Goal: Transaction & Acquisition: Purchase product/service

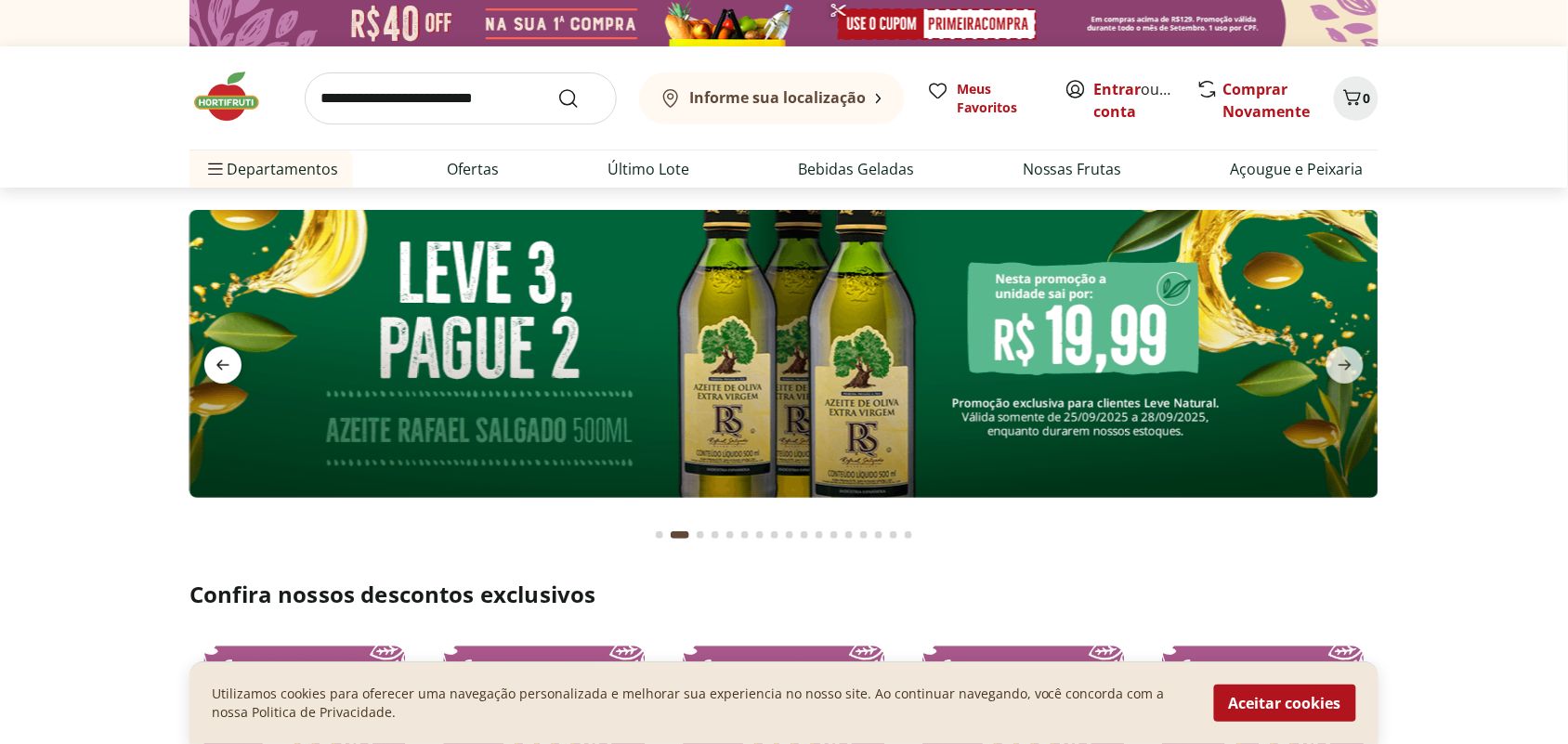
click at [224, 367] on icon "previous" at bounding box center [223, 365] width 23 height 23
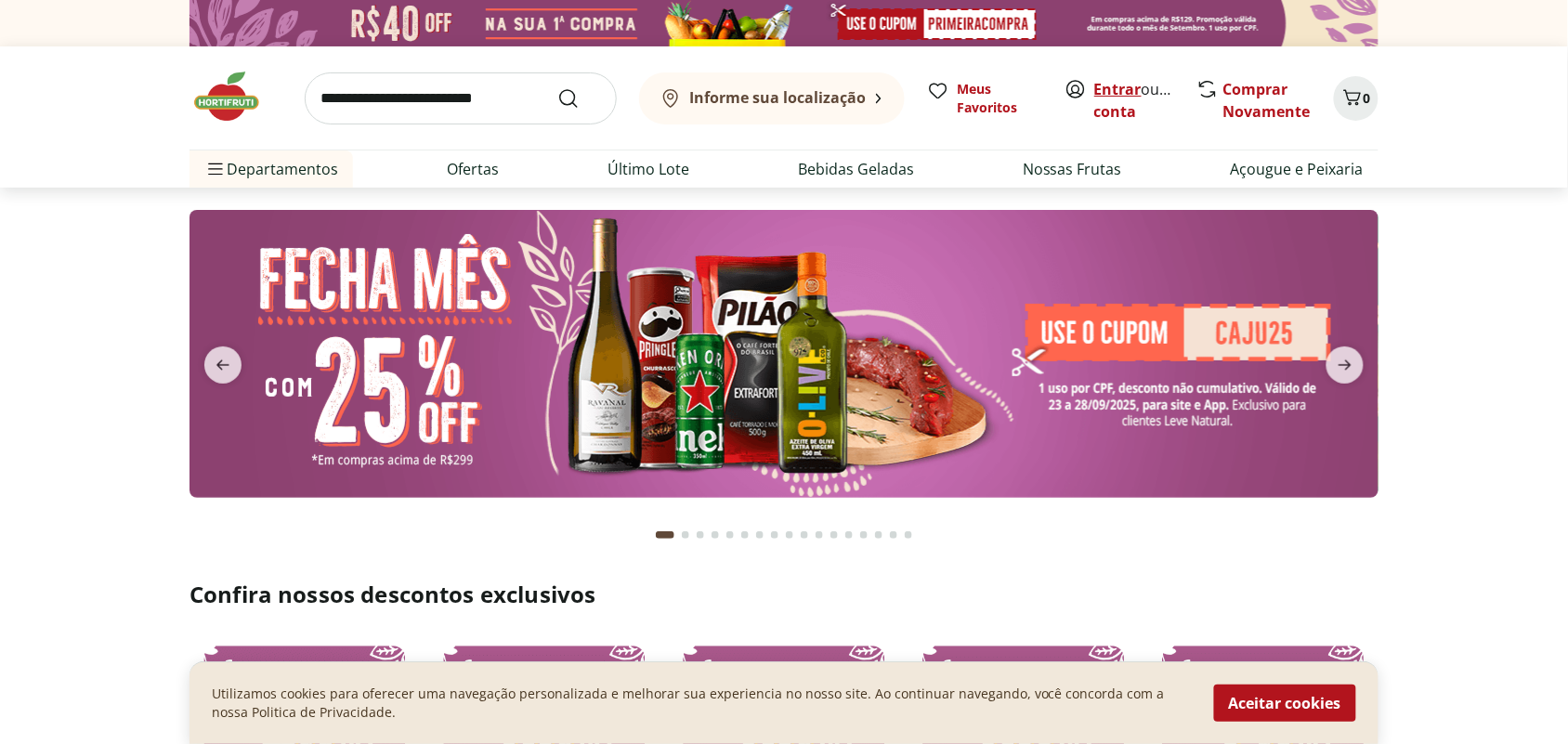
click at [1125, 89] on link "Entrar" at bounding box center [1118, 90] width 47 height 21
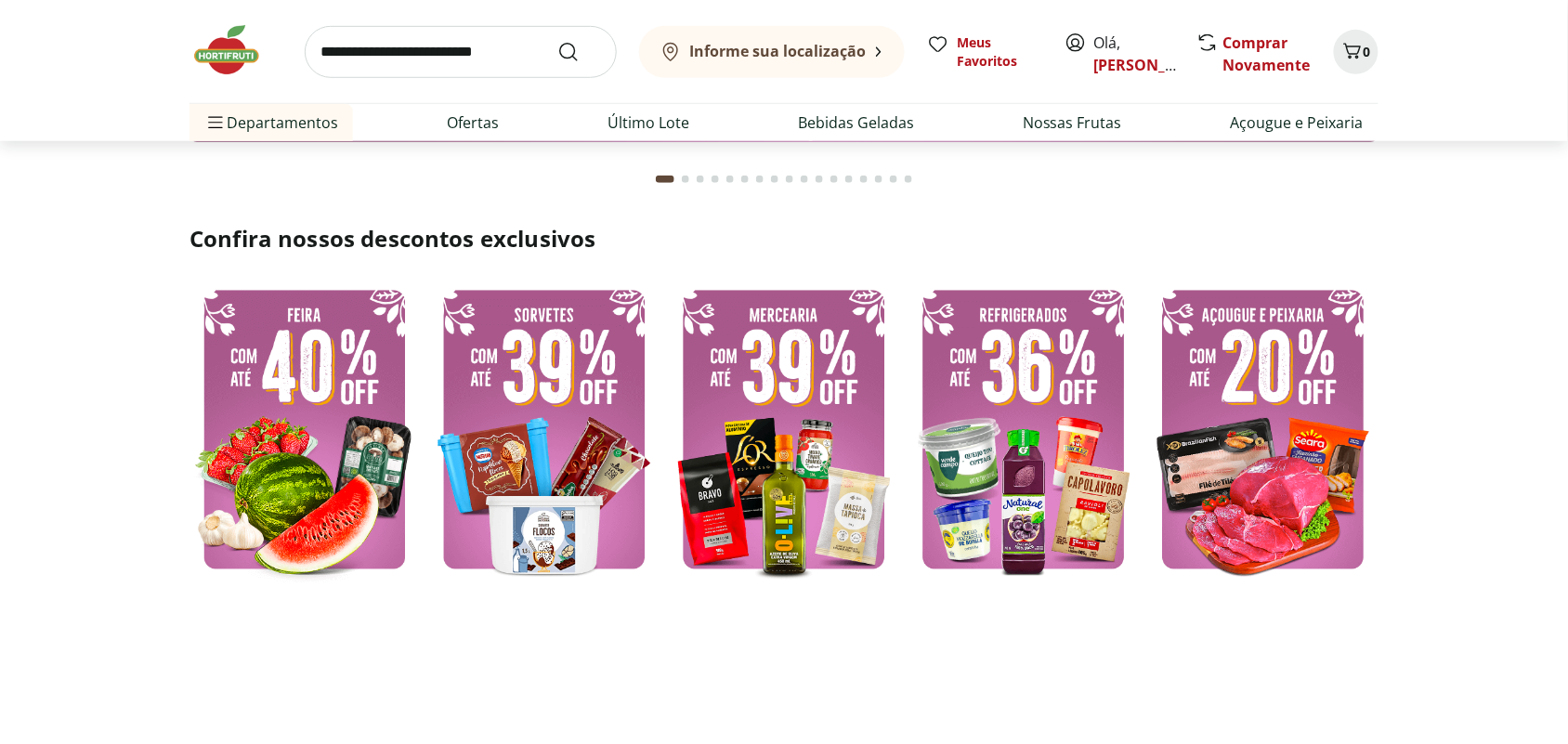
scroll to position [465, 0]
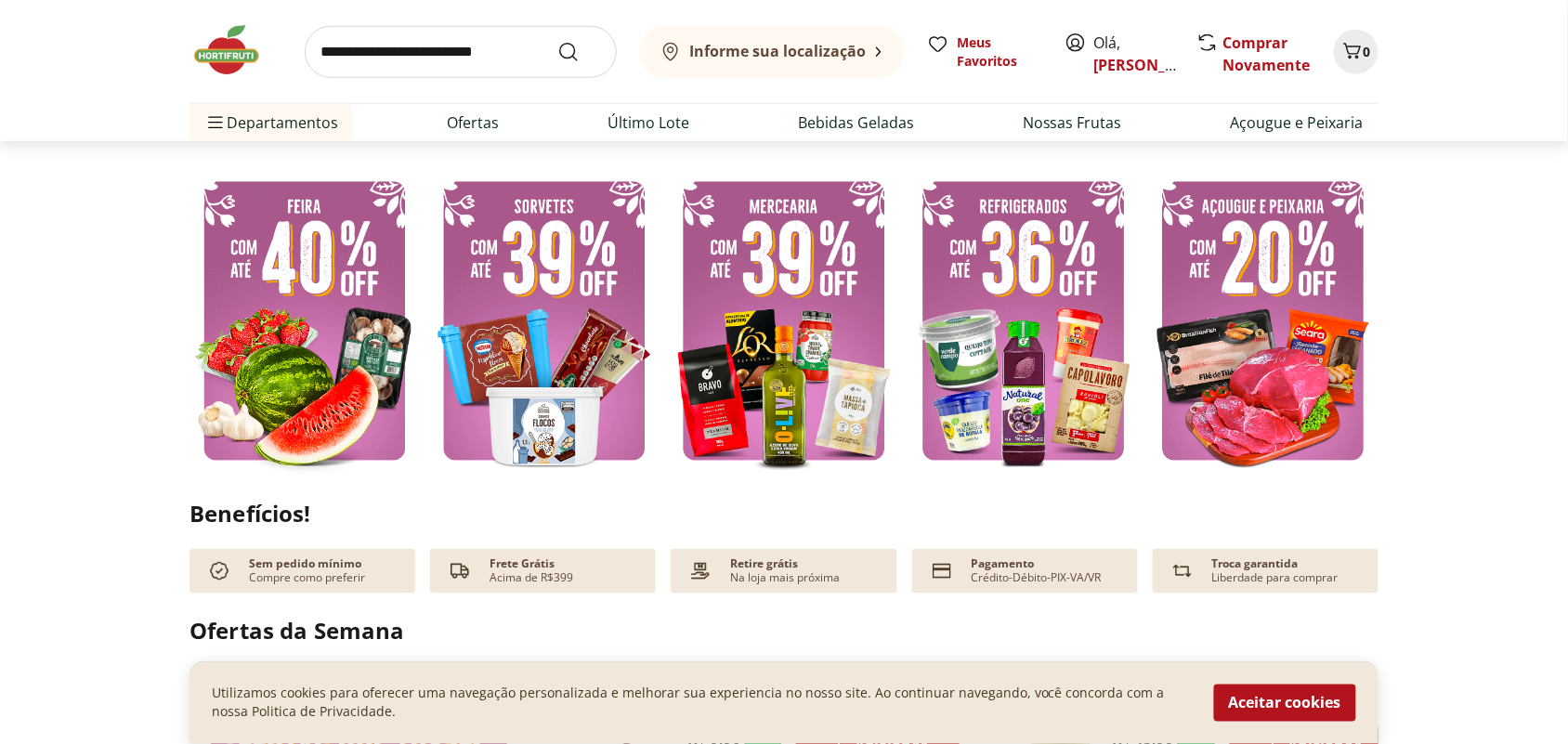
click at [1003, 336] on img at bounding box center [1023, 321] width 230 height 308
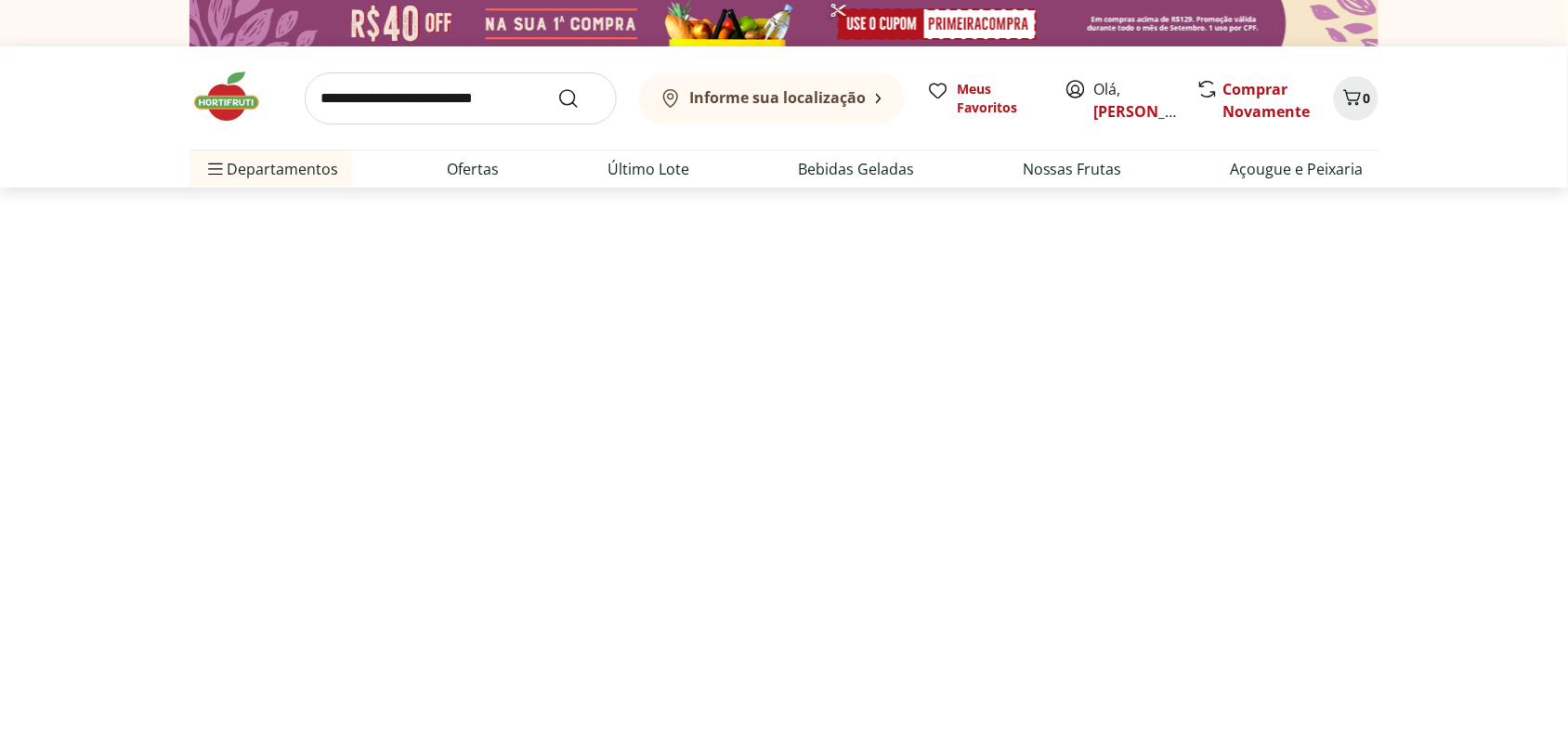
select select "**********"
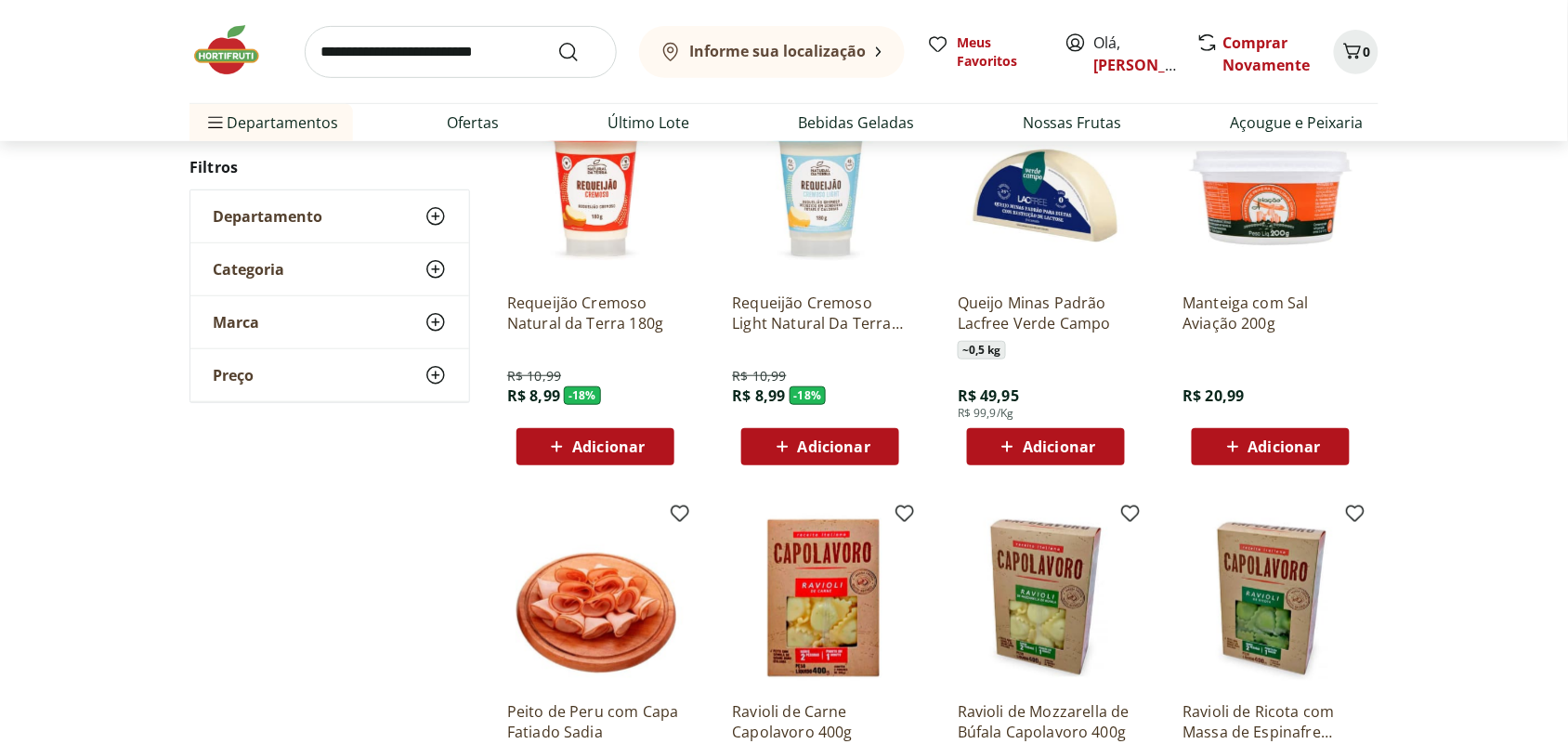
scroll to position [232, 0]
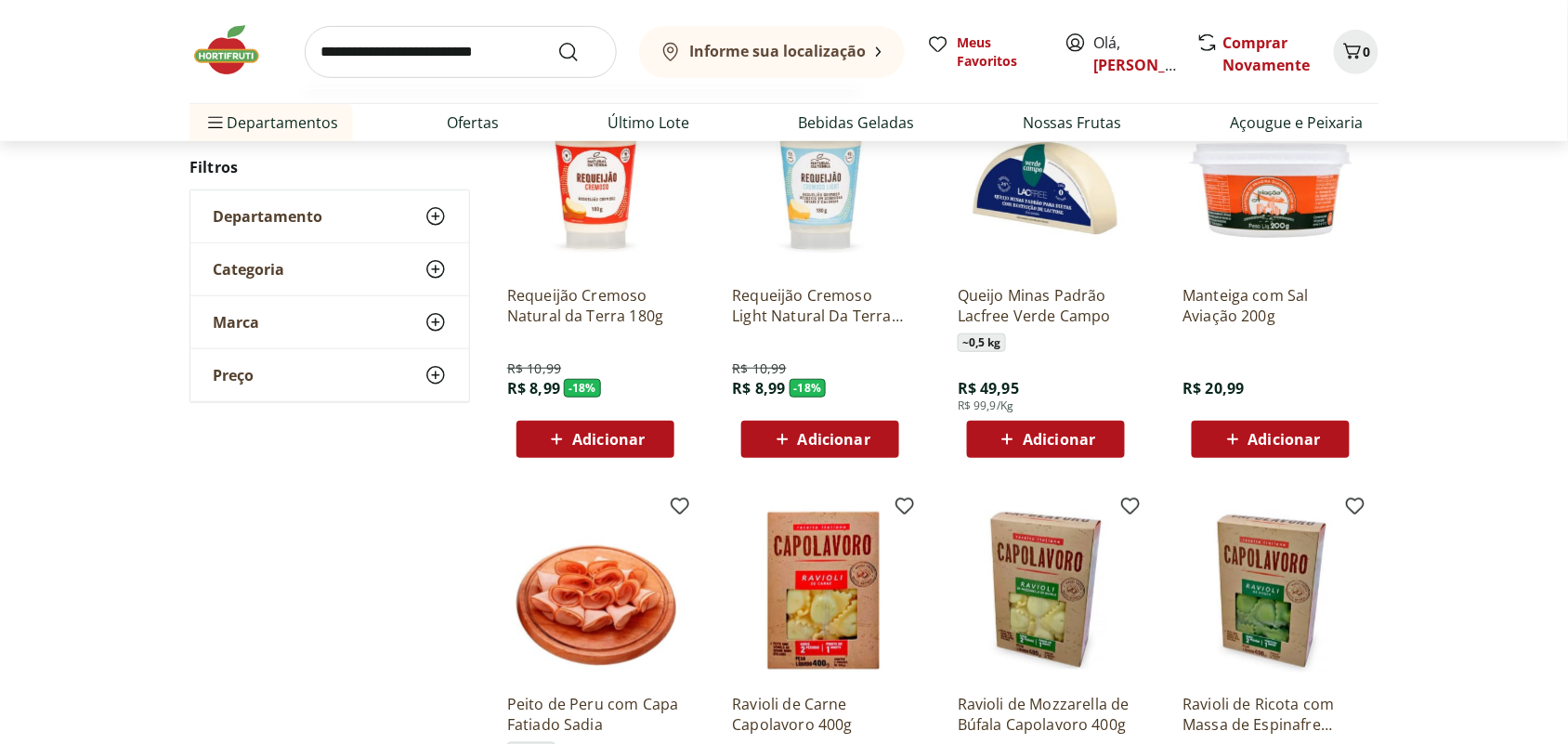
click at [497, 47] on input "search" at bounding box center [461, 52] width 312 height 52
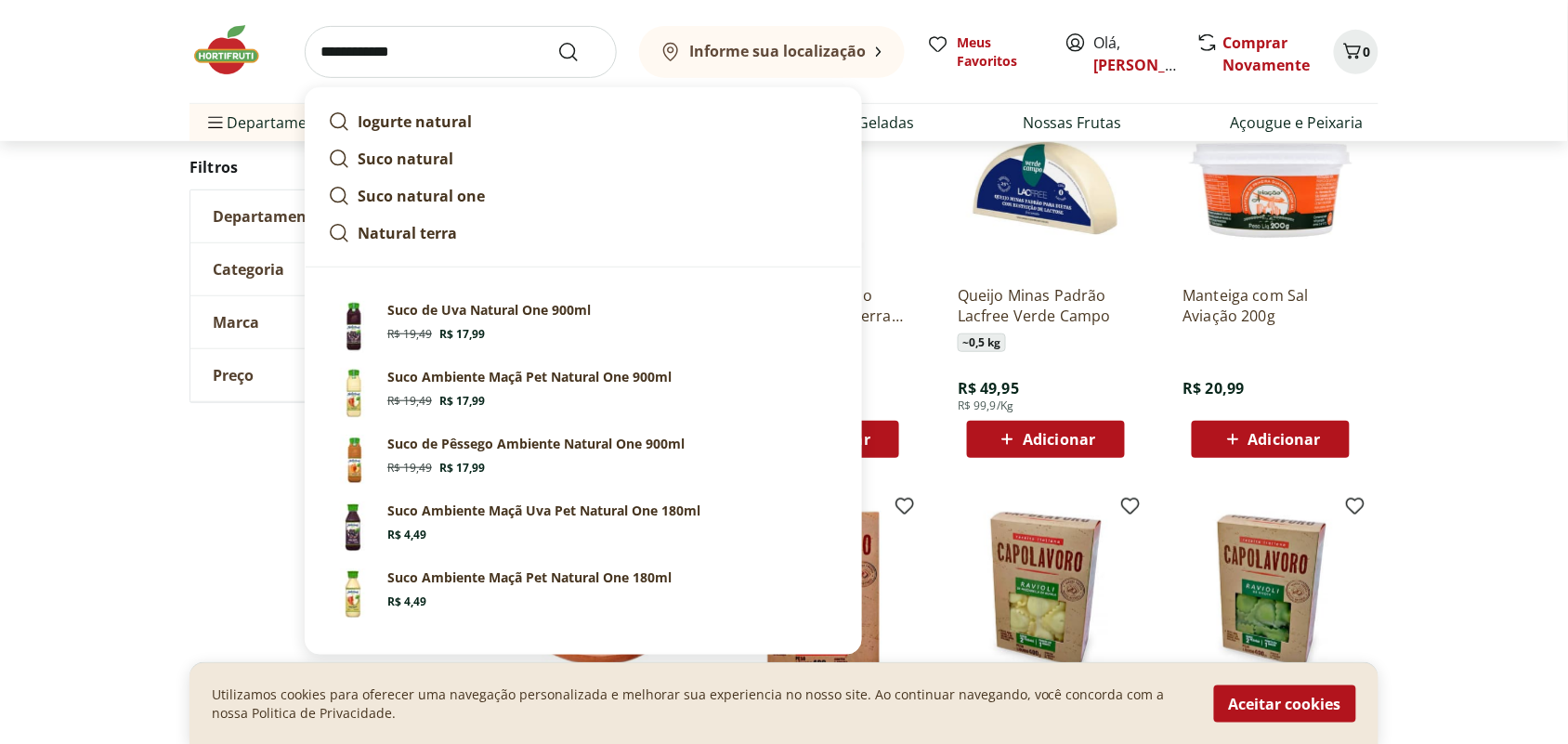
type input "**********"
click at [557, 41] on button "Submit Search" at bounding box center [579, 52] width 44 height 23
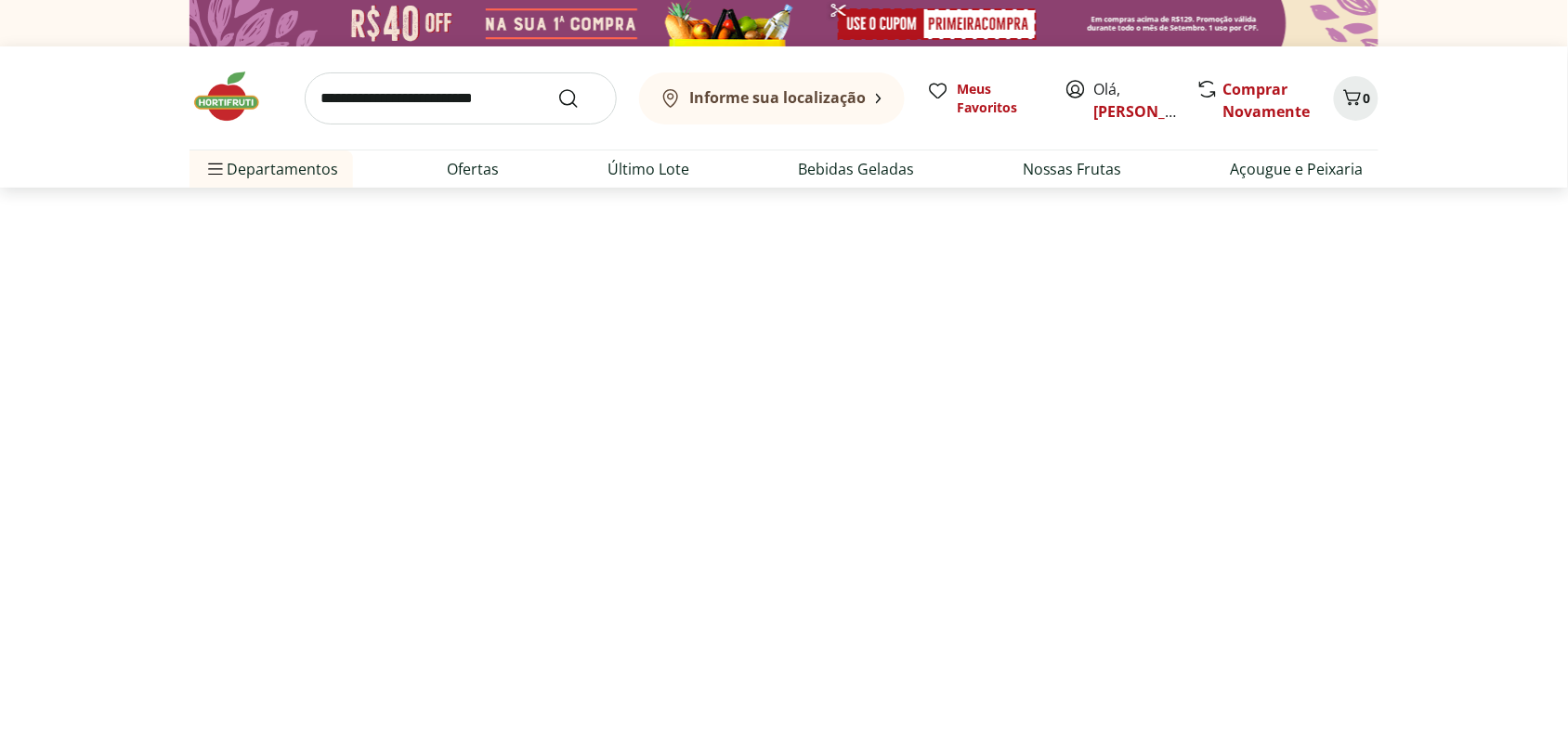
select select "**********"
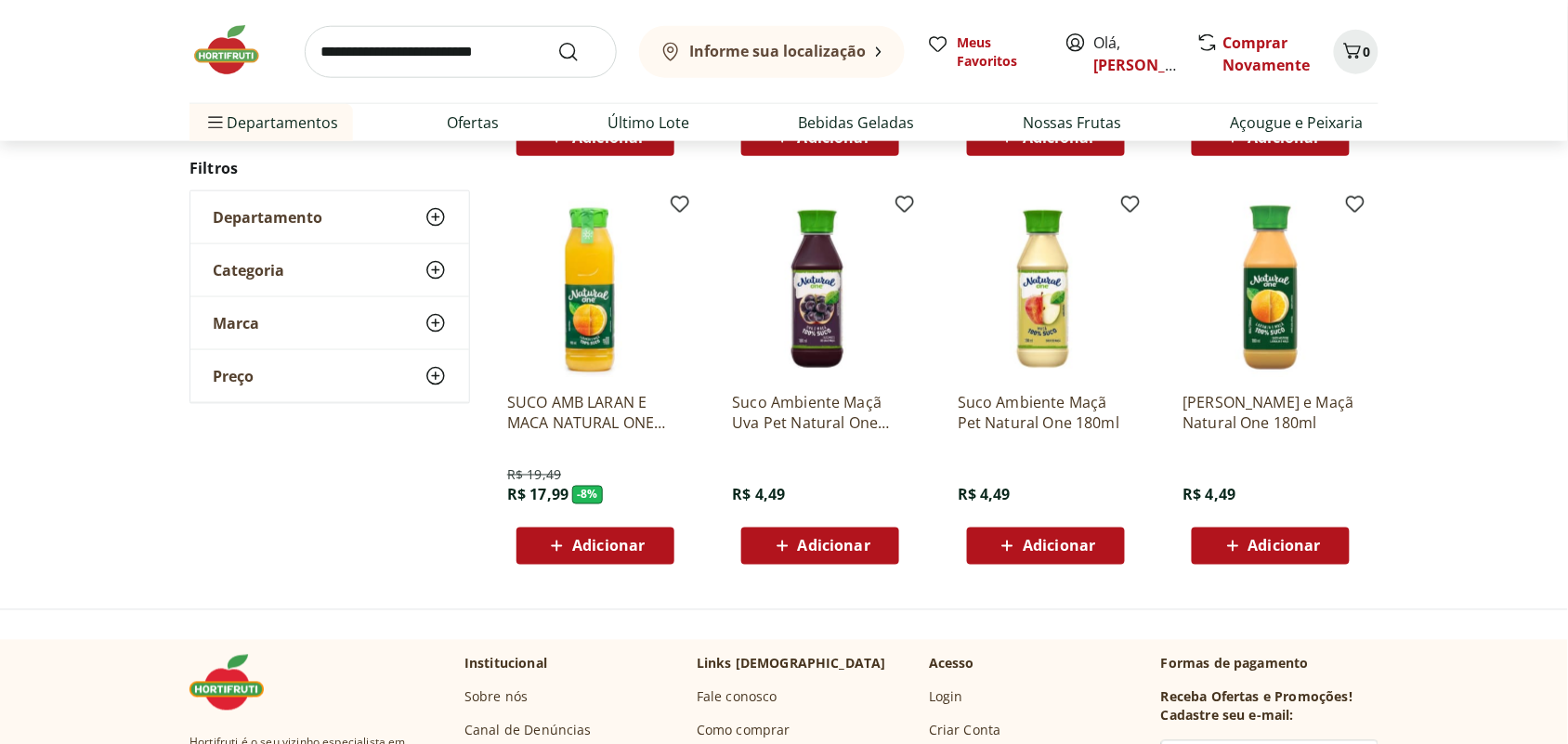
scroll to position [581, 0]
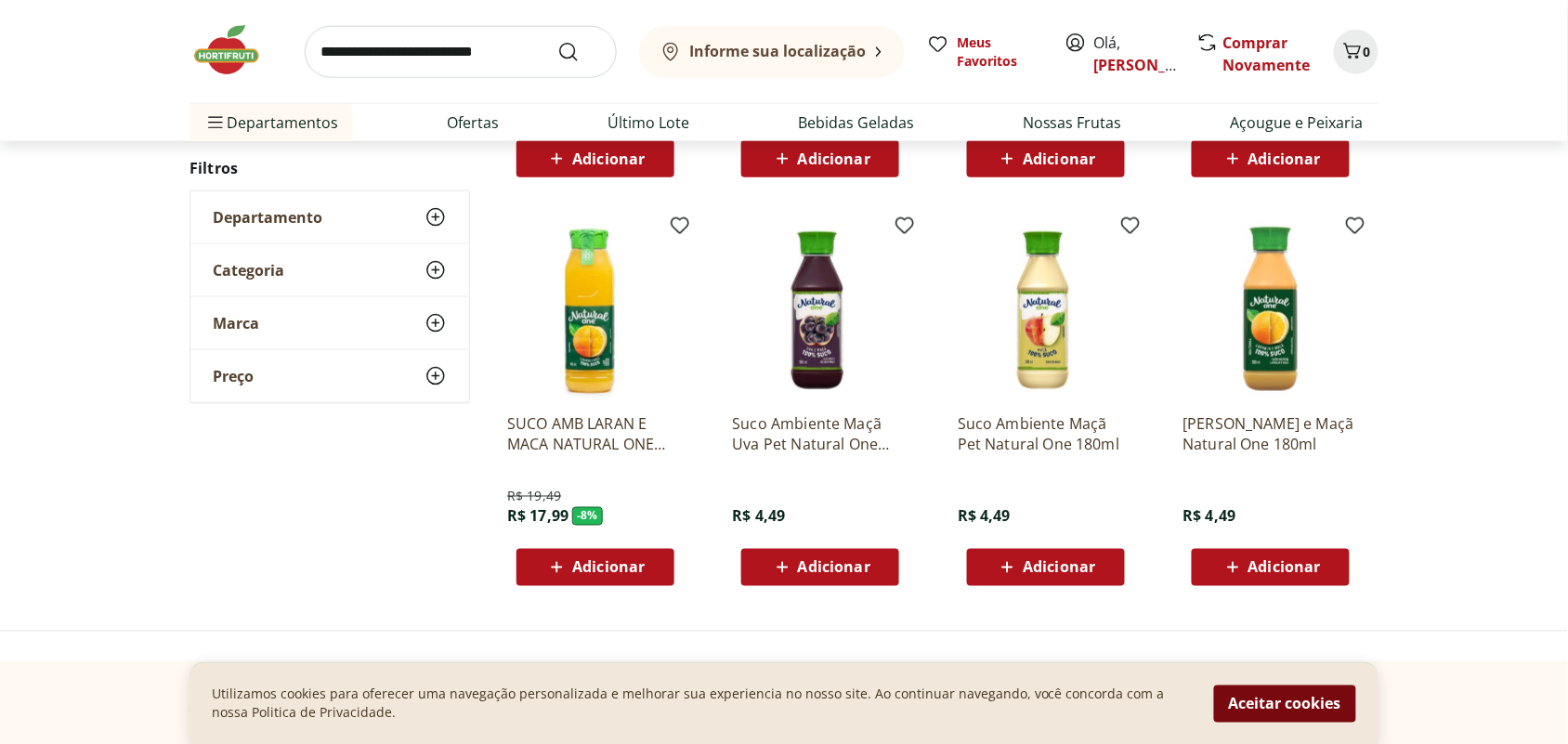
click at [1261, 702] on button "Aceitar cookies" at bounding box center [1285, 702] width 143 height 37
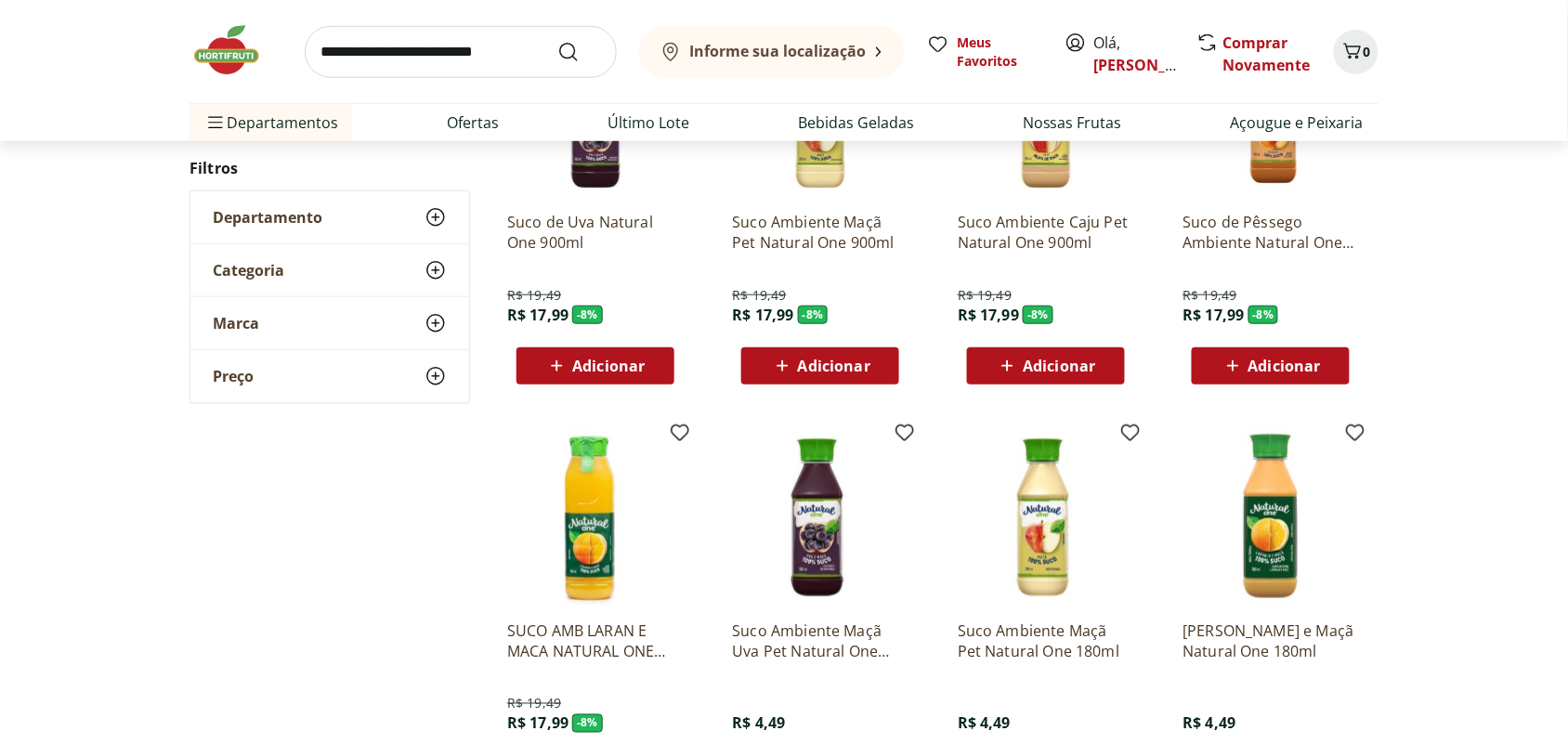
scroll to position [0, 0]
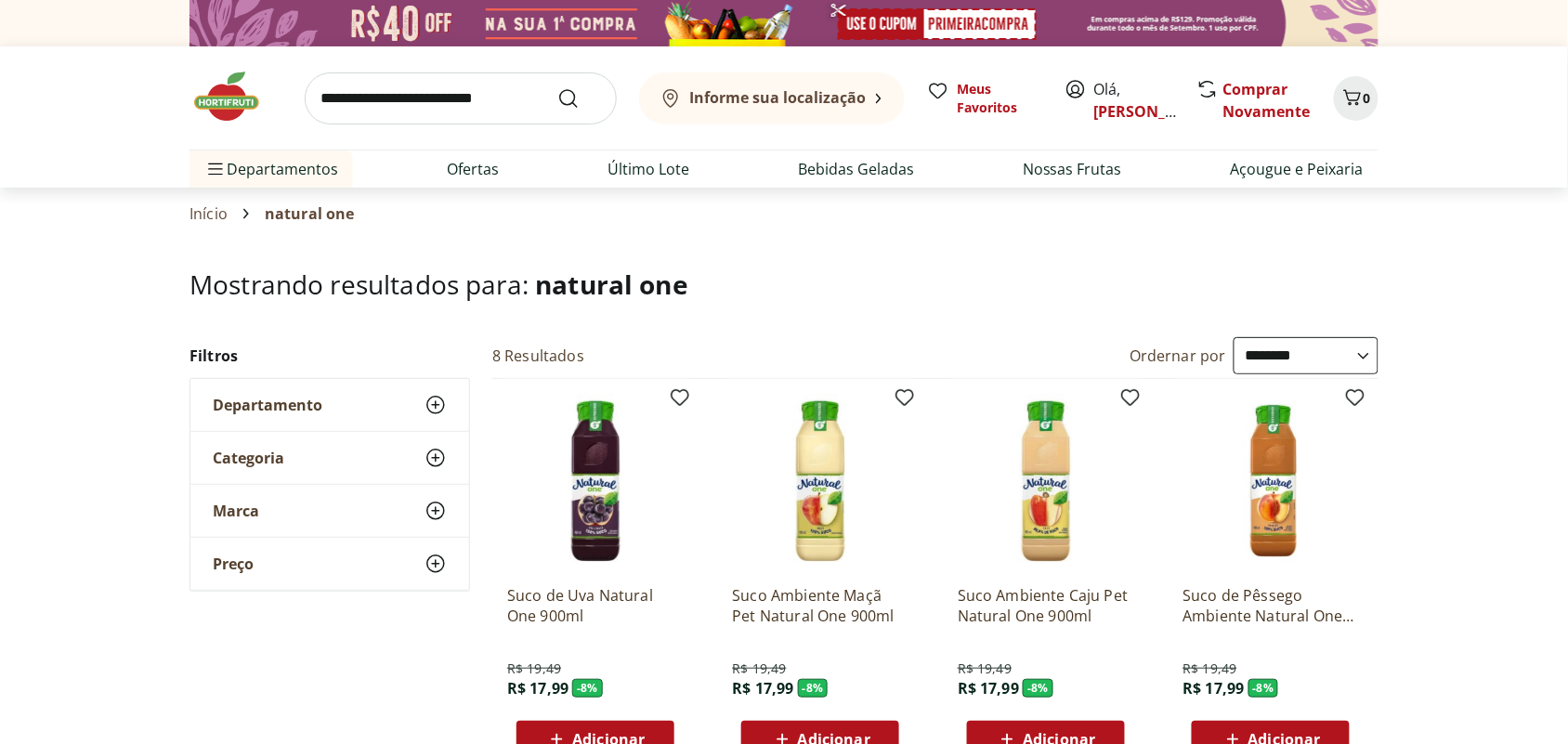
click at [213, 91] on img at bounding box center [236, 96] width 93 height 56
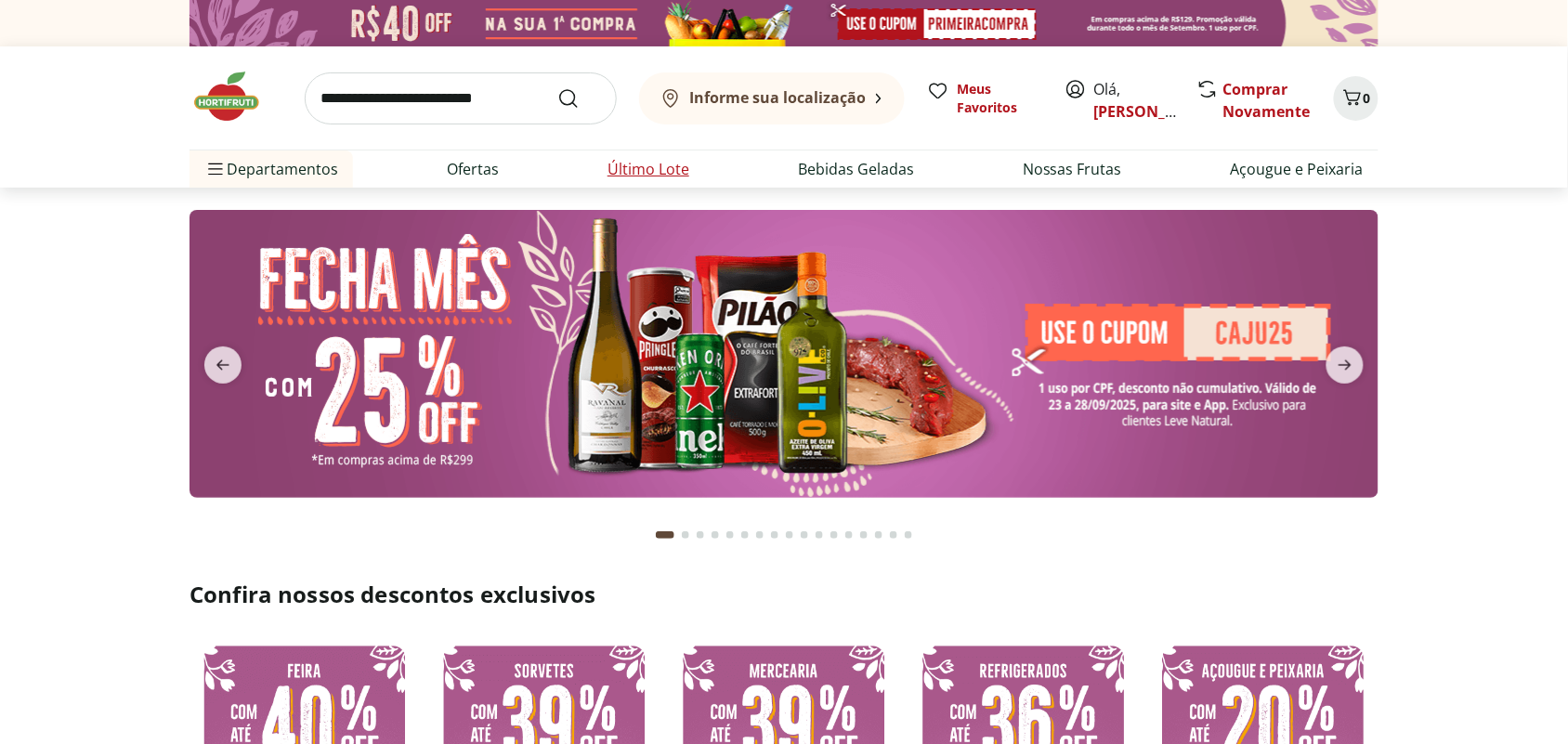
click at [655, 161] on link "Último Lote" at bounding box center [648, 169] width 82 height 23
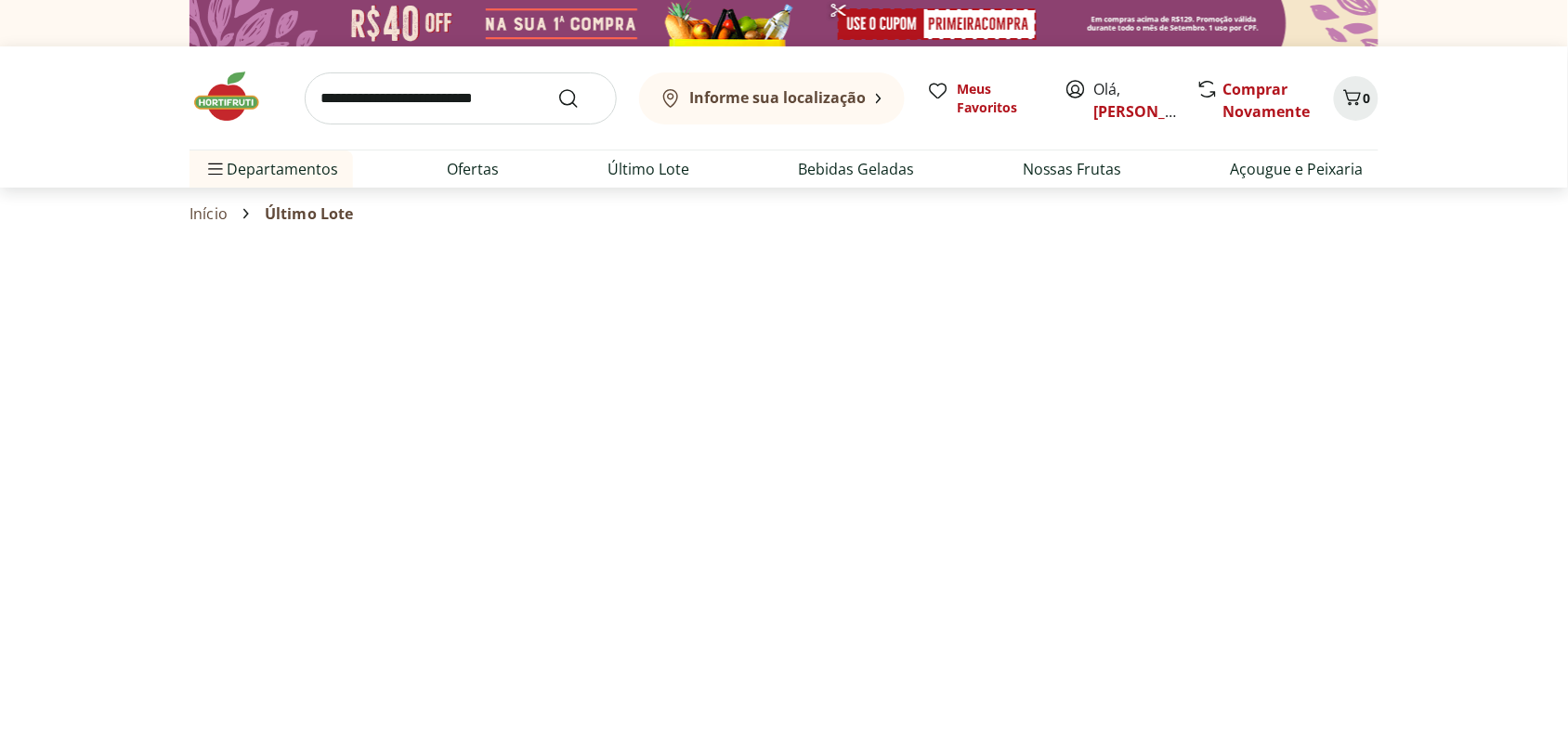
select select "**********"
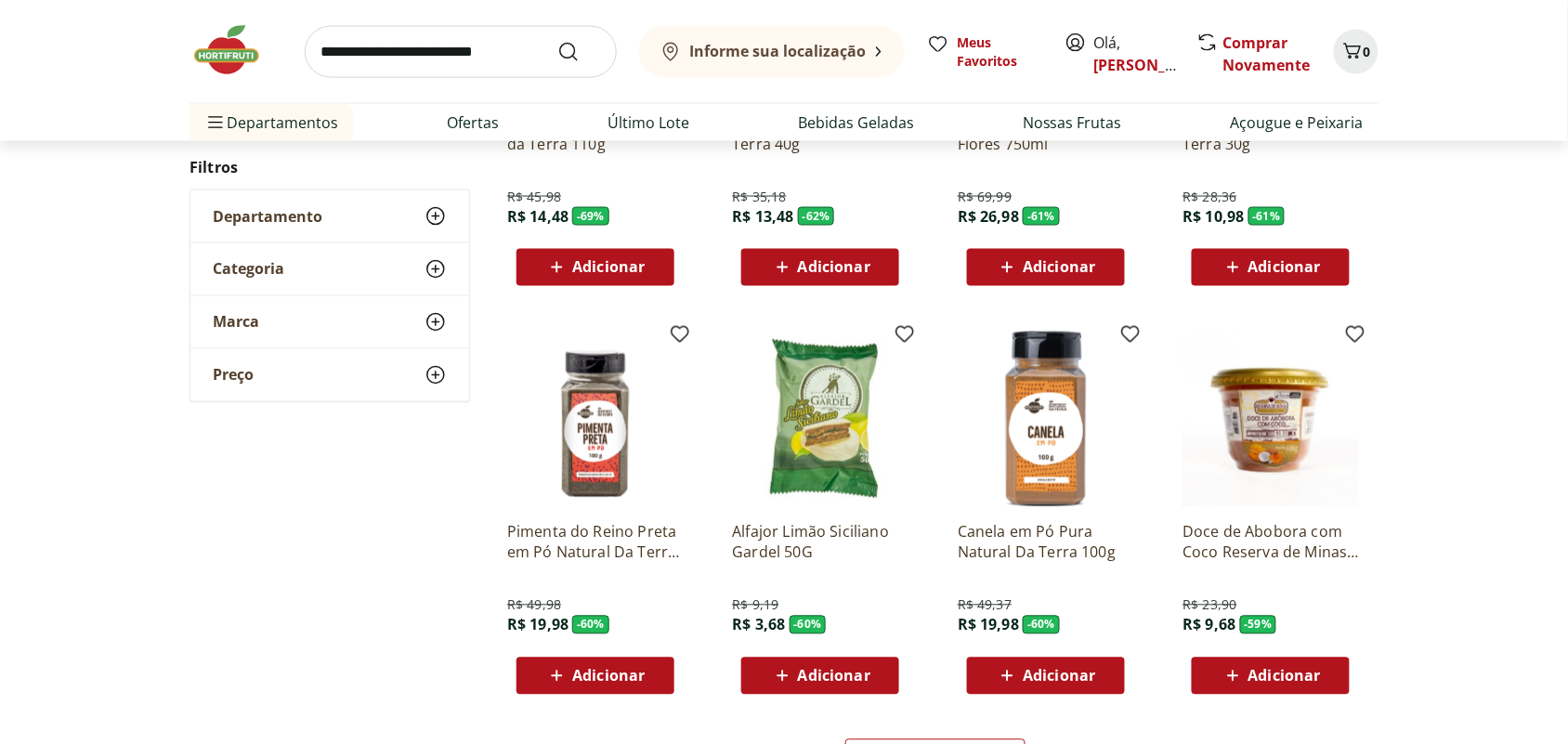
scroll to position [1277, 0]
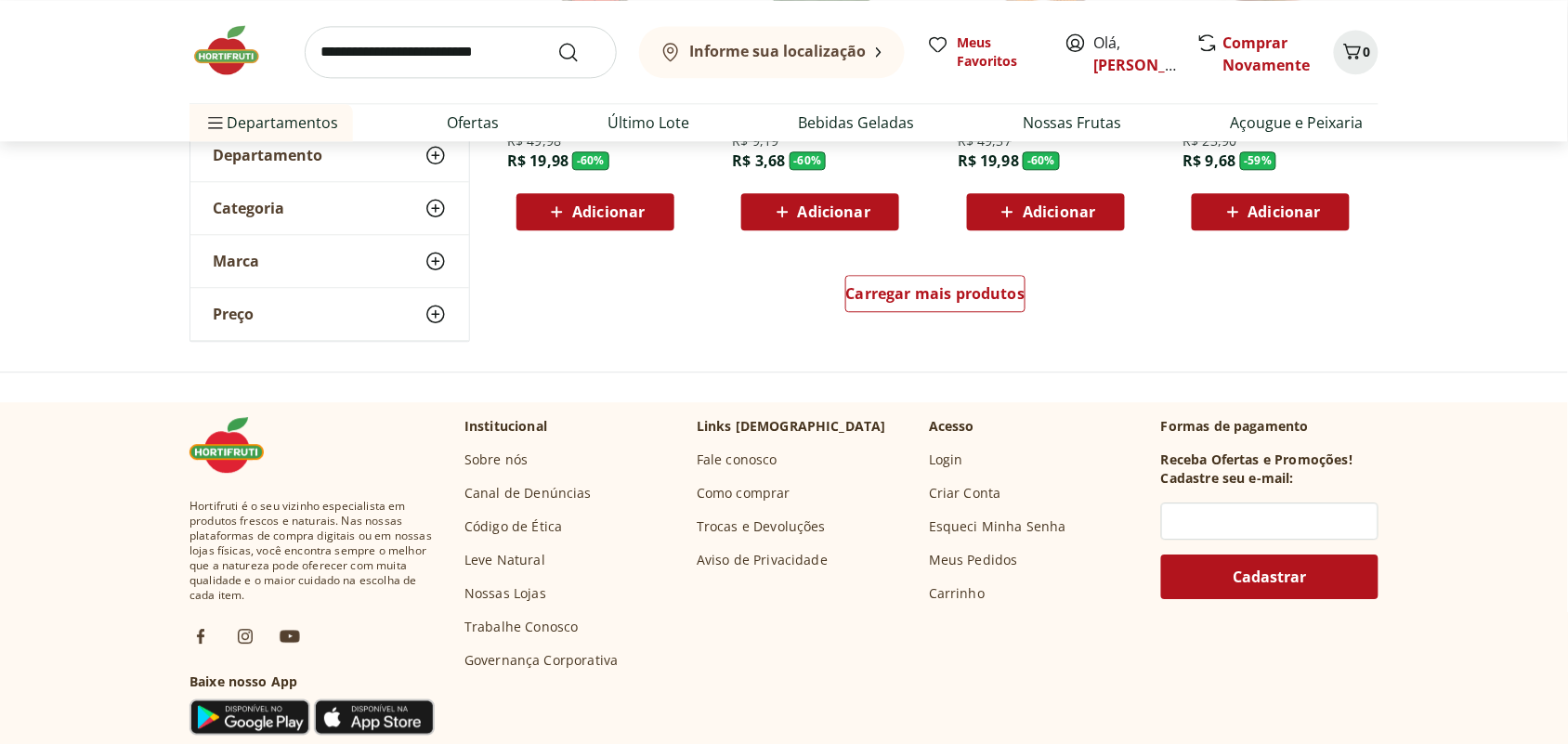
click at [917, 272] on div "Carregar mais produtos" at bounding box center [936, 297] width 901 height 89
click at [924, 288] on span "Carregar mais produtos" at bounding box center [936, 294] width 179 height 15
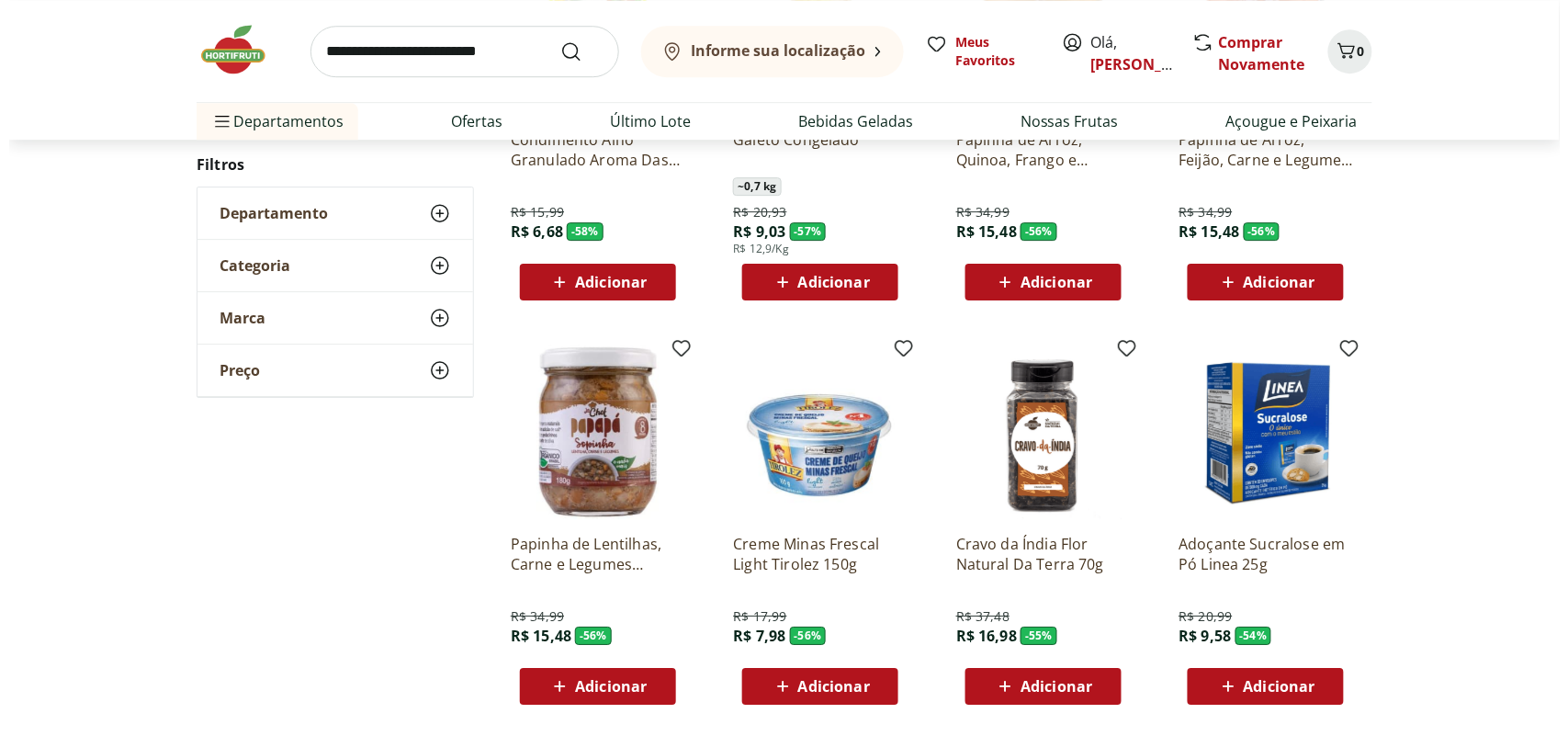
scroll to position [1608, 0]
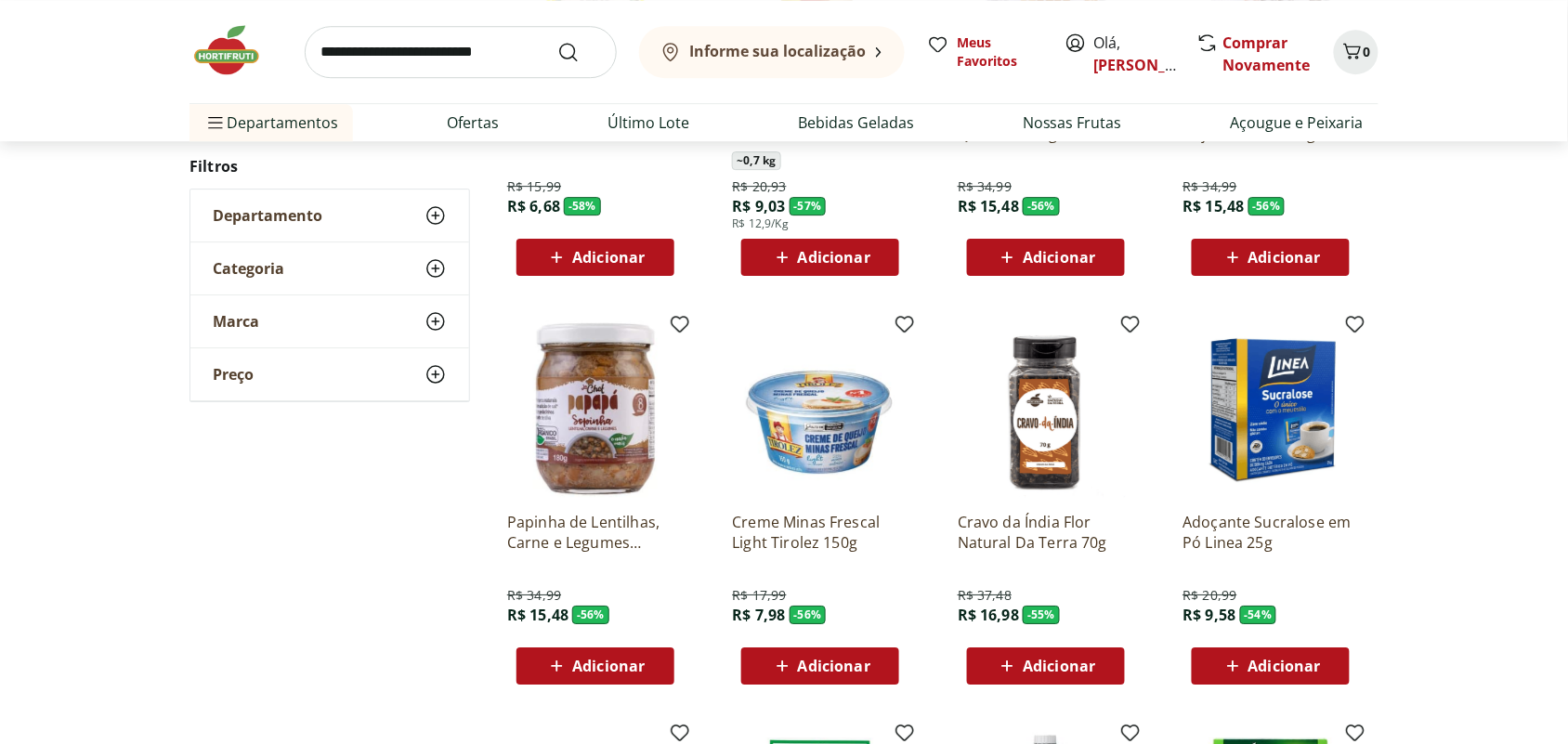
click at [1058, 670] on span "Adicionar" at bounding box center [1058, 666] width 73 height 15
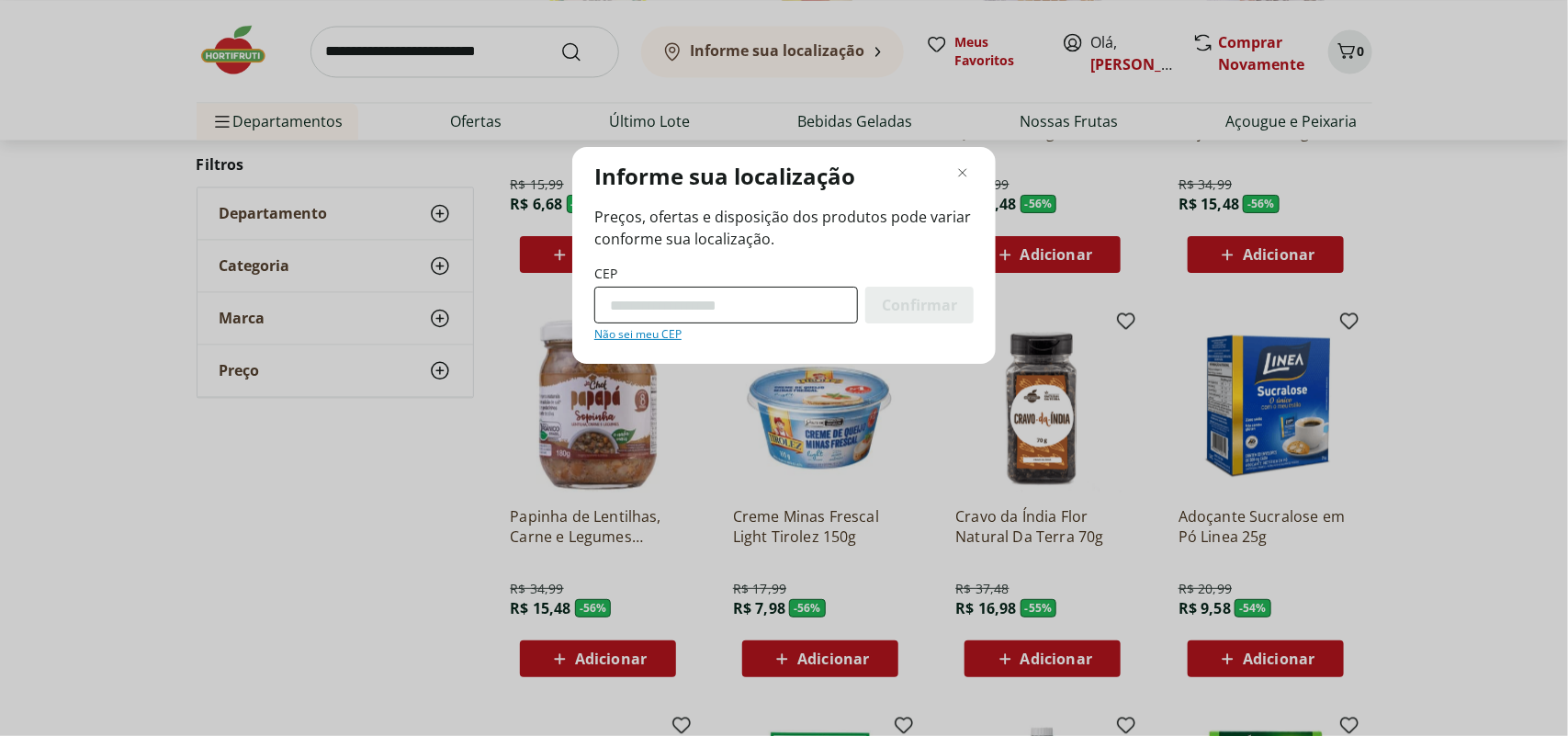
click at [694, 297] on input "CEP" at bounding box center [726, 304] width 263 height 36
type input "*********"
click at [939, 308] on span "Confirmar" at bounding box center [919, 305] width 76 height 15
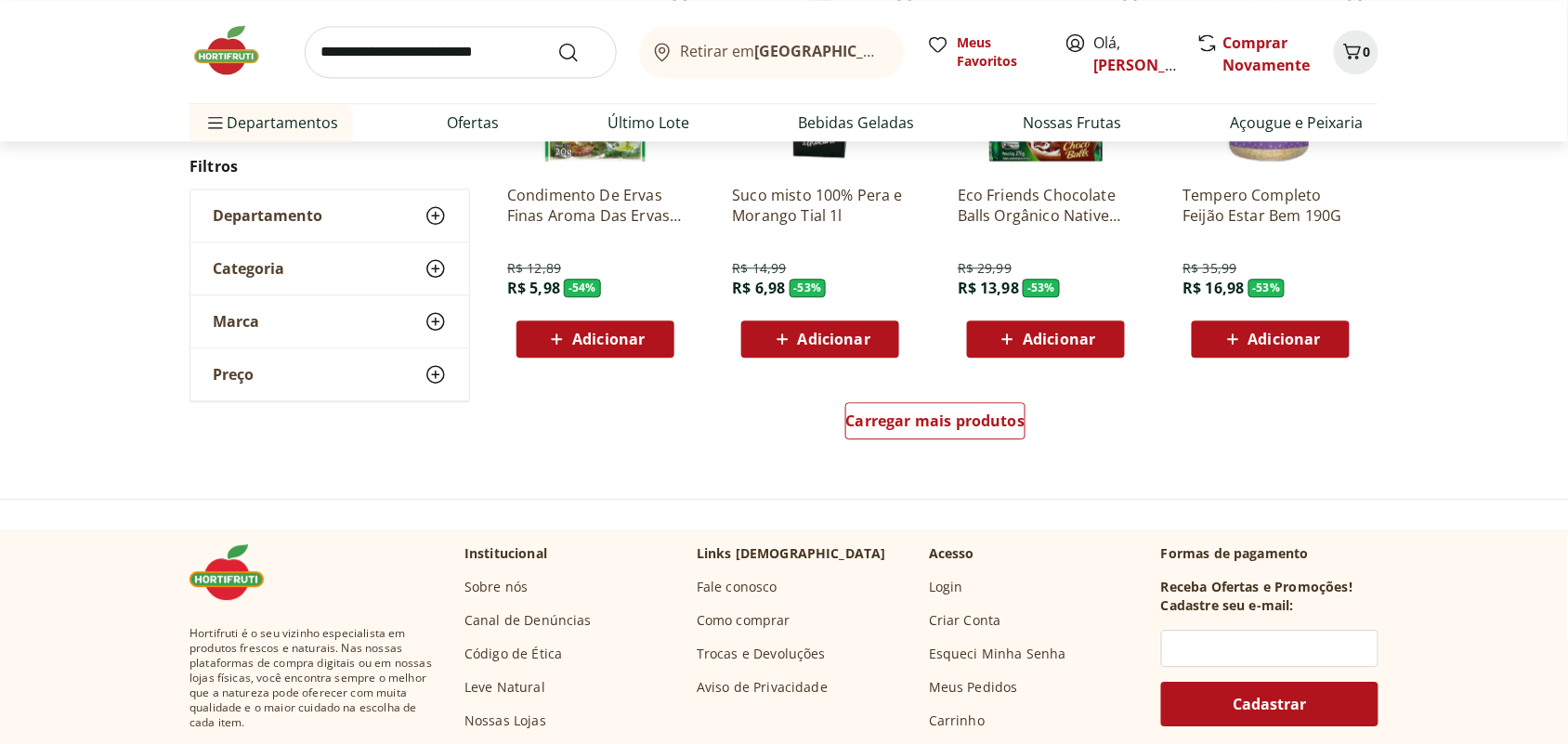
scroll to position [1260, 0]
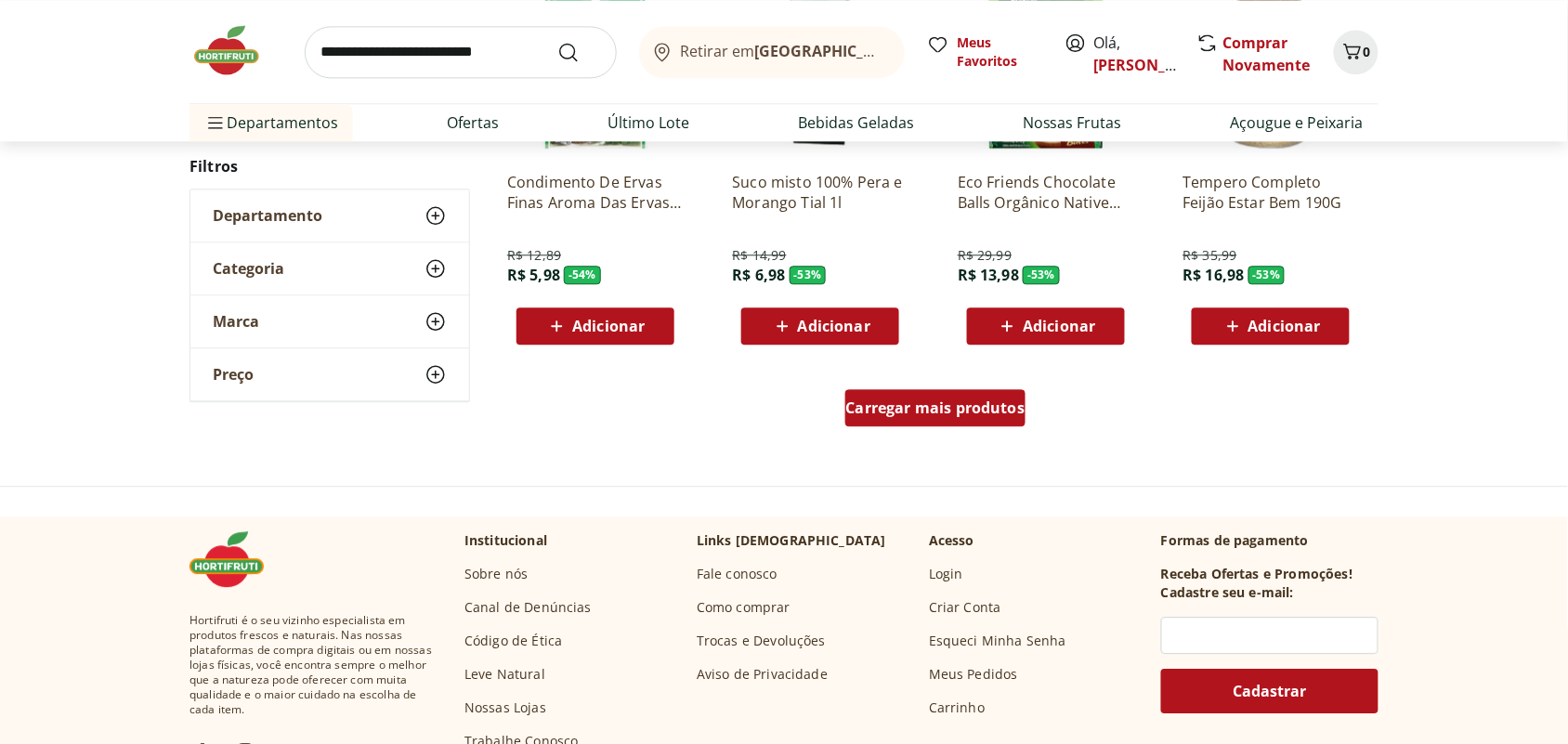
click at [944, 400] on span "Carregar mais produtos" at bounding box center [936, 408] width 179 height 15
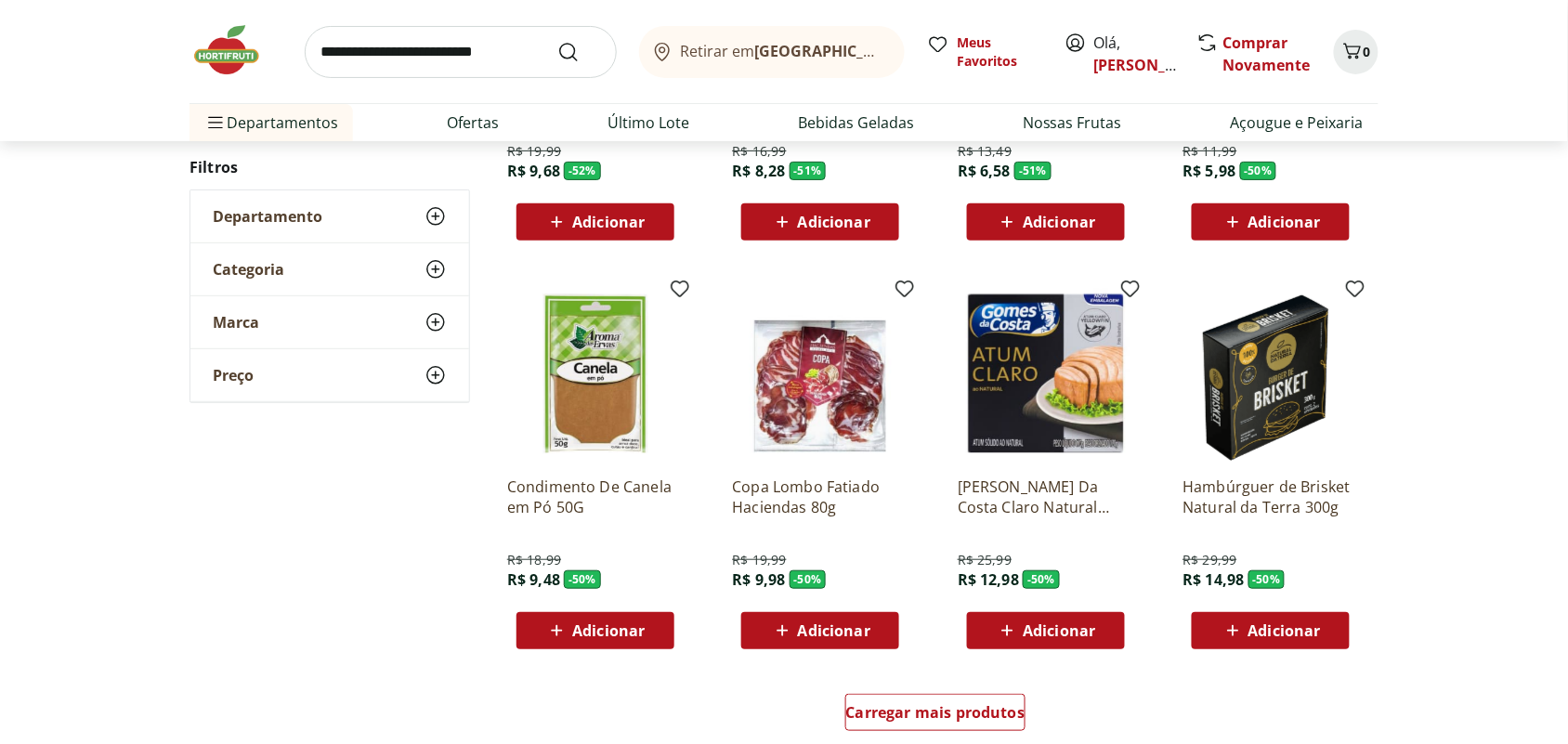
scroll to position [2189, 0]
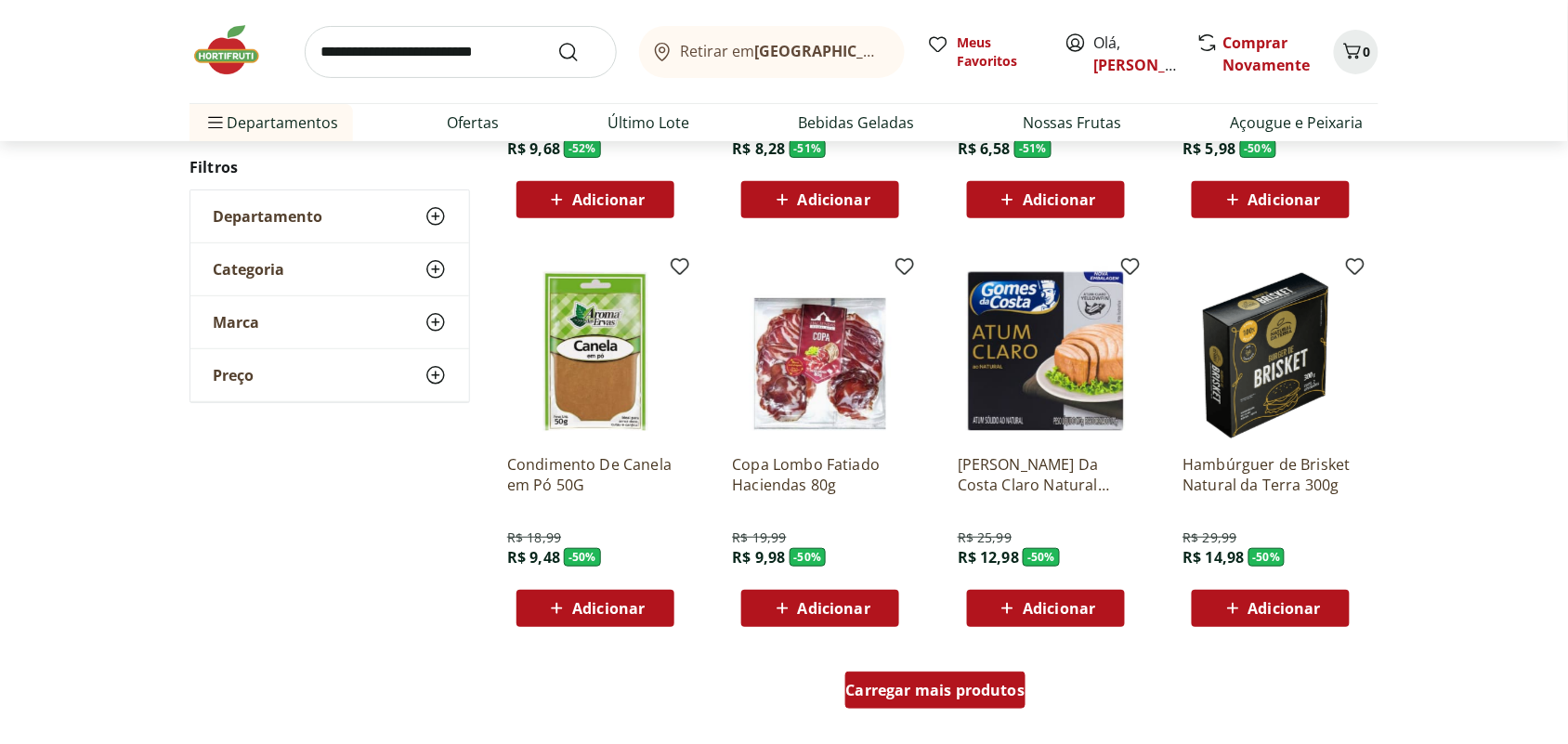
click at [953, 698] on span "Carregar mais produtos" at bounding box center [936, 690] width 179 height 15
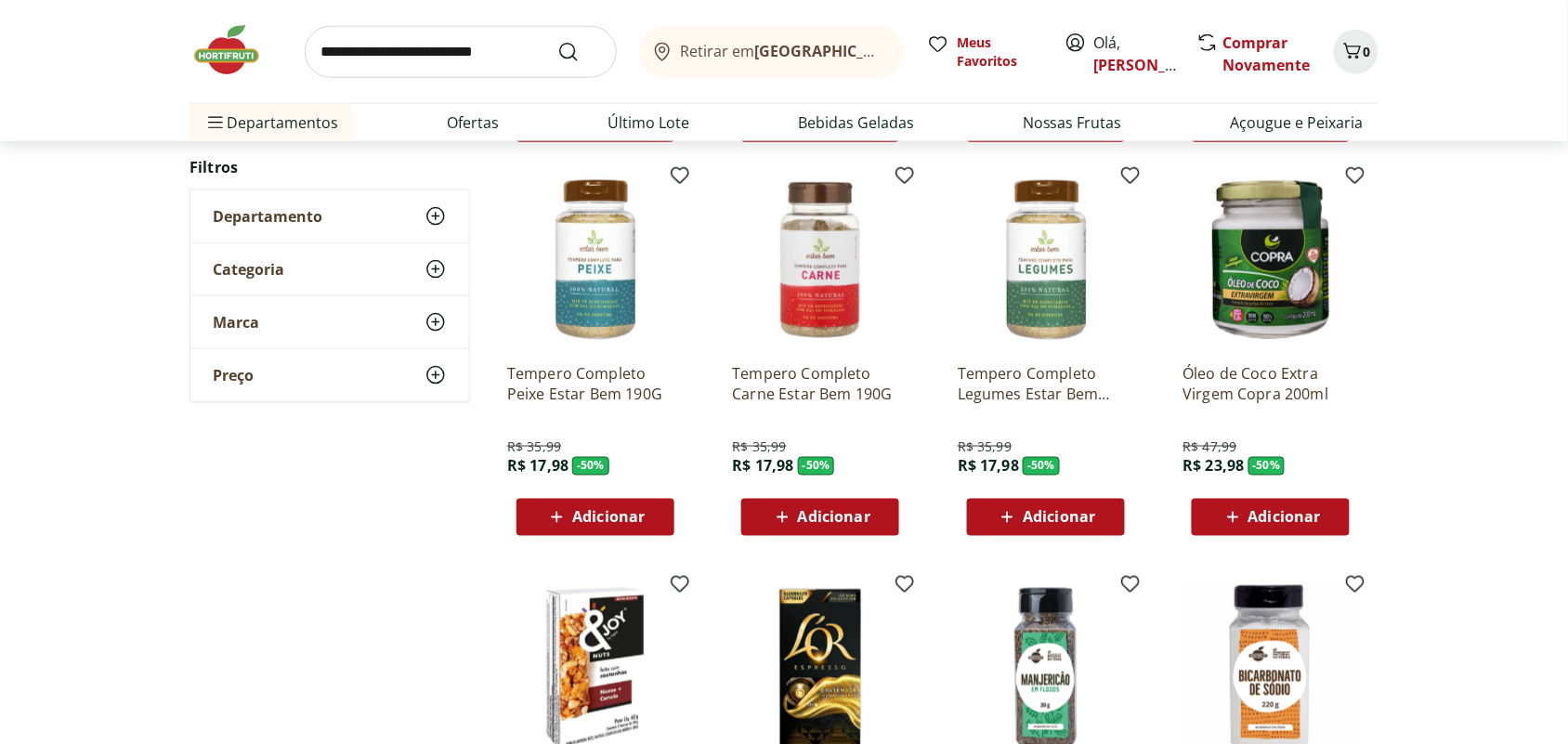
scroll to position [2653, 0]
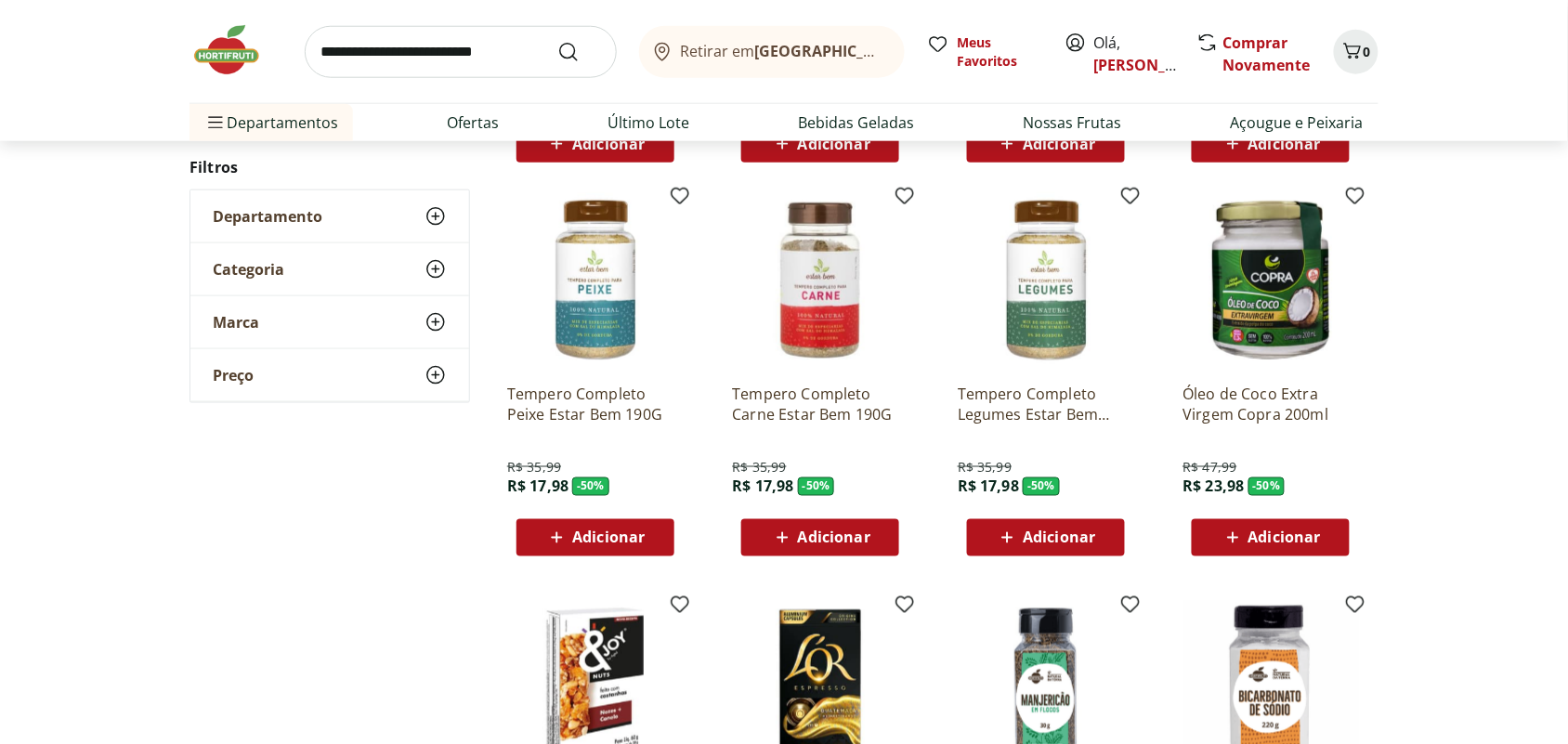
click at [1014, 400] on p "Tempero Completo Legumes Estar Bem 190G" at bounding box center [1045, 403] width 177 height 41
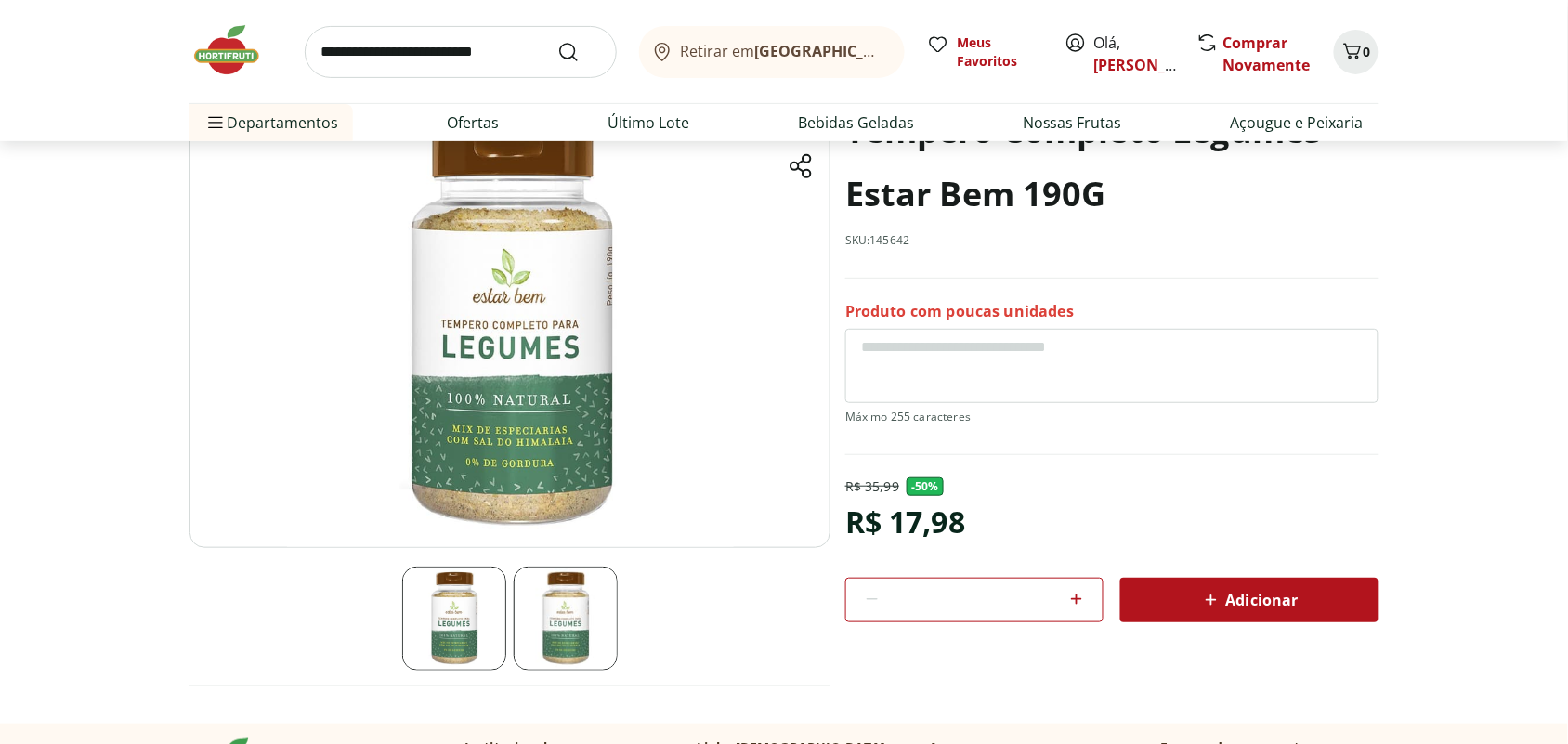
scroll to position [232, 0]
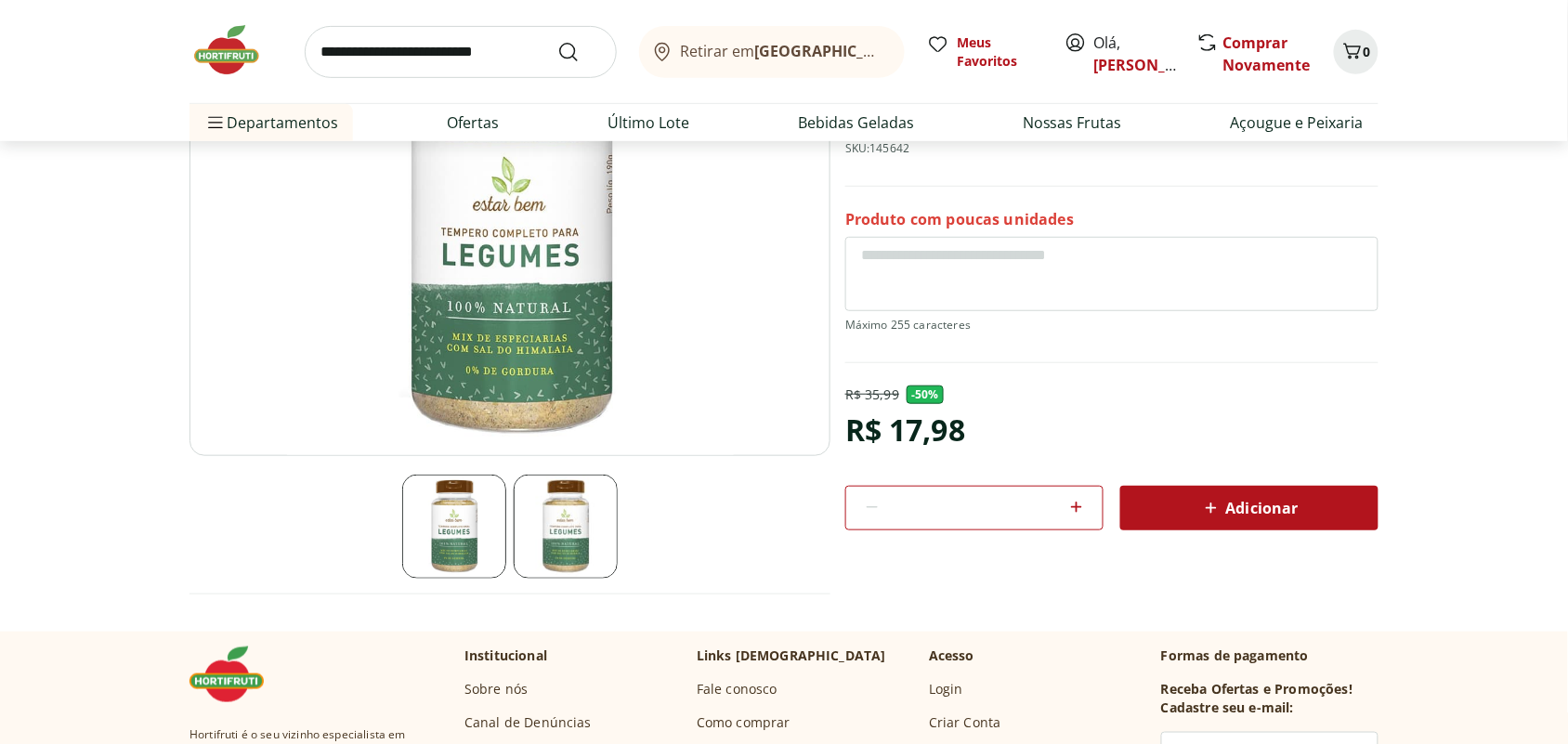
scroll to position [2653, 0]
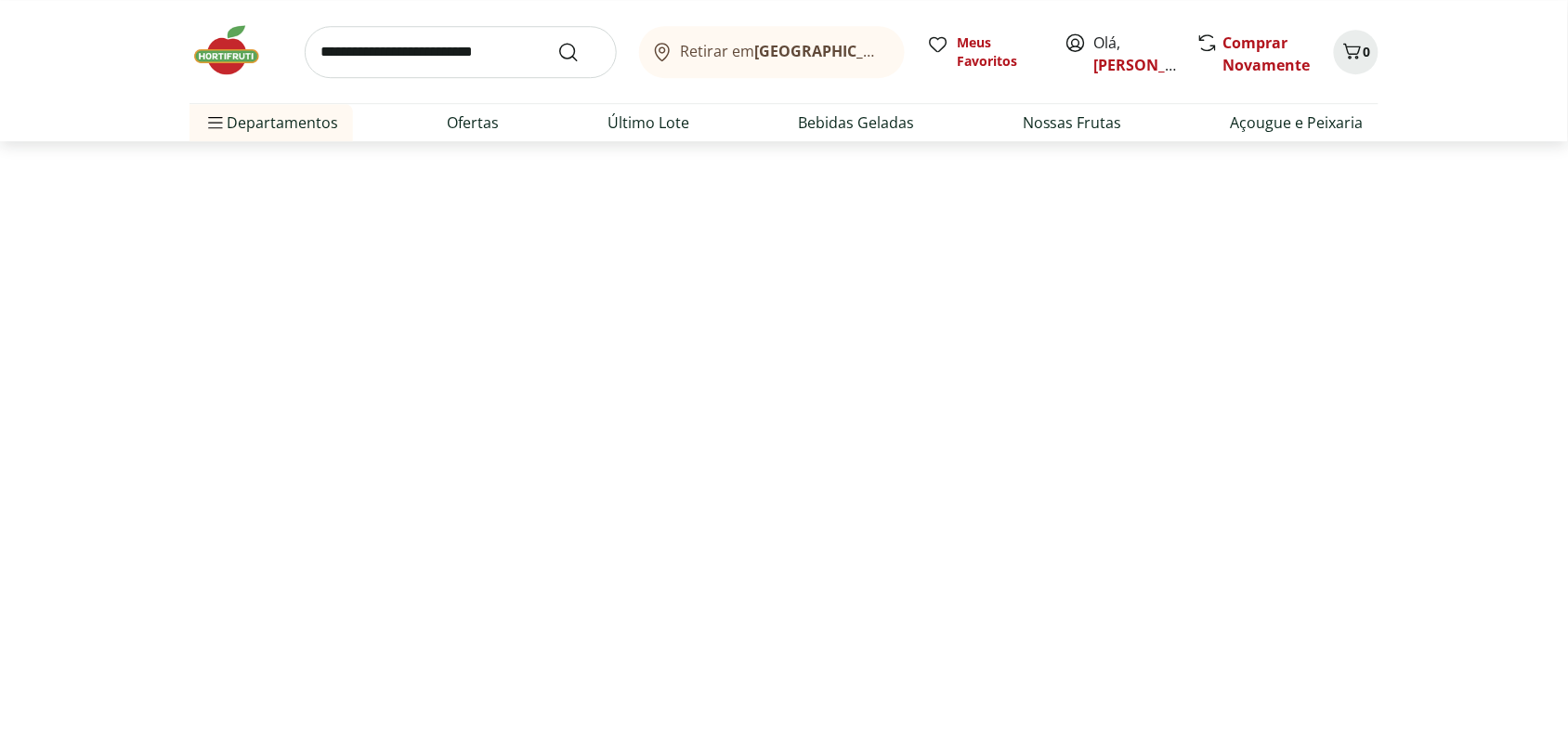
select select "**********"
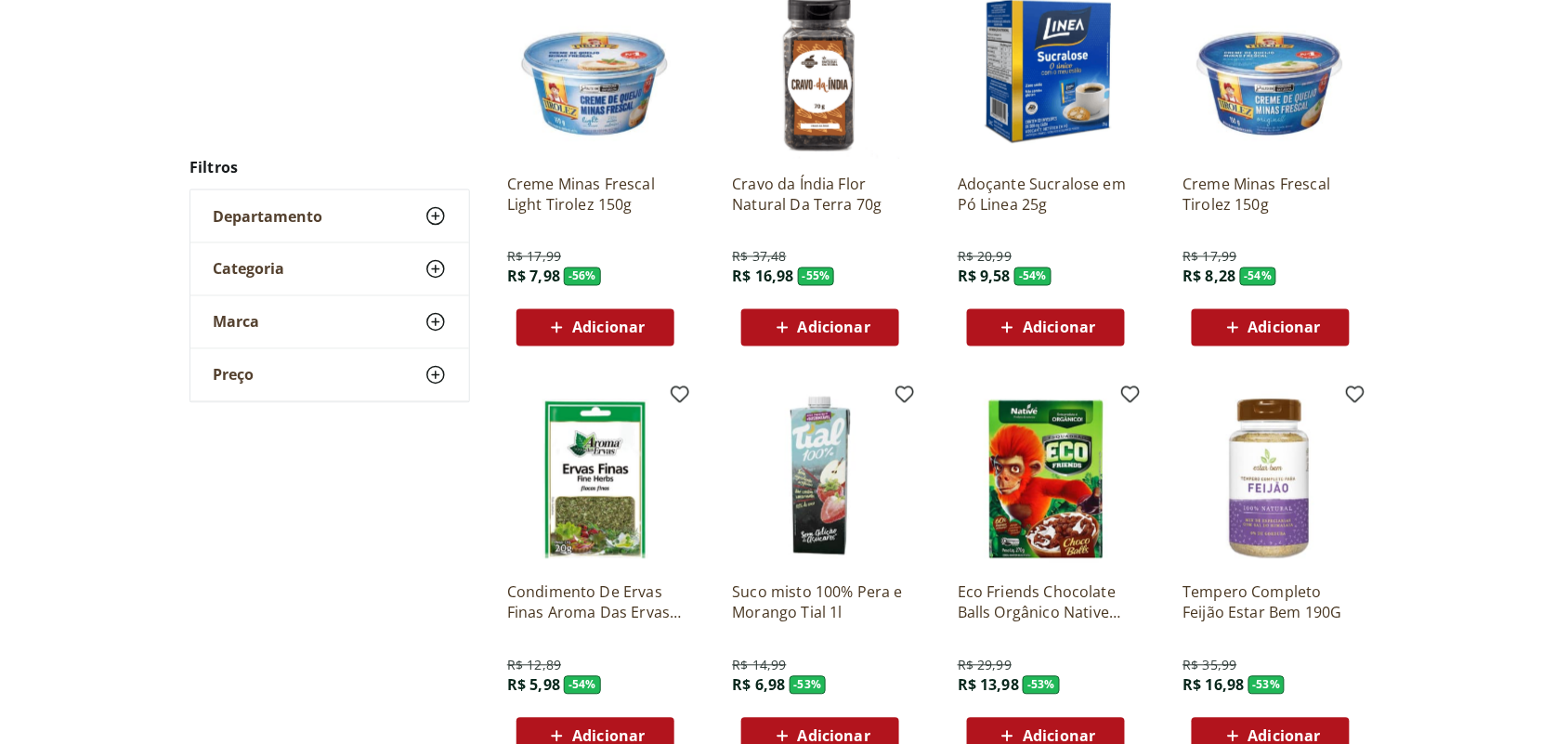
scroll to position [3117, 0]
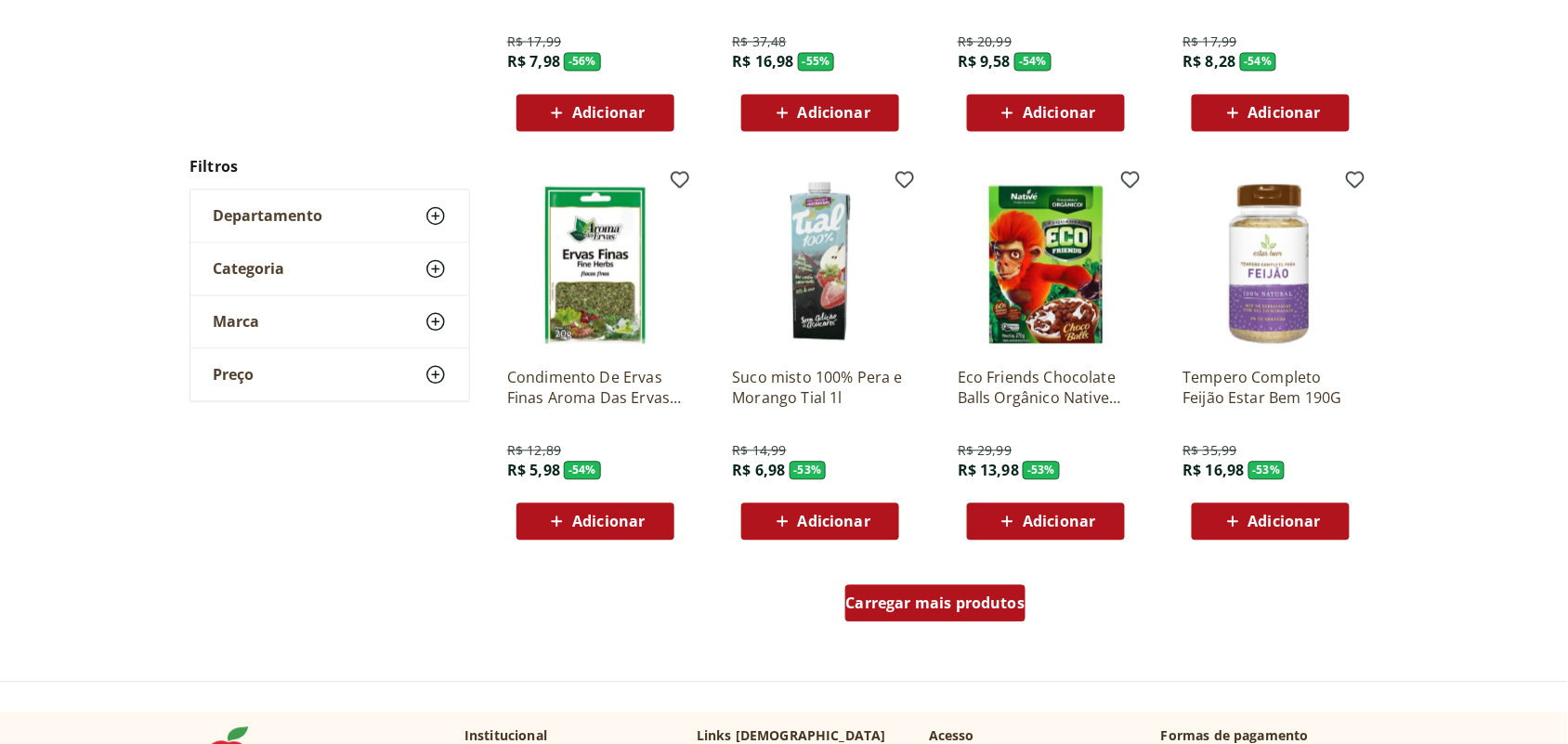
click at [919, 619] on div "Carregar mais produtos" at bounding box center [936, 603] width 181 height 37
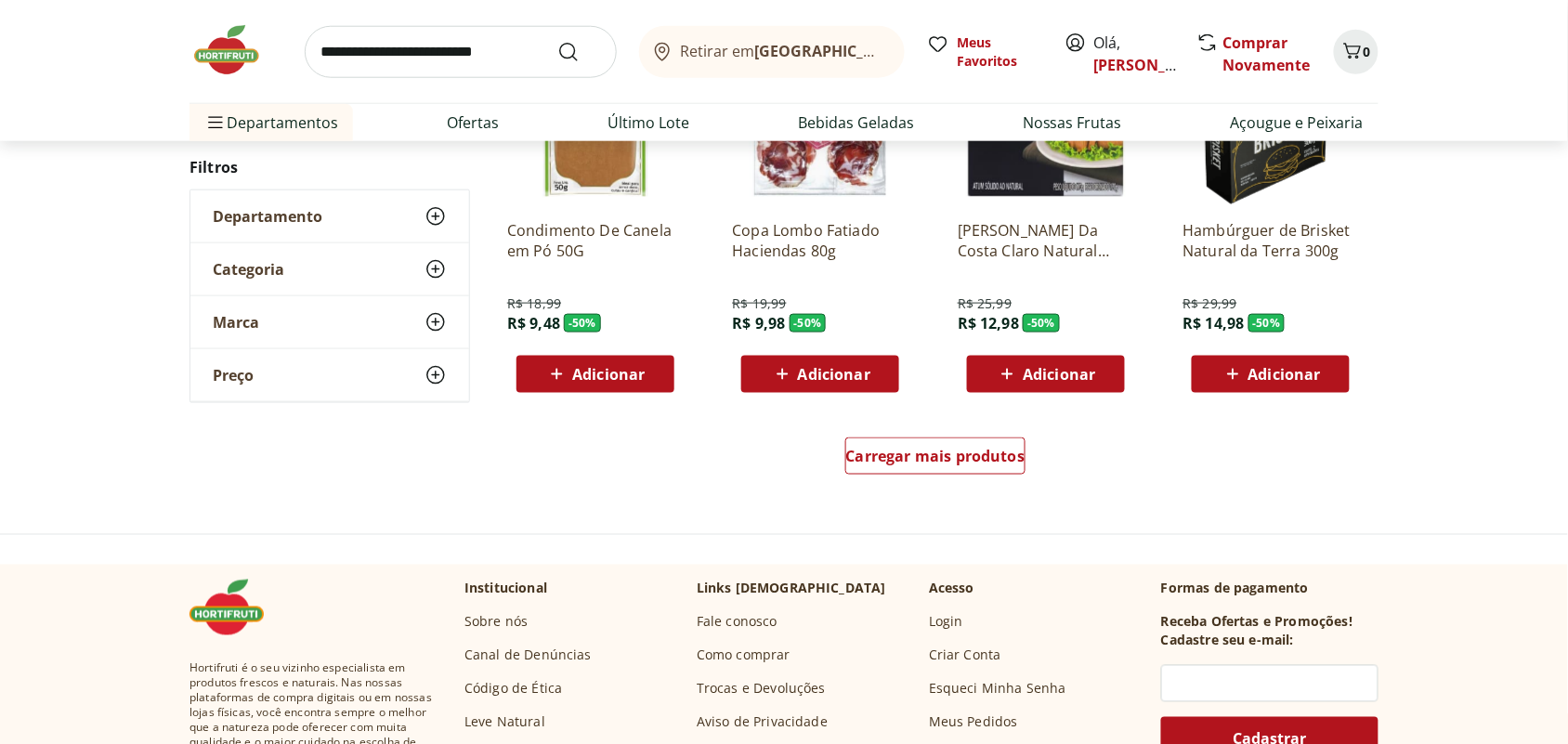
scroll to position [4751, 0]
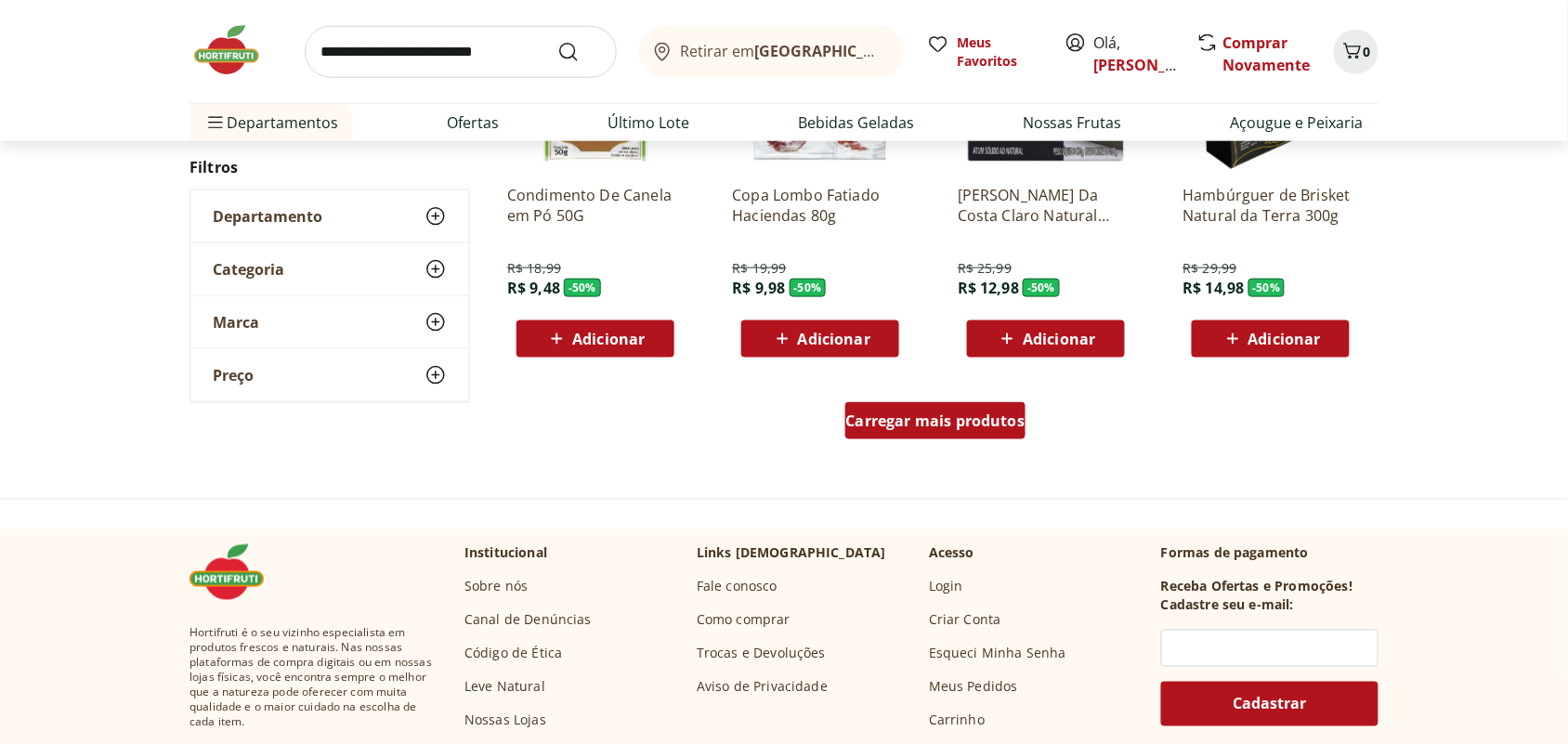
click at [966, 431] on div "Carregar mais produtos" at bounding box center [936, 420] width 181 height 37
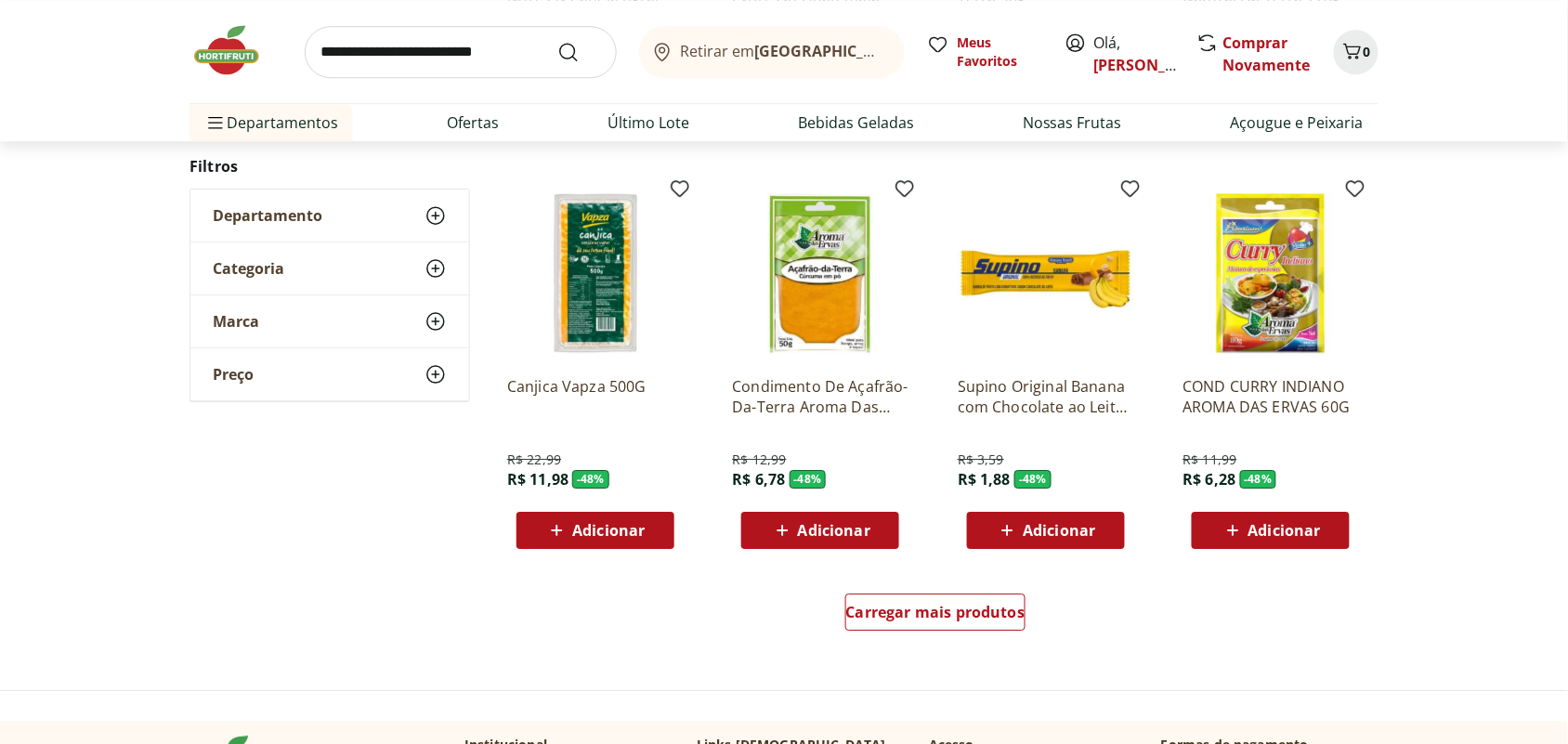
scroll to position [5912, 0]
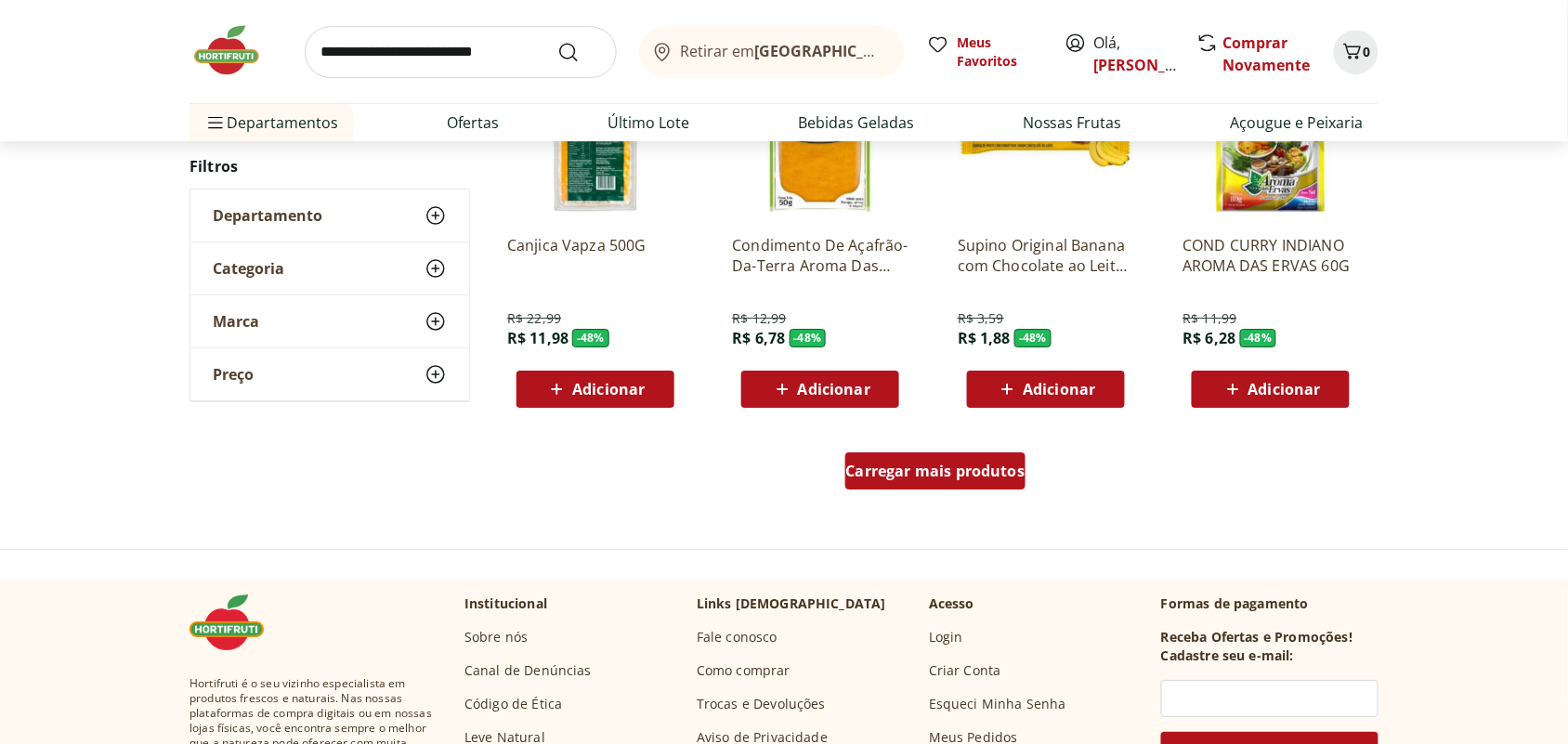
click at [989, 471] on span "Carregar mais produtos" at bounding box center [936, 471] width 179 height 15
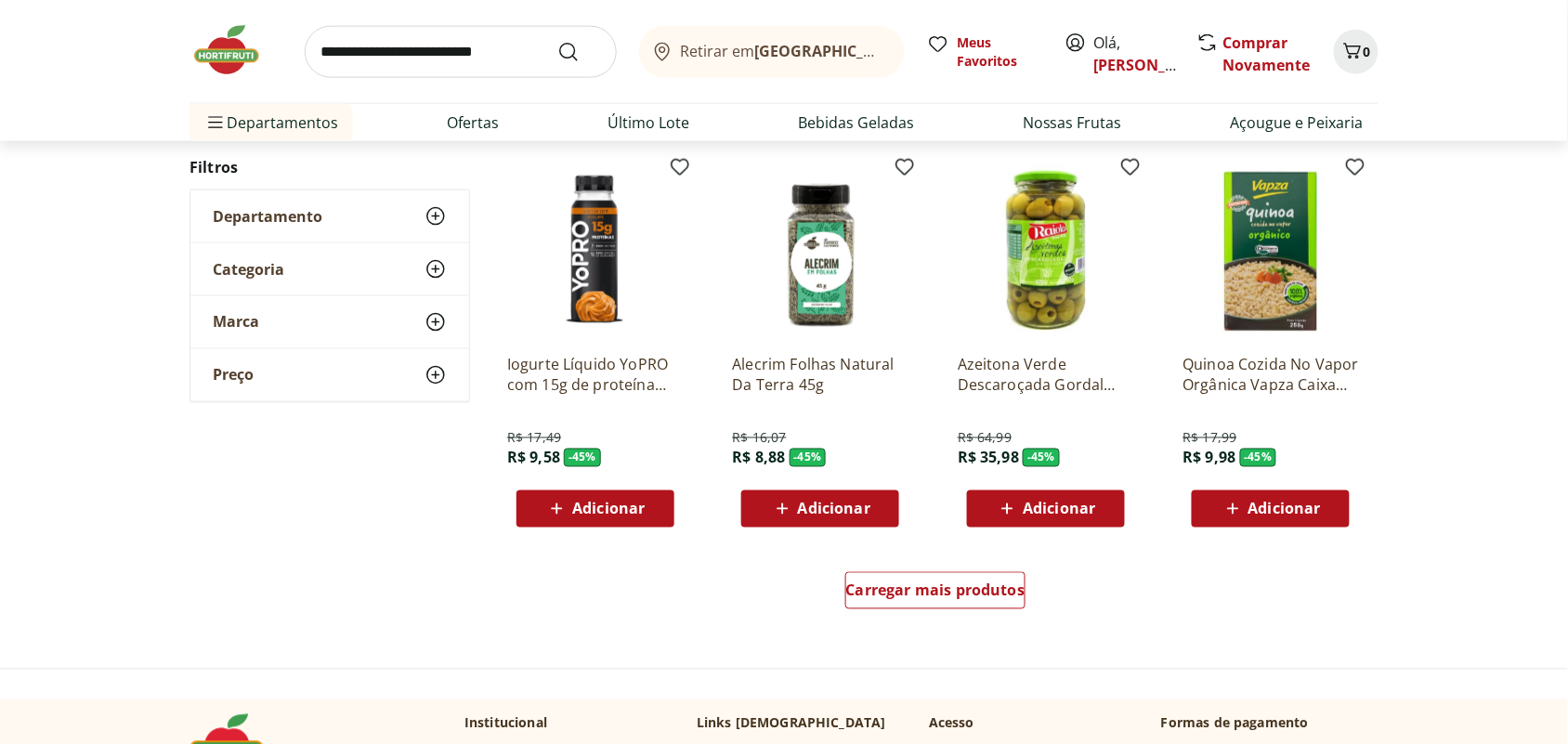
scroll to position [7189, 0]
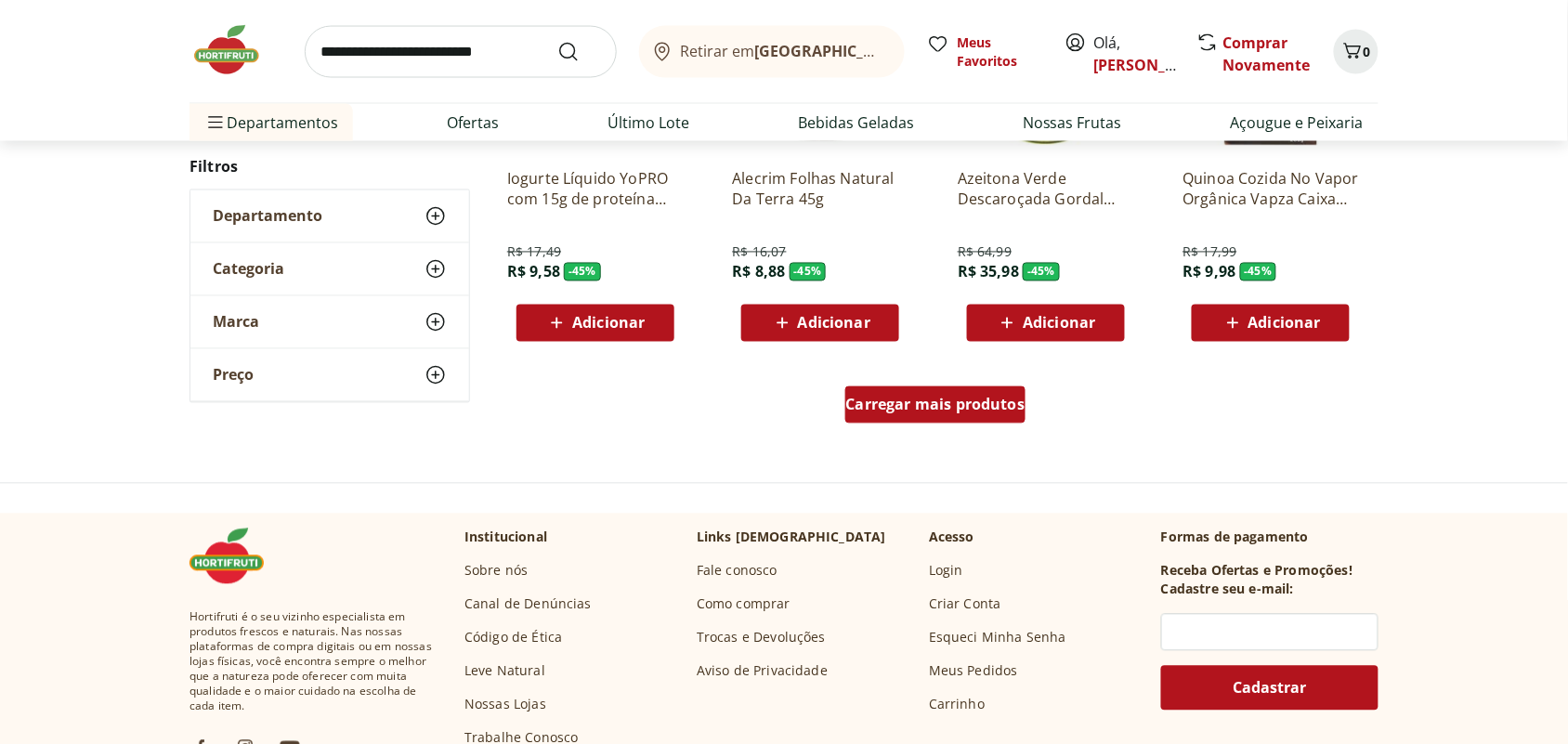
click at [1001, 404] on span "Carregar mais produtos" at bounding box center [936, 405] width 179 height 15
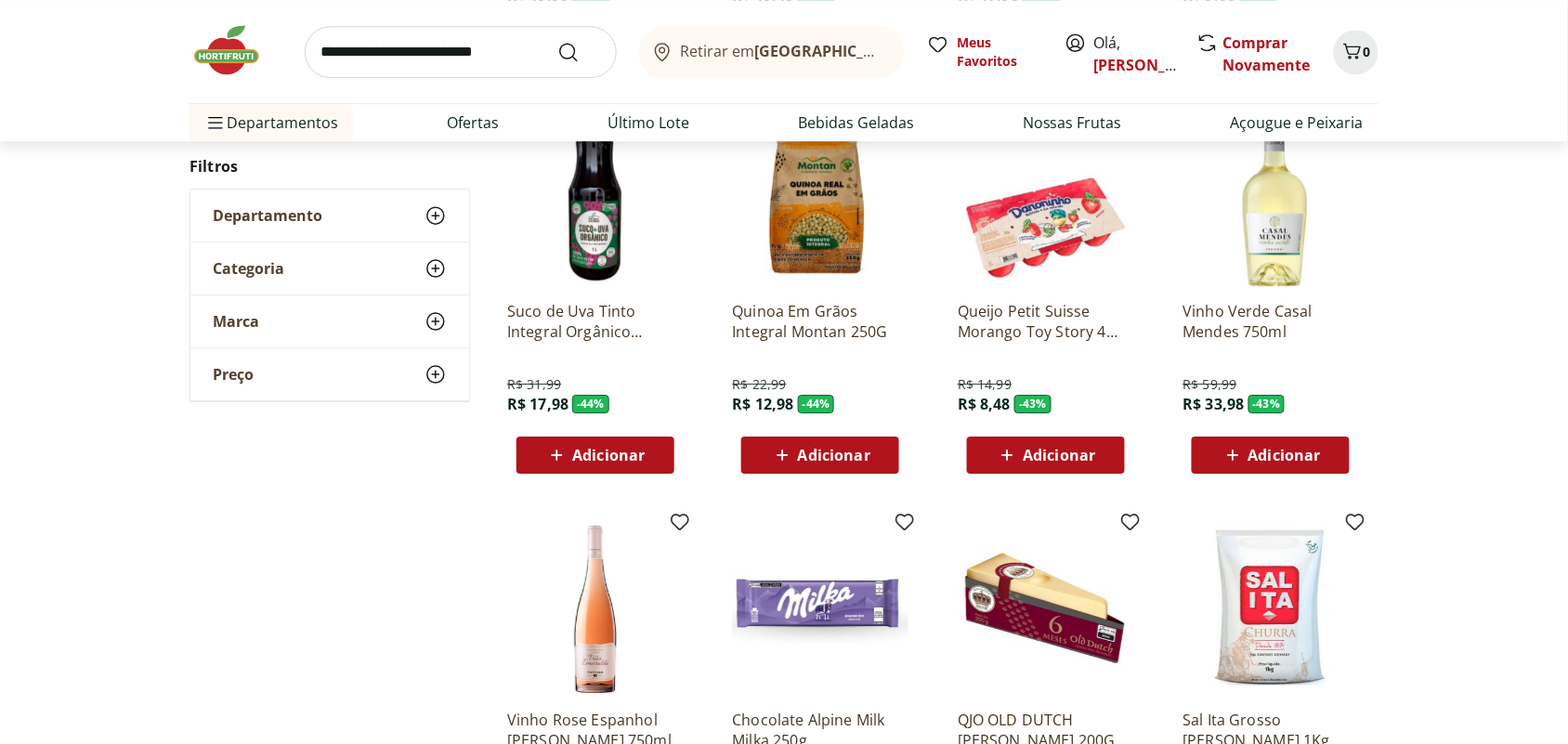
scroll to position [7886, 0]
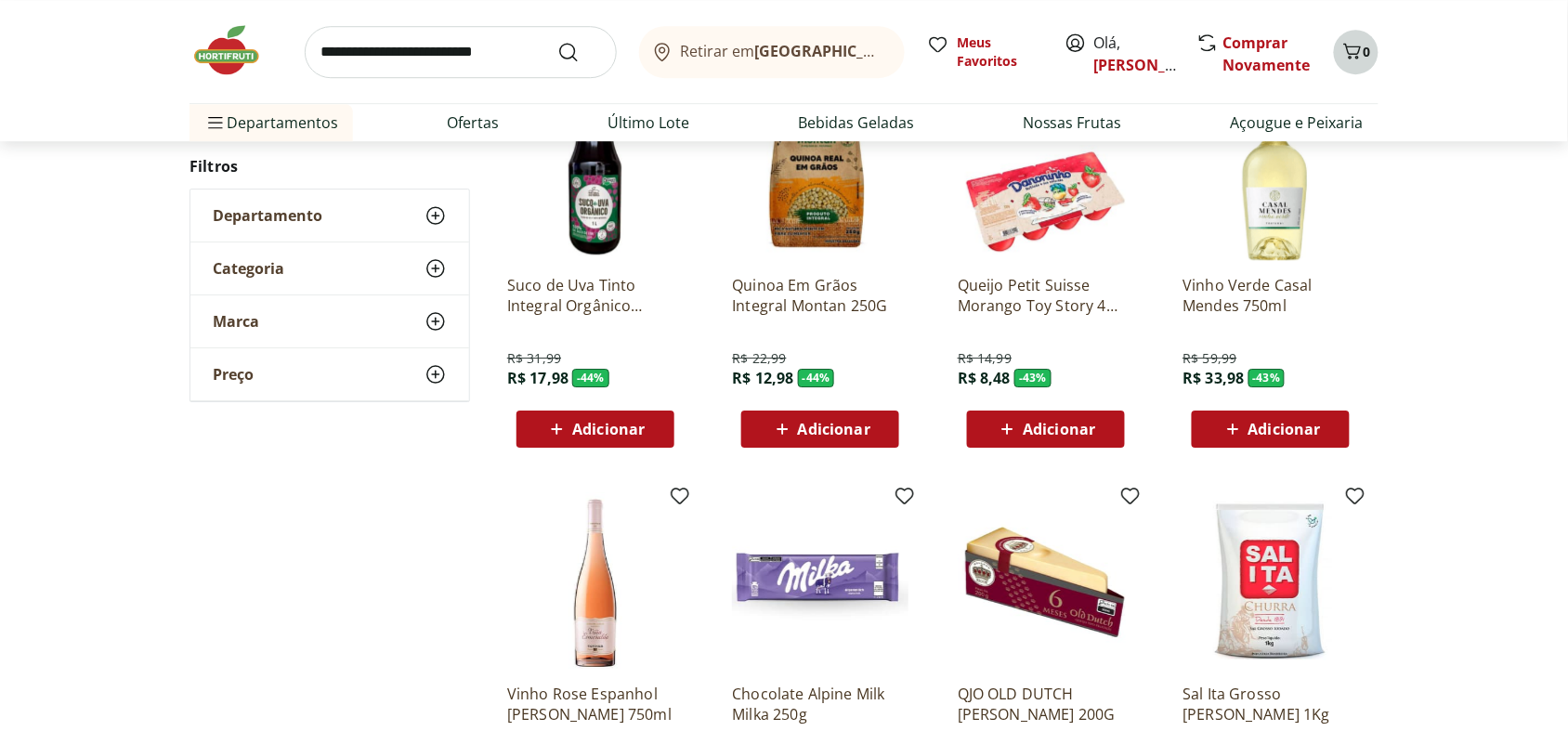
click at [1361, 46] on icon "Carrinho" at bounding box center [1353, 51] width 23 height 23
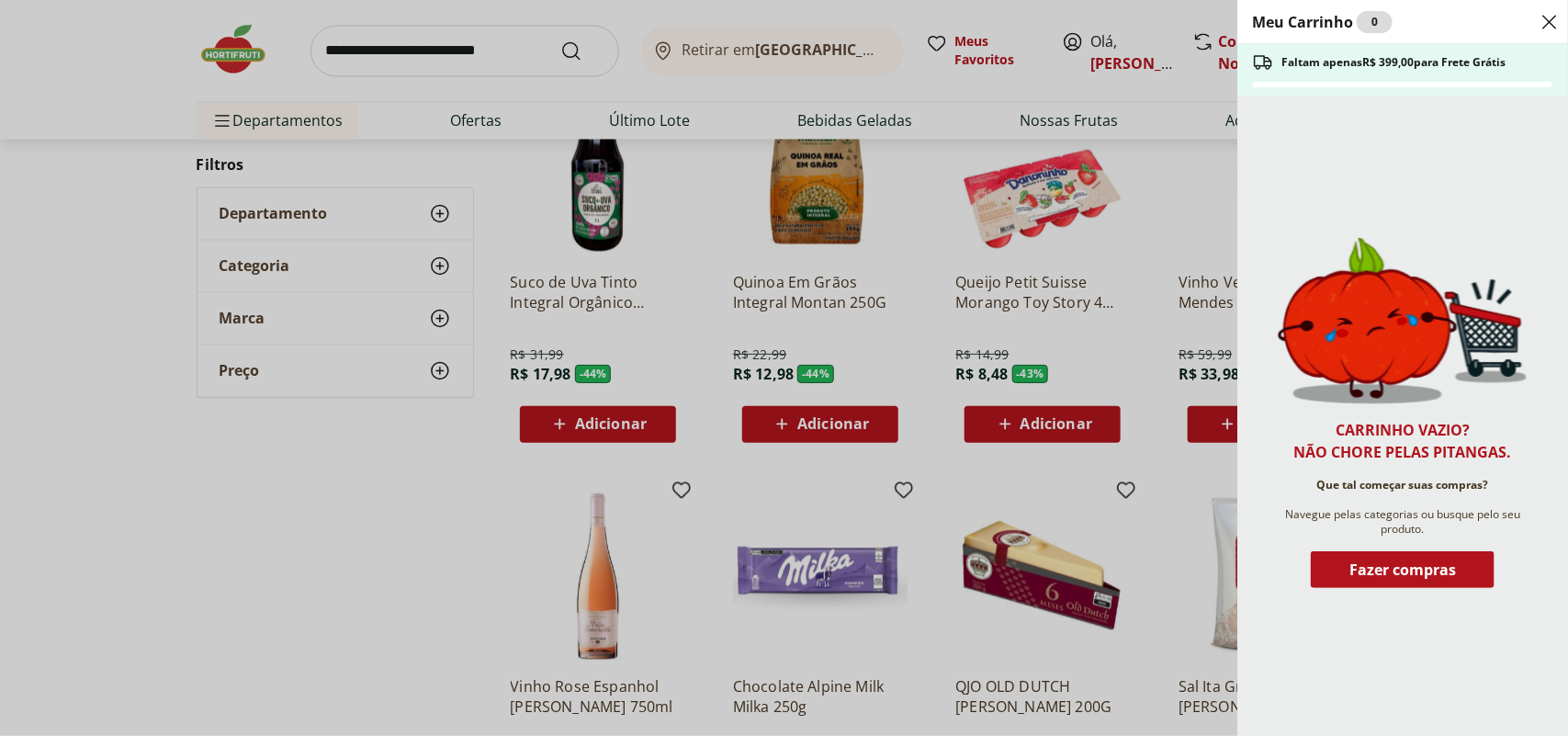
click at [1009, 271] on div "Meu Carrinho 0 Faltam apenas R$ 399,00 para Frete Grátis Carrinho vazio? Não ch…" at bounding box center [784, 368] width 1568 height 736
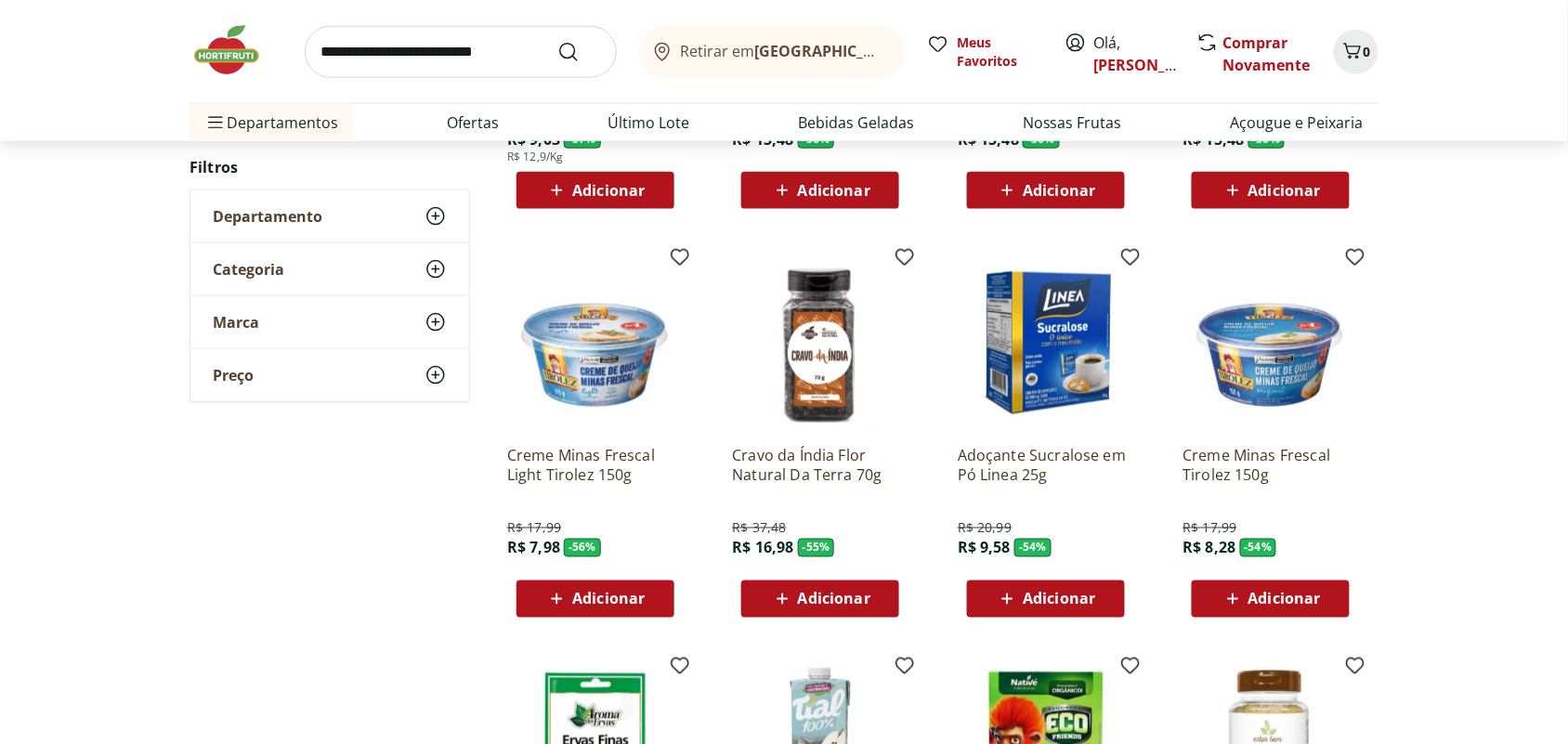
scroll to position [581, 0]
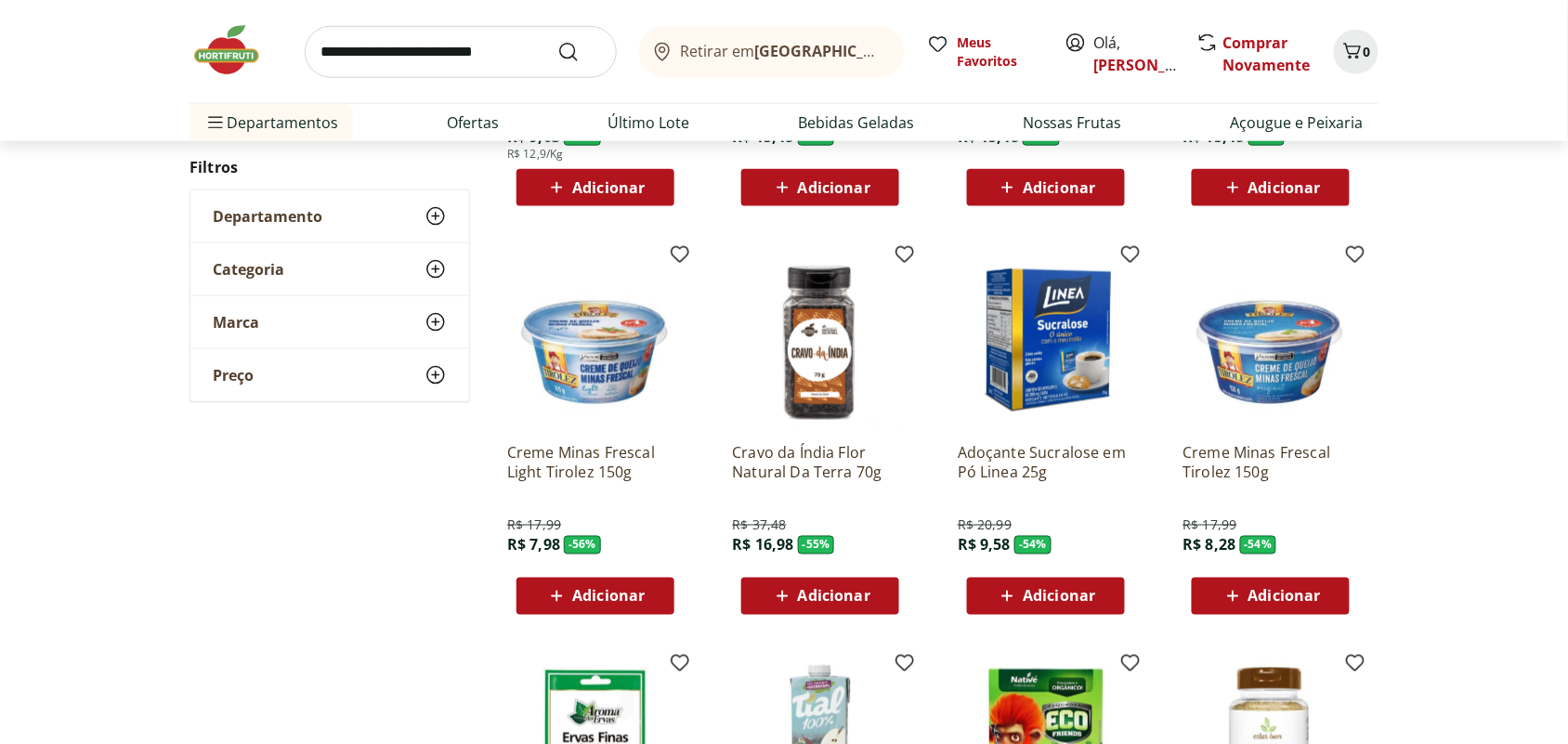
click at [789, 595] on icon at bounding box center [783, 597] width 24 height 23
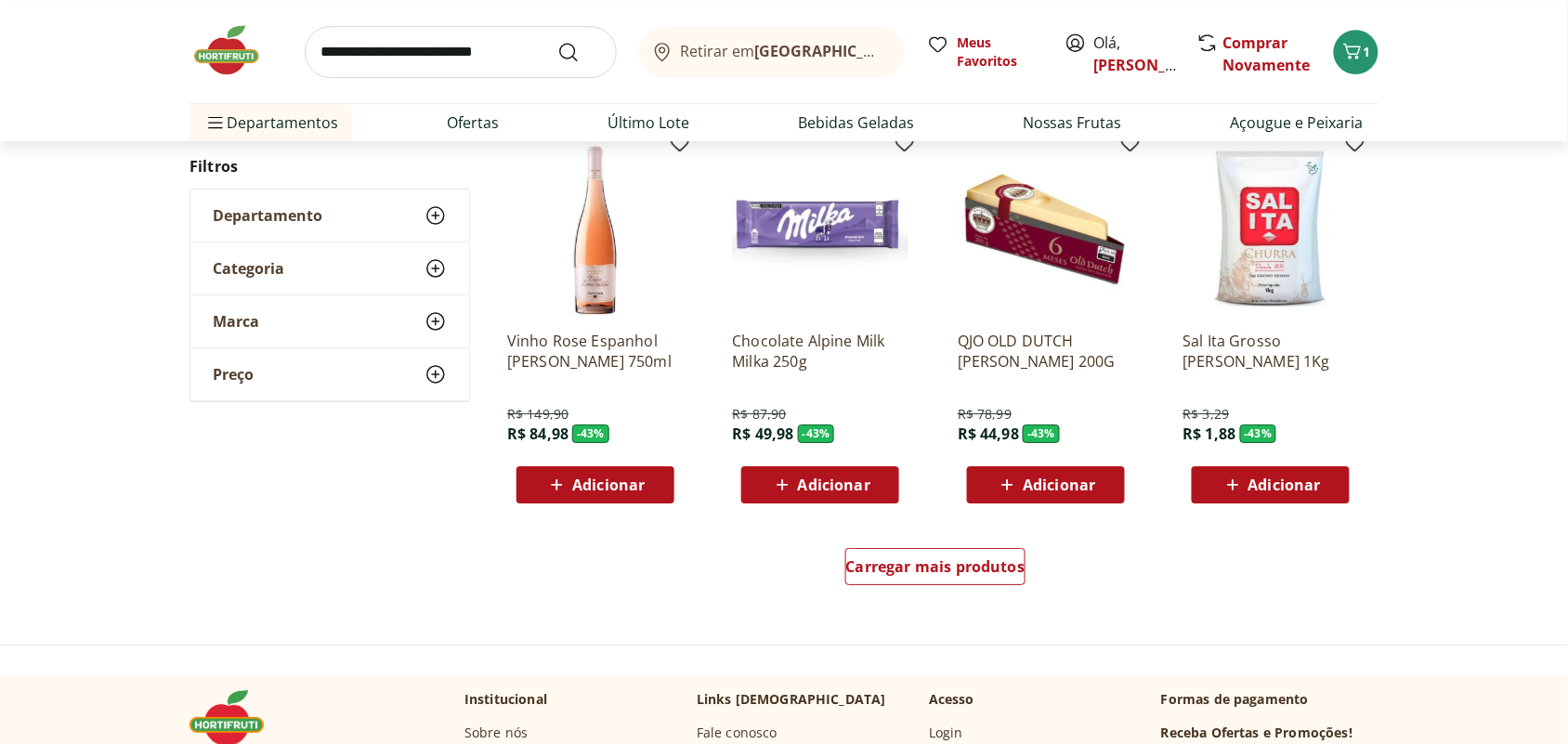
scroll to position [6037, 0]
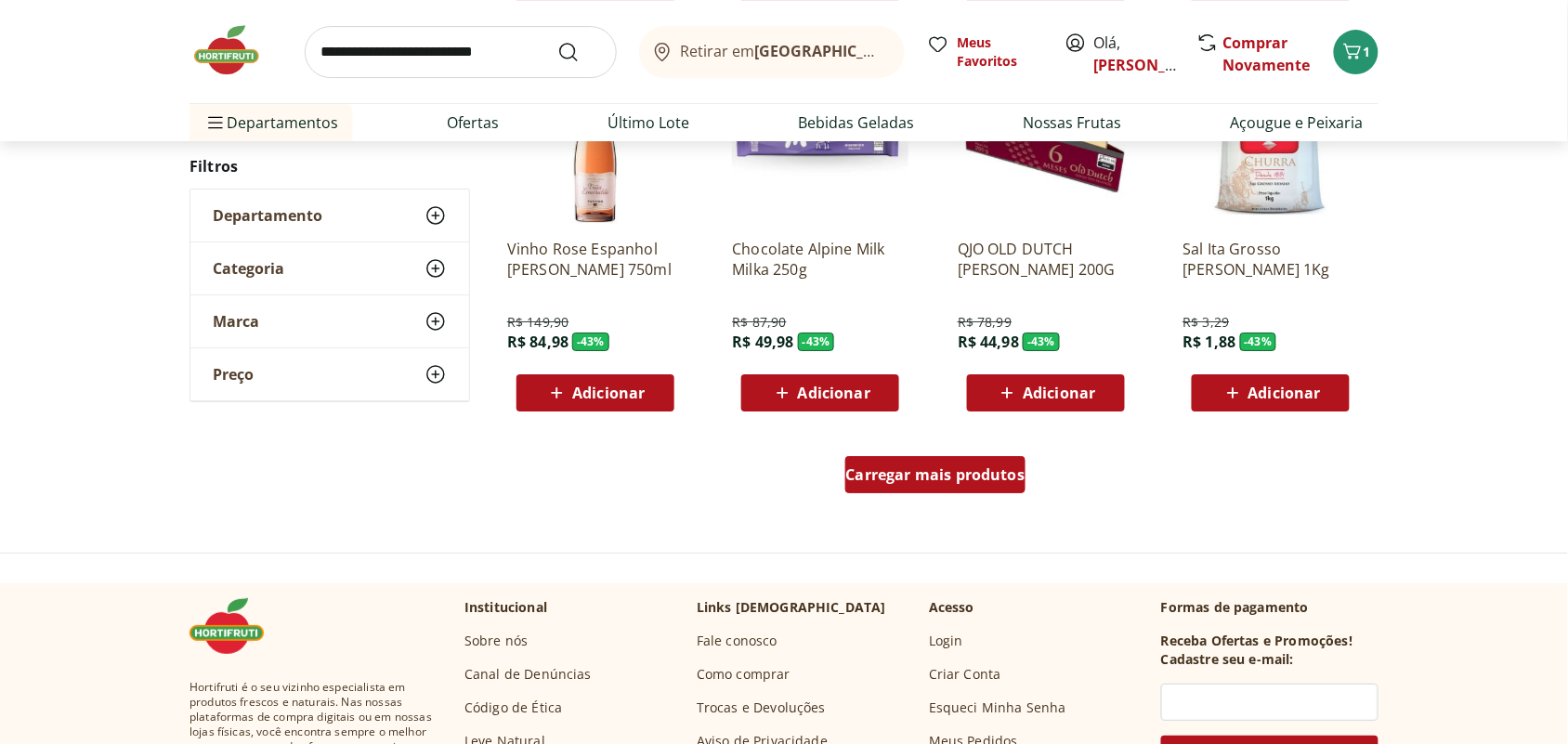
click at [976, 467] on span "Carregar mais produtos" at bounding box center [936, 475] width 179 height 15
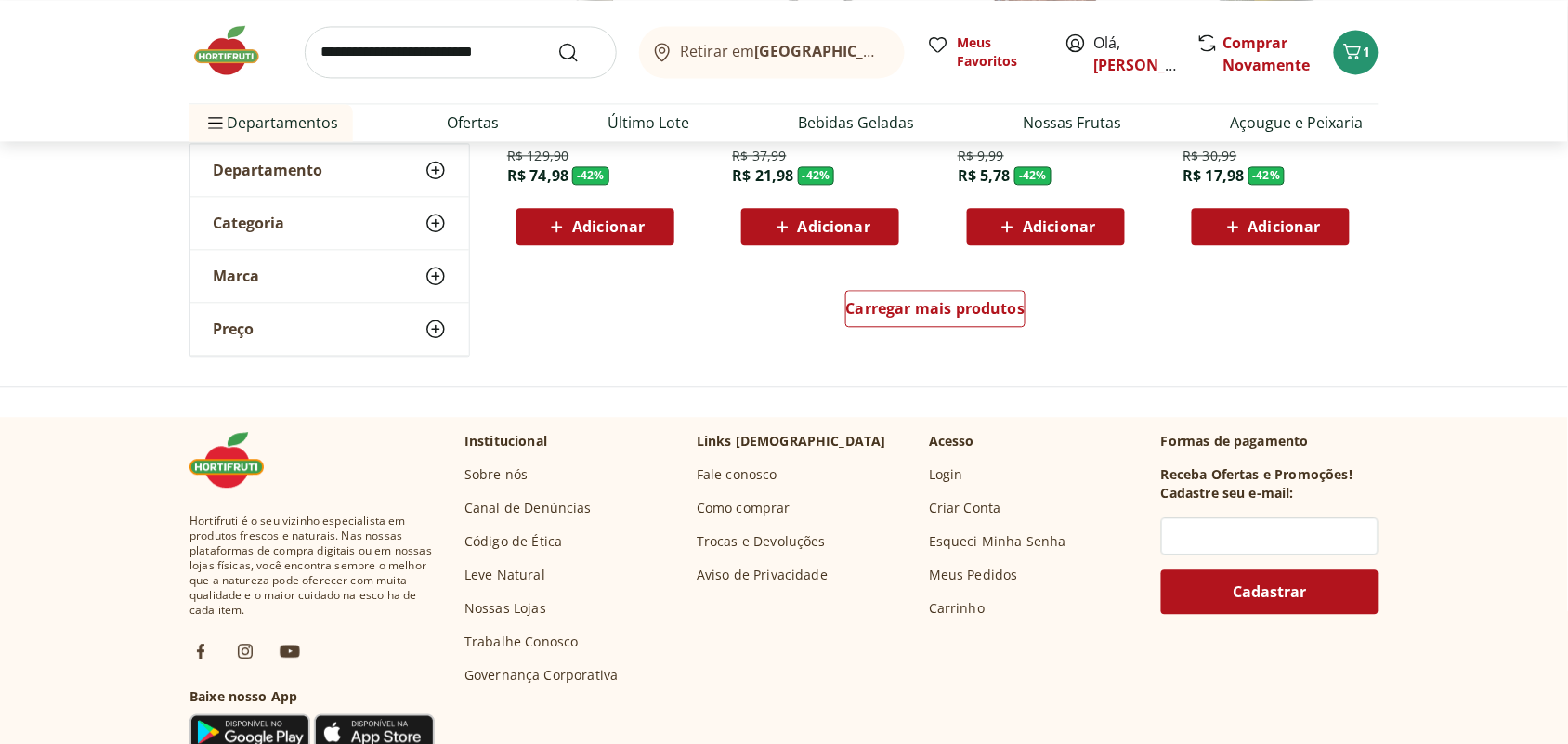
scroll to position [7431, 0]
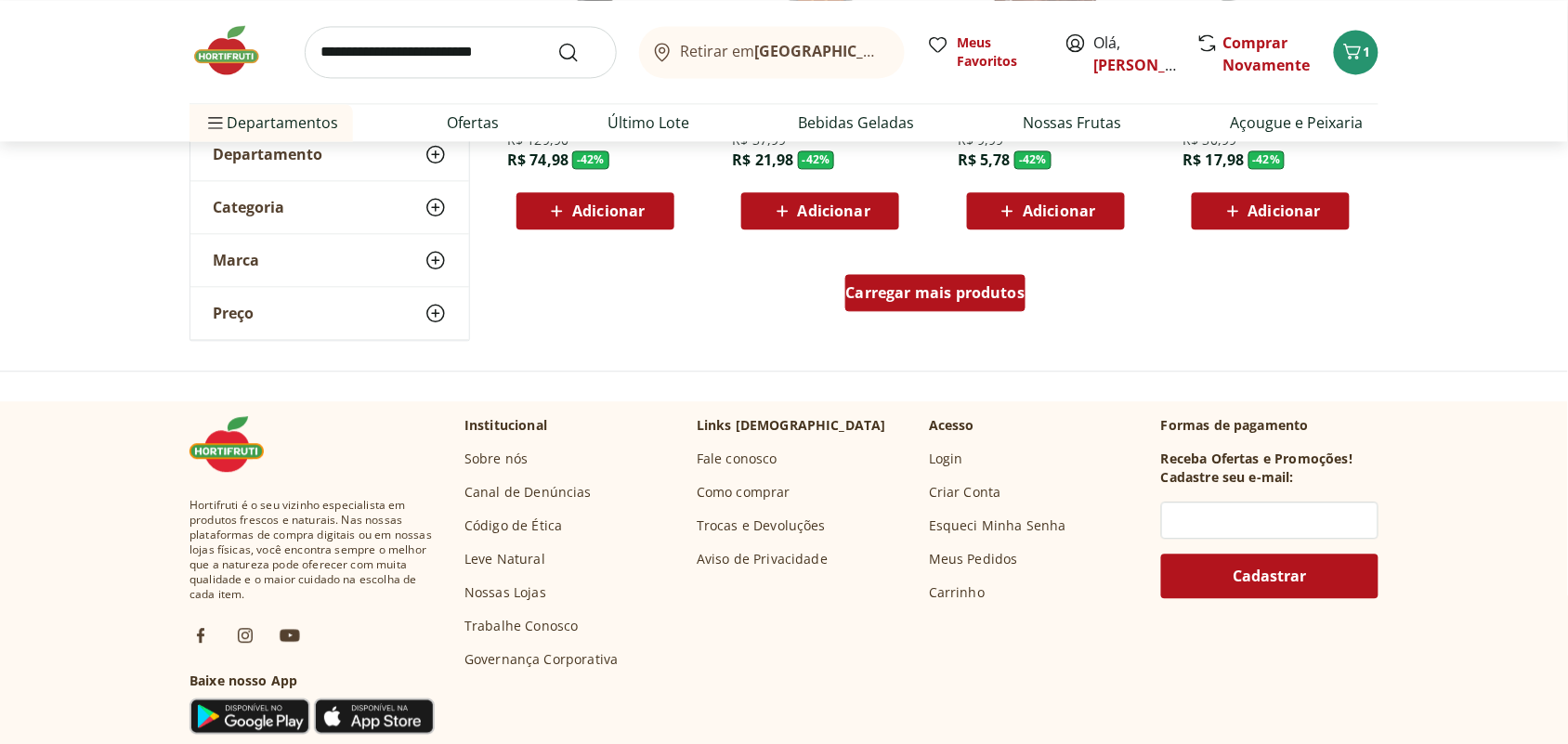
click at [983, 299] on span "Carregar mais produtos" at bounding box center [936, 293] width 179 height 15
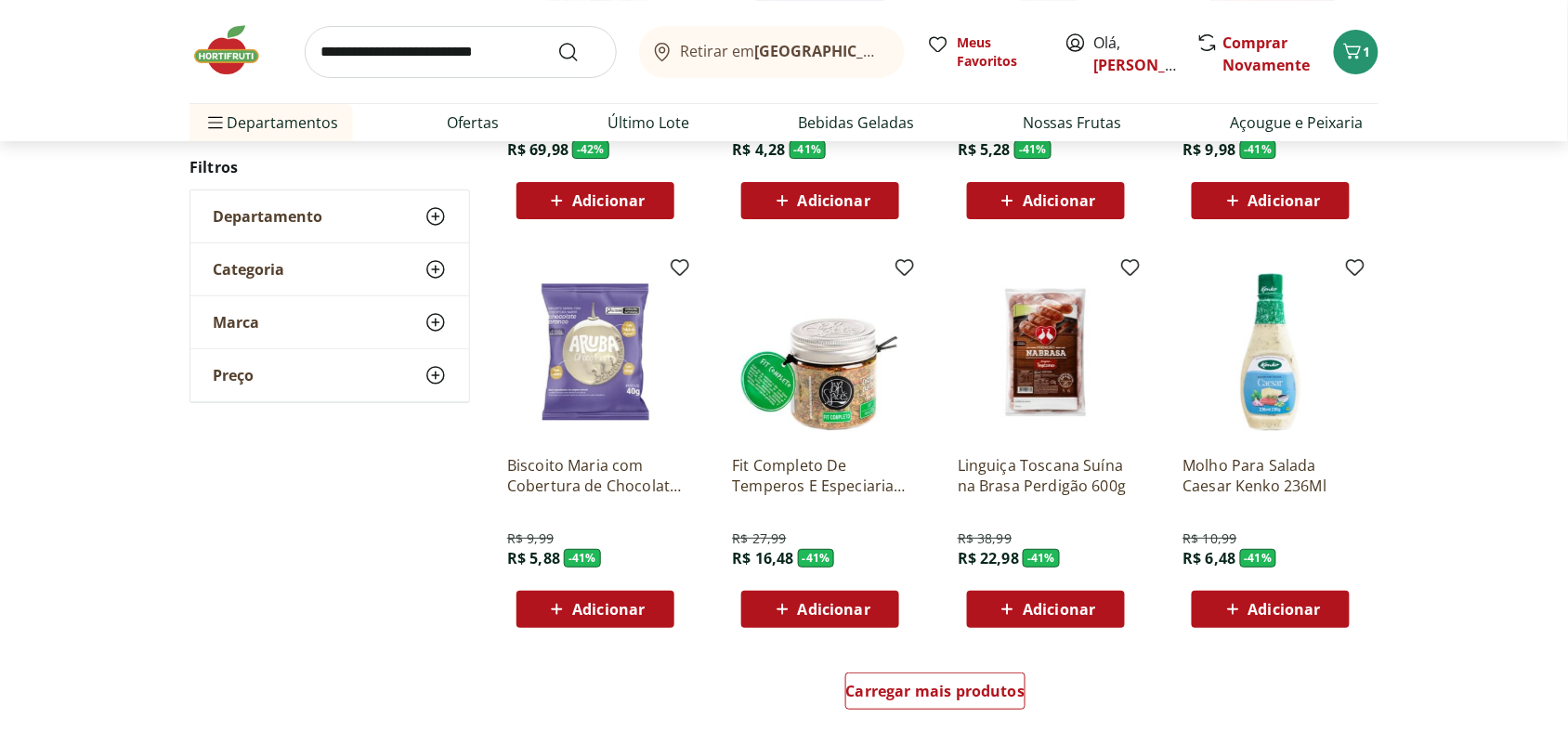
scroll to position [8360, 0]
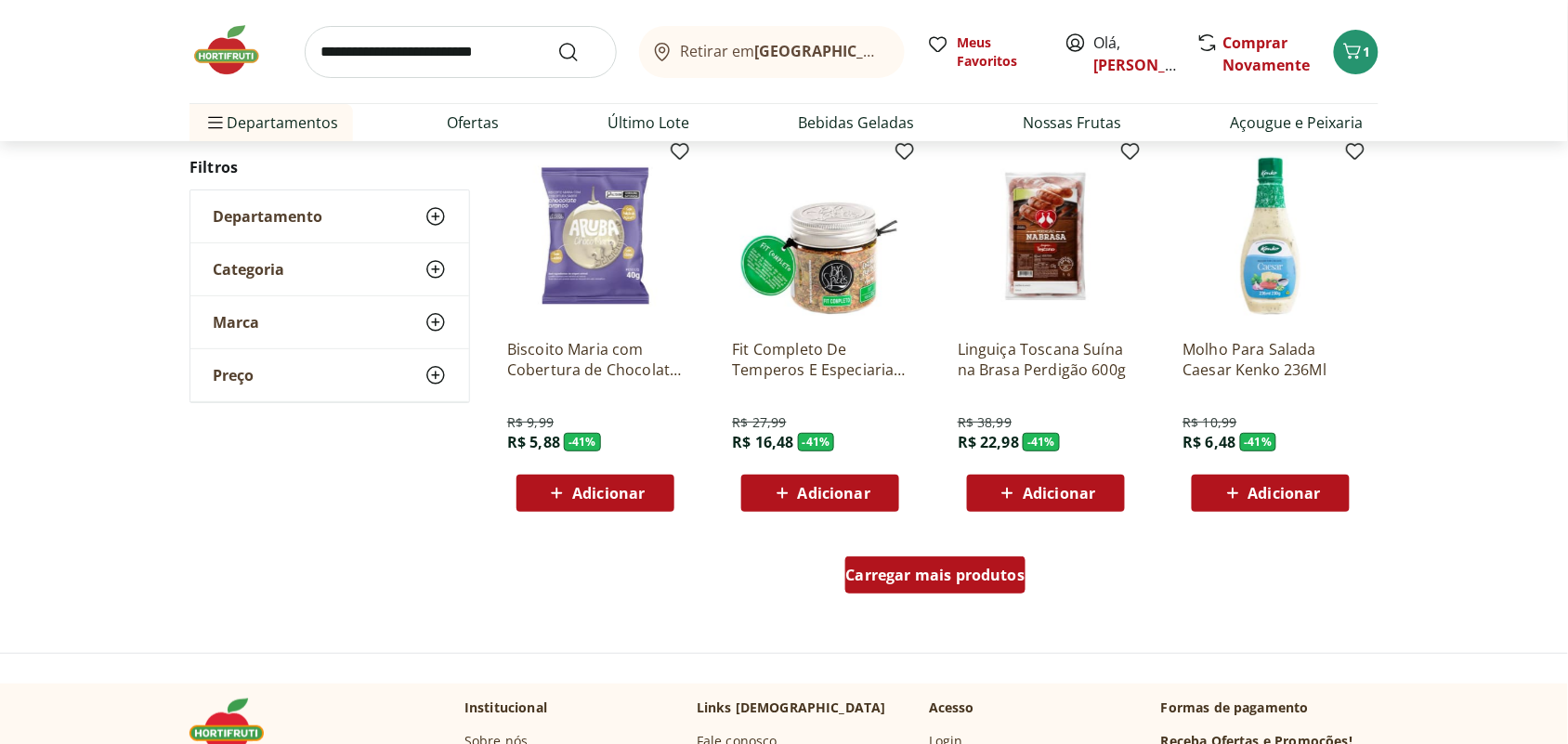
click at [903, 576] on span "Carregar mais produtos" at bounding box center [936, 575] width 179 height 15
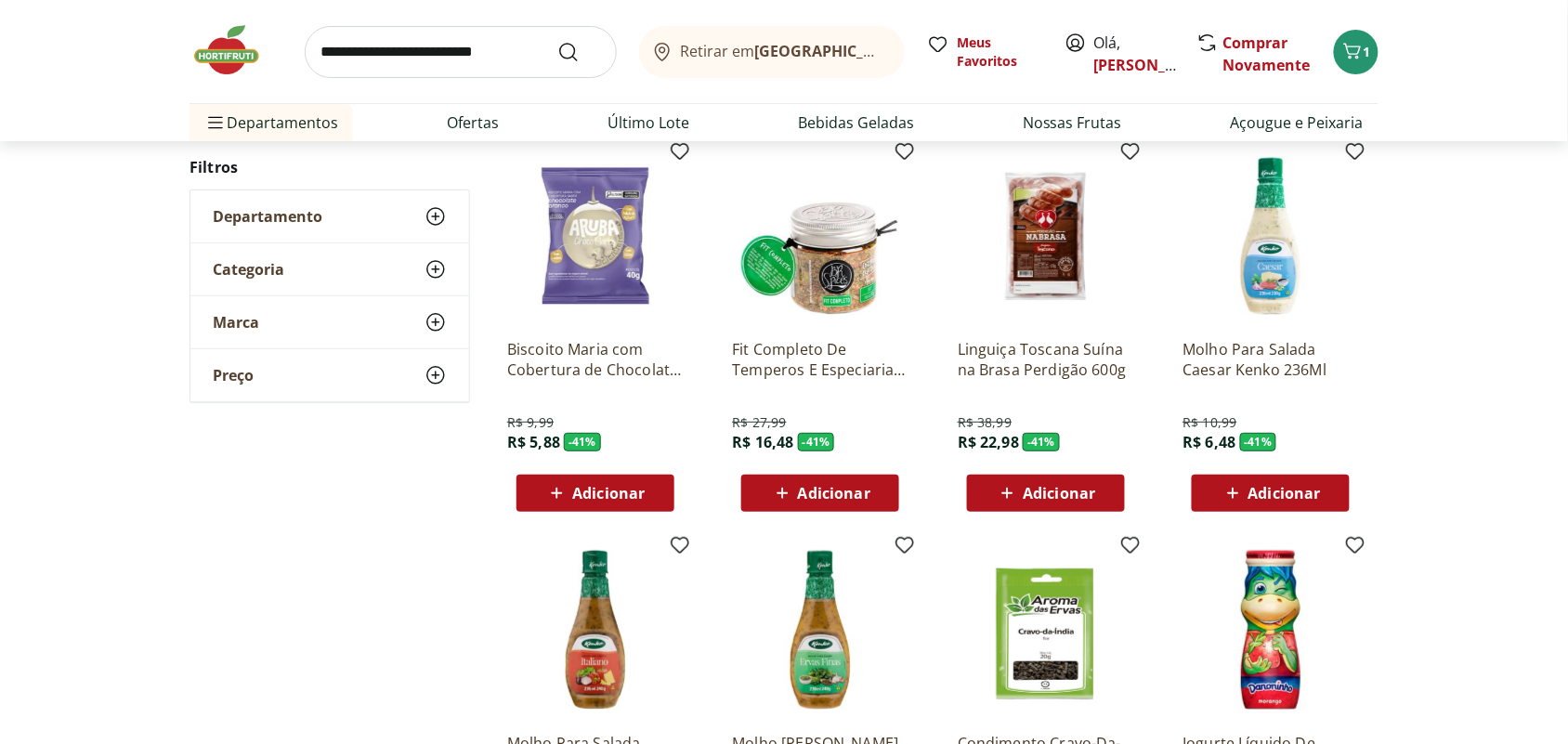
click at [859, 359] on p "Fit Completo De Temperos E Especiarias Br Spices - 50G" at bounding box center [819, 359] width 177 height 41
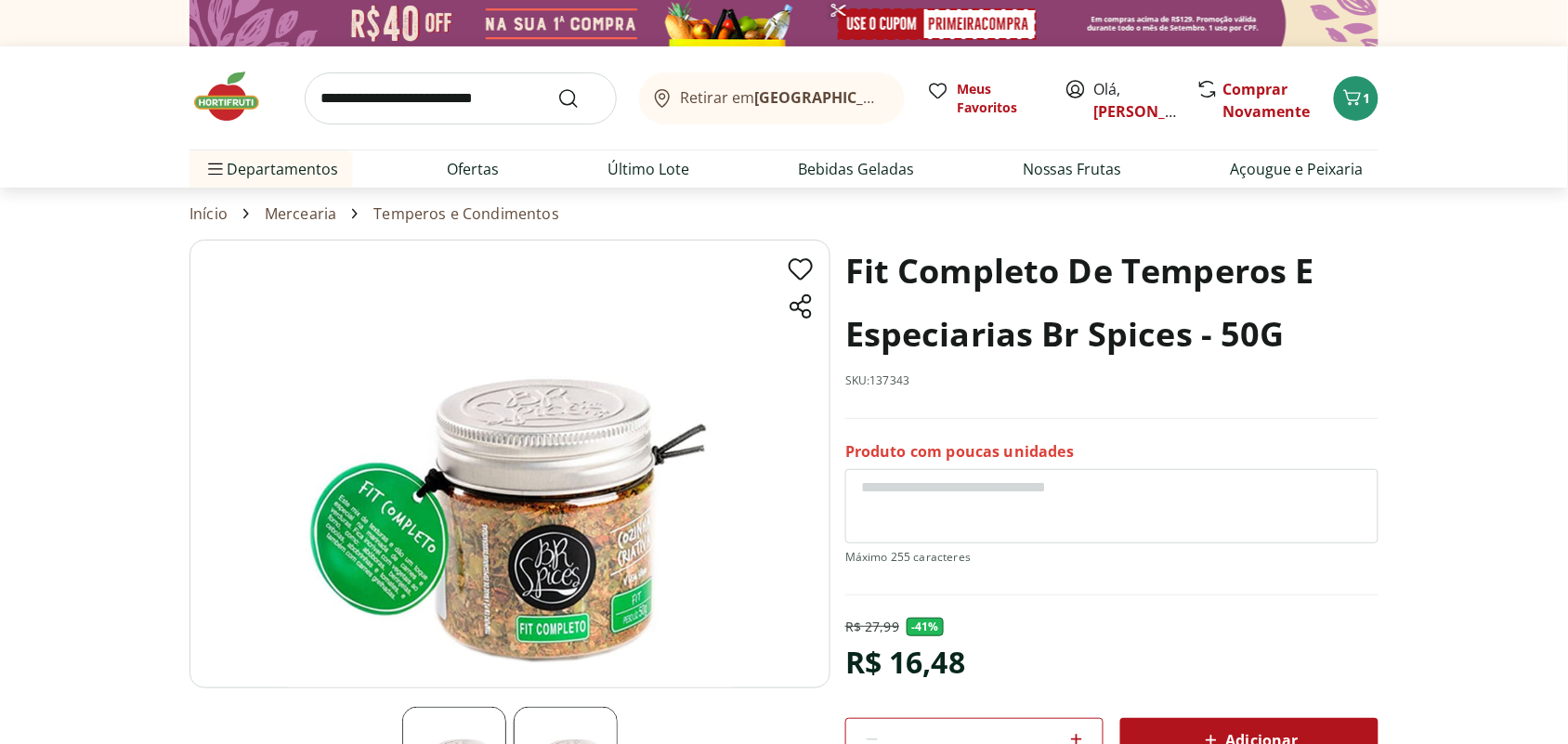
select select "**********"
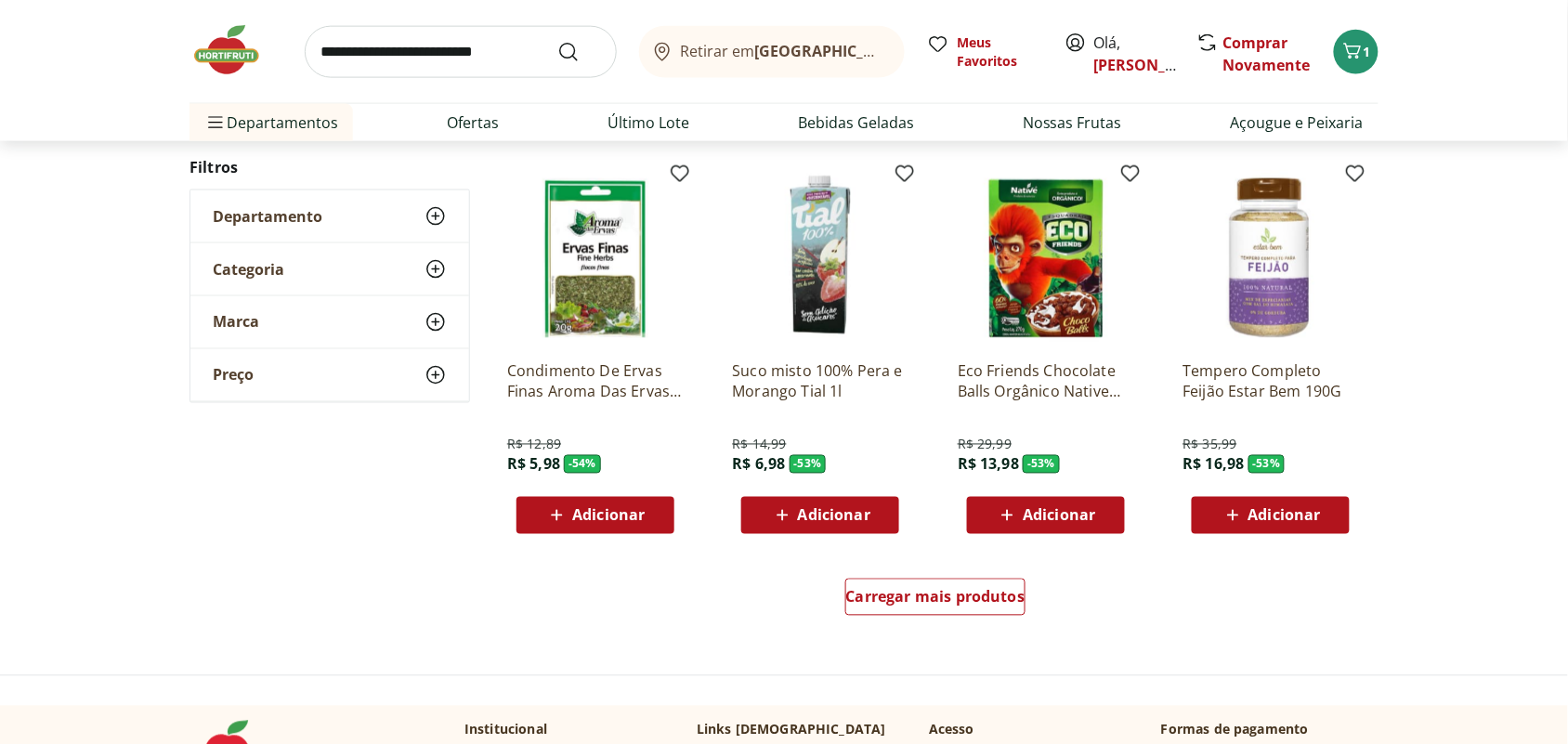
scroll to position [4895, 0]
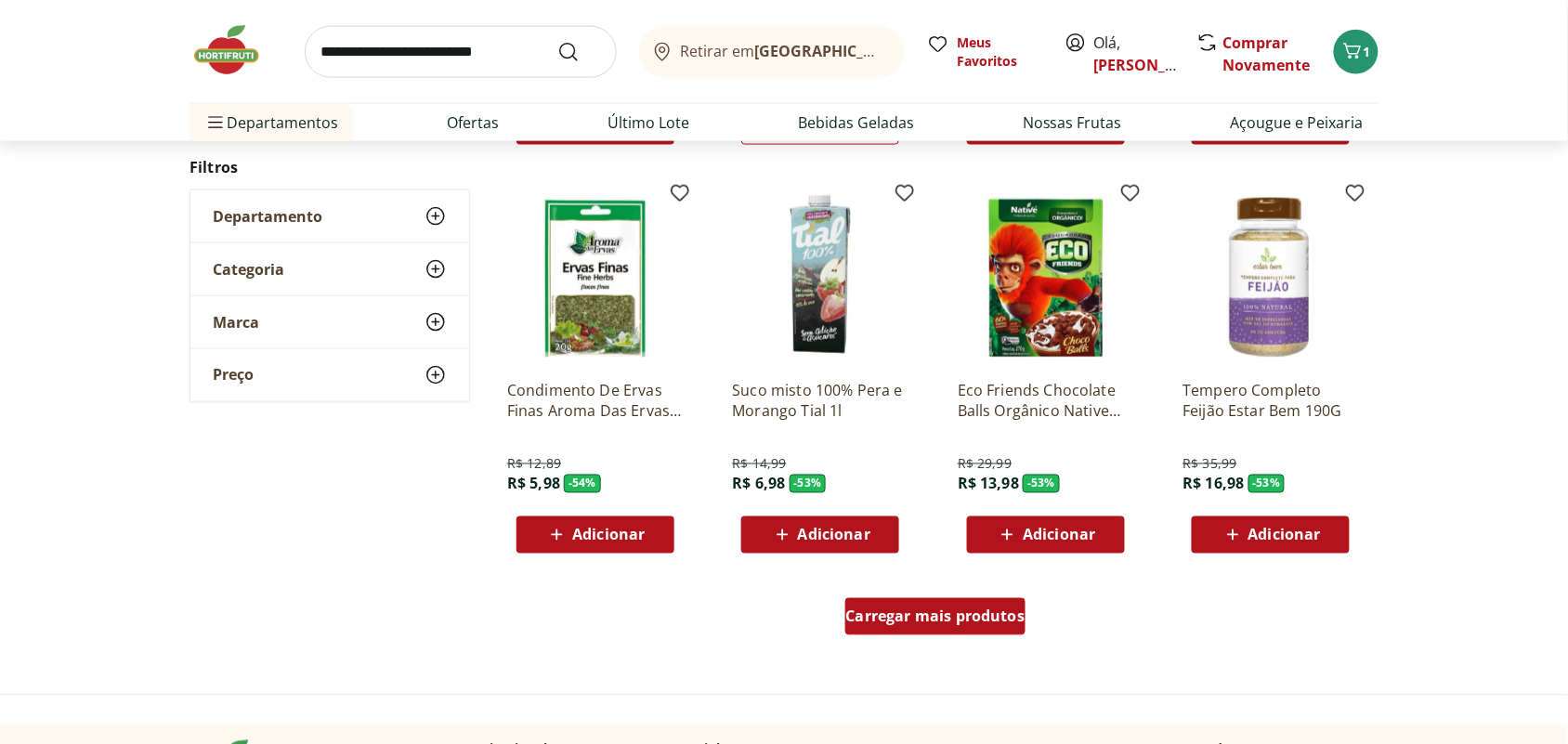
click at [897, 619] on span "Carregar mais produtos" at bounding box center [936, 617] width 179 height 15
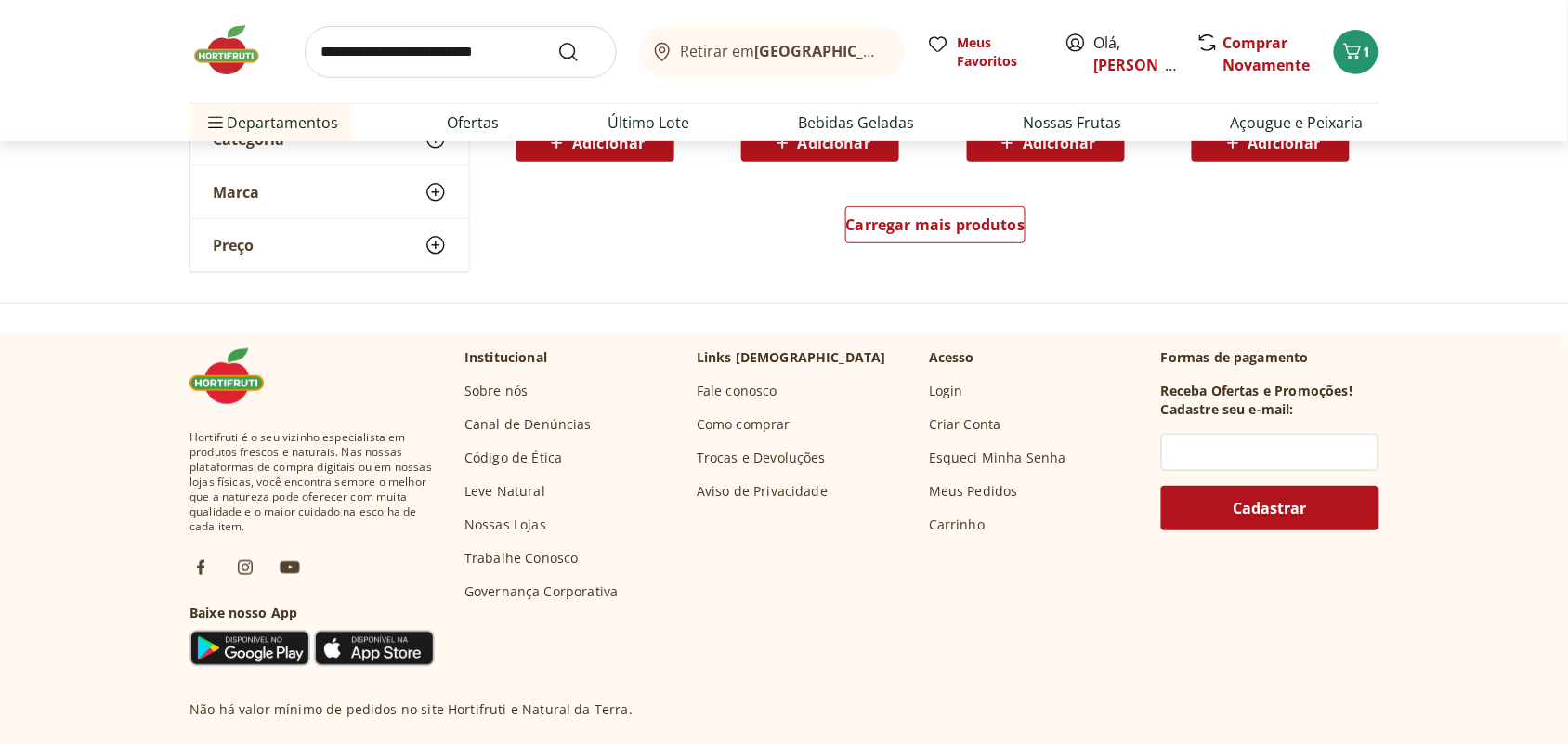
scroll to position [6172, 0]
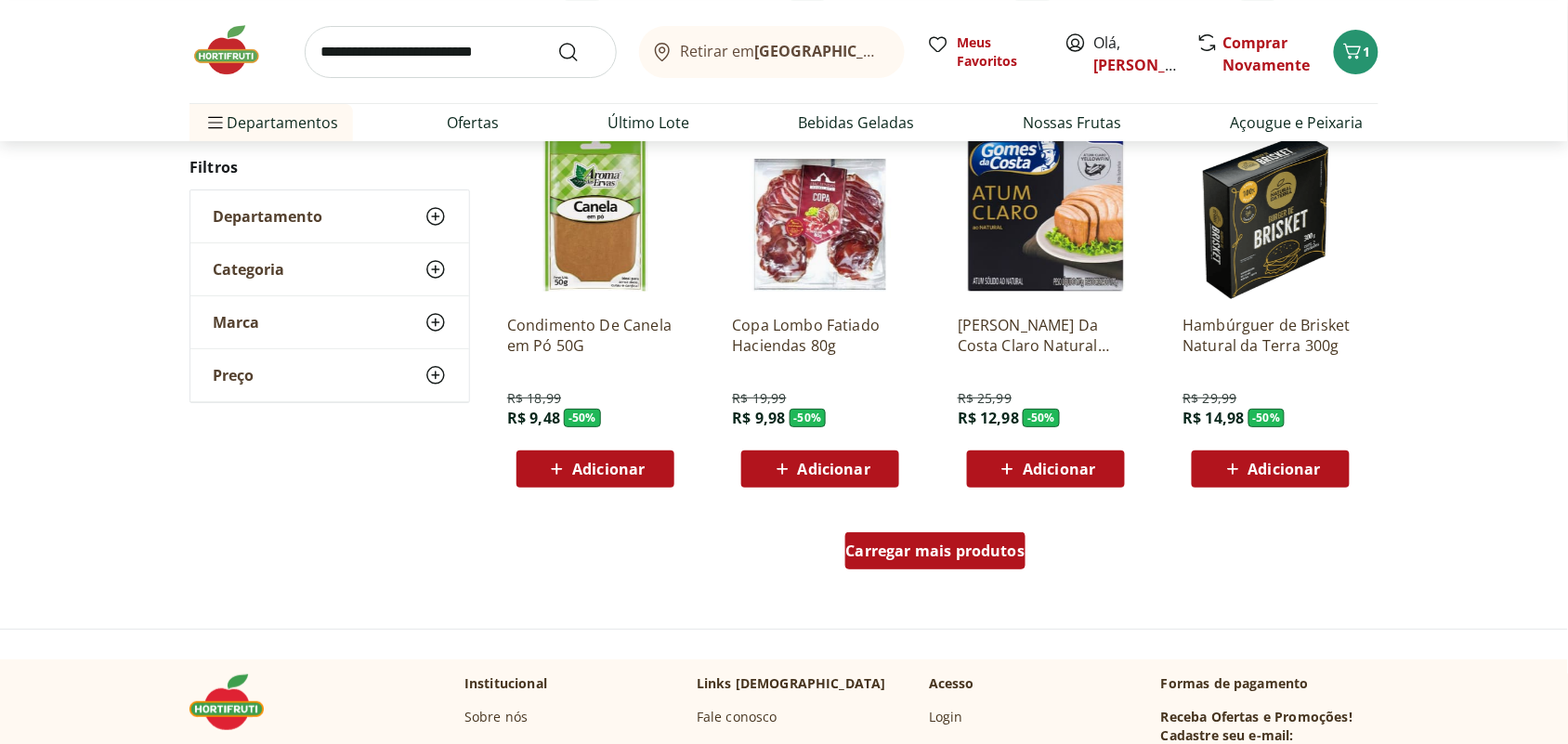
click at [896, 557] on span "Carregar mais produtos" at bounding box center [936, 550] width 179 height 15
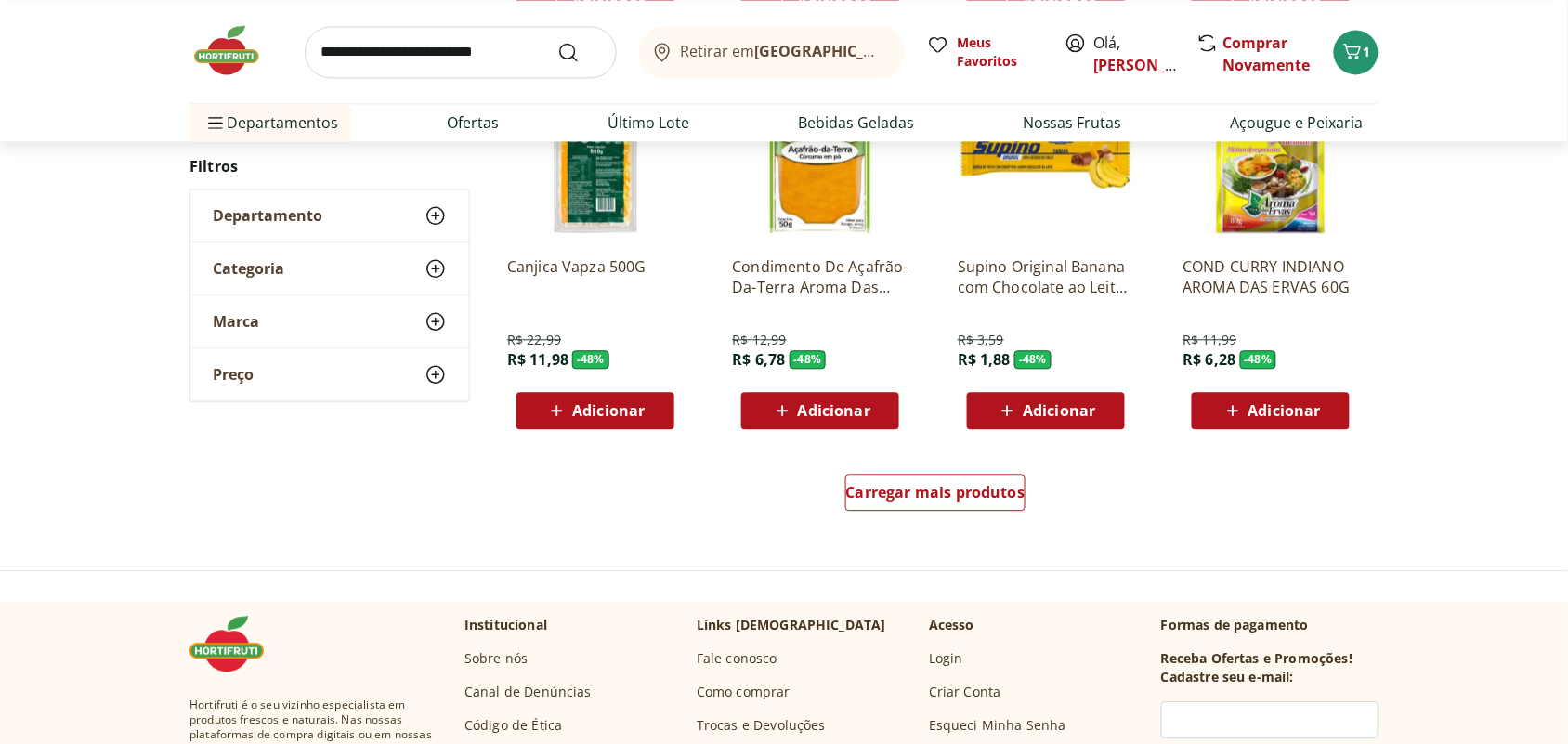
scroll to position [7449, 0]
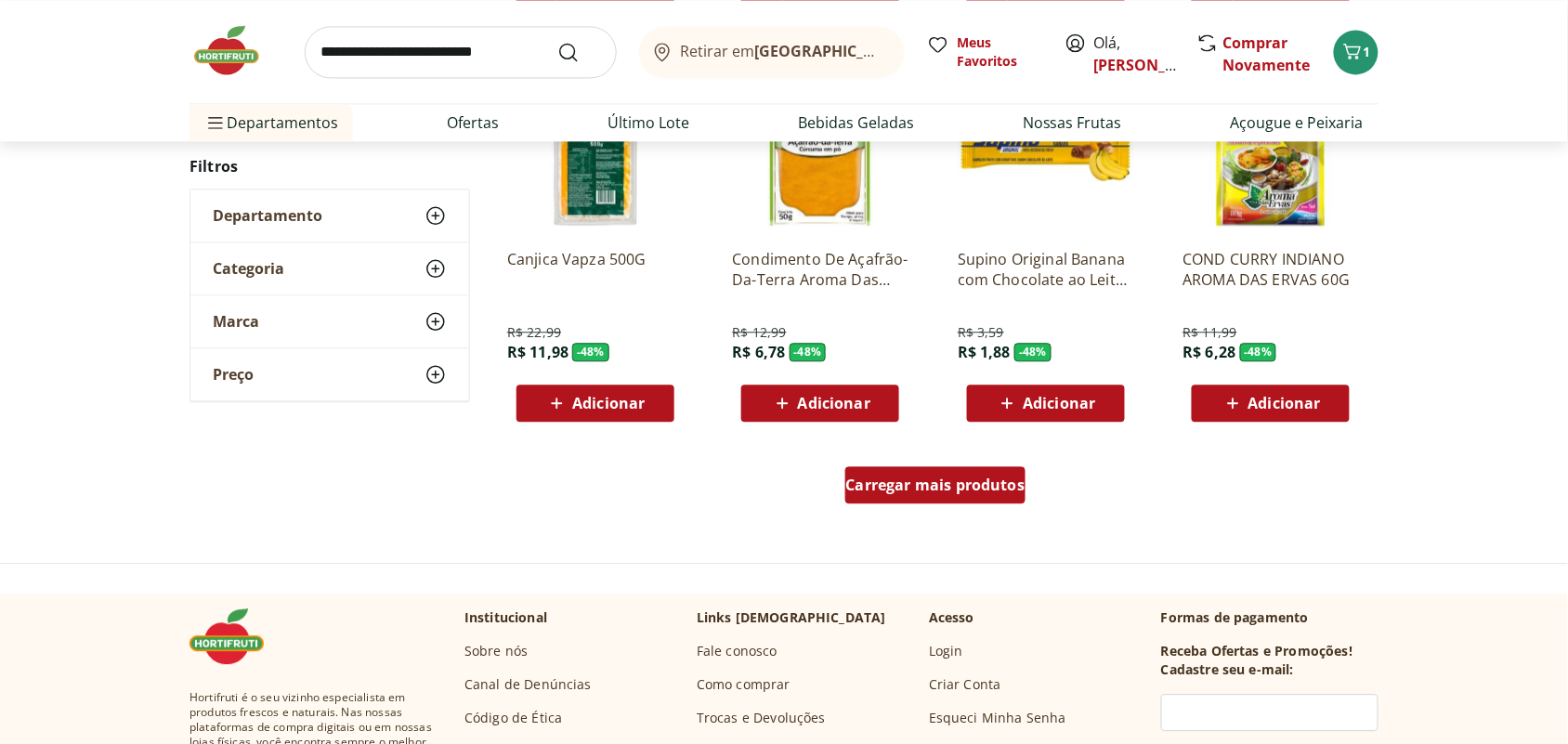
click at [931, 479] on span "Carregar mais produtos" at bounding box center [936, 485] width 179 height 15
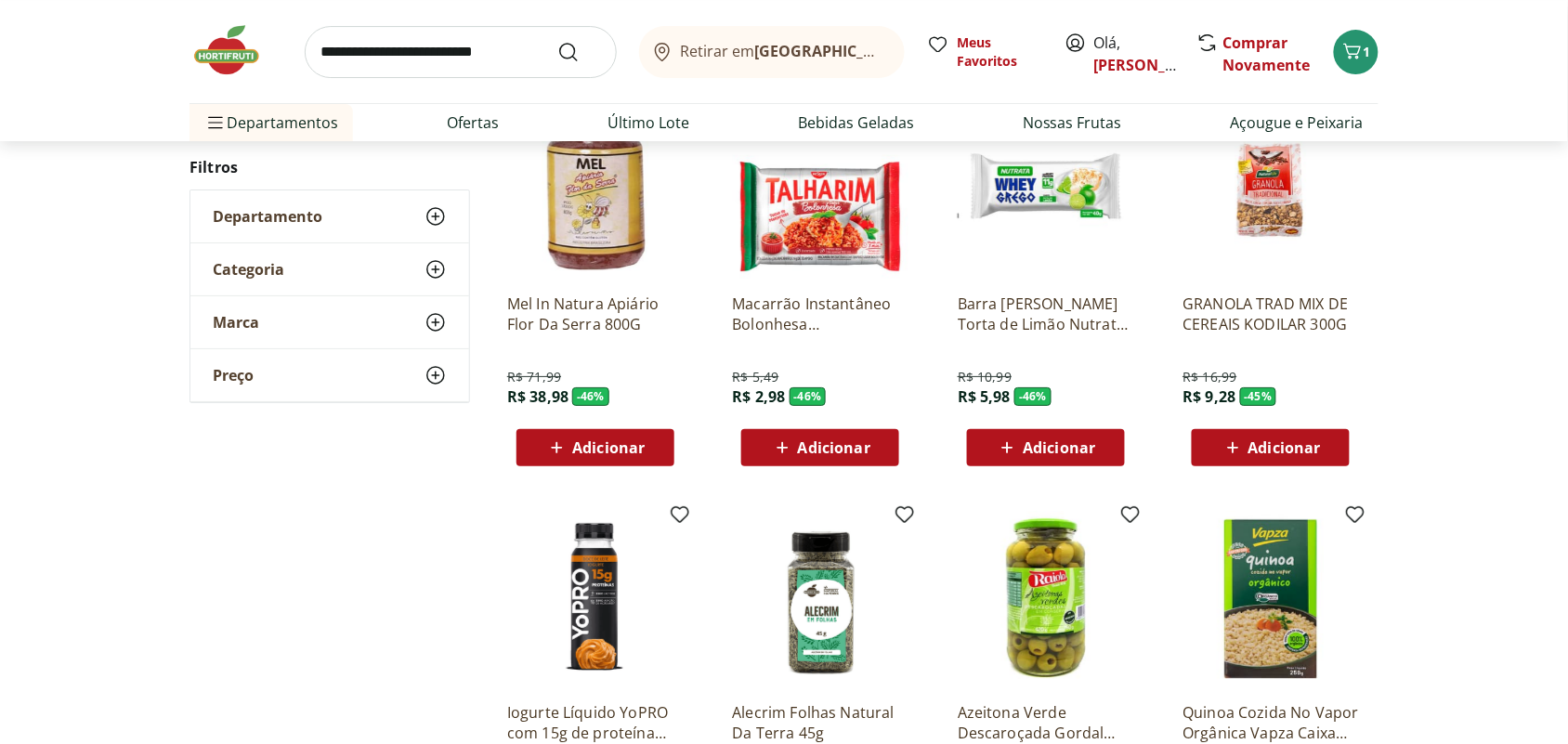
scroll to position [8494, 0]
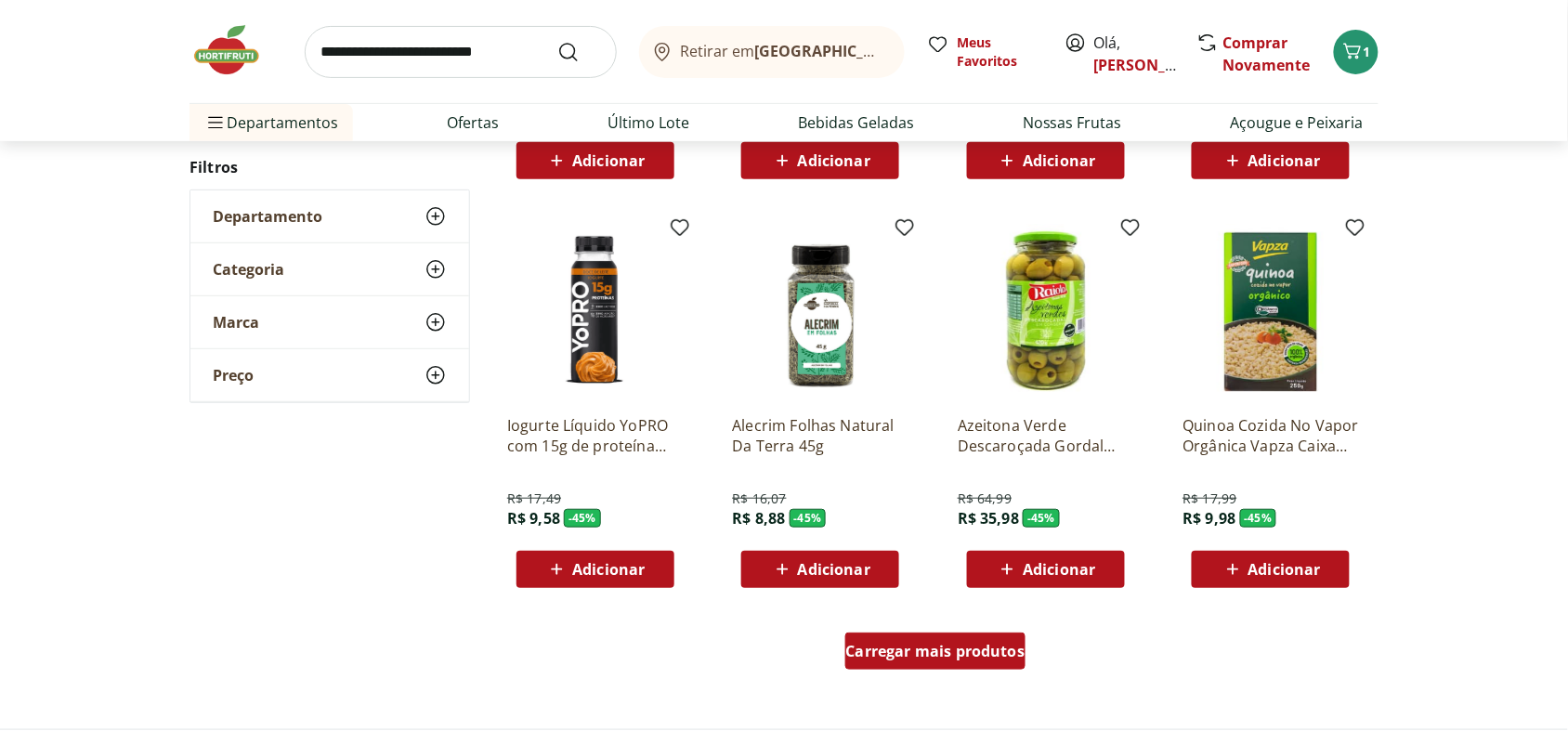
click at [930, 656] on span "Carregar mais produtos" at bounding box center [936, 651] width 179 height 15
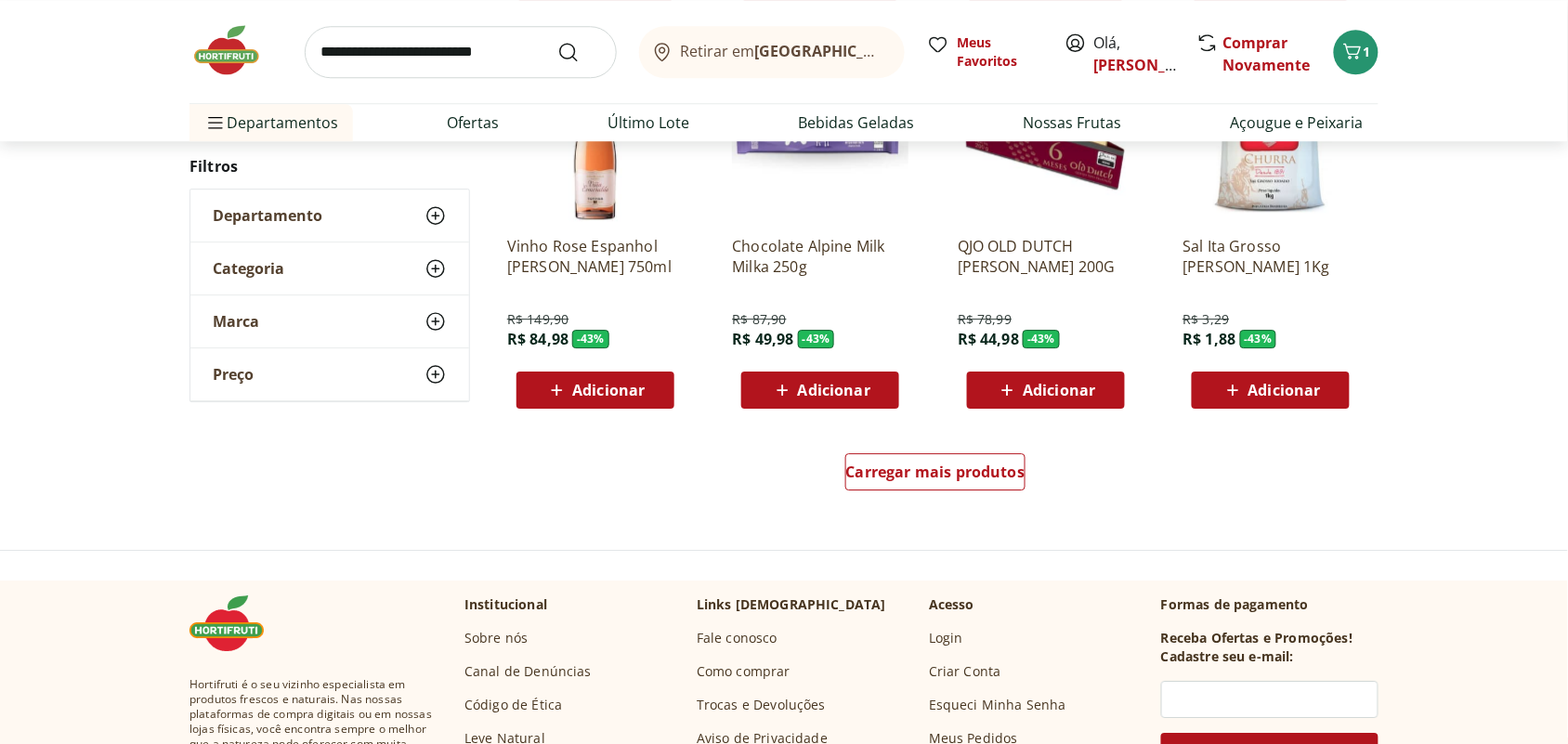
scroll to position [10003, 0]
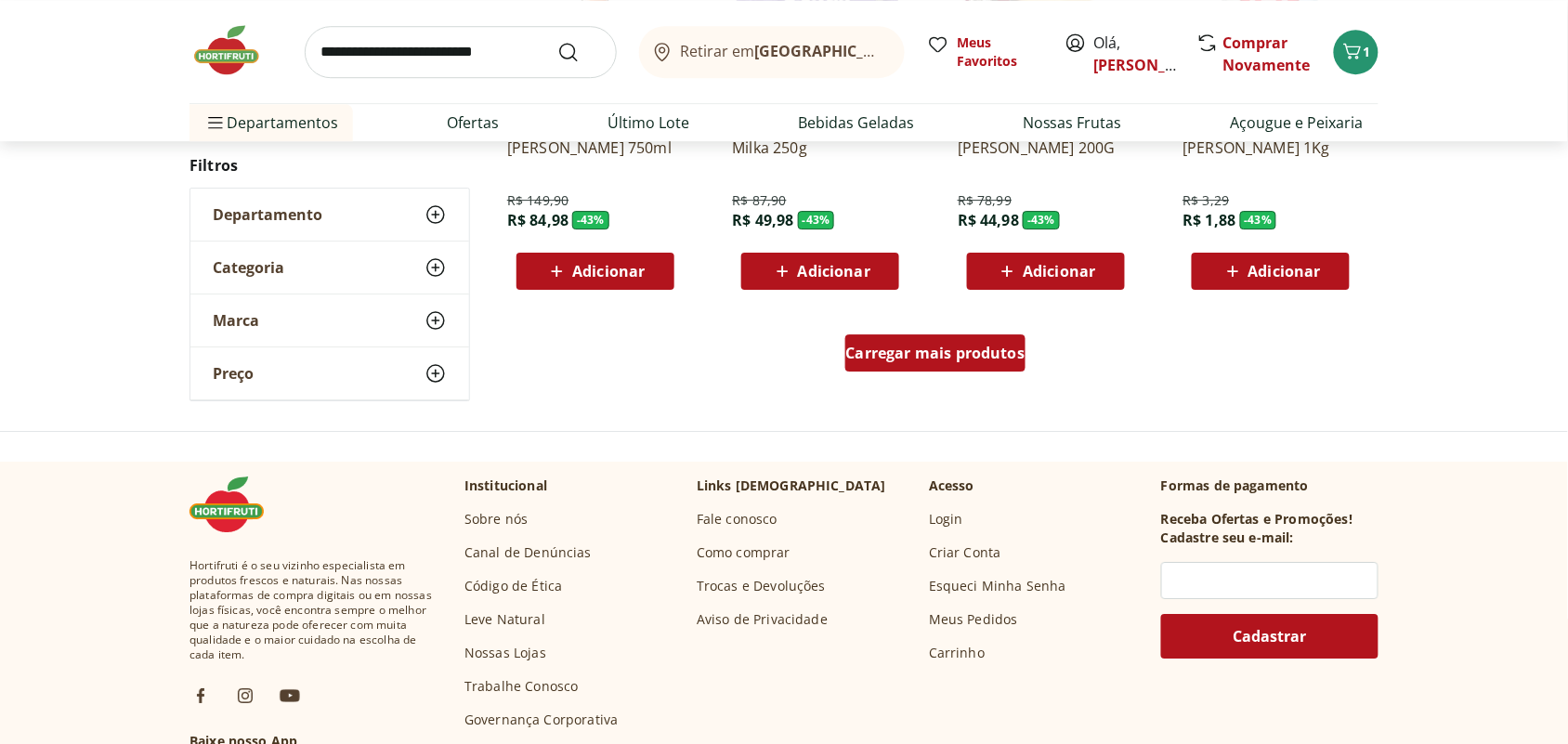
click at [947, 337] on div "Carregar mais produtos" at bounding box center [936, 352] width 181 height 37
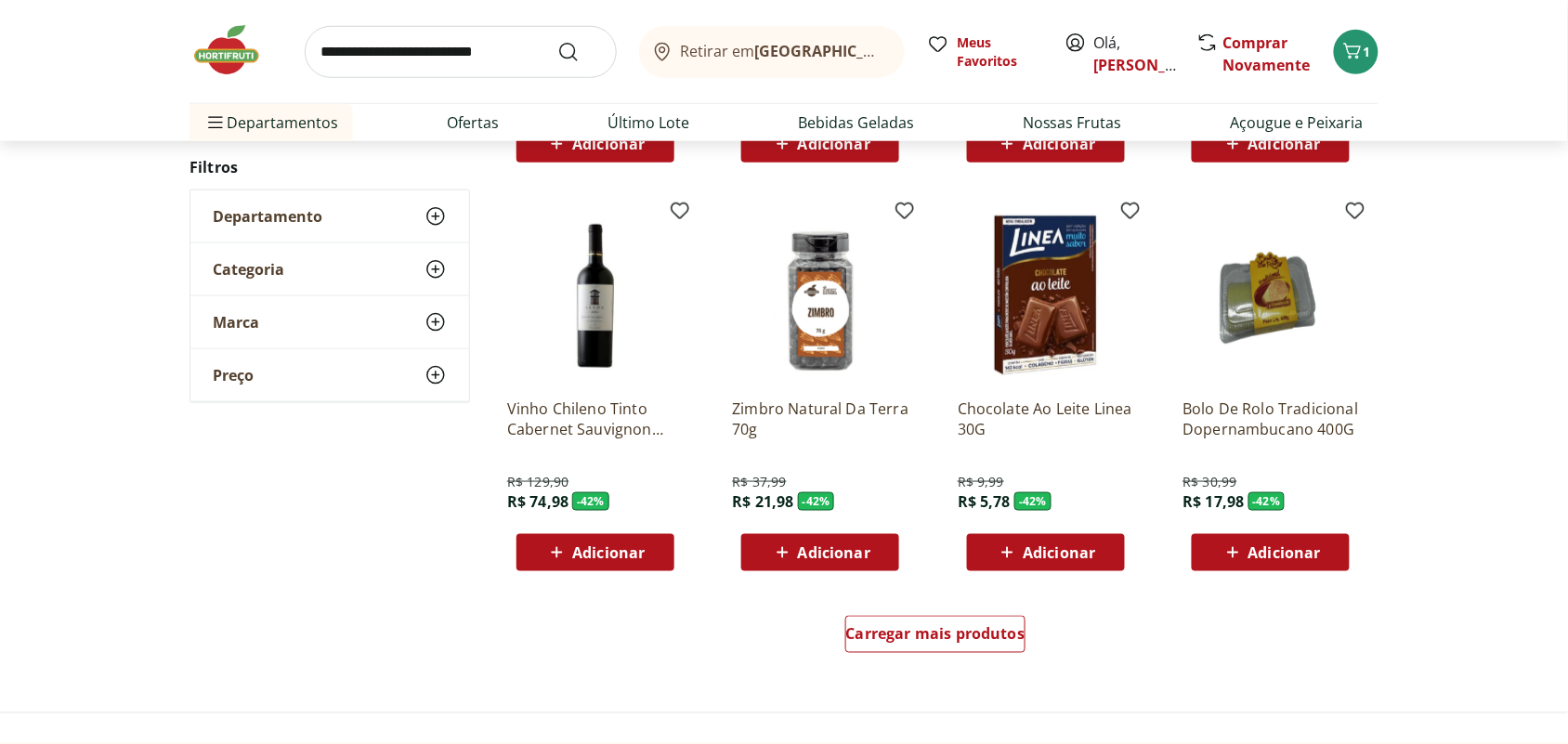
scroll to position [11165, 0]
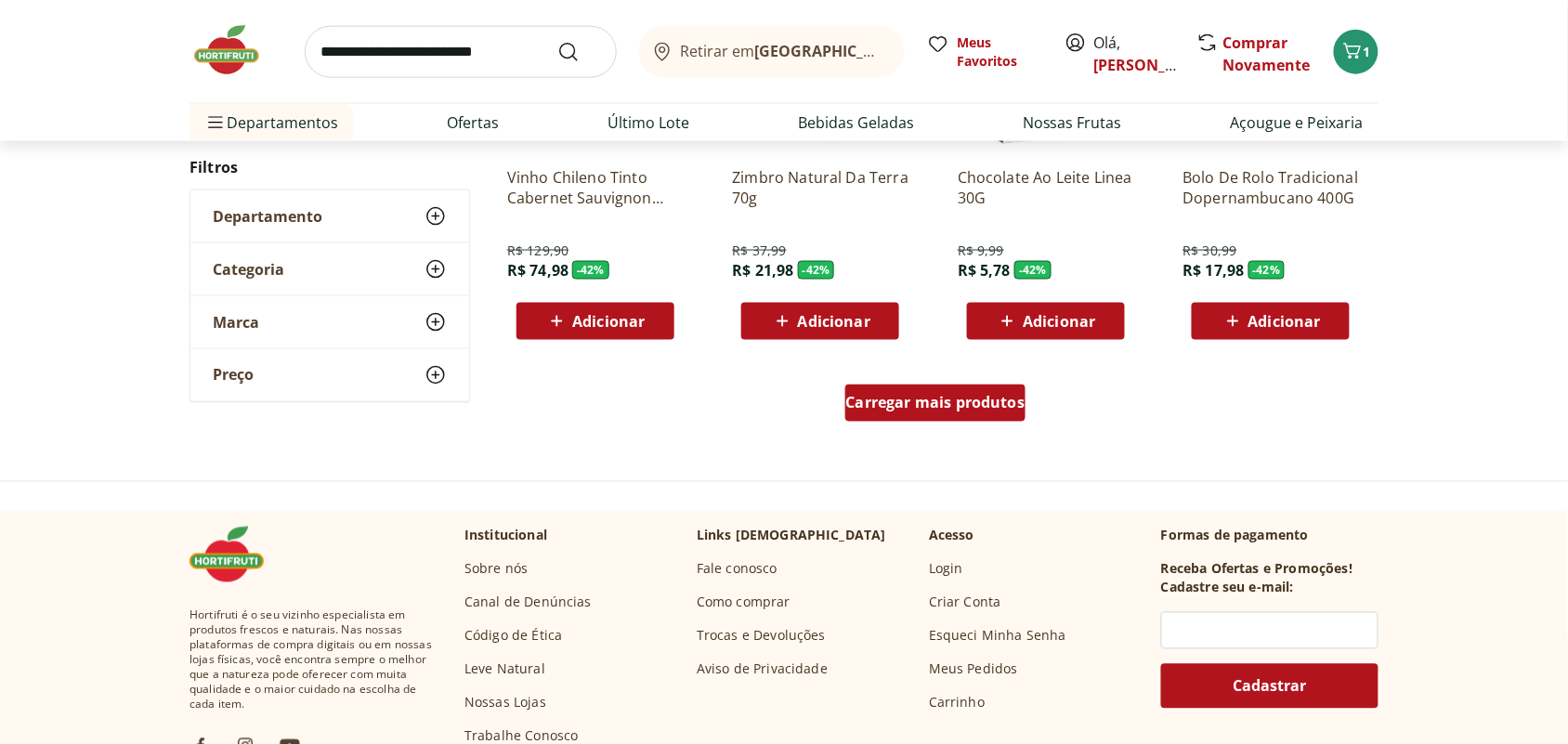
click at [1008, 412] on div "Carregar mais produtos" at bounding box center [936, 402] width 181 height 37
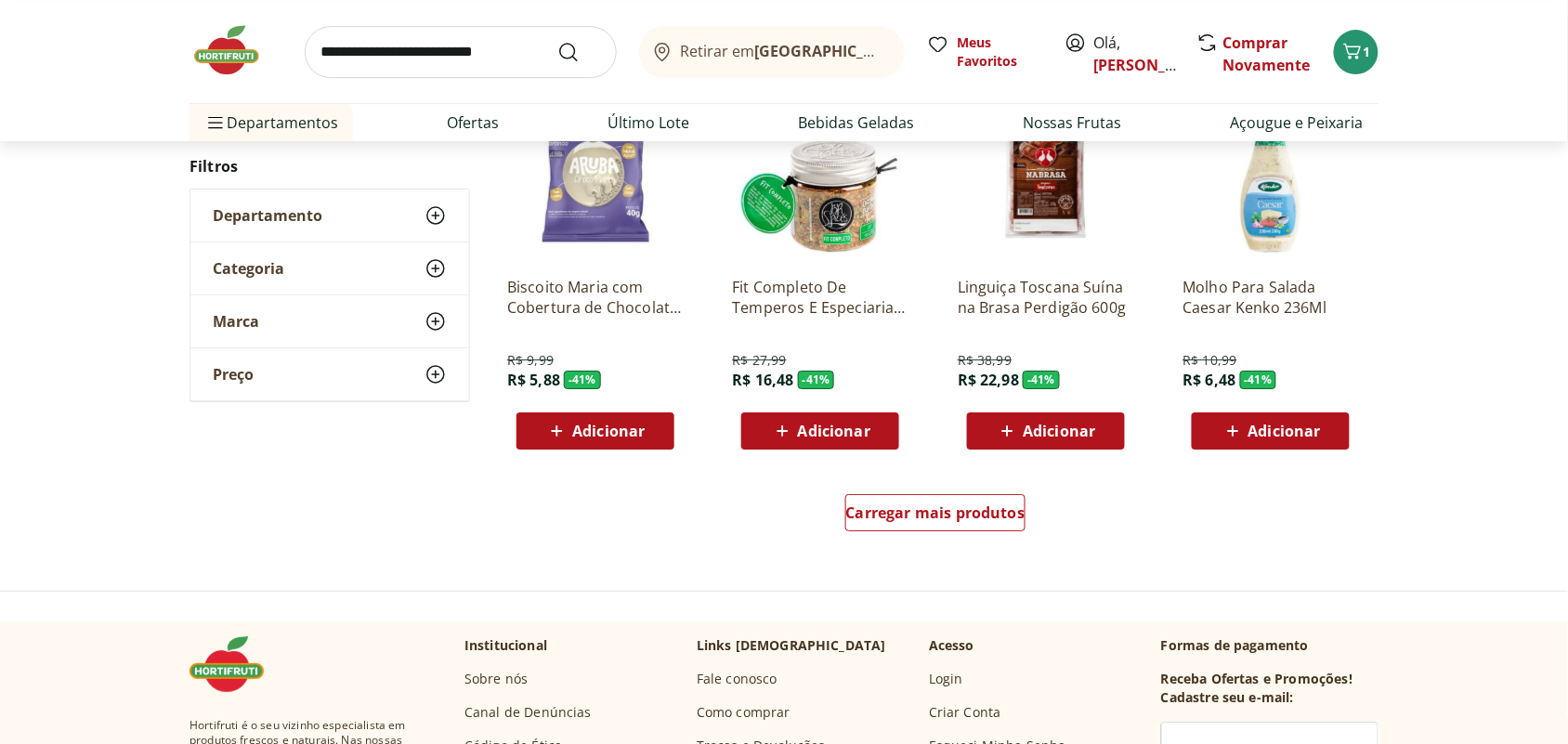
scroll to position [12325, 0]
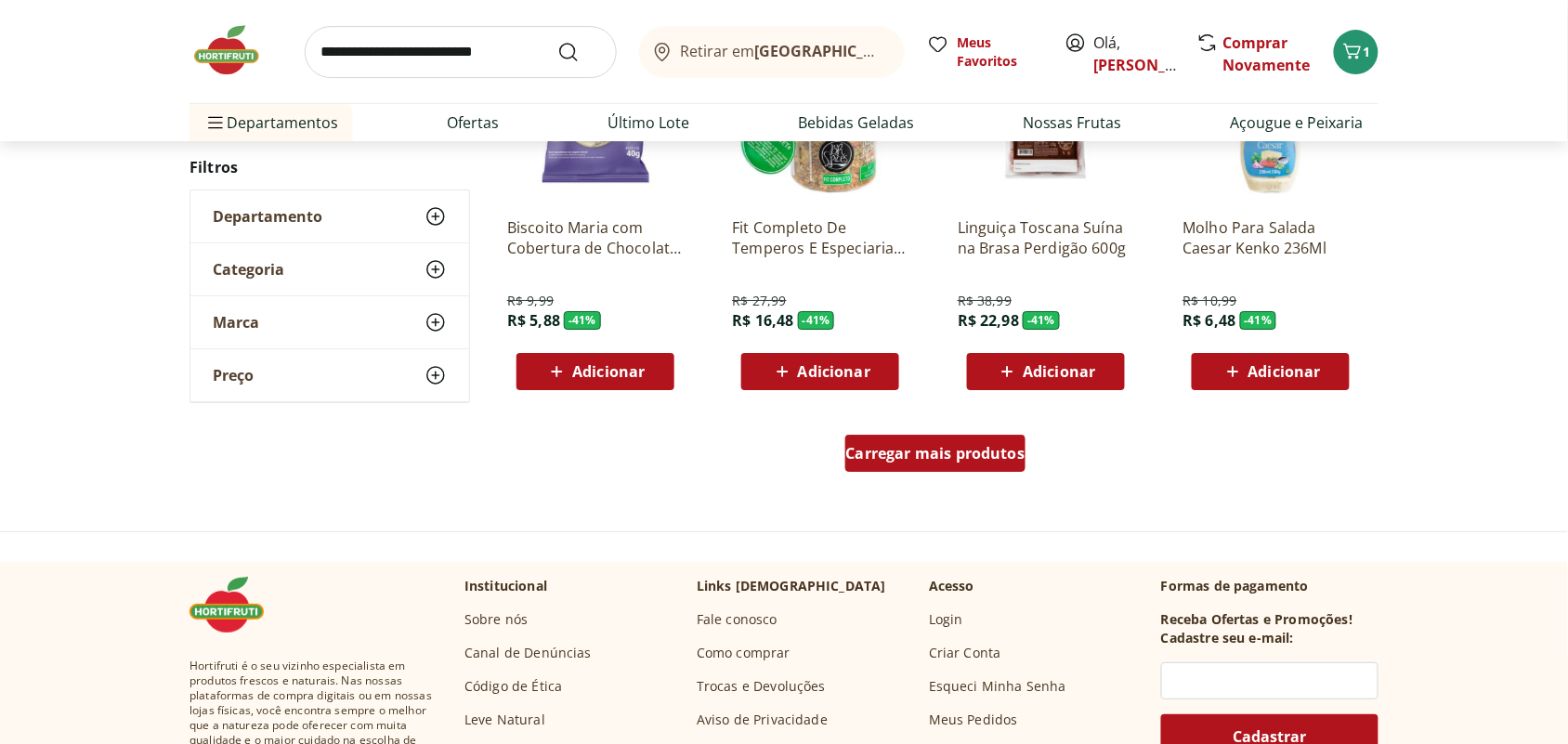
click at [981, 448] on span "Carregar mais produtos" at bounding box center [936, 453] width 179 height 15
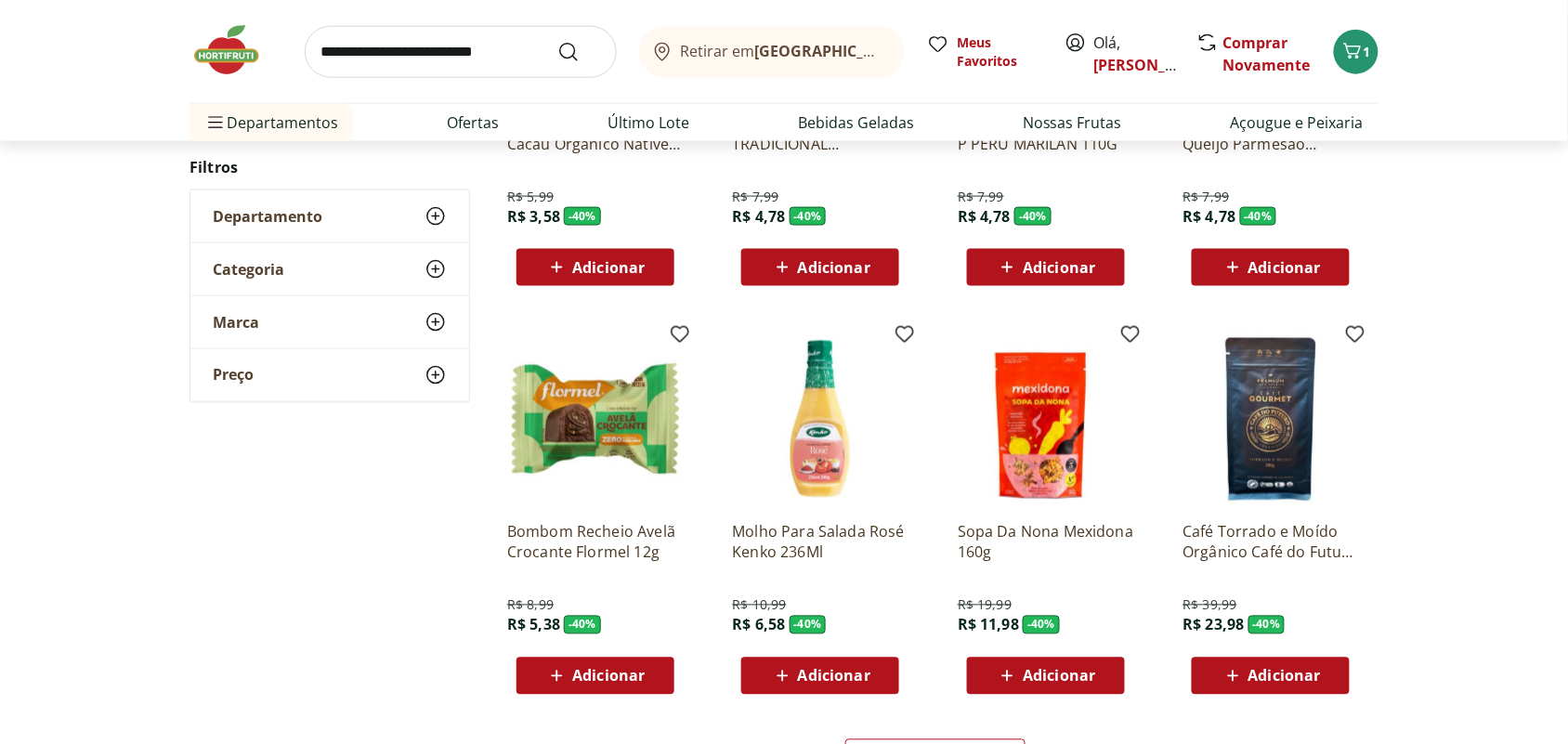
scroll to position [13603, 0]
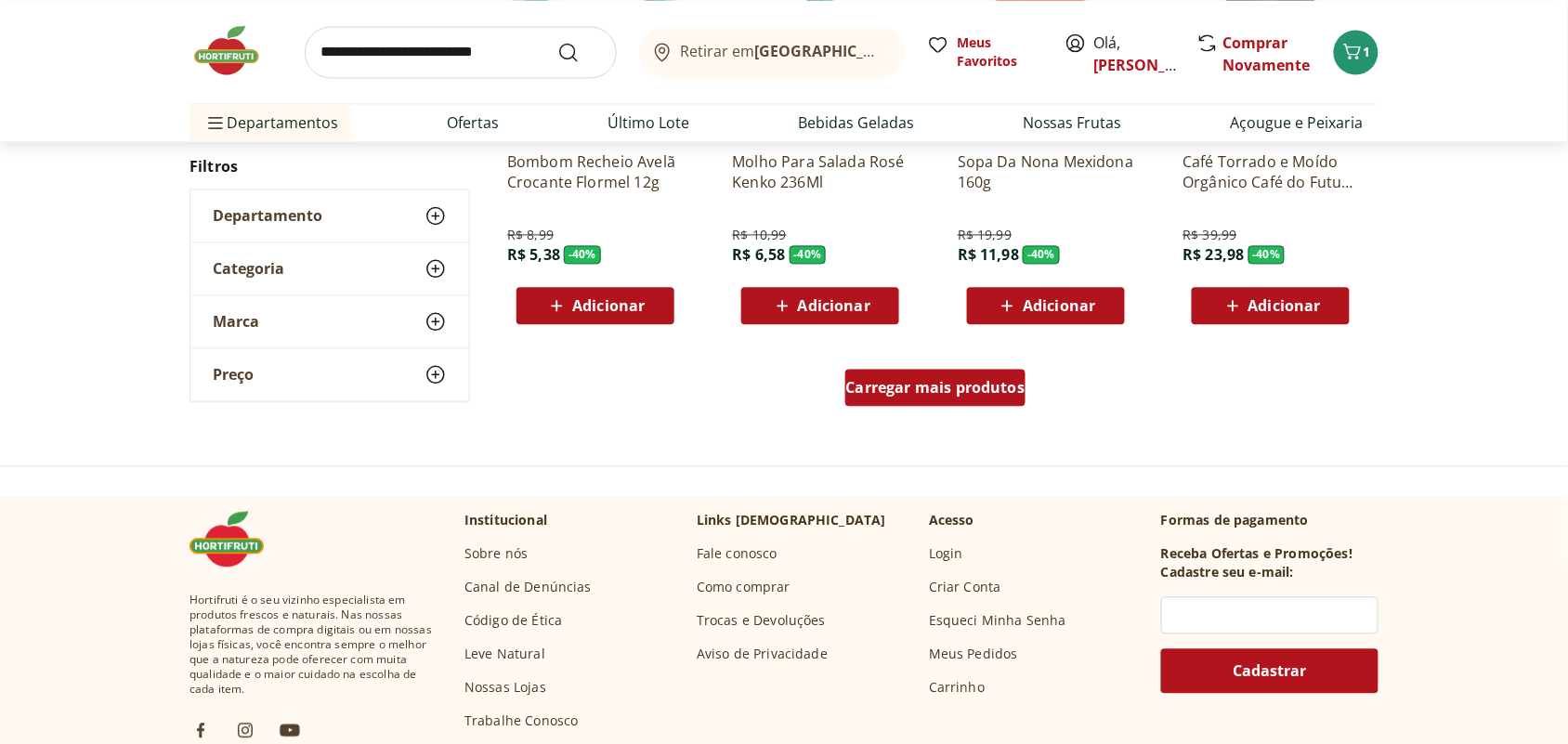
click at [961, 381] on span "Carregar mais produtos" at bounding box center [936, 387] width 179 height 15
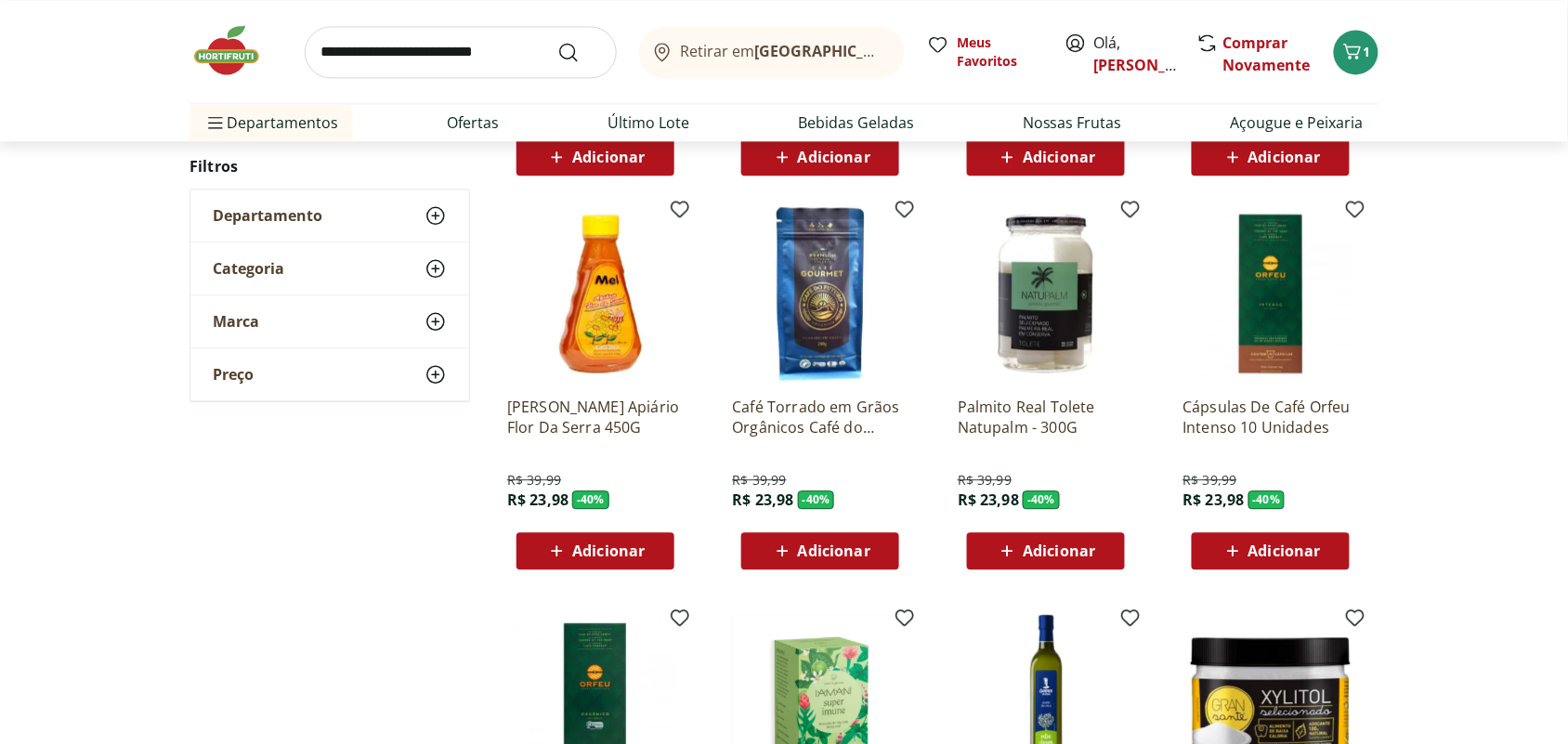
scroll to position [13835, 0]
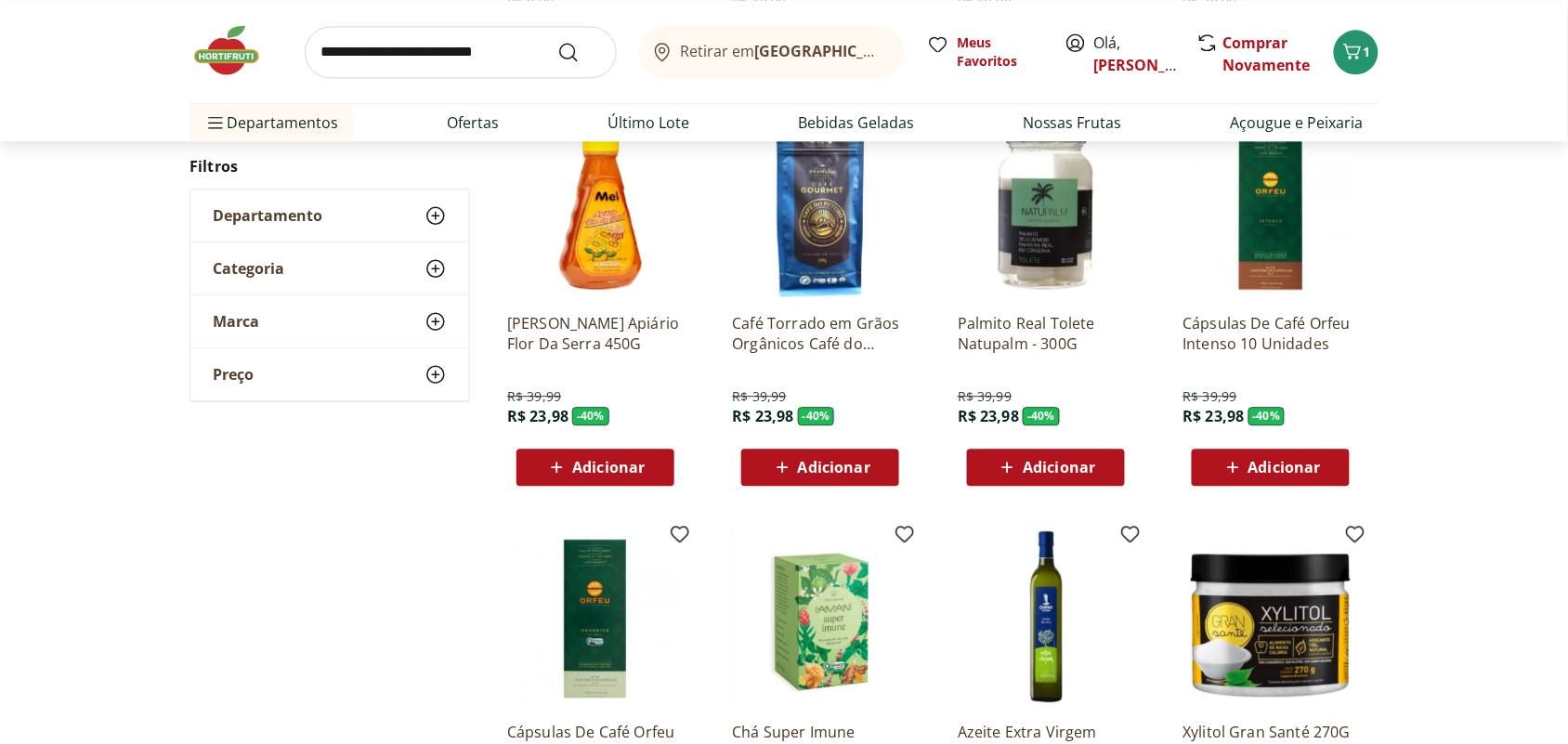
click at [603, 469] on span "Adicionar" at bounding box center [608, 467] width 73 height 15
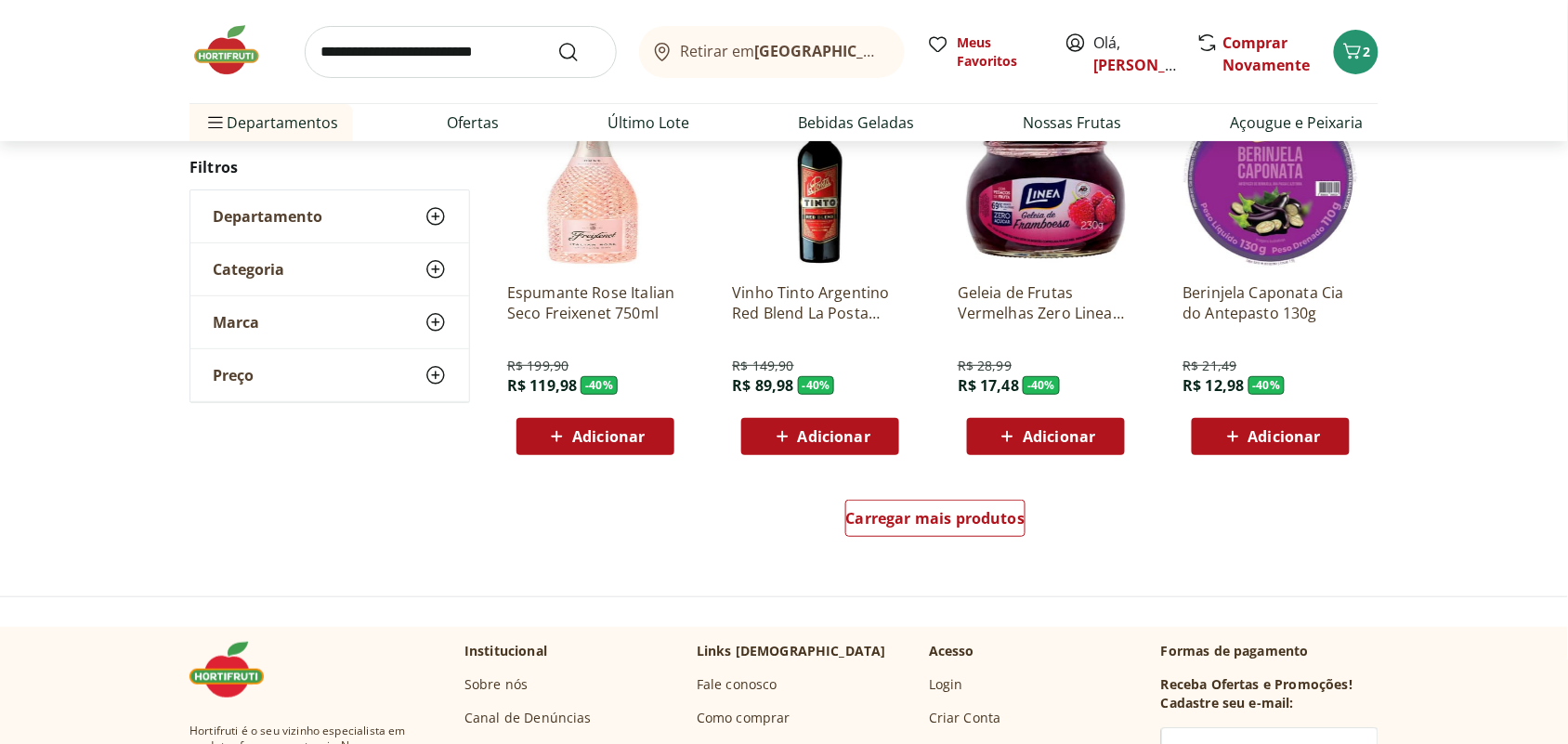
scroll to position [14764, 0]
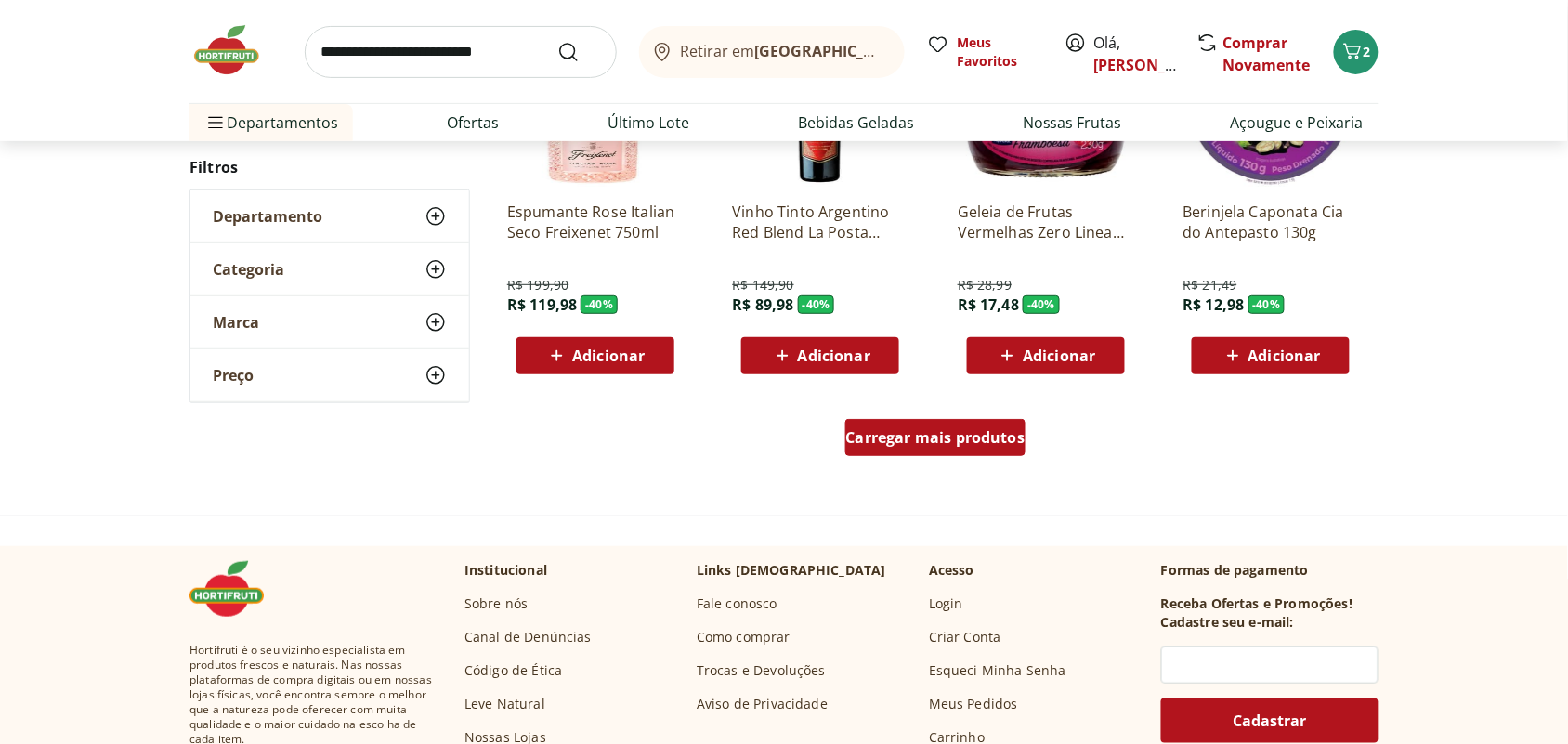
click at [927, 442] on span "Carregar mais produtos" at bounding box center [936, 437] width 179 height 15
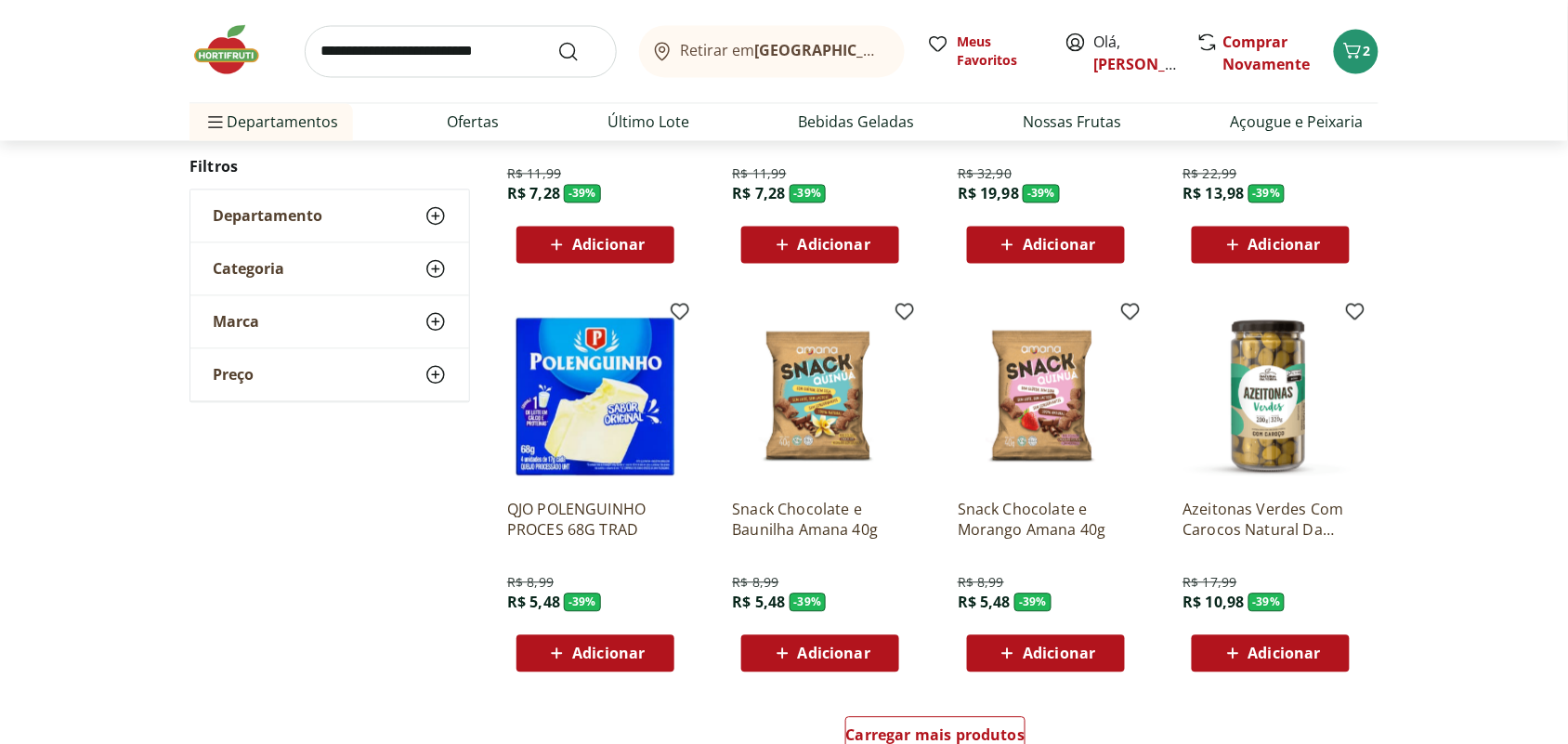
scroll to position [15808, 0]
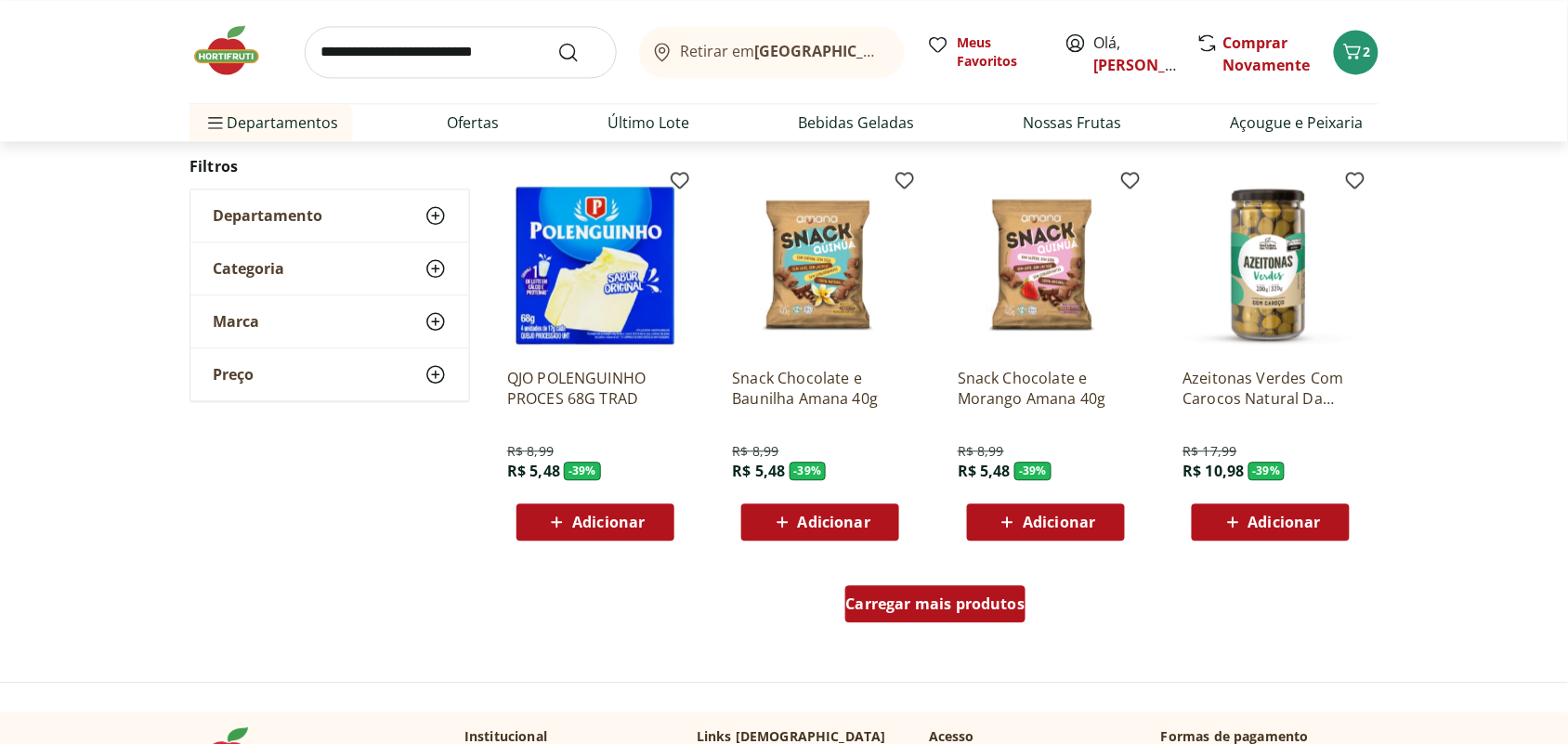
click at [920, 604] on span "Carregar mais produtos" at bounding box center [936, 604] width 179 height 15
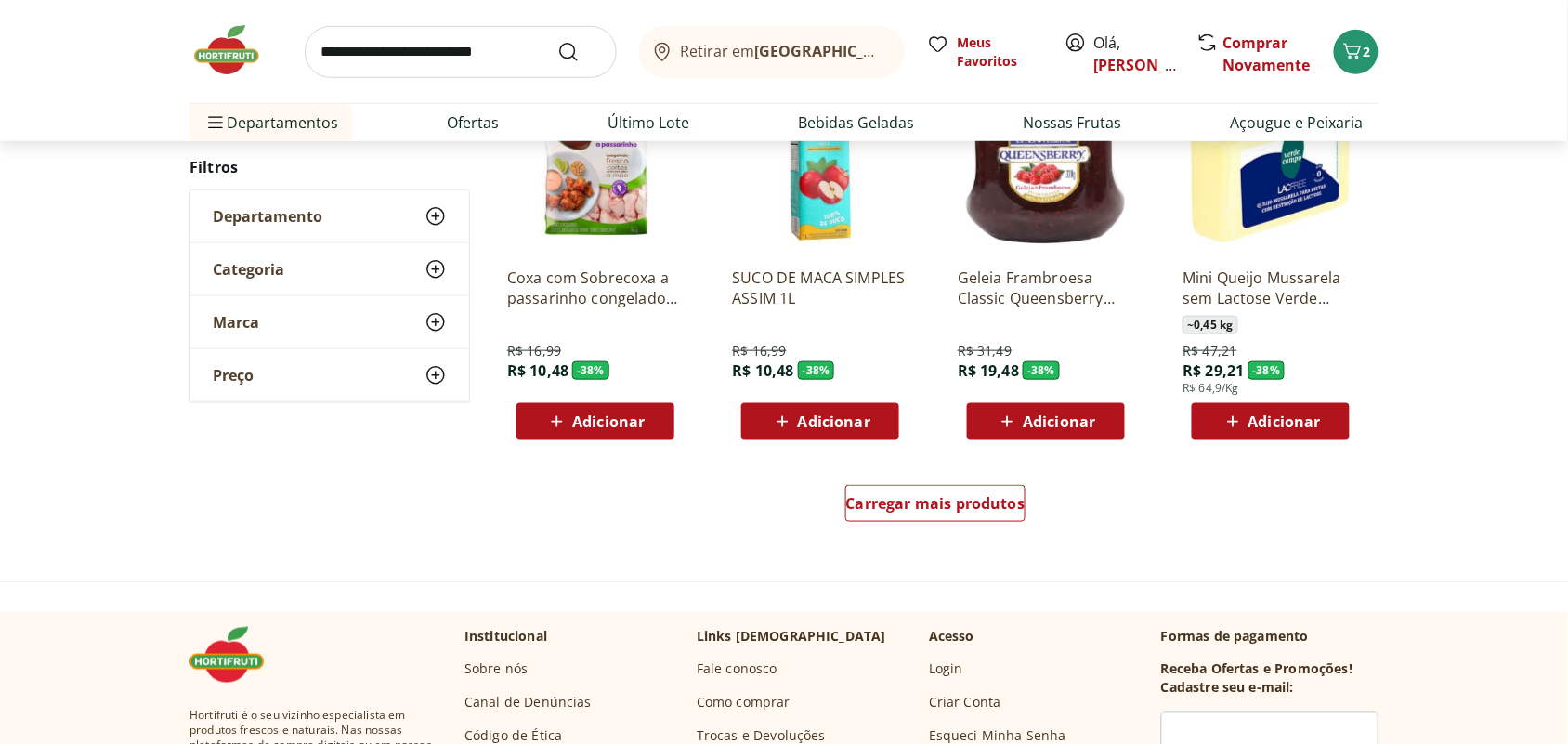
scroll to position [17202, 0]
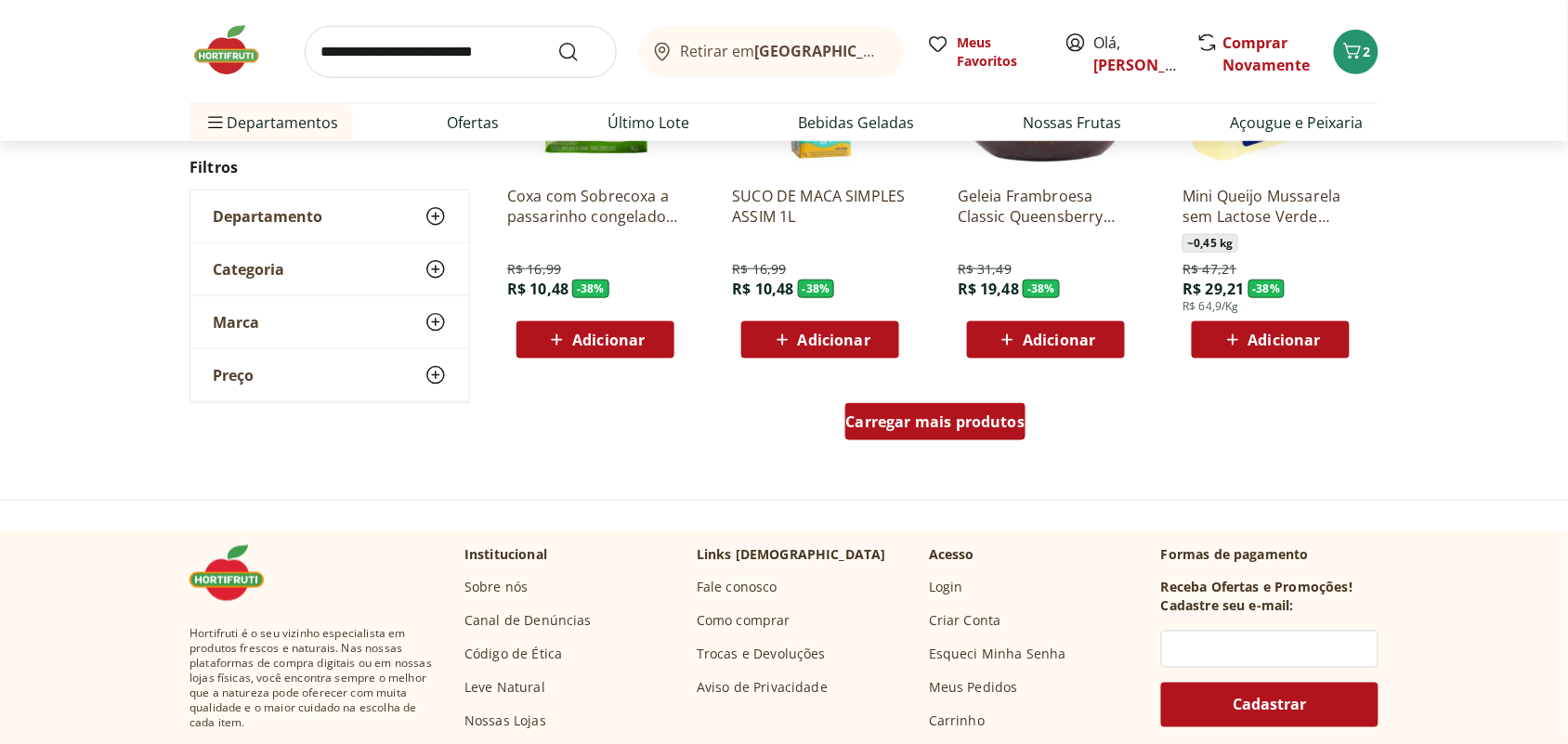
click at [963, 421] on span "Carregar mais produtos" at bounding box center [936, 422] width 179 height 15
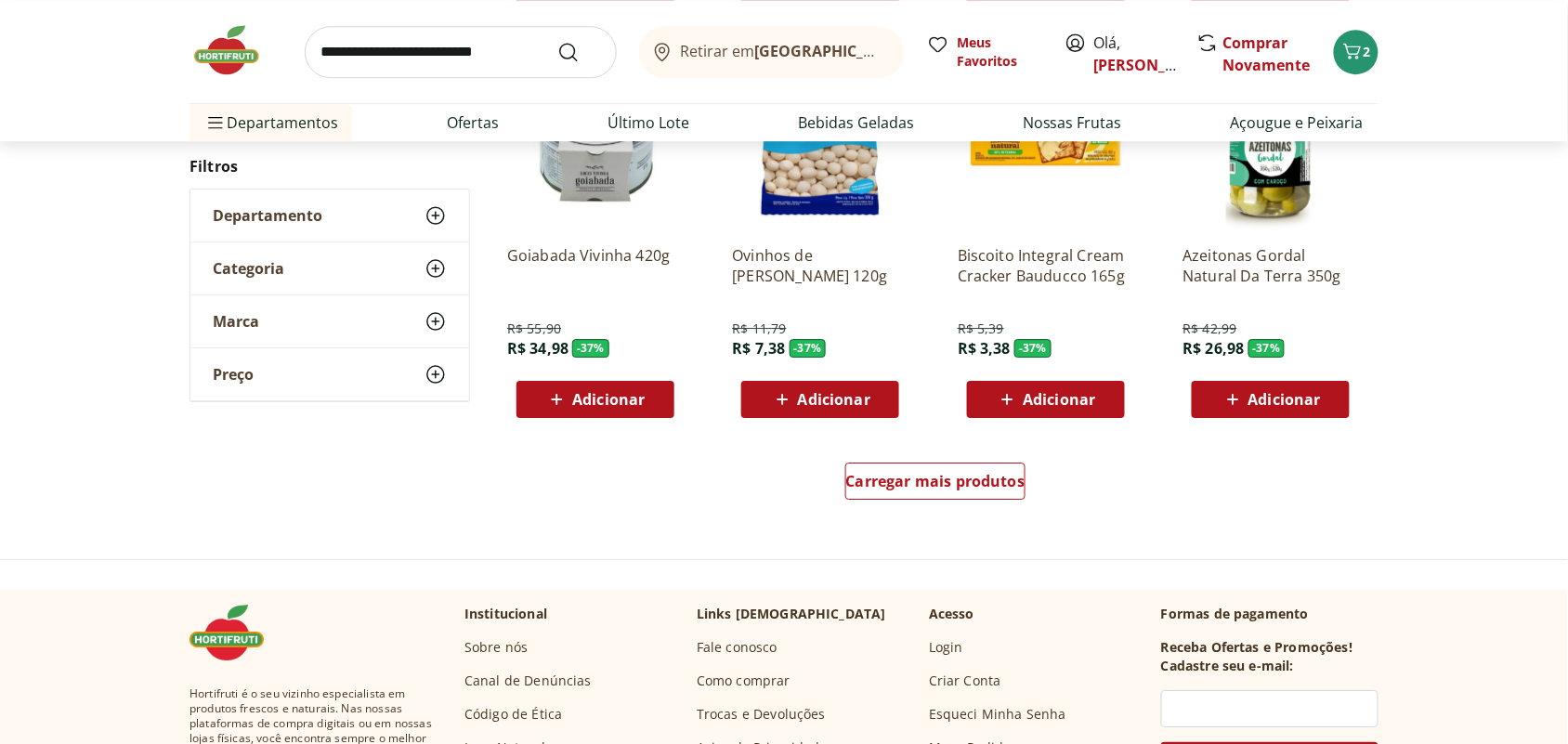
scroll to position [18363, 0]
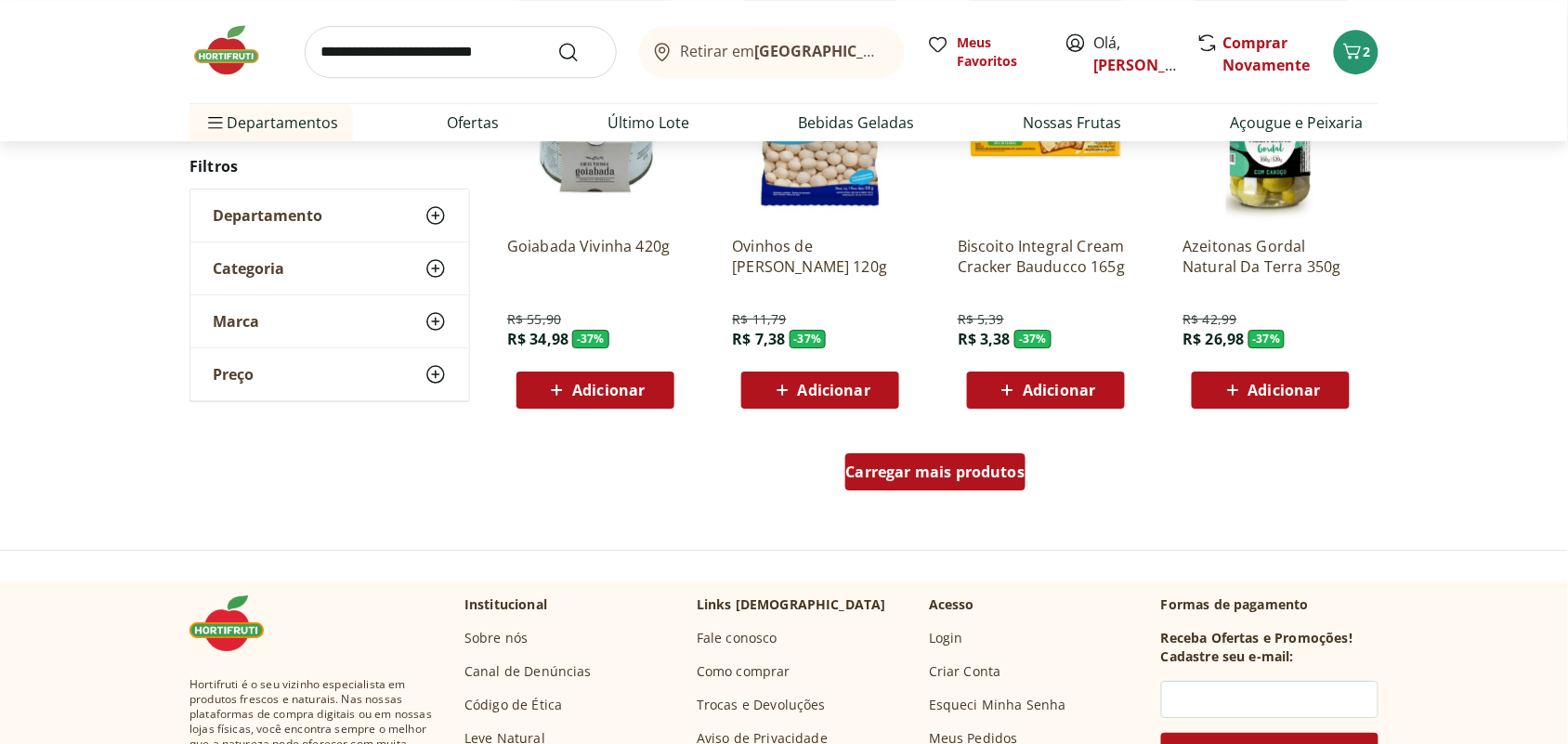
click at [957, 477] on span "Carregar mais produtos" at bounding box center [936, 472] width 179 height 15
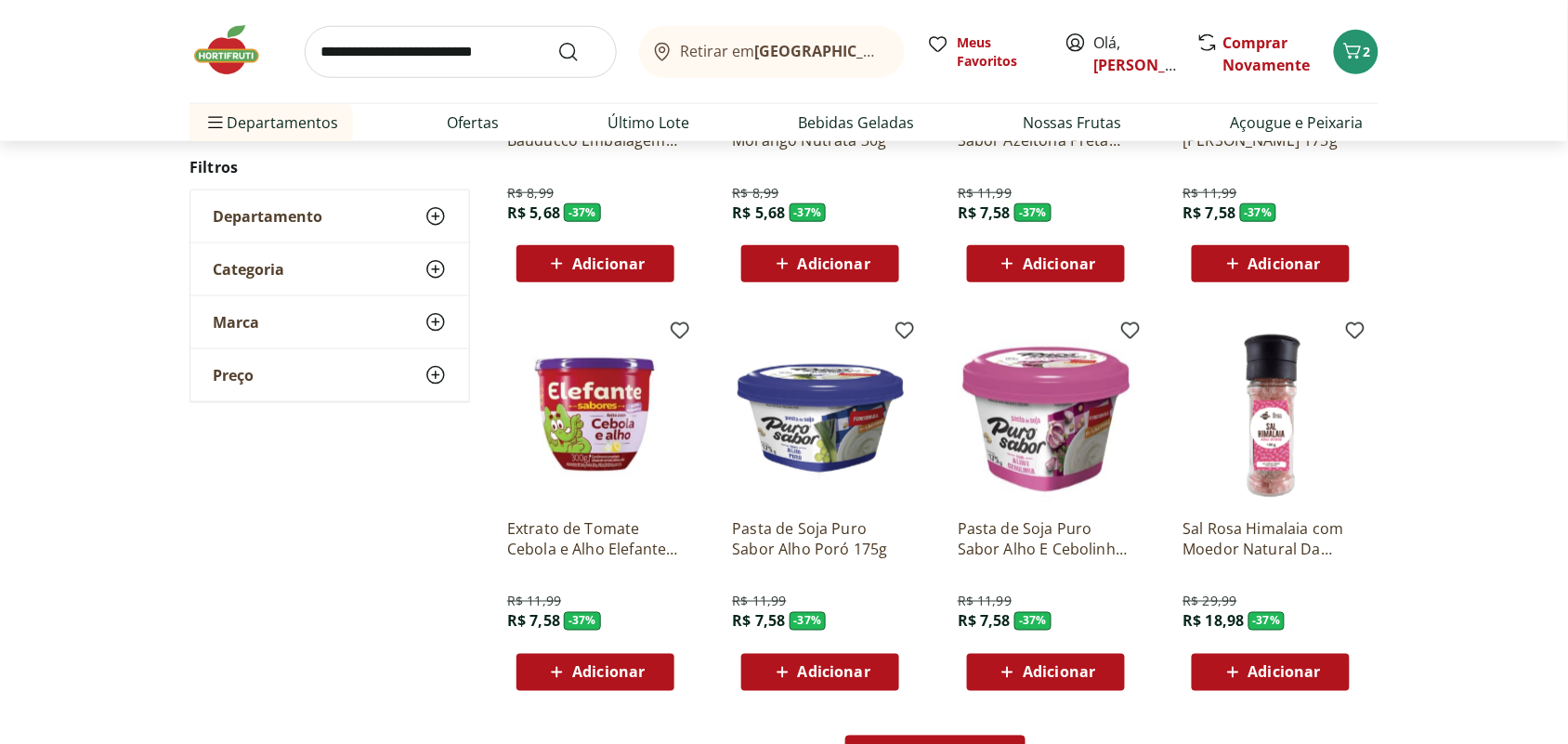
scroll to position [19407, 0]
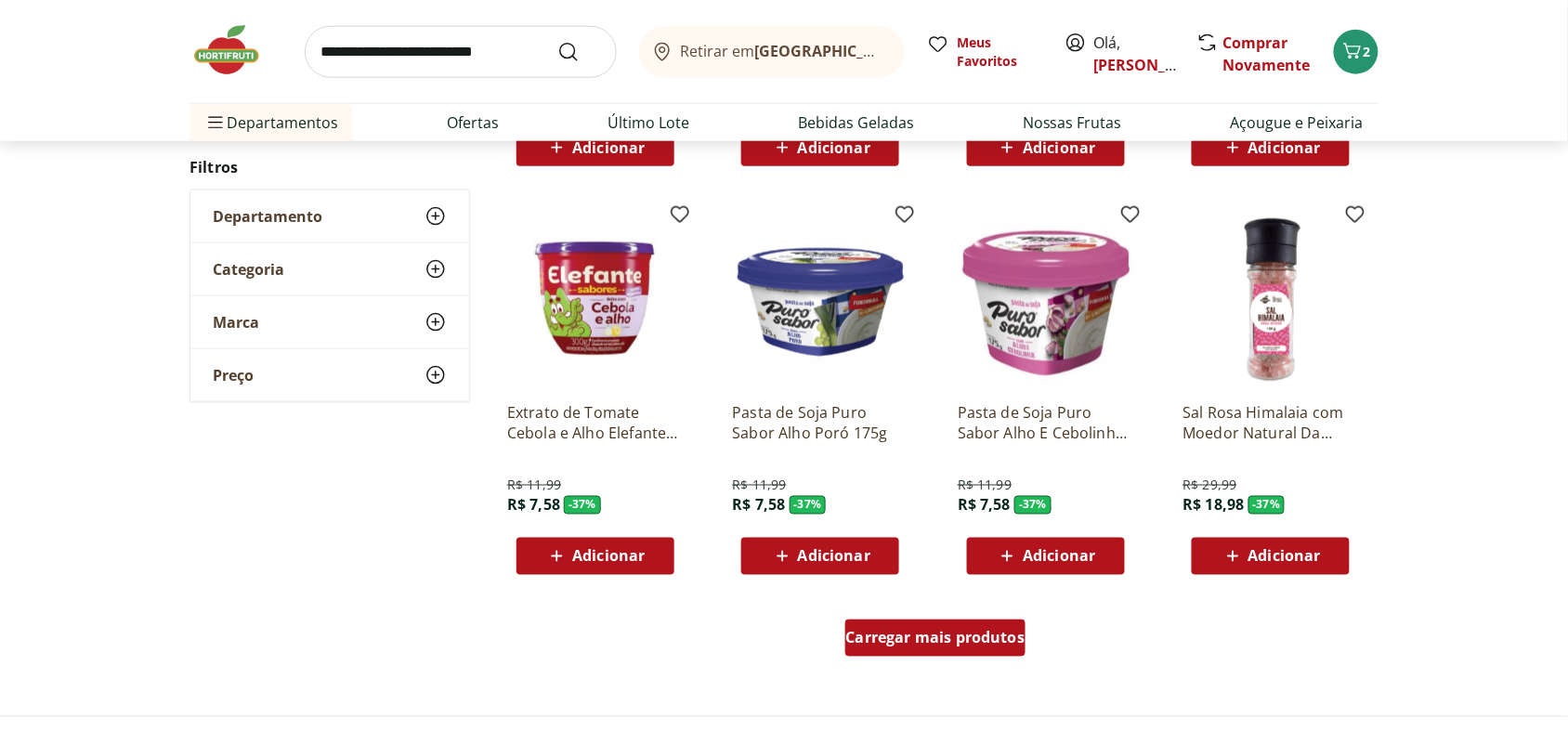
click at [971, 631] on span "Carregar mais produtos" at bounding box center [936, 638] width 179 height 15
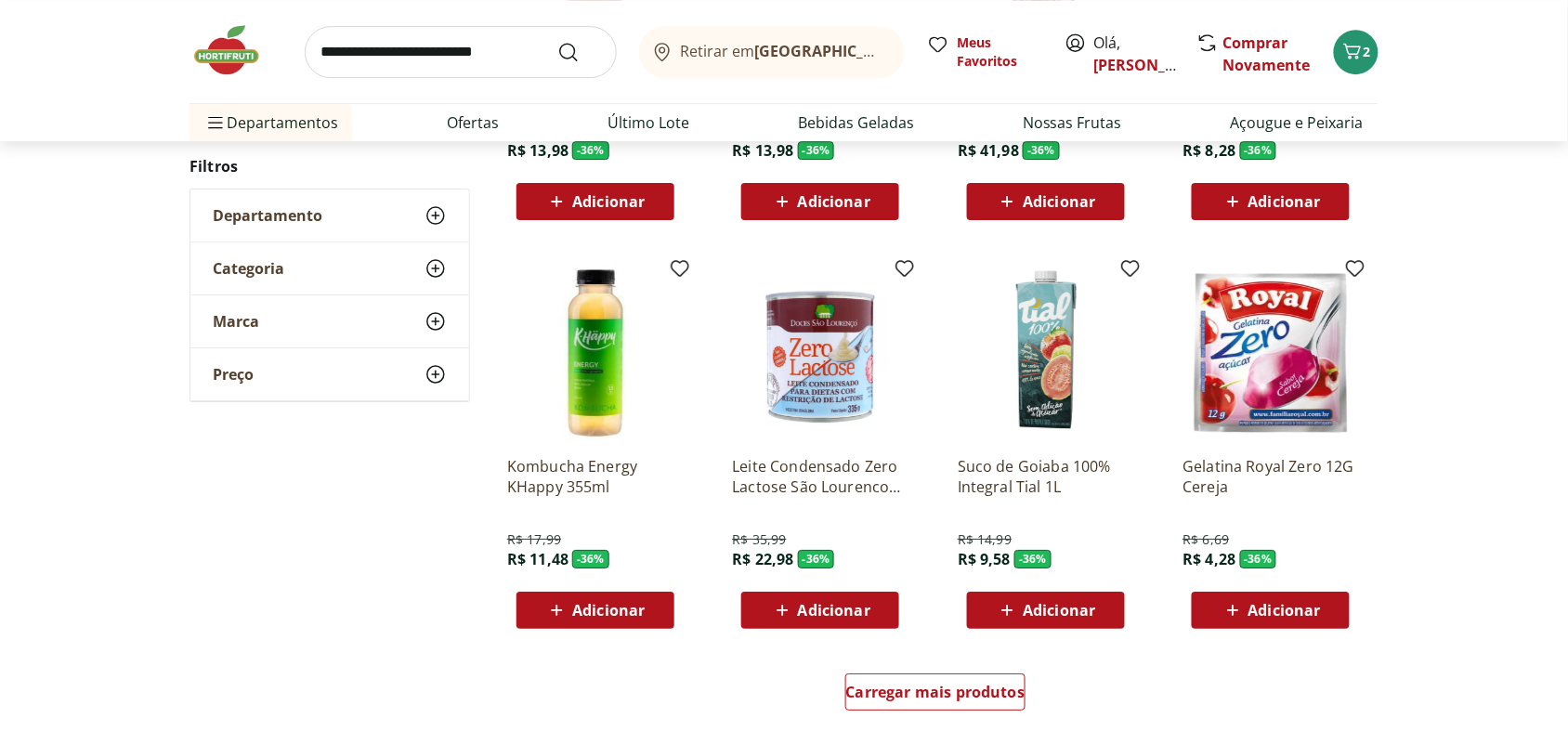
scroll to position [20569, 0]
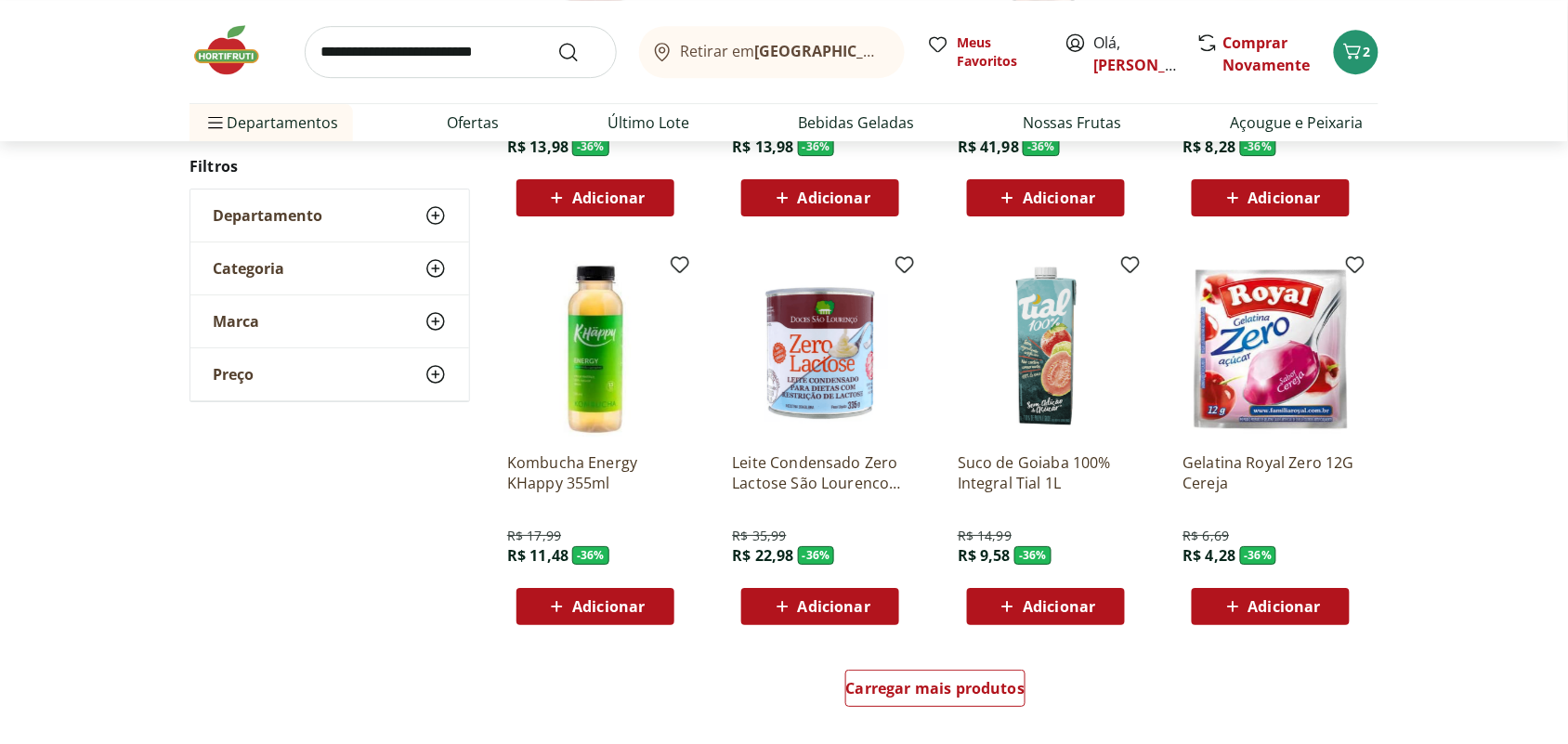
click at [1259, 600] on span "Adicionar" at bounding box center [1284, 607] width 73 height 15
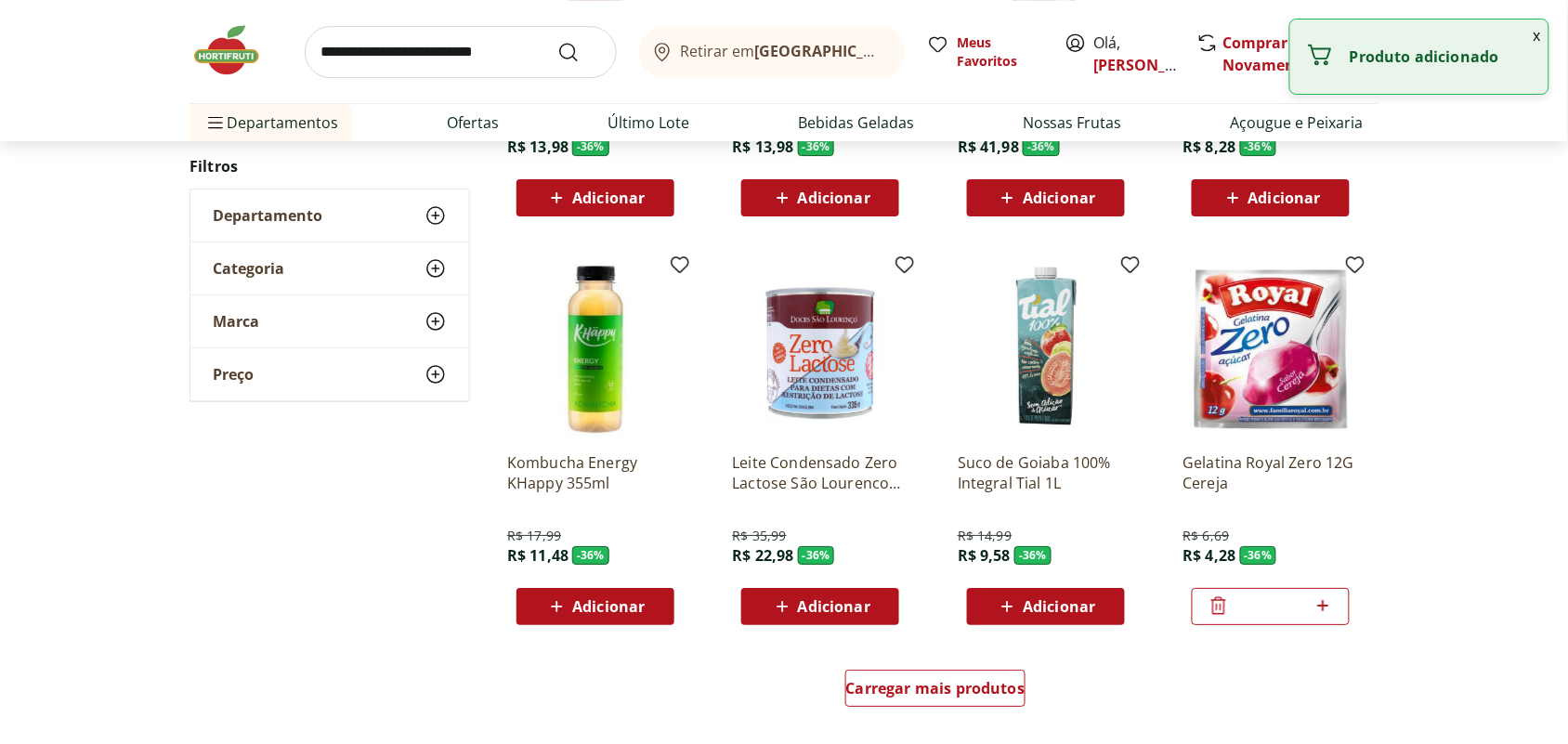
click at [1319, 598] on icon at bounding box center [1323, 606] width 24 height 23
type input "*"
click at [940, 684] on span "Carregar mais produtos" at bounding box center [936, 688] width 179 height 15
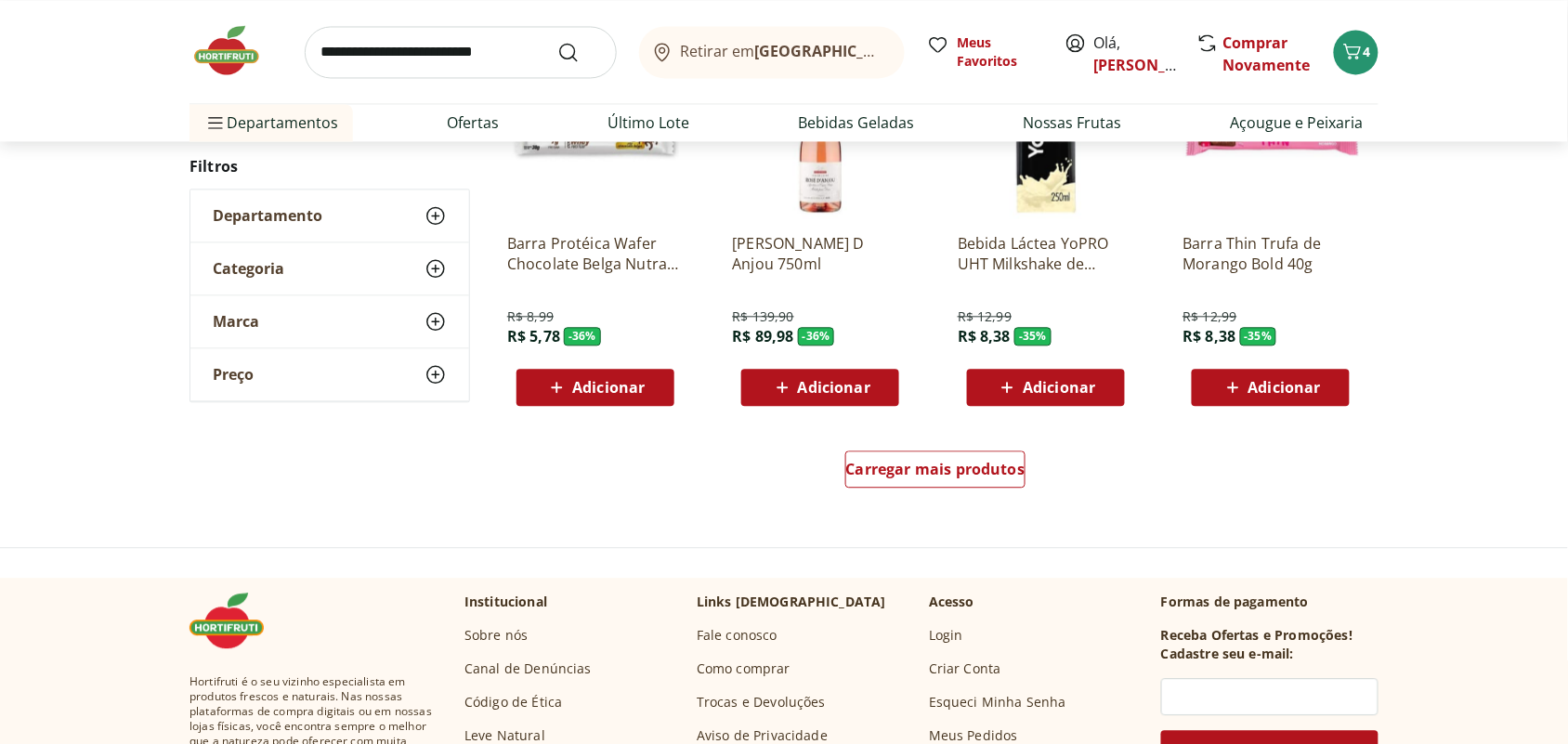
scroll to position [22078, 0]
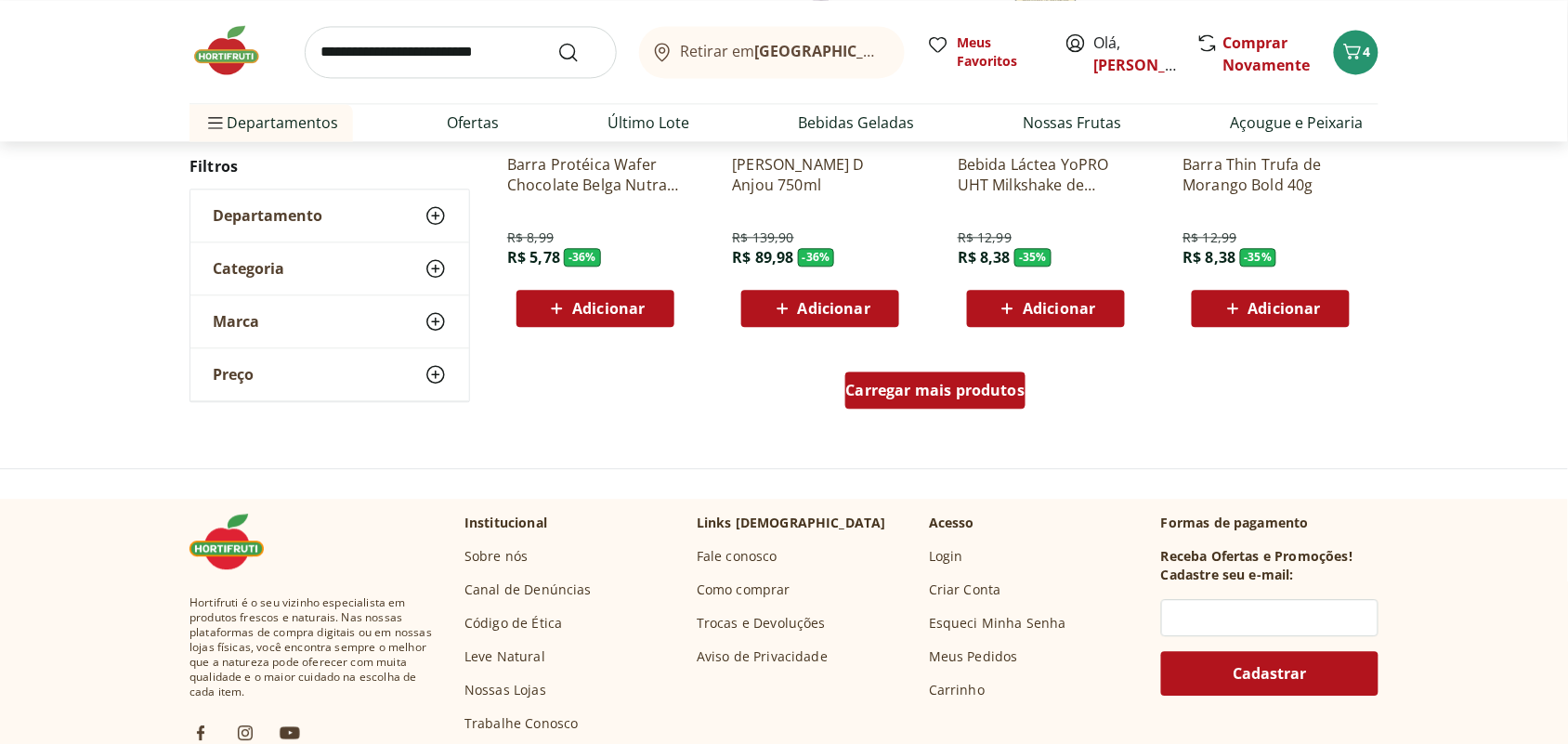
click at [947, 391] on span "Carregar mais produtos" at bounding box center [936, 390] width 179 height 15
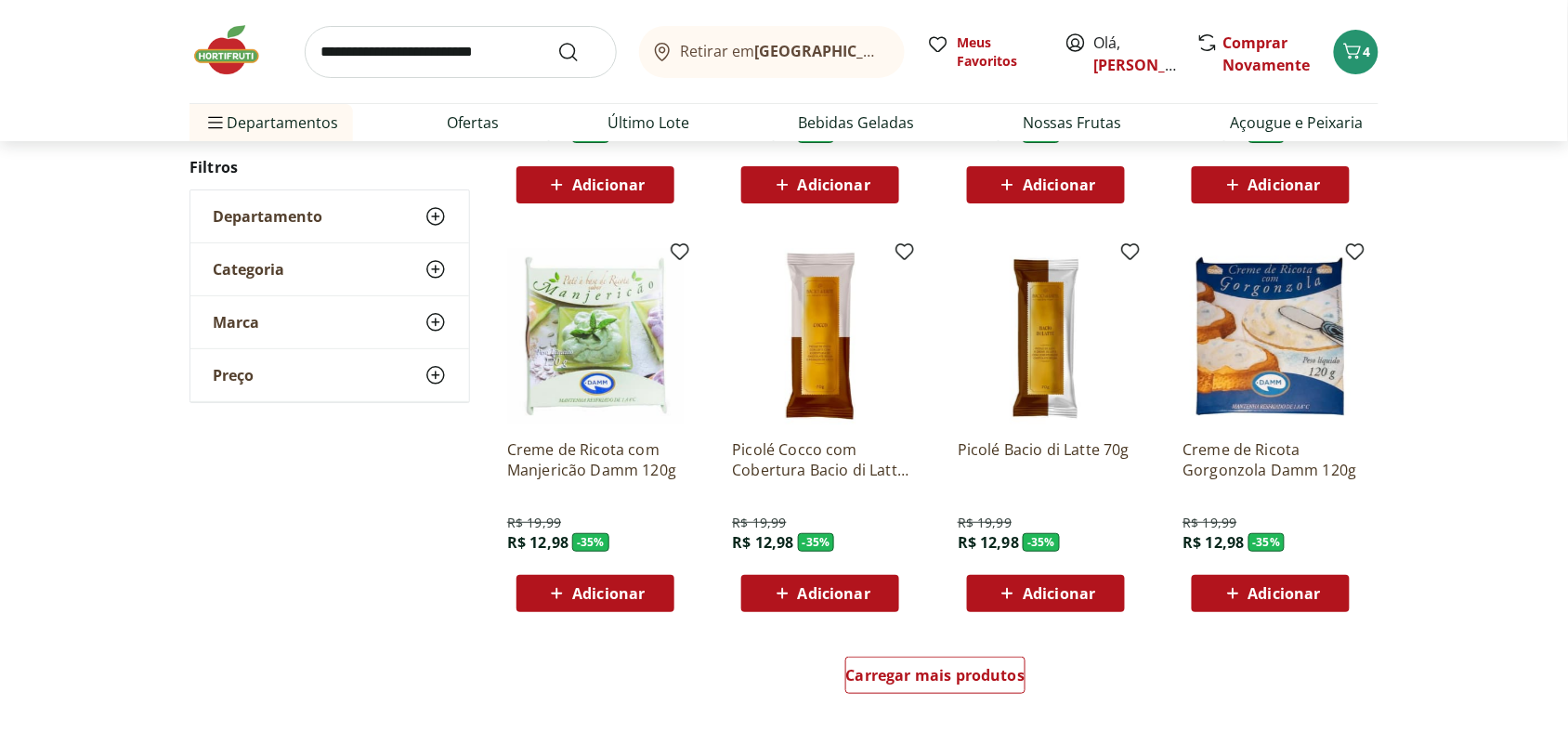
scroll to position [23006, 0]
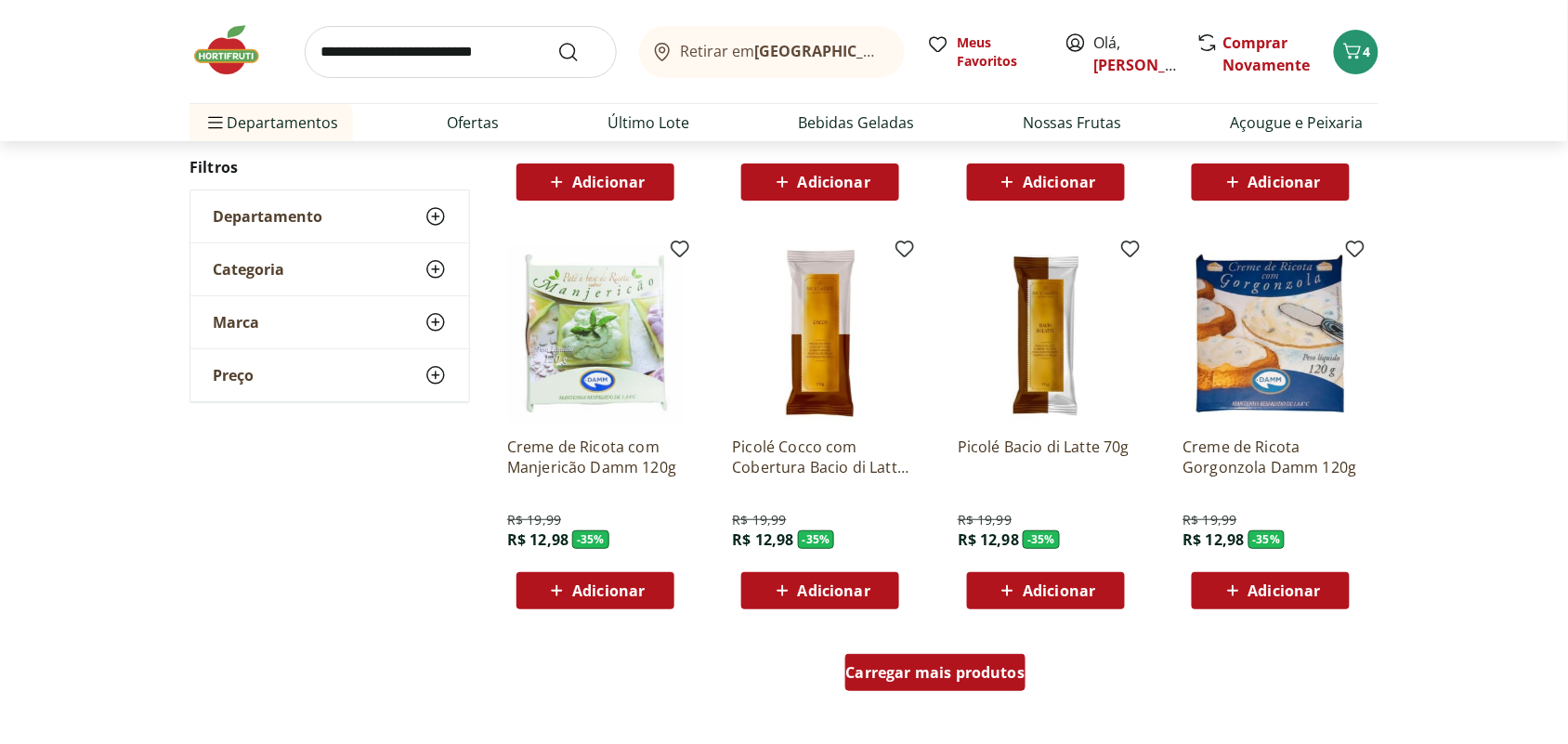
click at [902, 669] on span "Carregar mais produtos" at bounding box center [936, 672] width 179 height 15
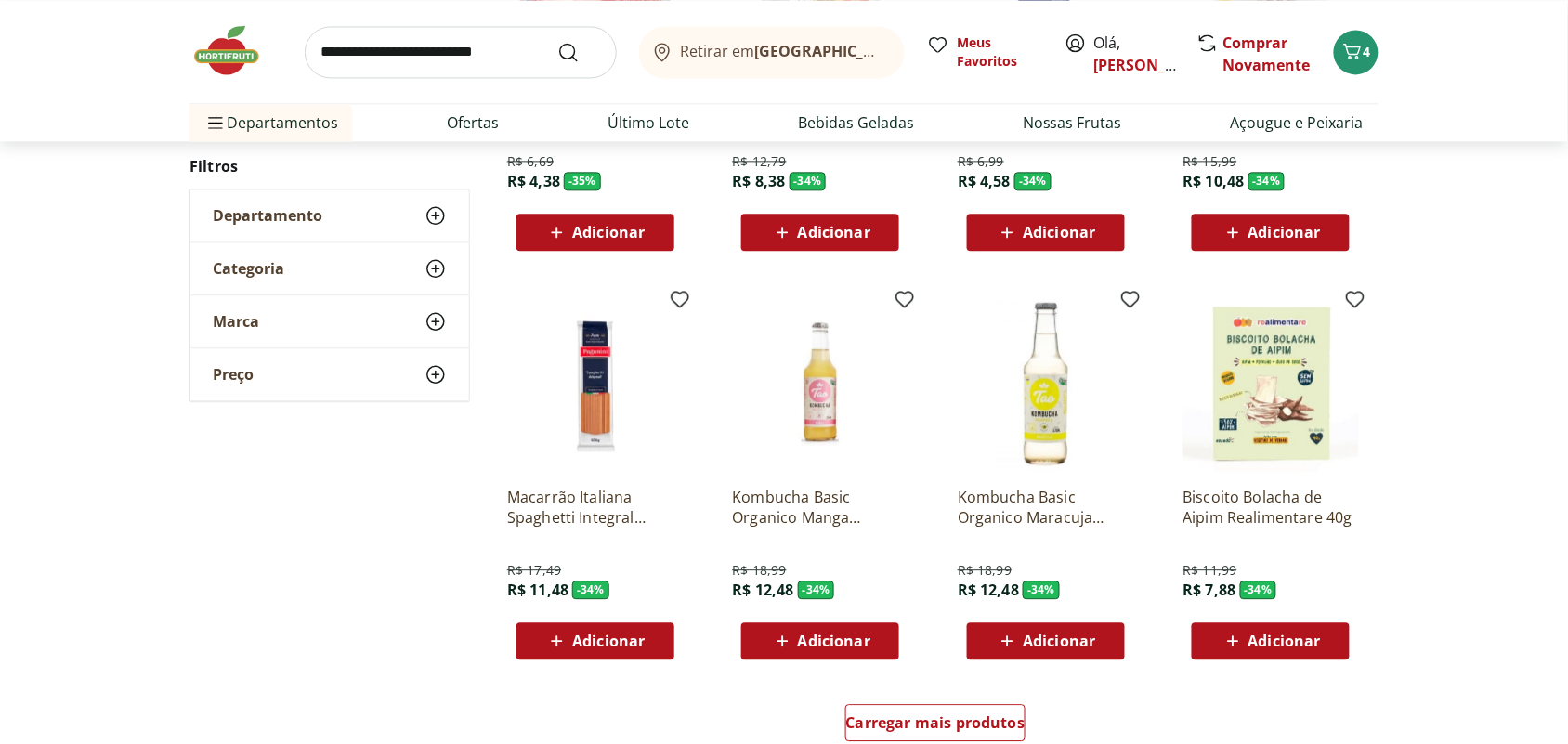
scroll to position [24400, 0]
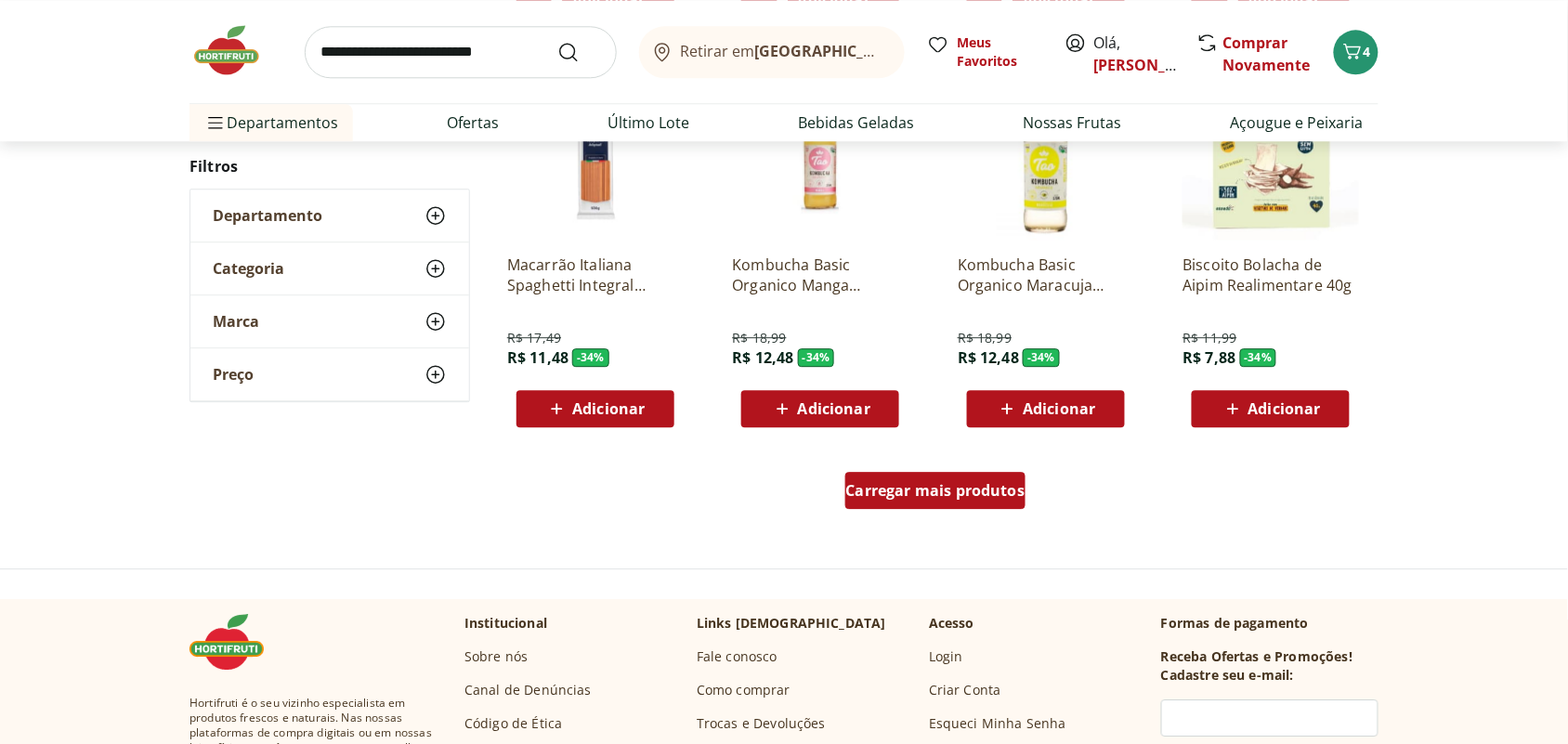
click at [991, 493] on span "Carregar mais produtos" at bounding box center [936, 491] width 179 height 15
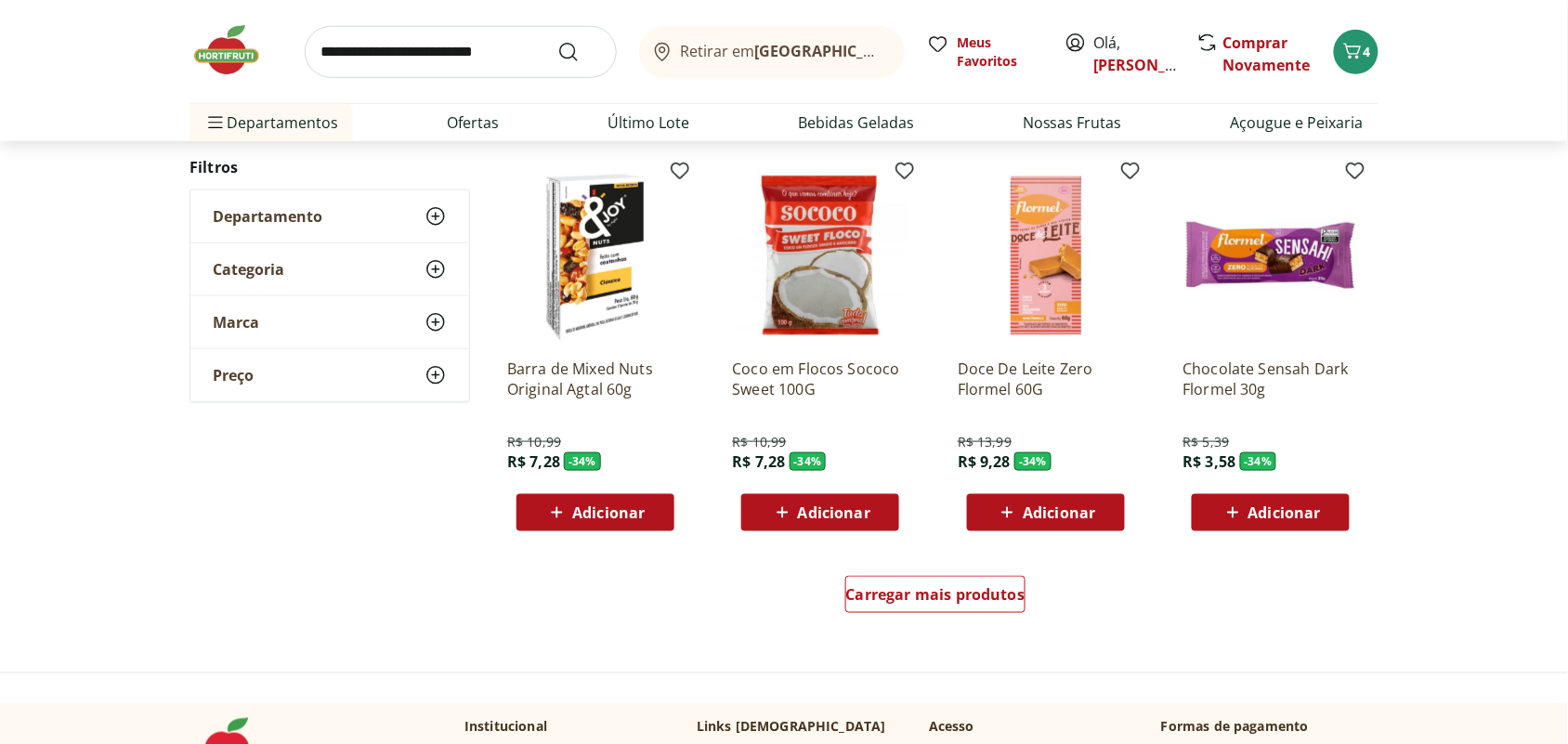
scroll to position [25561, 0]
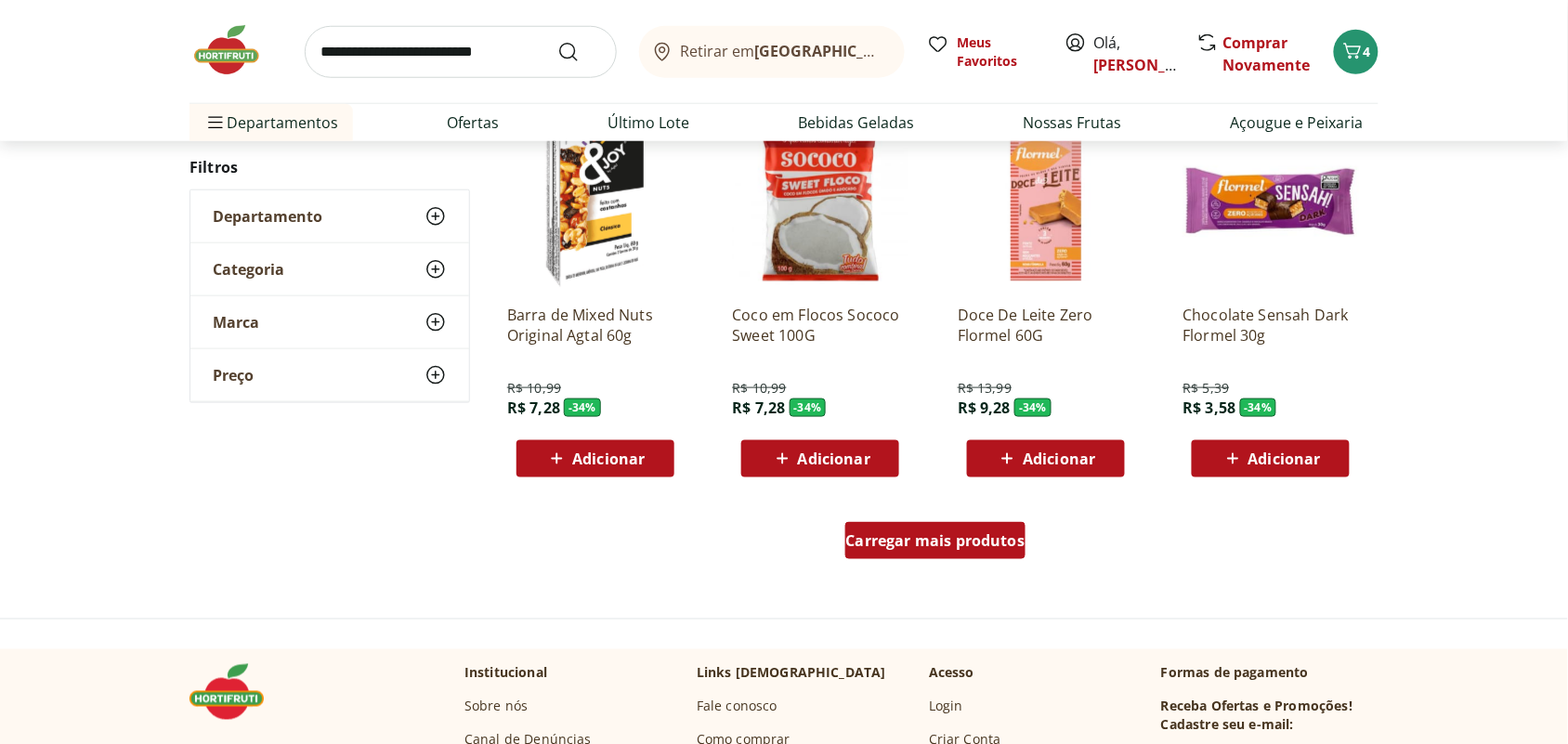
click at [924, 533] on span "Carregar mais produtos" at bounding box center [936, 541] width 179 height 15
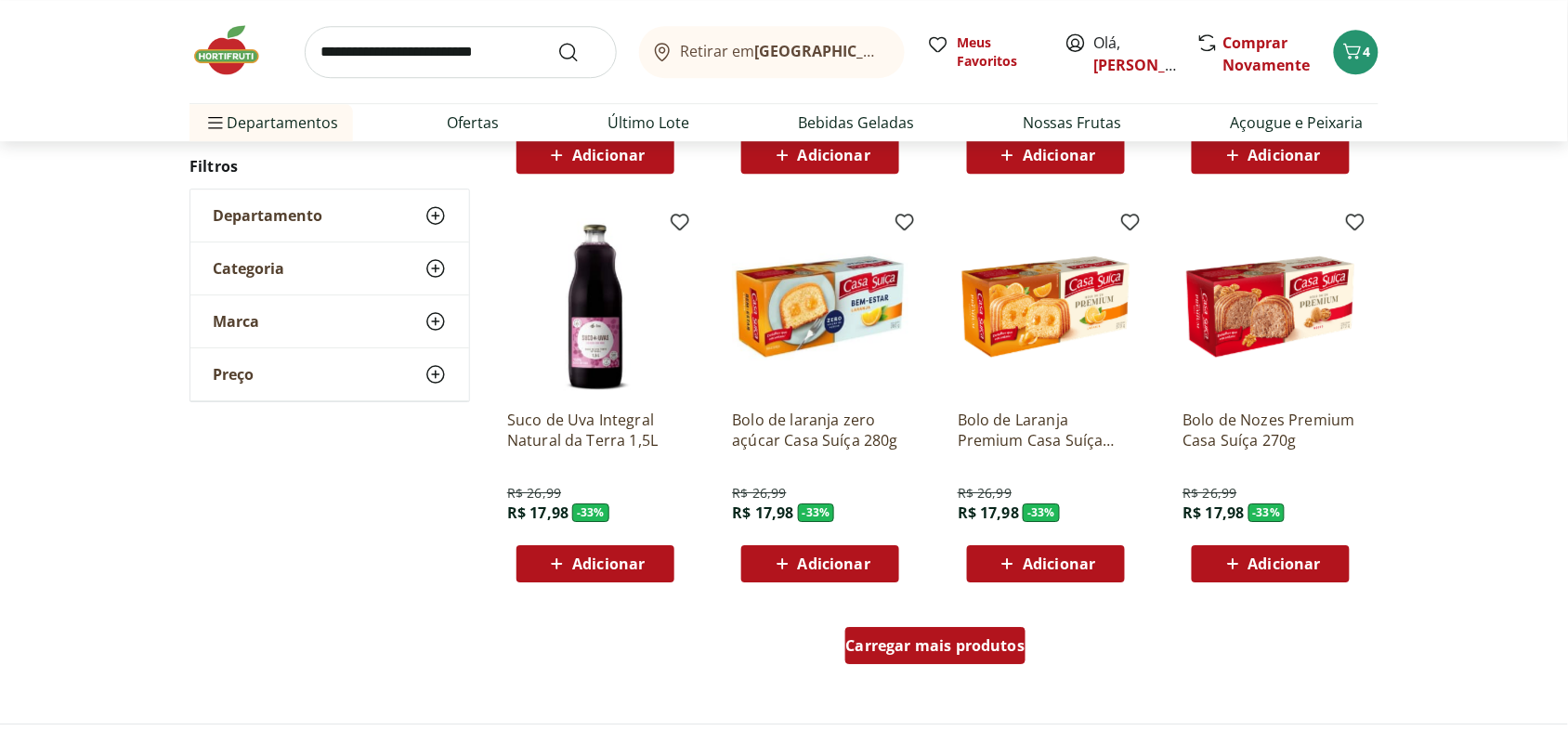
scroll to position [26722, 0]
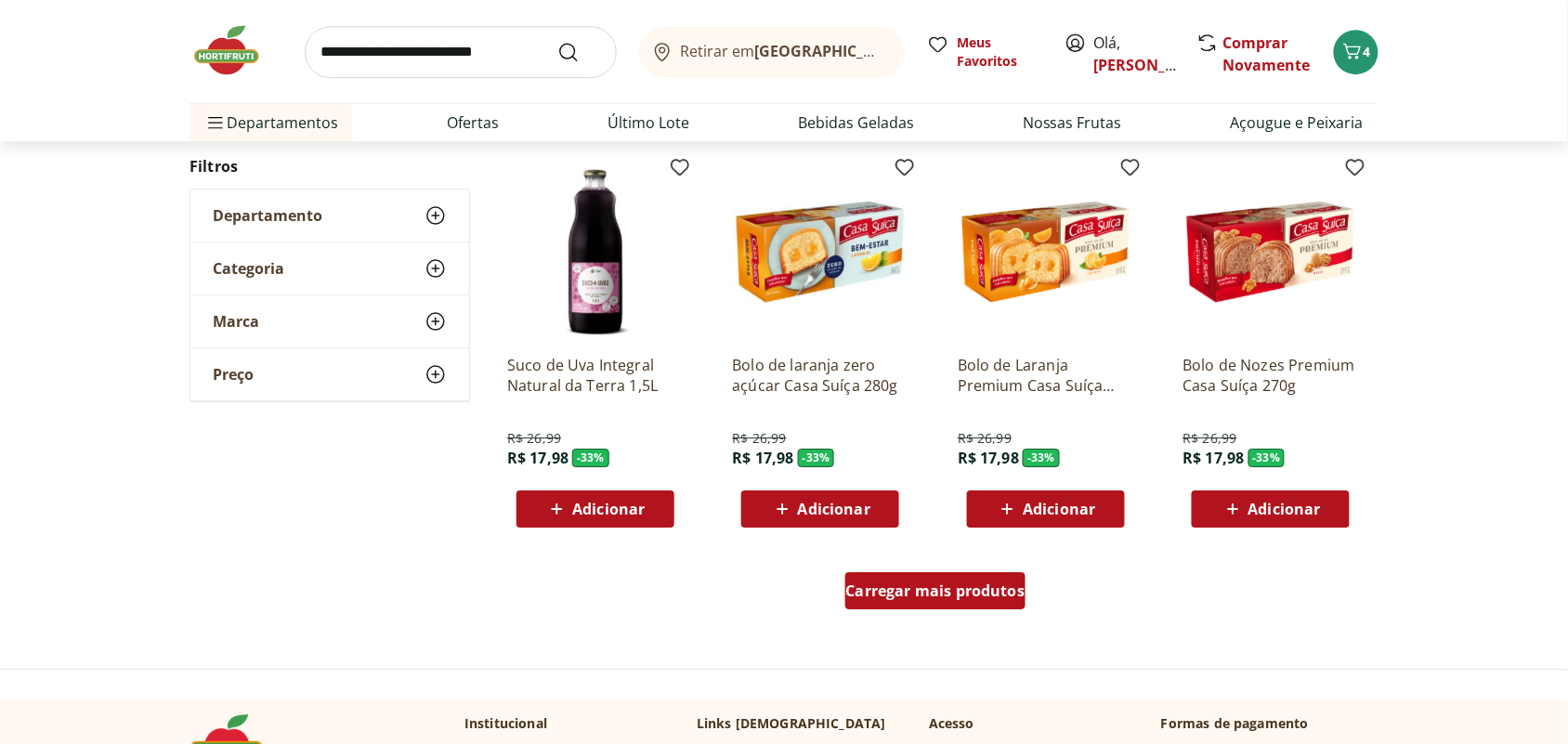
click at [918, 572] on div "Carregar mais produtos" at bounding box center [936, 590] width 181 height 37
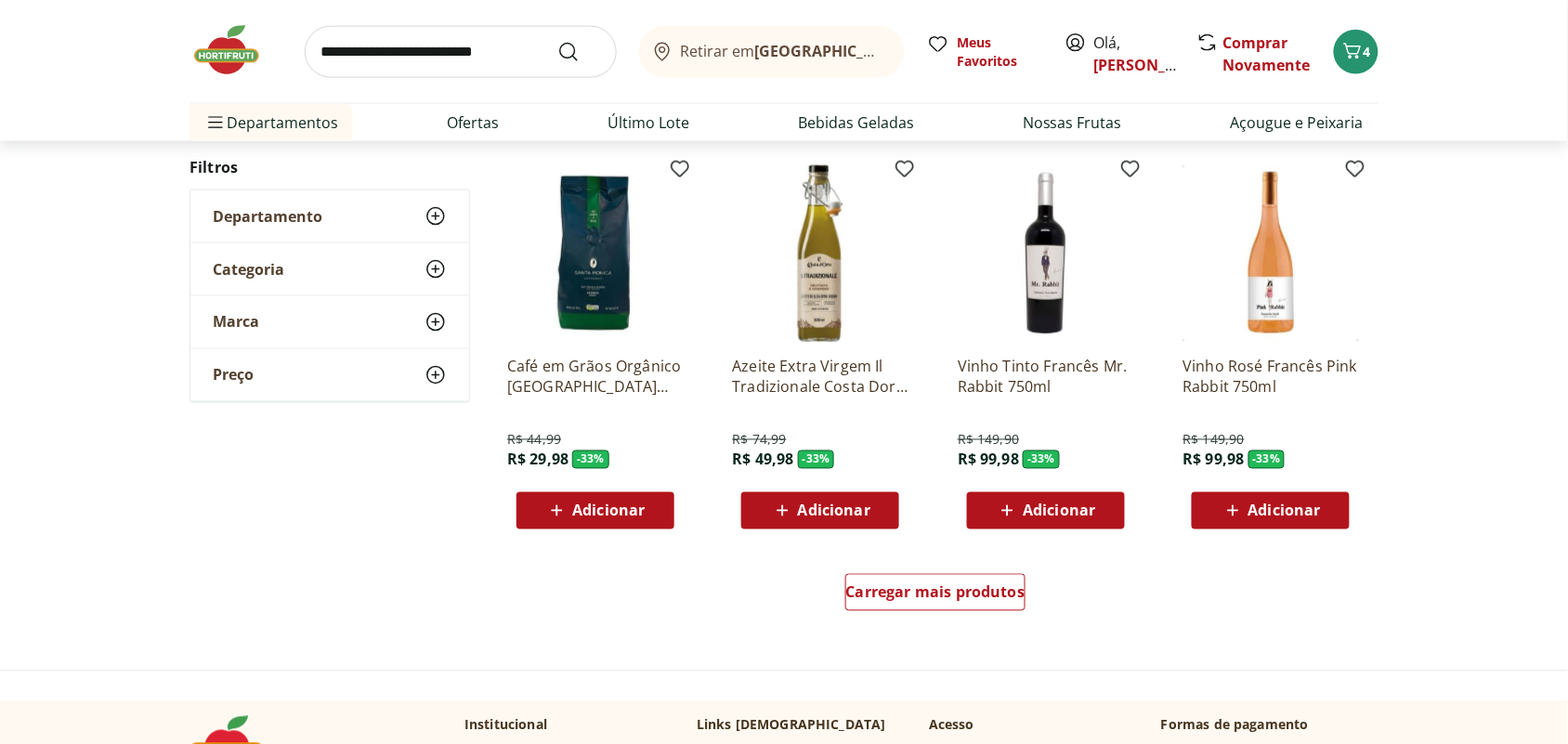
scroll to position [27999, 0]
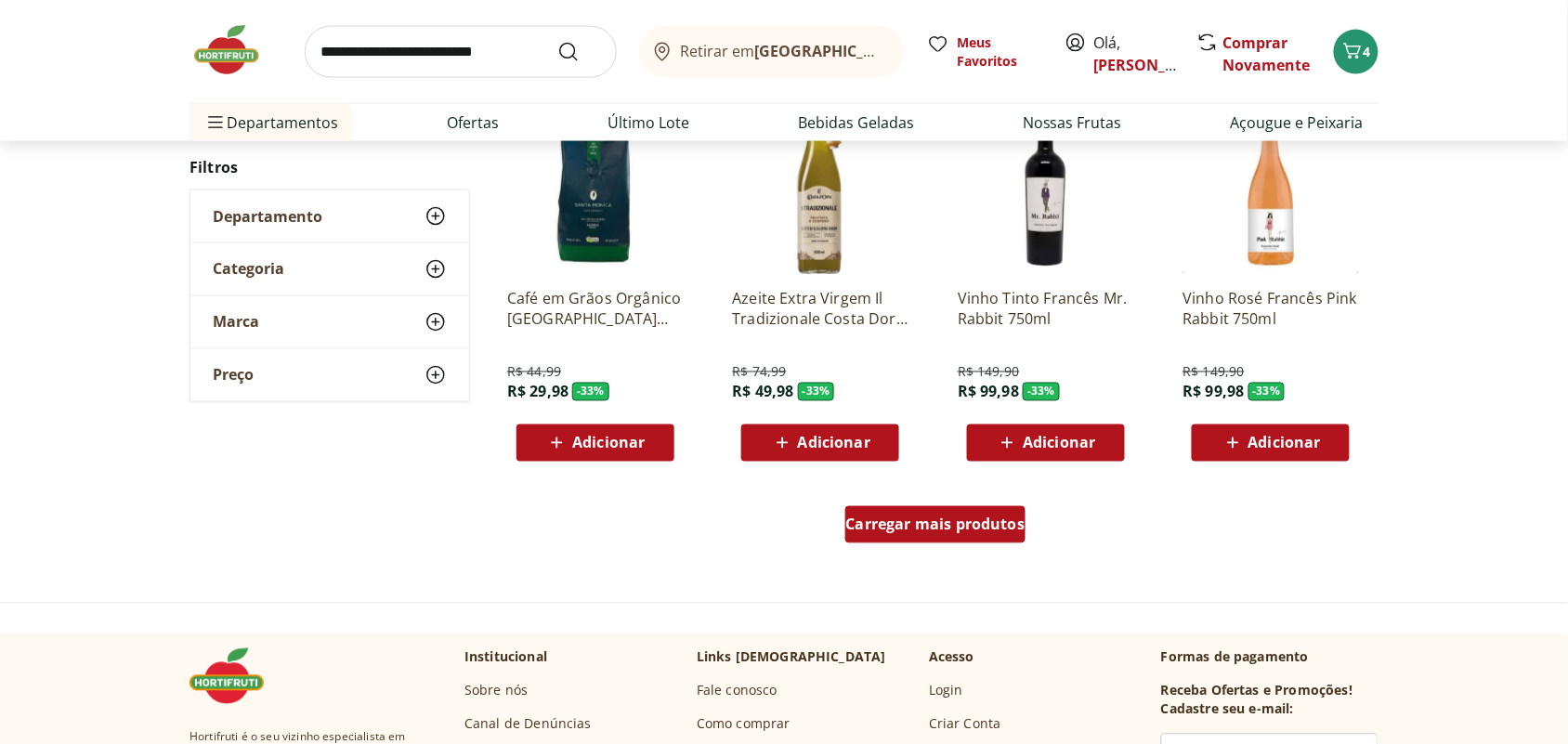
click at [888, 532] on div "Carregar mais produtos" at bounding box center [936, 524] width 181 height 37
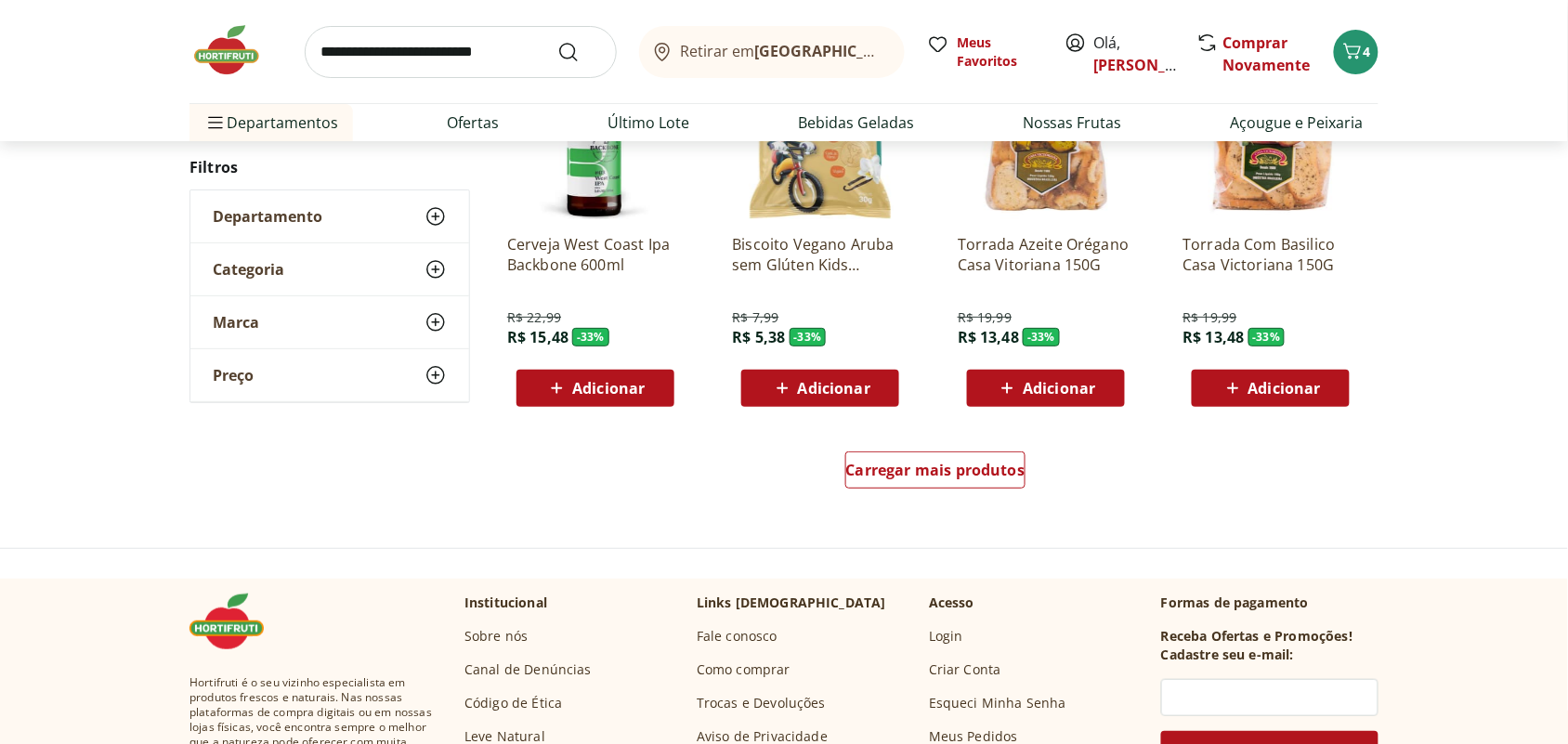
scroll to position [29277, 0]
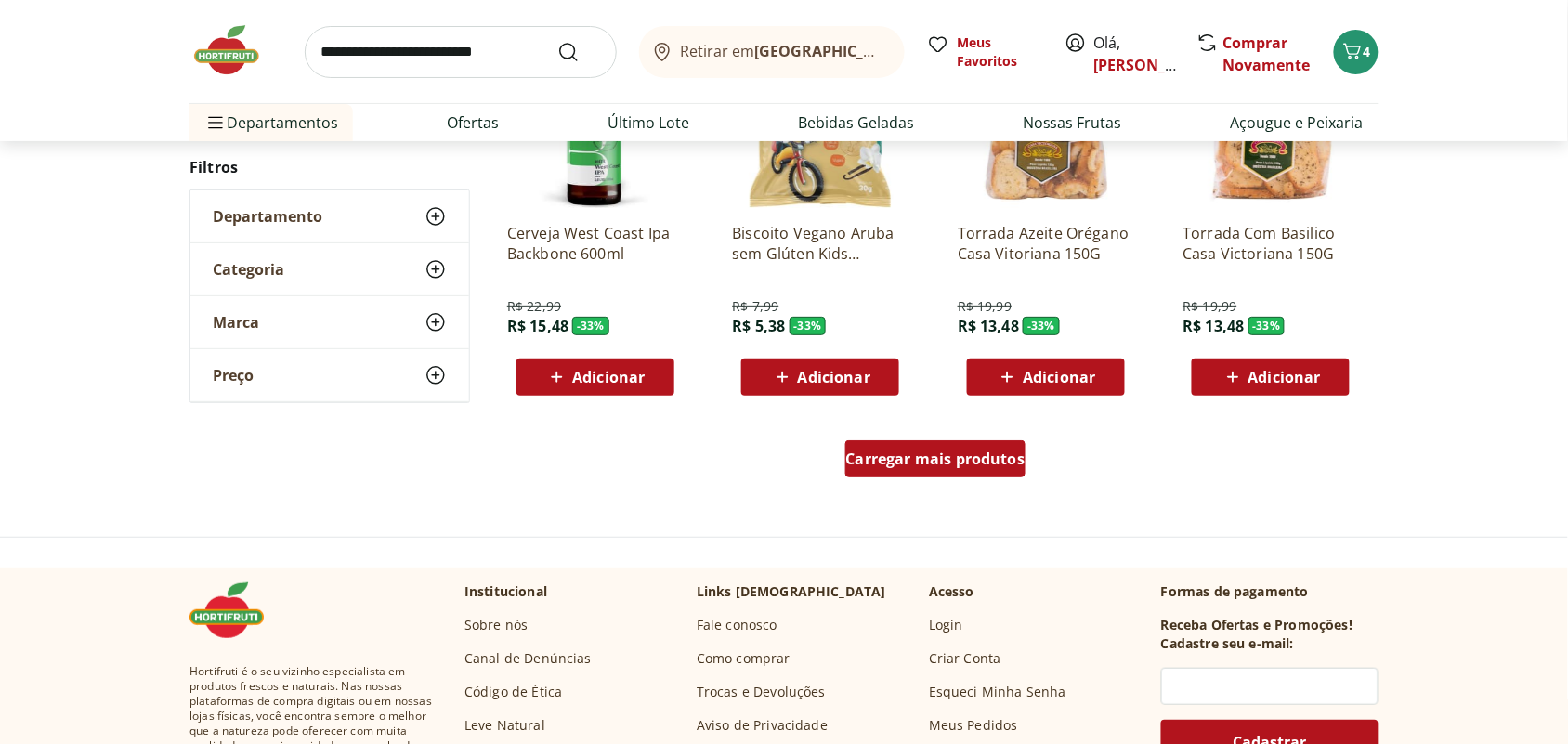
click at [922, 466] on div "Carregar mais produtos" at bounding box center [936, 458] width 181 height 37
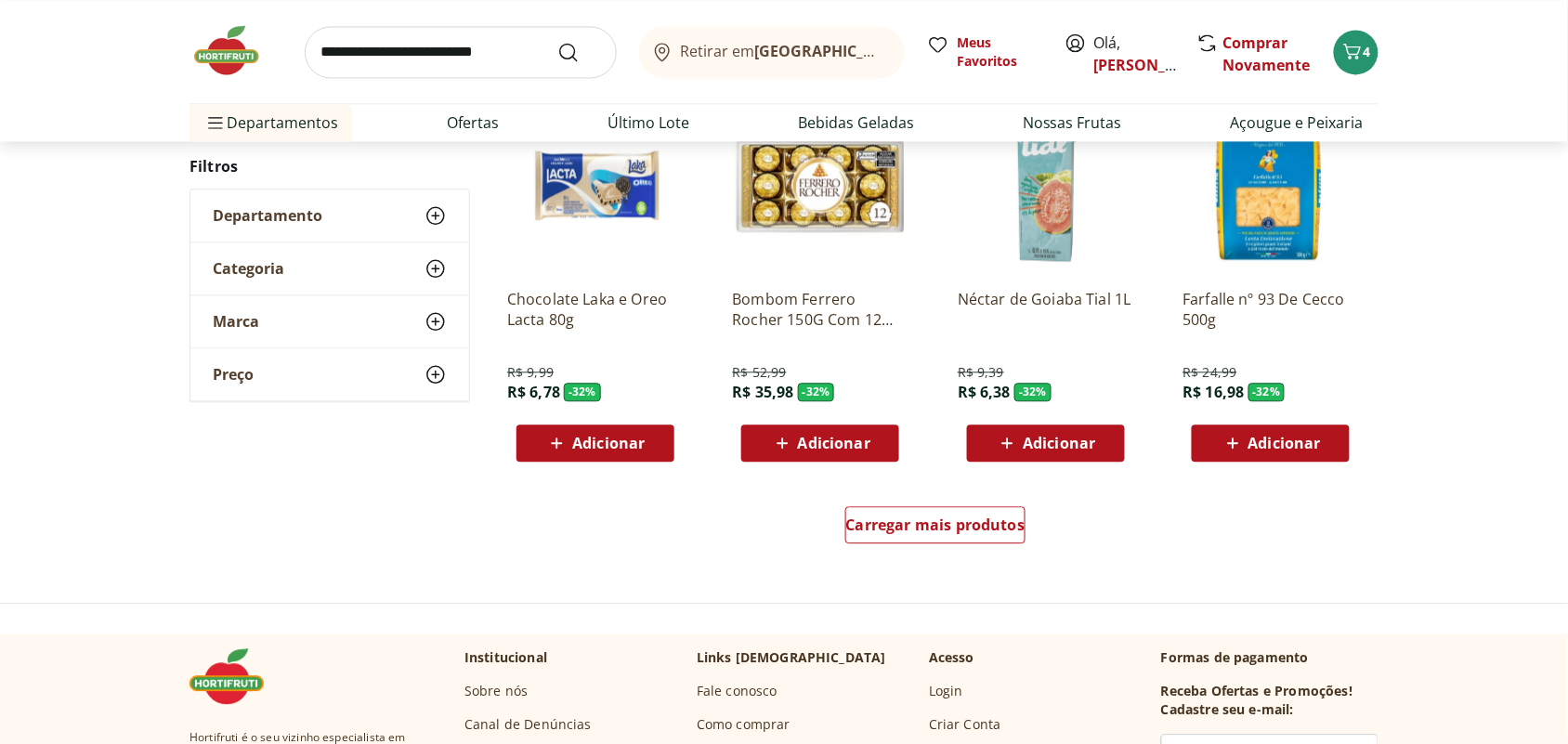
scroll to position [30437, 0]
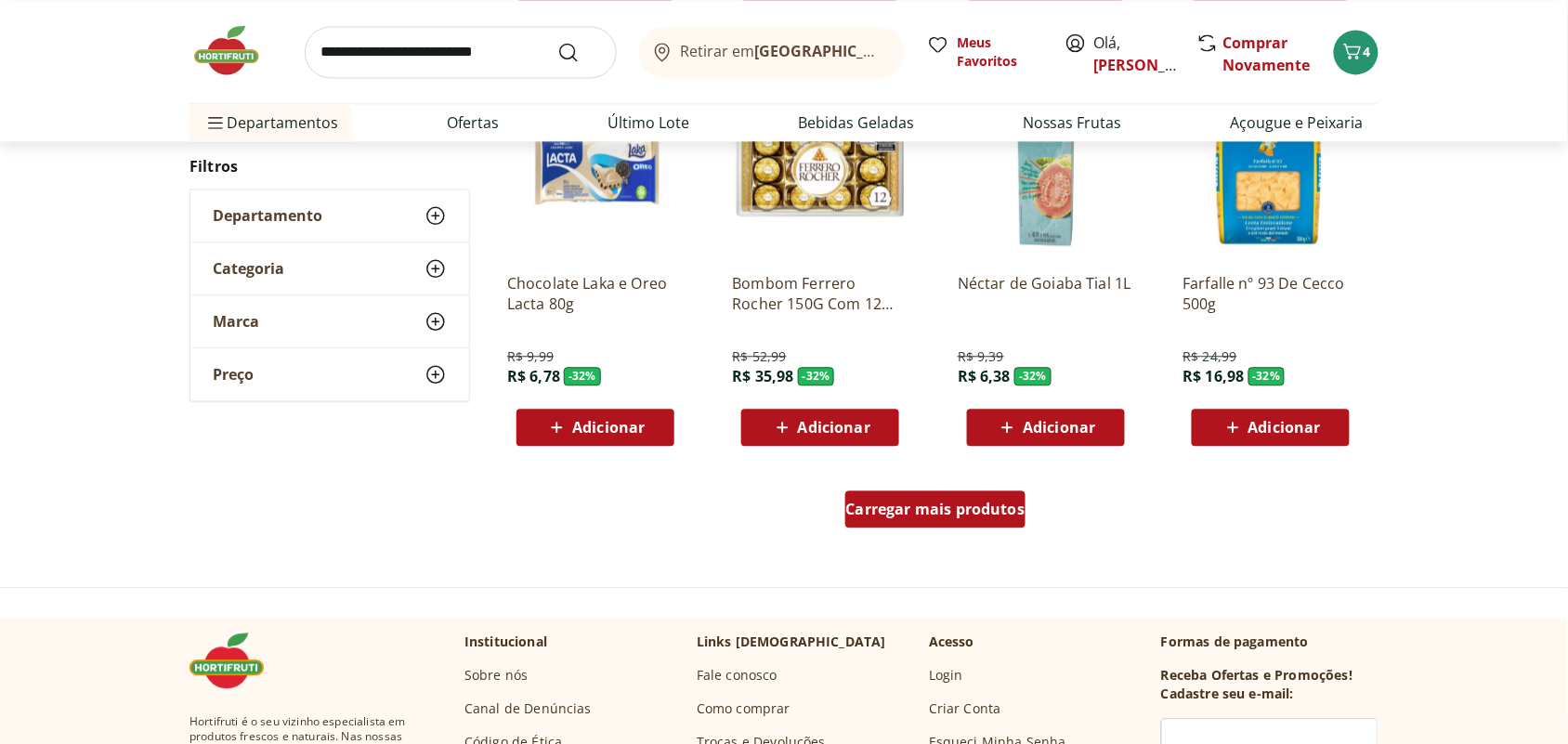
click at [1000, 501] on span "Carregar mais produtos" at bounding box center [936, 509] width 179 height 15
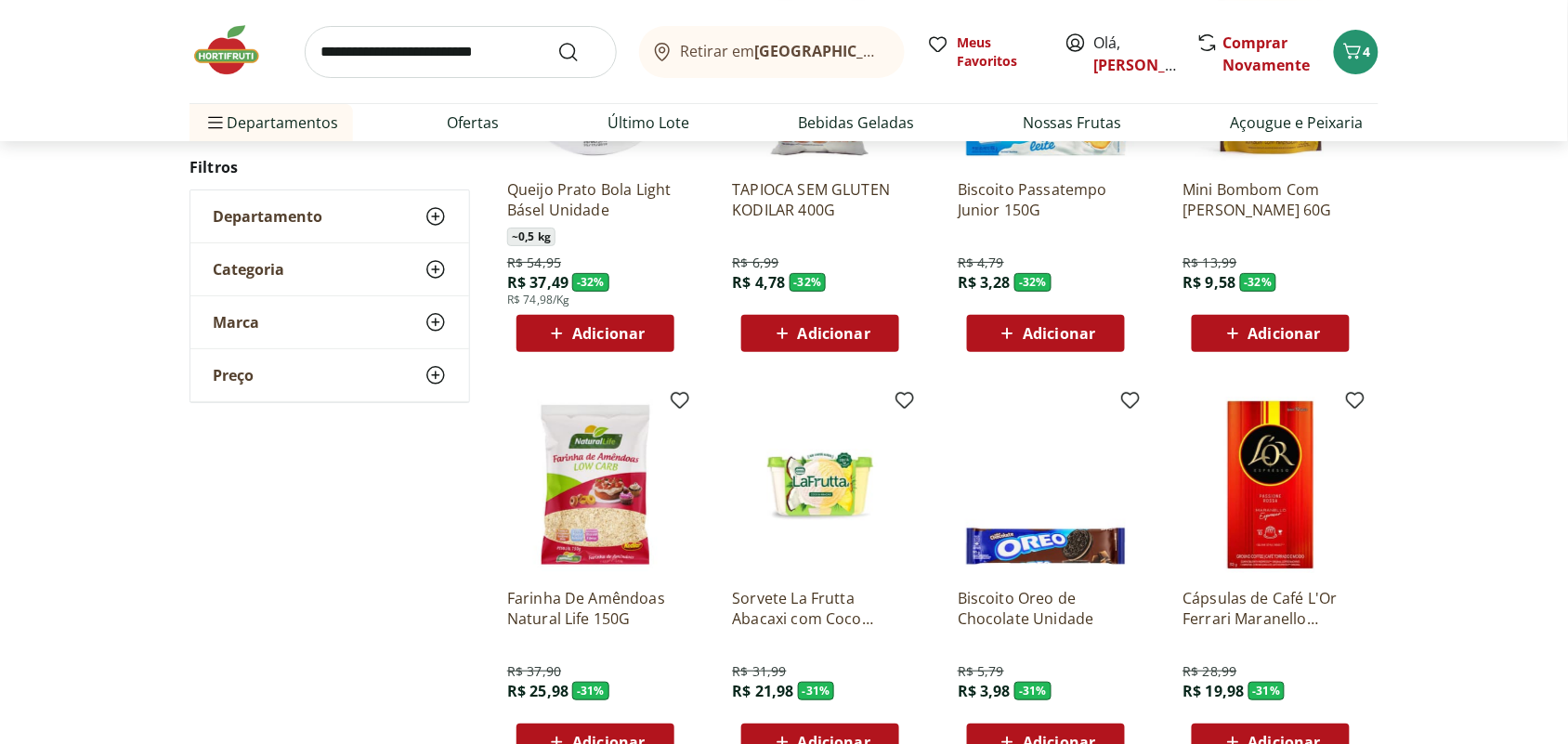
scroll to position [31366, 0]
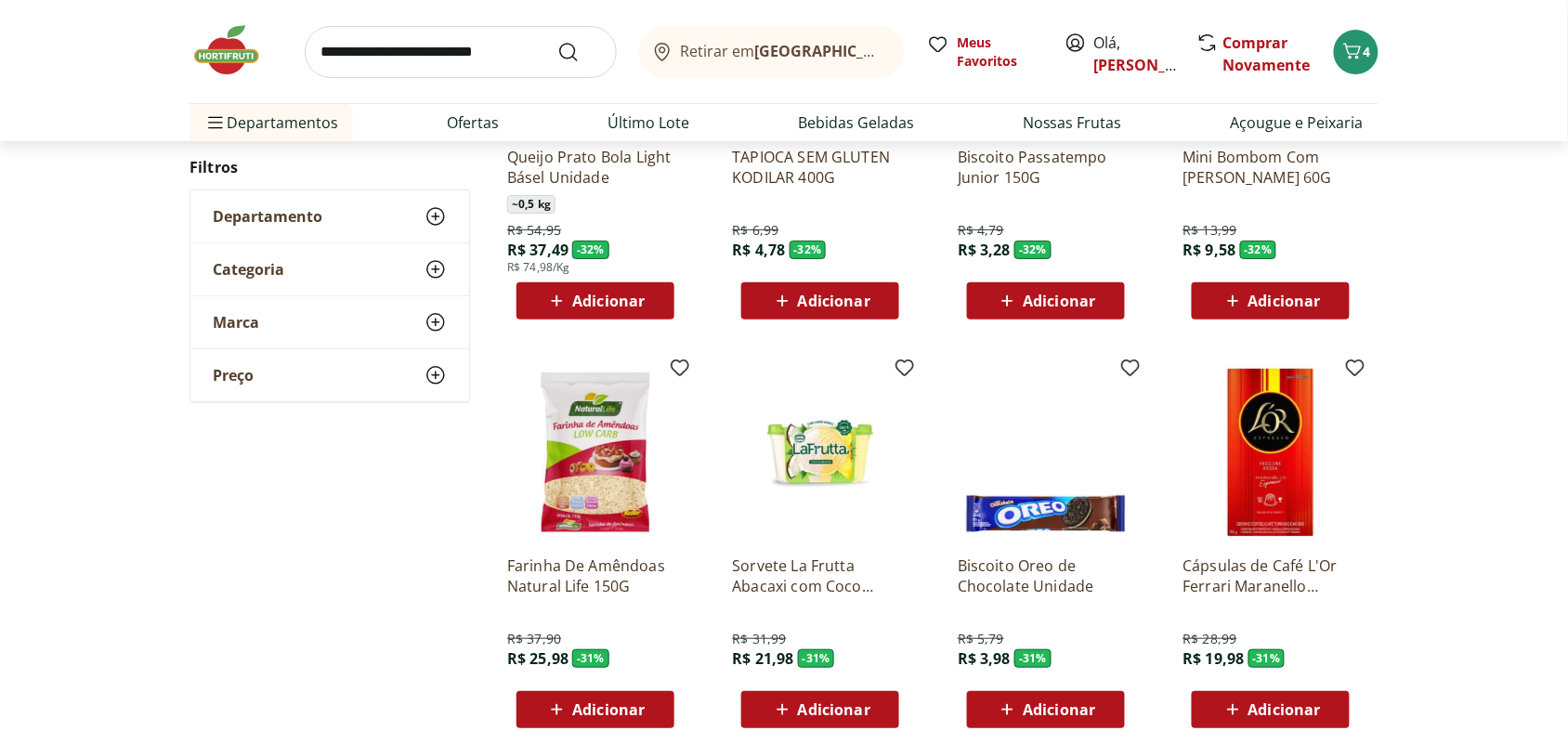
click at [1259, 495] on img at bounding box center [1270, 452] width 177 height 177
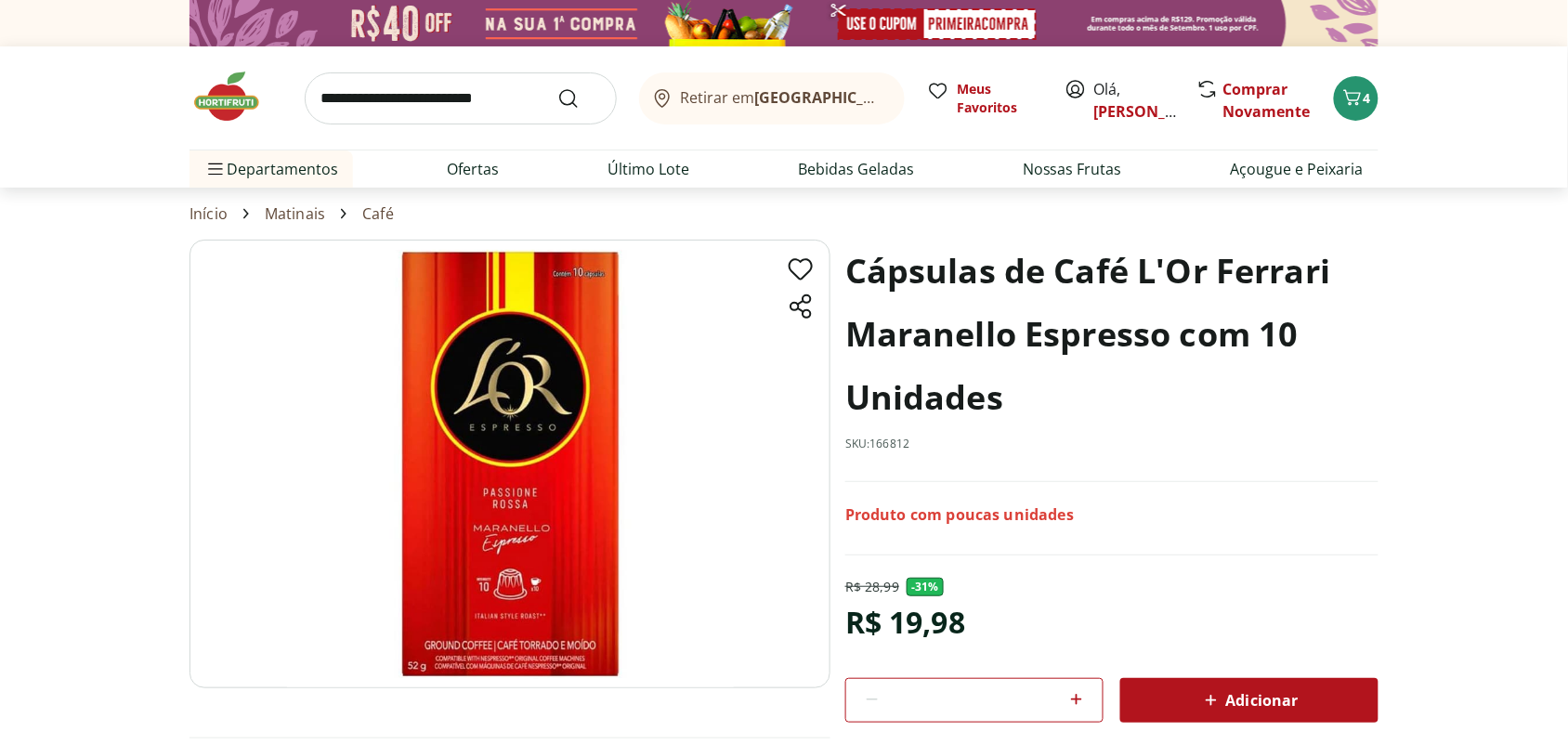
click at [1079, 697] on icon at bounding box center [1076, 700] width 23 height 23
type input "*"
click at [1263, 703] on span "Adicionar" at bounding box center [1249, 701] width 98 height 23
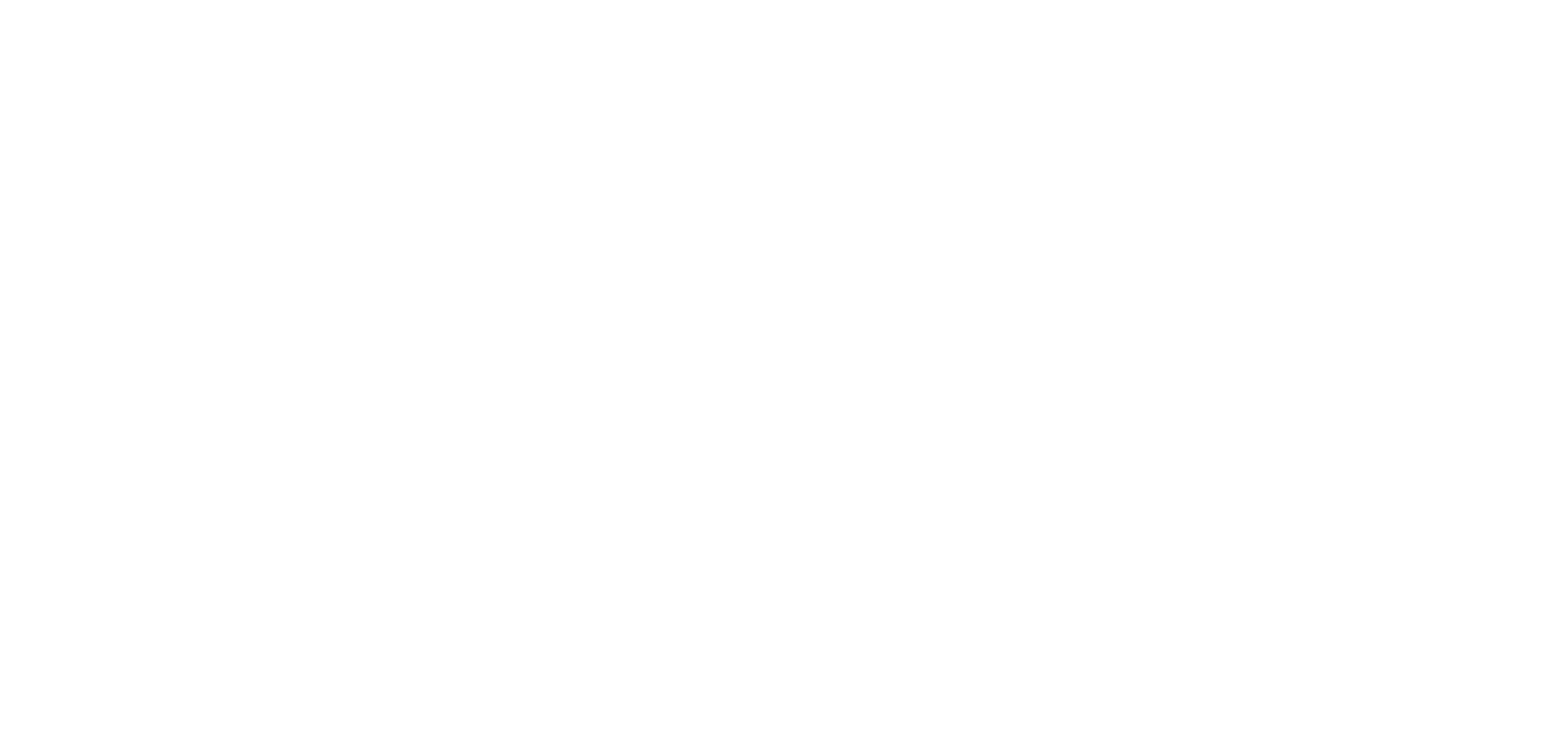
scroll to position [4565, 0]
select select "**********"
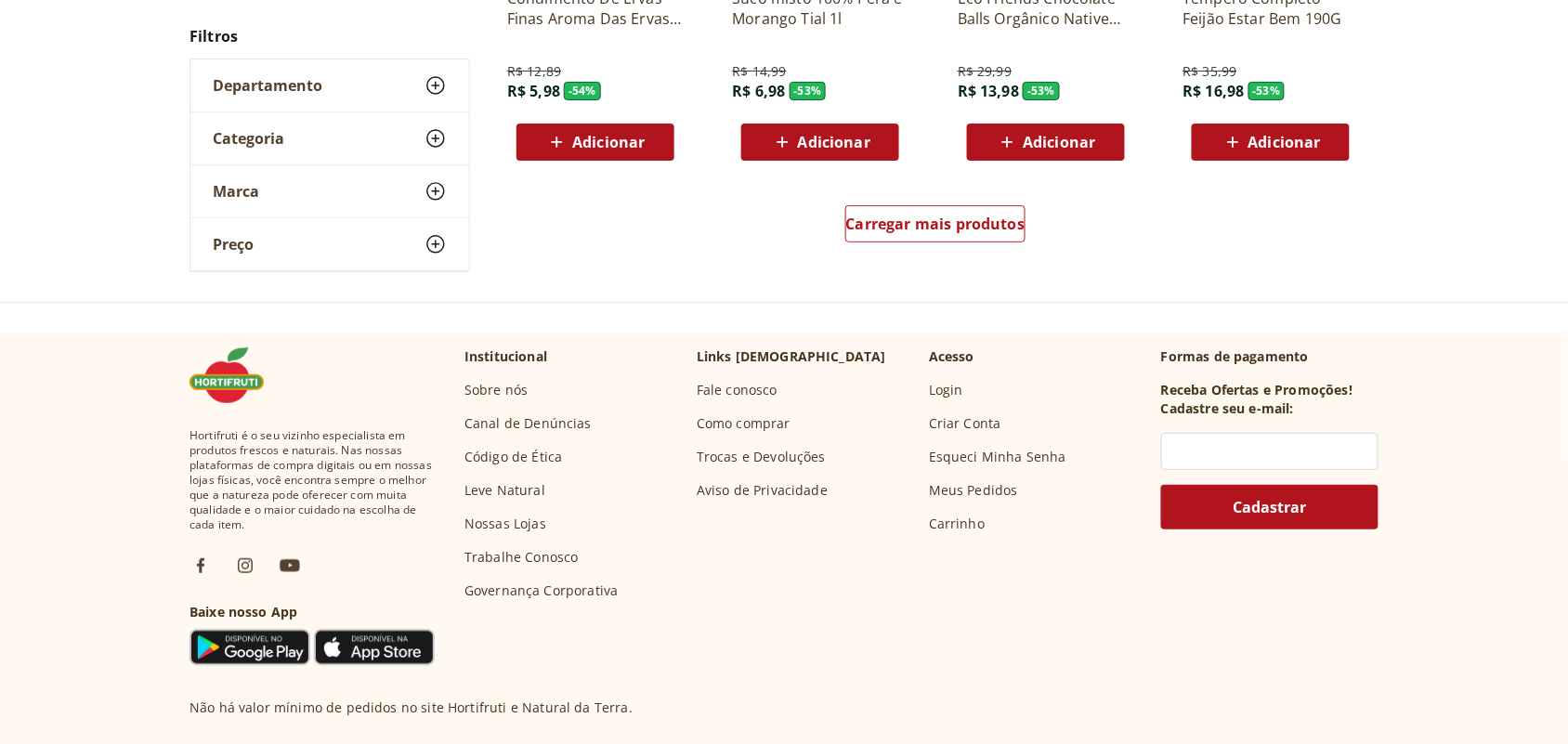
scroll to position [4100, 0]
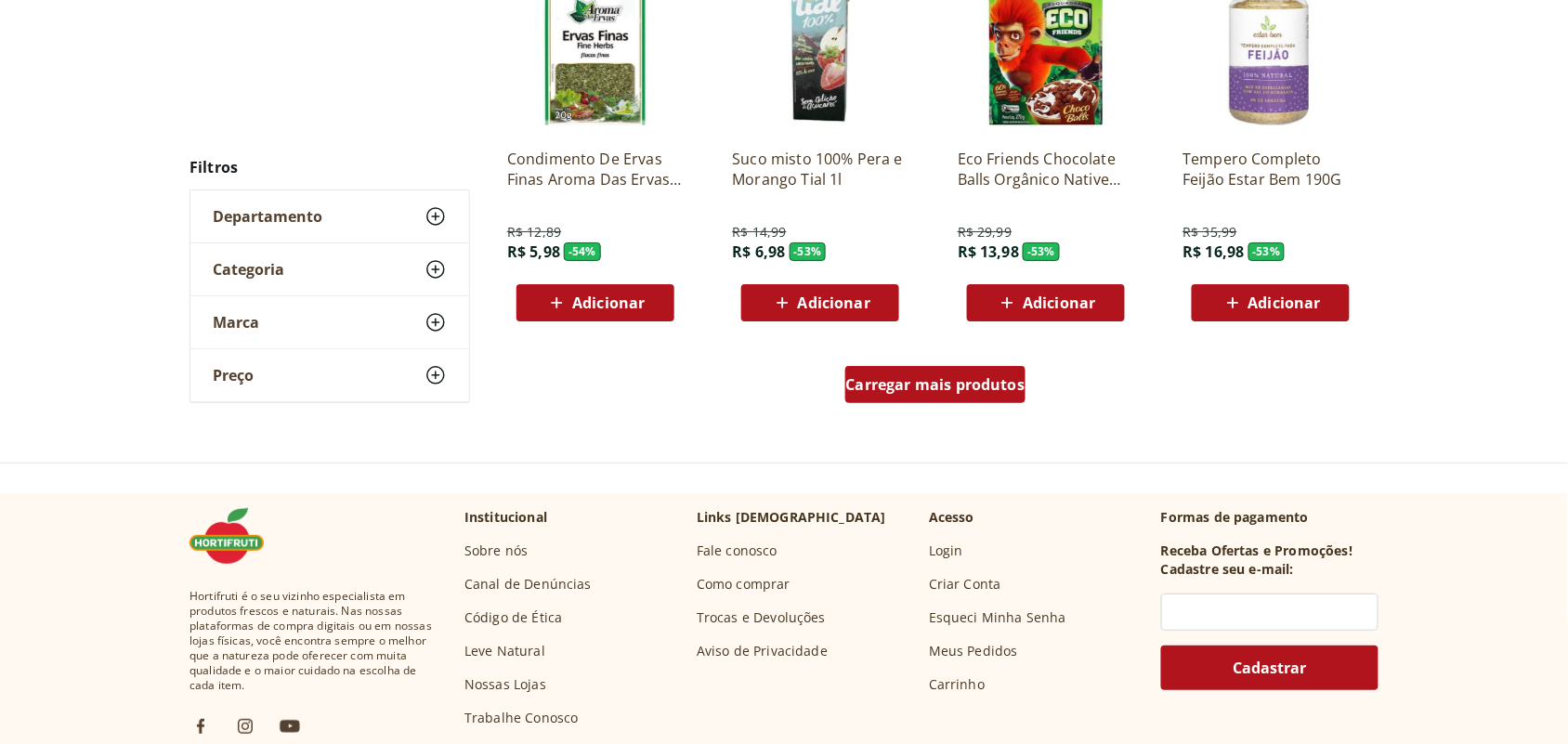
click at [943, 379] on span "Carregar mais produtos" at bounding box center [936, 384] width 179 height 15
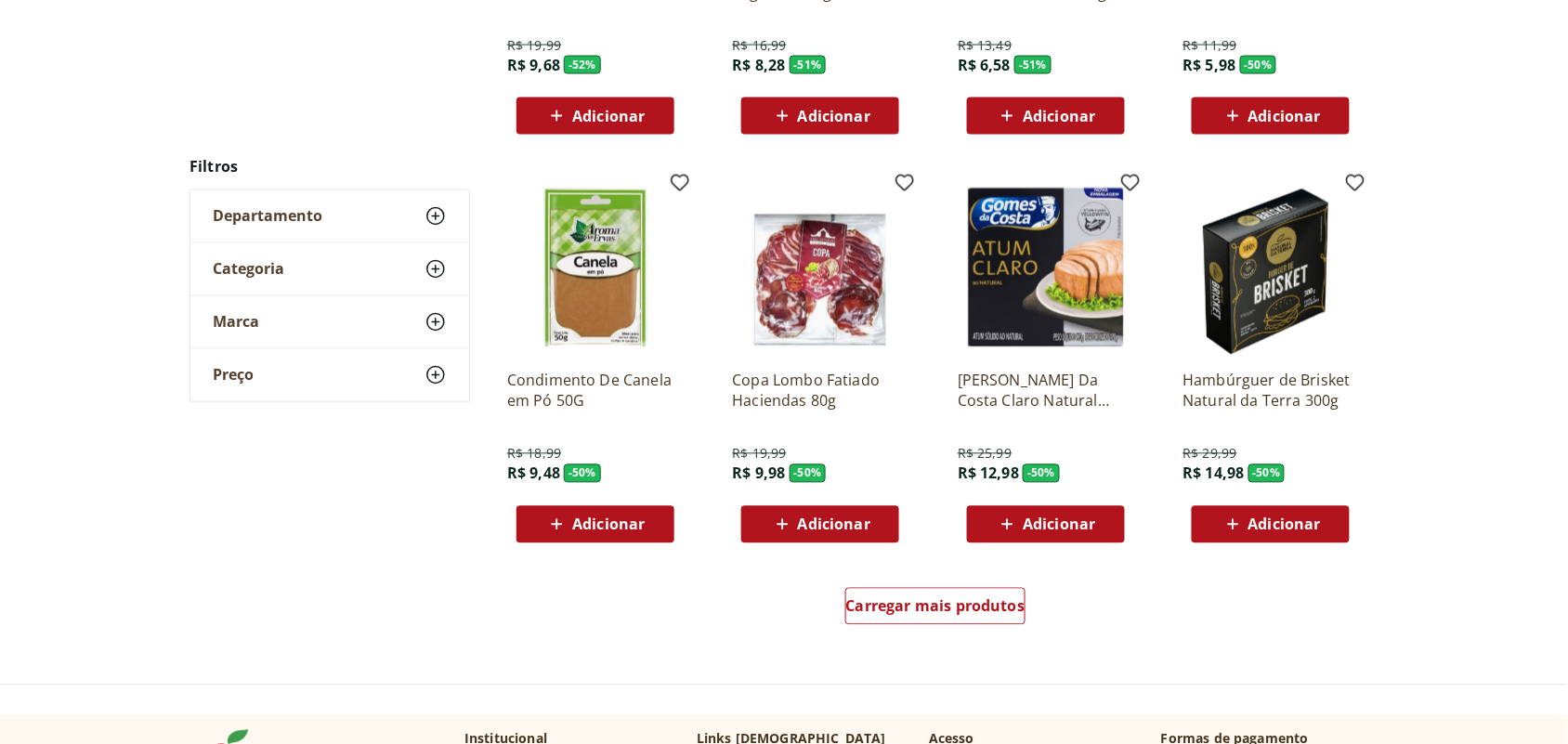
scroll to position [5079, 0]
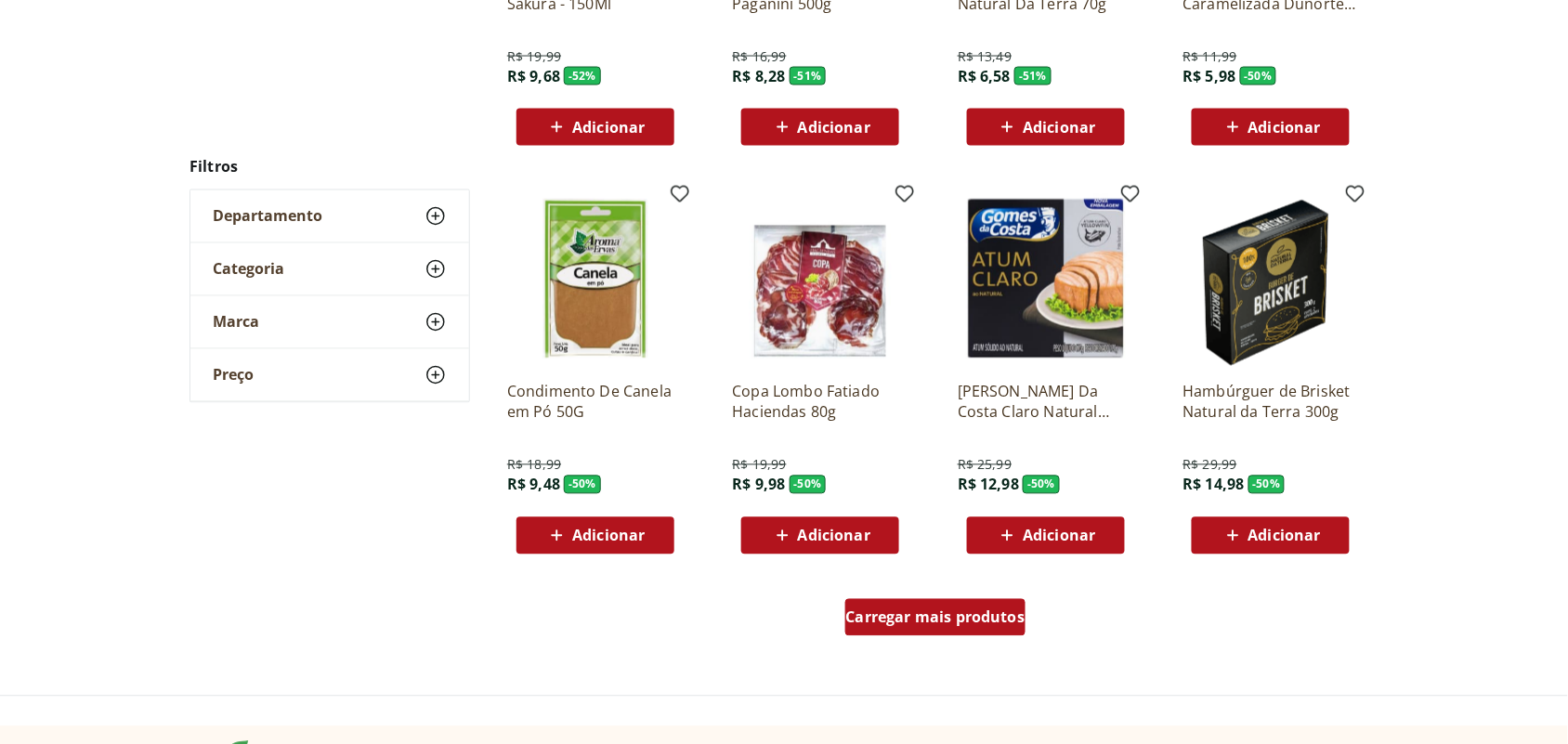
click at [957, 619] on span "Carregar mais produtos" at bounding box center [936, 617] width 179 height 15
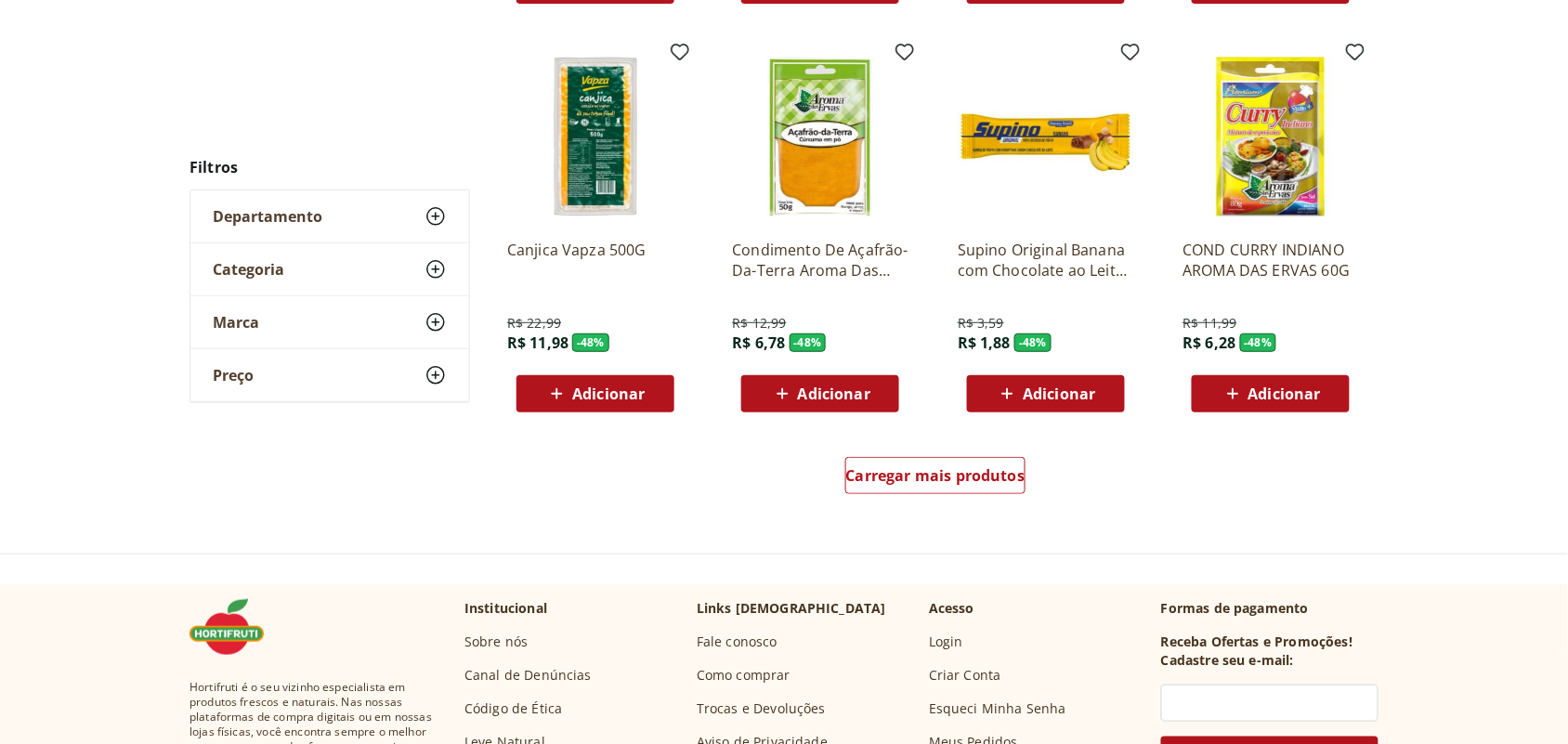
scroll to position [6472, 0]
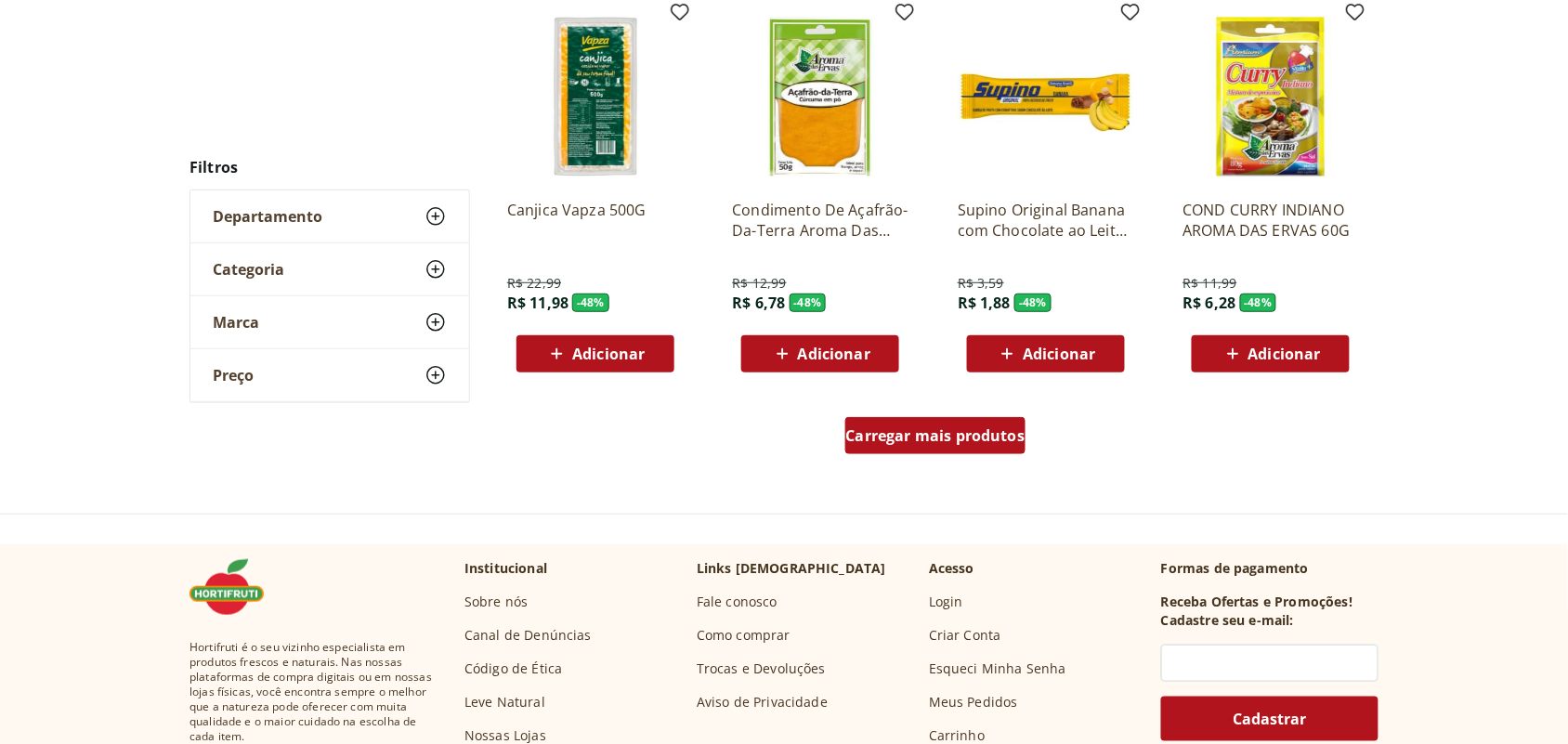
click at [963, 438] on span "Carregar mais produtos" at bounding box center [936, 436] width 179 height 15
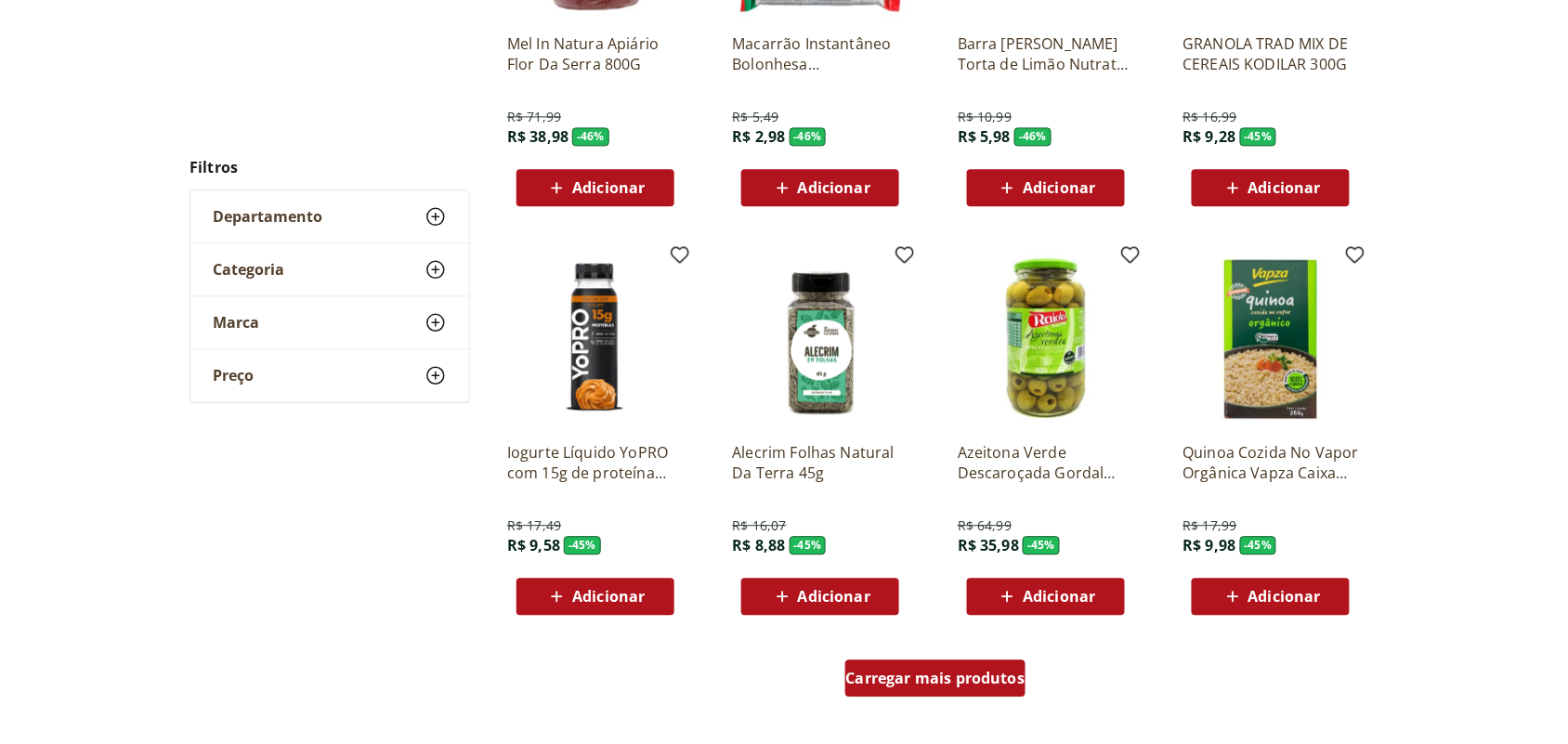
scroll to position [7516, 0]
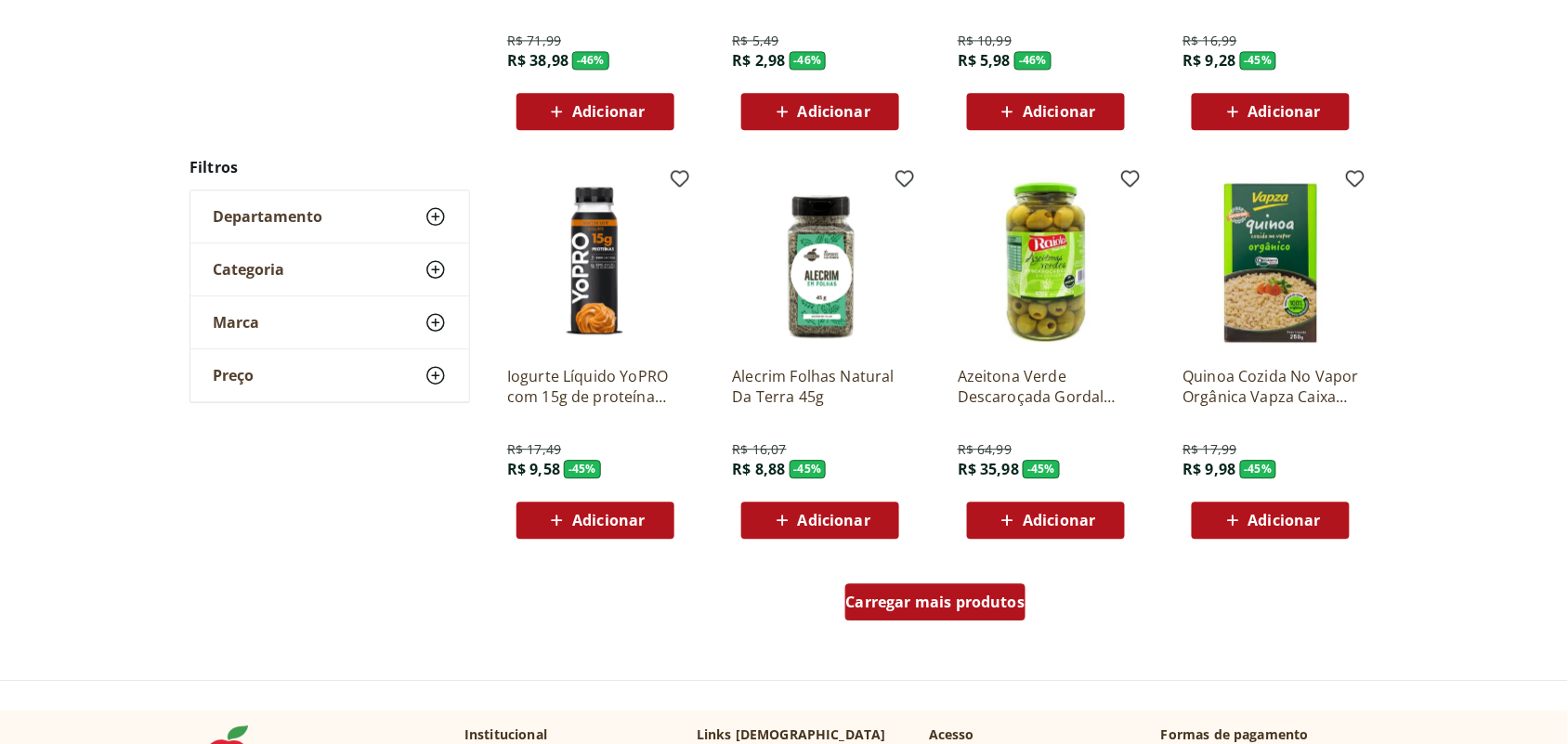
click at [929, 598] on span "Carregar mais produtos" at bounding box center [936, 602] width 179 height 15
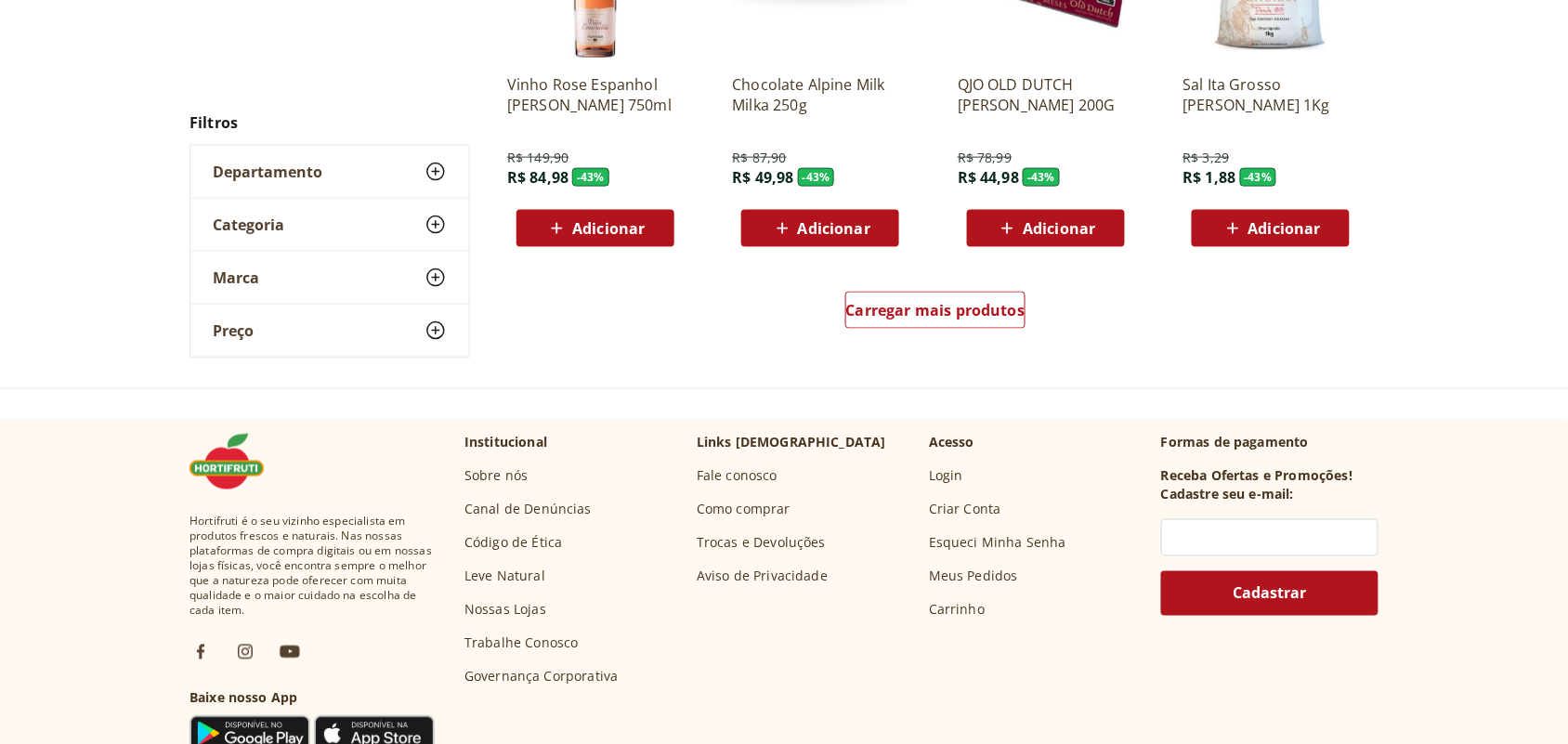
scroll to position [9026, 0]
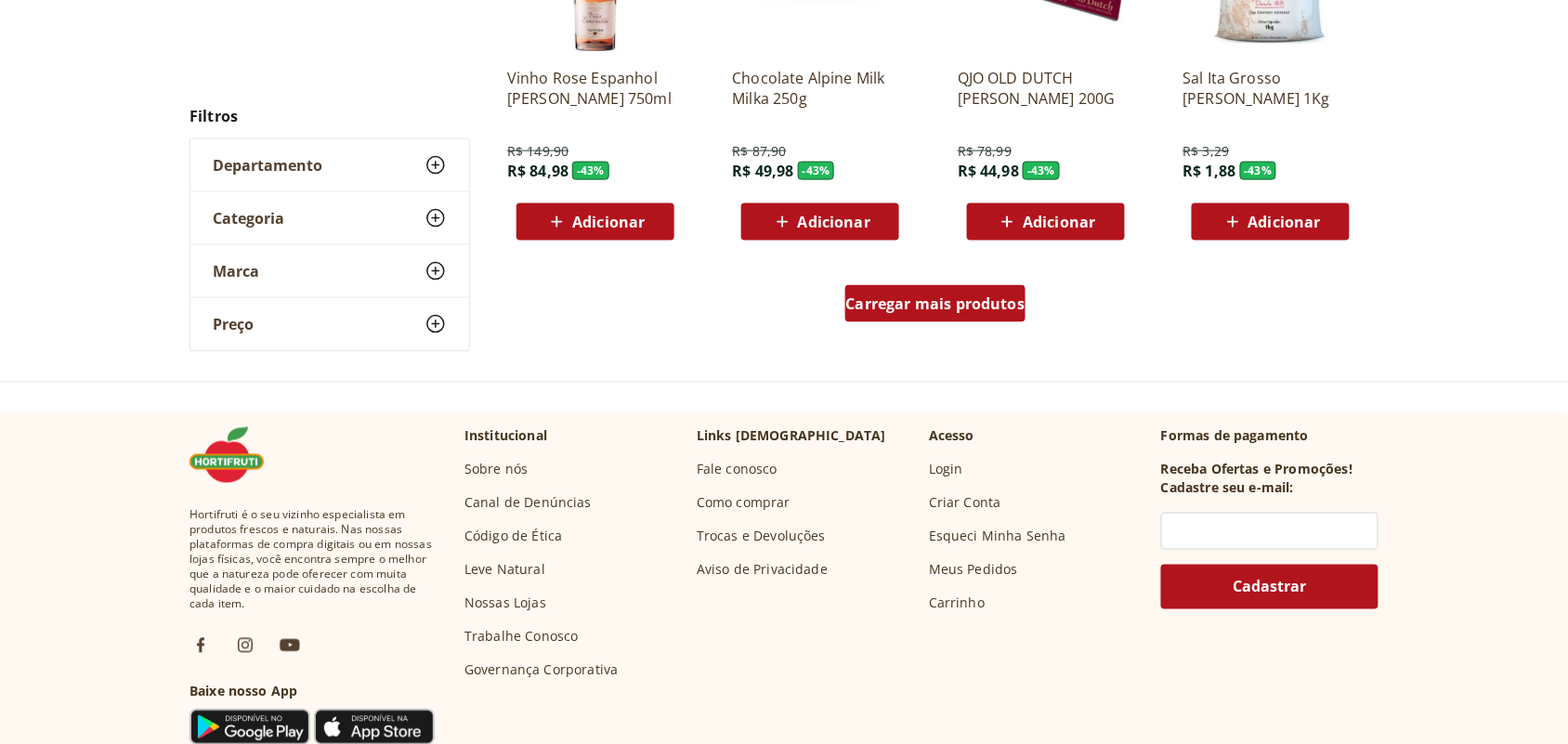
click at [913, 313] on div "Carregar mais produtos" at bounding box center [936, 303] width 181 height 37
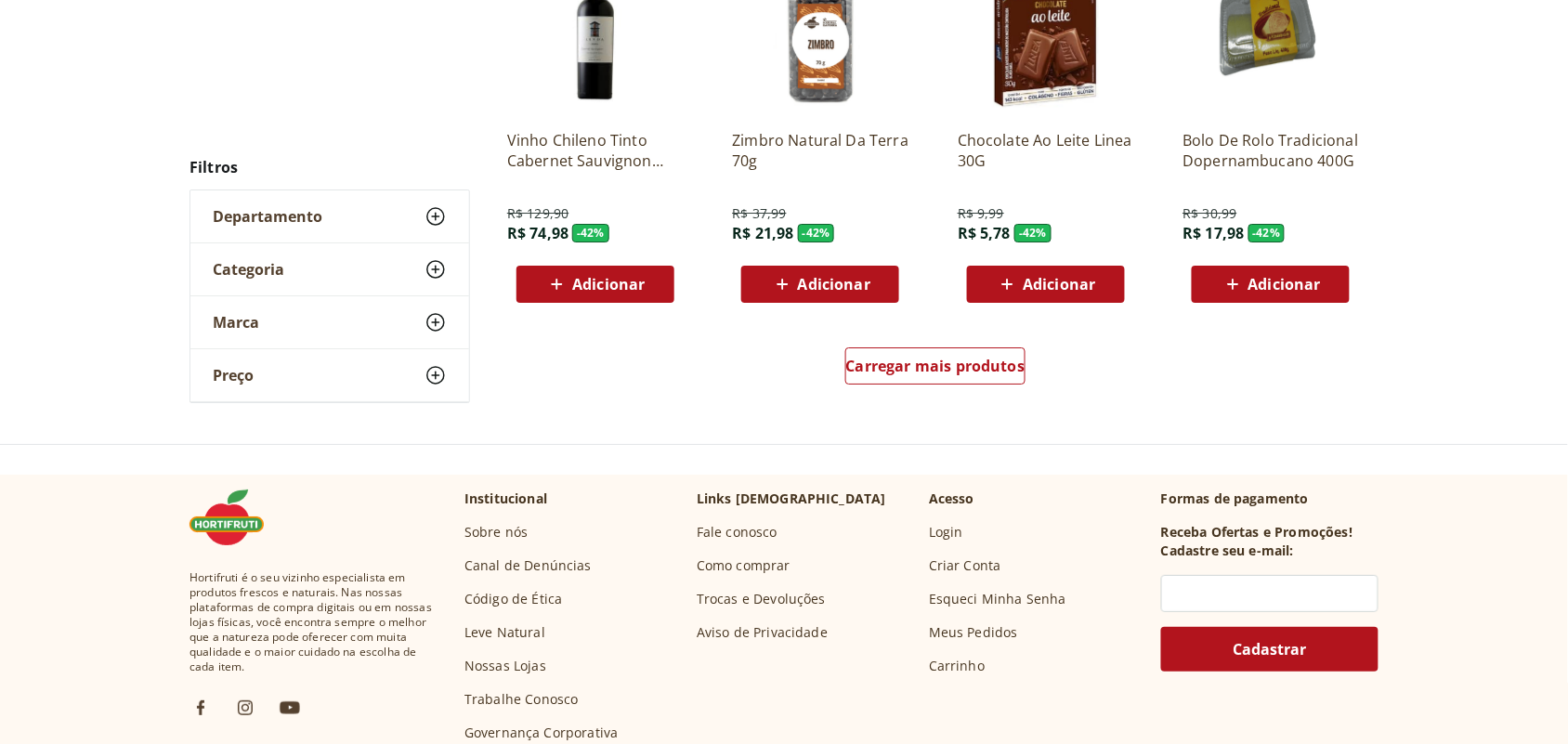
scroll to position [10188, 0]
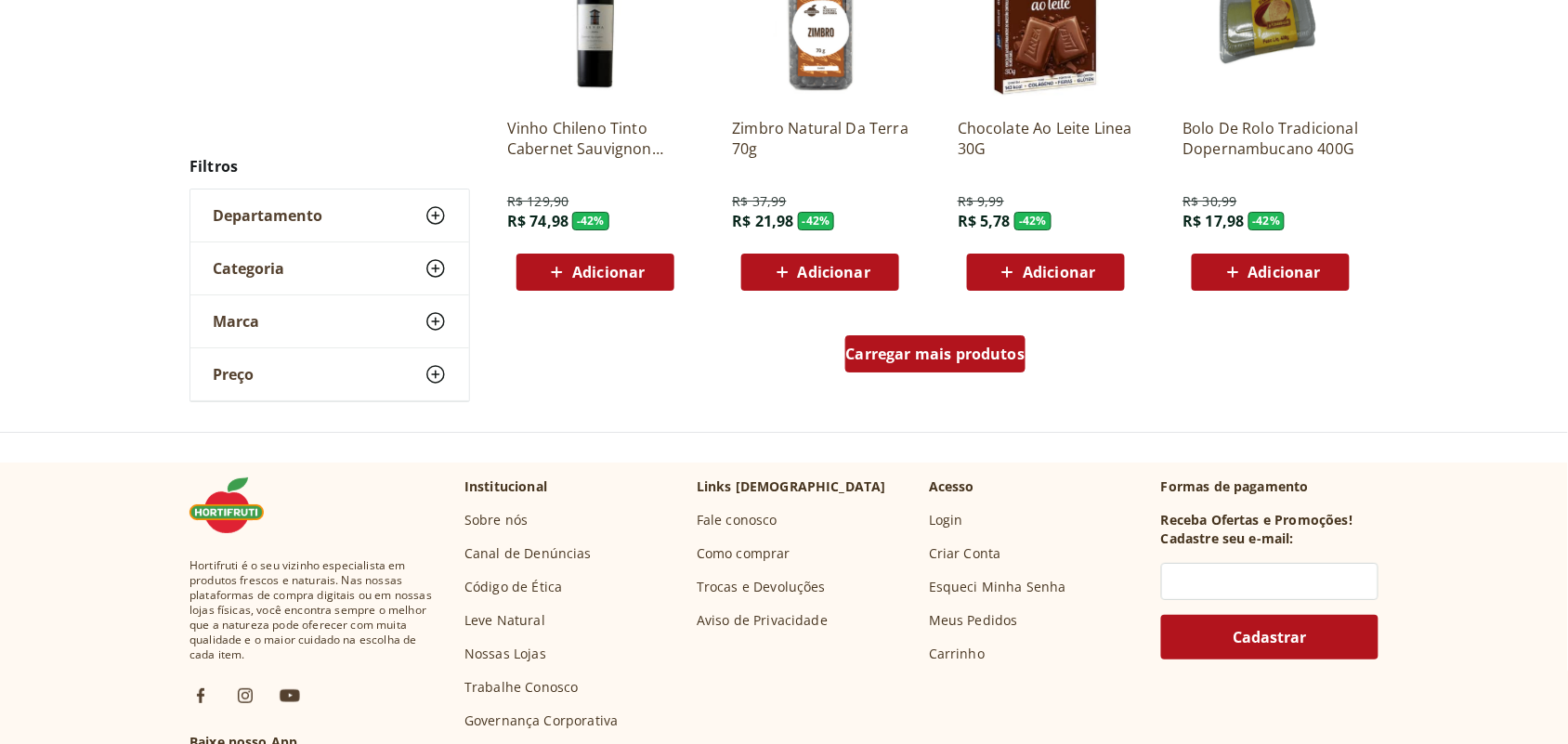
click at [949, 337] on div "Carregar mais produtos" at bounding box center [936, 353] width 181 height 37
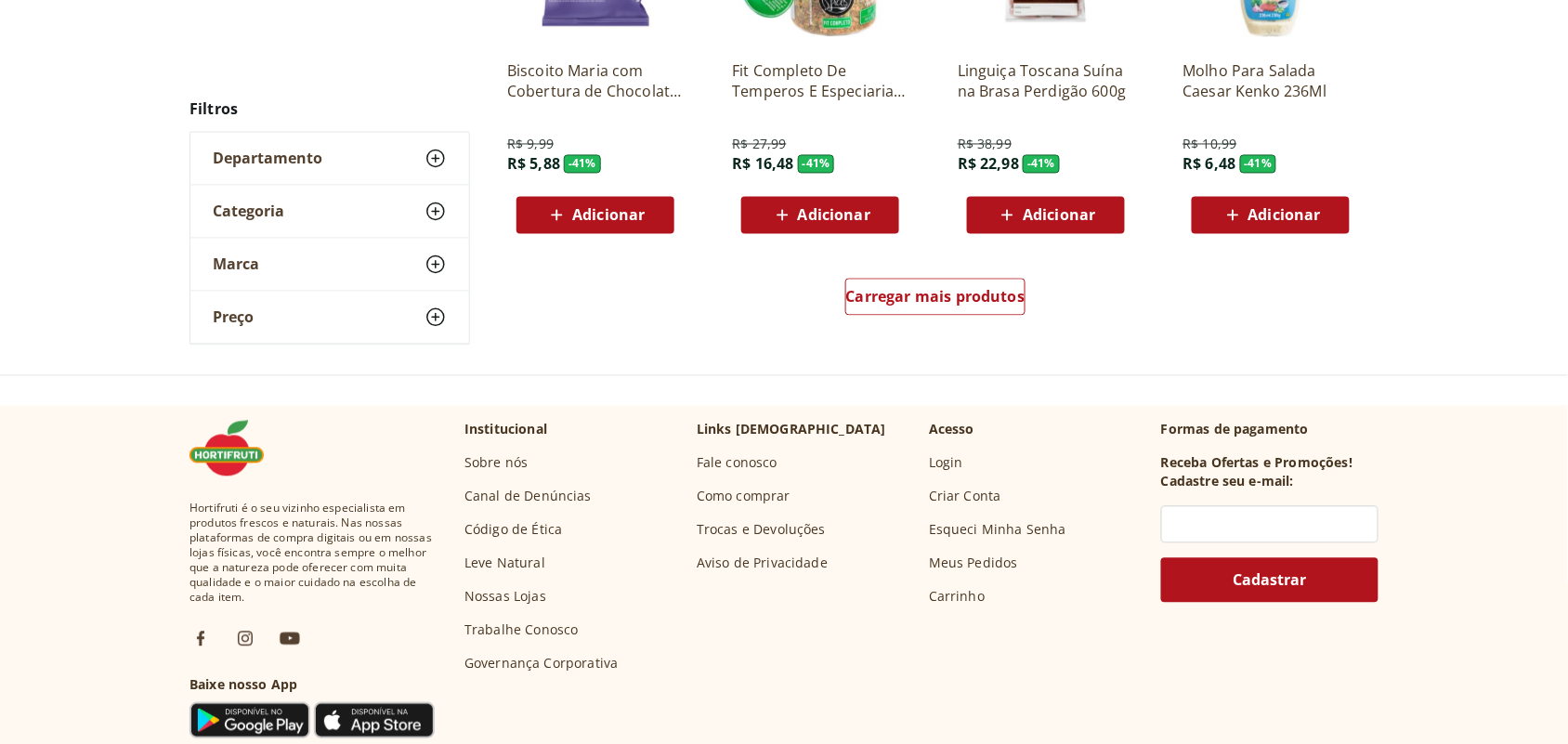
scroll to position [11464, 0]
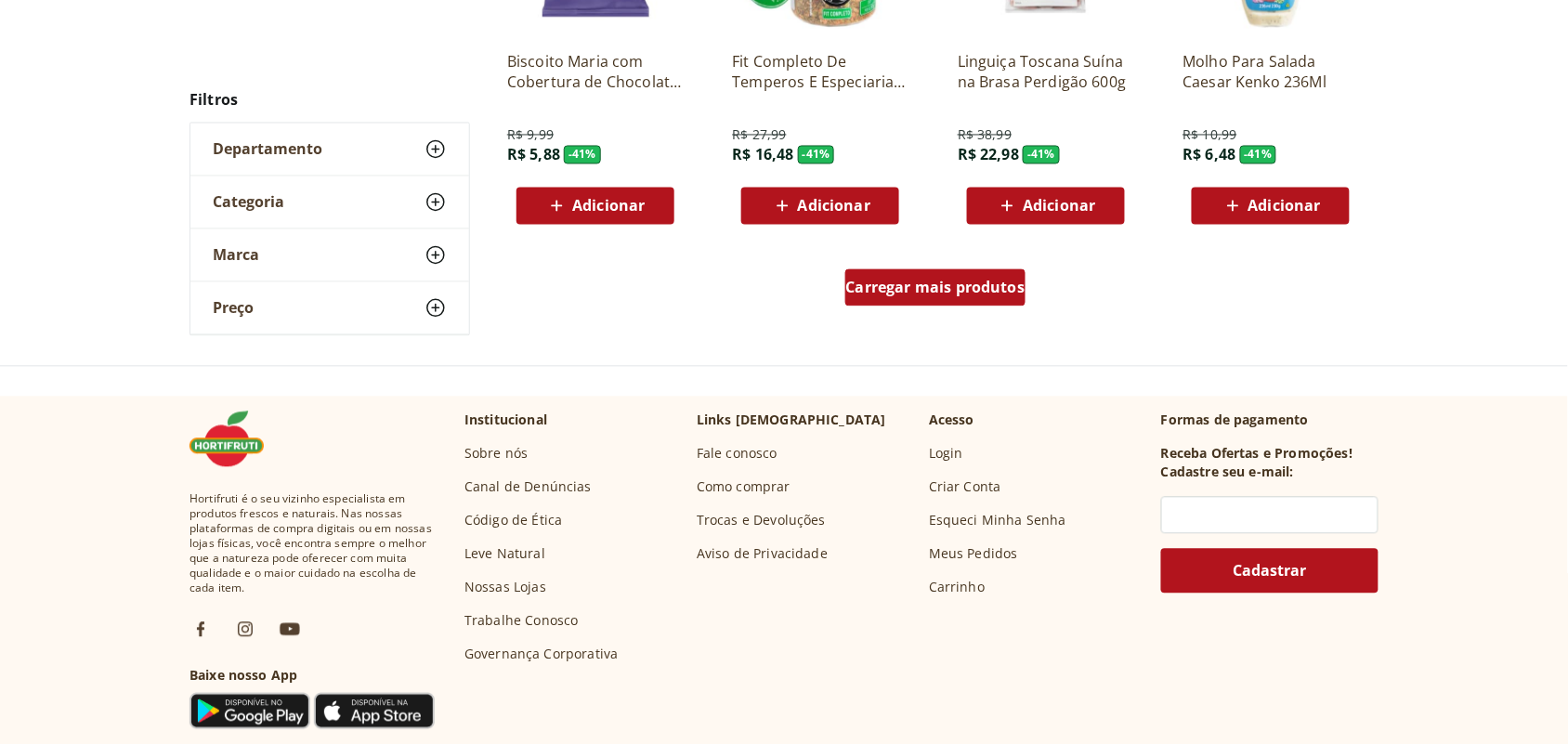
click at [944, 271] on div "Carregar mais produtos" at bounding box center [936, 287] width 181 height 37
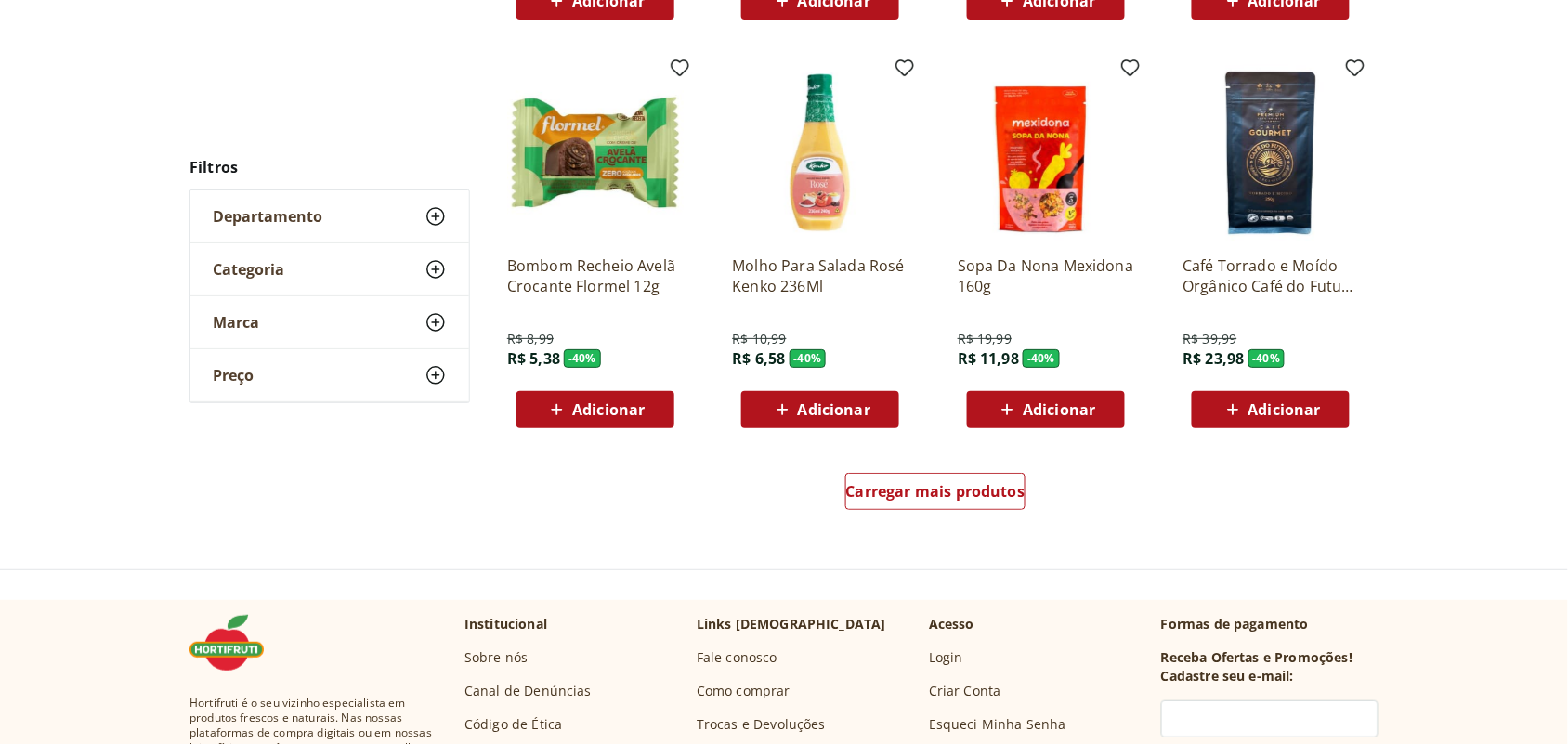
scroll to position [12509, 0]
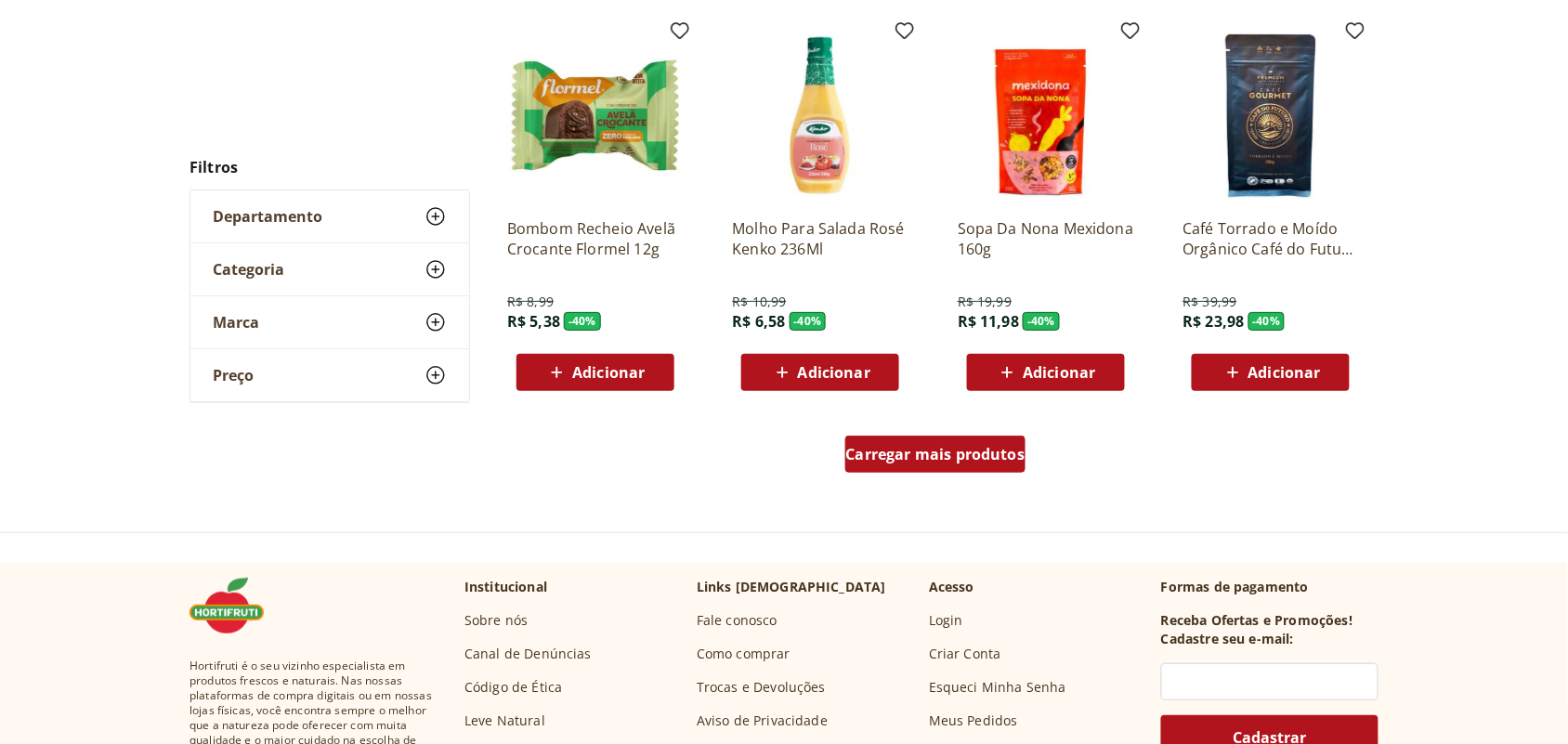
click at [930, 447] on span "Carregar mais produtos" at bounding box center [936, 454] width 179 height 15
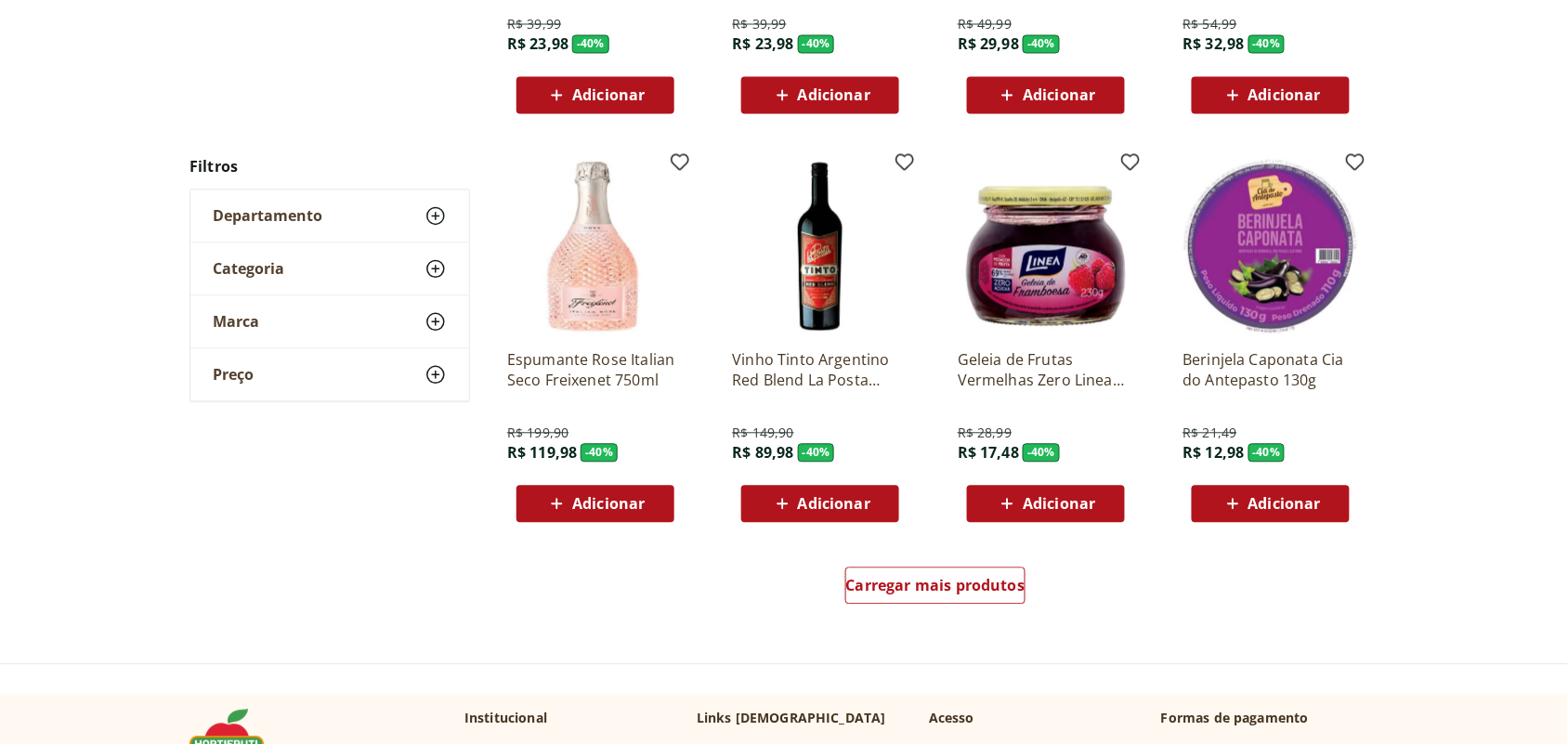
scroll to position [13787, 0]
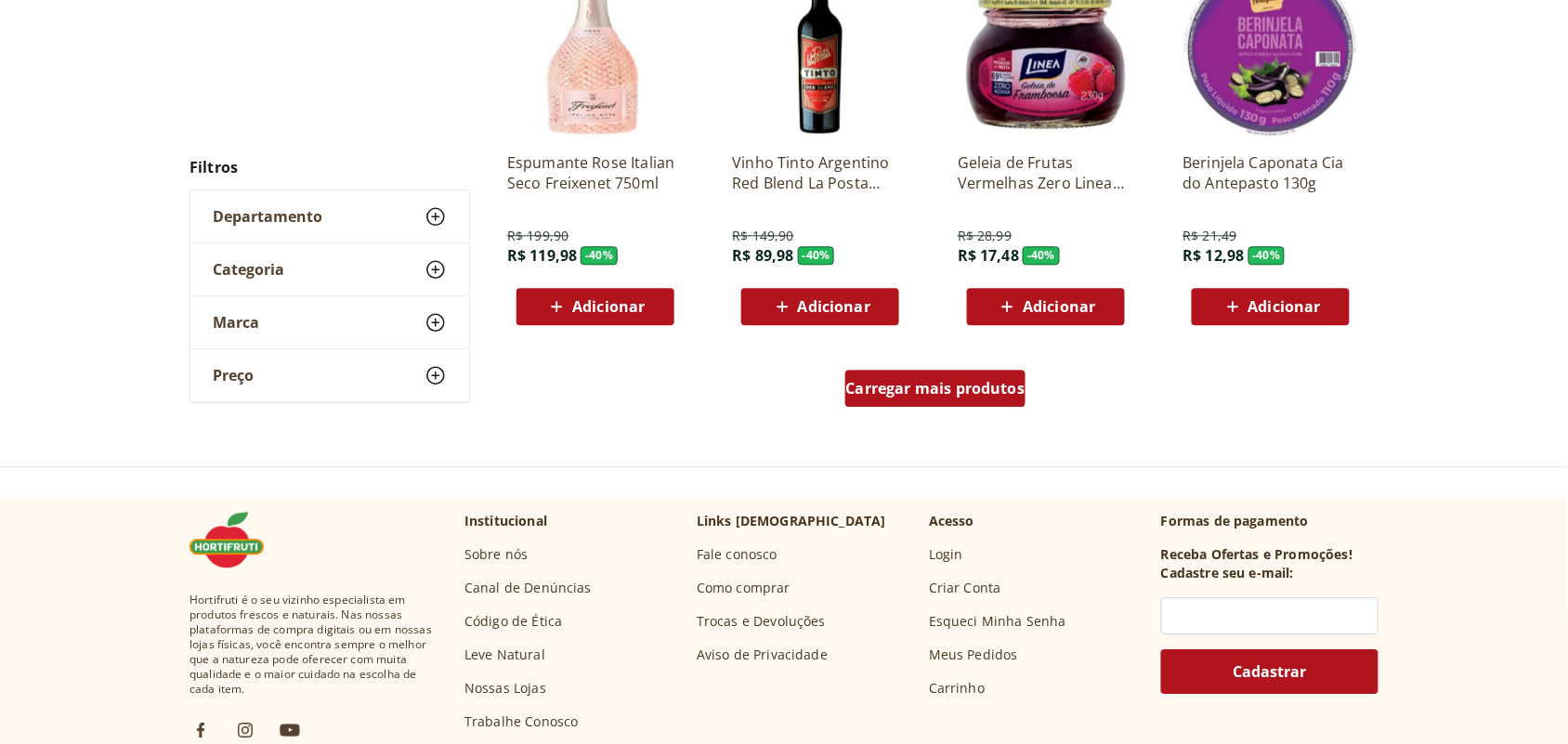
click at [989, 372] on div "Carregar mais produtos" at bounding box center [936, 388] width 181 height 37
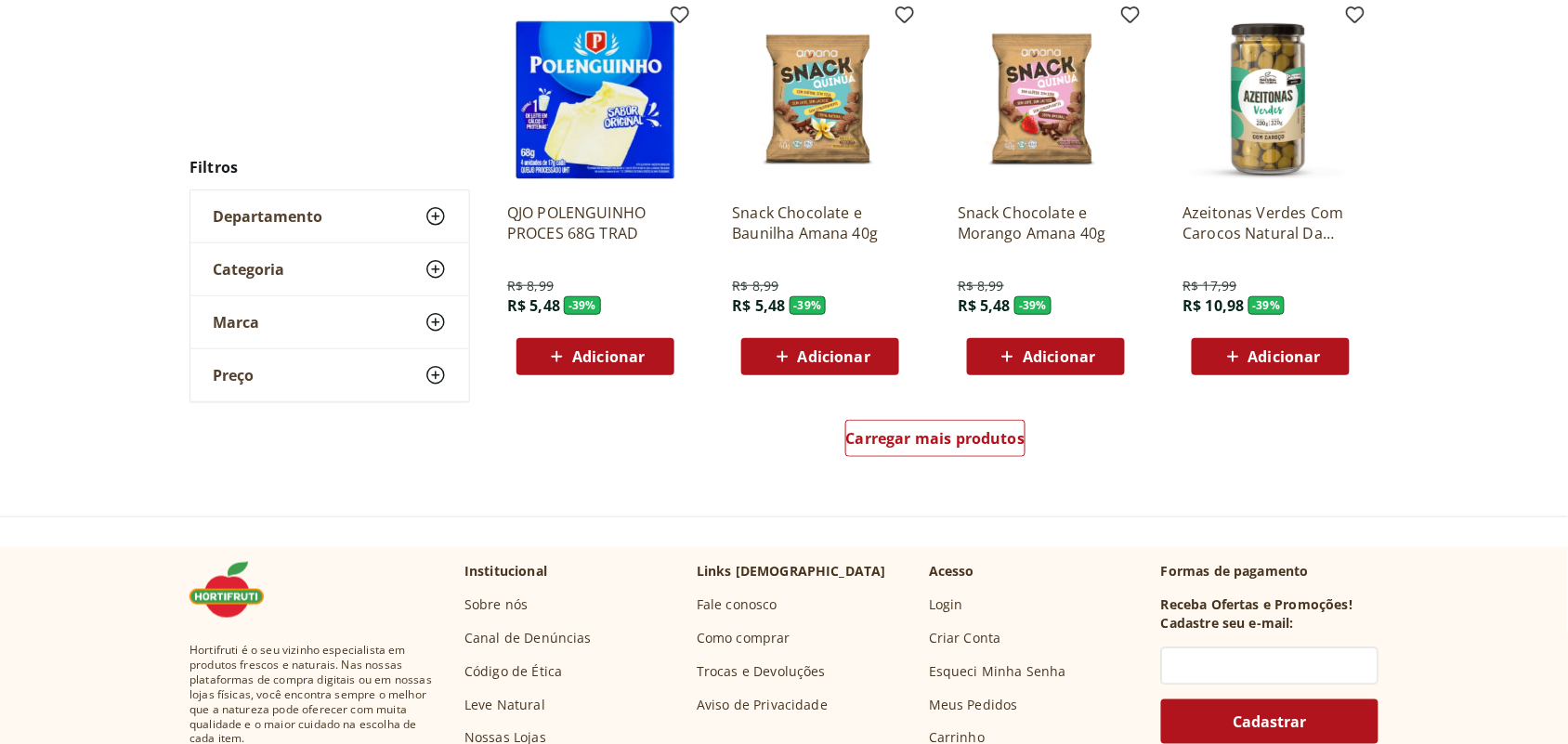
scroll to position [15063, 0]
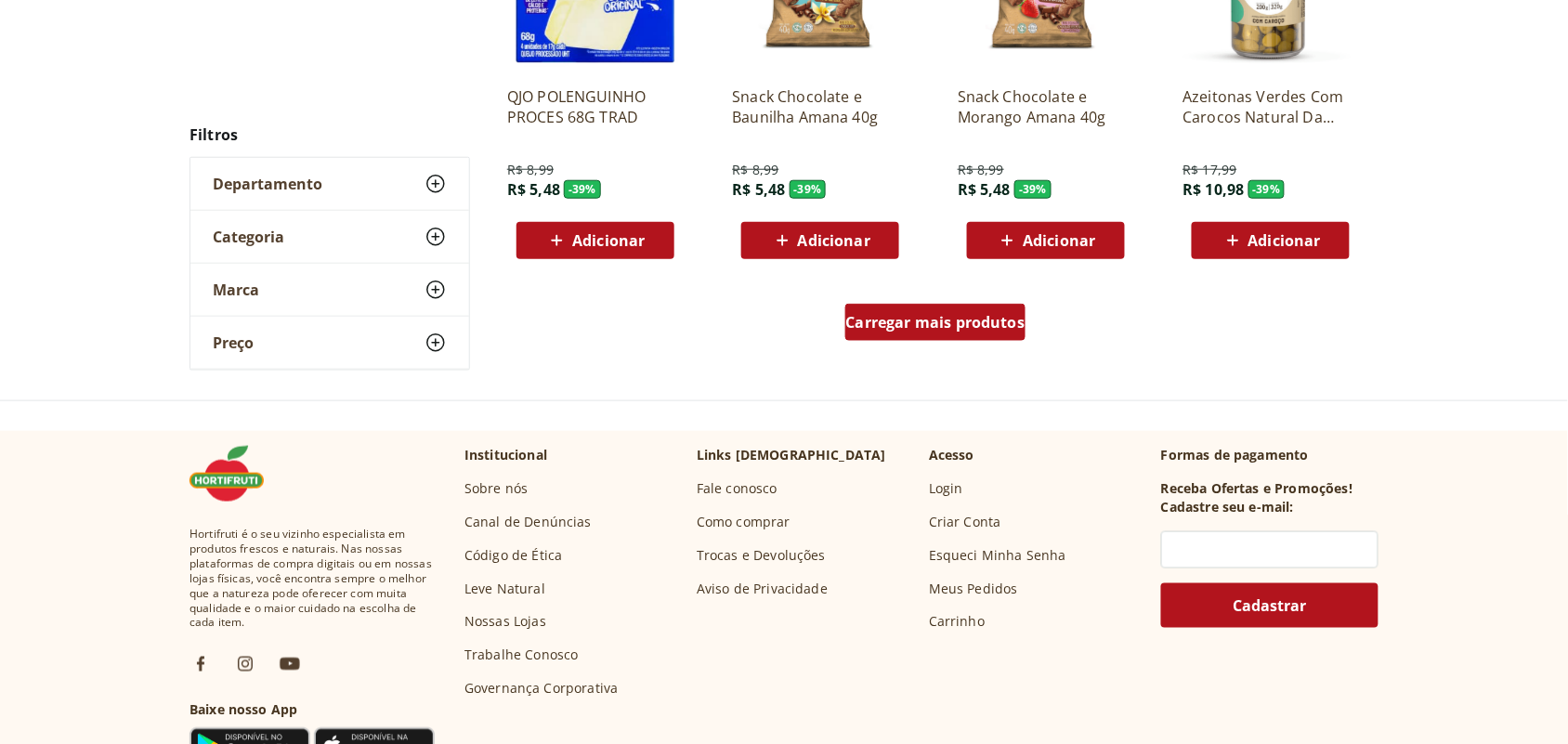
click at [968, 326] on span "Carregar mais produtos" at bounding box center [936, 322] width 179 height 15
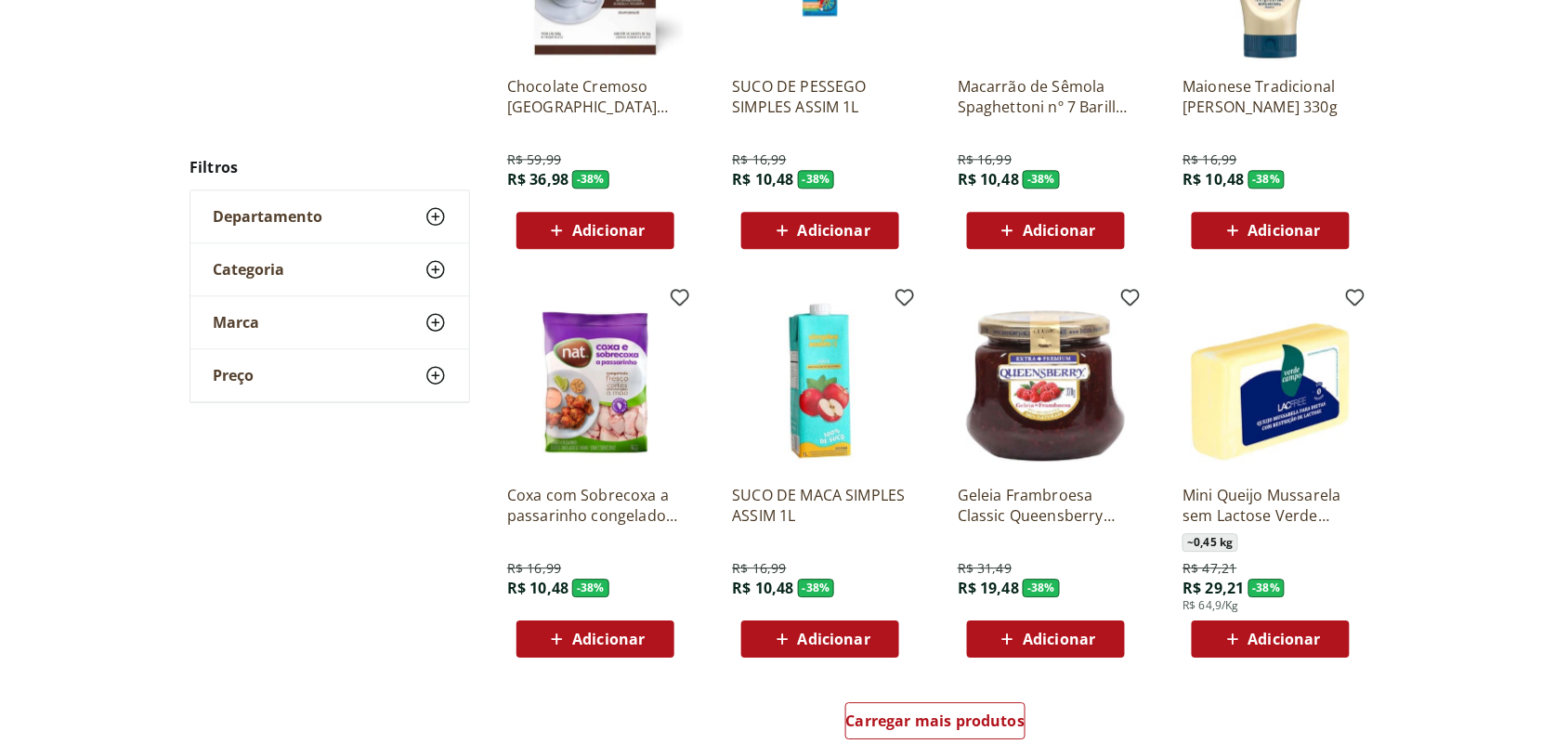
scroll to position [16108, 0]
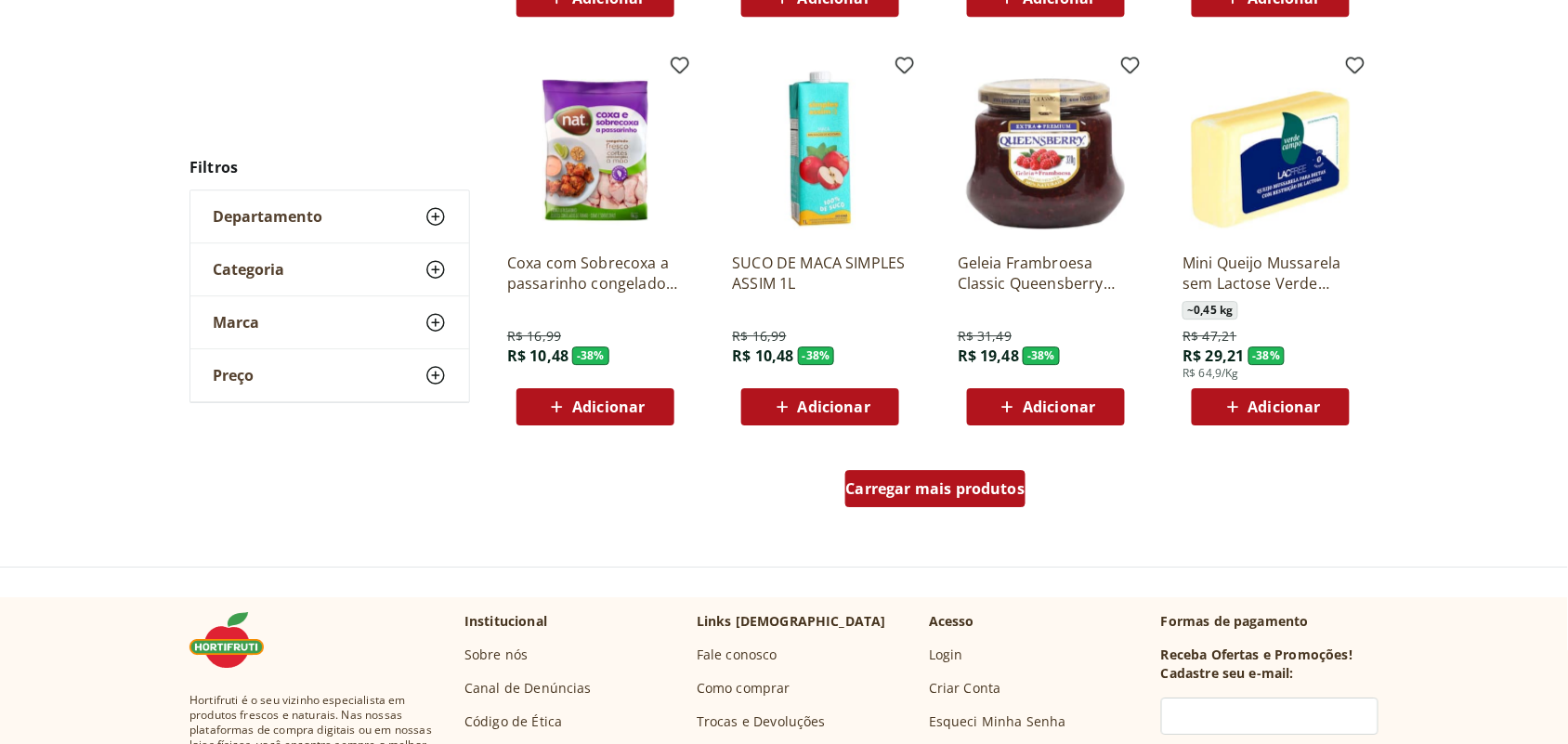
click at [889, 484] on span "Carregar mais produtos" at bounding box center [936, 489] width 179 height 15
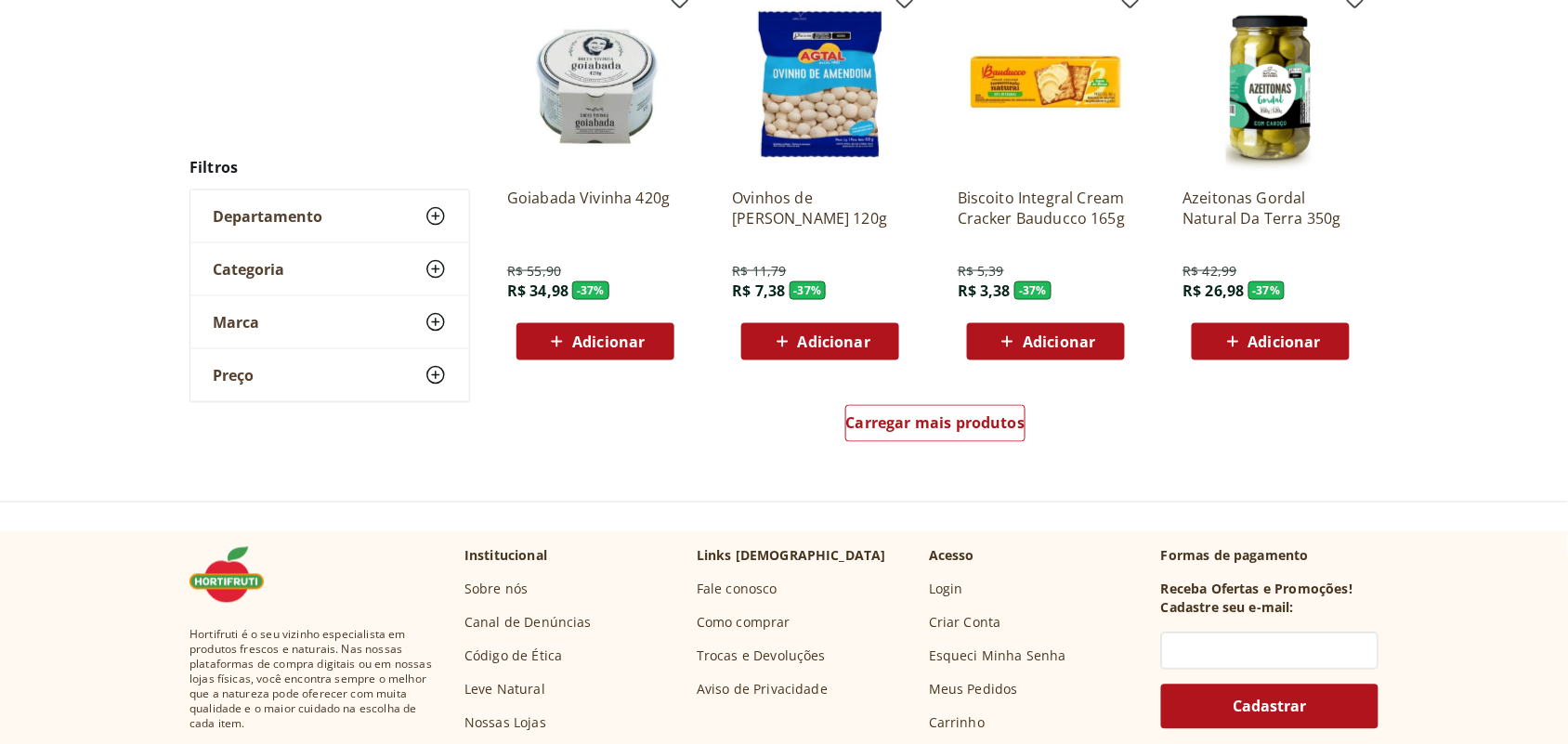
scroll to position [17386, 0]
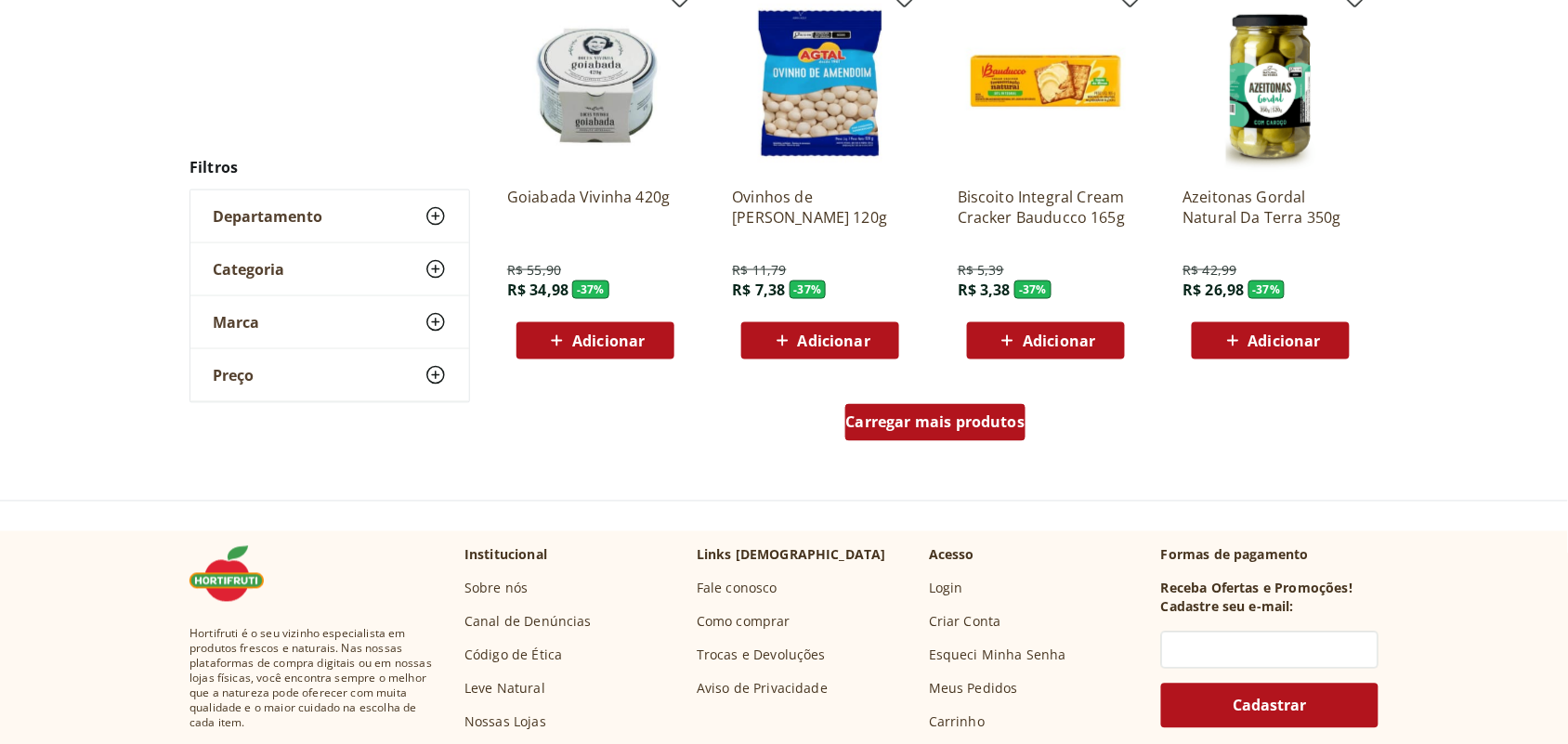
click at [962, 421] on span "Carregar mais produtos" at bounding box center [936, 423] width 179 height 15
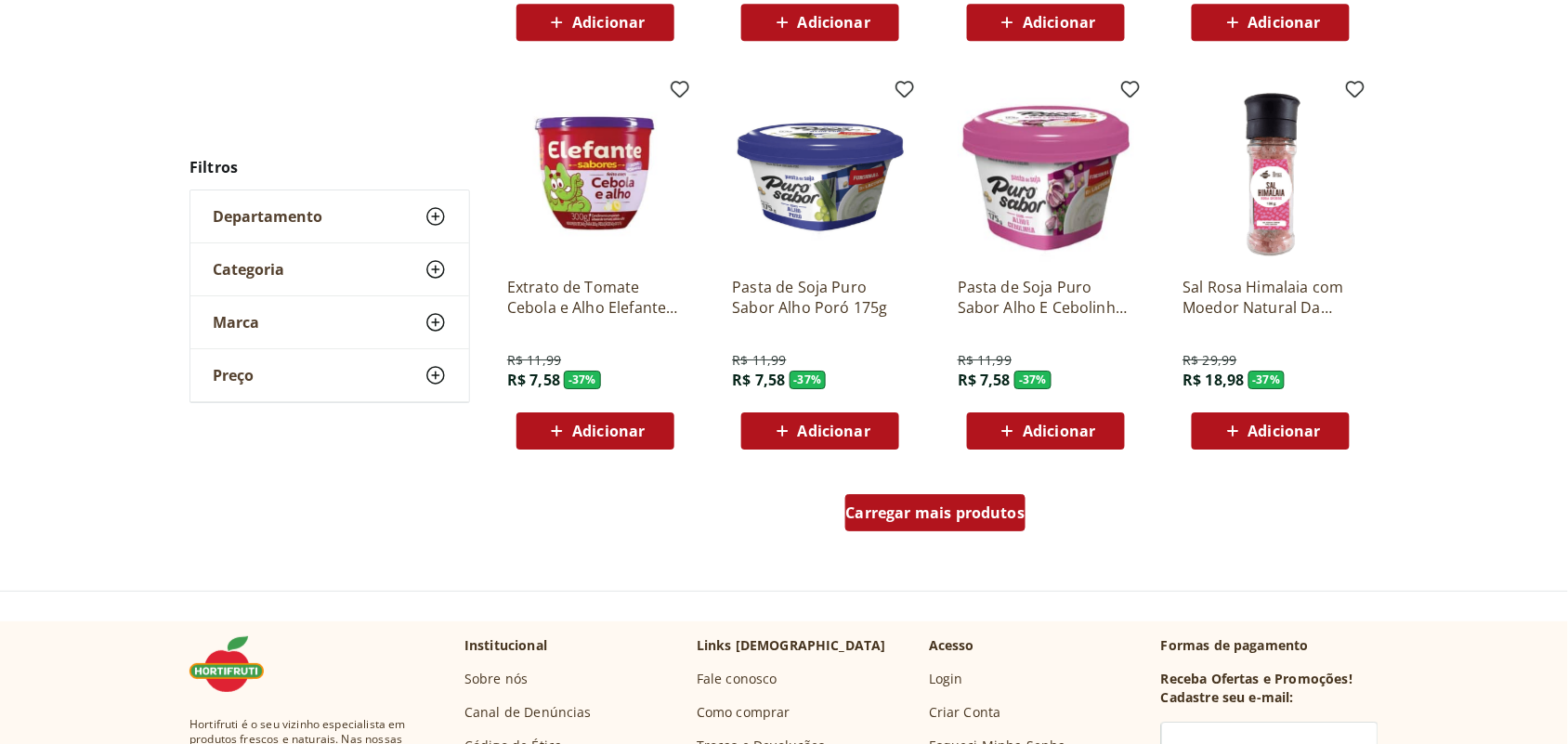
scroll to position [18547, 0]
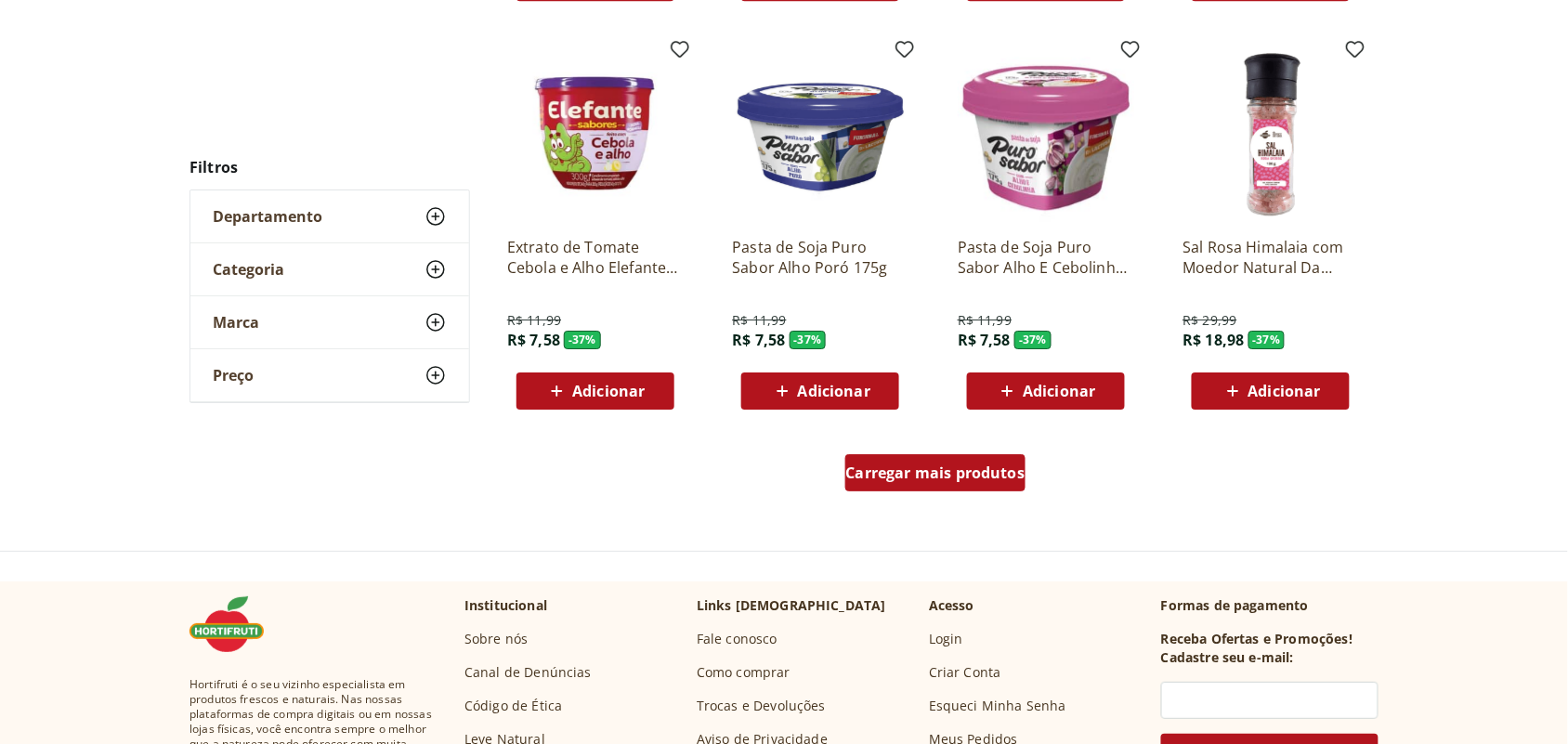
click at [920, 465] on span "Carregar mais produtos" at bounding box center [936, 473] width 179 height 15
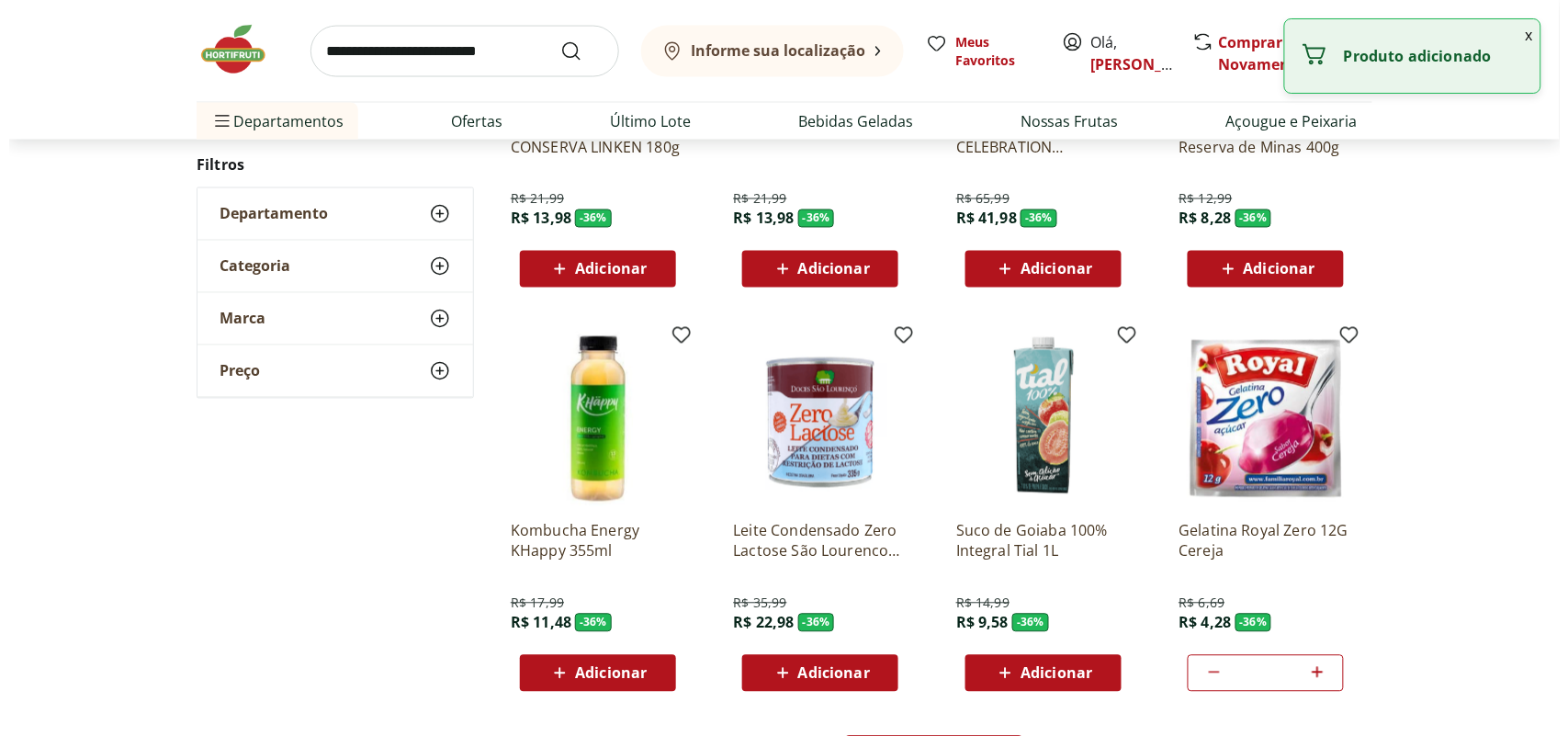
scroll to position [19734, 0]
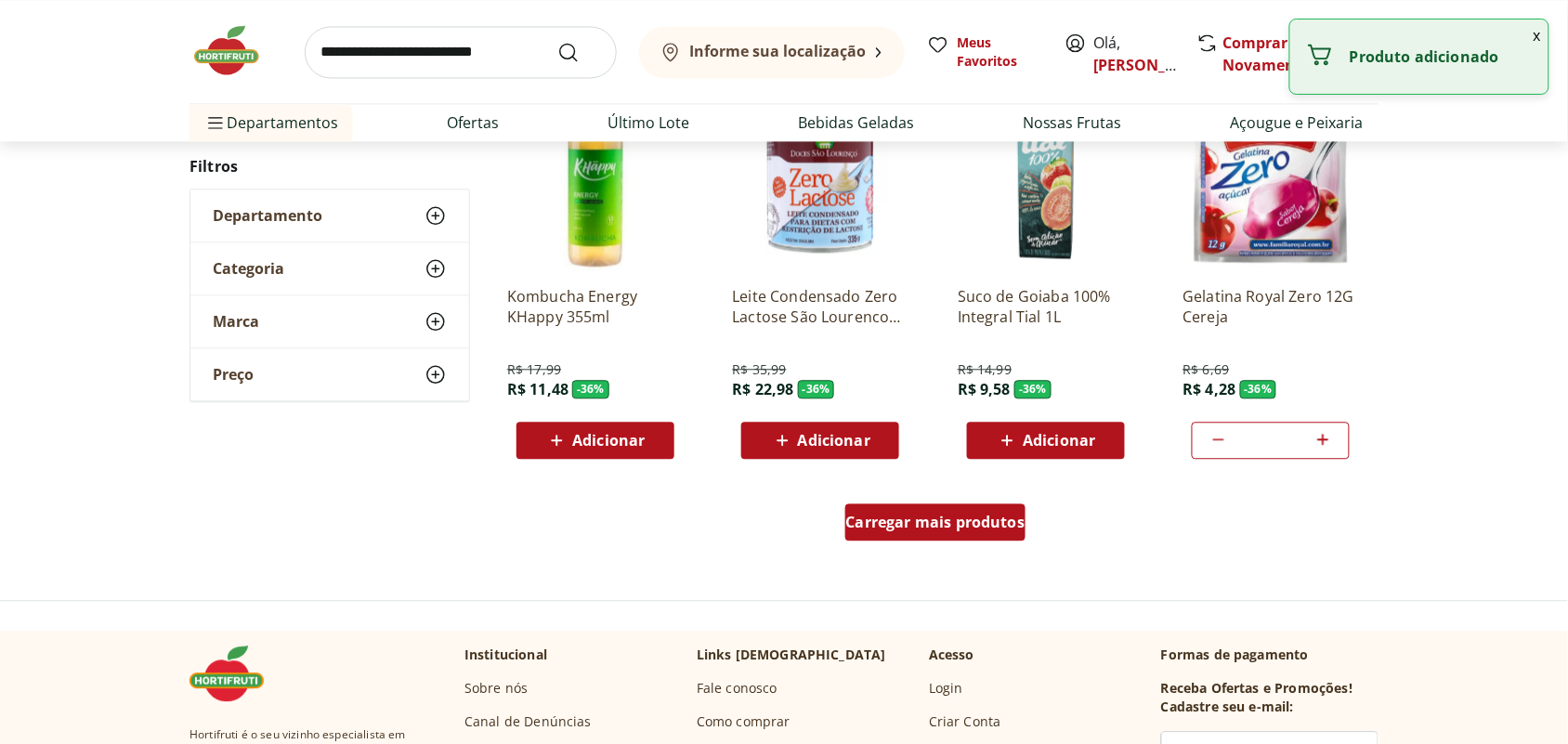
click at [886, 516] on span "Carregar mais produtos" at bounding box center [936, 522] width 179 height 15
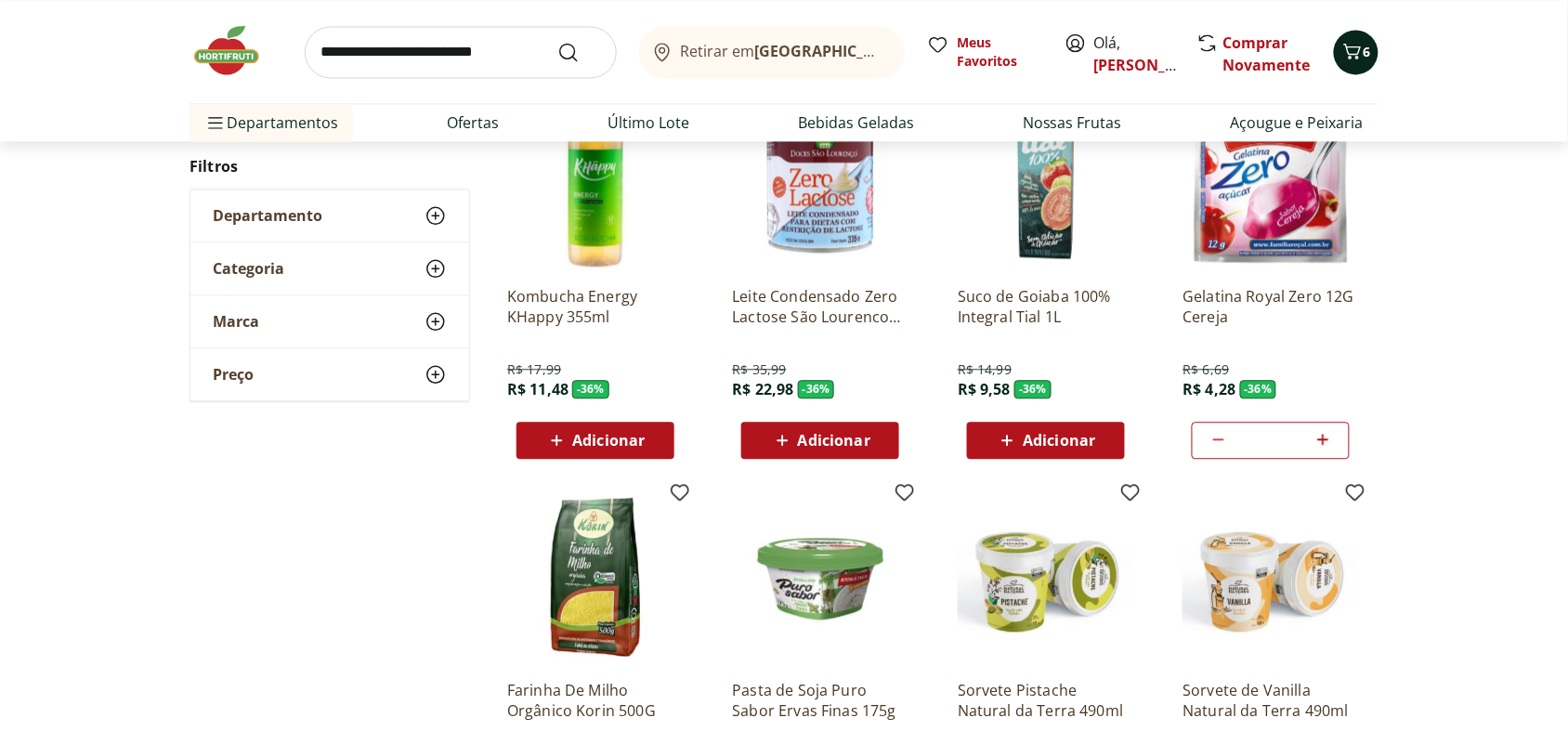
click at [1352, 44] on icon "Carrinho" at bounding box center [1353, 51] width 23 height 23
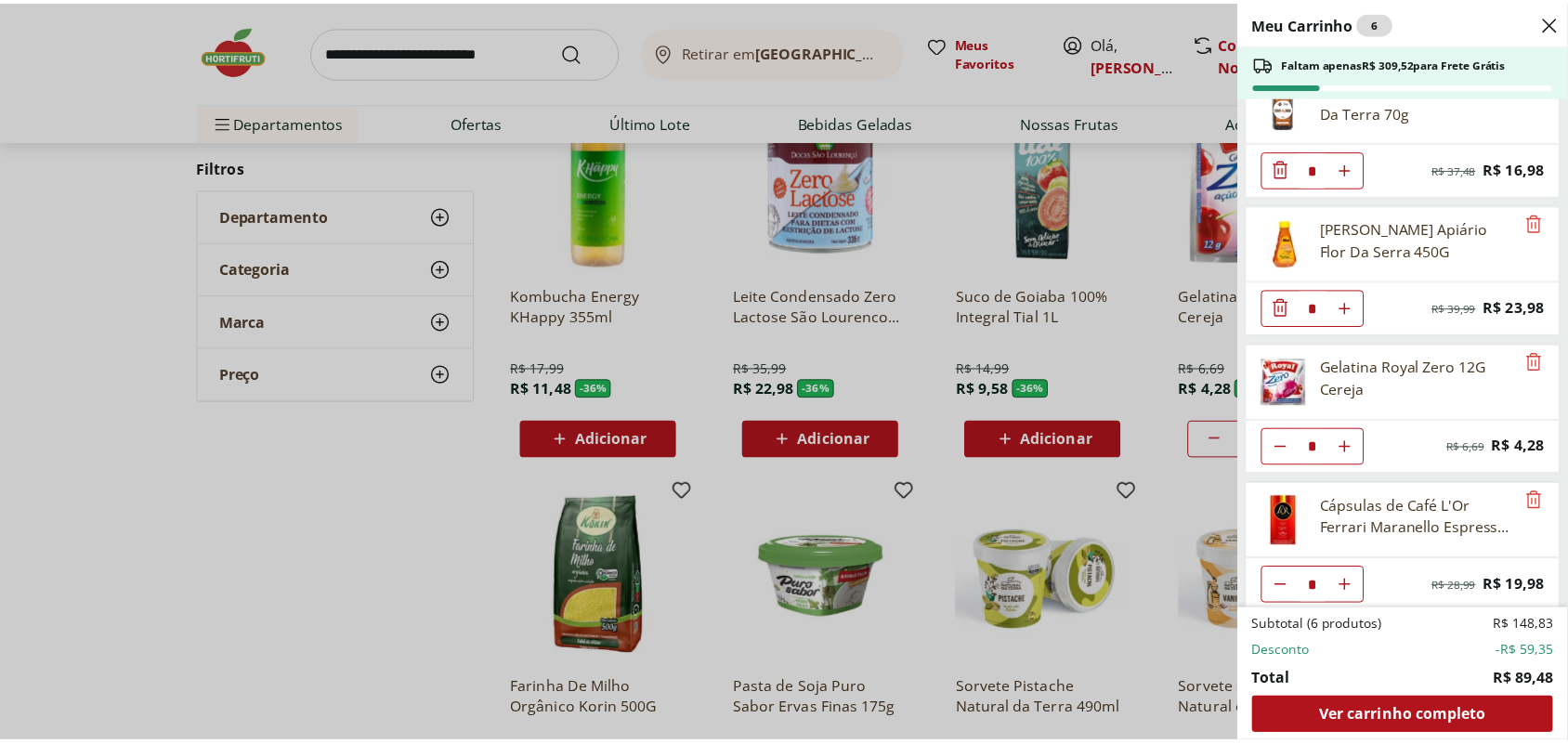
scroll to position [56, 0]
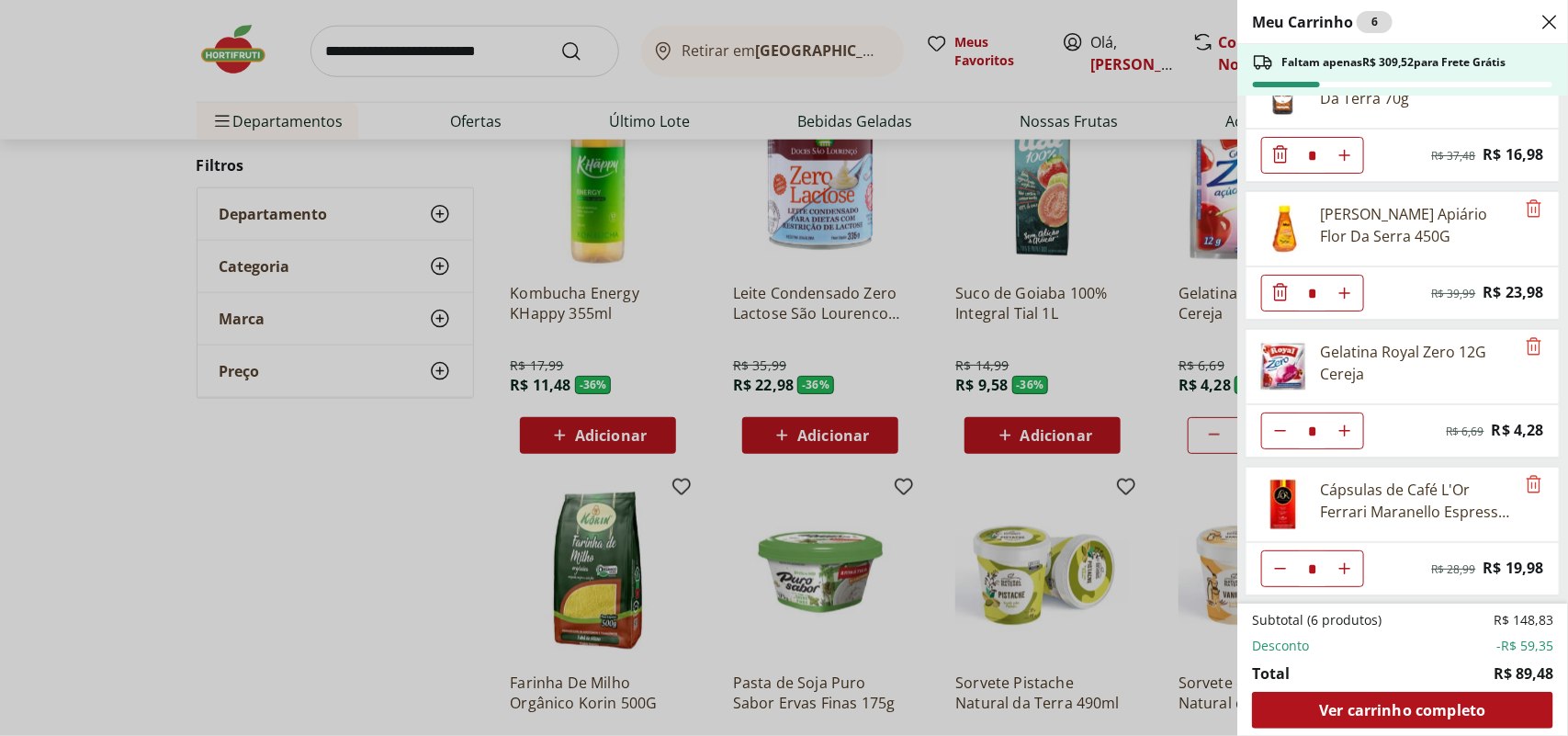
click at [1064, 472] on div "Meu Carrinho 6 Faltam apenas R$ 309,52 para Frete Grátis Cravo da Índia Flor Na…" at bounding box center [784, 368] width 1568 height 736
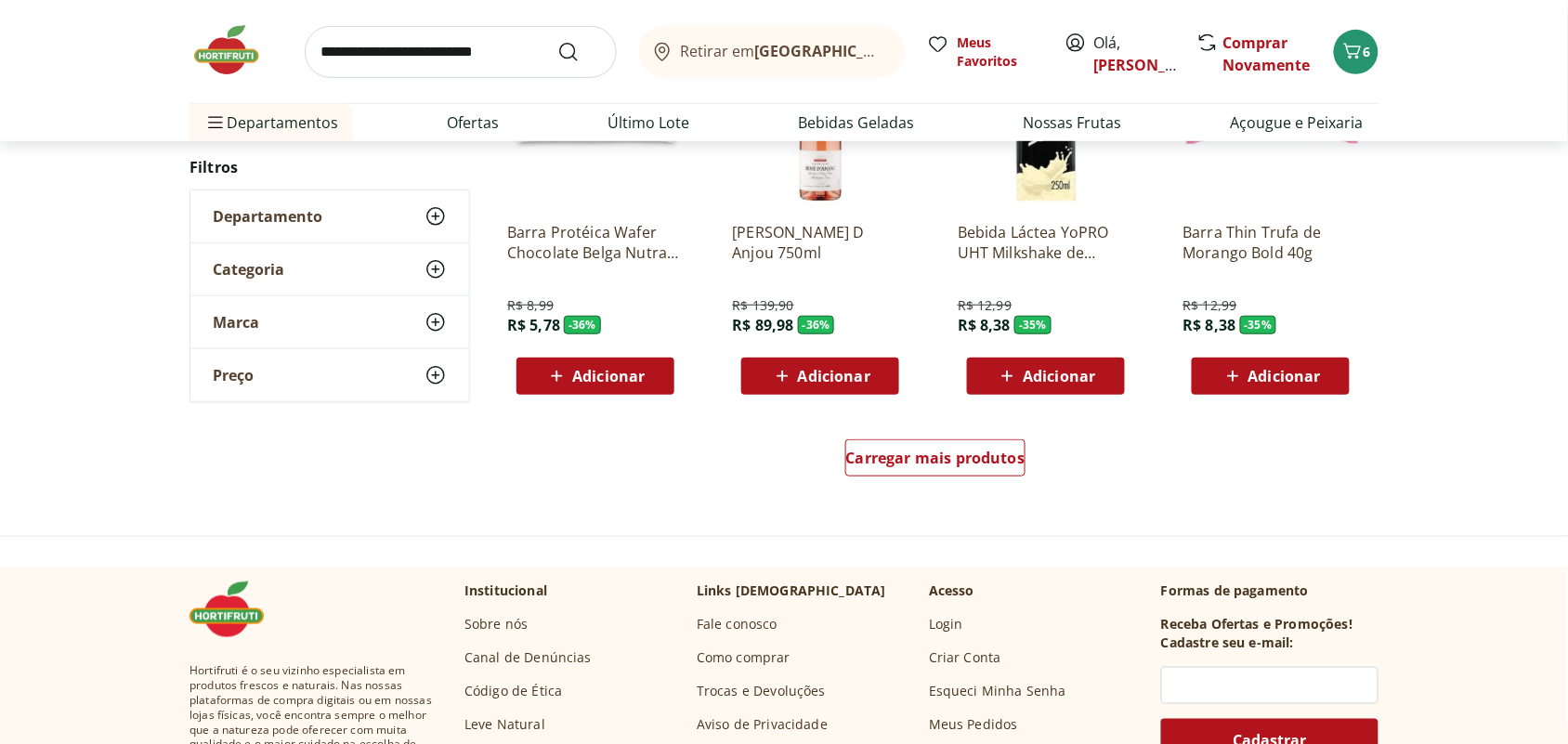
scroll to position [21226, 0]
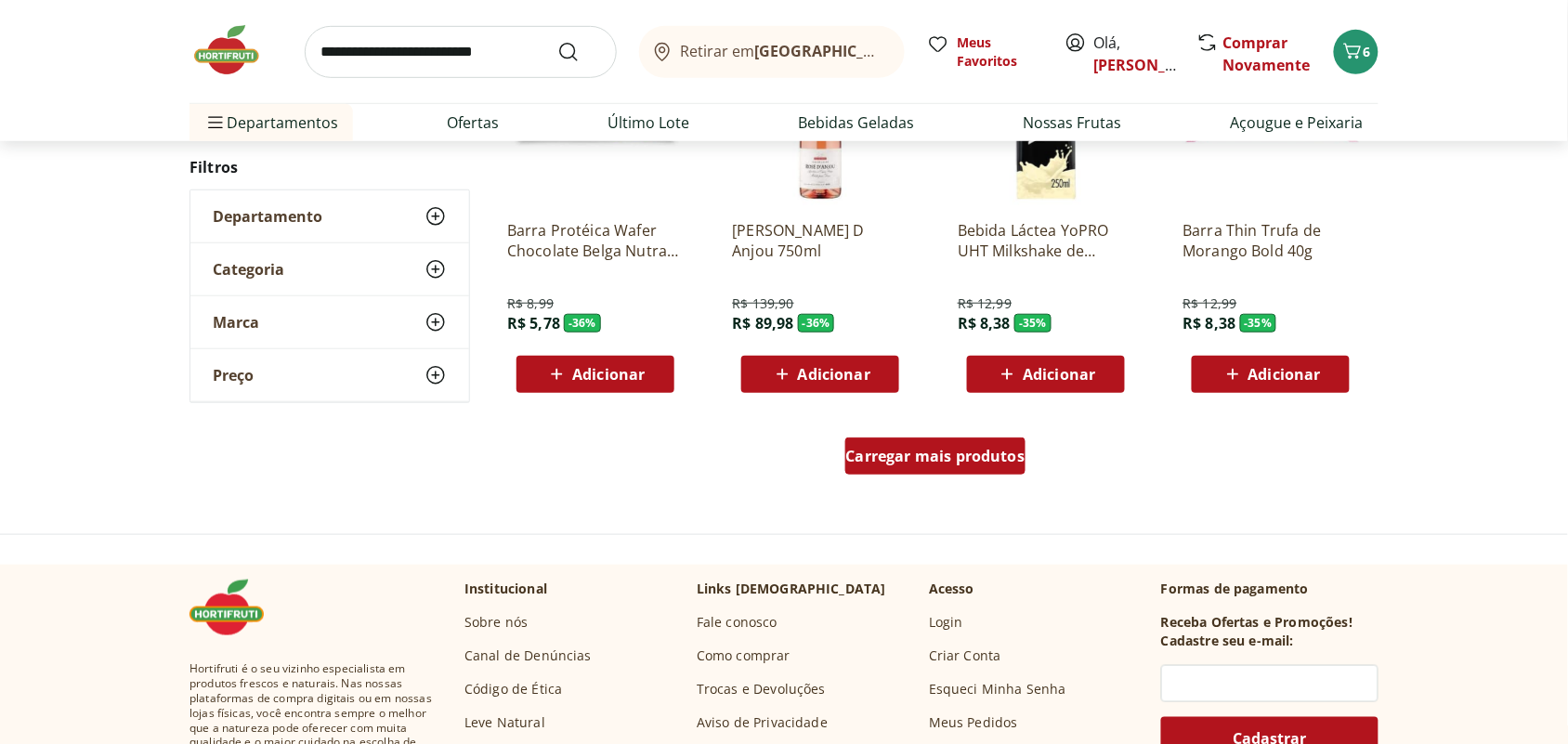
click at [954, 465] on div "Carregar mais produtos" at bounding box center [936, 455] width 181 height 37
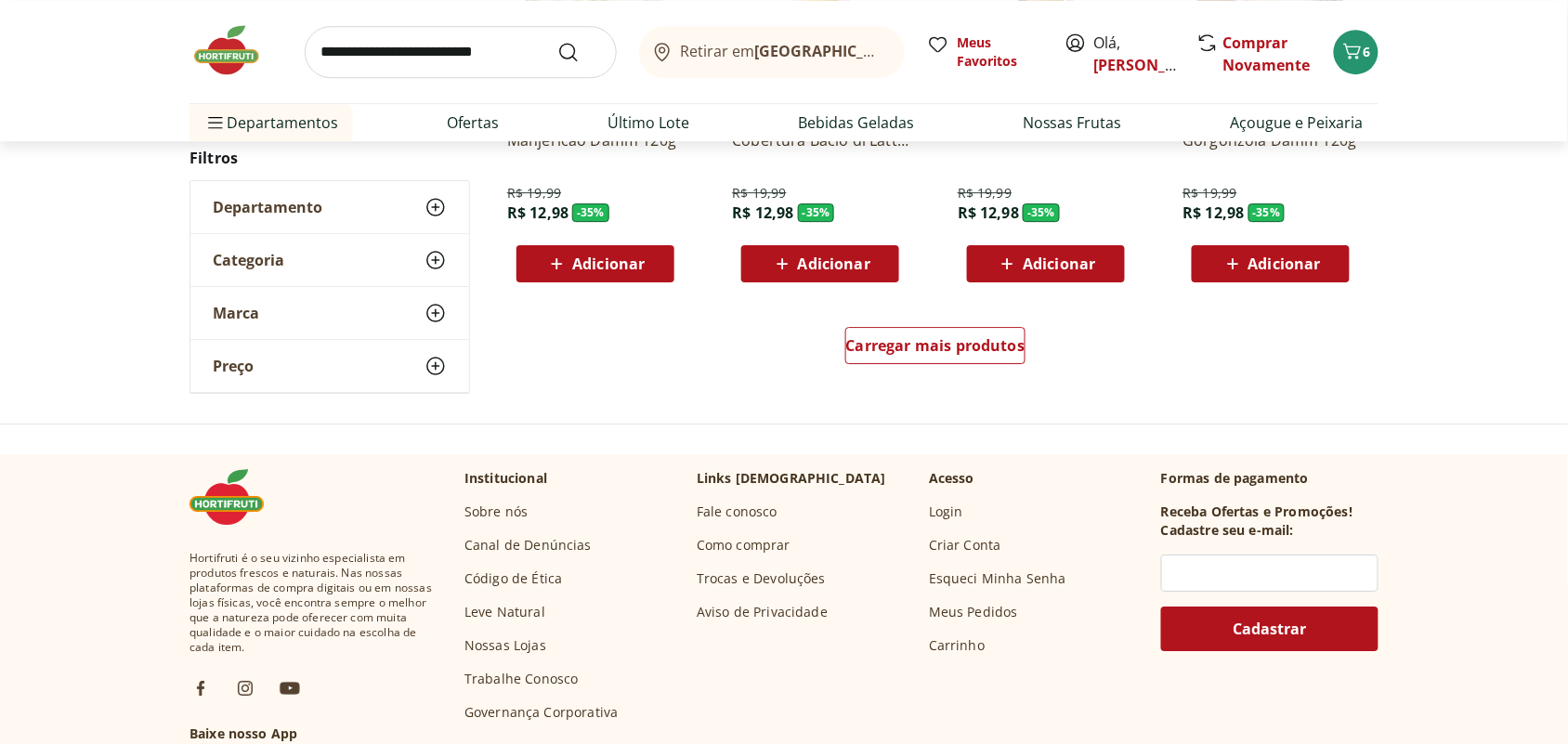
scroll to position [22618, 0]
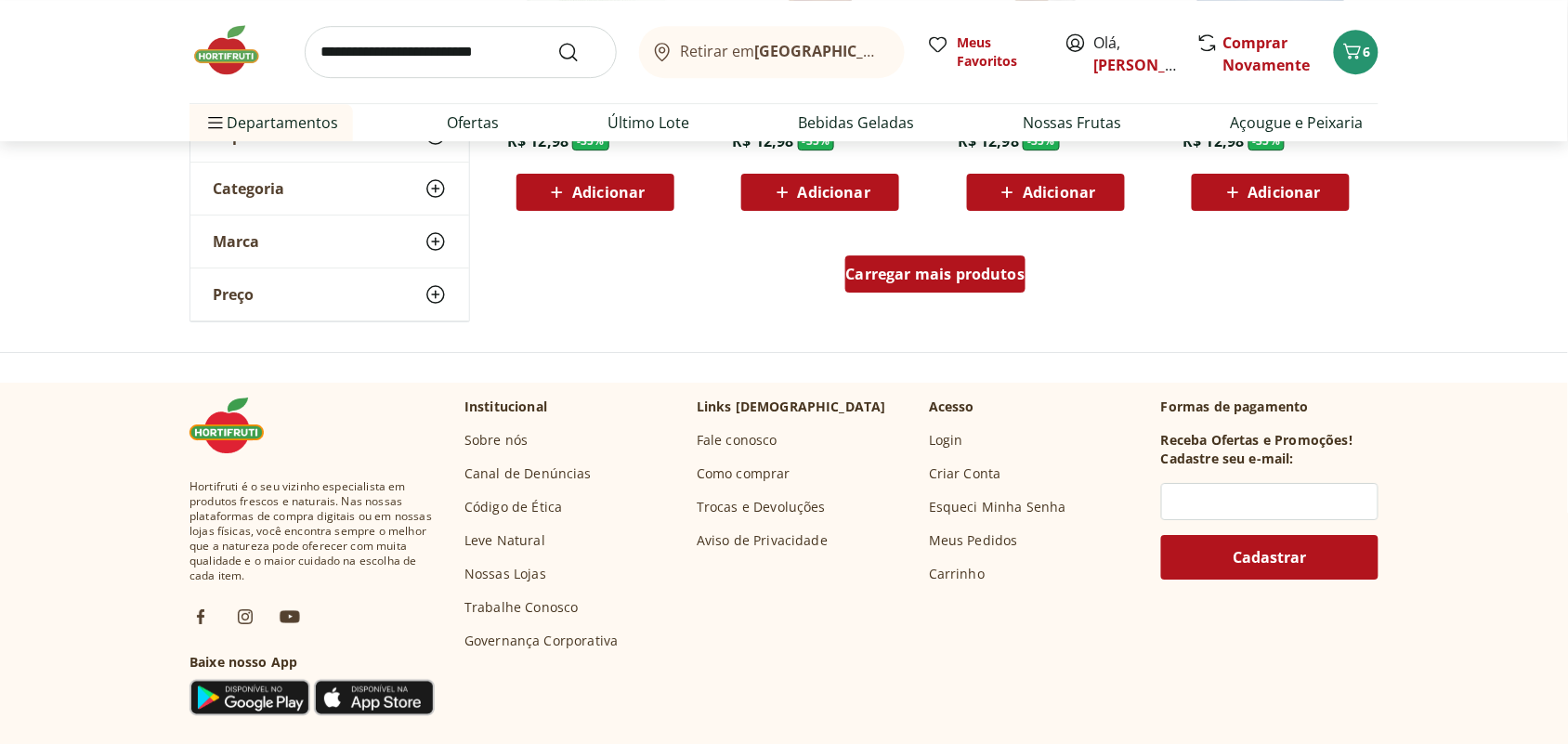
click at [919, 269] on span "Carregar mais produtos" at bounding box center [936, 274] width 179 height 15
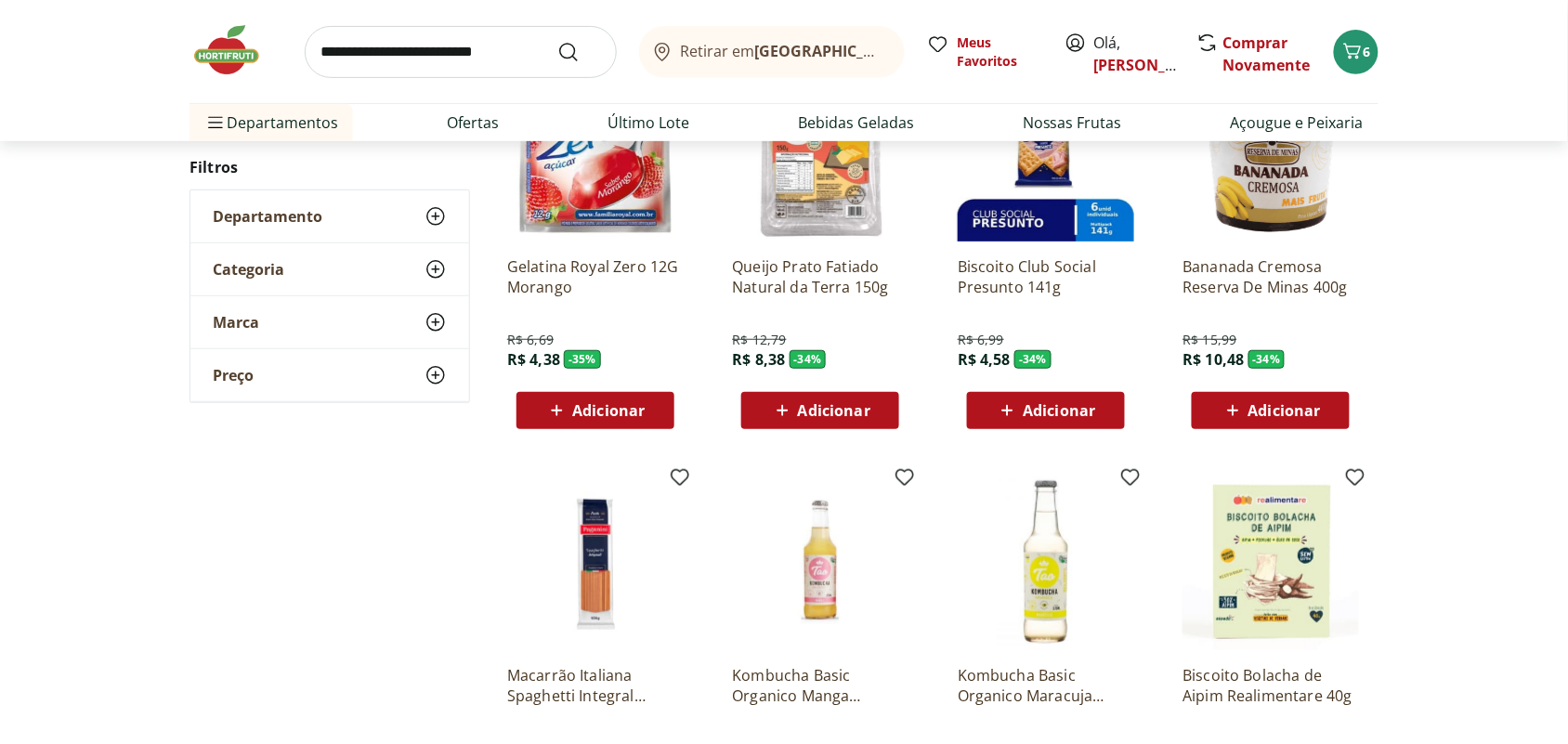
scroll to position [23431, 0]
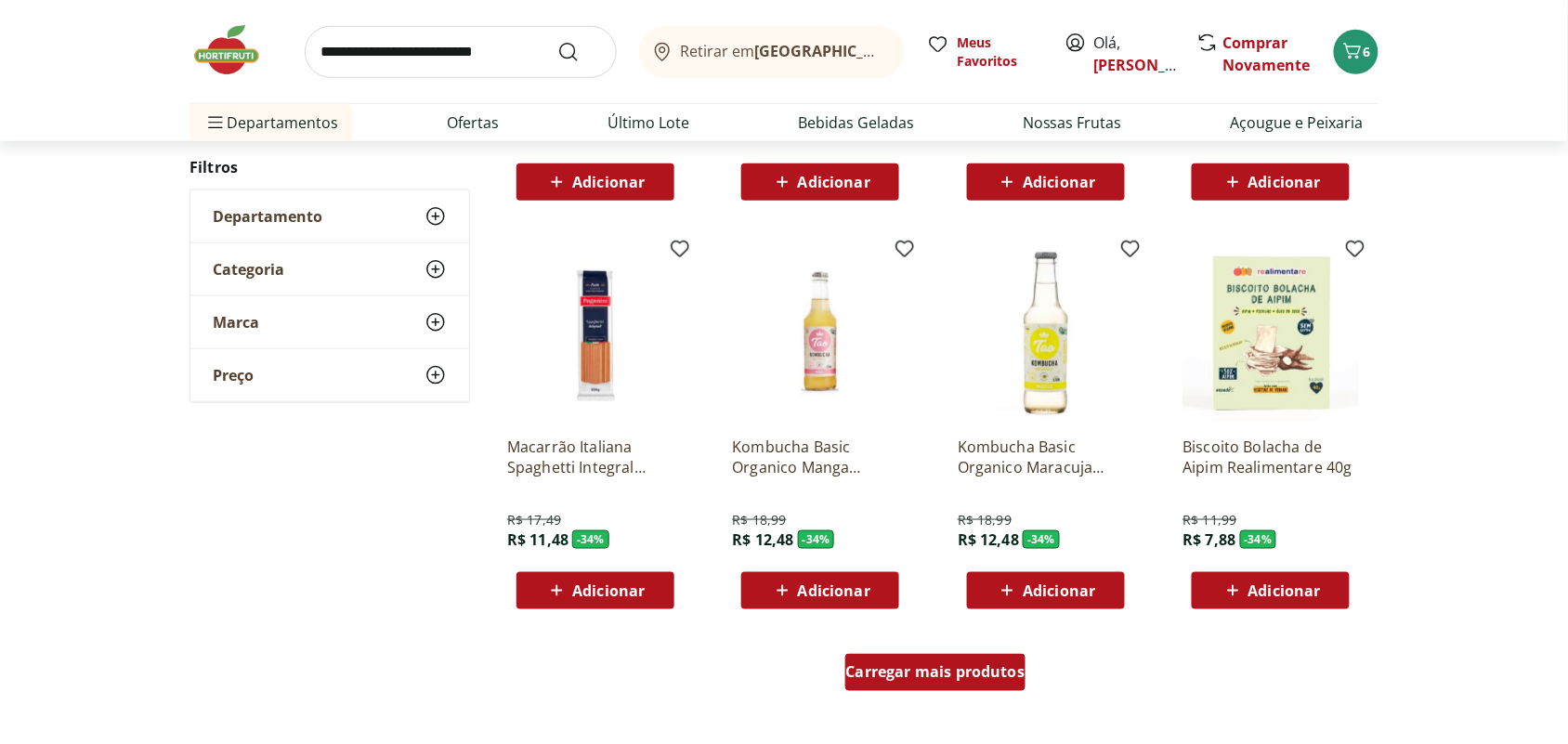
click at [973, 665] on span "Carregar mais produtos" at bounding box center [936, 672] width 179 height 15
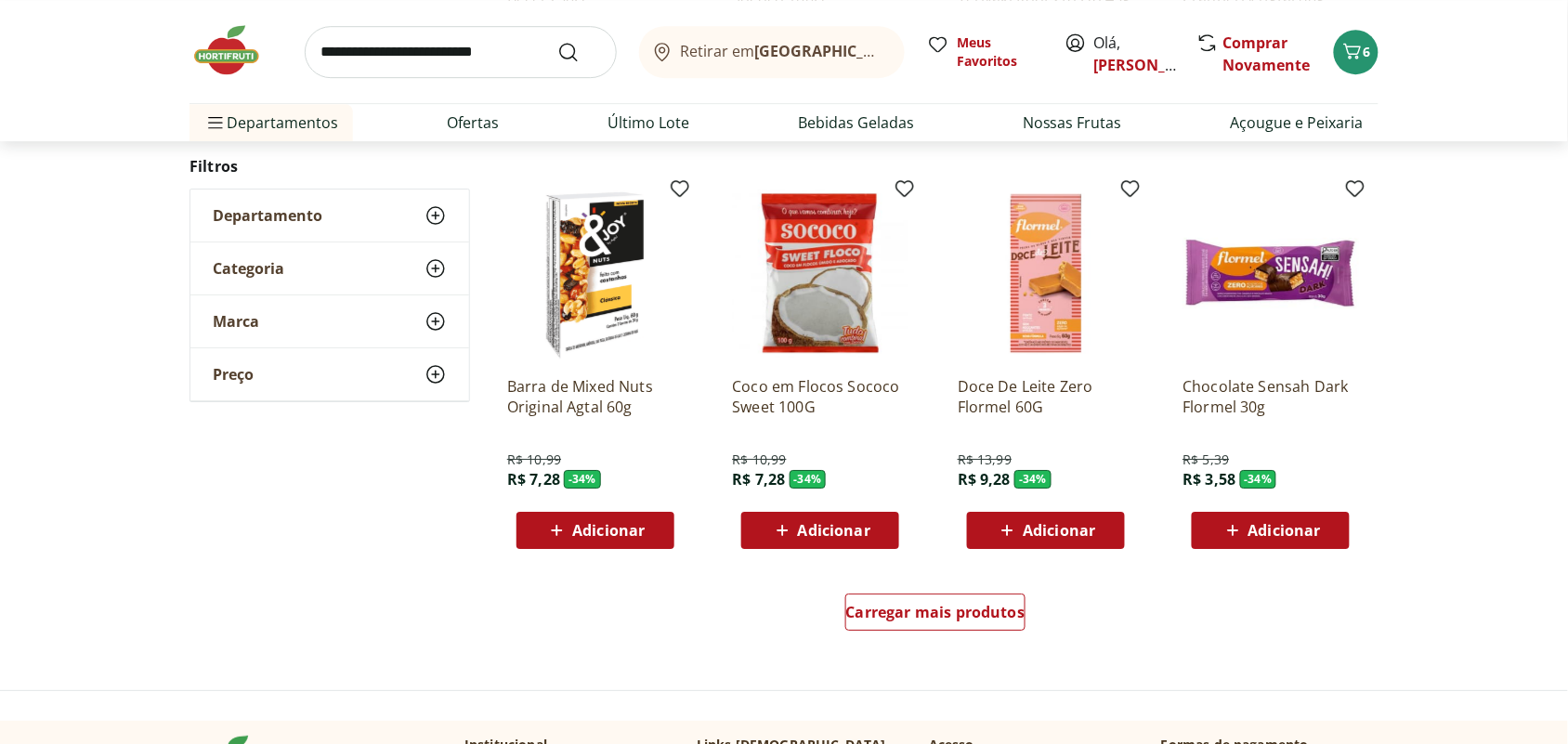
scroll to position [24709, 0]
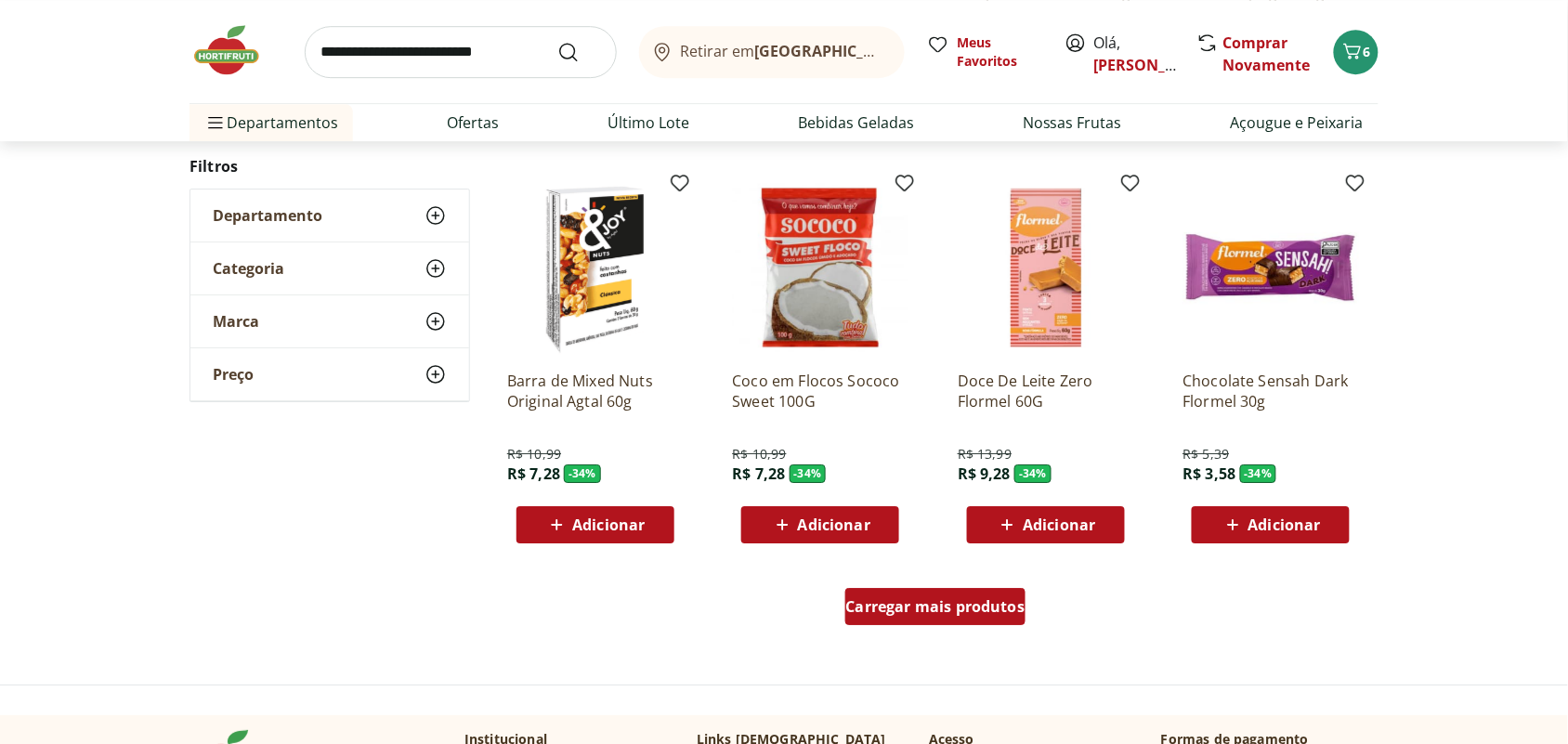
click at [931, 613] on div "Carregar mais produtos" at bounding box center [936, 606] width 181 height 37
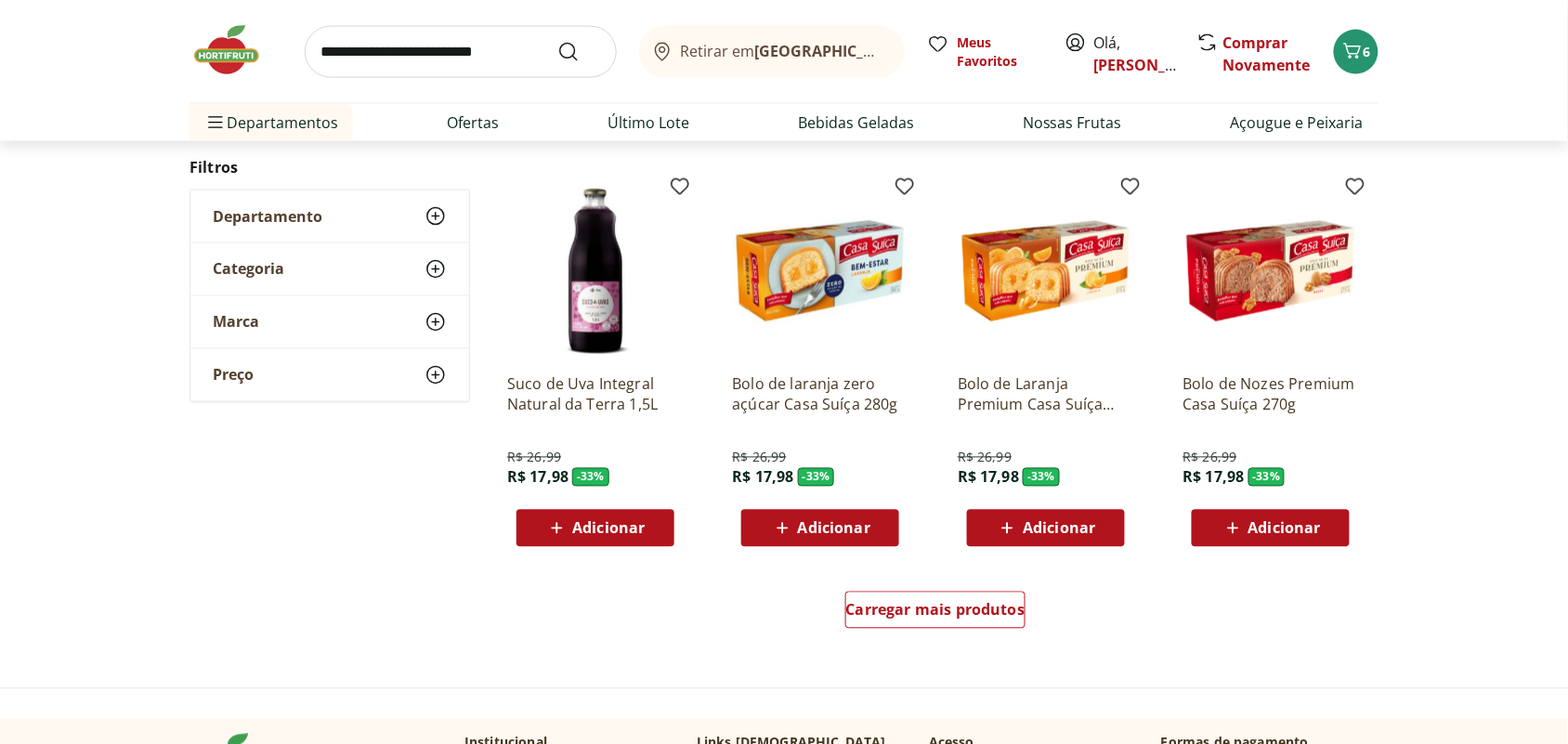
scroll to position [25985, 0]
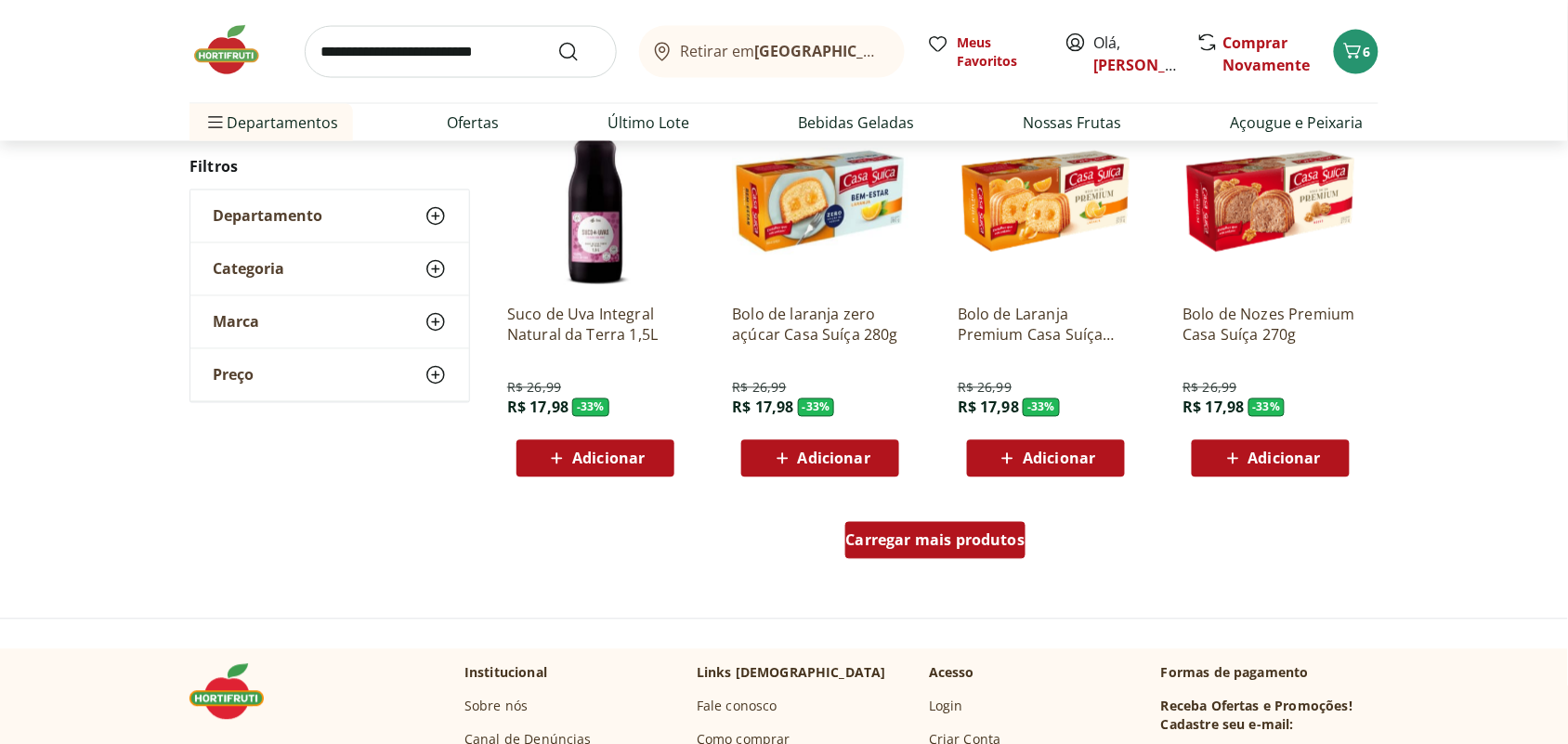
click at [921, 544] on span "Carregar mais produtos" at bounding box center [936, 541] width 179 height 15
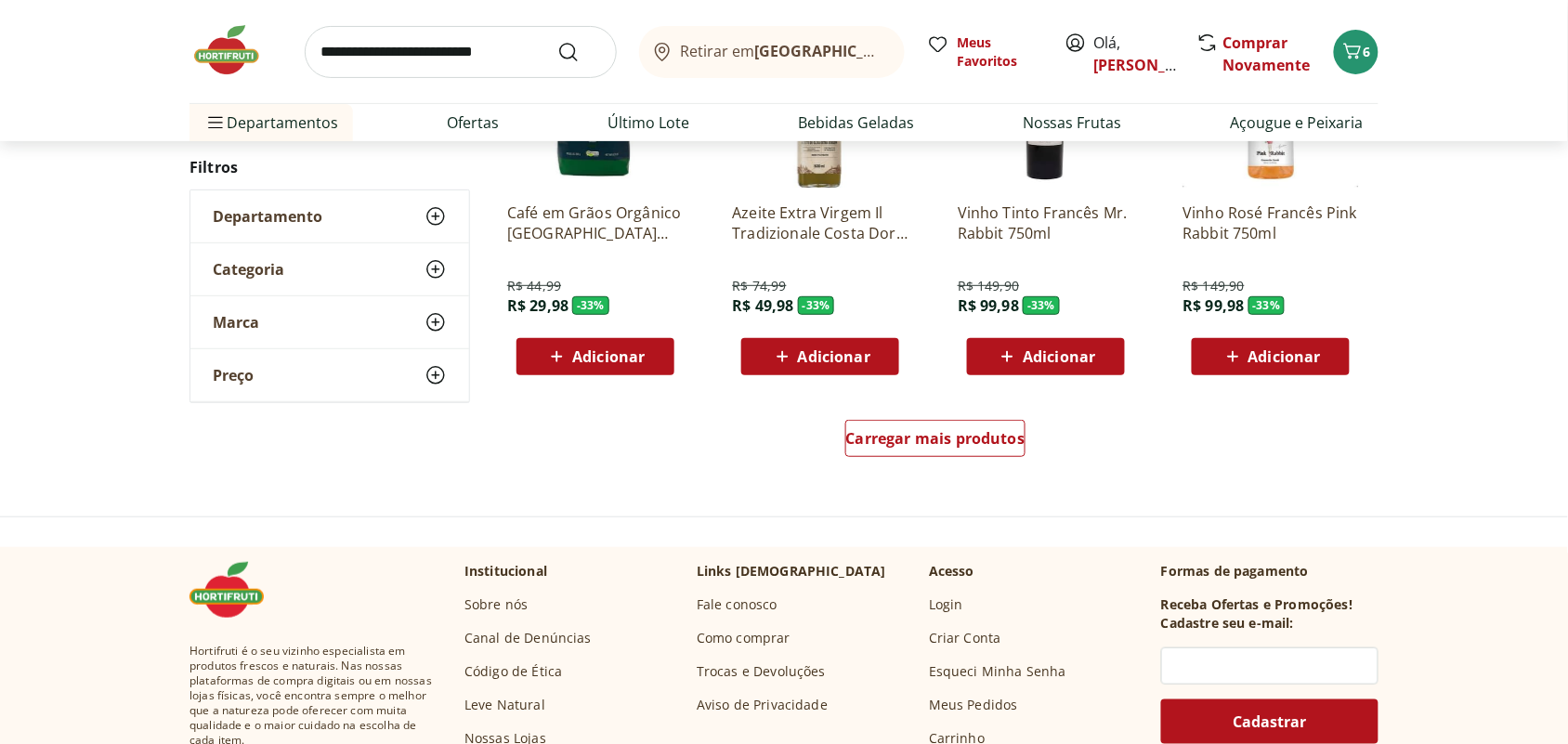
scroll to position [27379, 0]
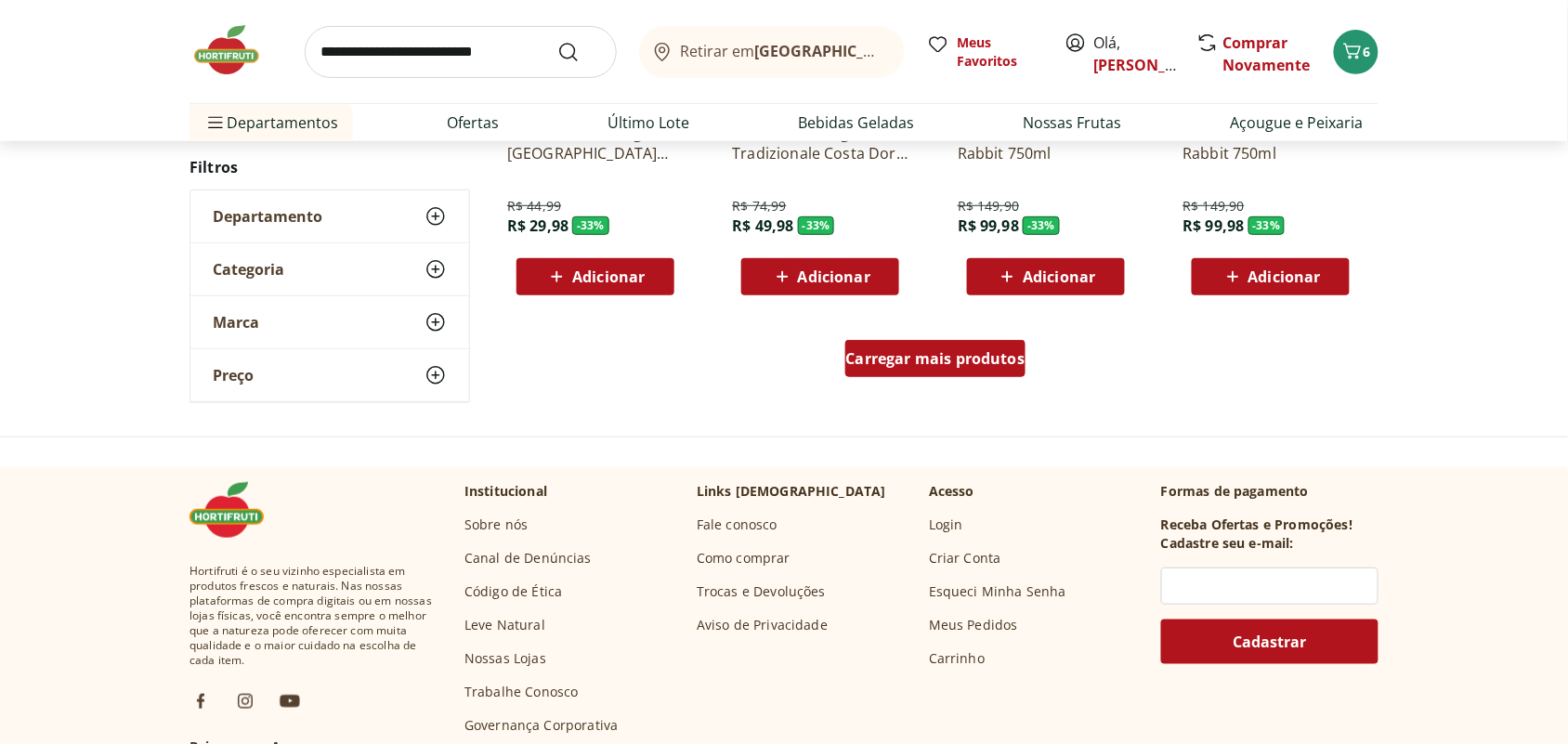
click at [961, 355] on span "Carregar mais produtos" at bounding box center [936, 359] width 179 height 15
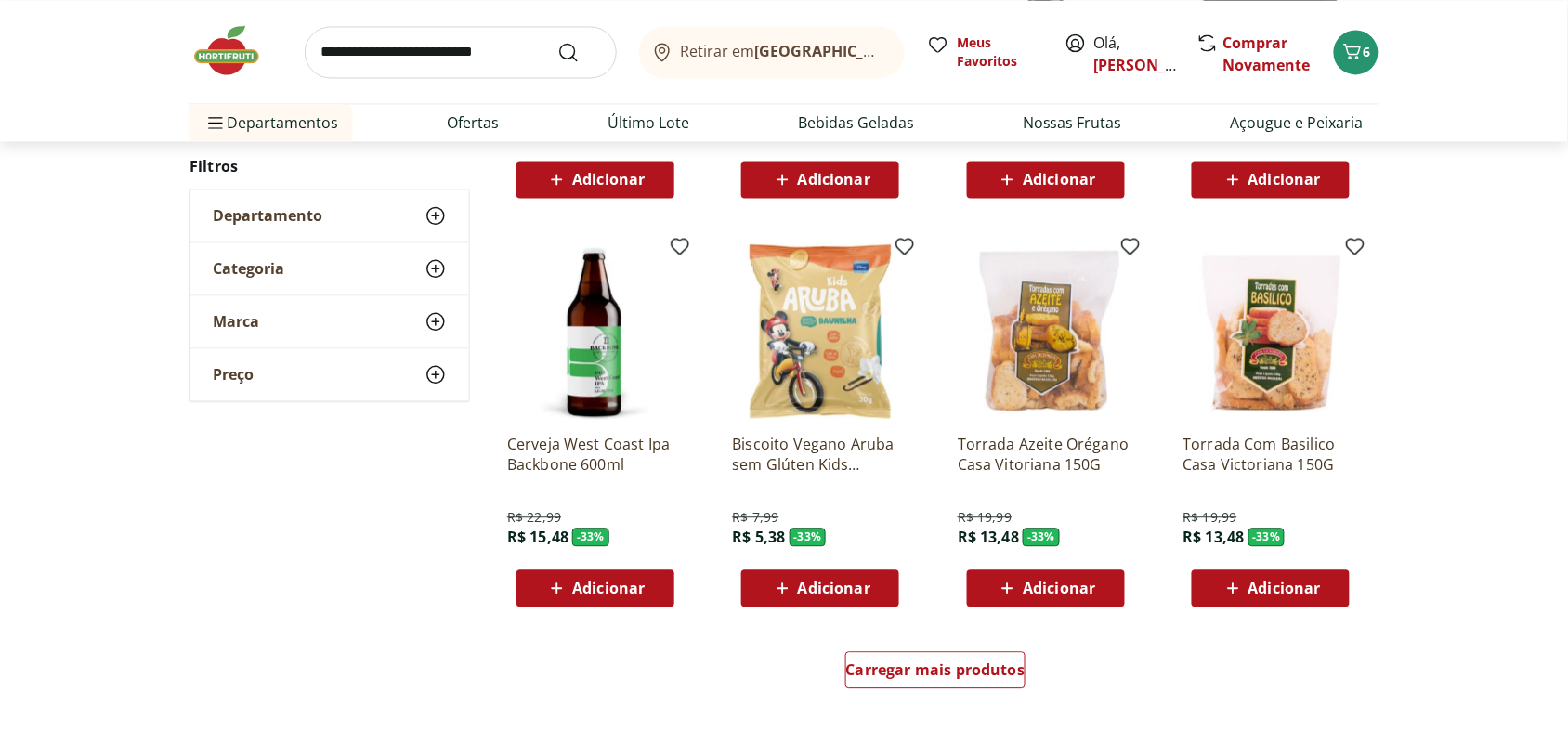
scroll to position [28424, 0]
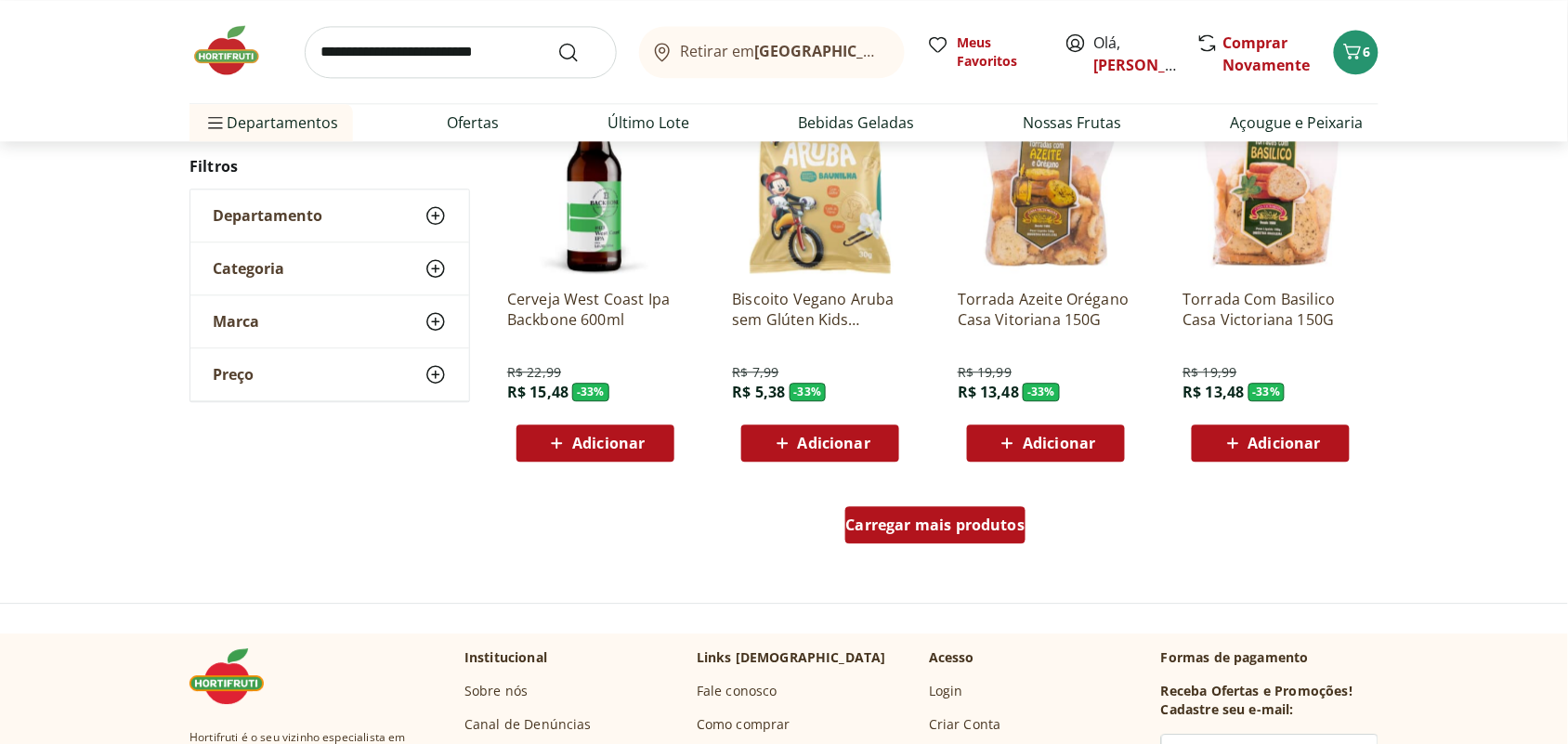
click at [916, 520] on span "Carregar mais produtos" at bounding box center [936, 525] width 179 height 15
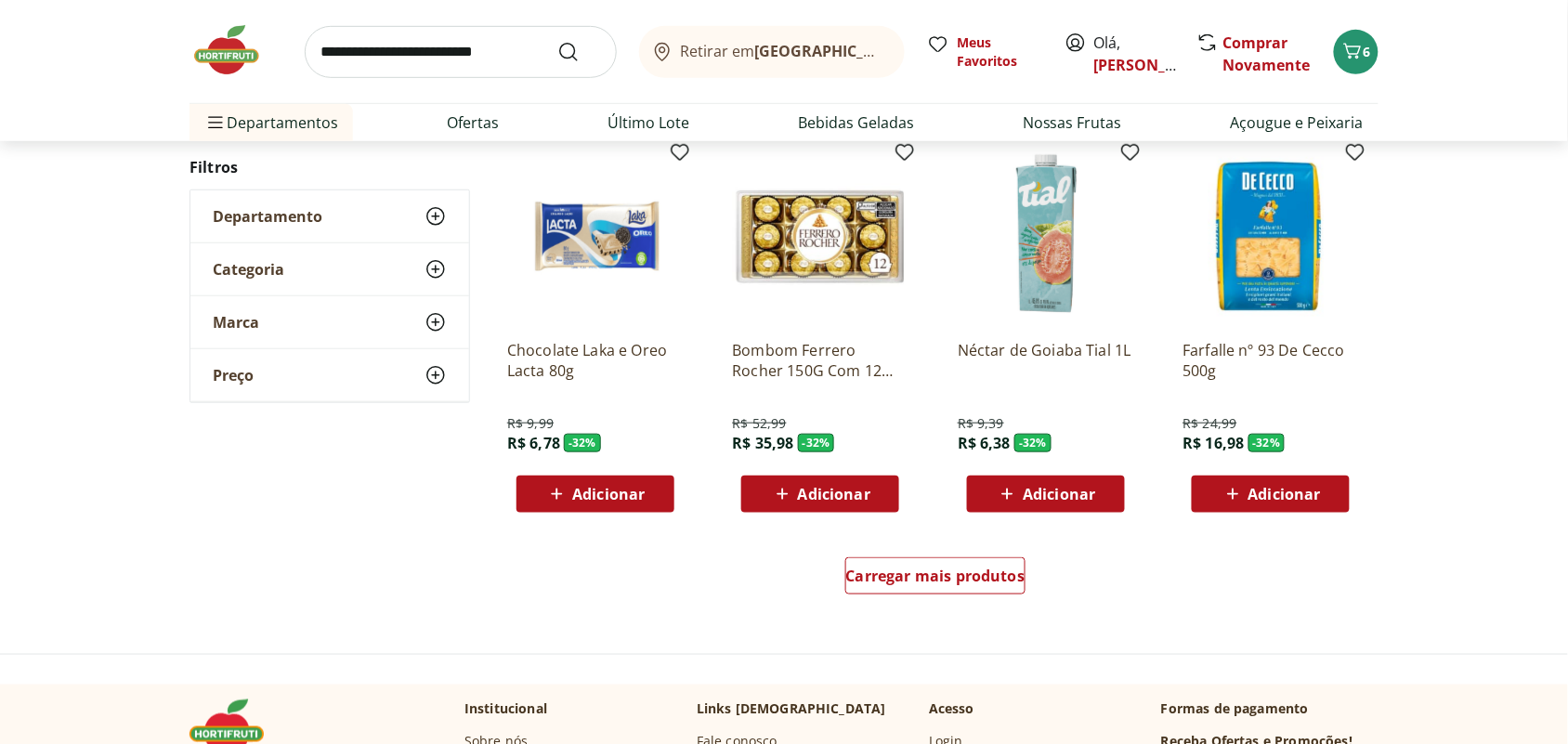
scroll to position [29584, 0]
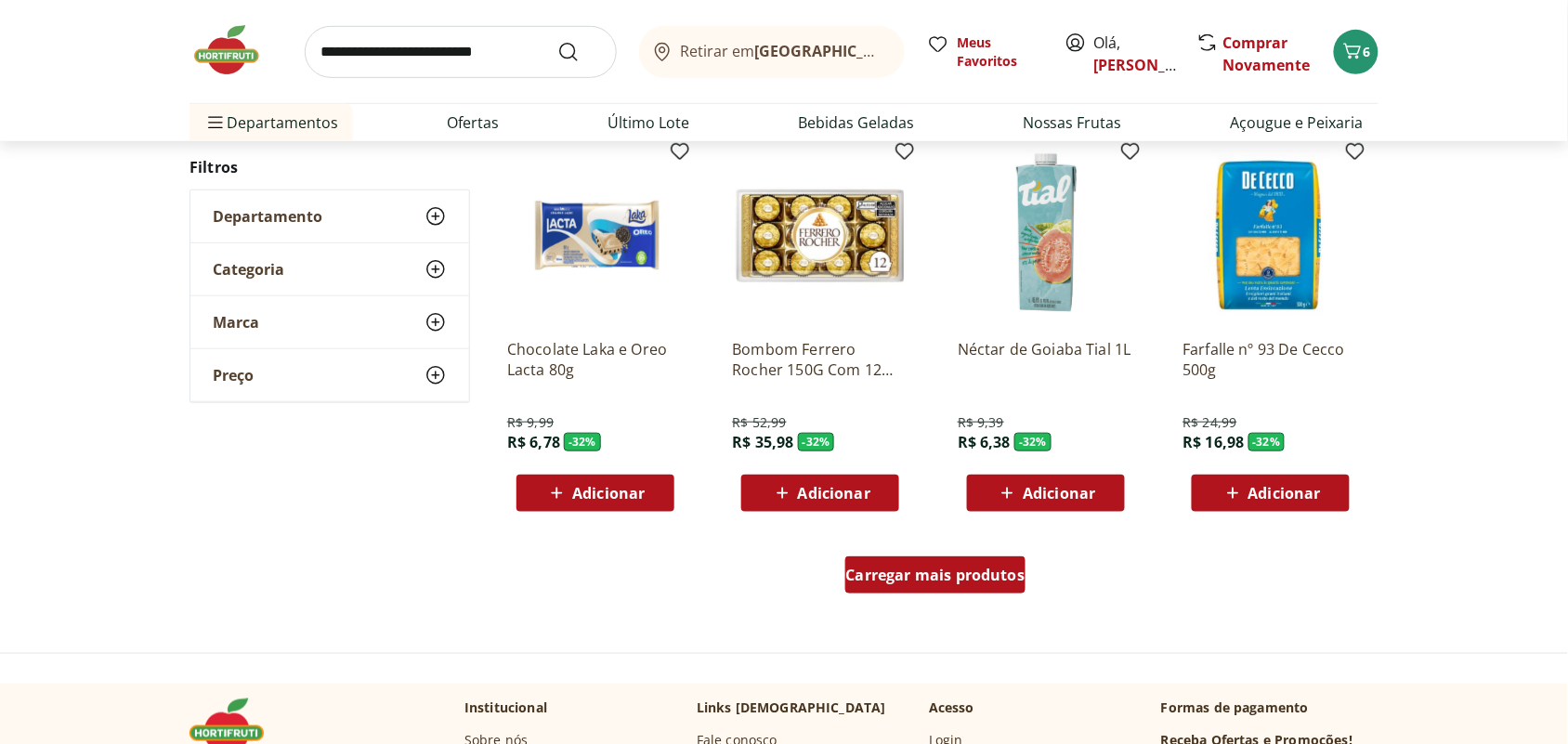
click at [925, 567] on span "Carregar mais produtos" at bounding box center [936, 575] width 179 height 15
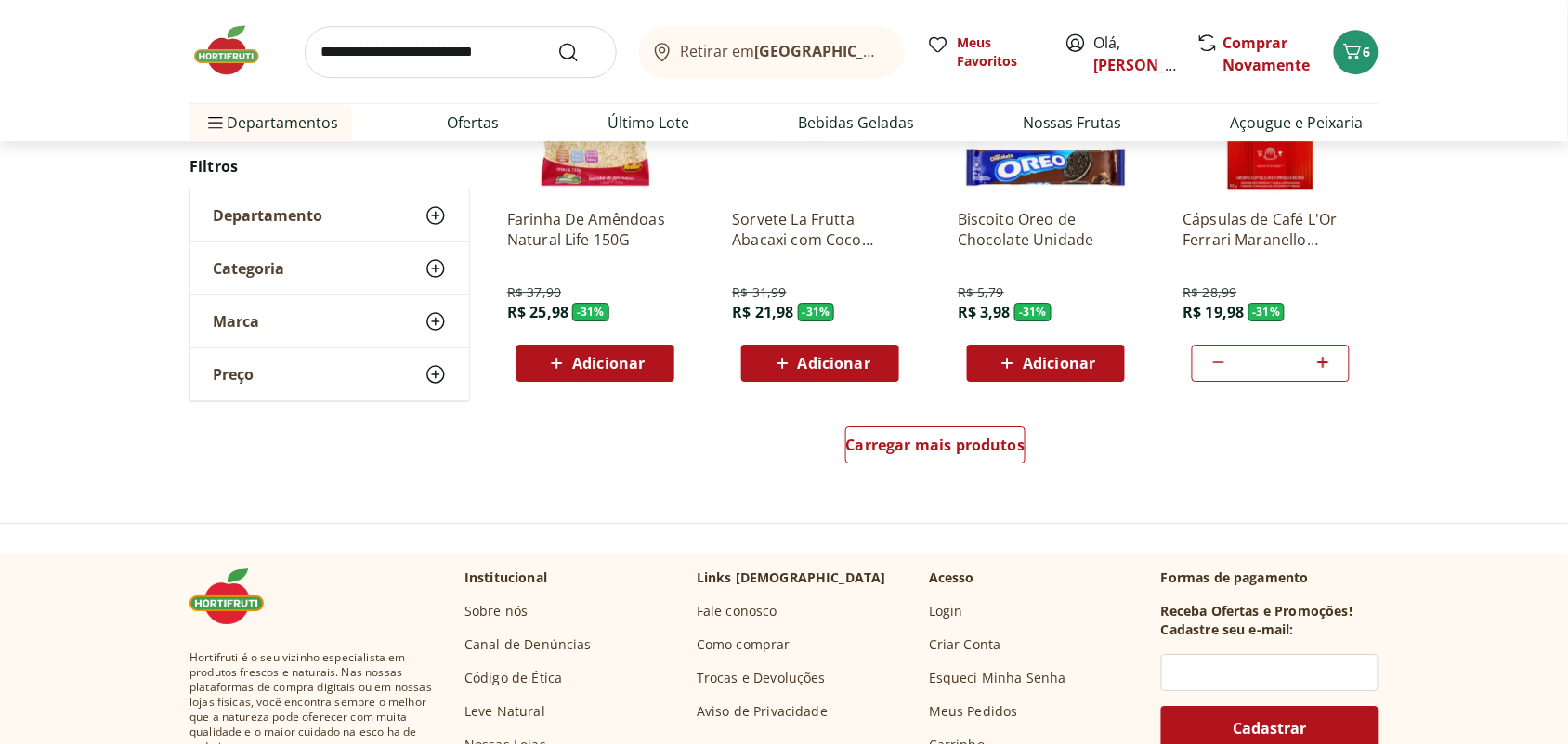
scroll to position [30978, 0]
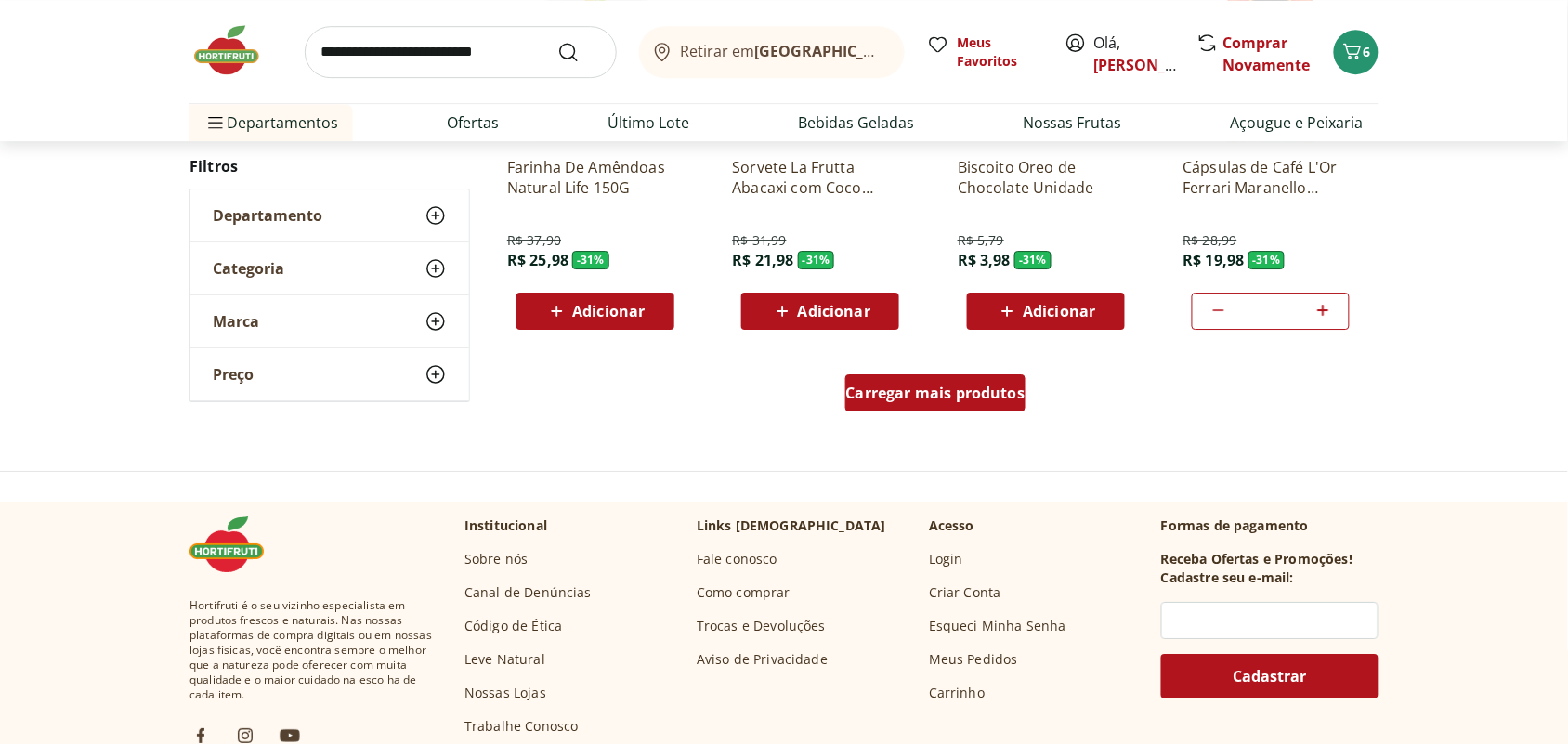
click at [931, 386] on span "Carregar mais produtos" at bounding box center [936, 393] width 179 height 15
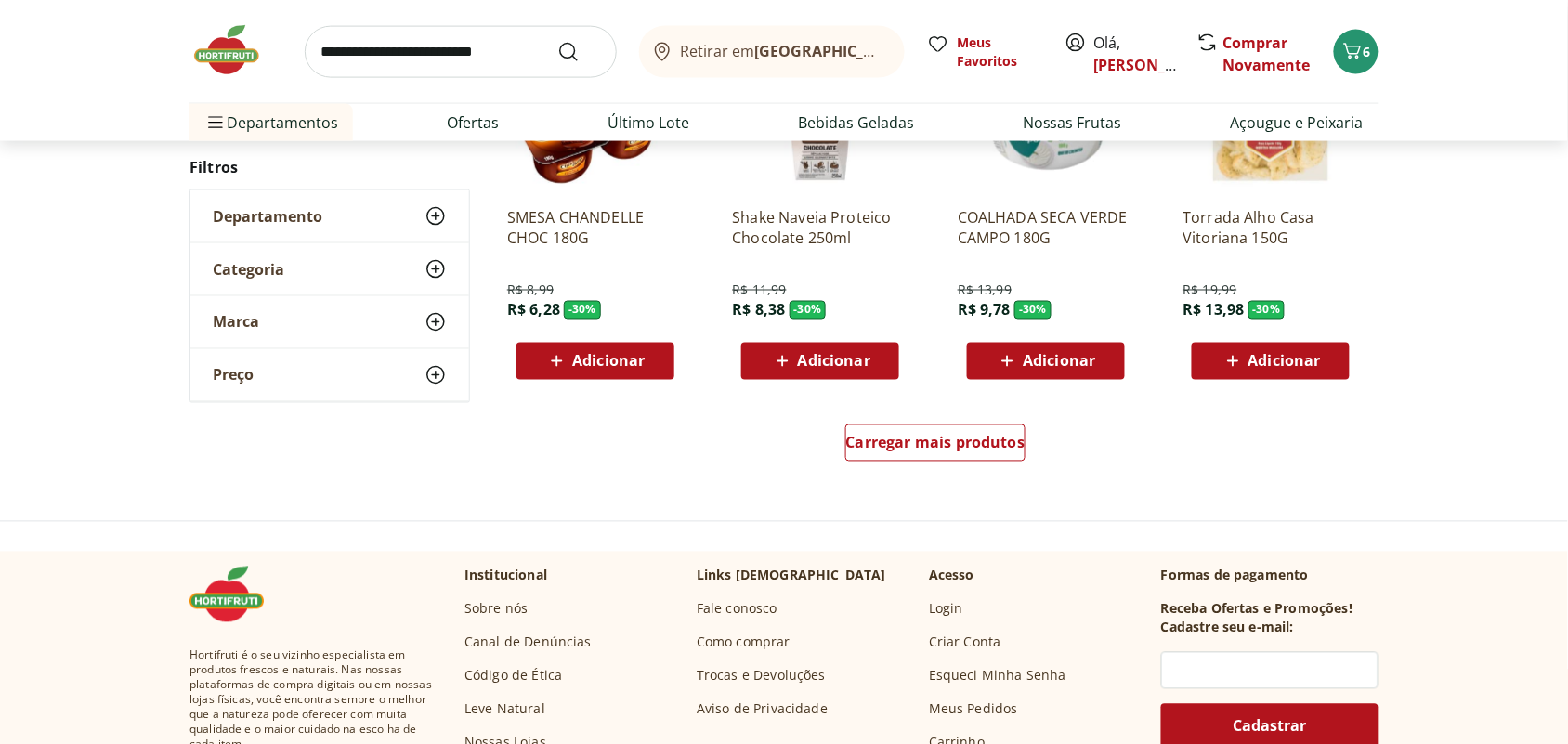
scroll to position [32255, 0]
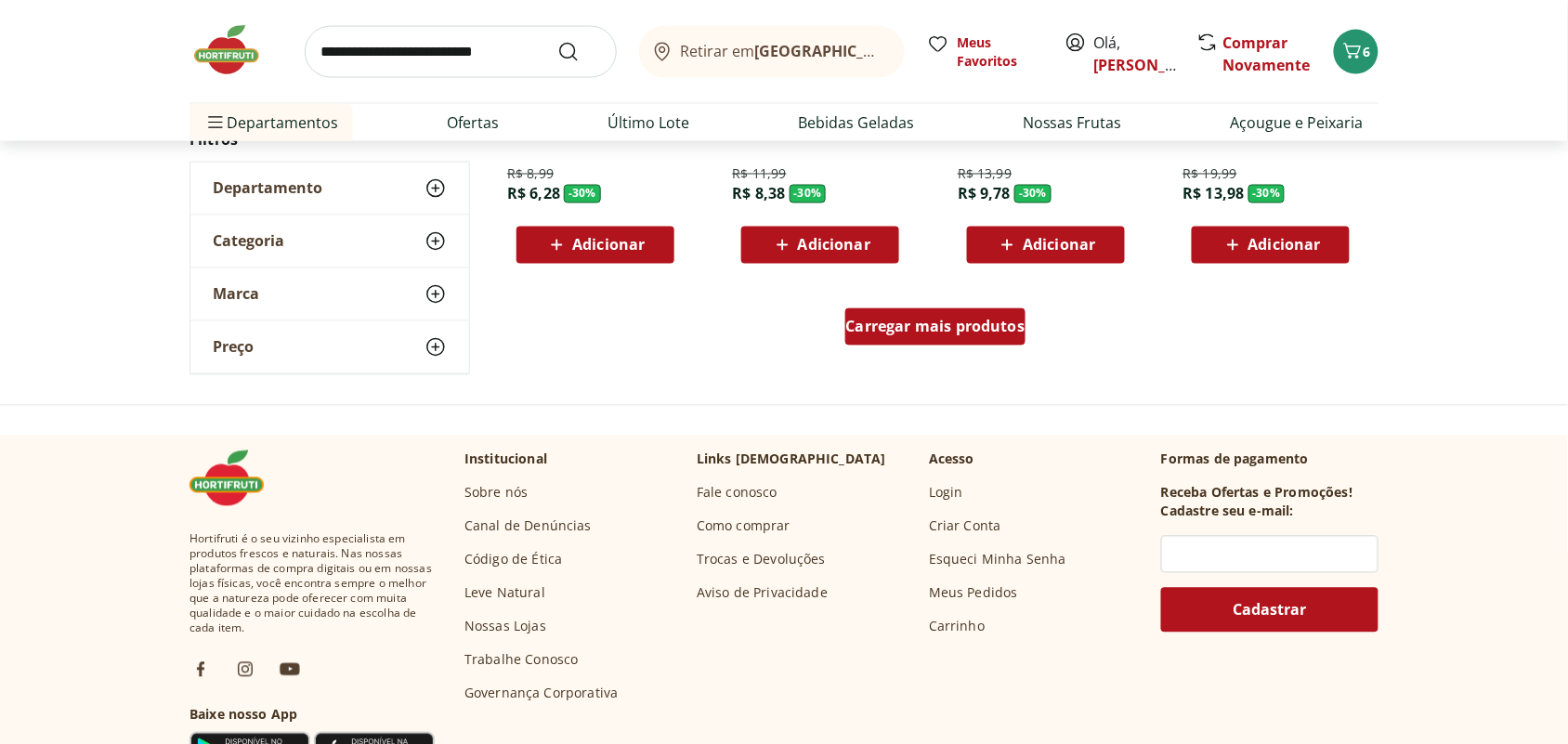
click at [950, 319] on span "Carregar mais produtos" at bounding box center [936, 327] width 179 height 15
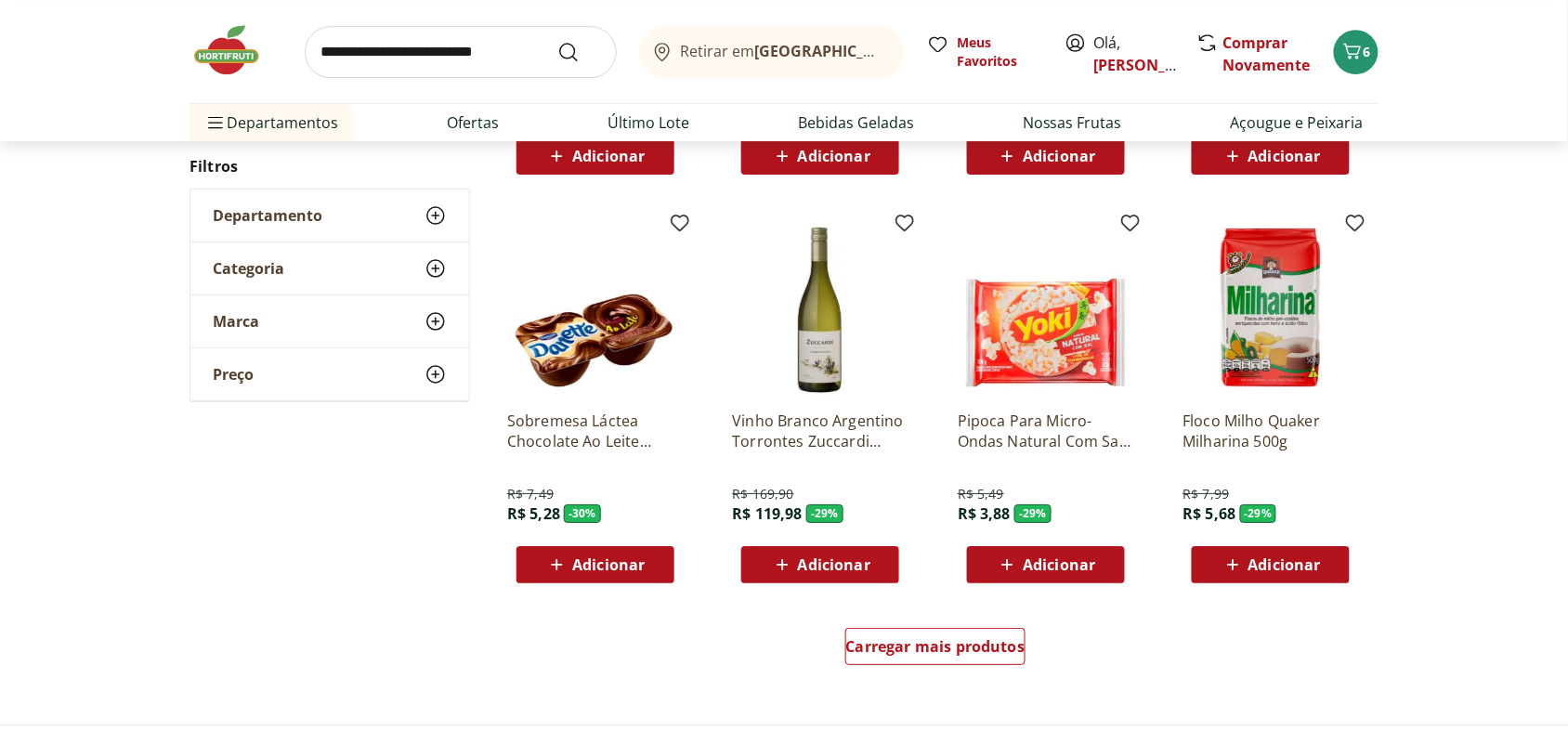
scroll to position [33184, 0]
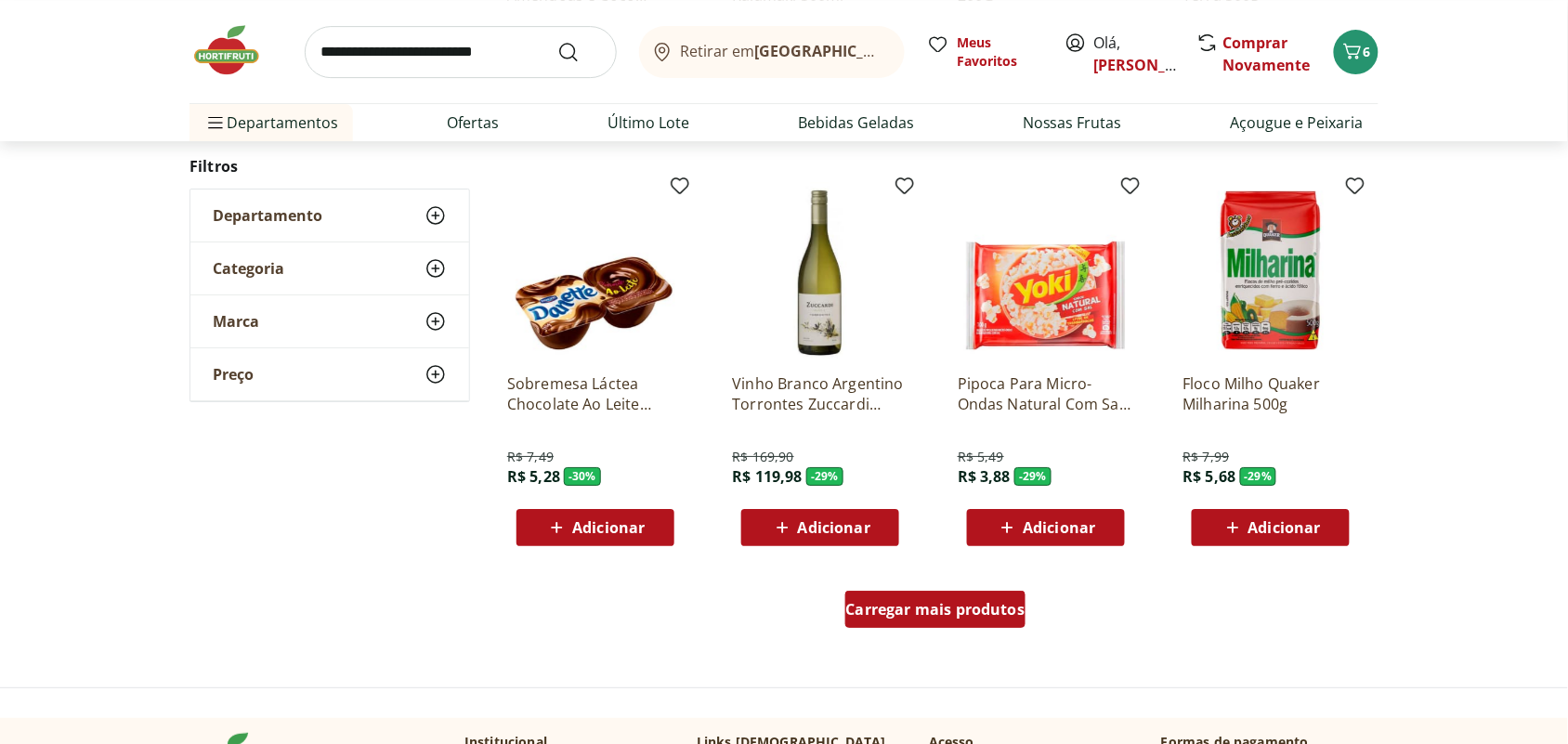
click at [932, 606] on span "Carregar mais produtos" at bounding box center [936, 609] width 179 height 15
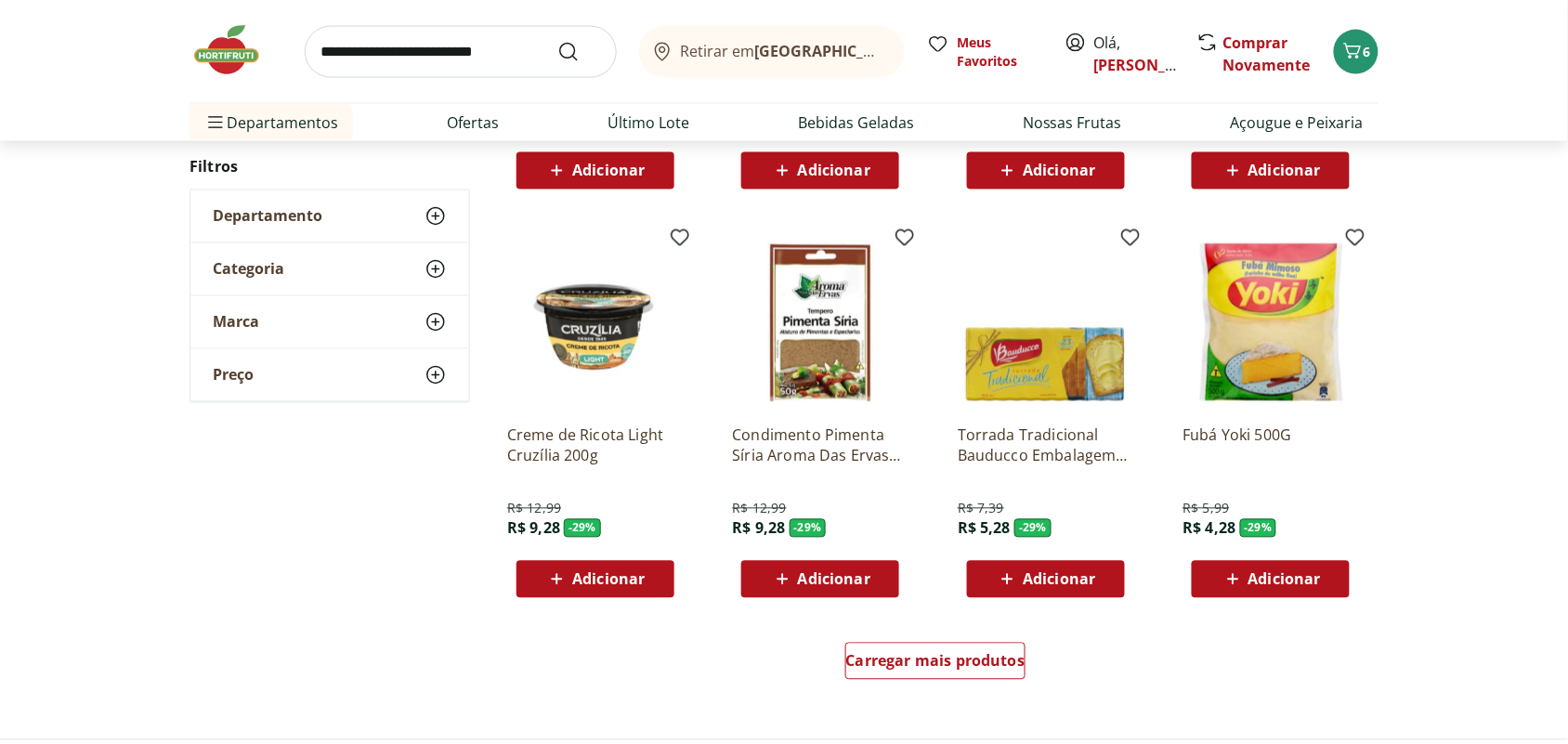
scroll to position [34345, 0]
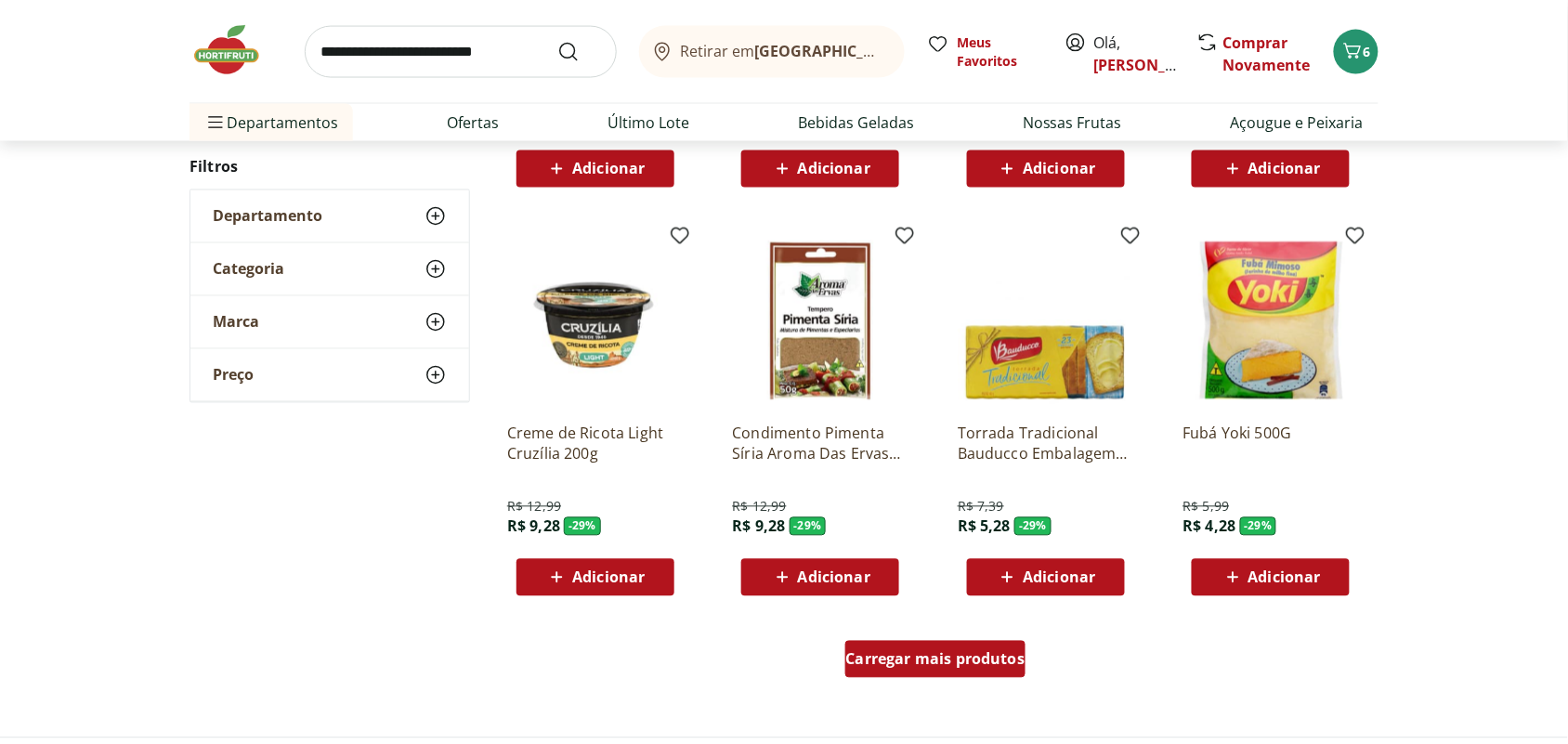
click at [917, 652] on span "Carregar mais produtos" at bounding box center [936, 660] width 179 height 15
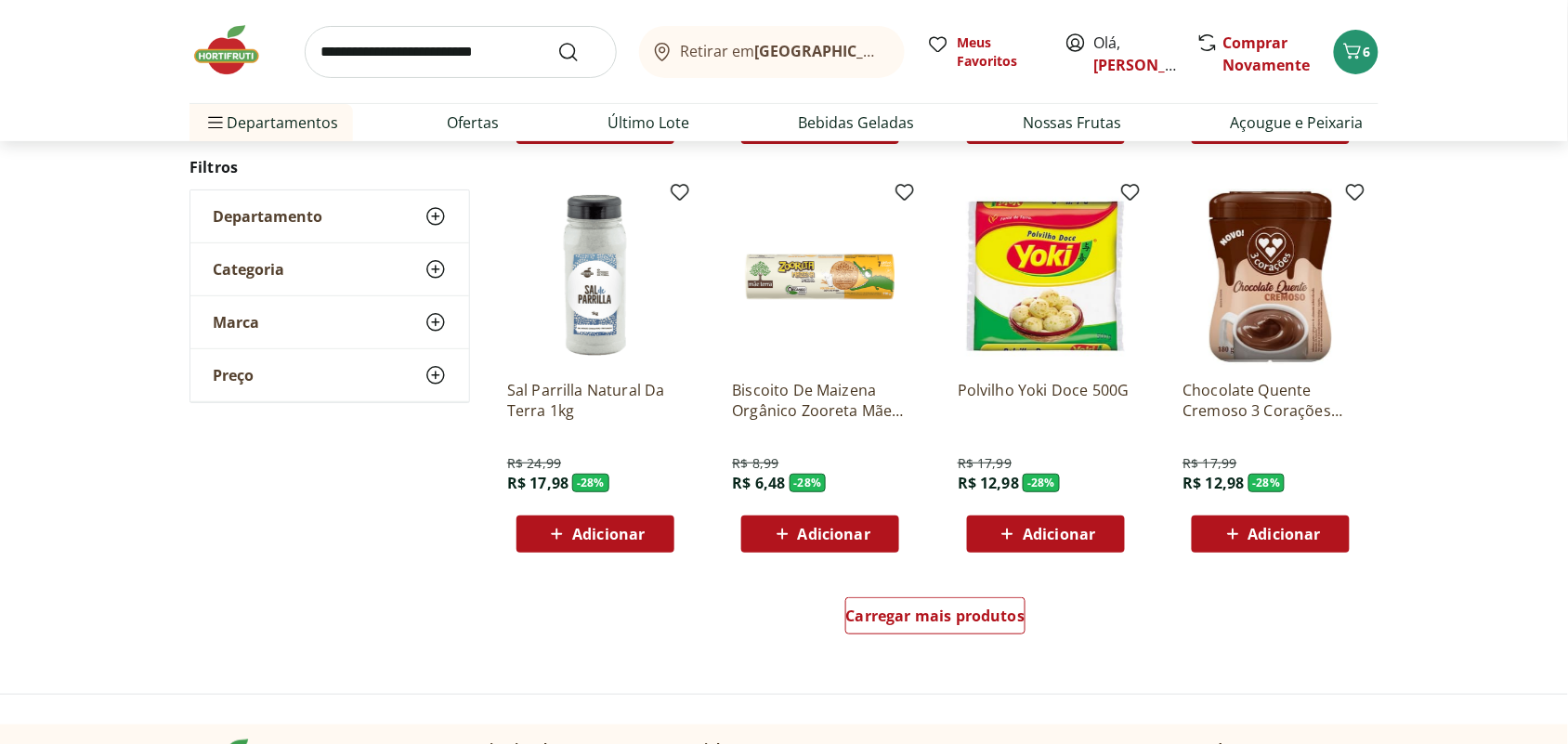
scroll to position [35855, 0]
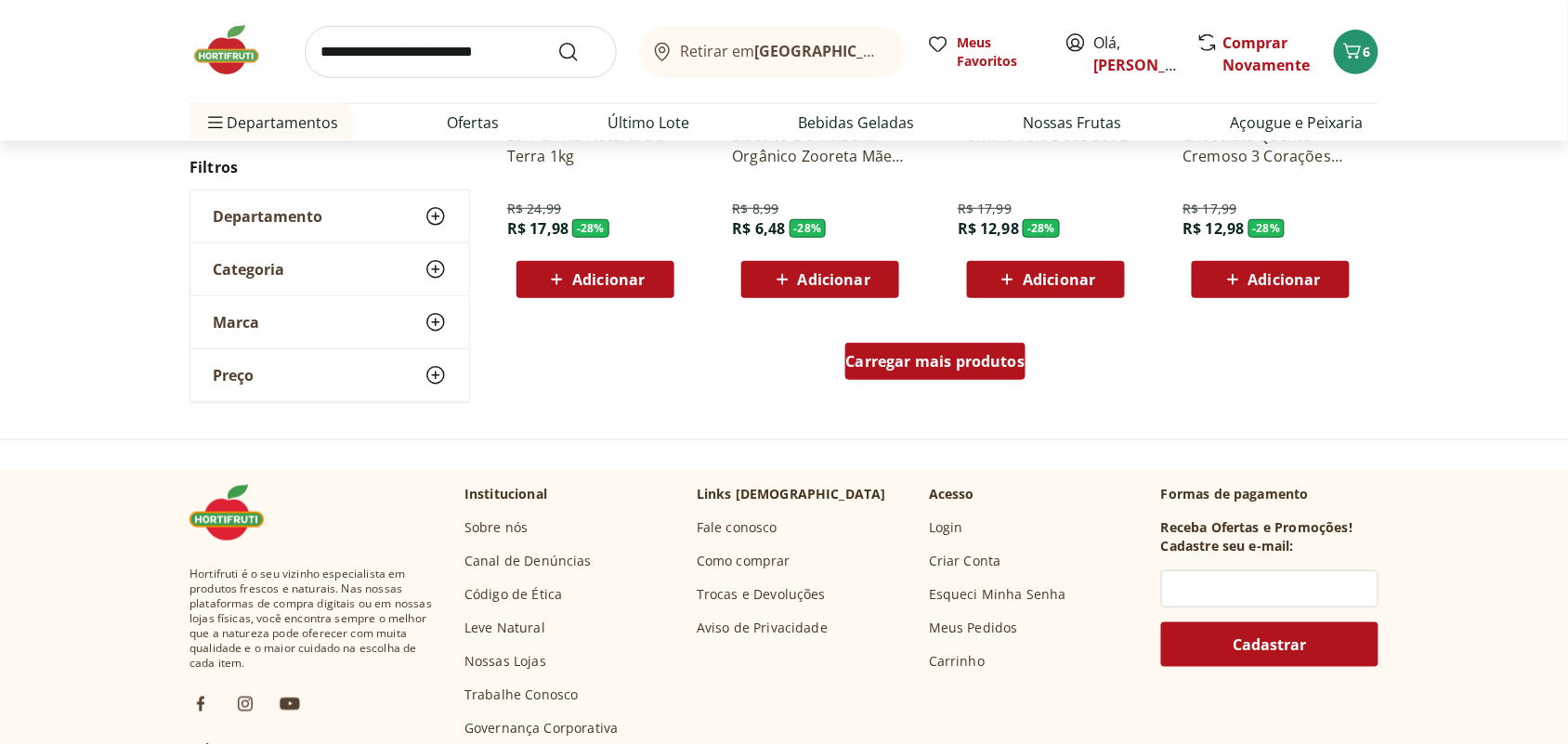
click at [969, 354] on span "Carregar mais produtos" at bounding box center [936, 362] width 179 height 15
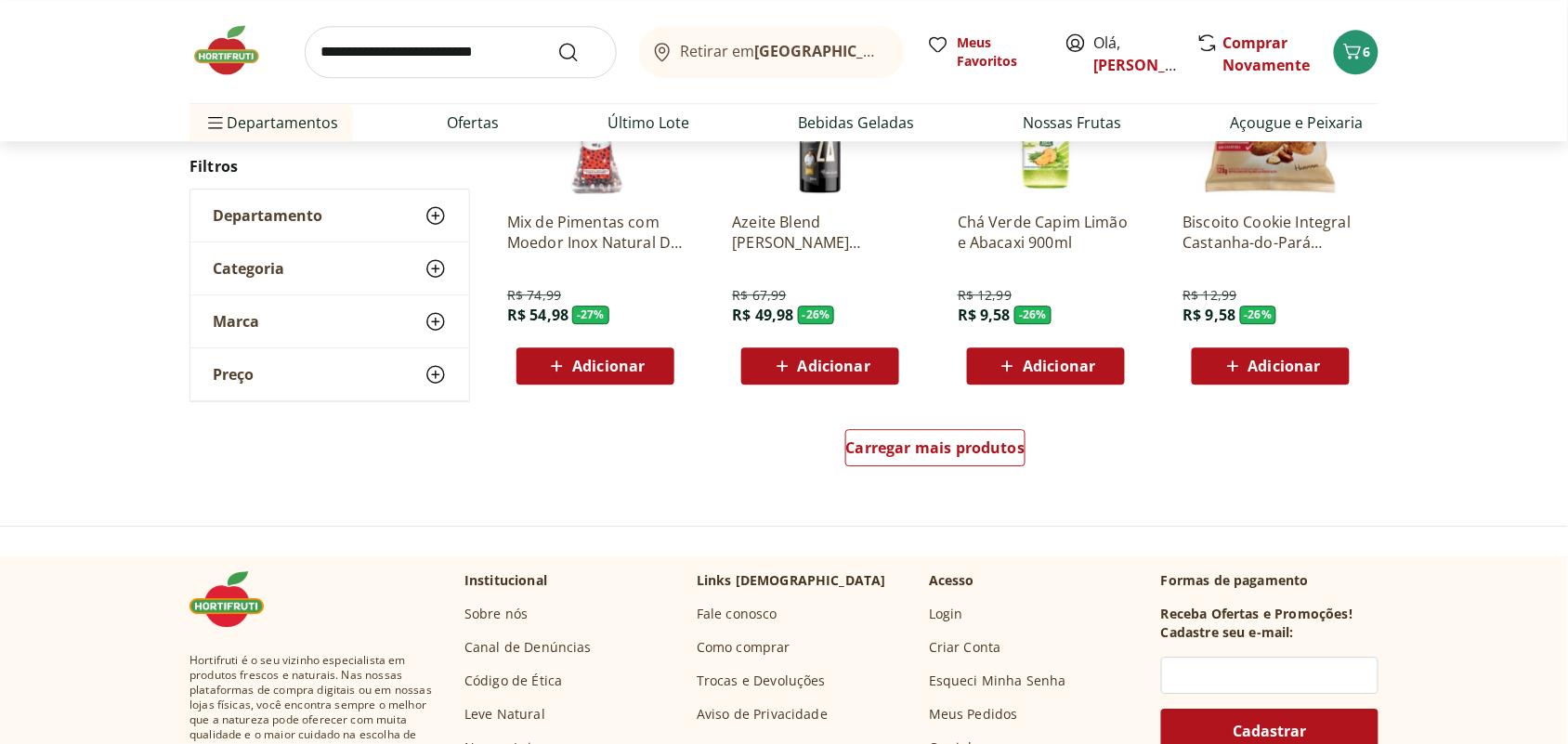
scroll to position [37015, 0]
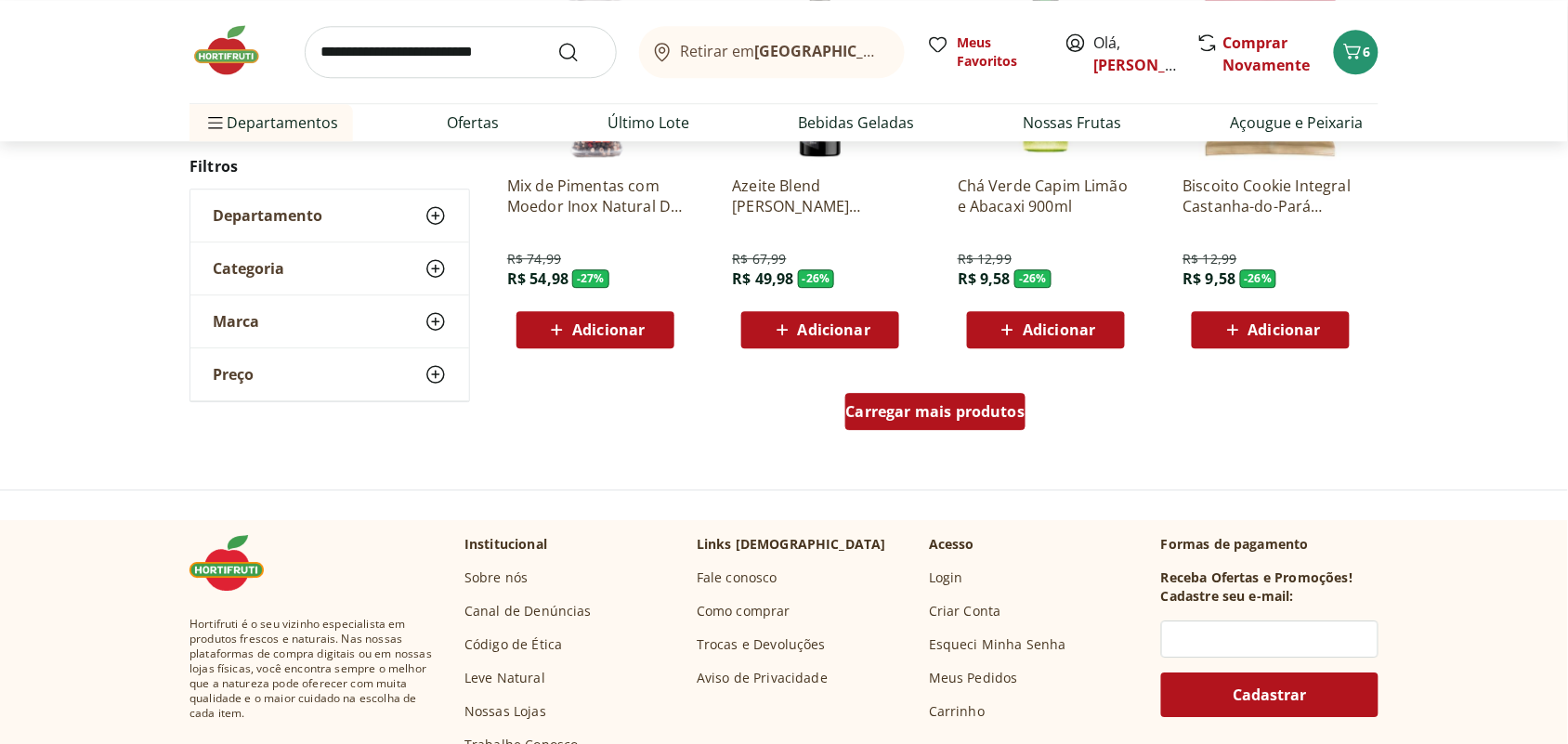
click at [958, 404] on span "Carregar mais produtos" at bounding box center [936, 412] width 179 height 15
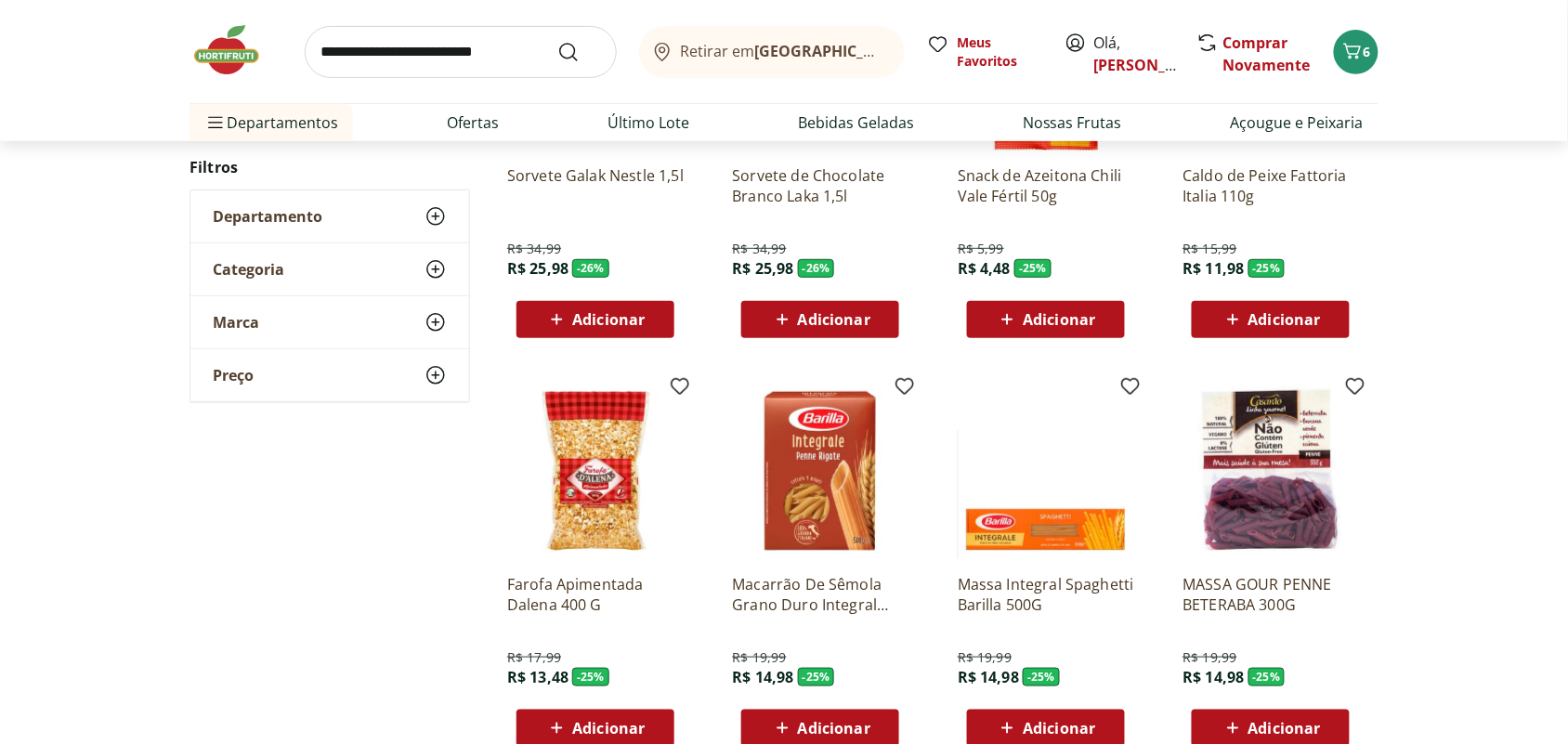
scroll to position [38292, 0]
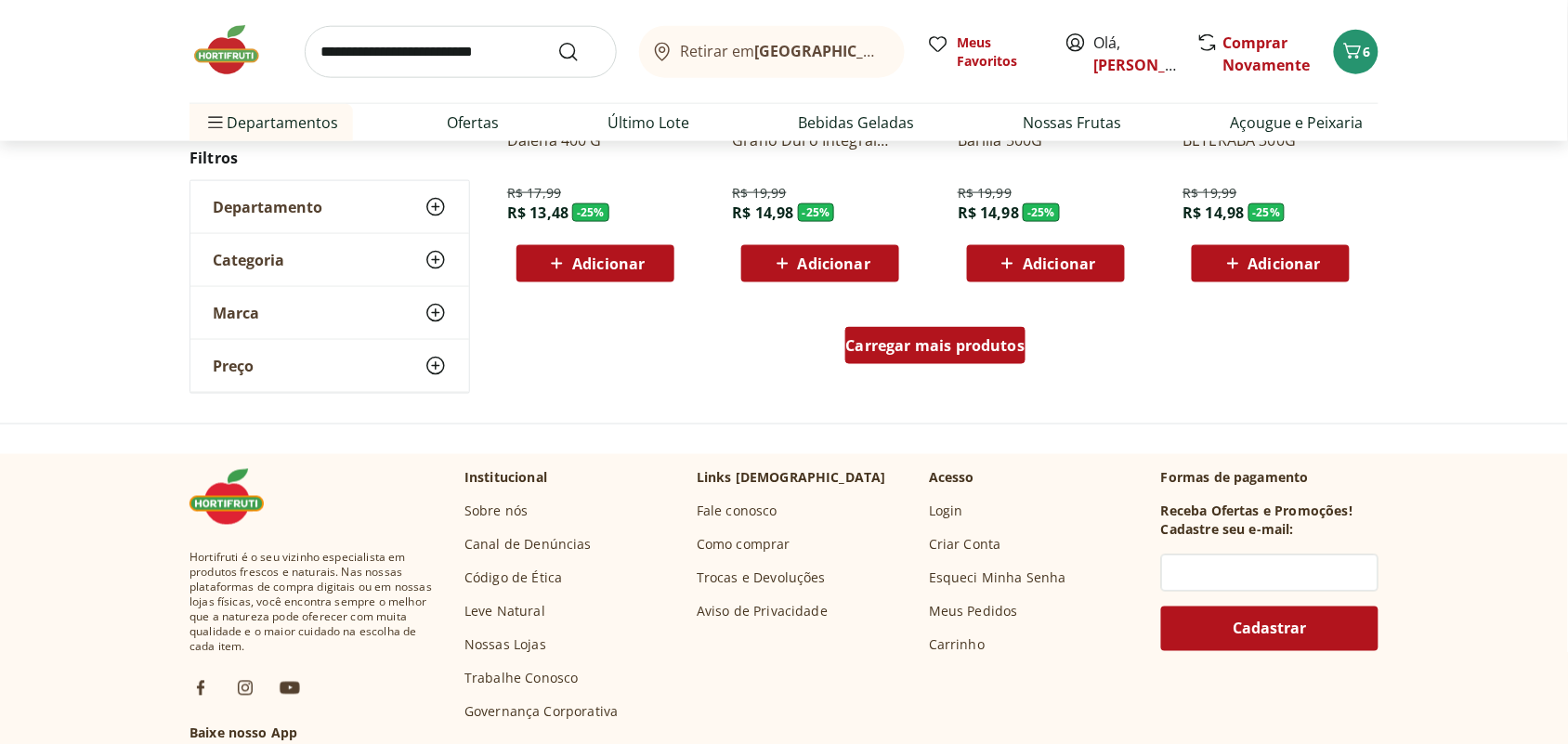
click at [995, 338] on span "Carregar mais produtos" at bounding box center [936, 346] width 179 height 15
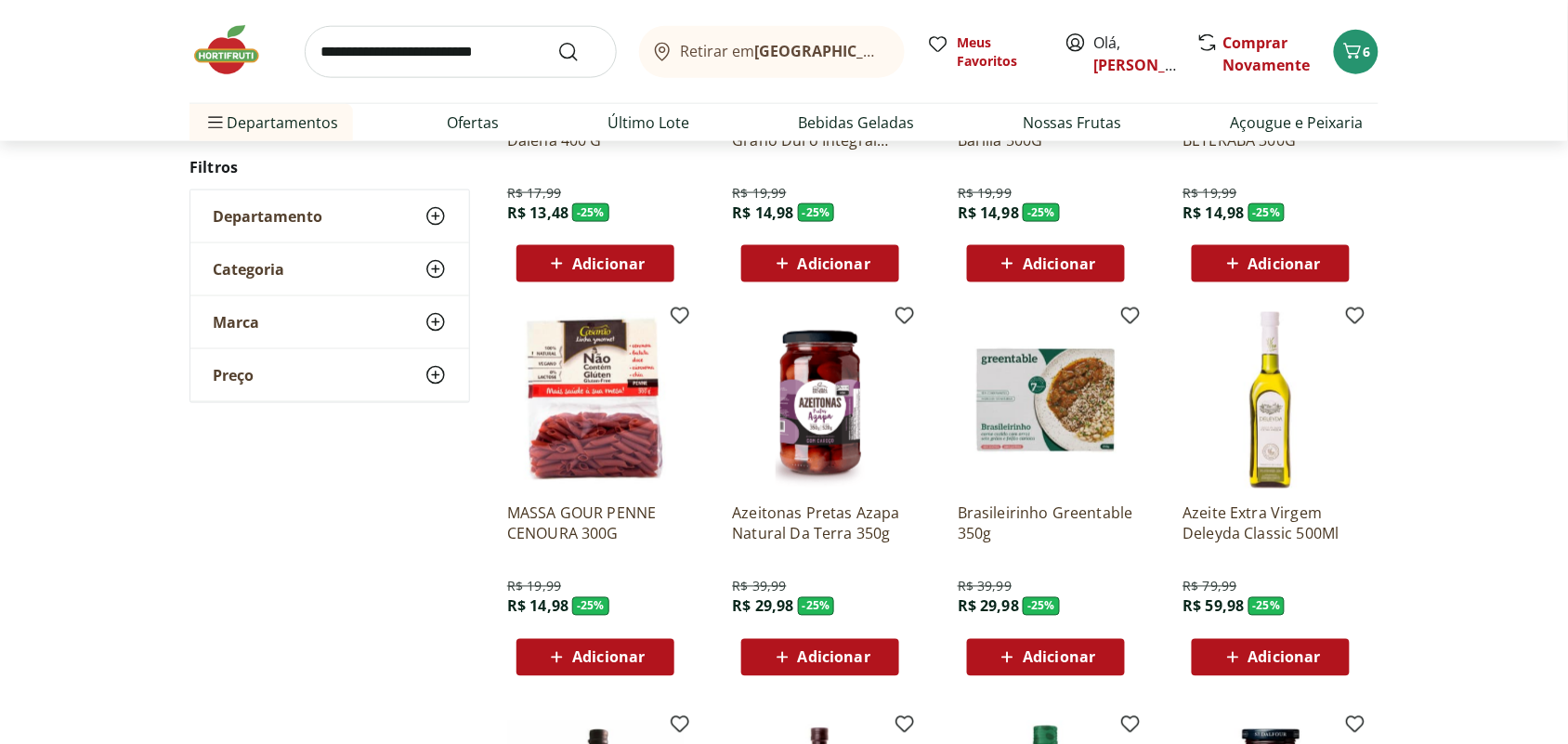
click at [995, 336] on img at bounding box center [1045, 400] width 177 height 177
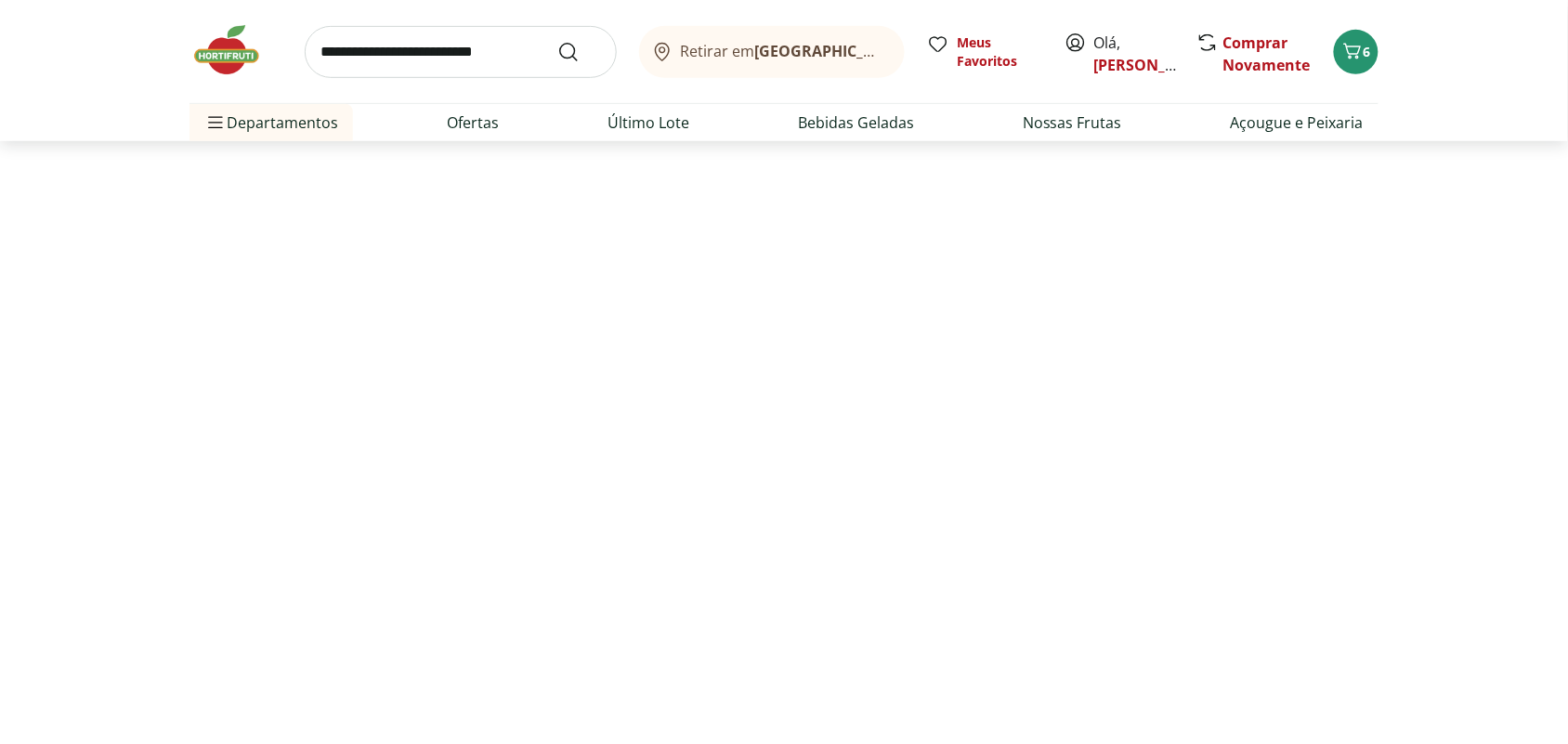
select select "**********"
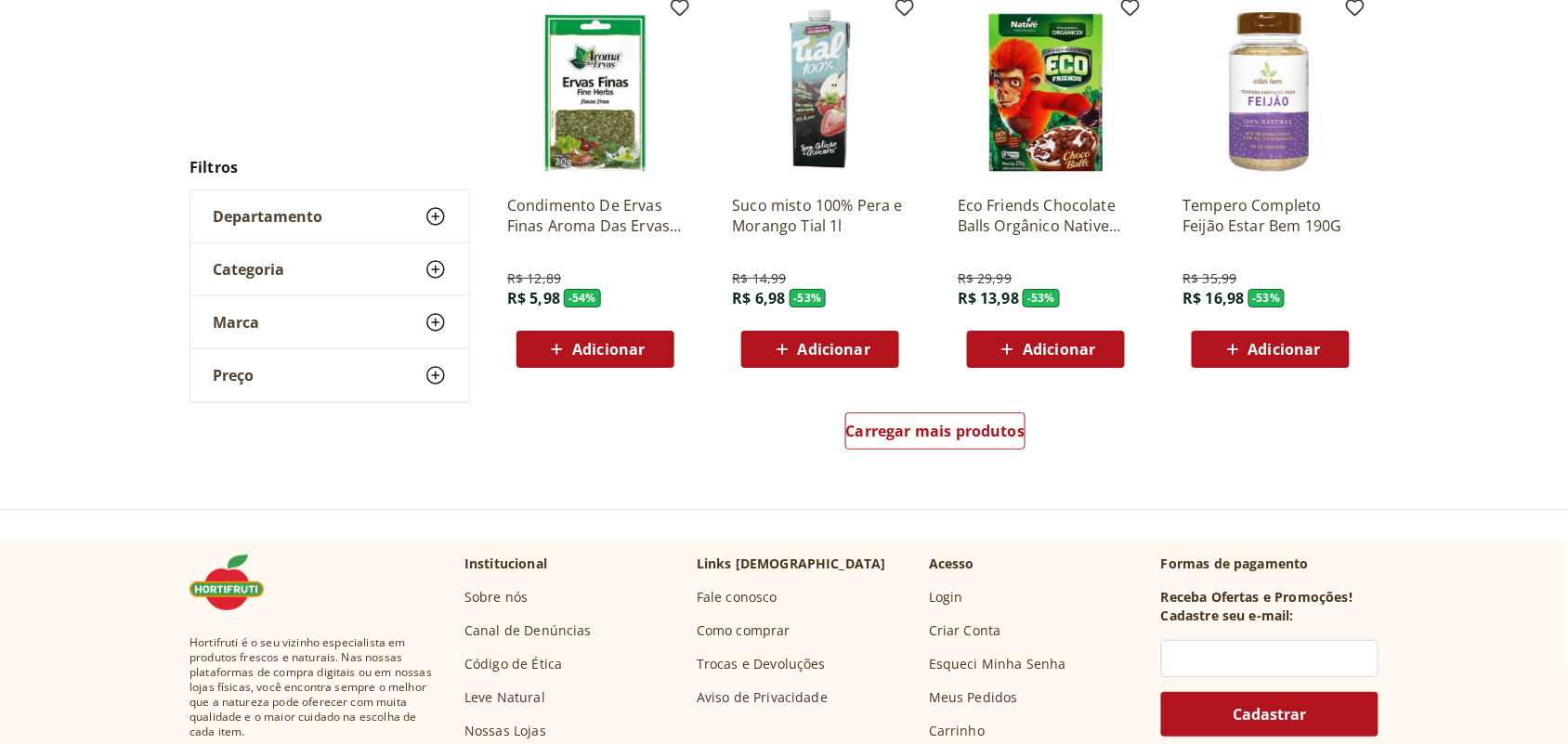
scroll to position [3984, 0]
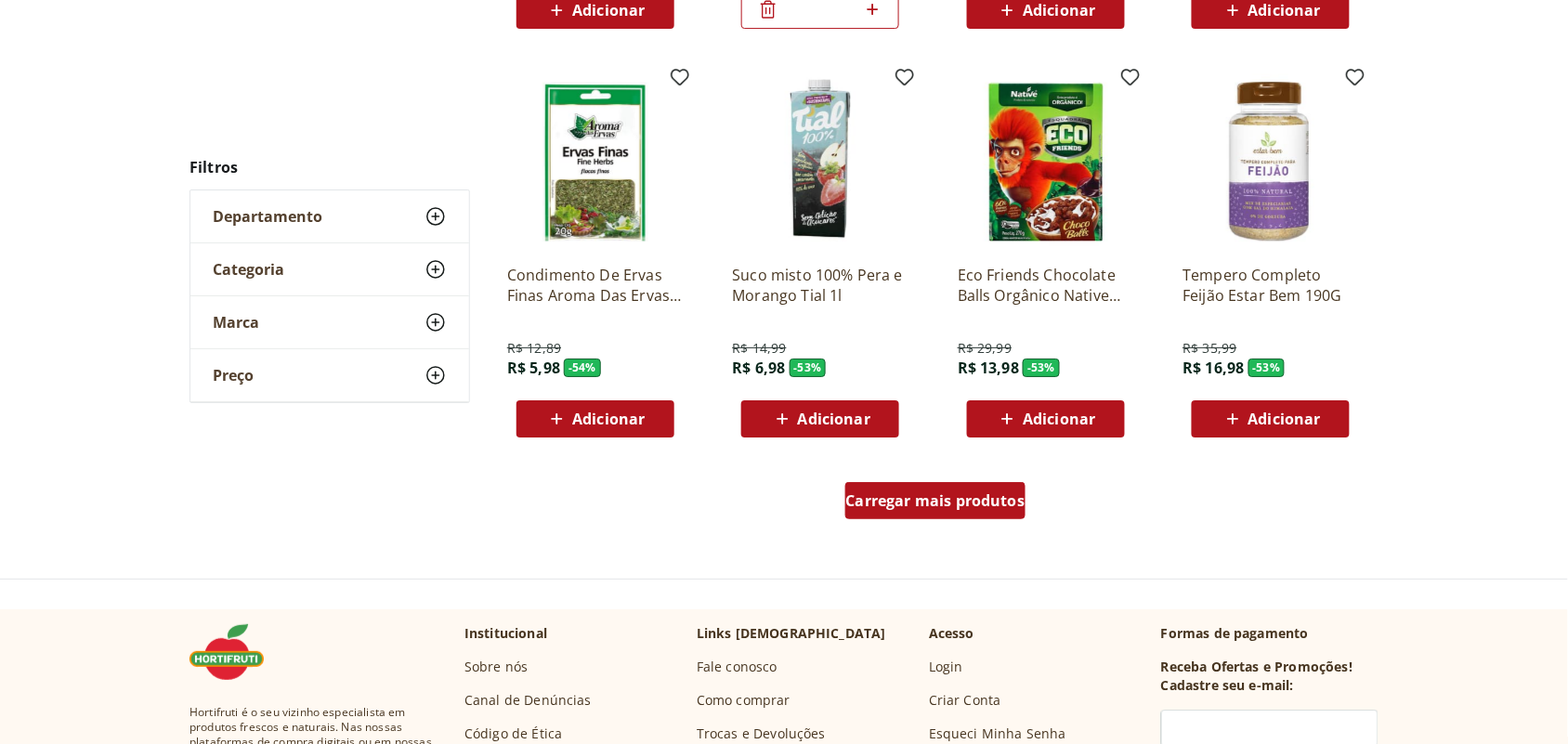
click at [870, 507] on span "Carregar mais produtos" at bounding box center [936, 500] width 179 height 15
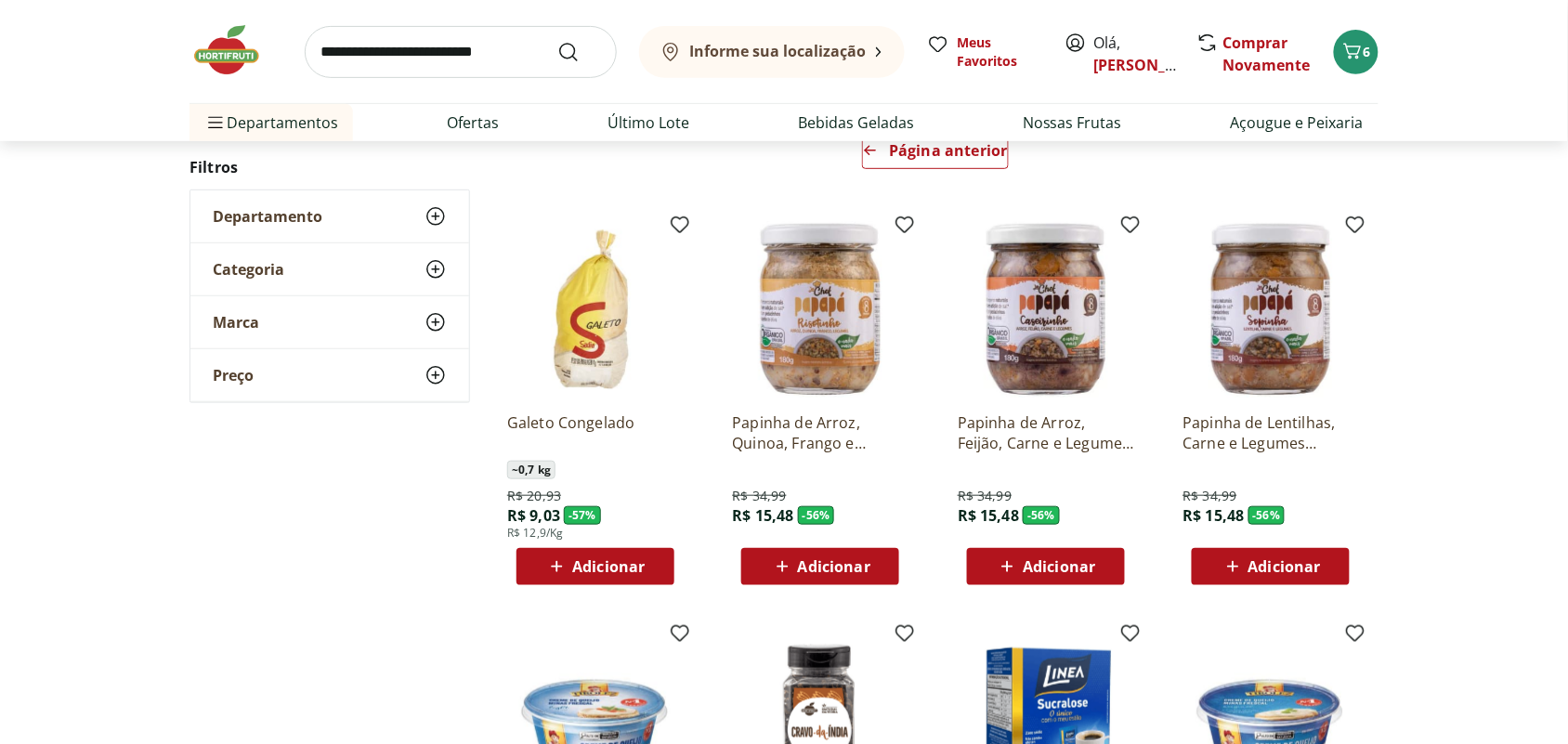
scroll to position [0, 0]
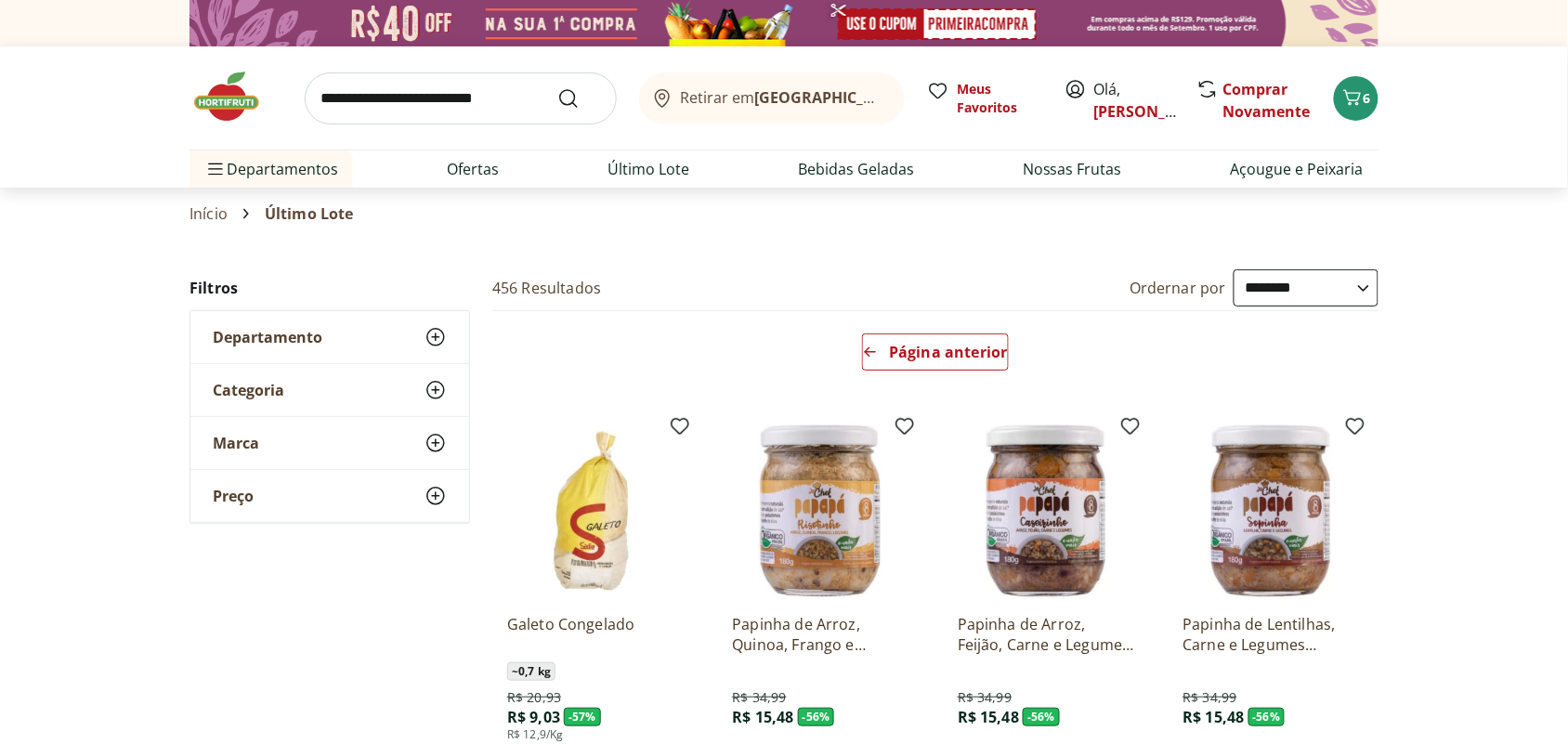
click at [481, 97] on input "search" at bounding box center [461, 98] width 312 height 52
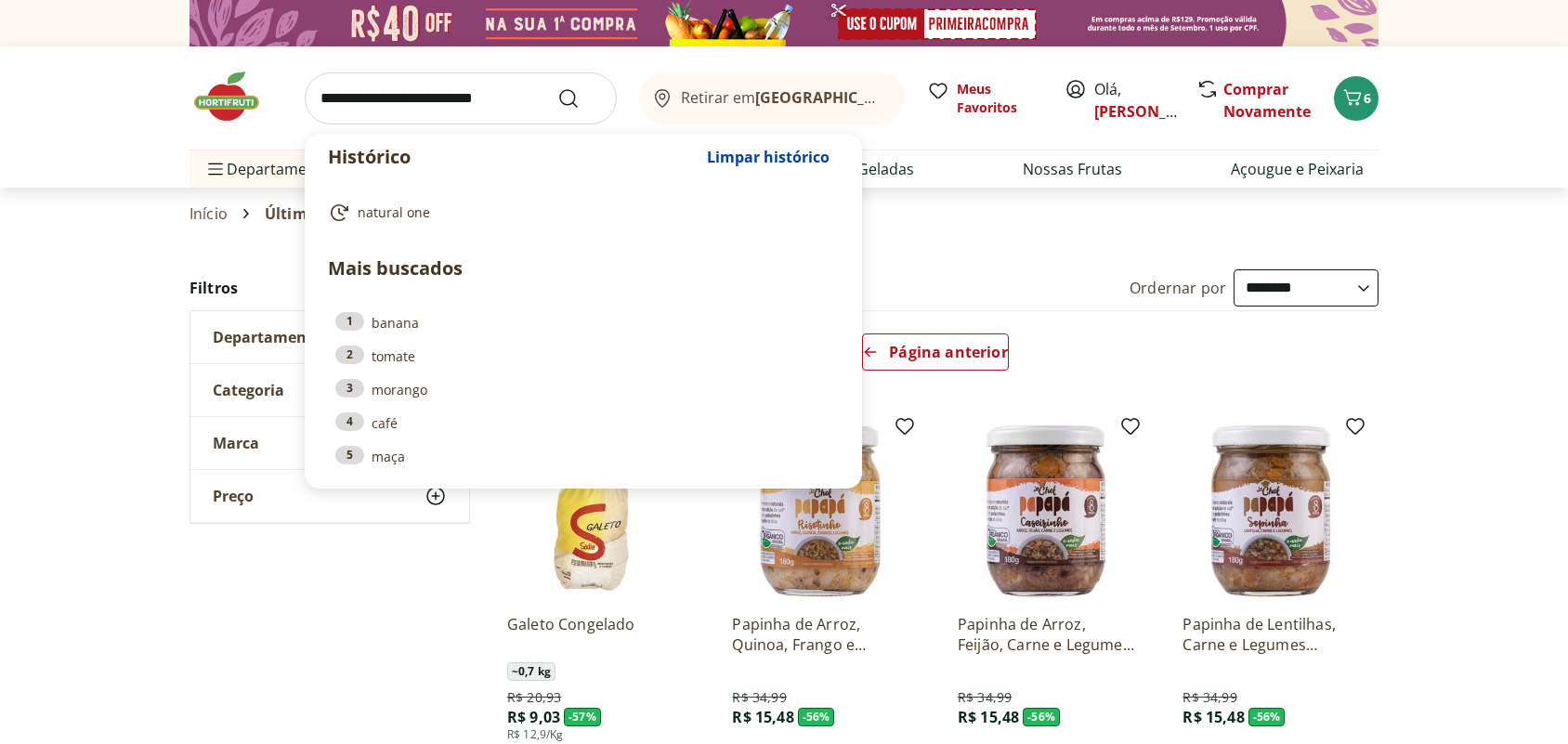
select select "**********"
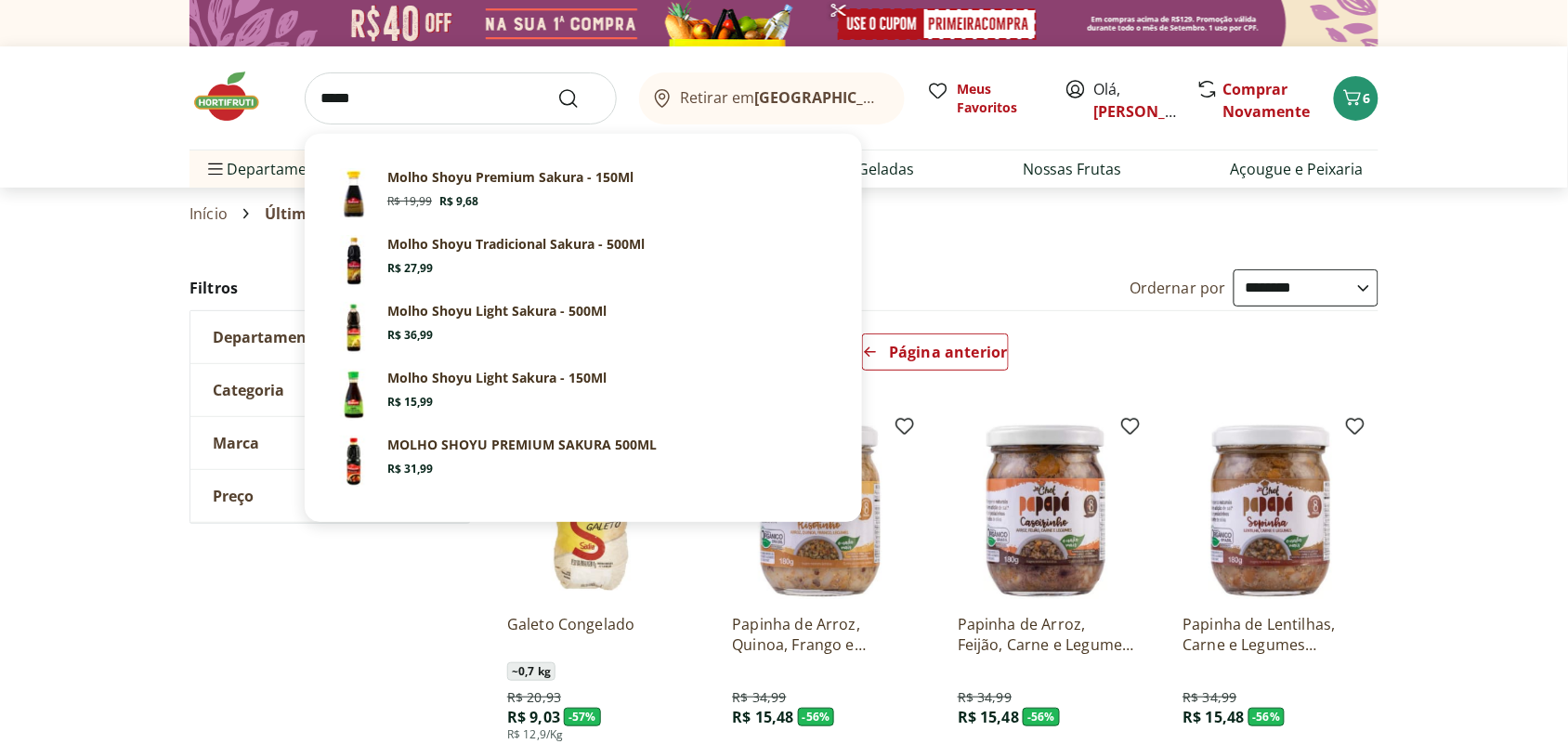
type input "*****"
click at [557, 87] on button "Submit Search" at bounding box center [579, 98] width 44 height 23
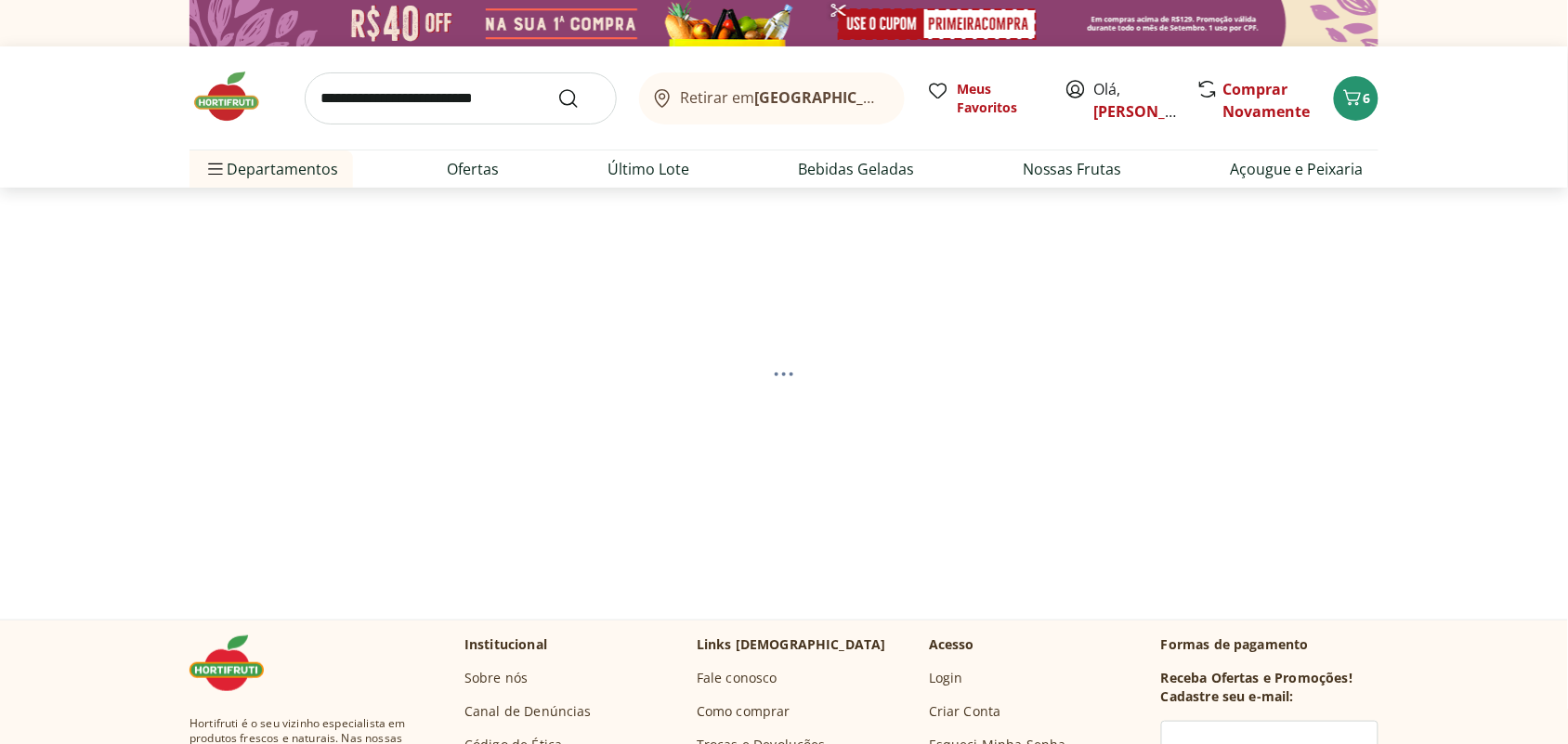
select select "**********"
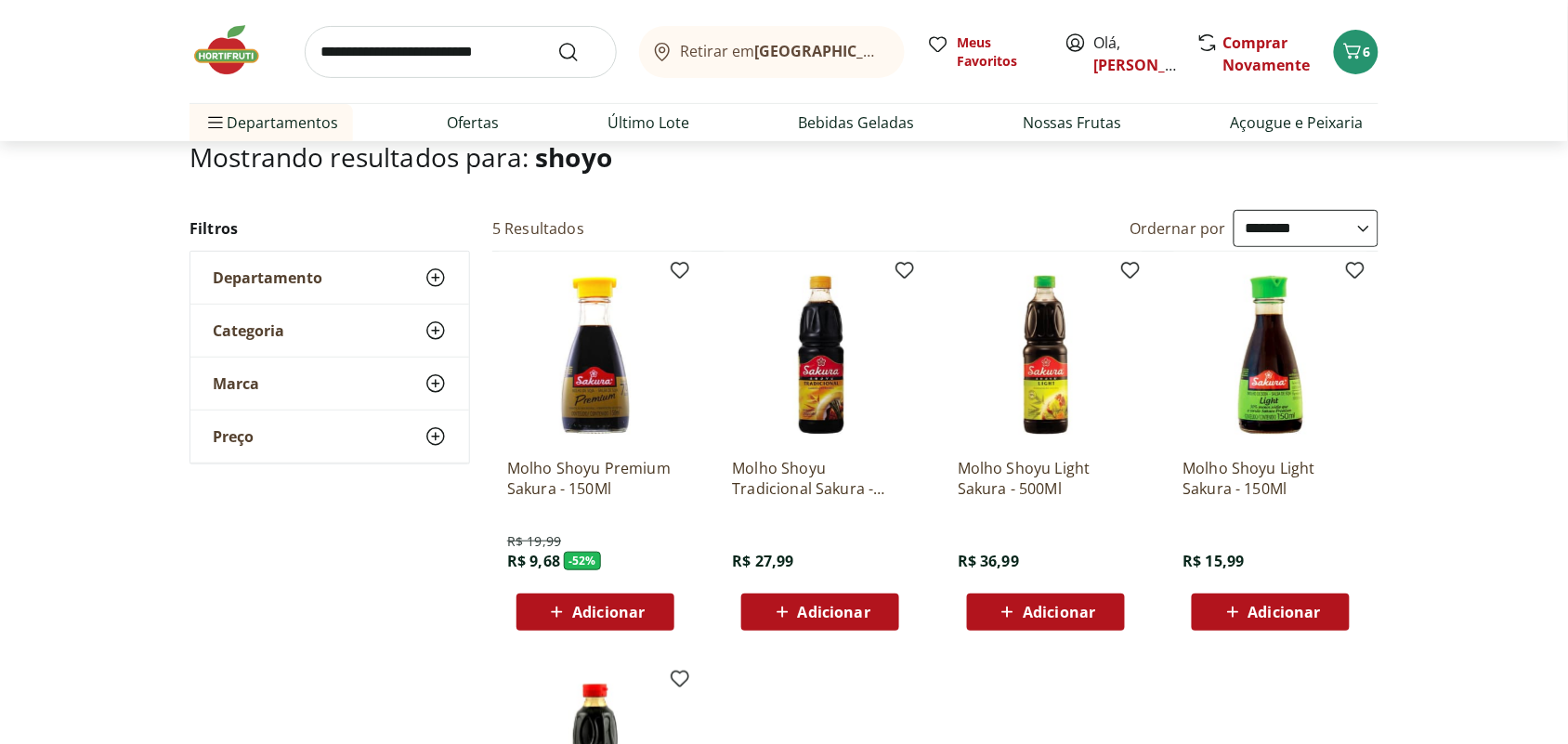
scroll to position [232, 0]
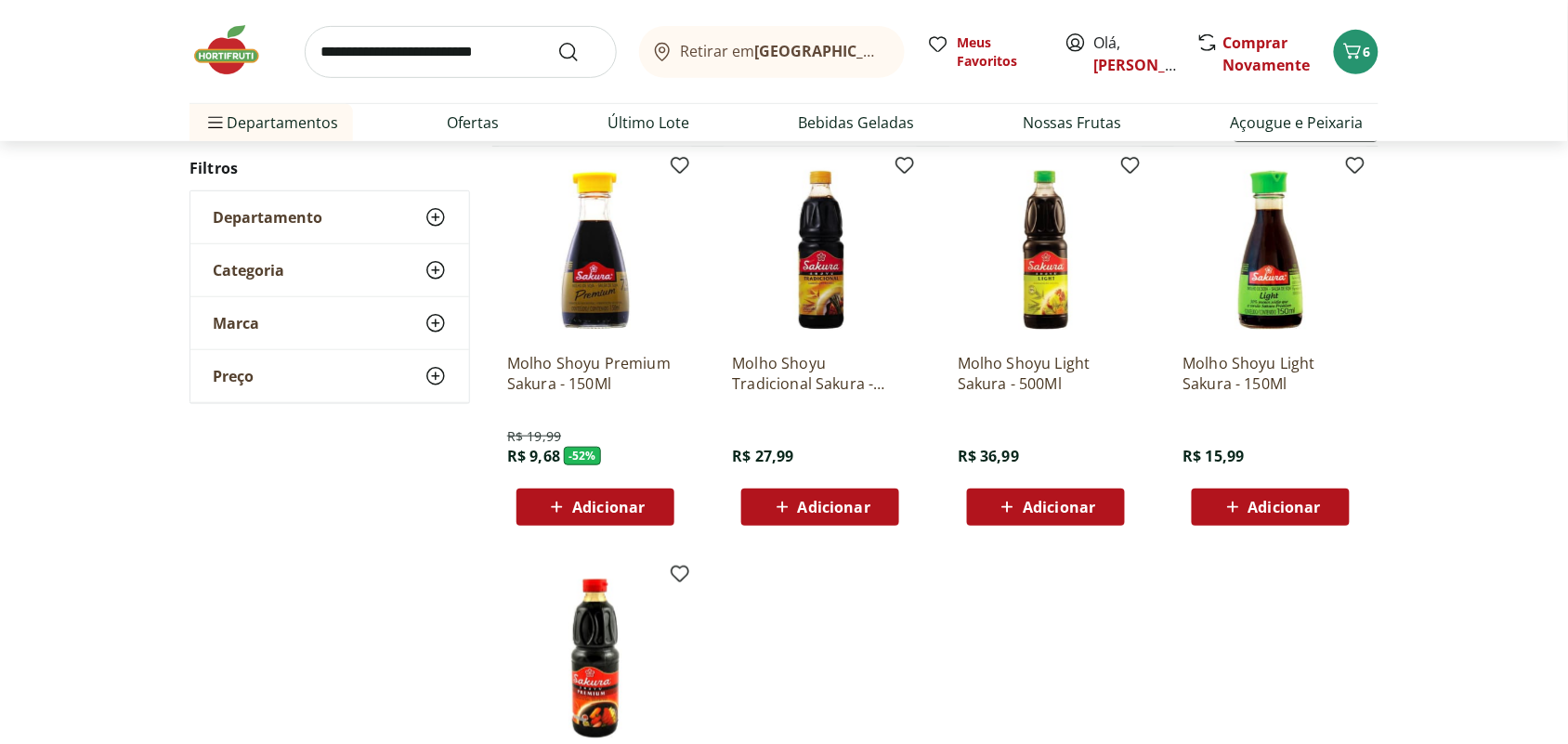
click at [624, 509] on span "Adicionar" at bounding box center [608, 507] width 73 height 15
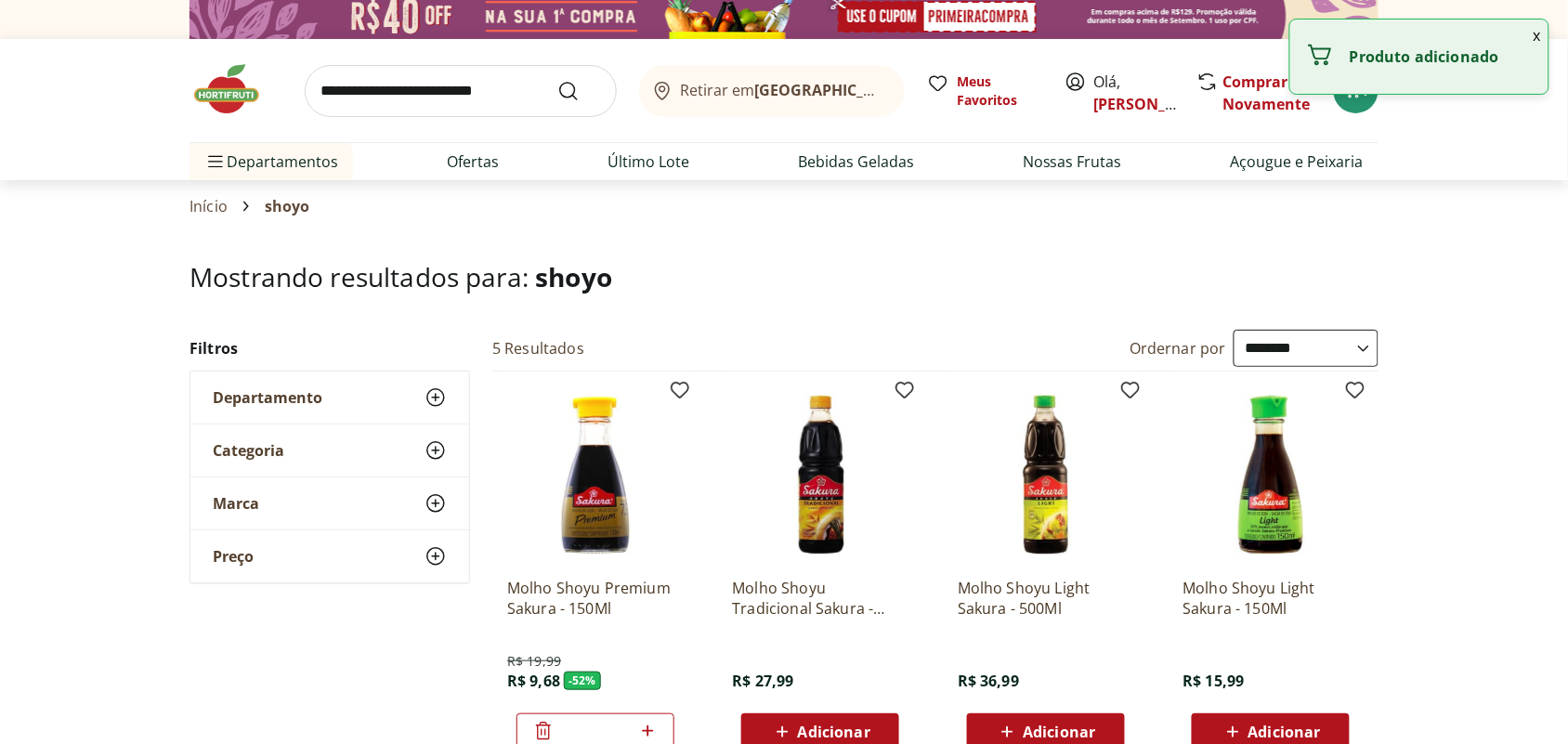
scroll to position [0, 0]
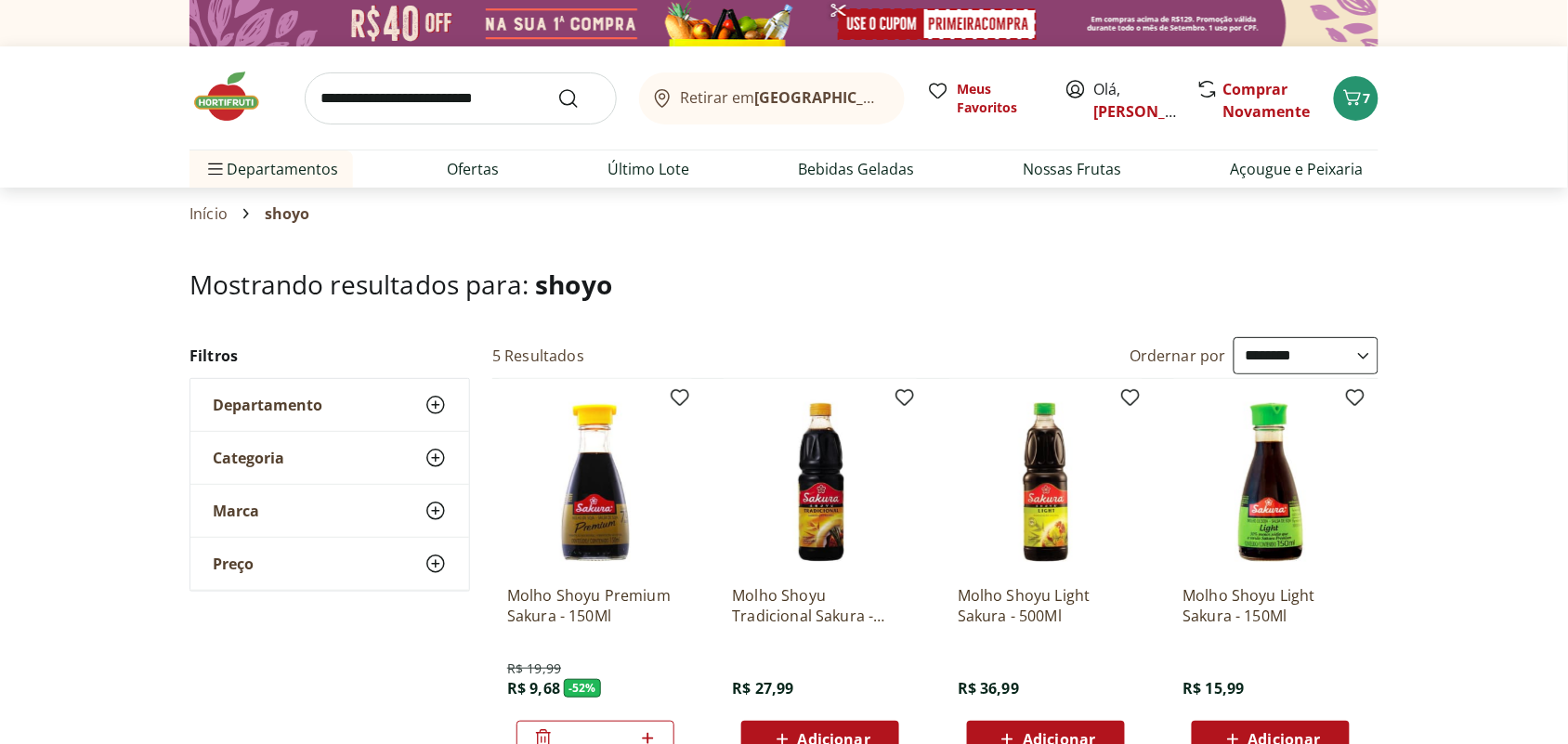
click at [455, 100] on input "search" at bounding box center [461, 98] width 312 height 52
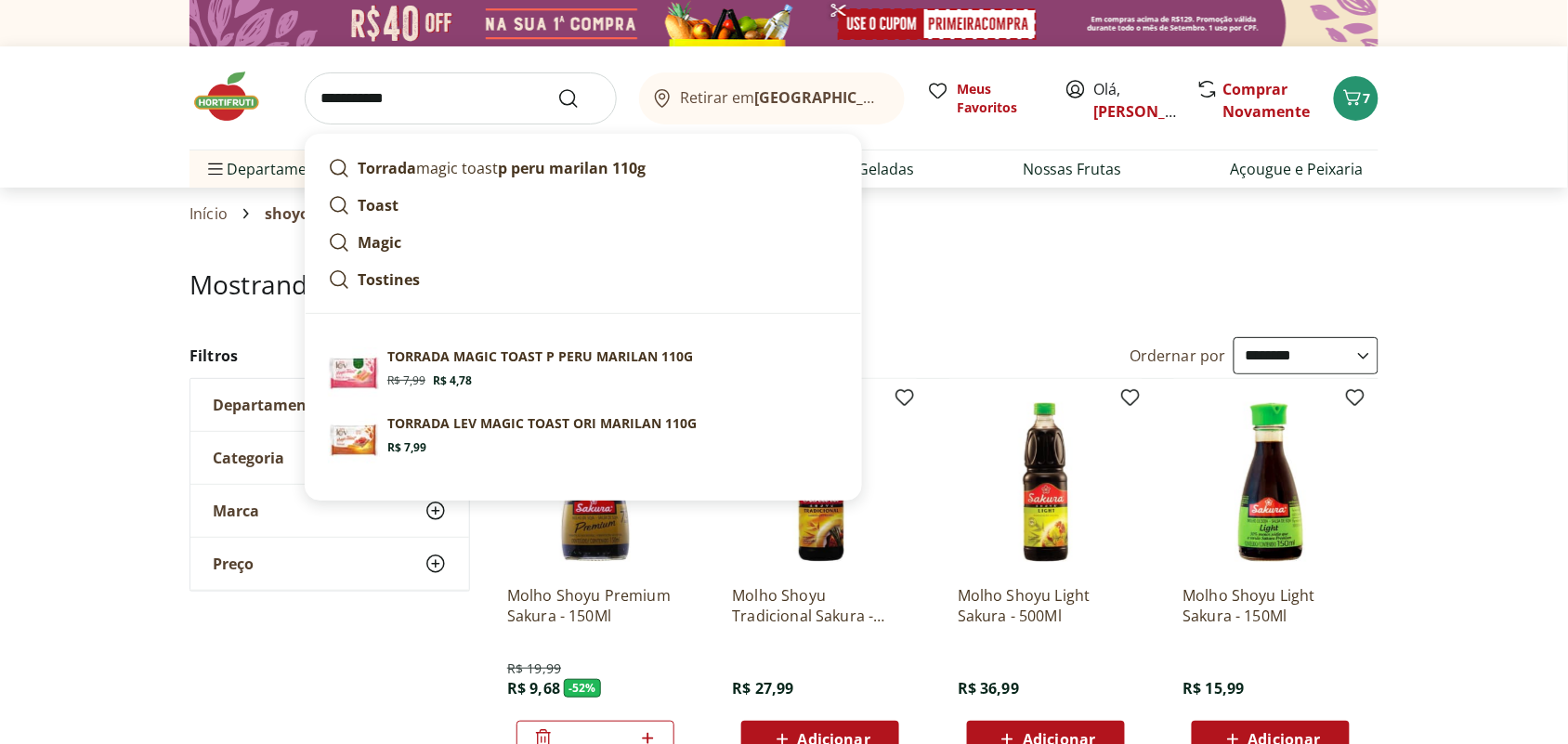
type input "**********"
click at [557, 87] on button "Submit Search" at bounding box center [579, 98] width 44 height 23
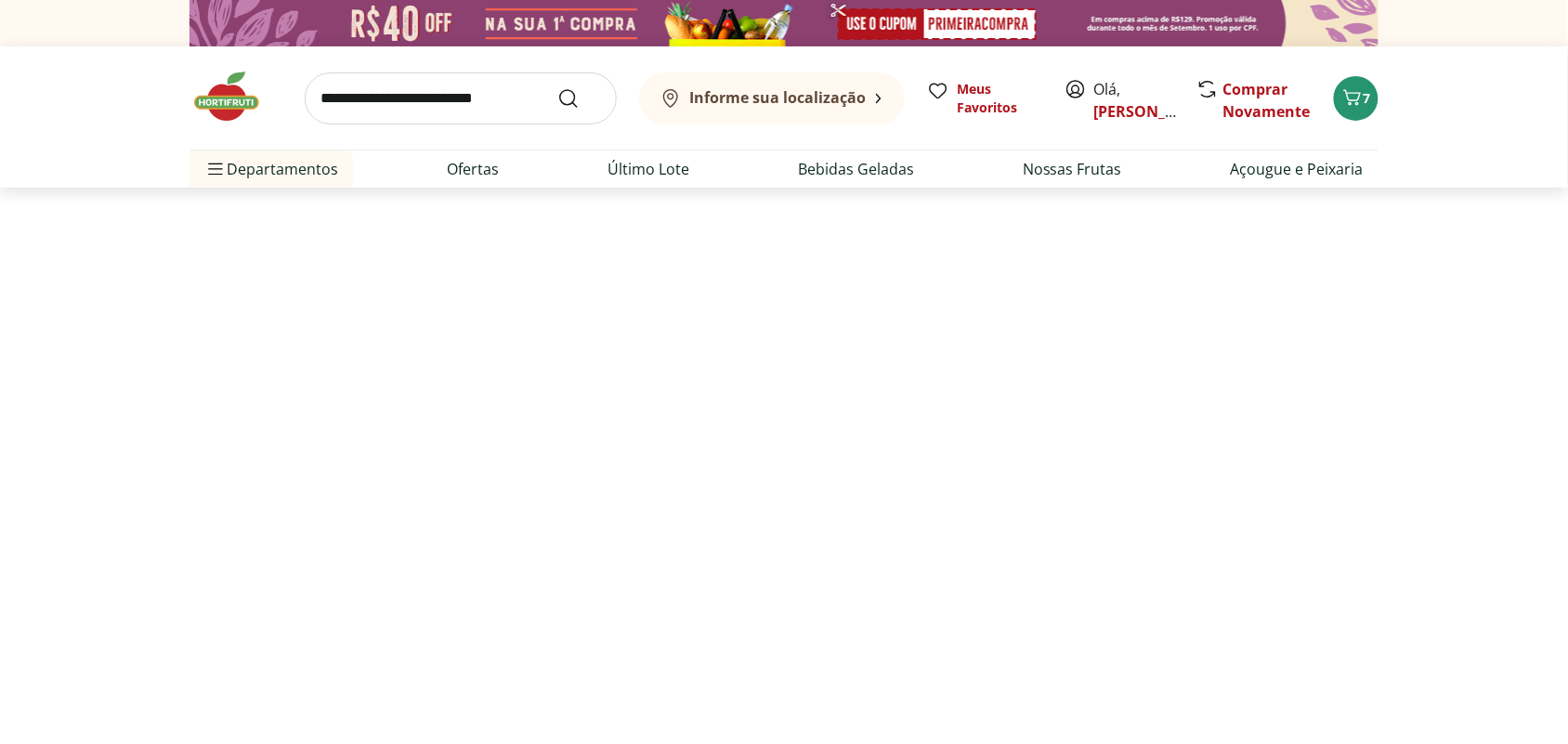
select select "**********"
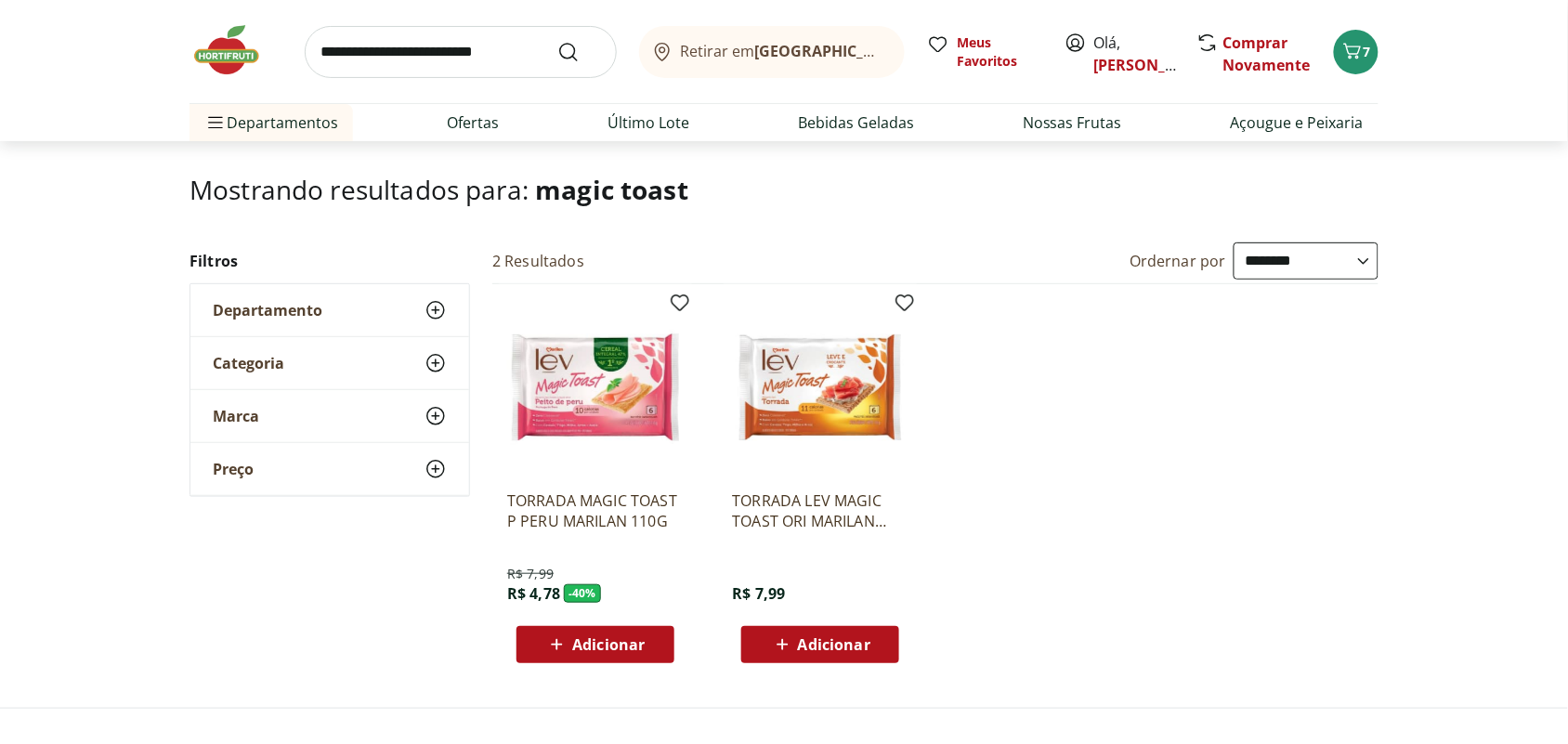
scroll to position [116, 0]
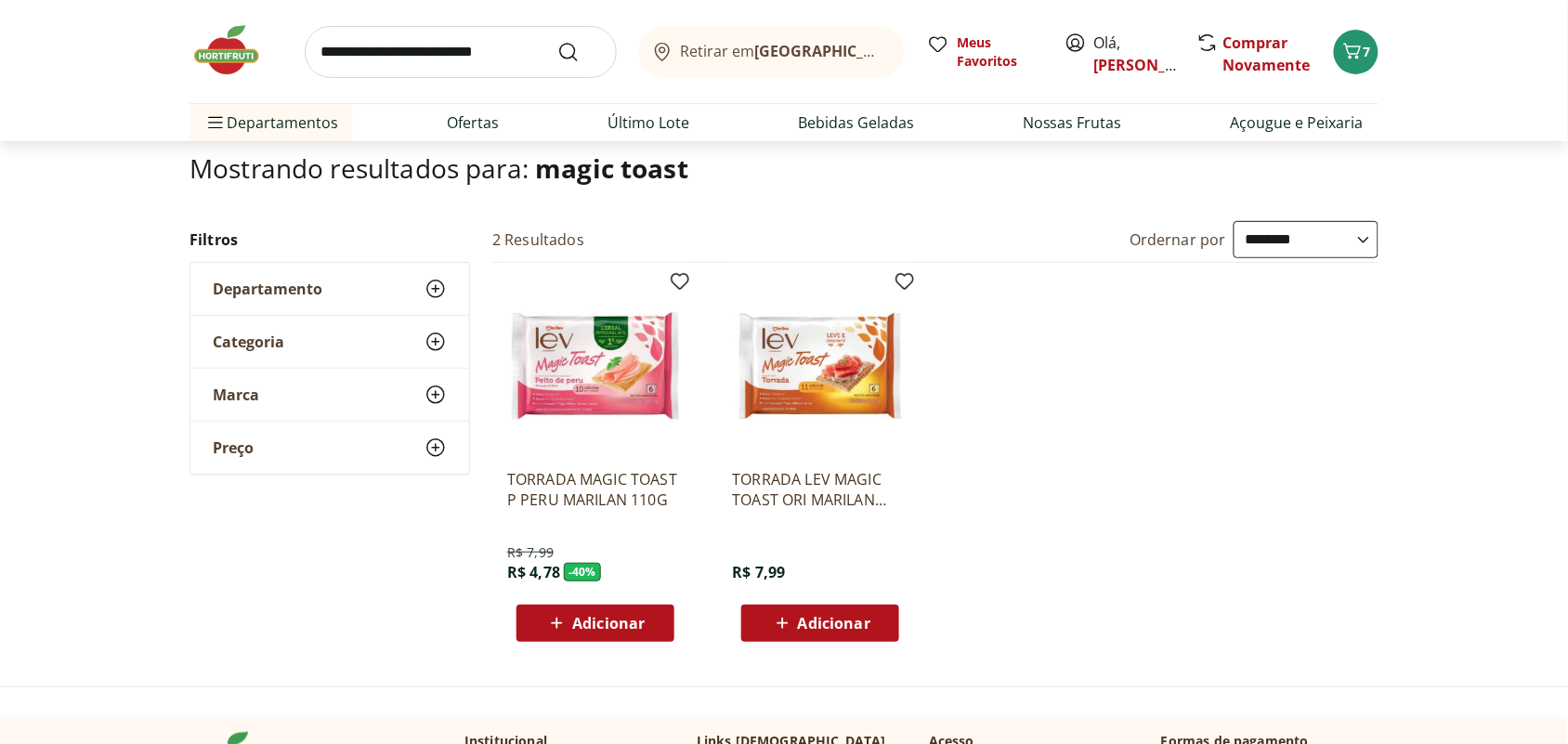
click at [833, 364] on img at bounding box center [819, 365] width 177 height 177
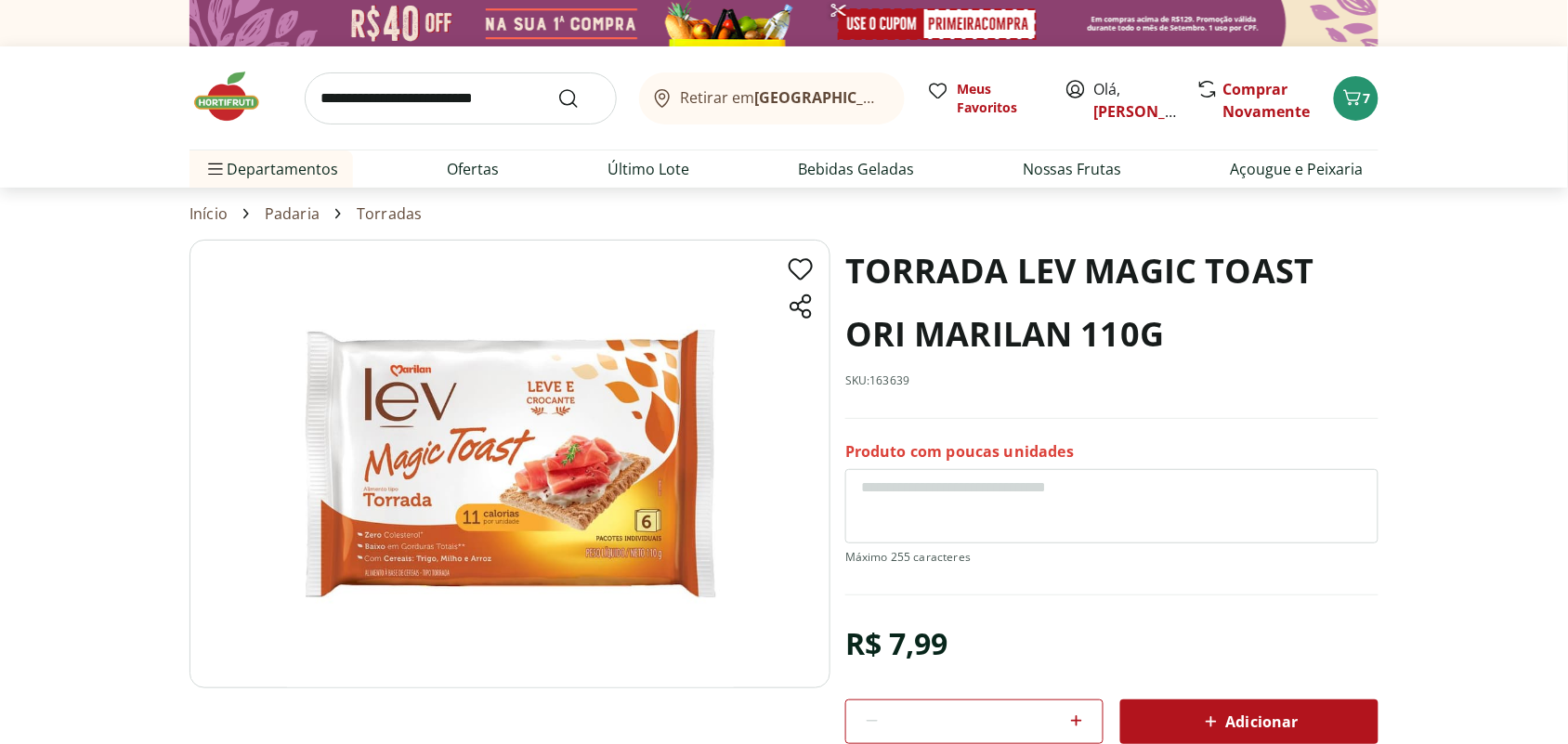
click at [1080, 715] on icon at bounding box center [1076, 721] width 23 height 23
type input "*"
click at [1179, 722] on div "Adicionar" at bounding box center [1249, 721] width 228 height 33
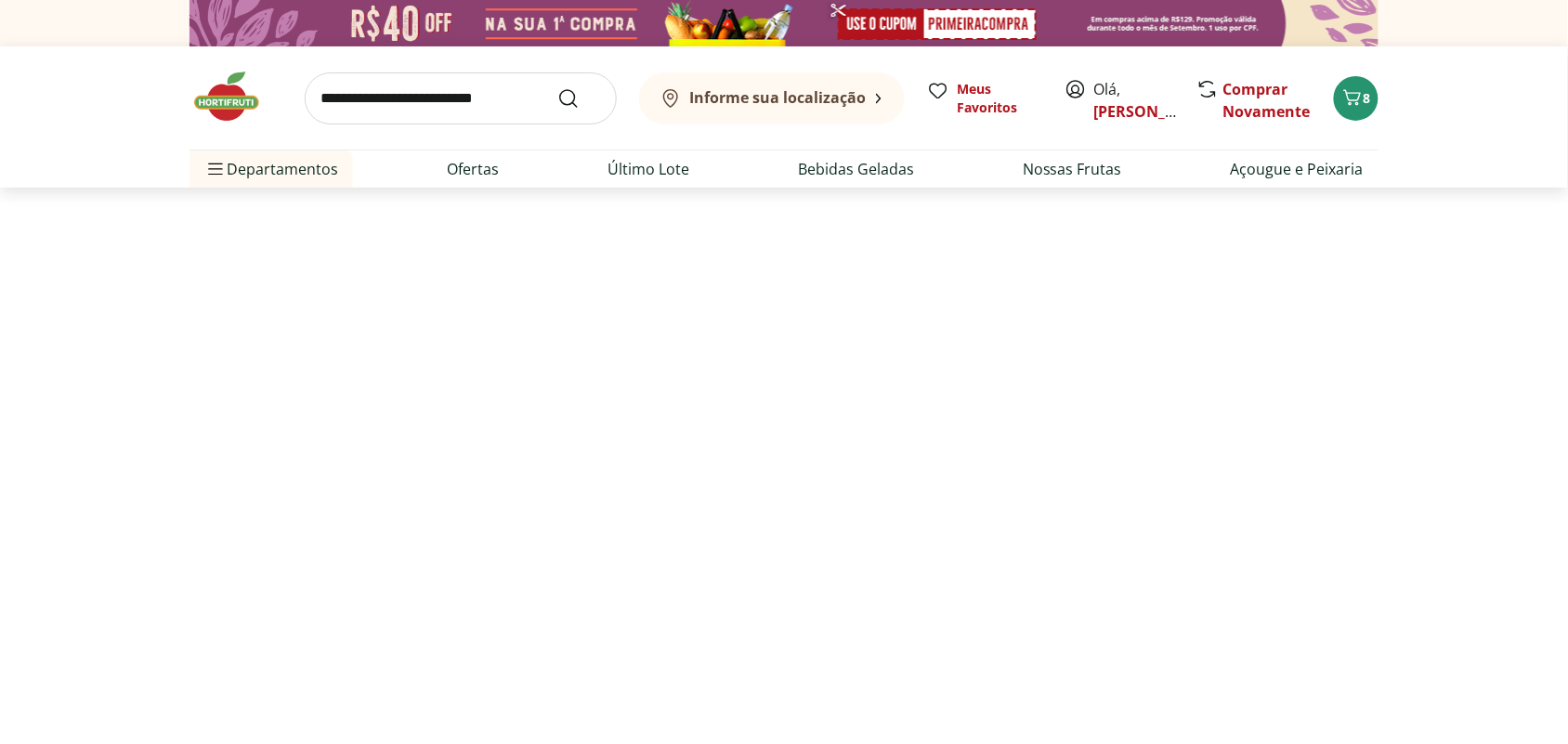
scroll to position [116, 0]
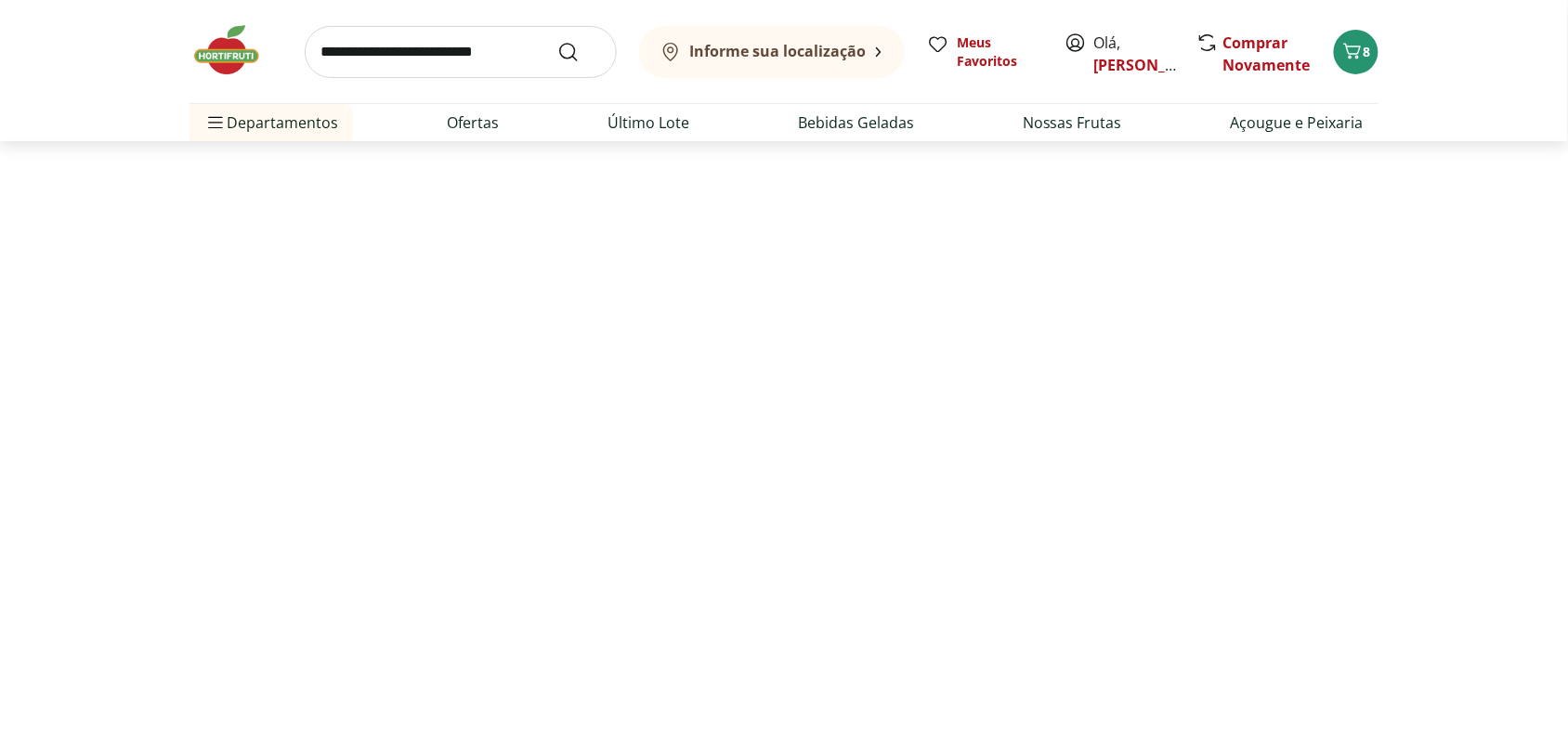
select select "**********"
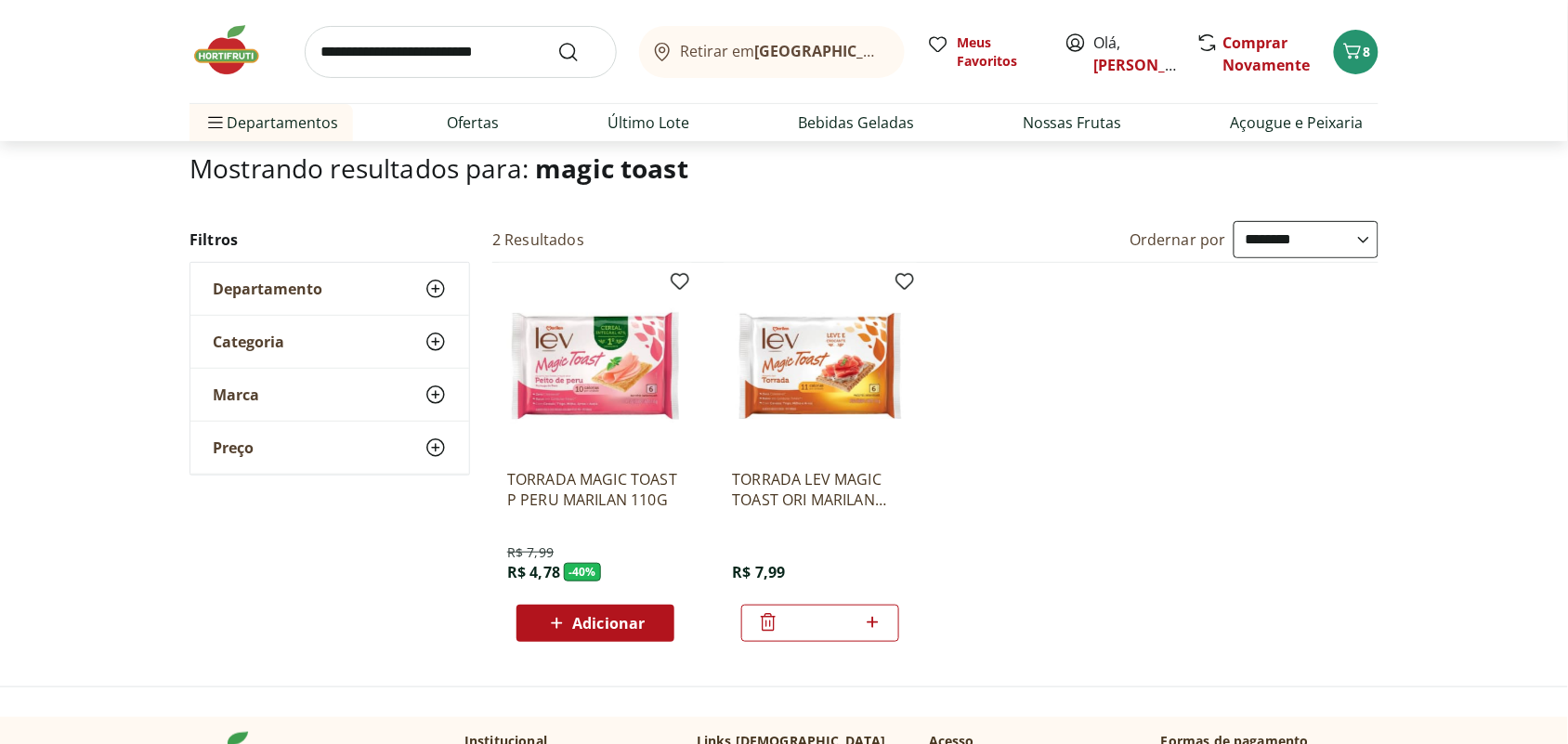
click at [421, 54] on input "search" at bounding box center [461, 52] width 312 height 52
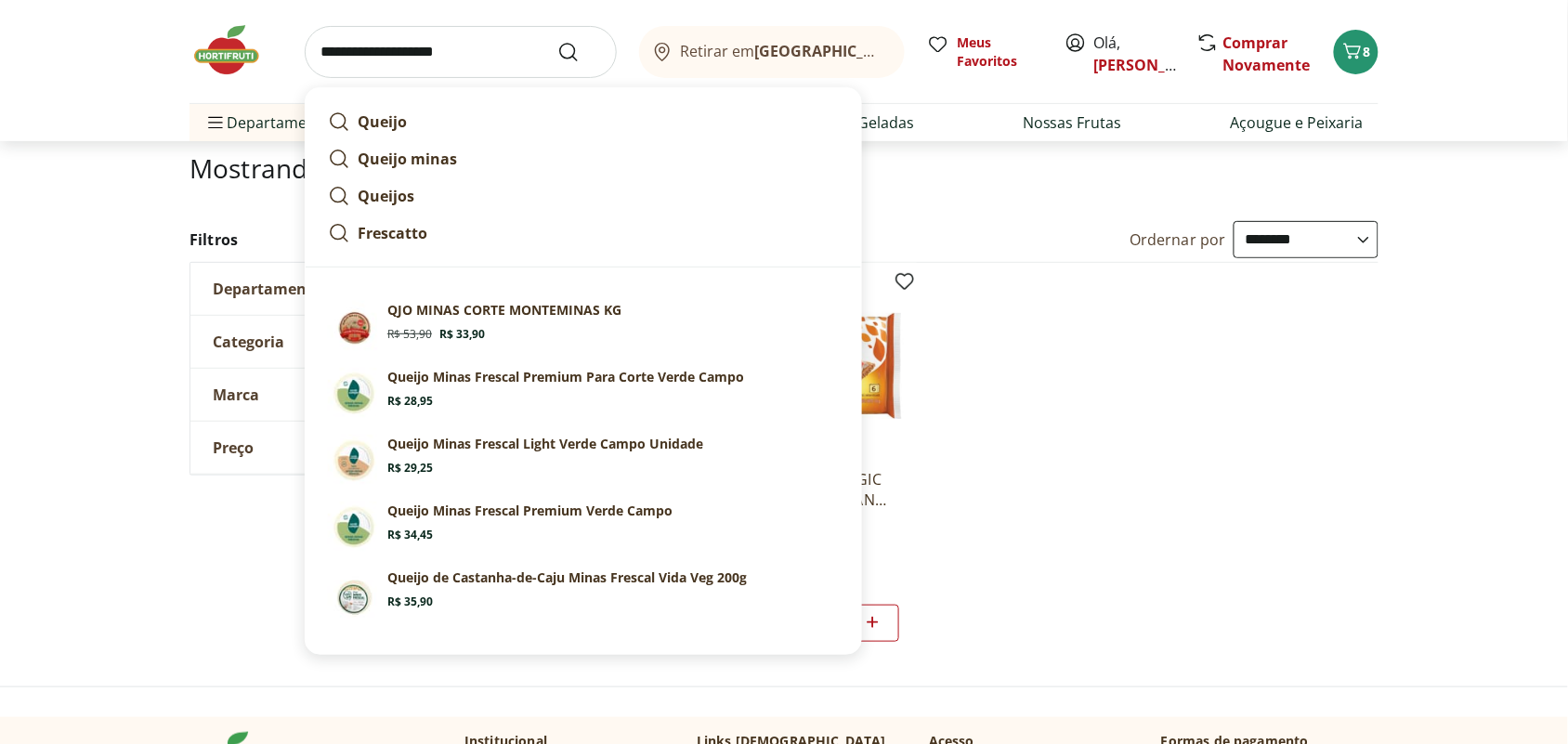
type input "**********"
click at [557, 41] on button "Submit Search" at bounding box center [579, 52] width 44 height 23
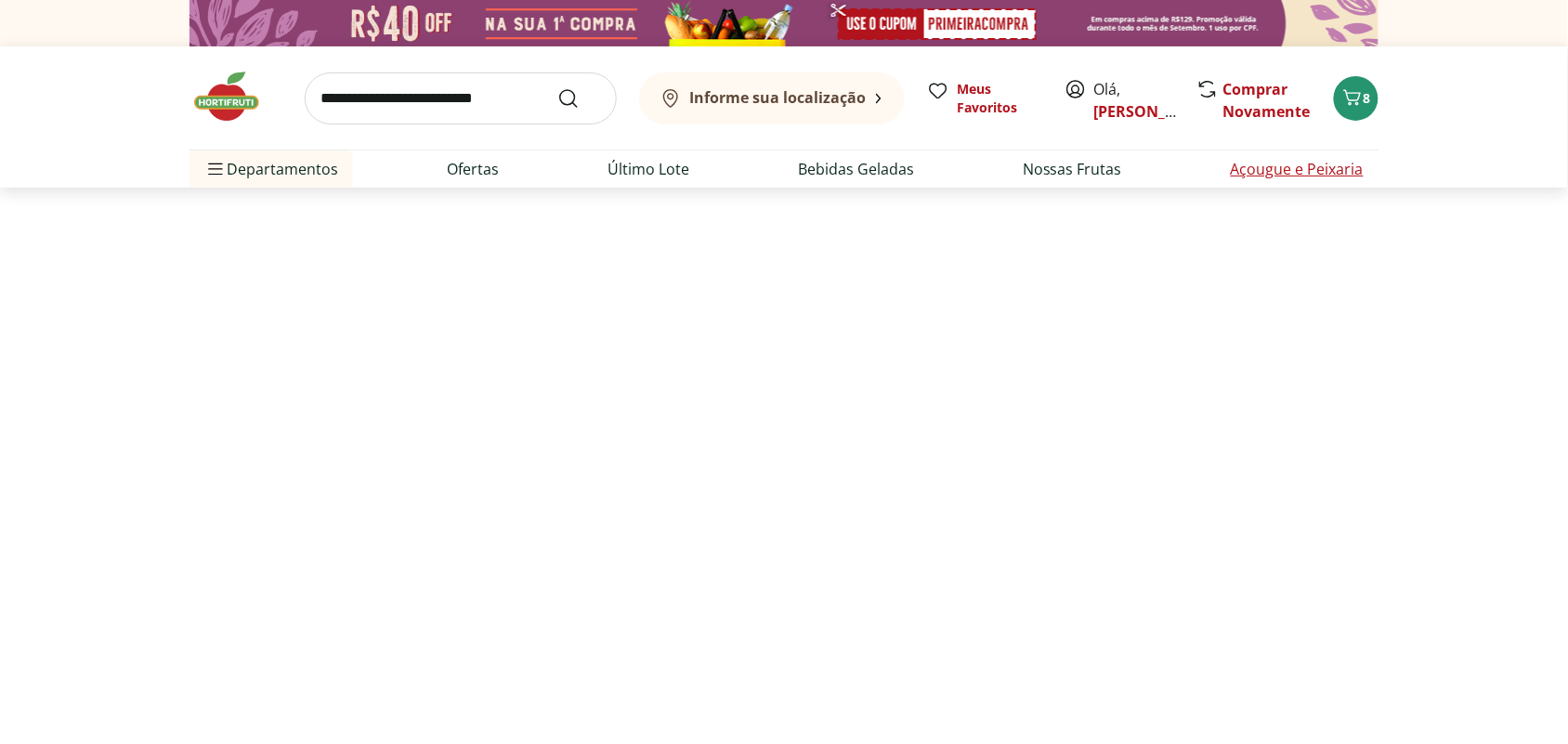
select select "**********"
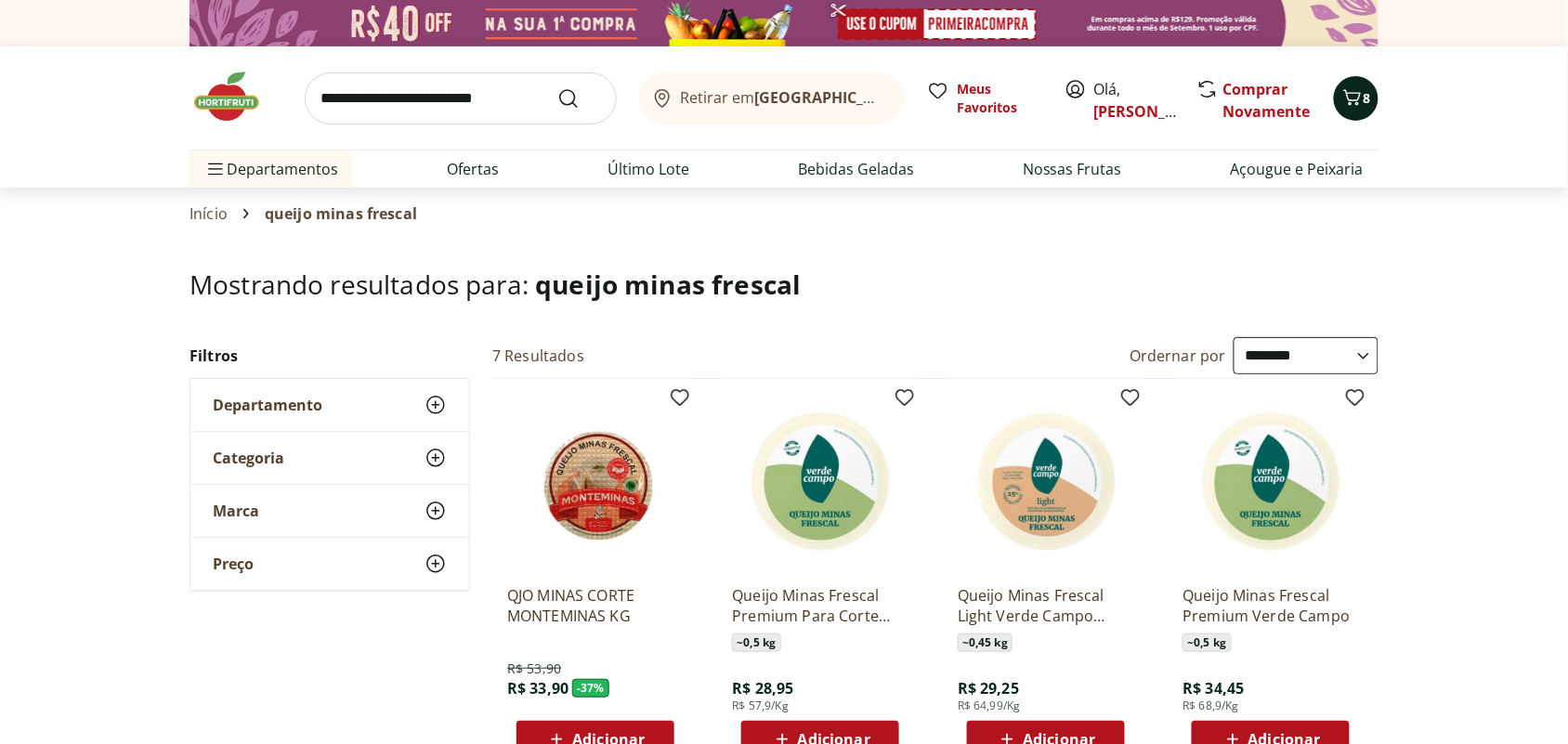
click at [1351, 89] on icon "Carrinho" at bounding box center [1353, 97] width 23 height 23
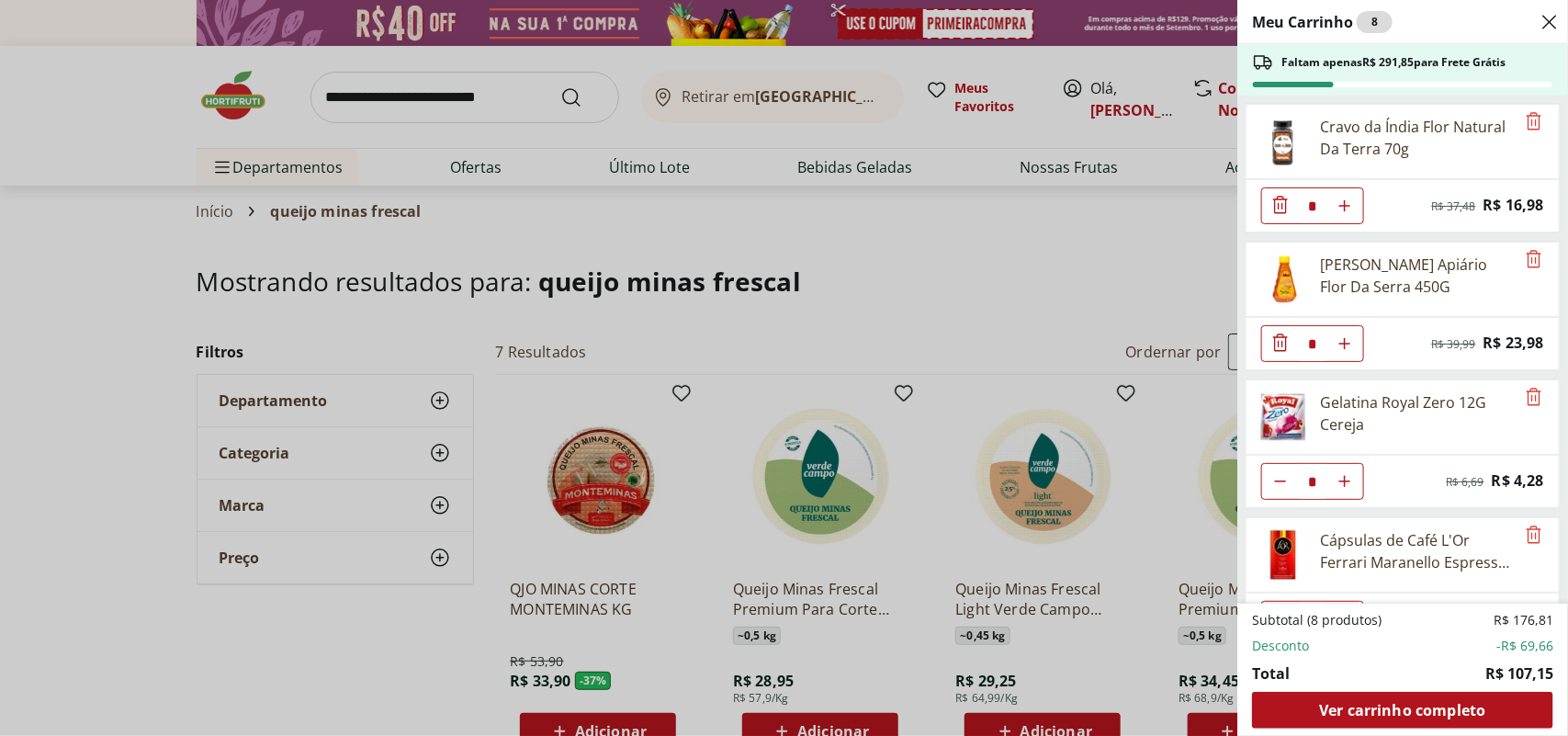
click at [1073, 216] on div "Meu Carrinho 8 Faltam apenas R$ 291,85 para Frete Grátis Cravo da Índia Flor Na…" at bounding box center [784, 368] width 1568 height 736
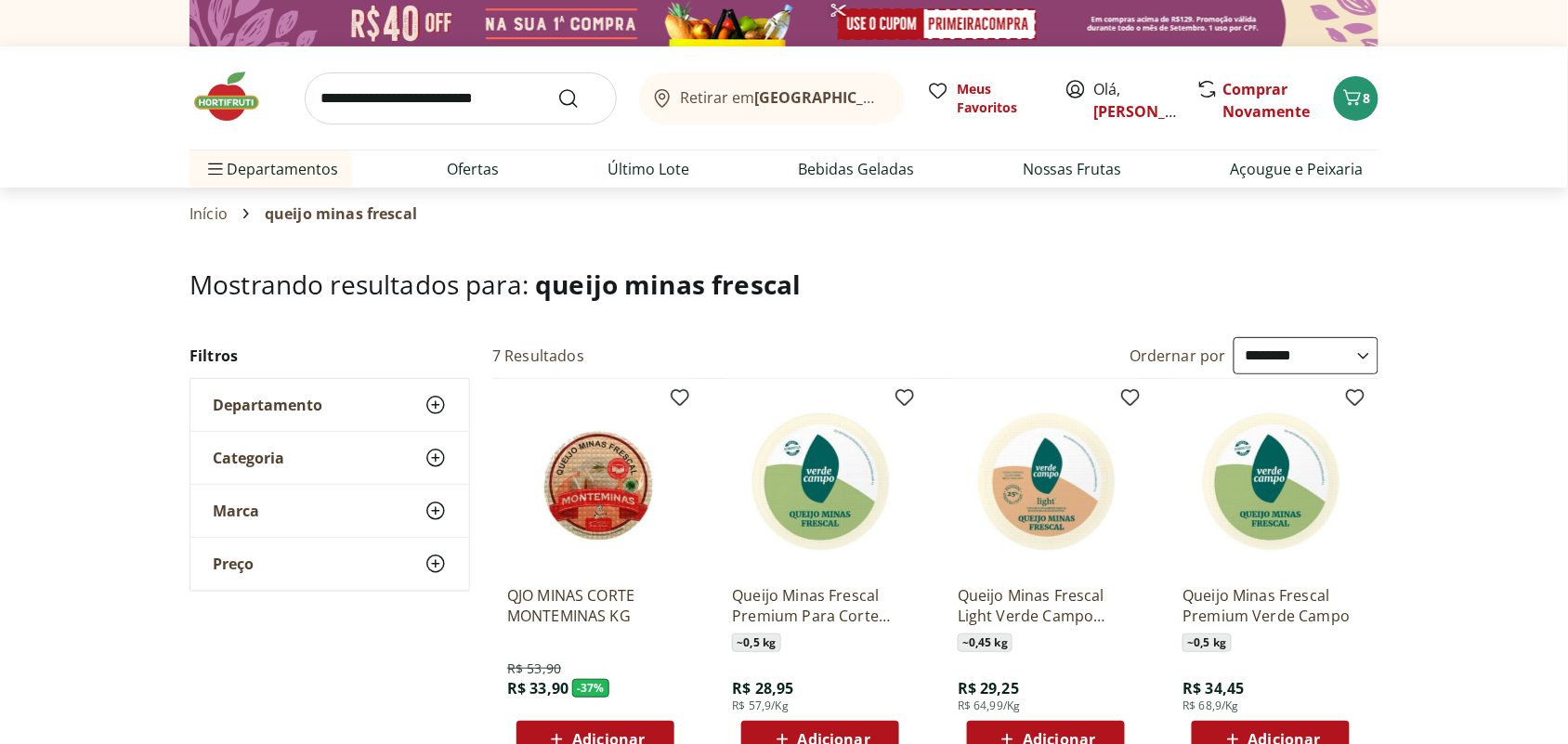
click at [464, 98] on input "search" at bounding box center [461, 98] width 312 height 52
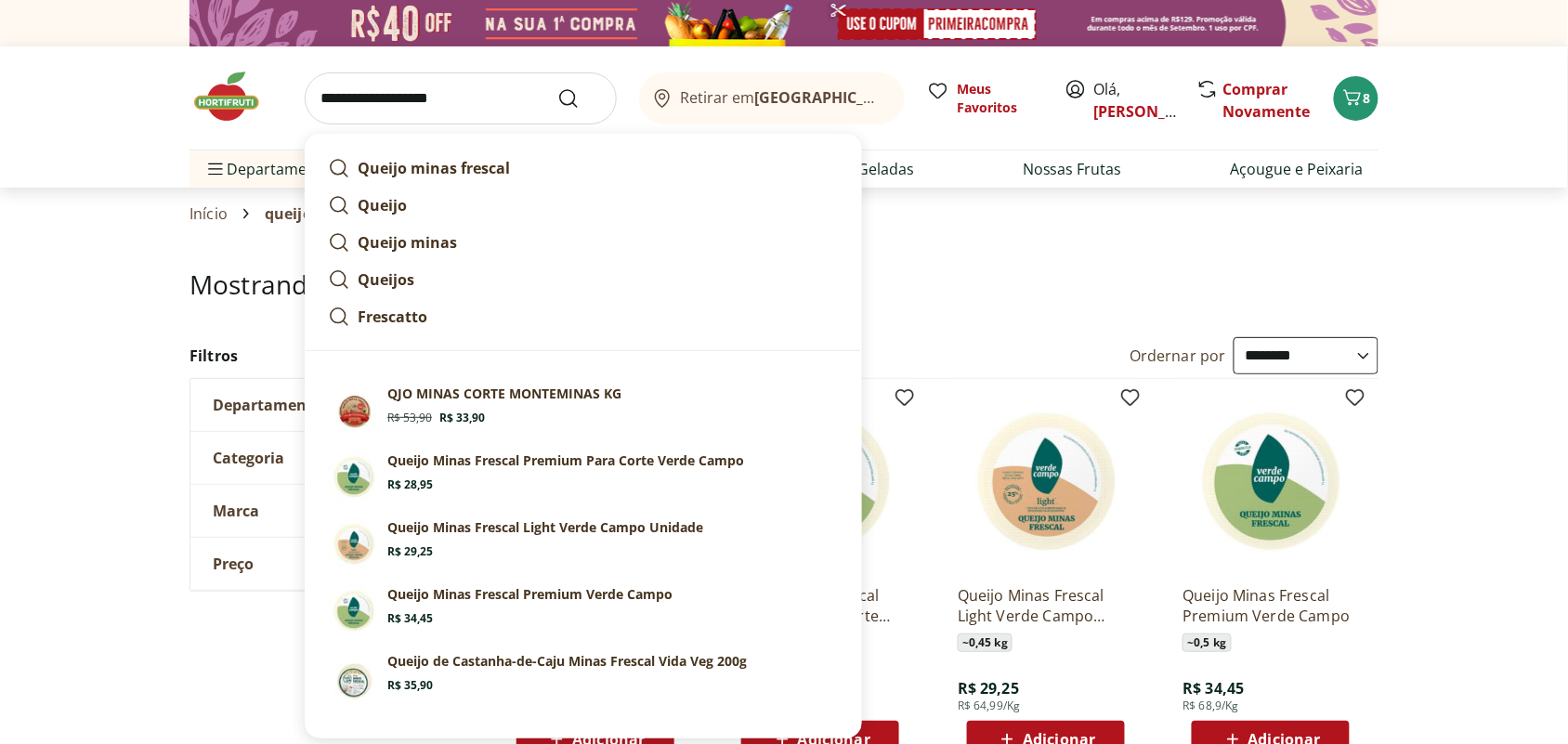
type input "**********"
click at [557, 87] on button "Submit Search" at bounding box center [579, 98] width 44 height 23
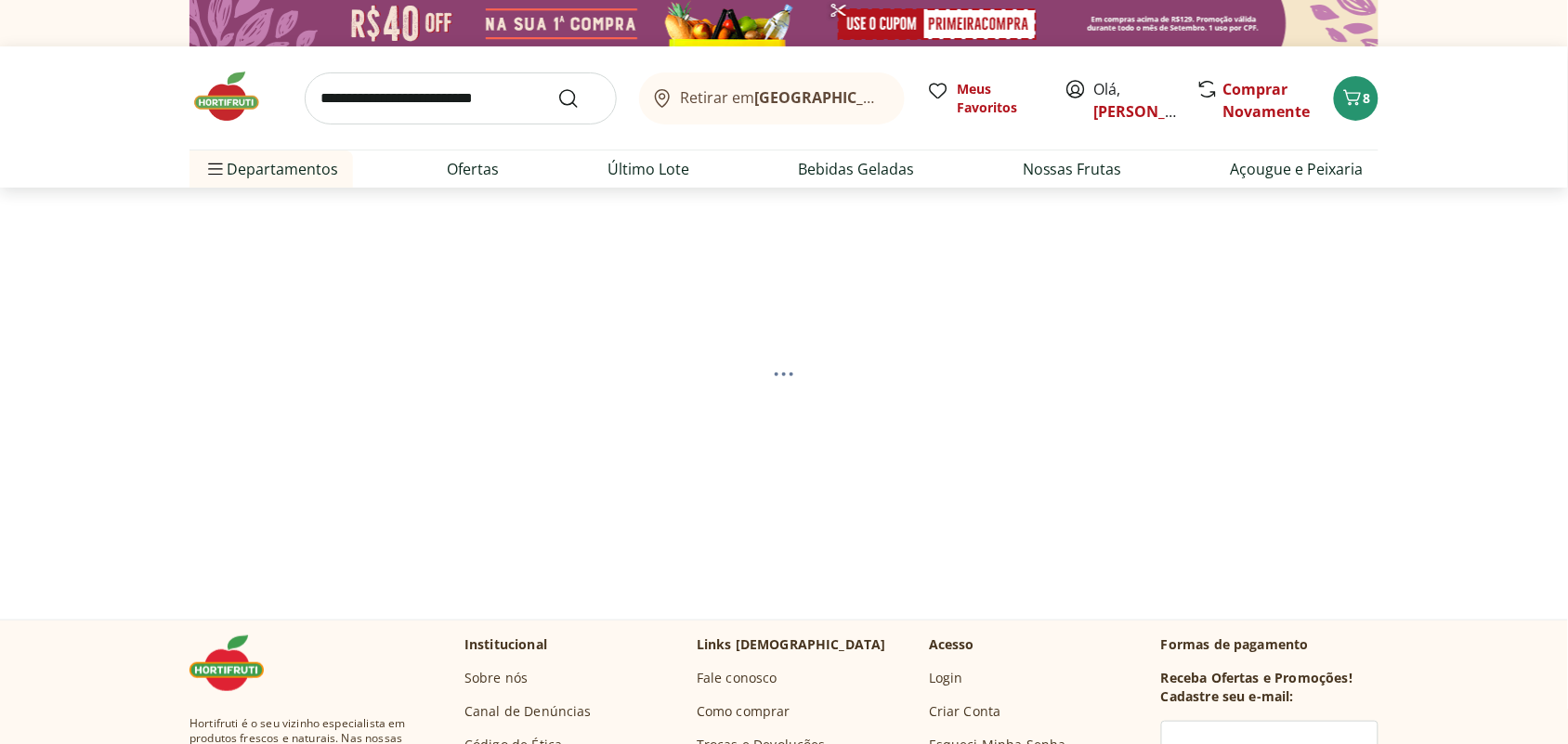
select select "**********"
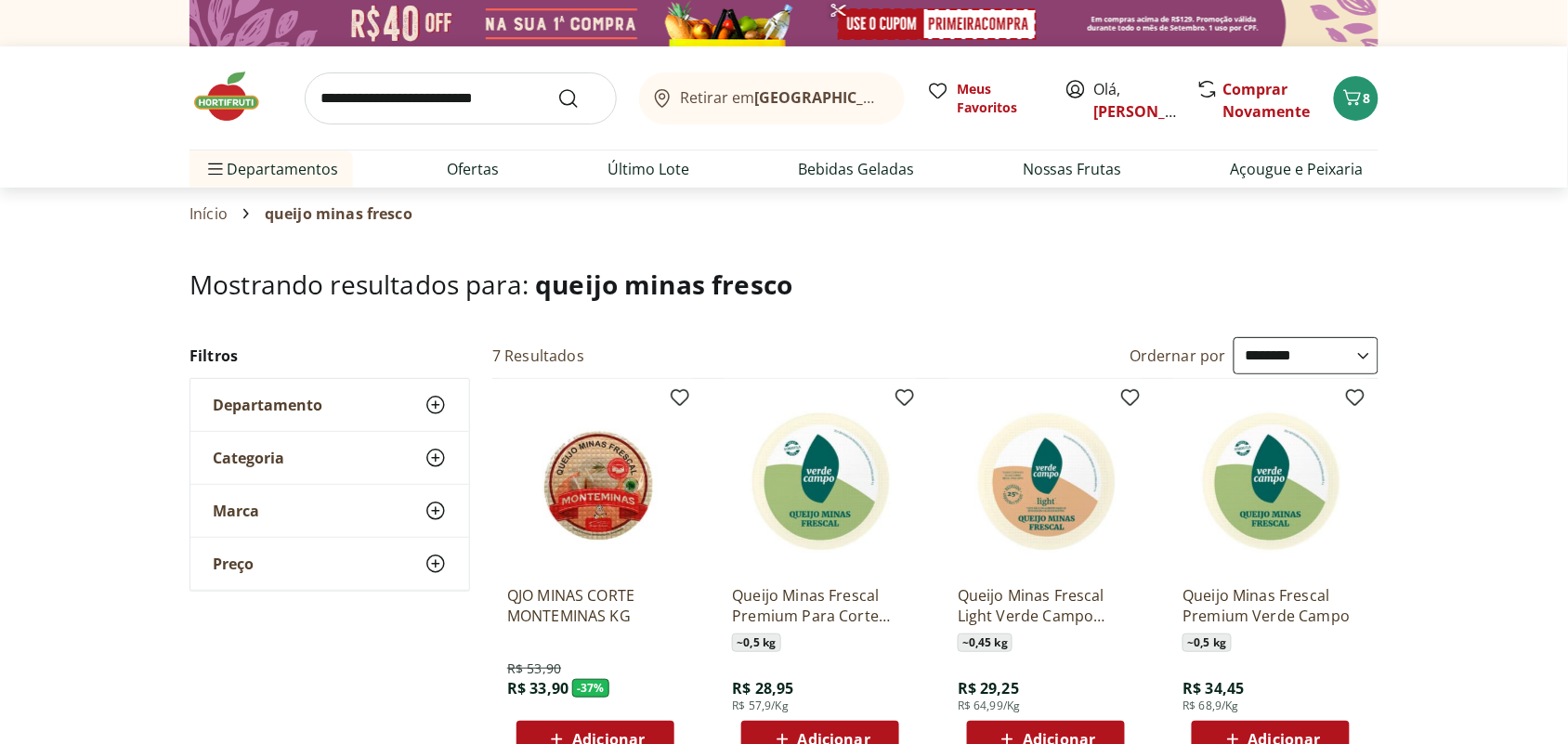
scroll to position [116, 0]
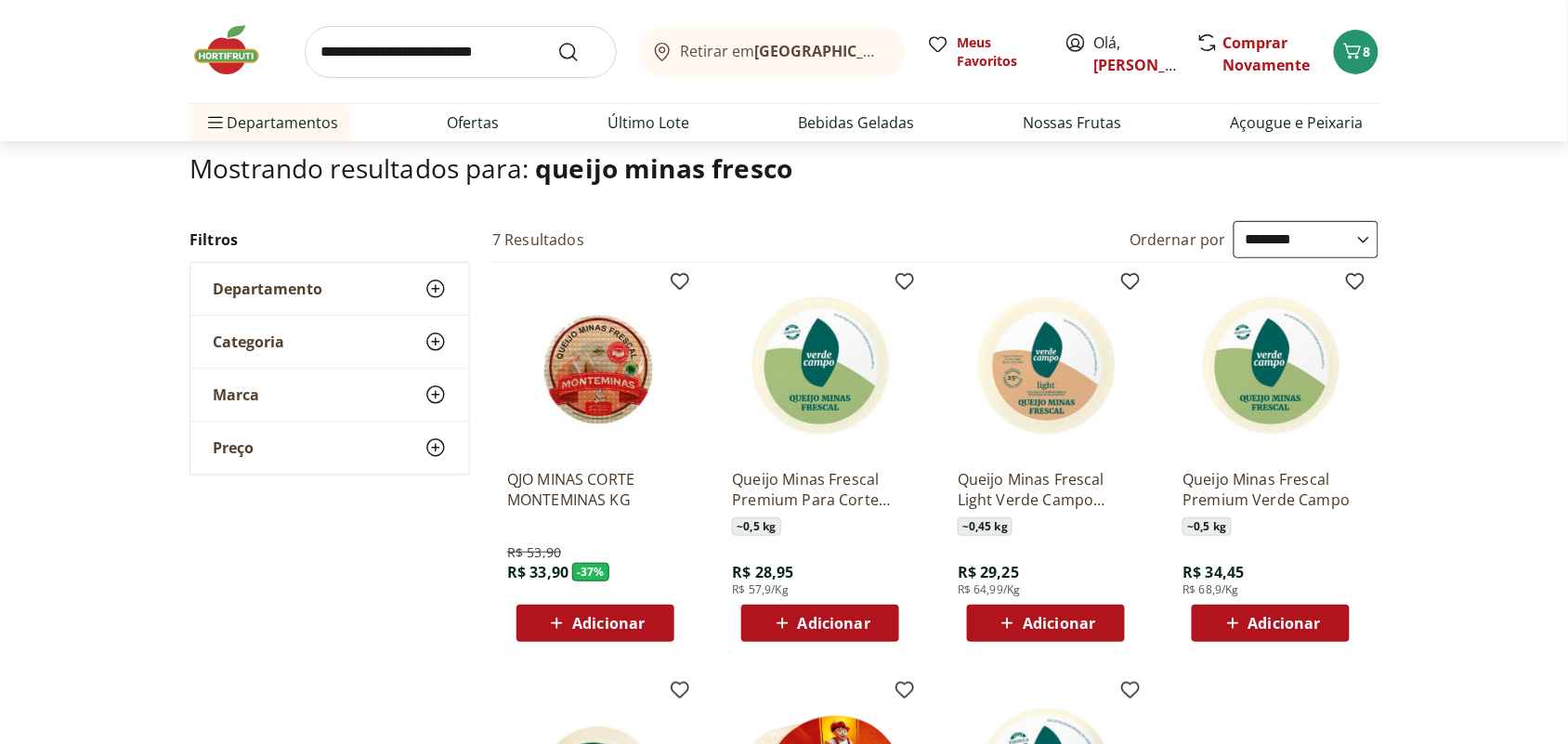
click at [1264, 624] on span "Adicionar" at bounding box center [1284, 623] width 73 height 15
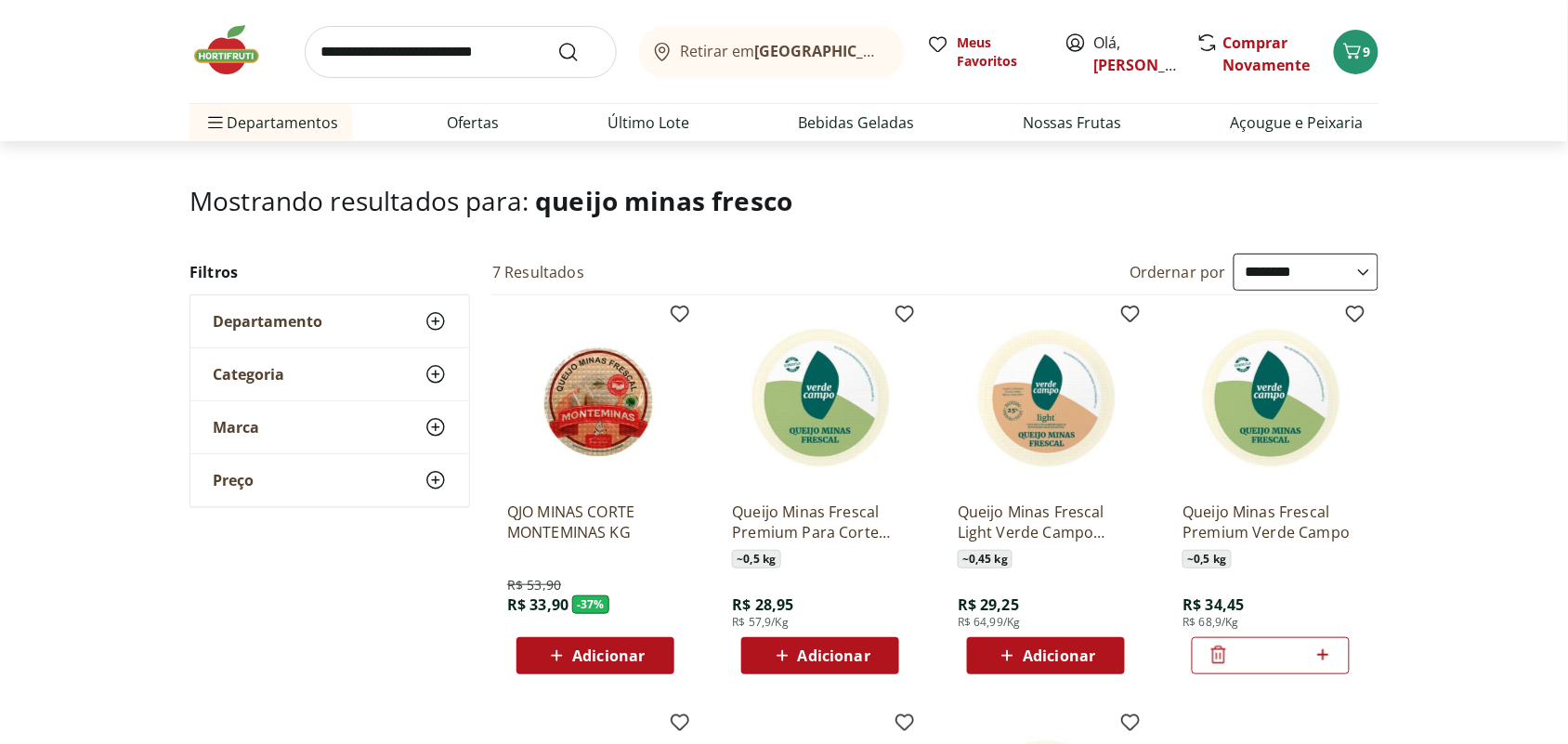
scroll to position [0, 0]
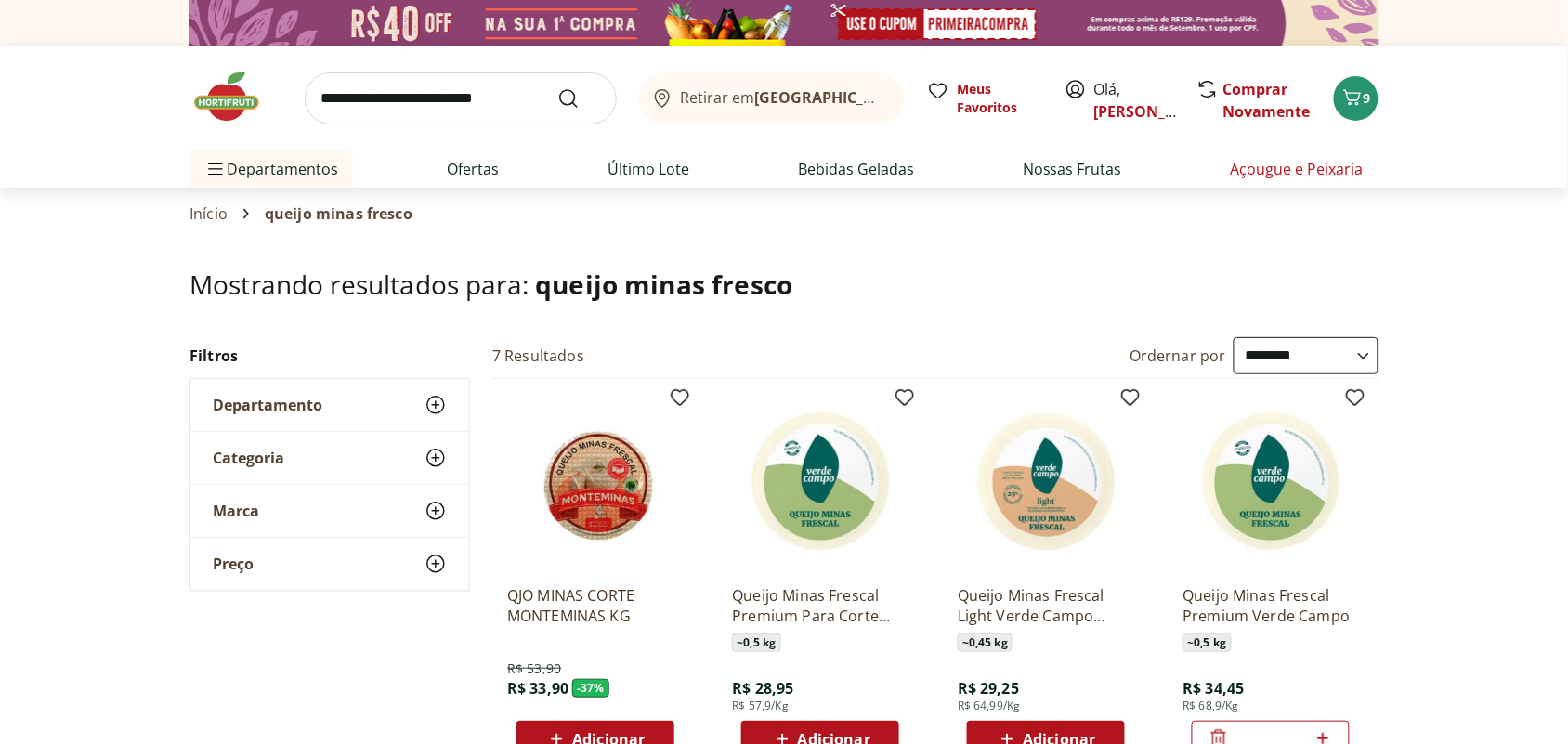
click at [1309, 163] on link "Açougue e Peixaria" at bounding box center [1296, 169] width 133 height 23
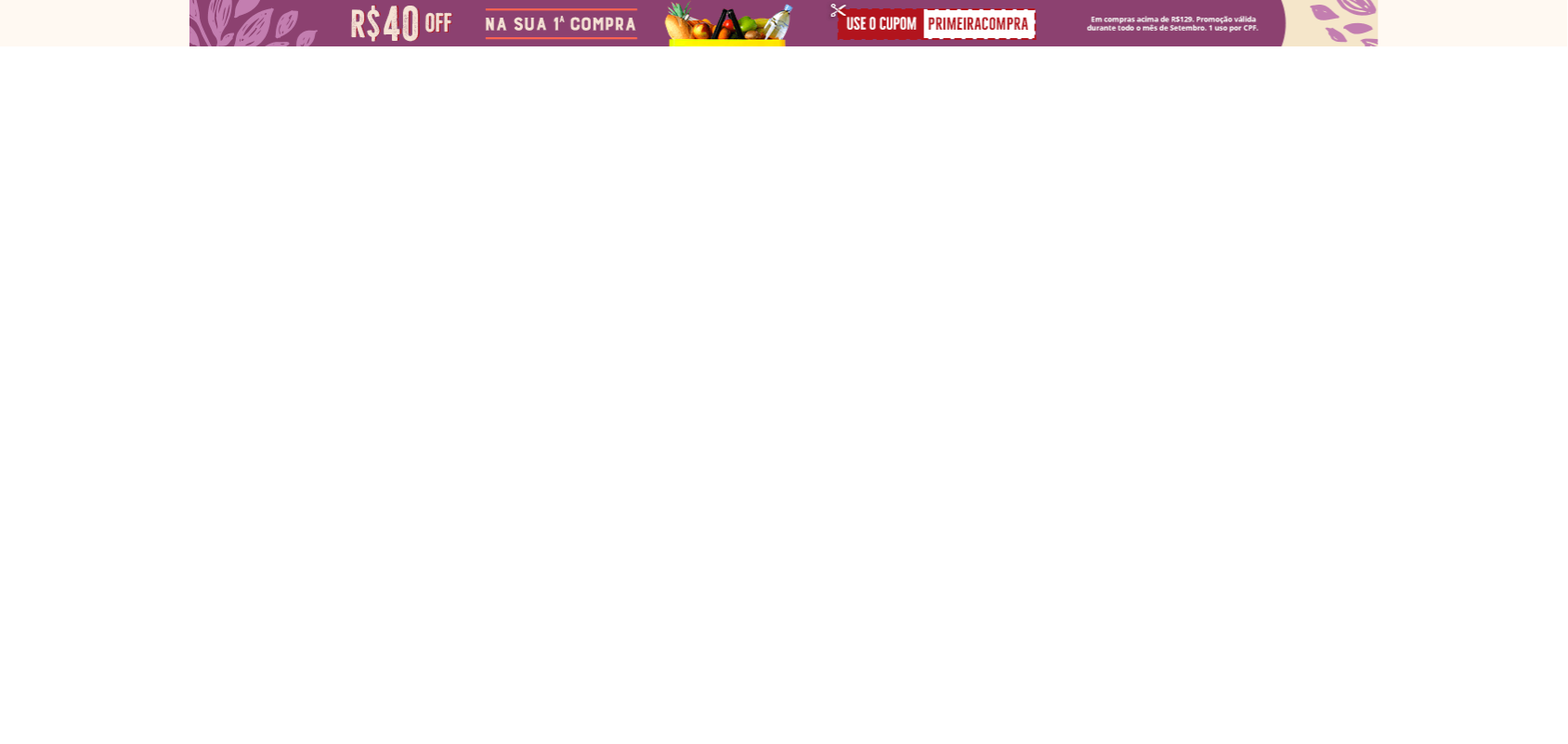
select select "**********"
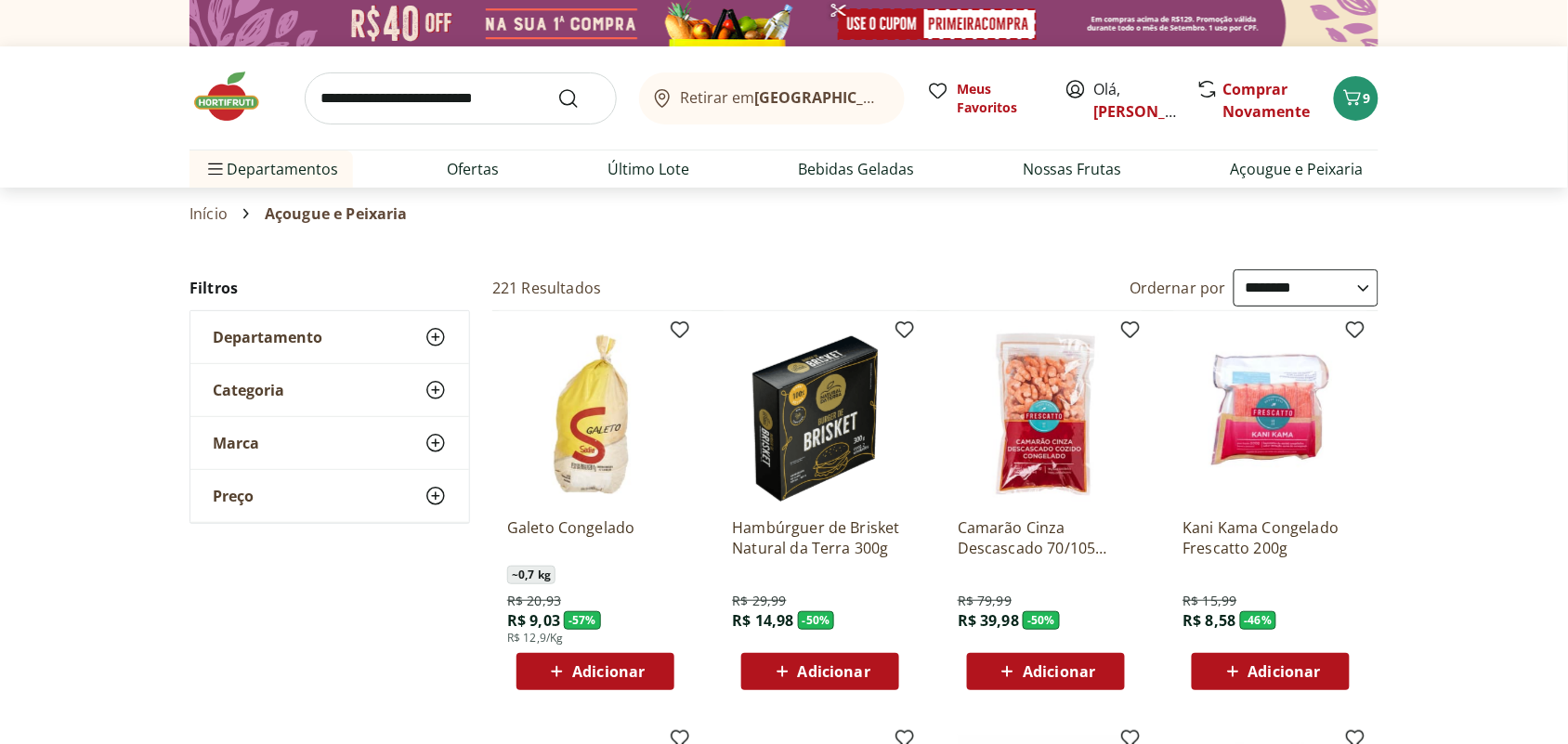
click at [1042, 401] on img at bounding box center [1045, 414] width 177 height 177
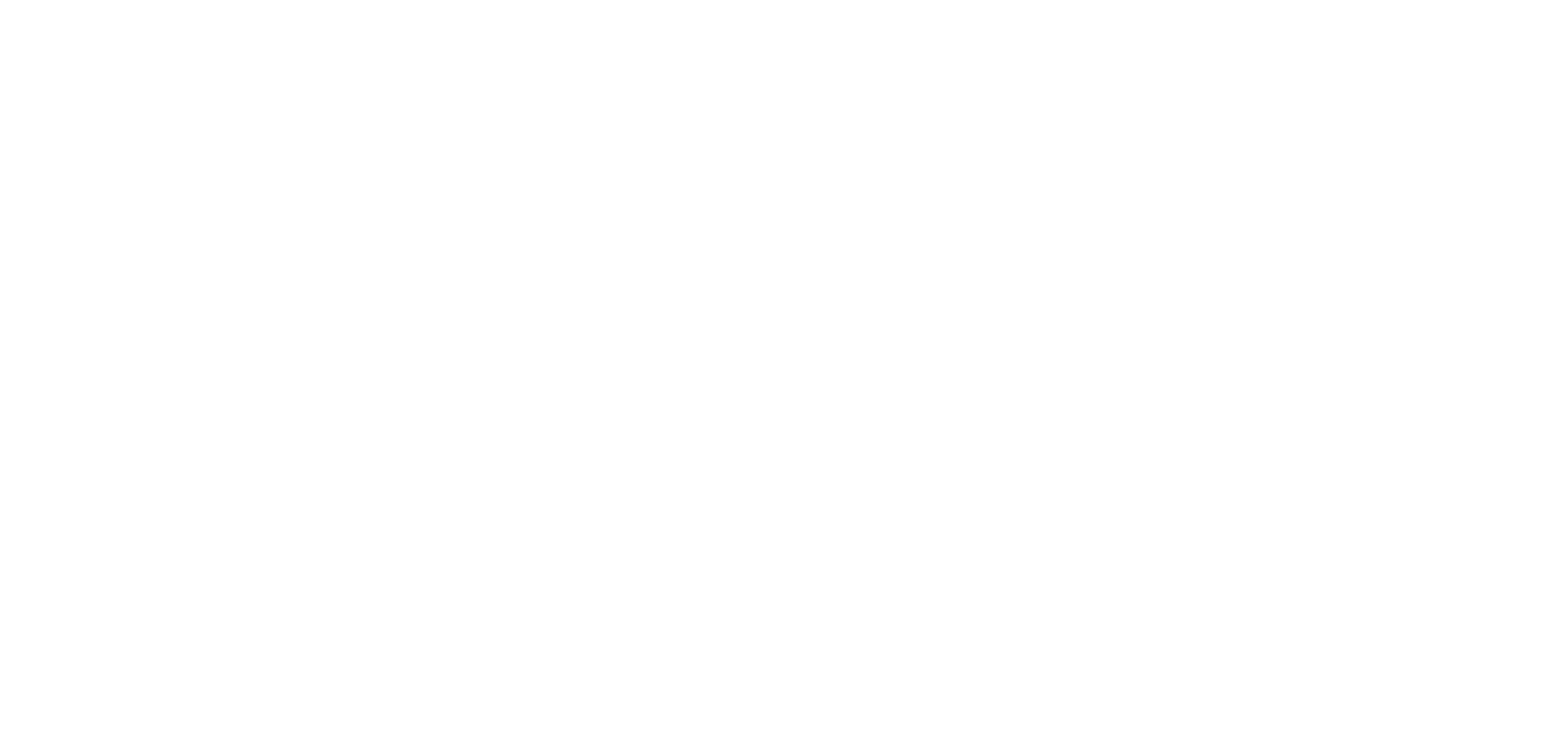
select select "**********"
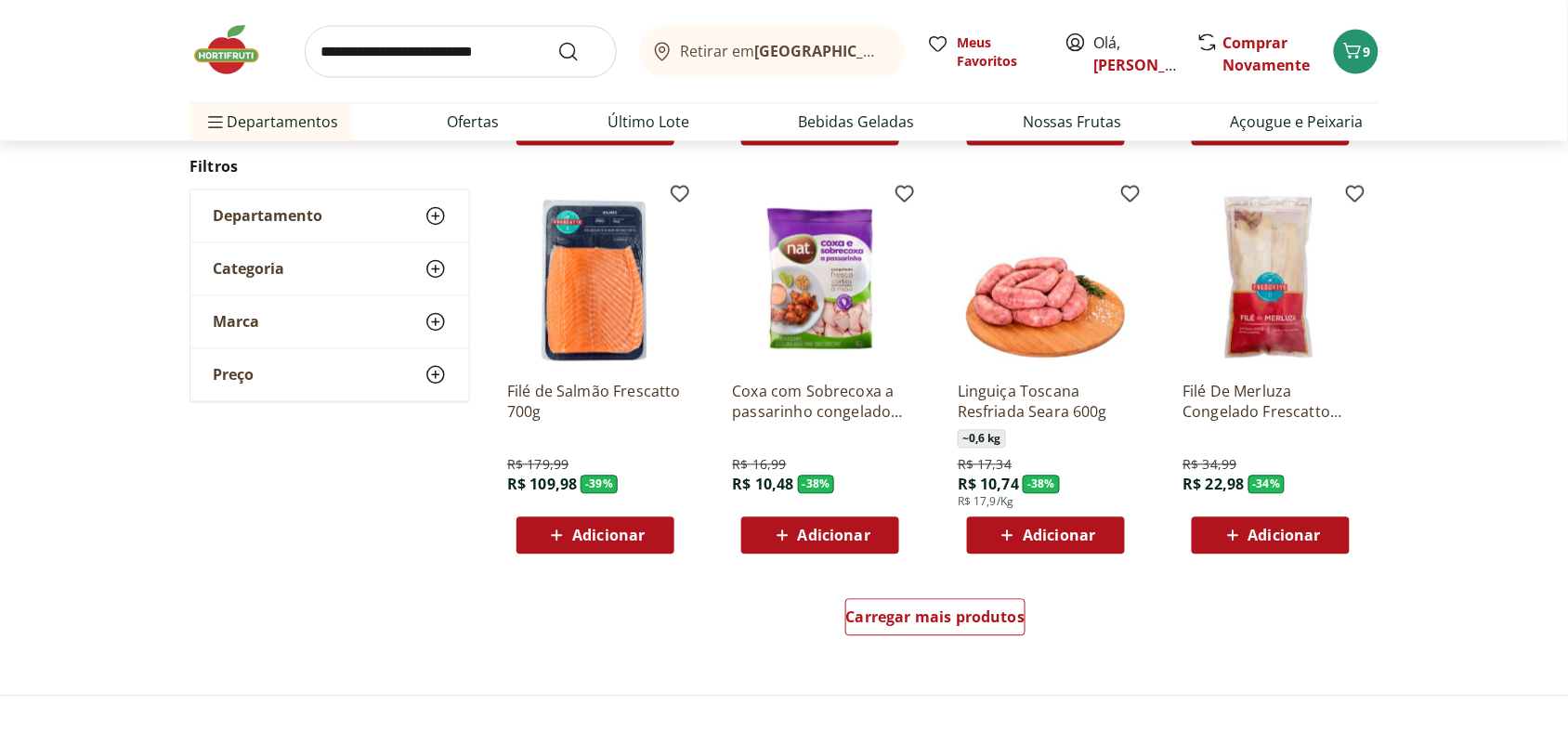
scroll to position [1161, 0]
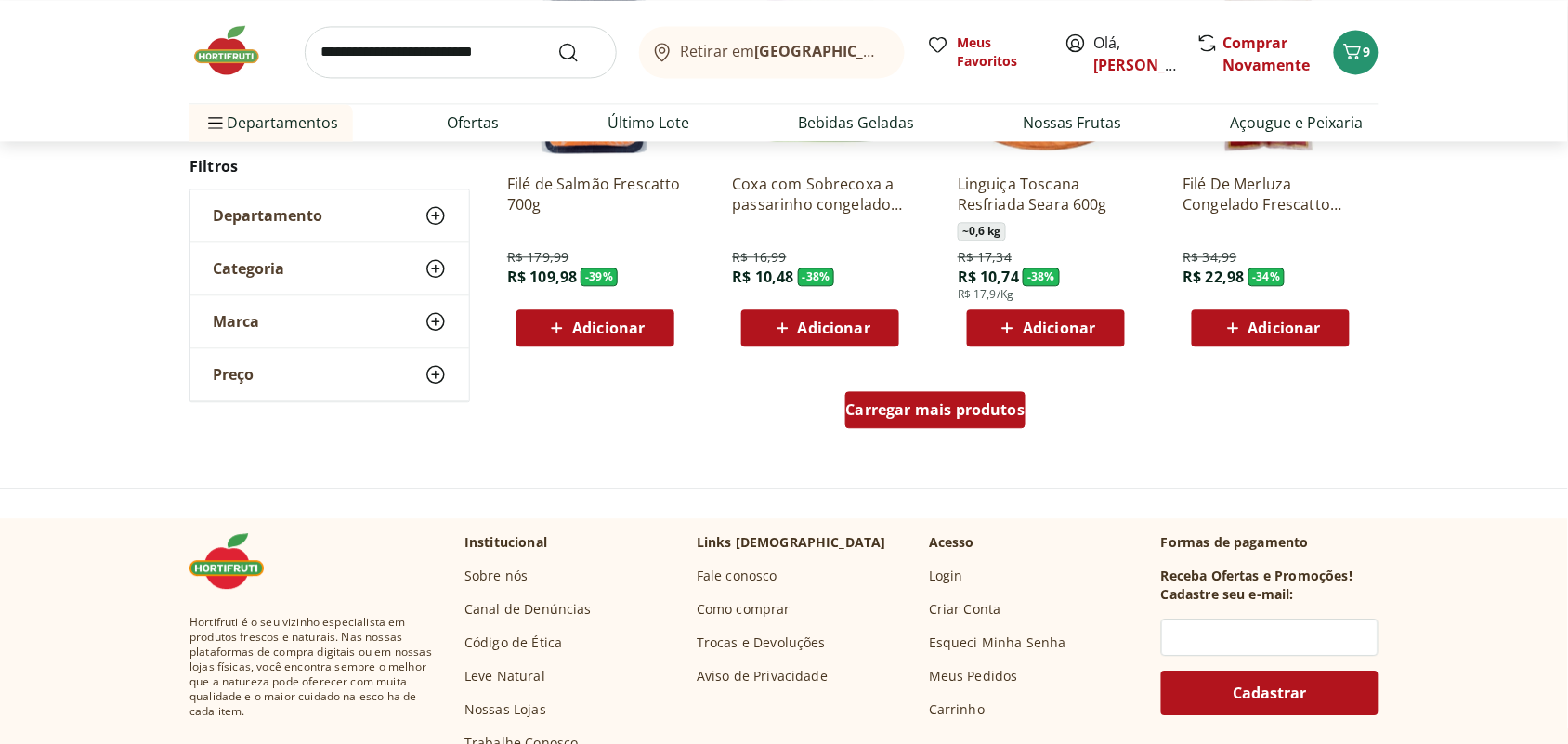
click at [943, 409] on span "Carregar mais produtos" at bounding box center [936, 410] width 179 height 15
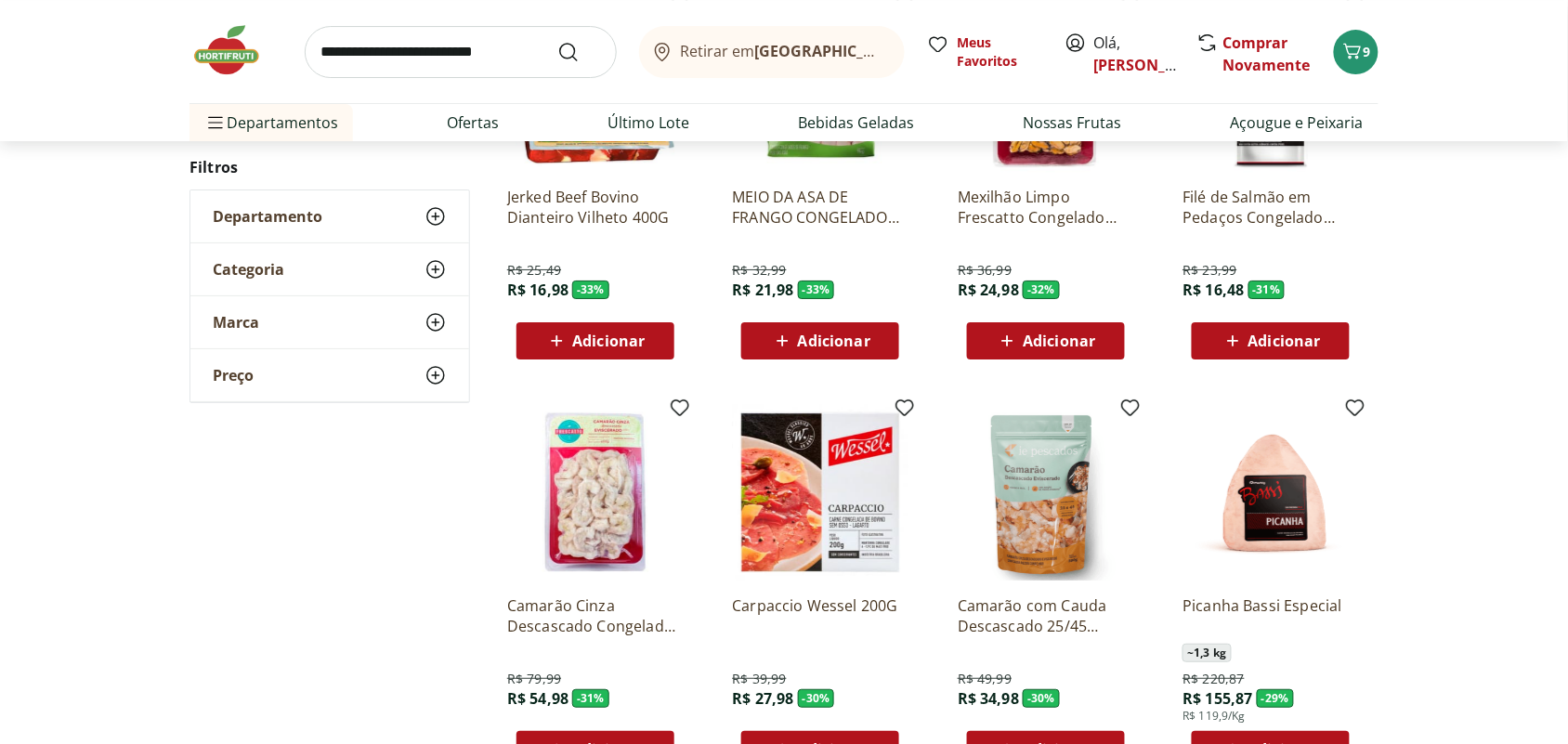
scroll to position [2089, 0]
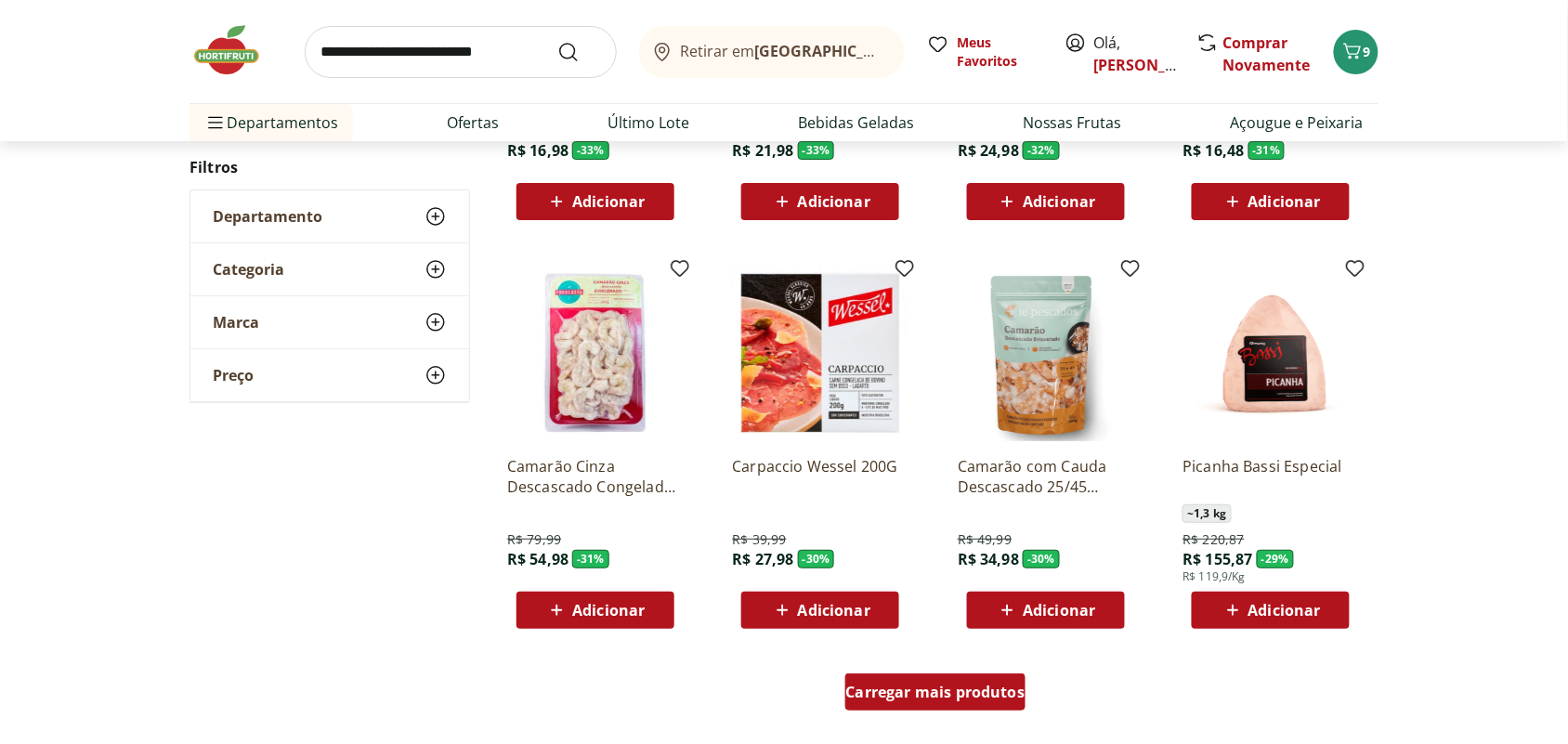
click at [962, 685] on span "Carregar mais produtos" at bounding box center [936, 692] width 179 height 15
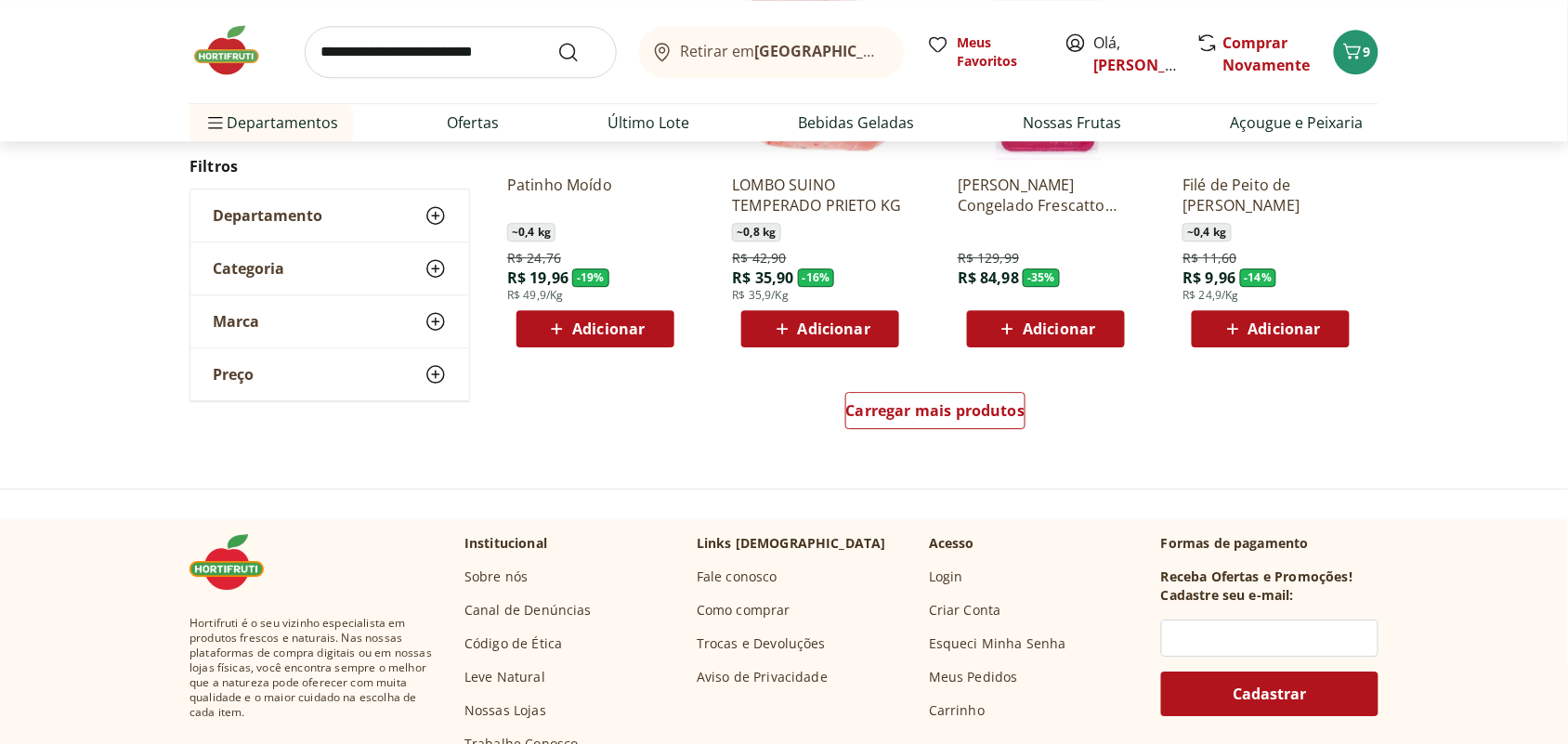
scroll to position [3715, 0]
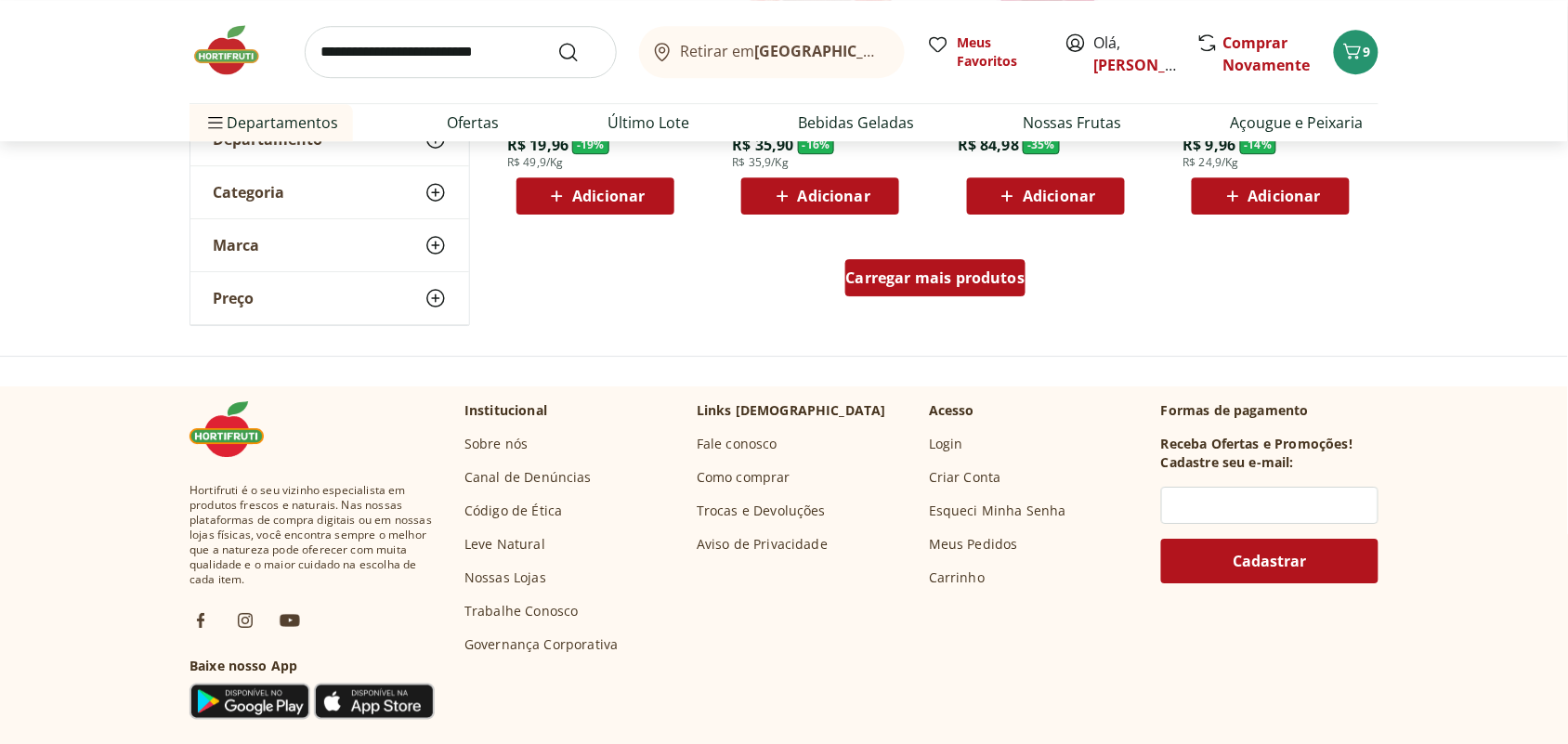
click at [977, 280] on span "Carregar mais produtos" at bounding box center [936, 278] width 179 height 15
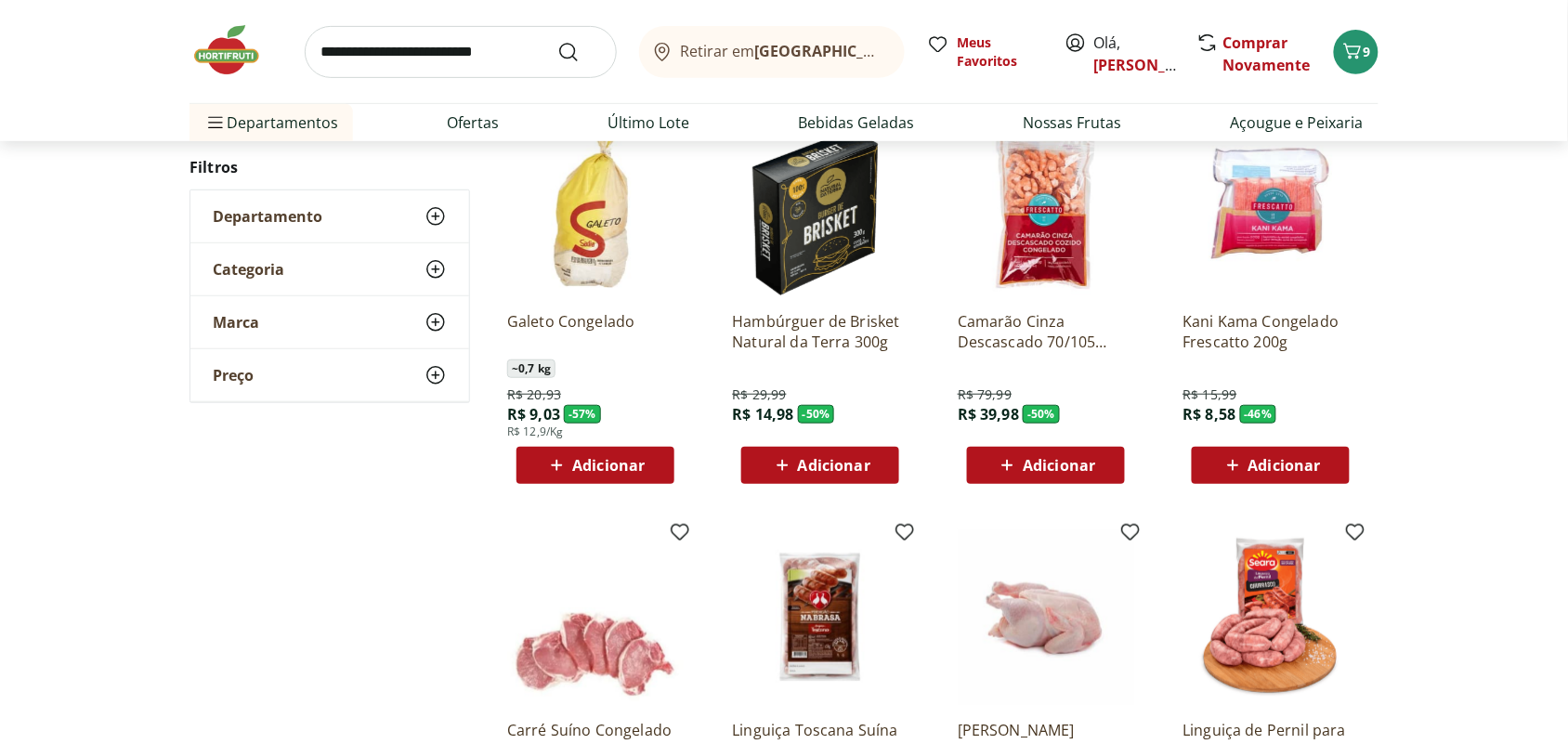
scroll to position [0, 0]
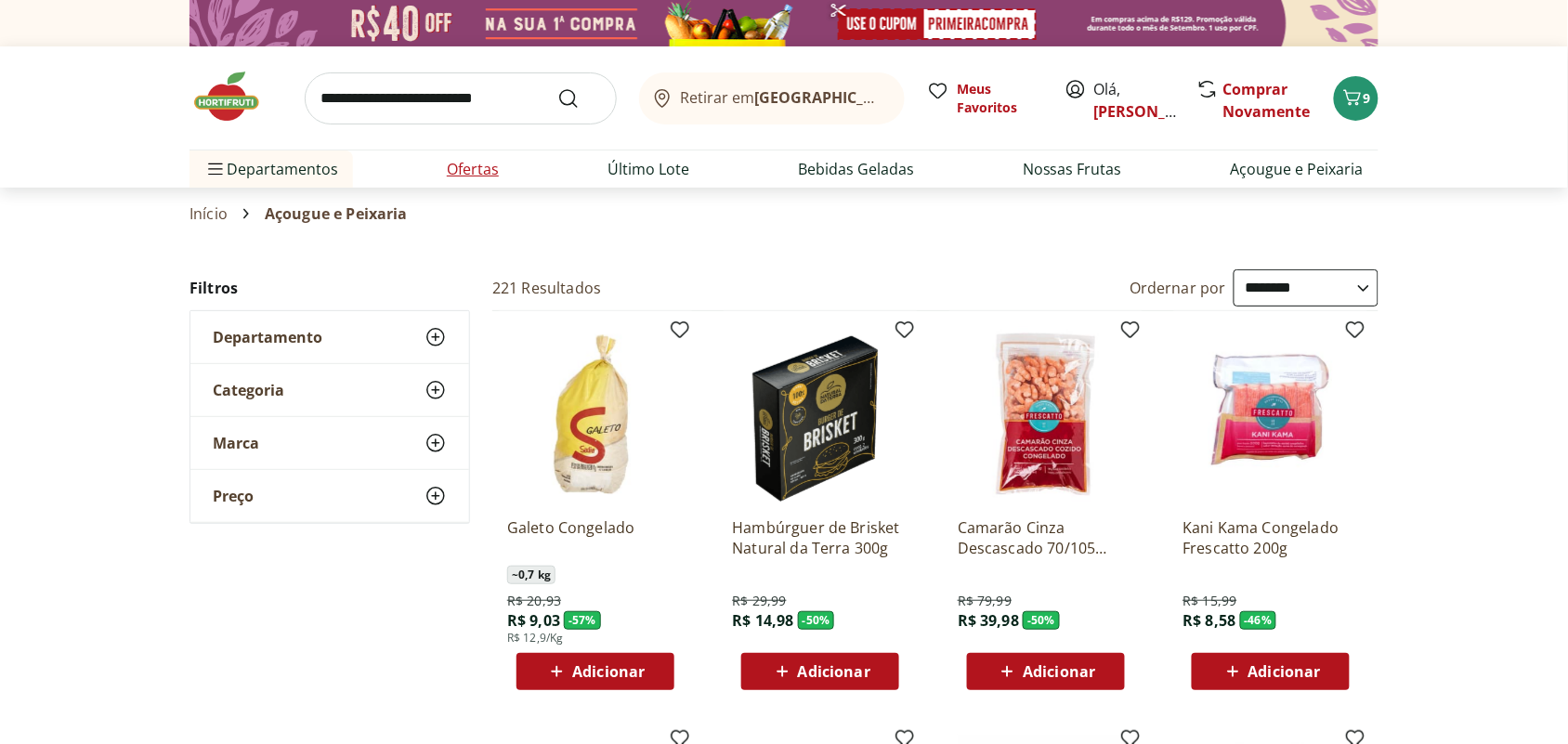
click at [481, 168] on link "Ofertas" at bounding box center [472, 169] width 52 height 23
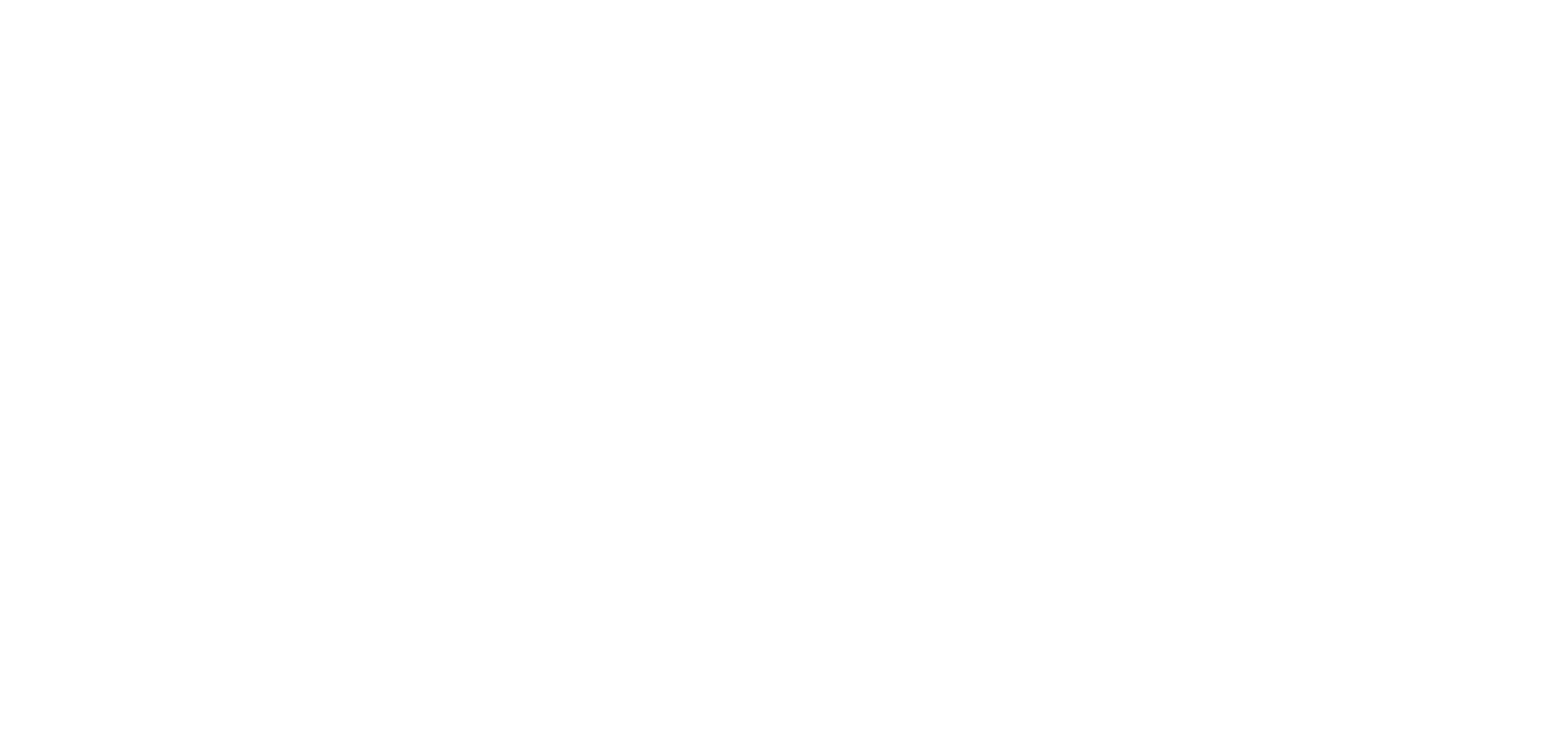
select select "**********"
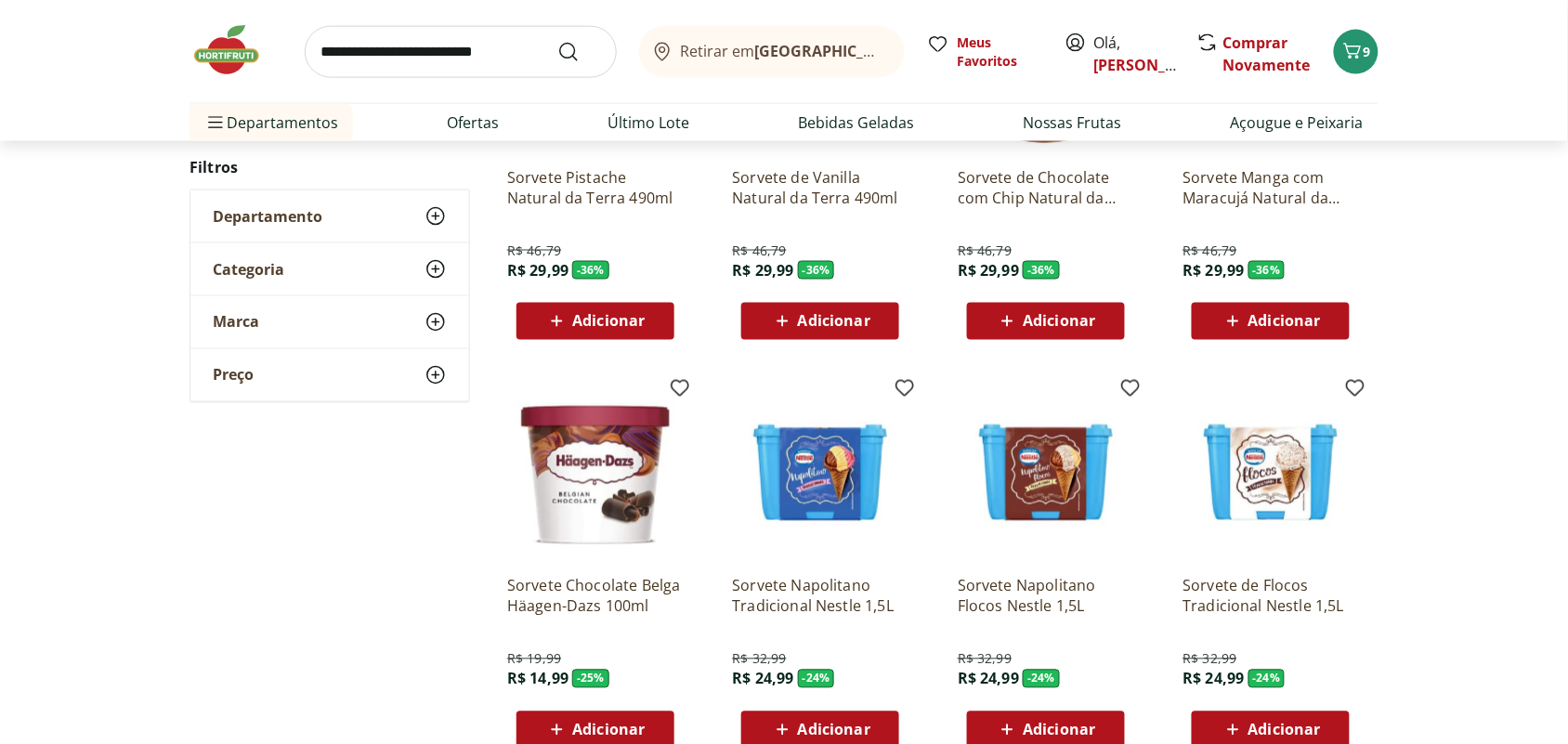
scroll to position [929, 0]
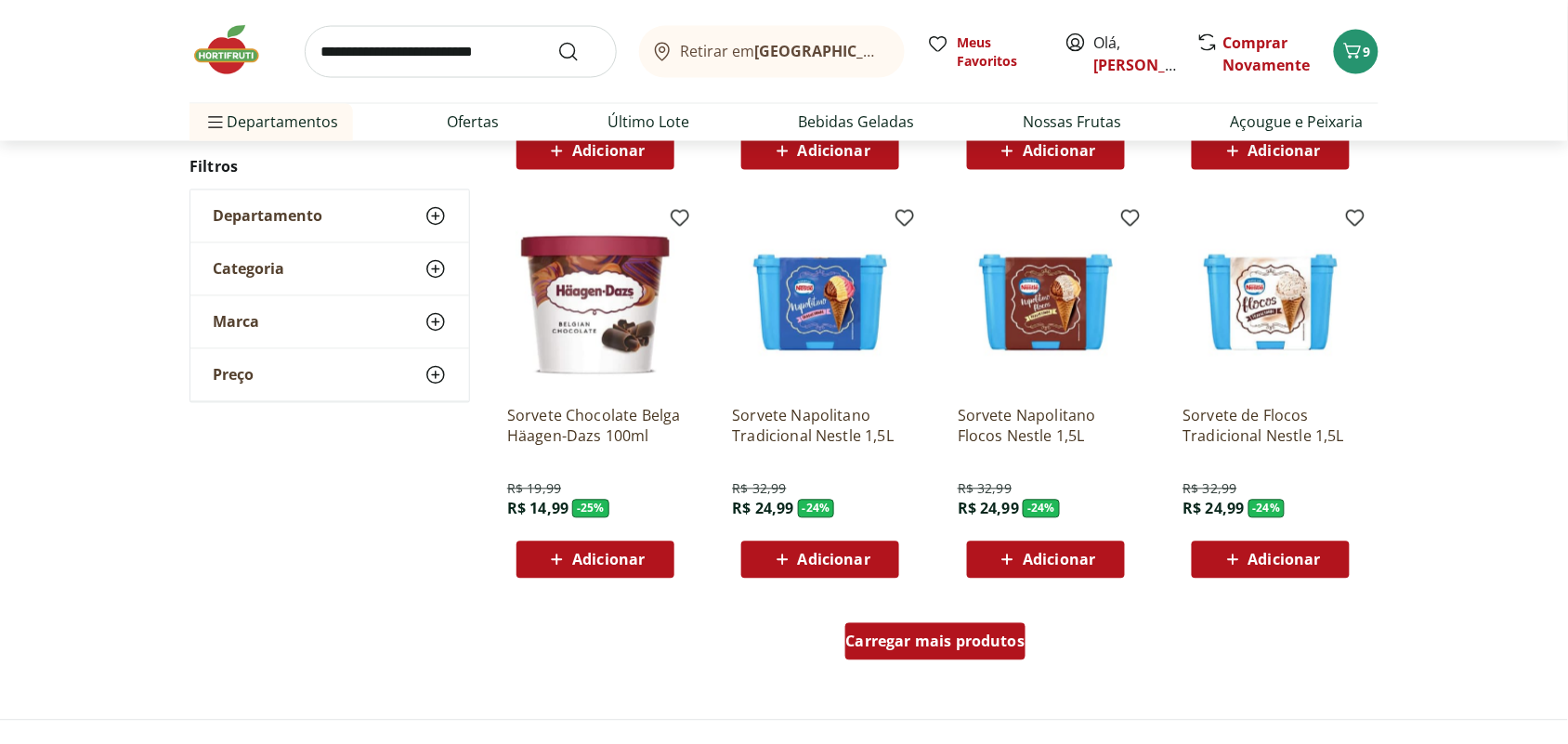
click at [947, 641] on span "Carregar mais produtos" at bounding box center [936, 642] width 179 height 15
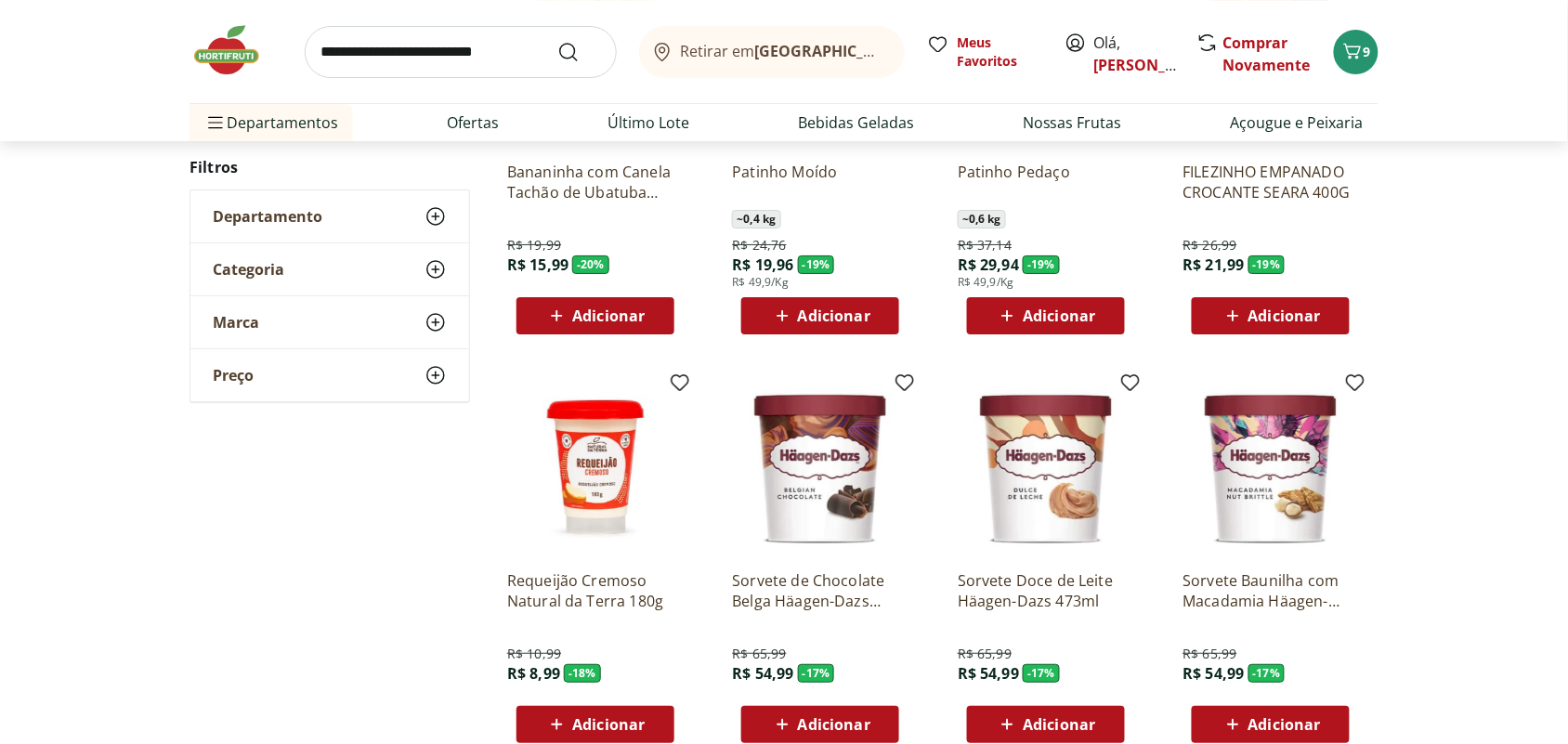
scroll to position [2089, 0]
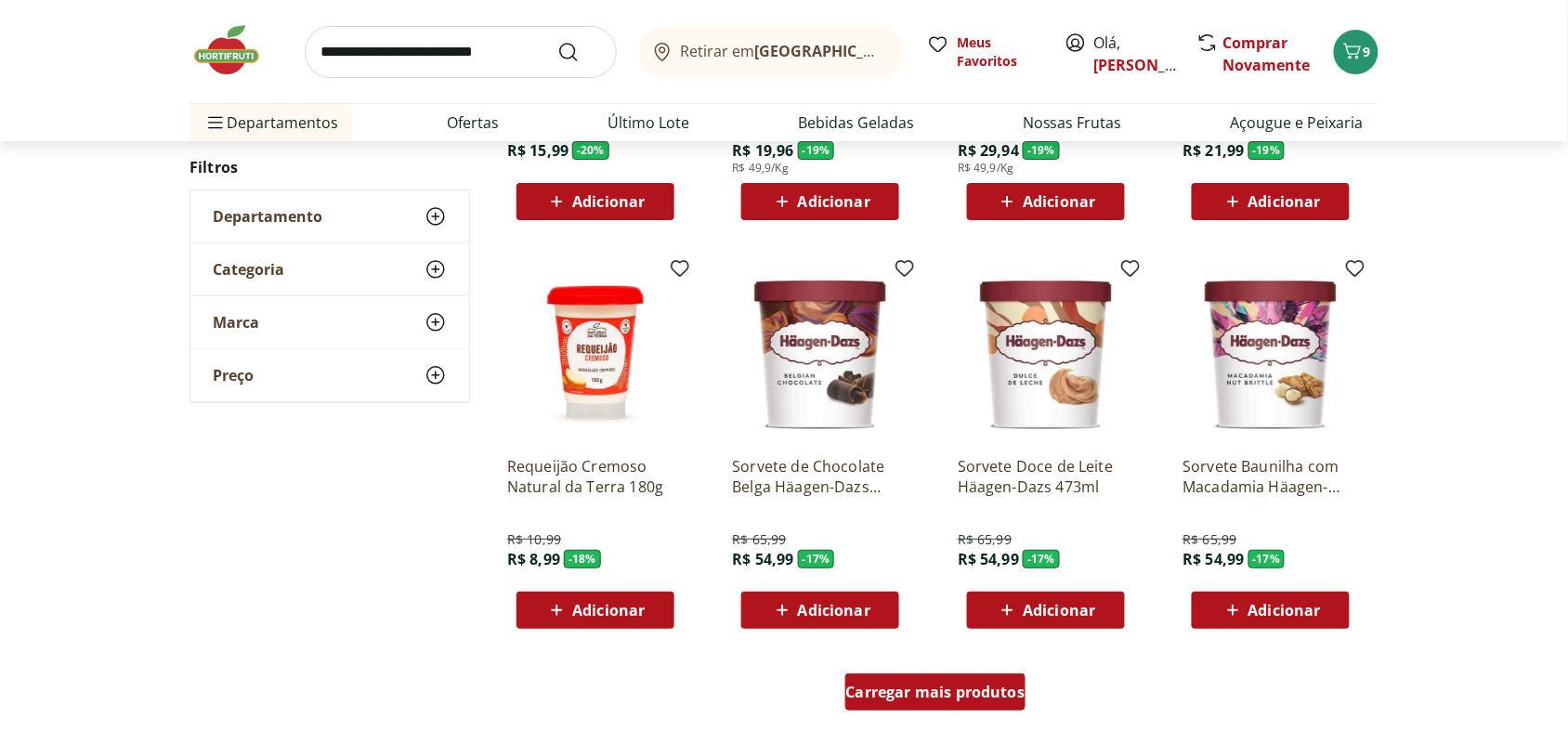
drag, startPoint x: 990, startPoint y: 679, endPoint x: 964, endPoint y: 552, distance: 129.6
click at [991, 679] on div "Carregar mais produtos" at bounding box center [936, 691] width 181 height 37
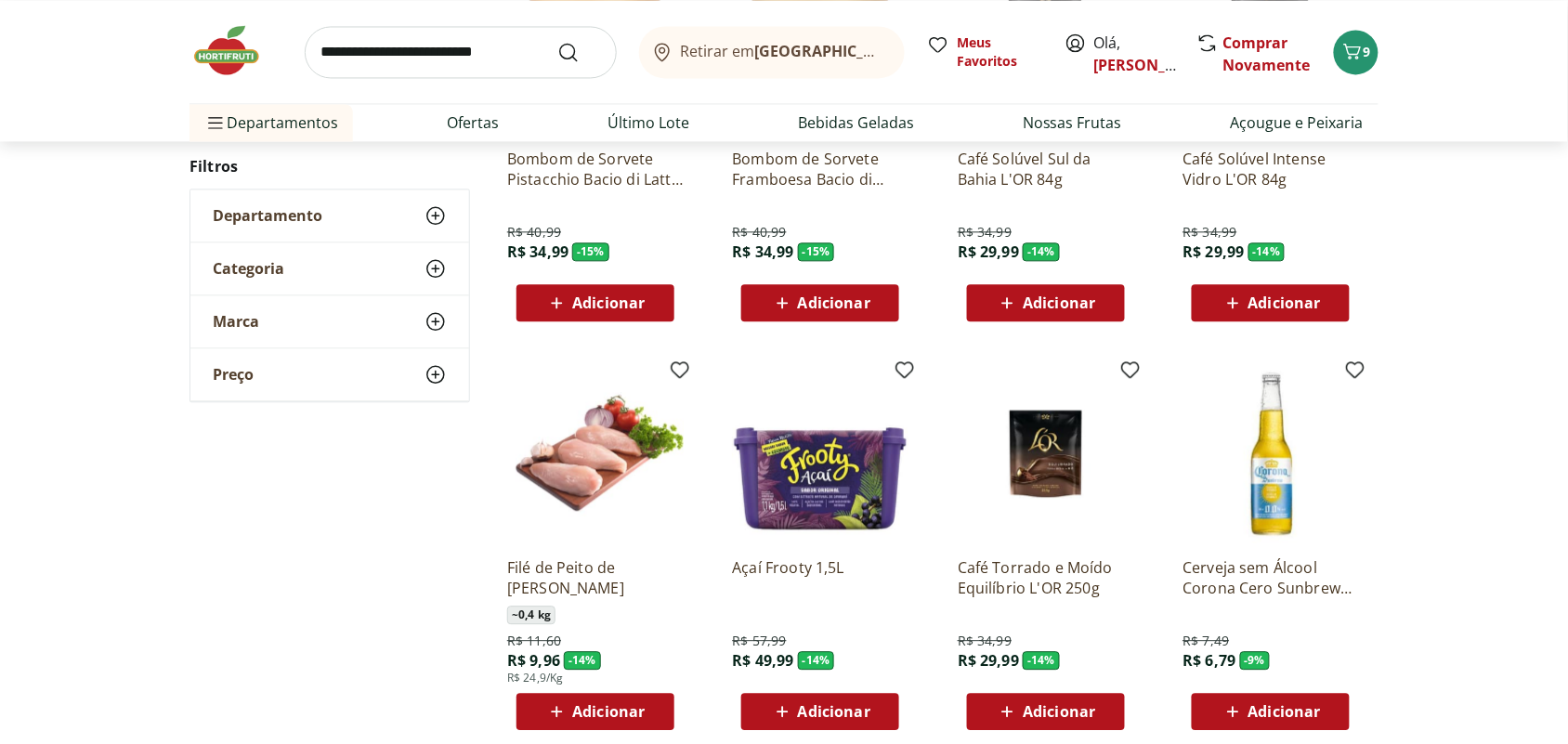
scroll to position [3251, 0]
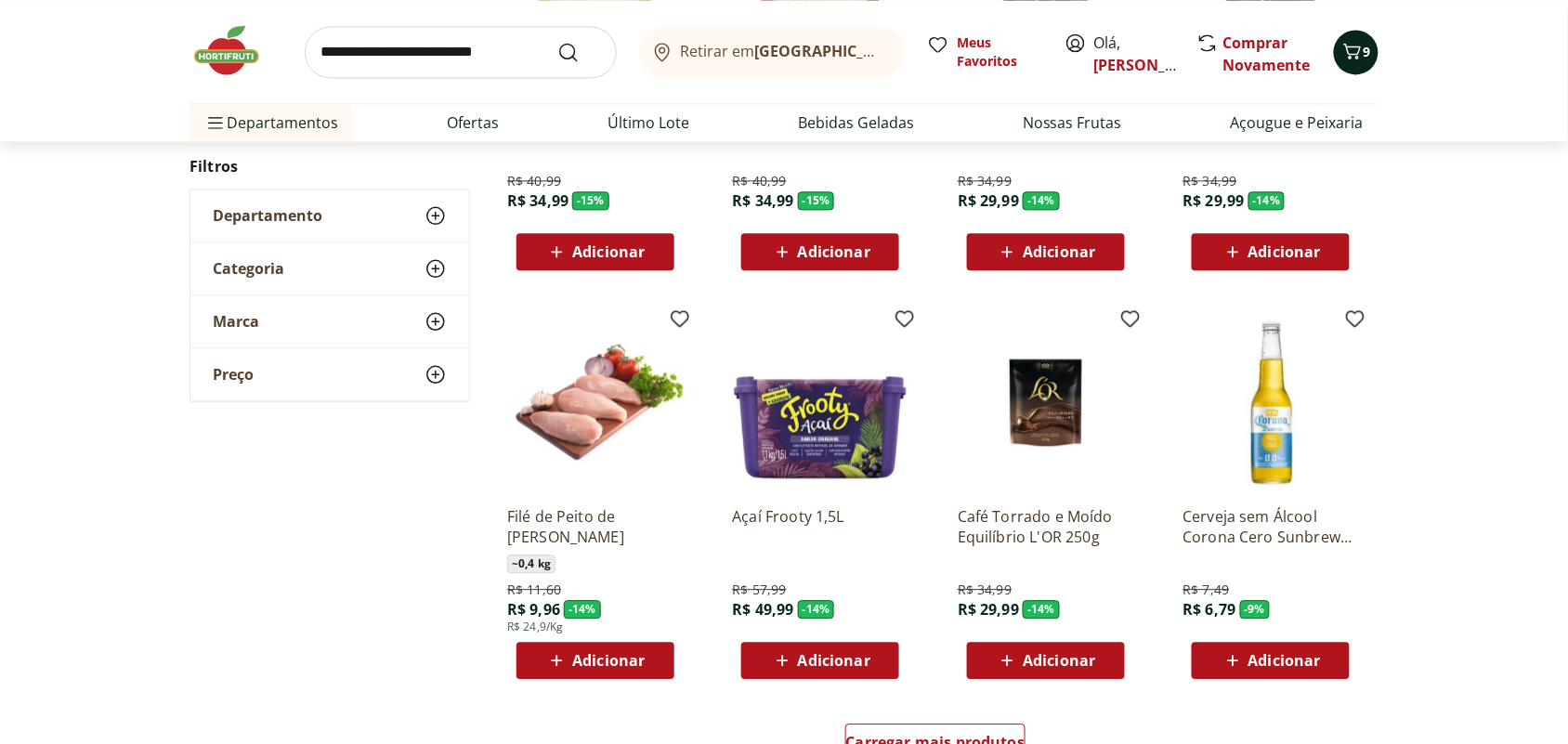
click at [1344, 35] on button "9" at bounding box center [1356, 51] width 44 height 44
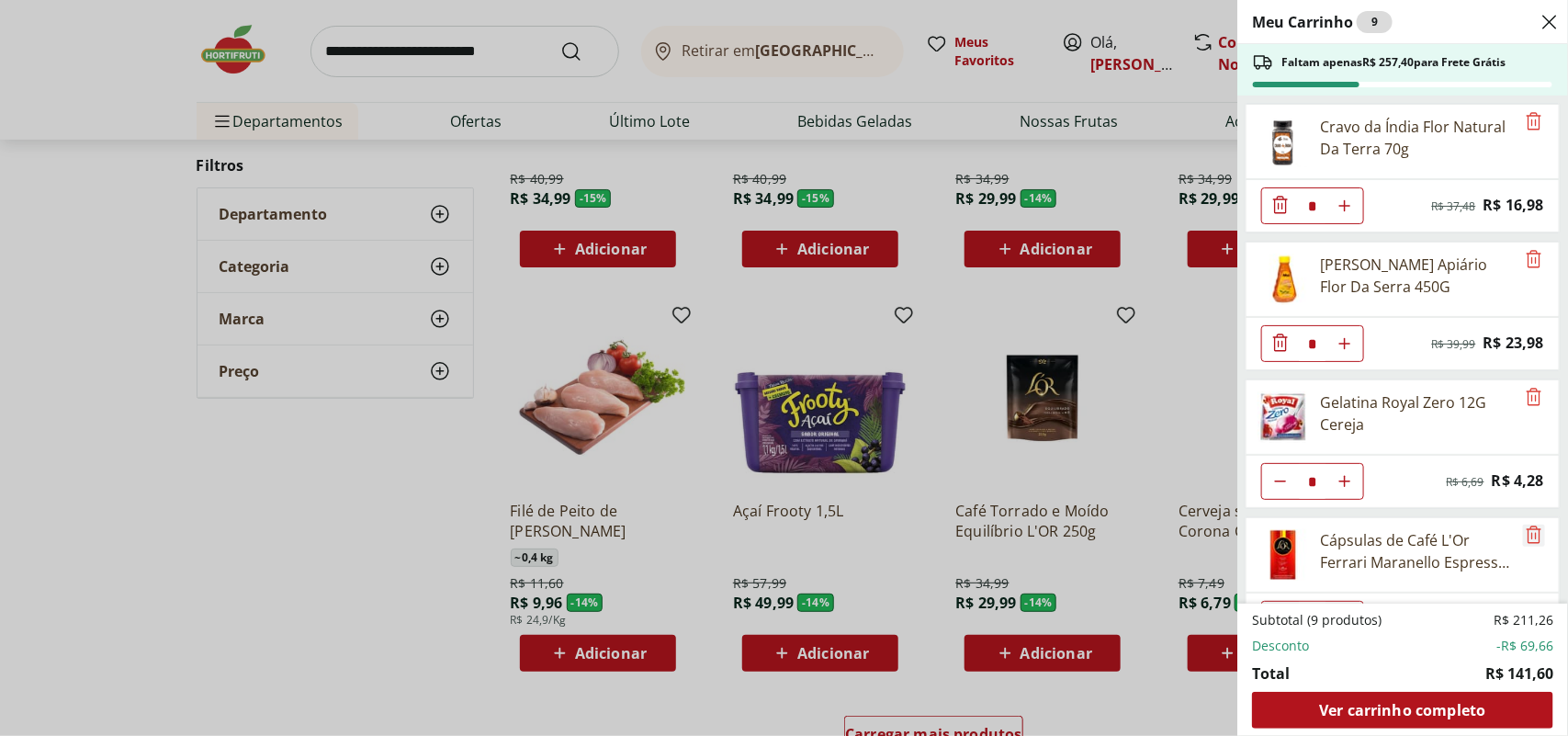
click at [1523, 531] on icon "Remove" at bounding box center [1534, 535] width 22 height 22
click at [1139, 386] on div "Meu Carrinho 7 Faltam apenas R$ 297,36 para Frete Grátis Cravo da Índia Flor Na…" at bounding box center [784, 368] width 1568 height 736
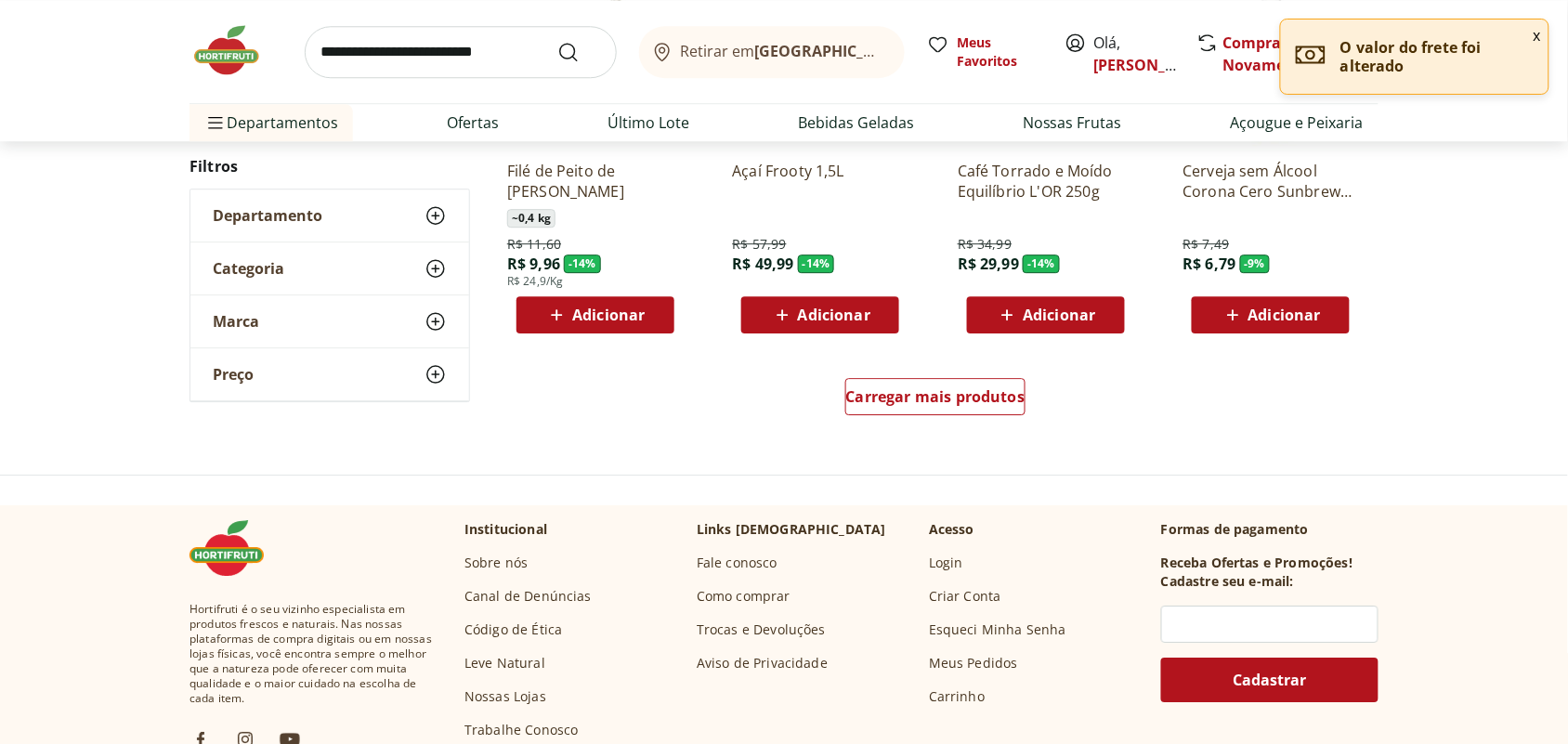
scroll to position [3599, 0]
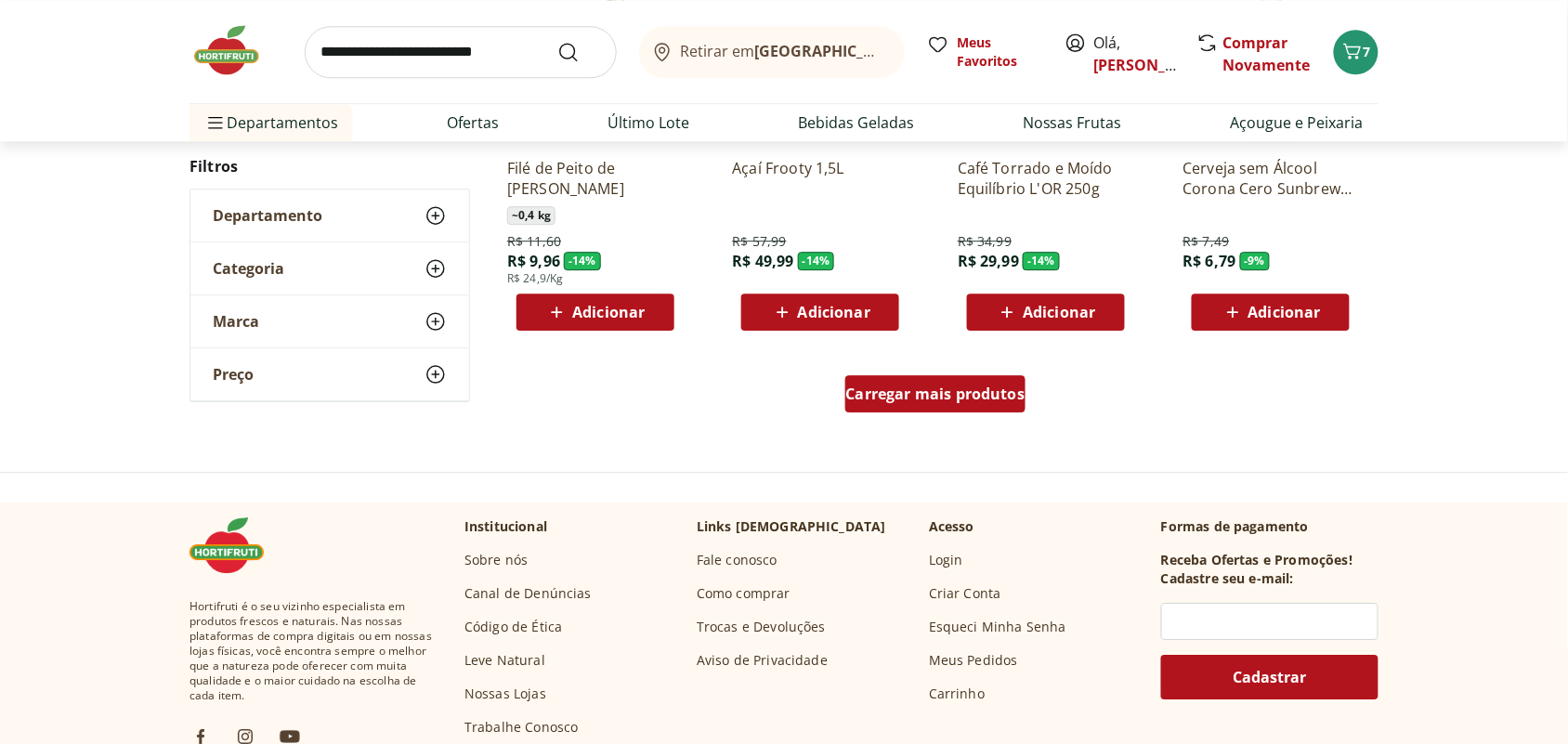
click at [985, 380] on div "Carregar mais produtos" at bounding box center [936, 393] width 181 height 37
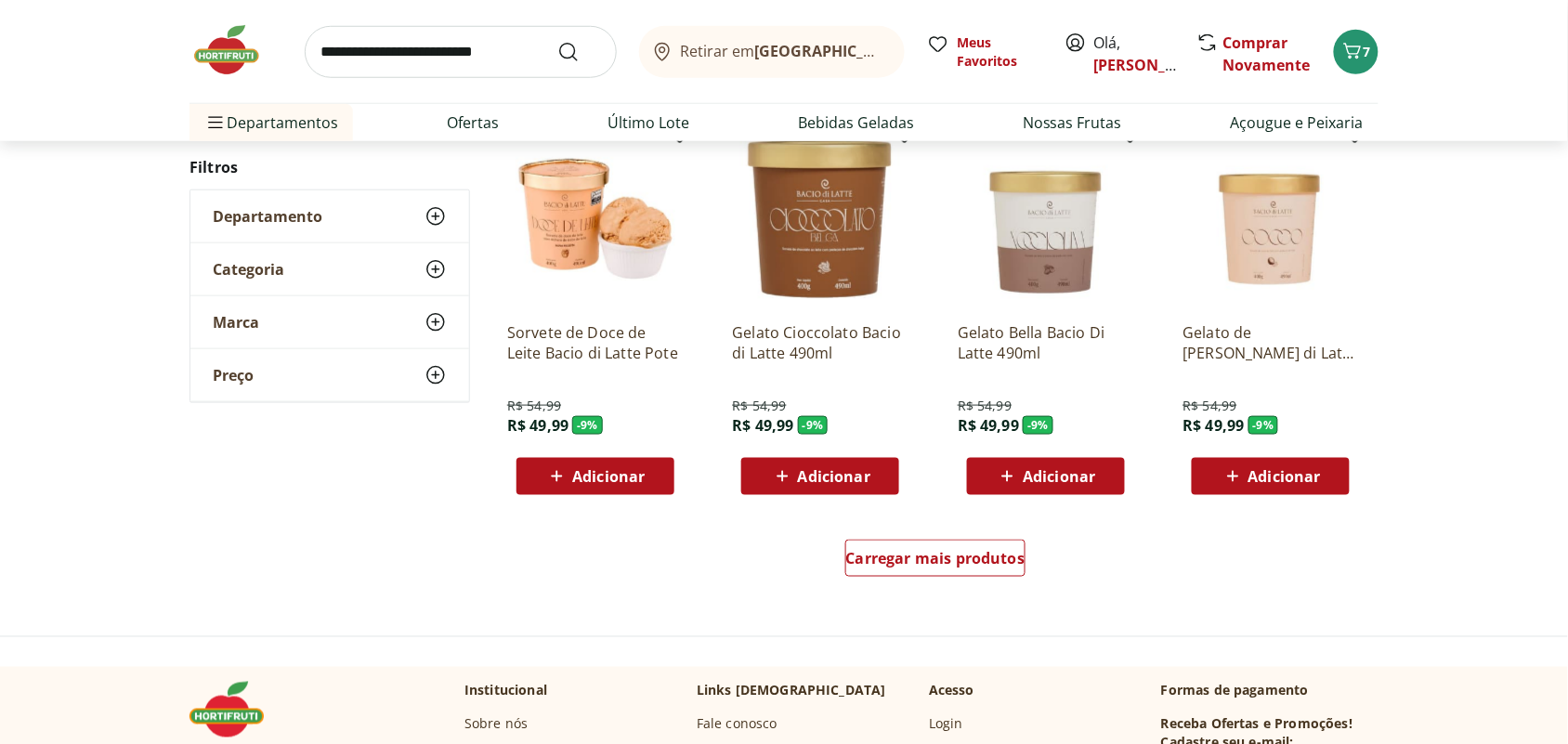
scroll to position [4877, 0]
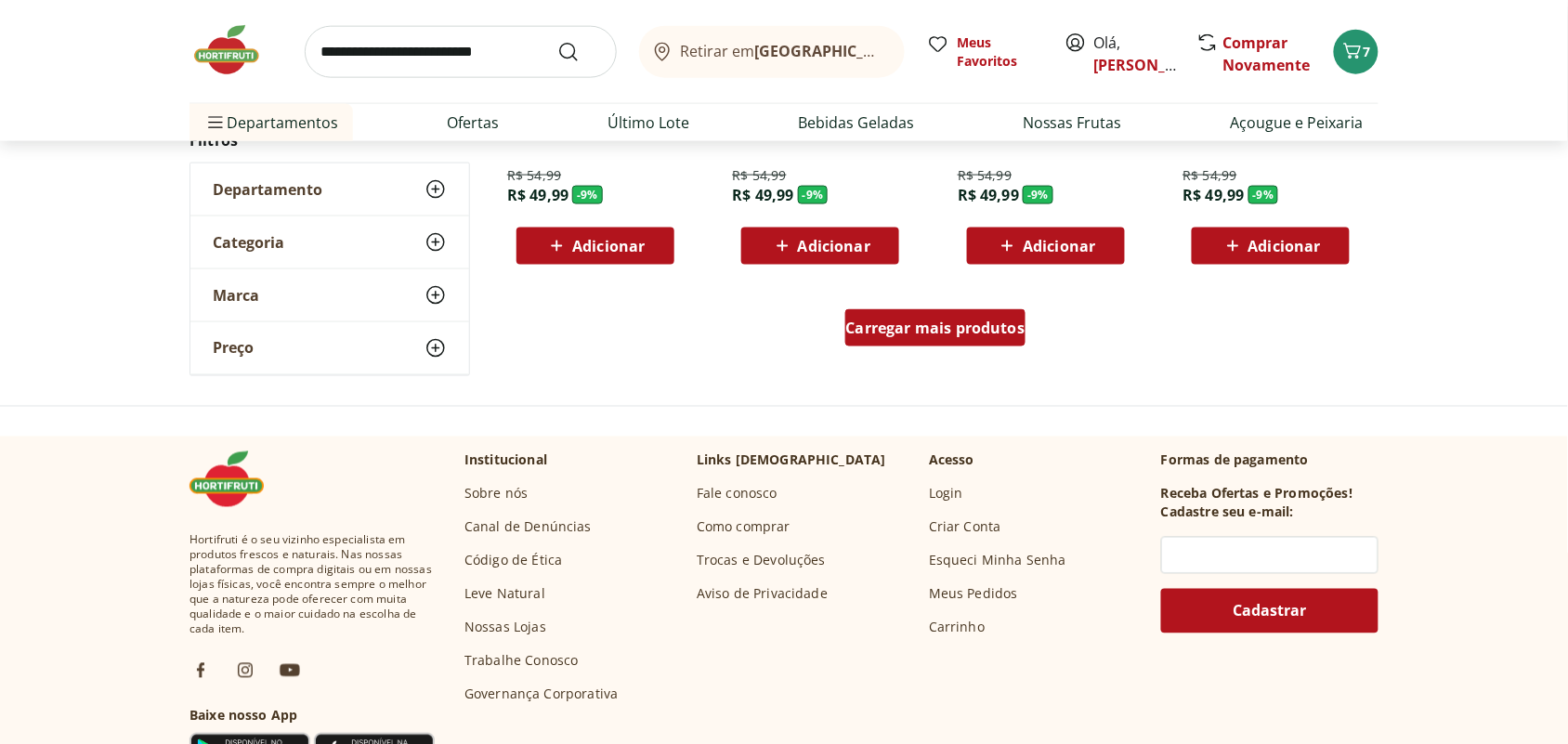
click at [982, 332] on span "Carregar mais produtos" at bounding box center [936, 328] width 179 height 15
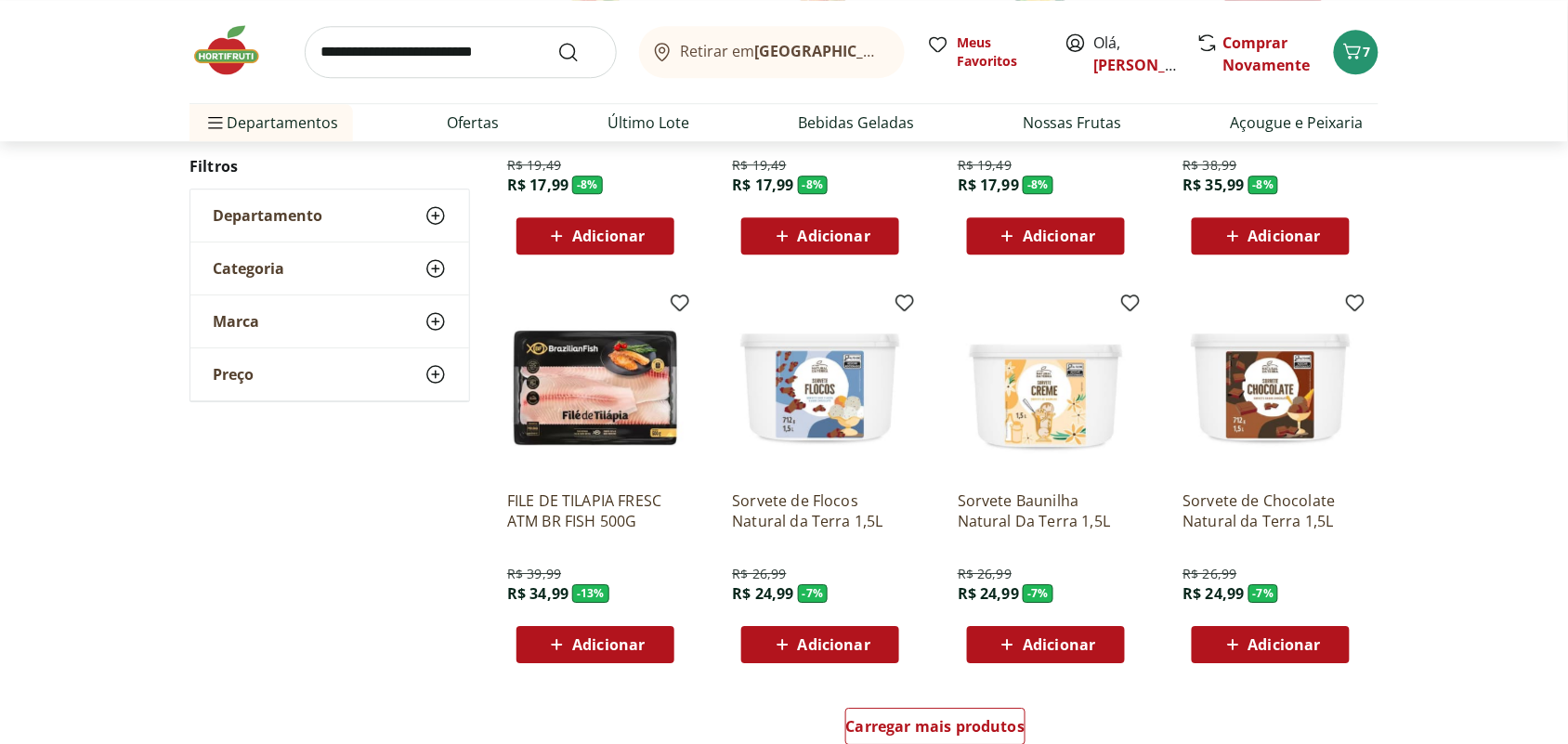
scroll to position [6037, 0]
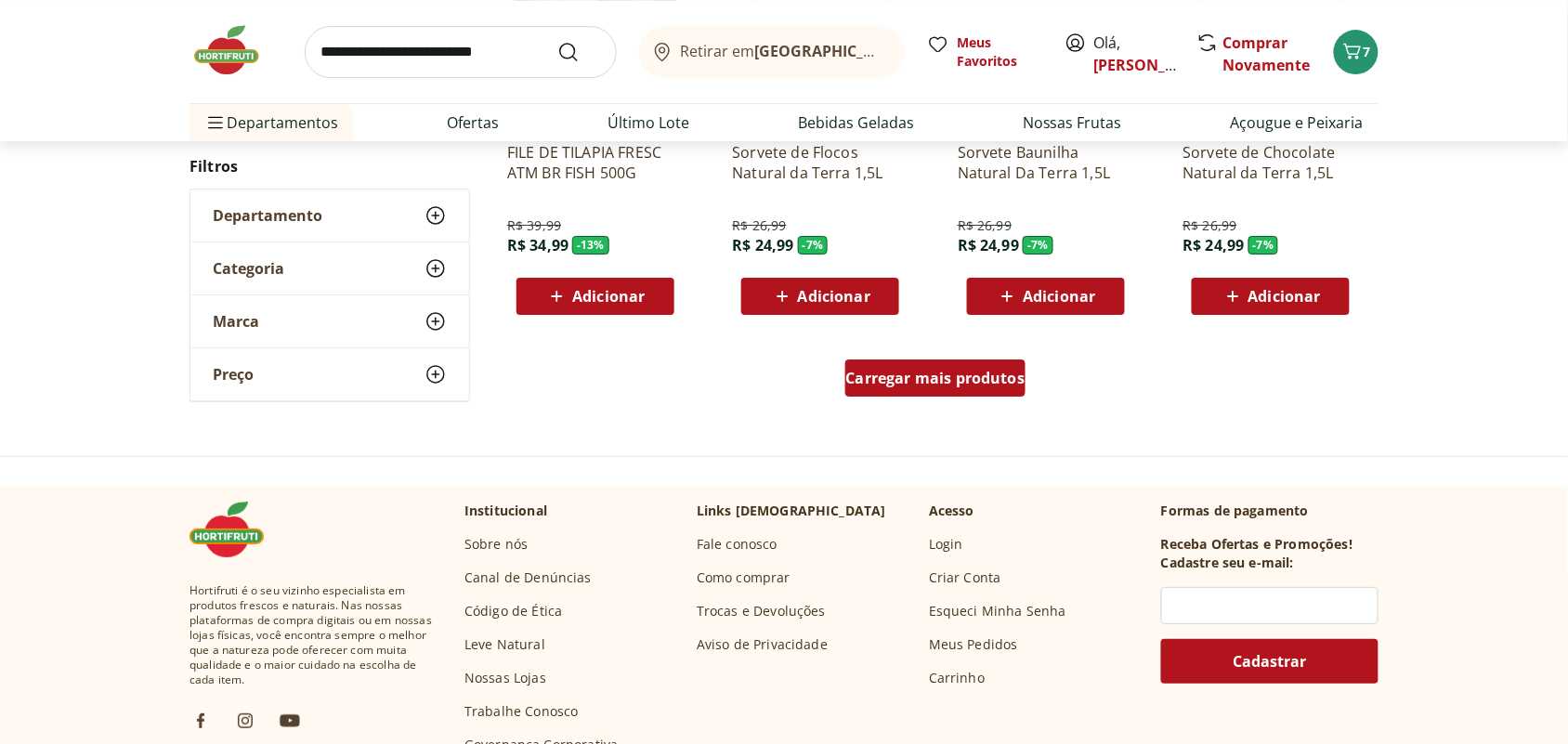
click at [936, 382] on span "Carregar mais produtos" at bounding box center [936, 379] width 179 height 15
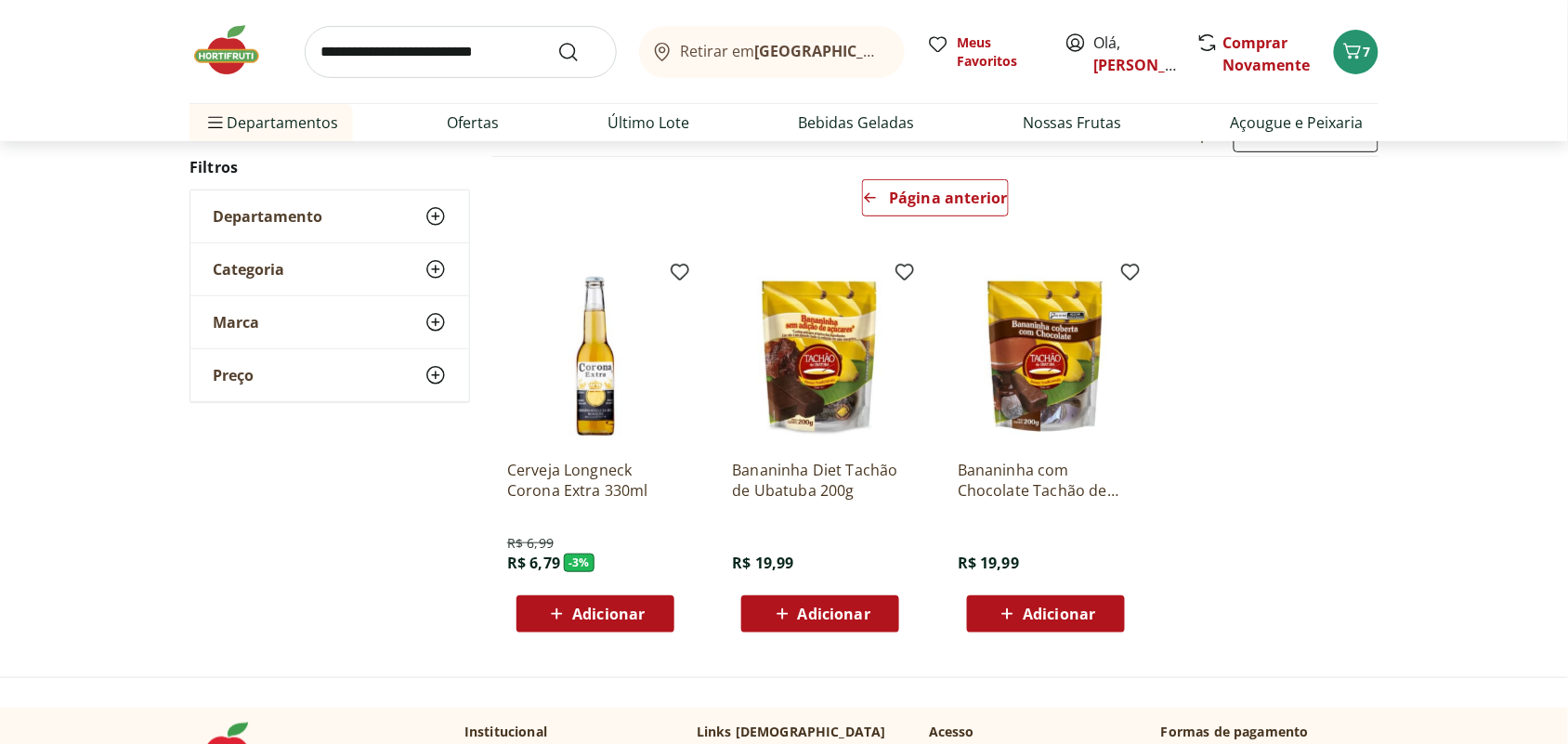
scroll to position [348, 0]
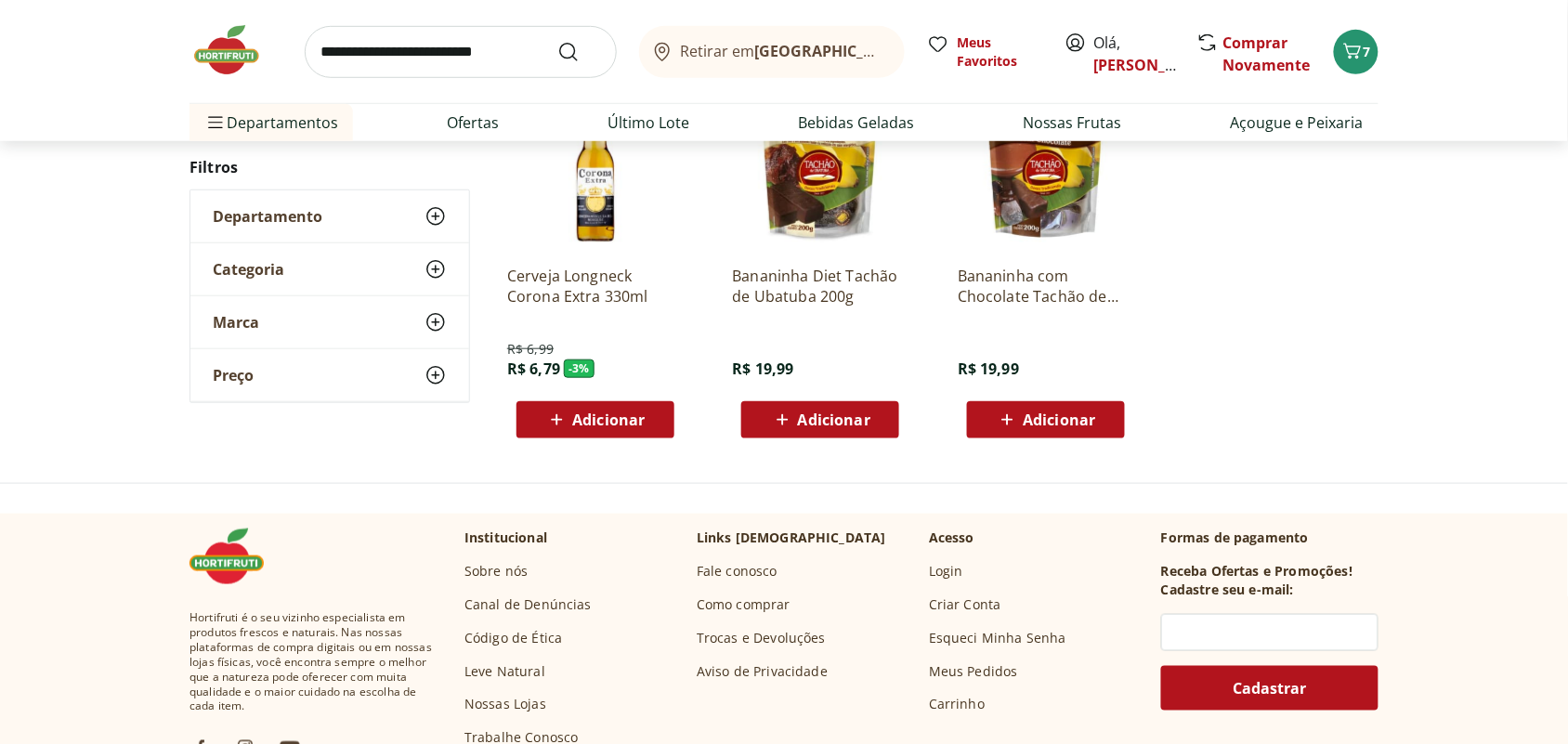
click at [809, 415] on span "Adicionar" at bounding box center [834, 420] width 73 height 15
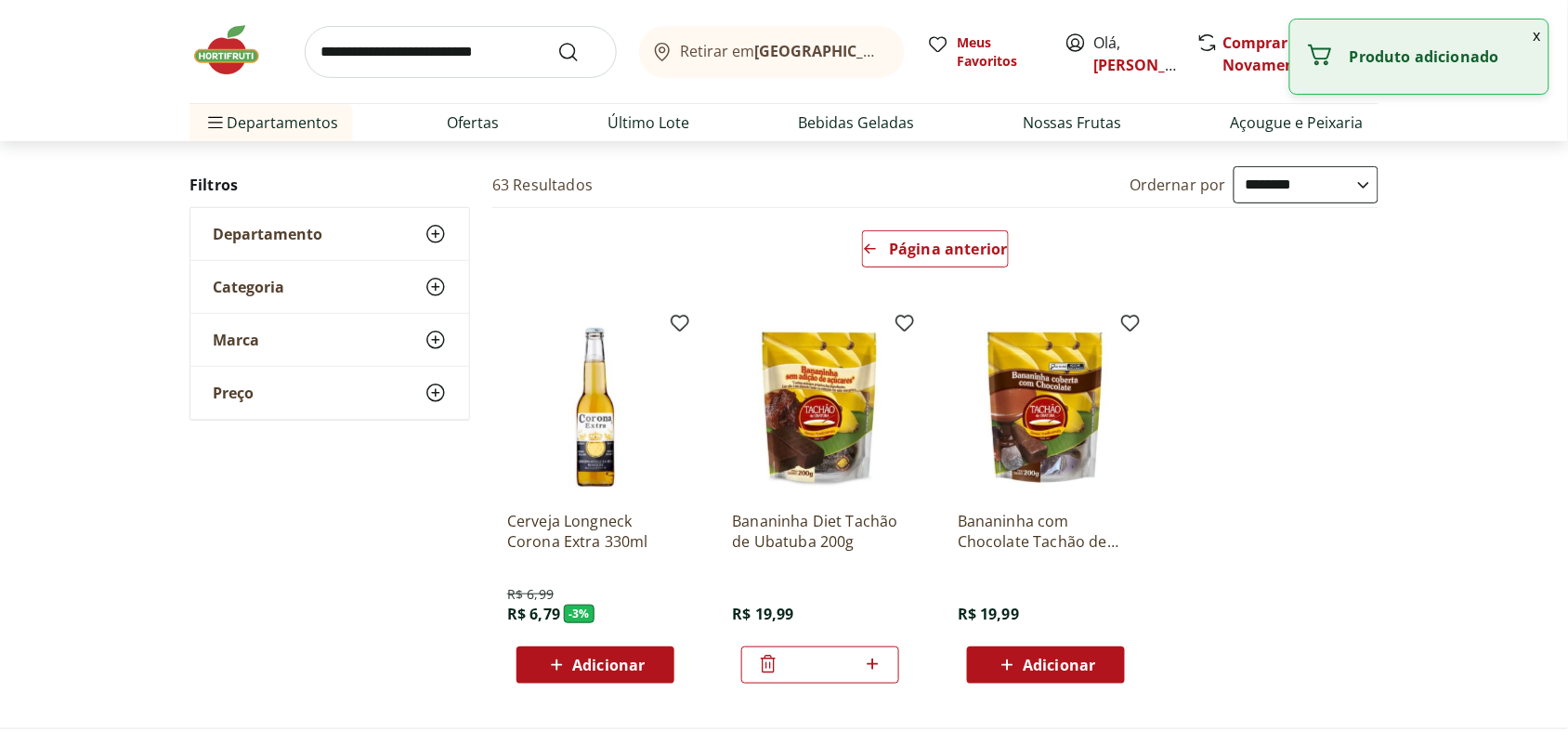
scroll to position [0, 0]
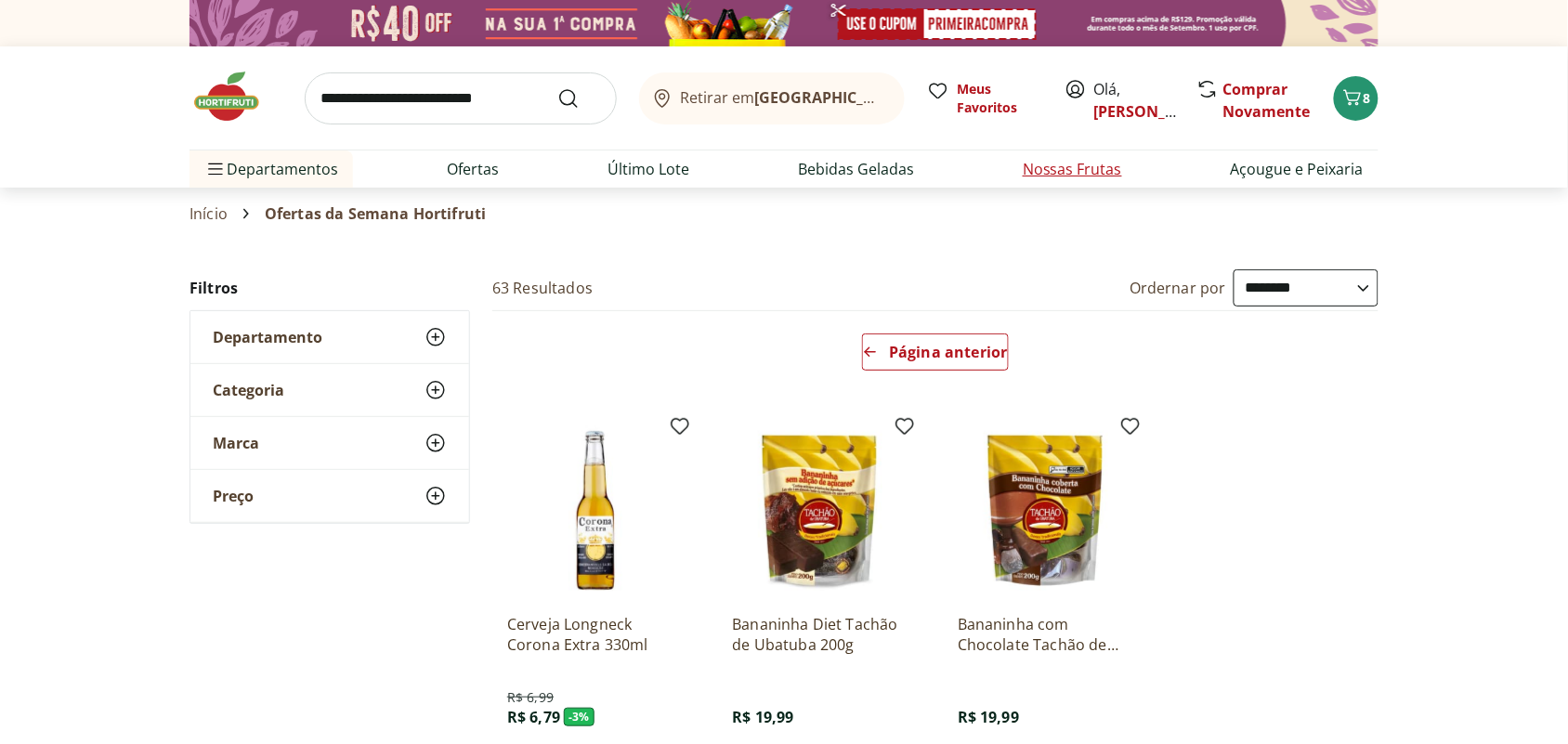
click at [1082, 173] on link "Nossas Frutas" at bounding box center [1071, 169] width 99 height 23
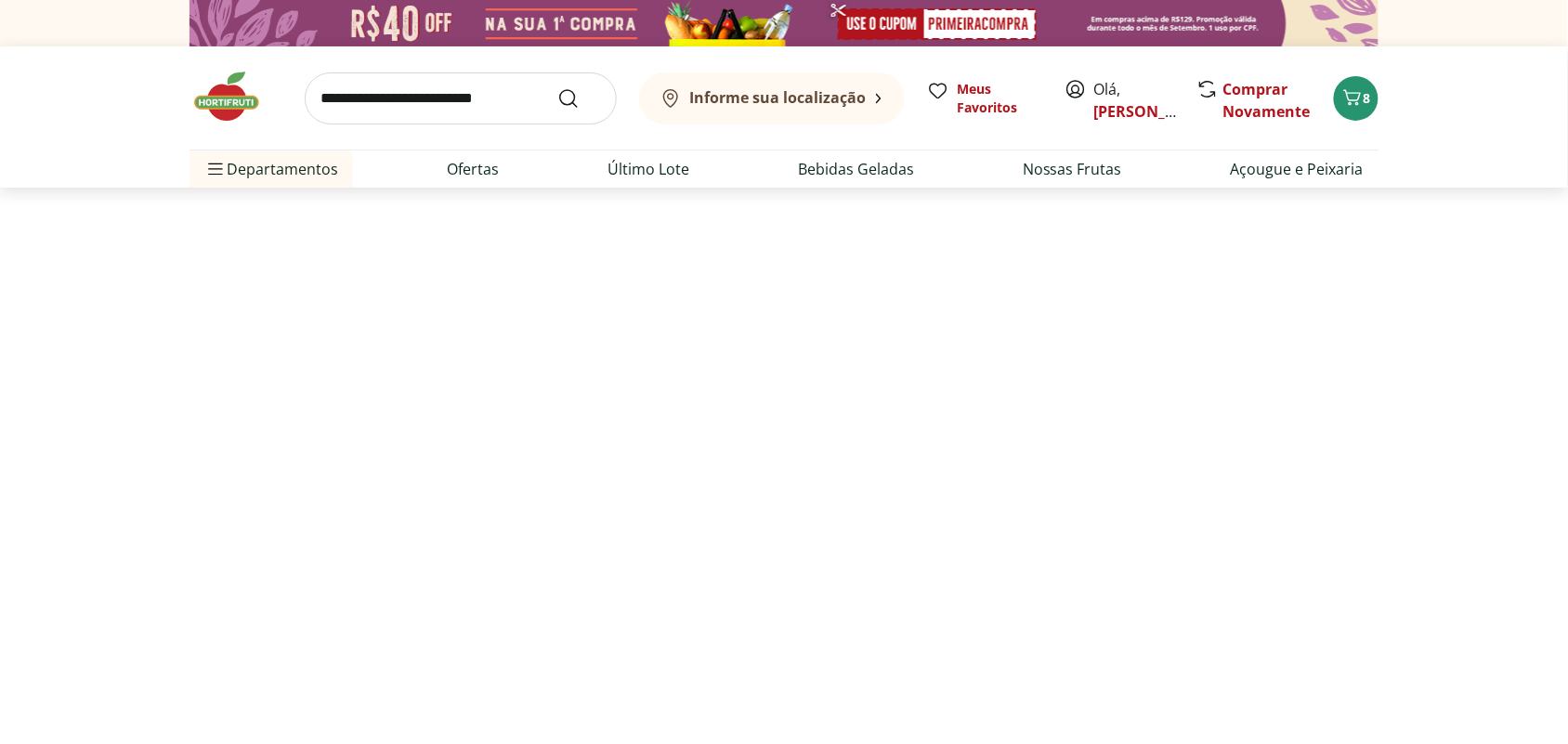
select select "**********"
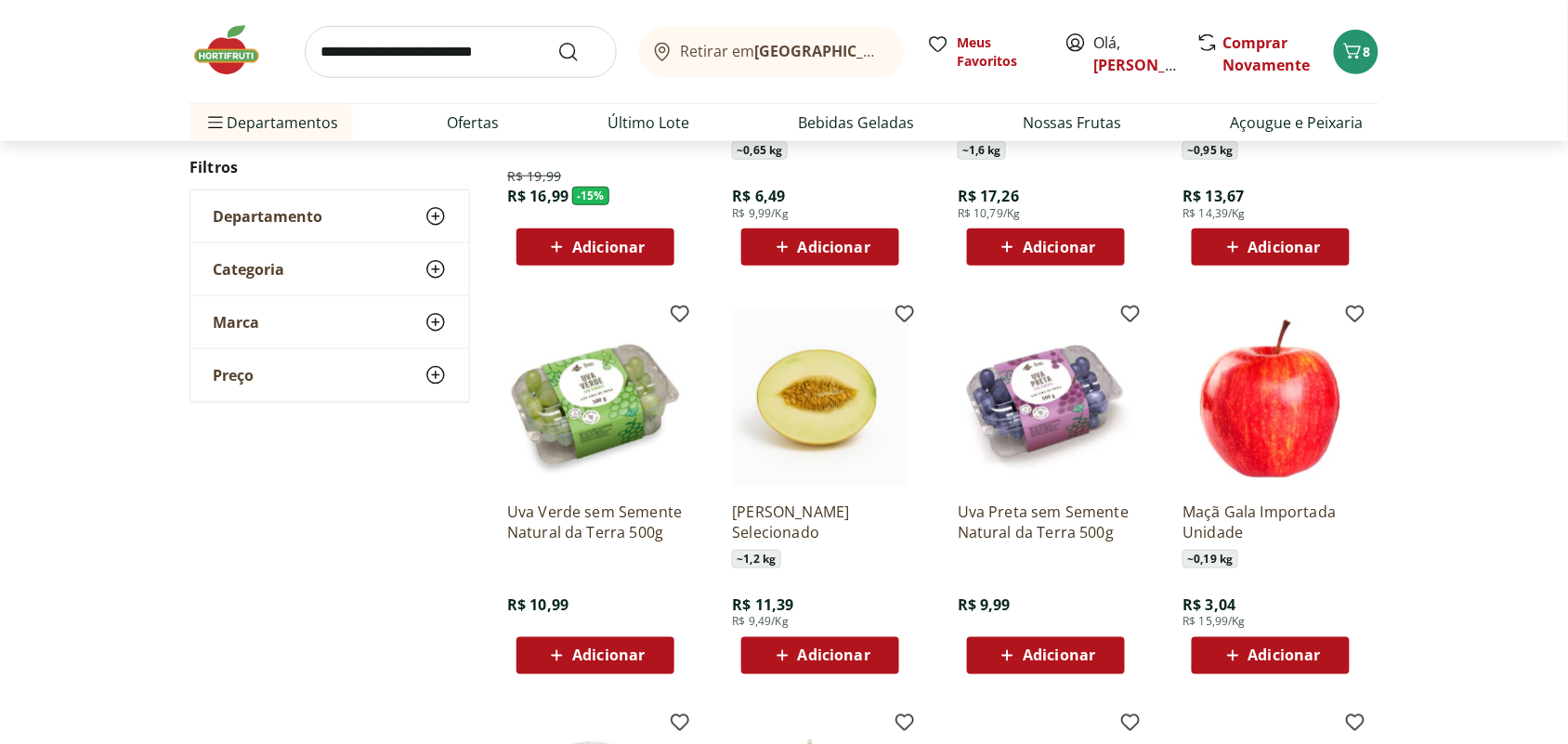
scroll to position [465, 0]
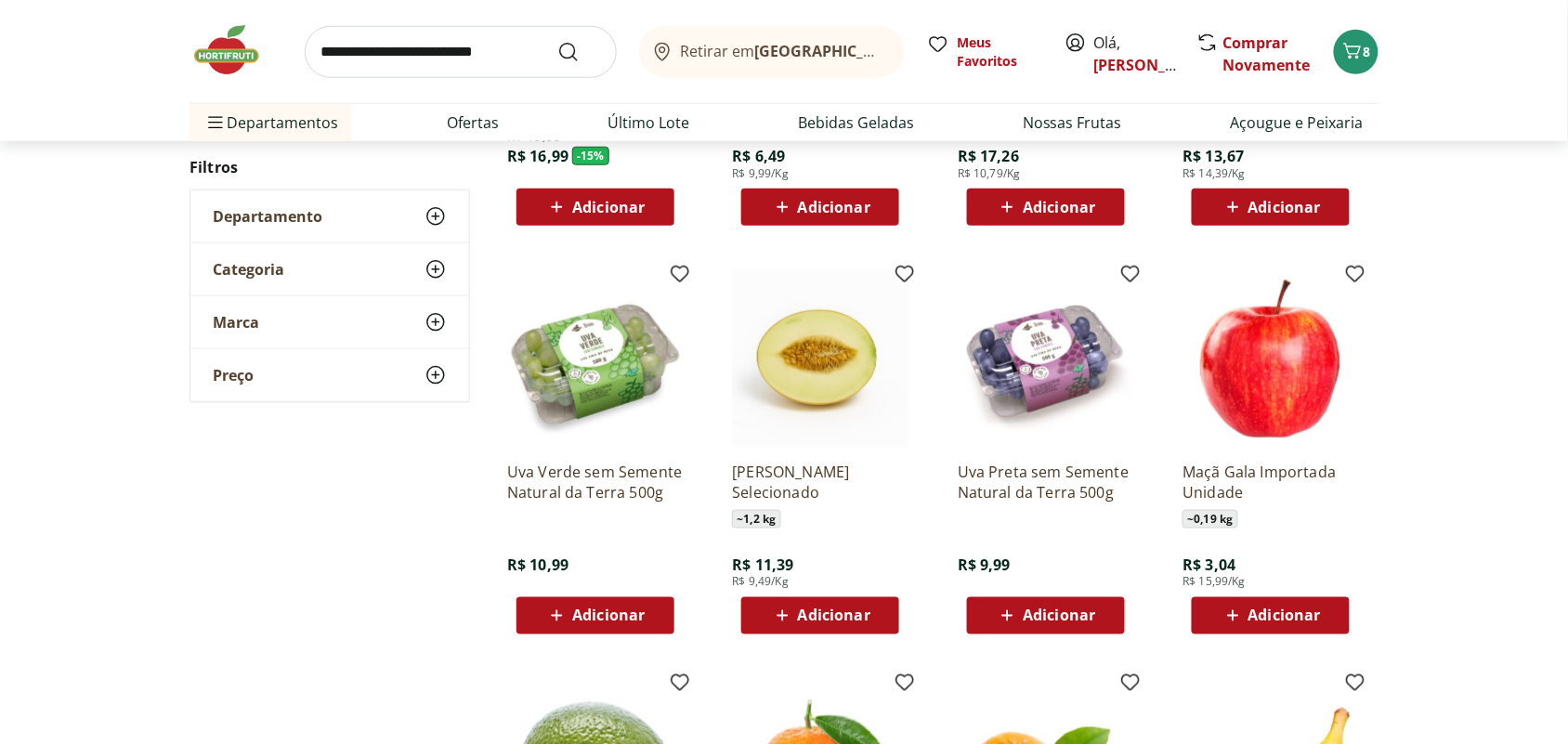
click at [599, 614] on span "Adicionar" at bounding box center [608, 616] width 73 height 15
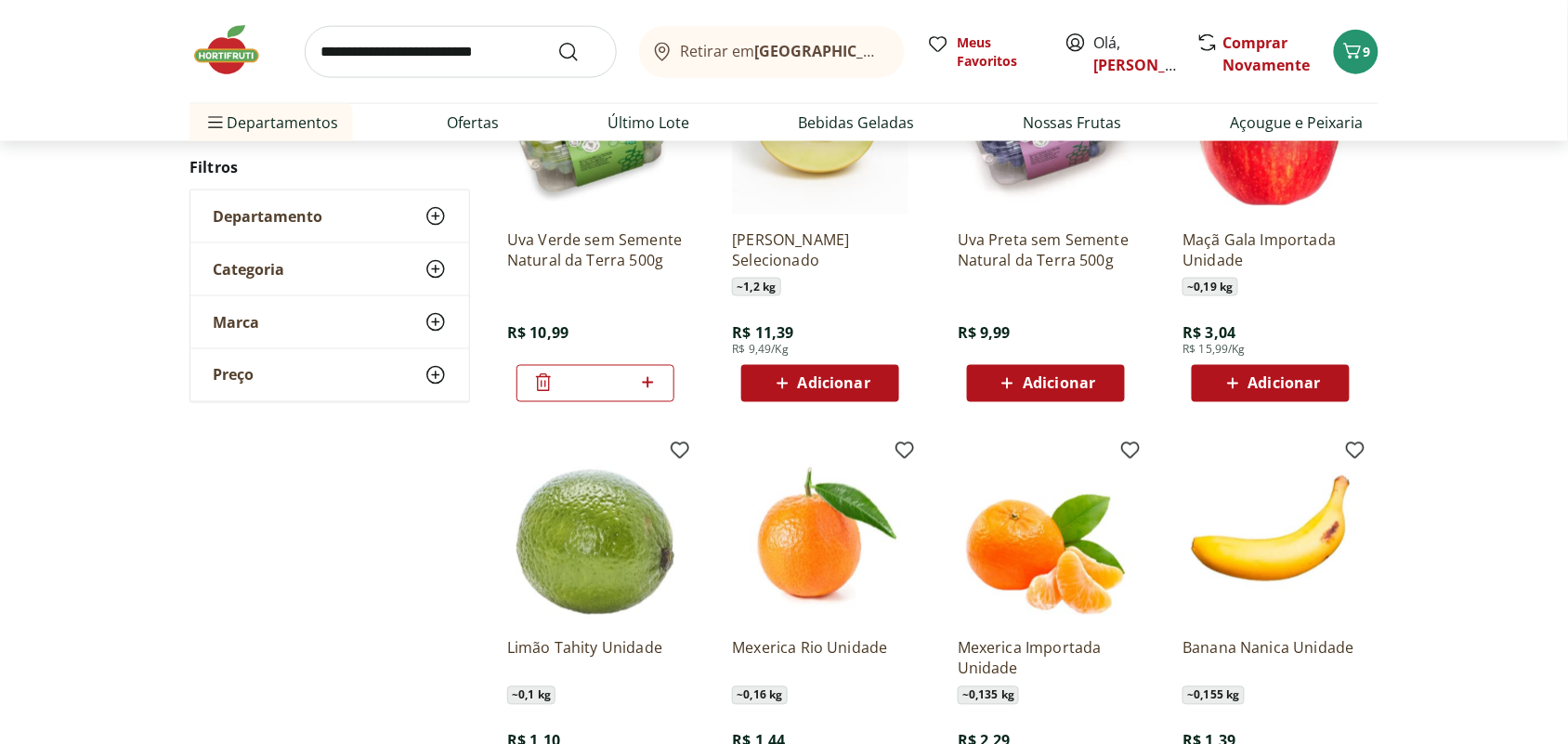
click at [651, 374] on icon at bounding box center [648, 382] width 24 height 23
type input "*"
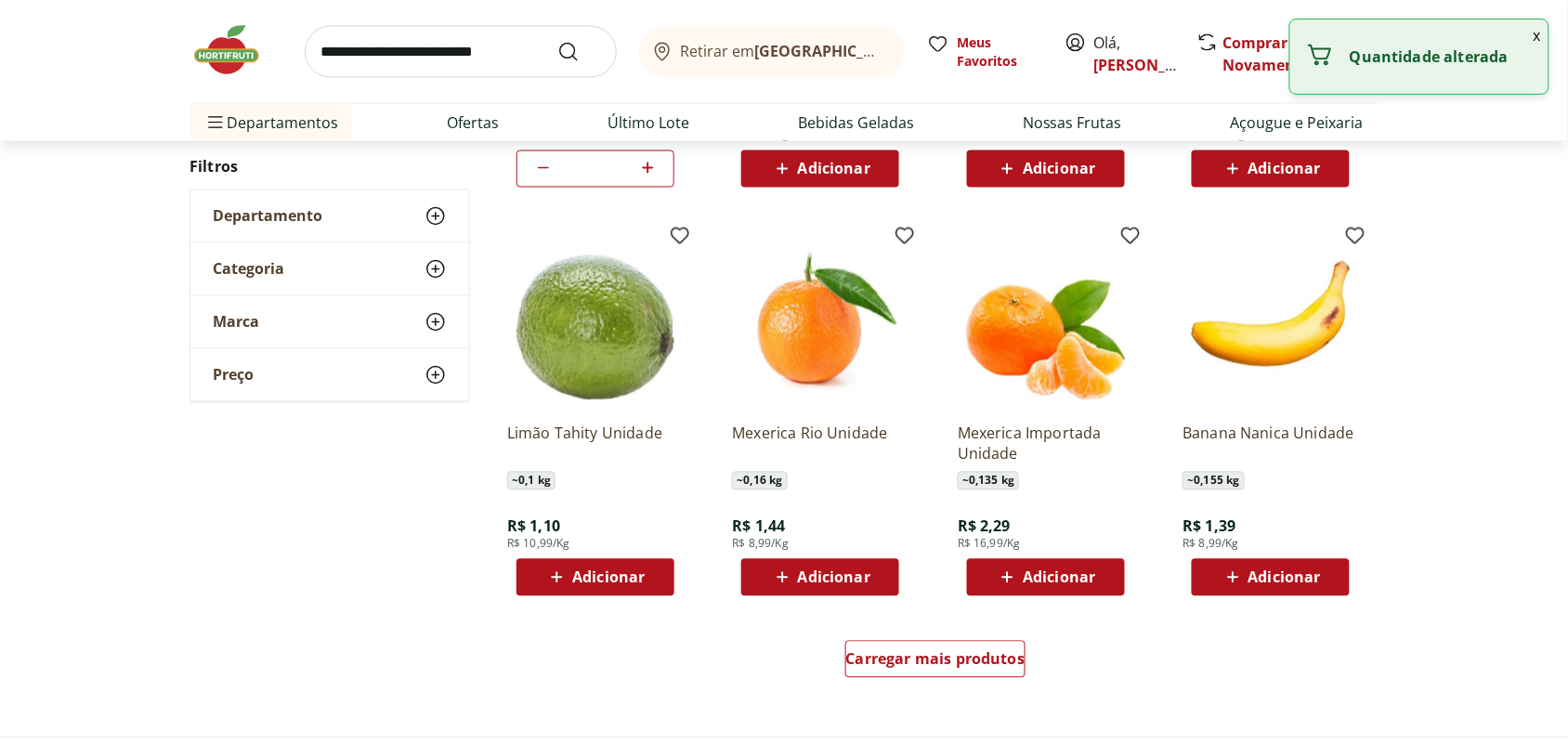
scroll to position [929, 0]
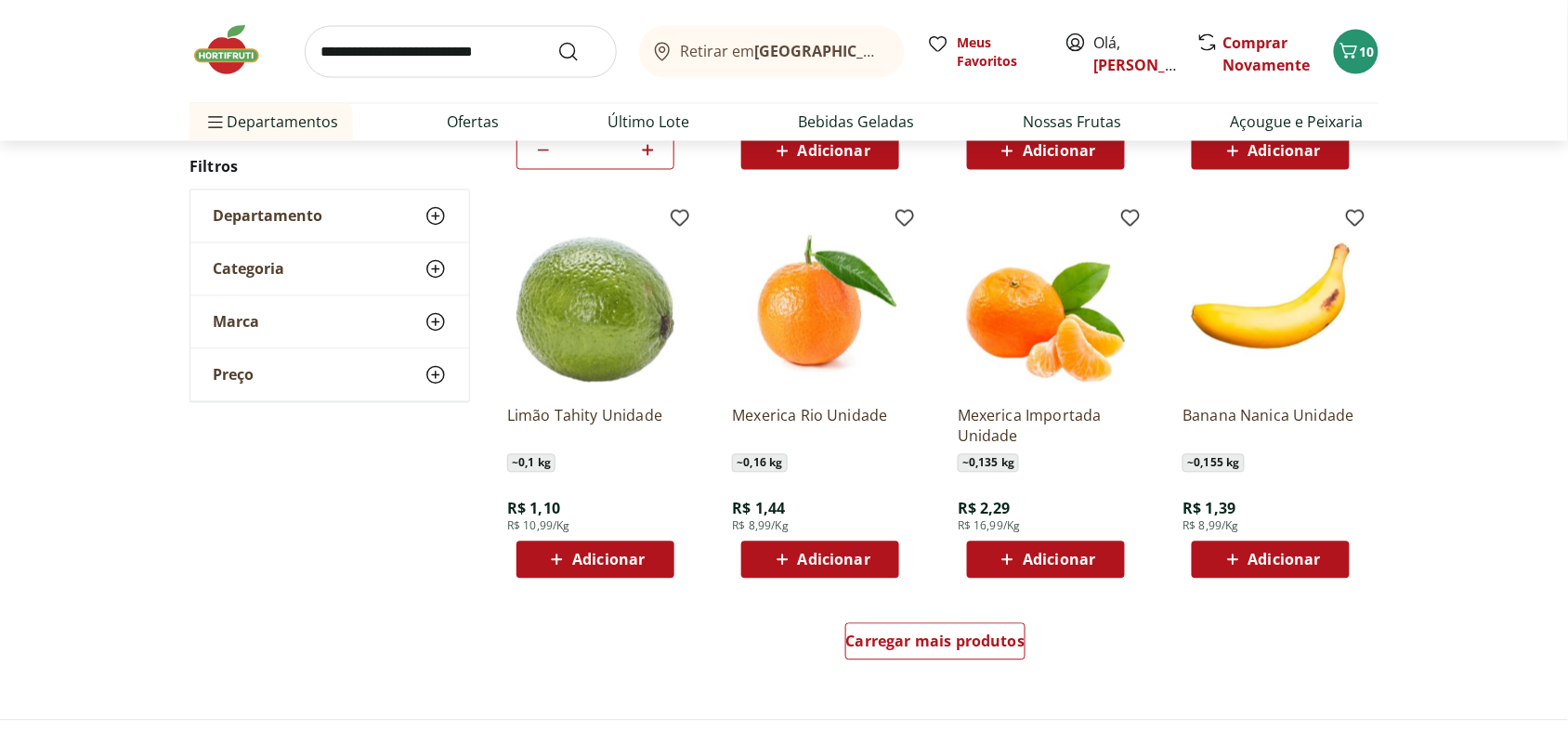
click at [829, 560] on span "Adicionar" at bounding box center [834, 560] width 73 height 15
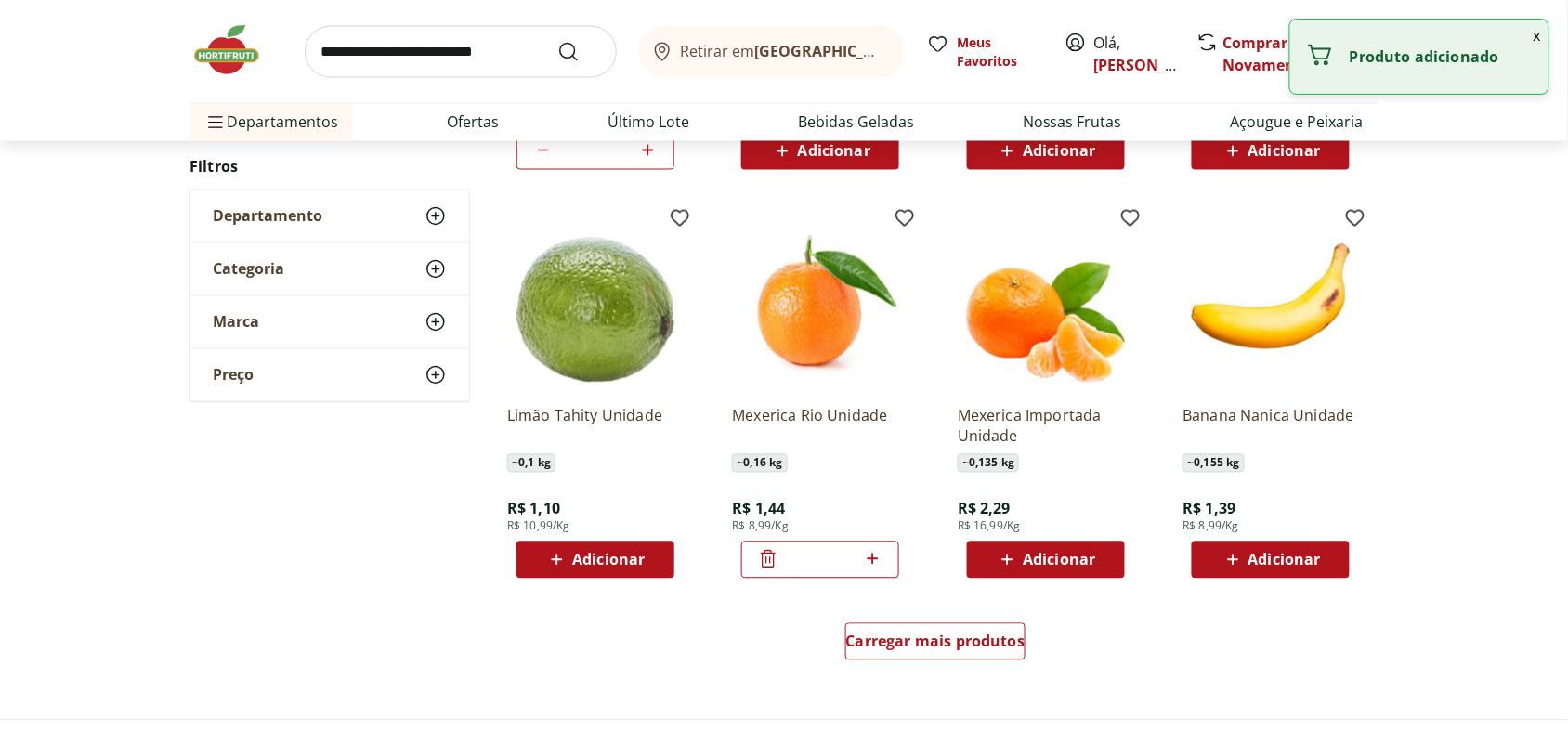
click at [875, 559] on icon at bounding box center [872, 559] width 11 height 11
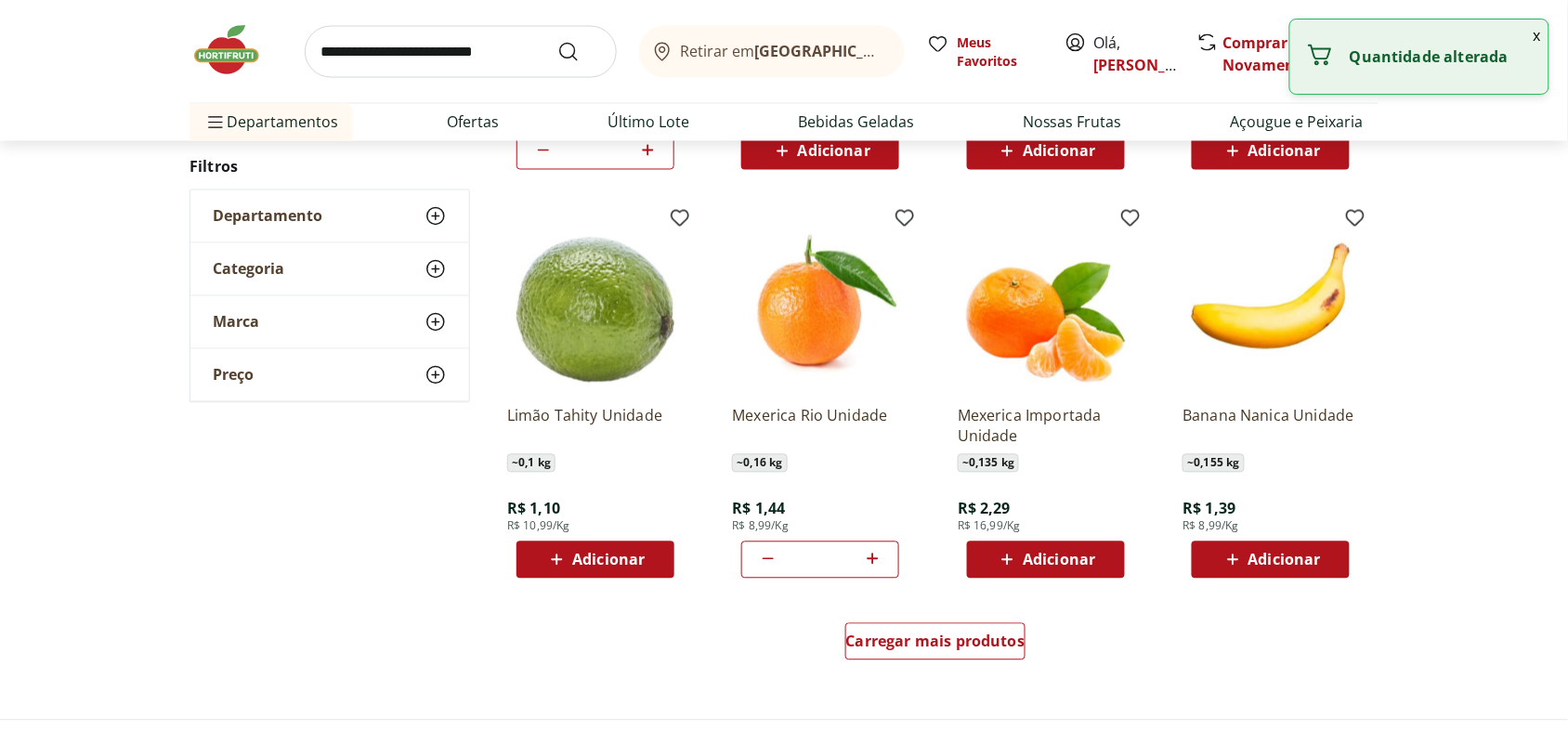
type input "*"
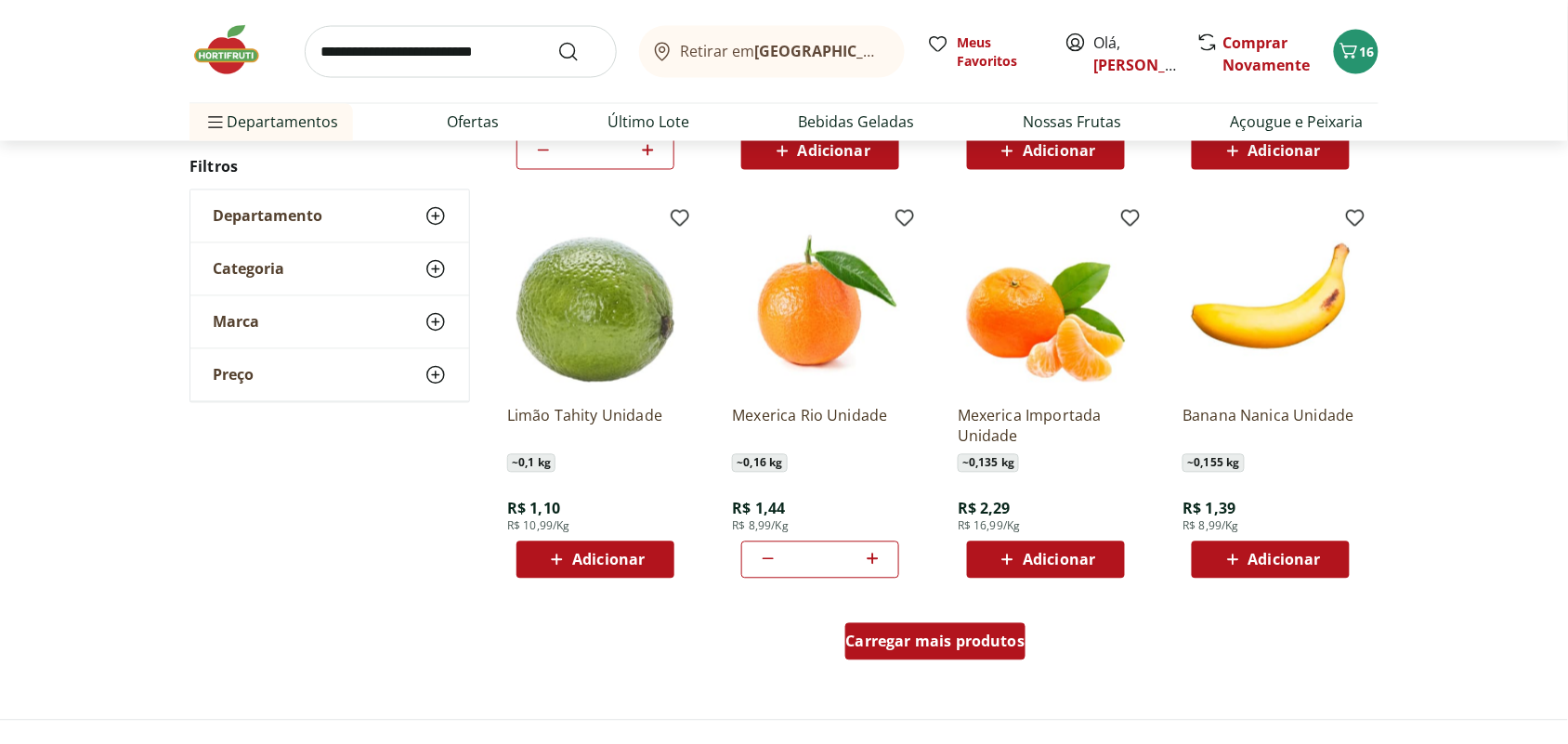
click at [891, 644] on span "Carregar mais produtos" at bounding box center [936, 642] width 179 height 15
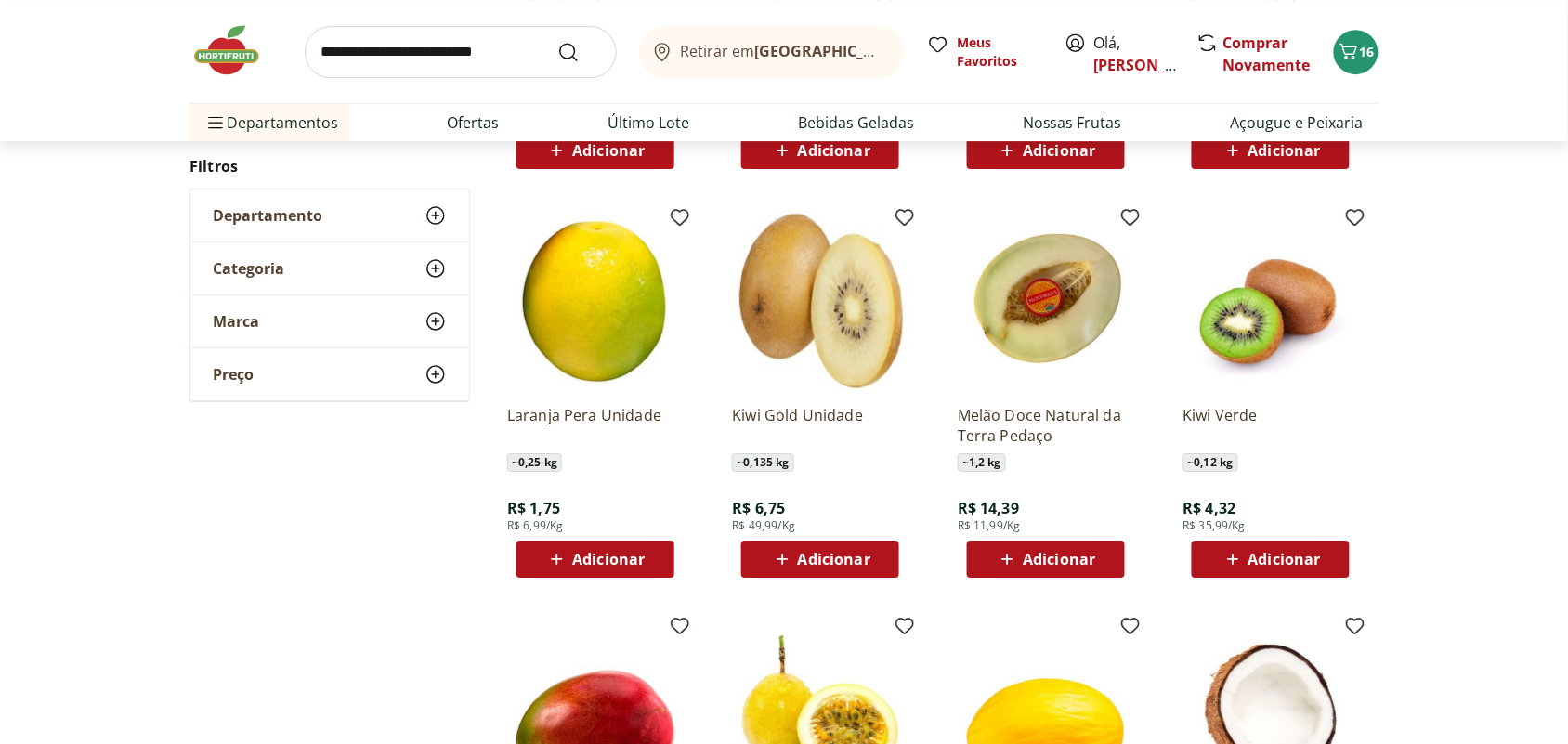
scroll to position [1742, 0]
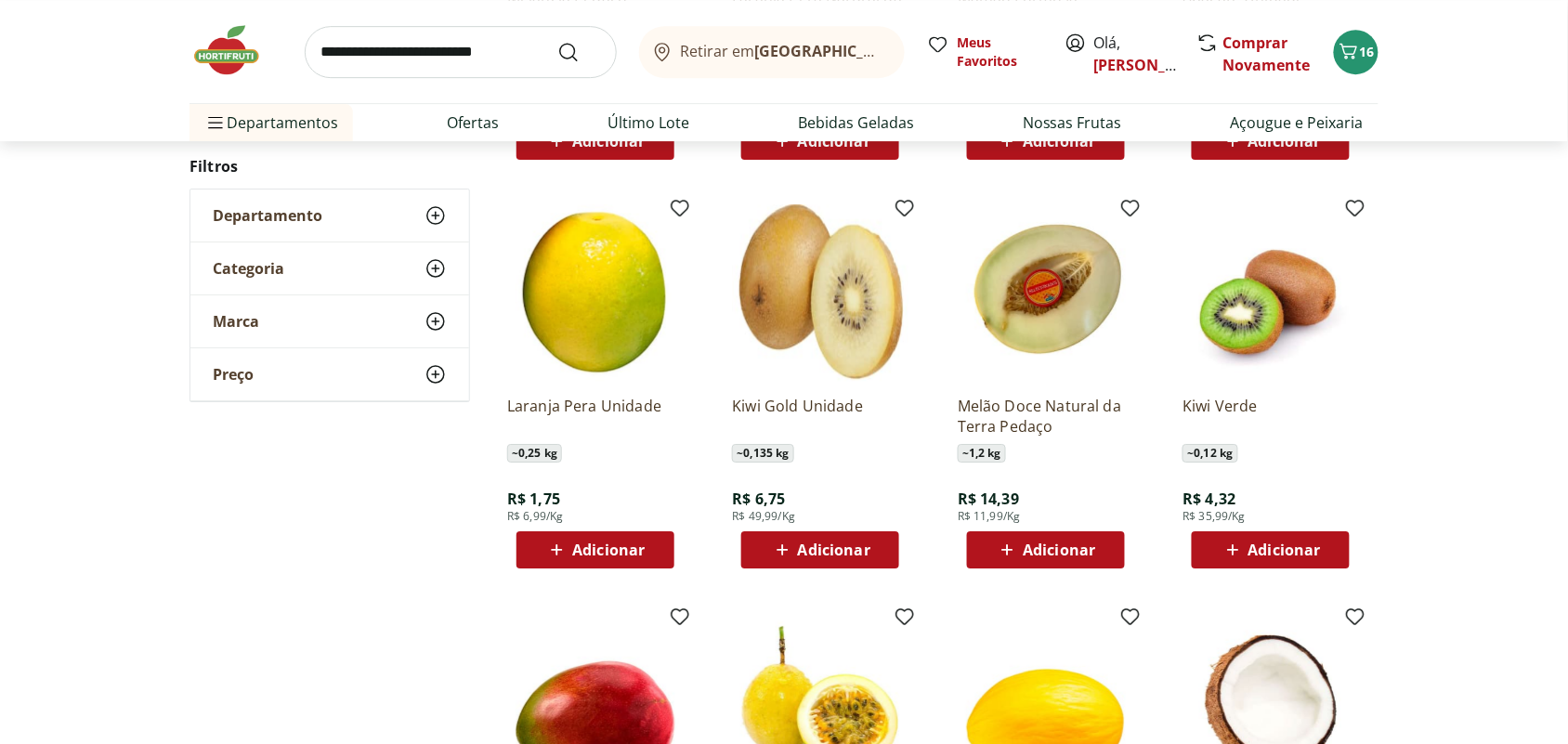
click at [1277, 544] on span "Adicionar" at bounding box center [1284, 550] width 73 height 15
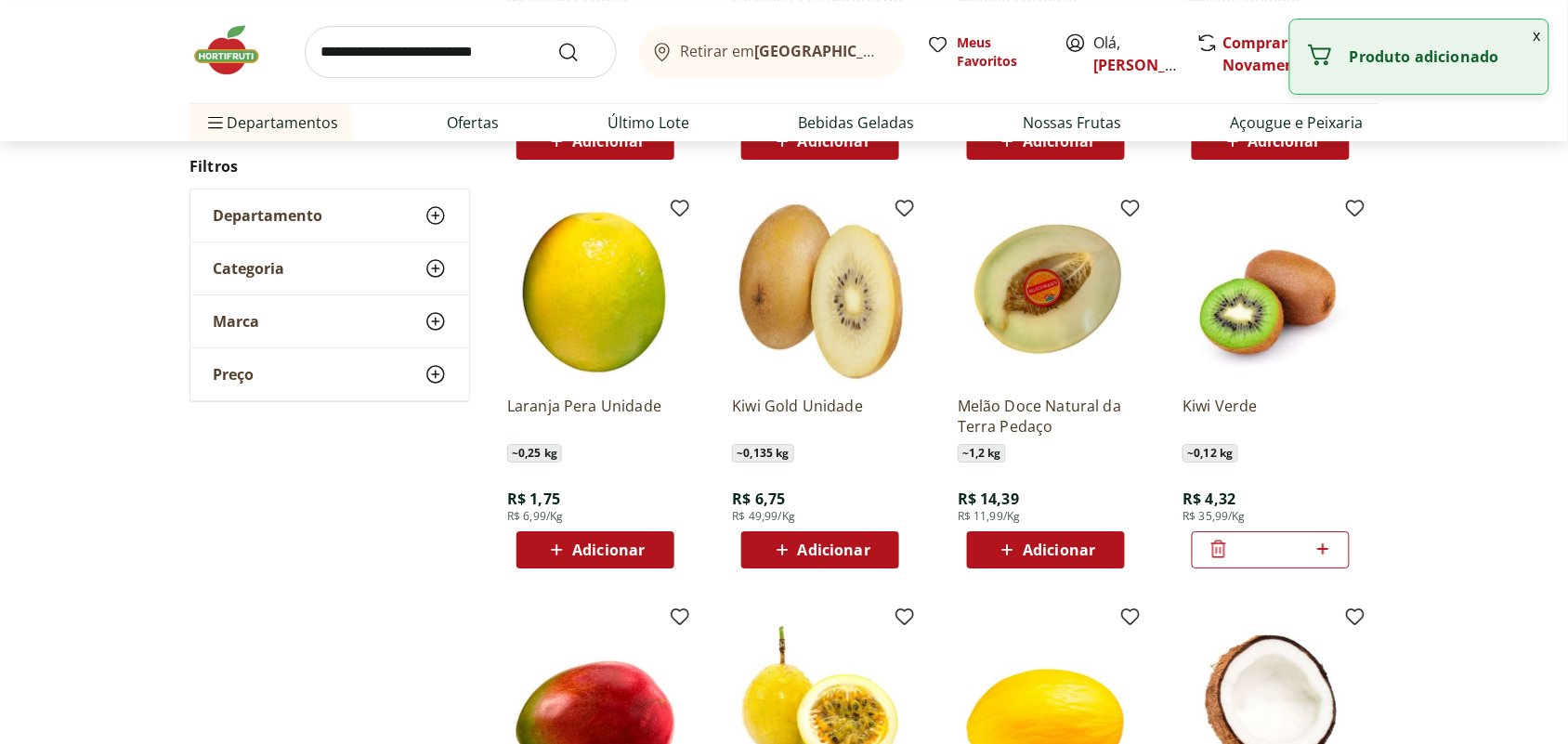
click at [1329, 545] on icon at bounding box center [1323, 550] width 24 height 23
type input "*"
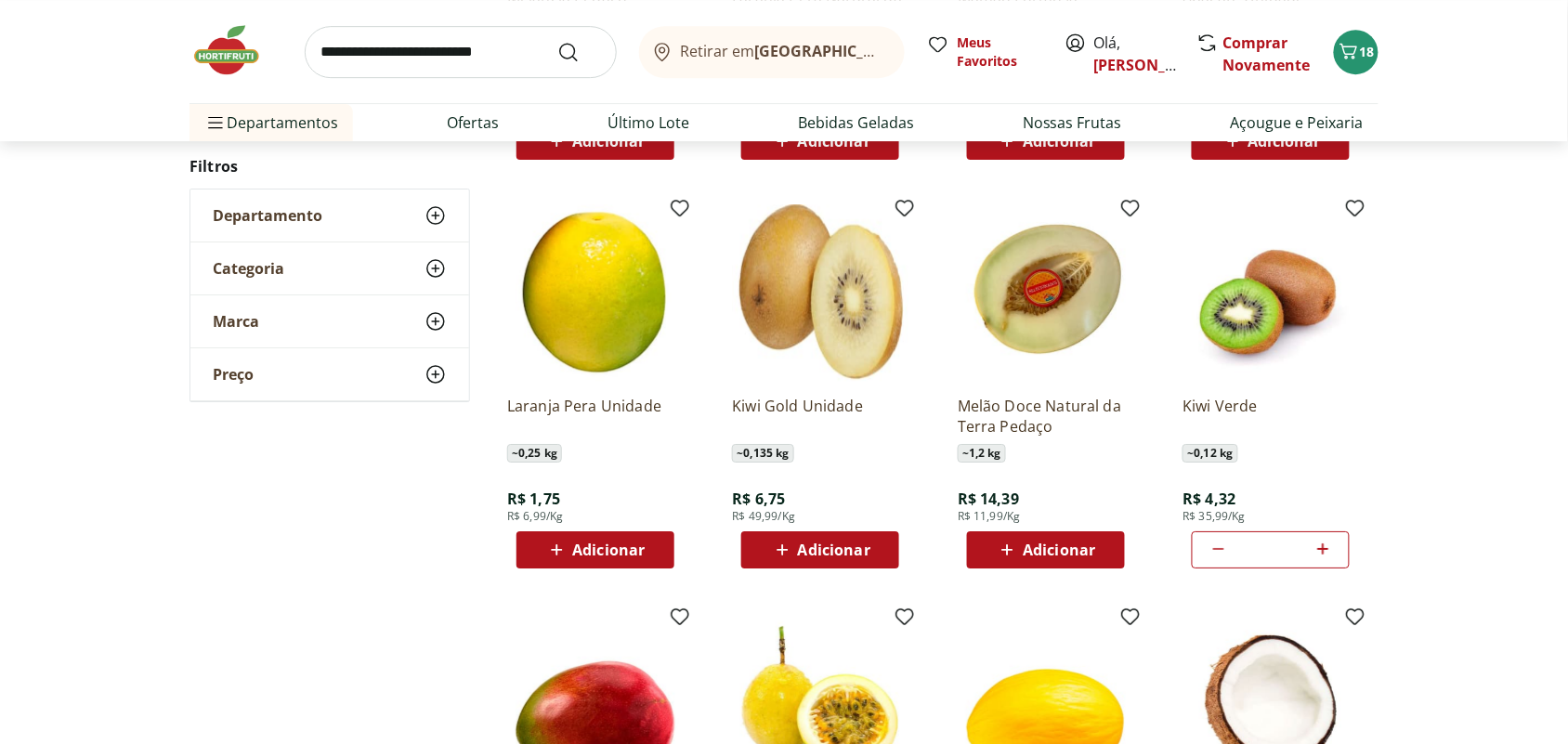
click at [1055, 550] on span "Adicionar" at bounding box center [1058, 550] width 73 height 15
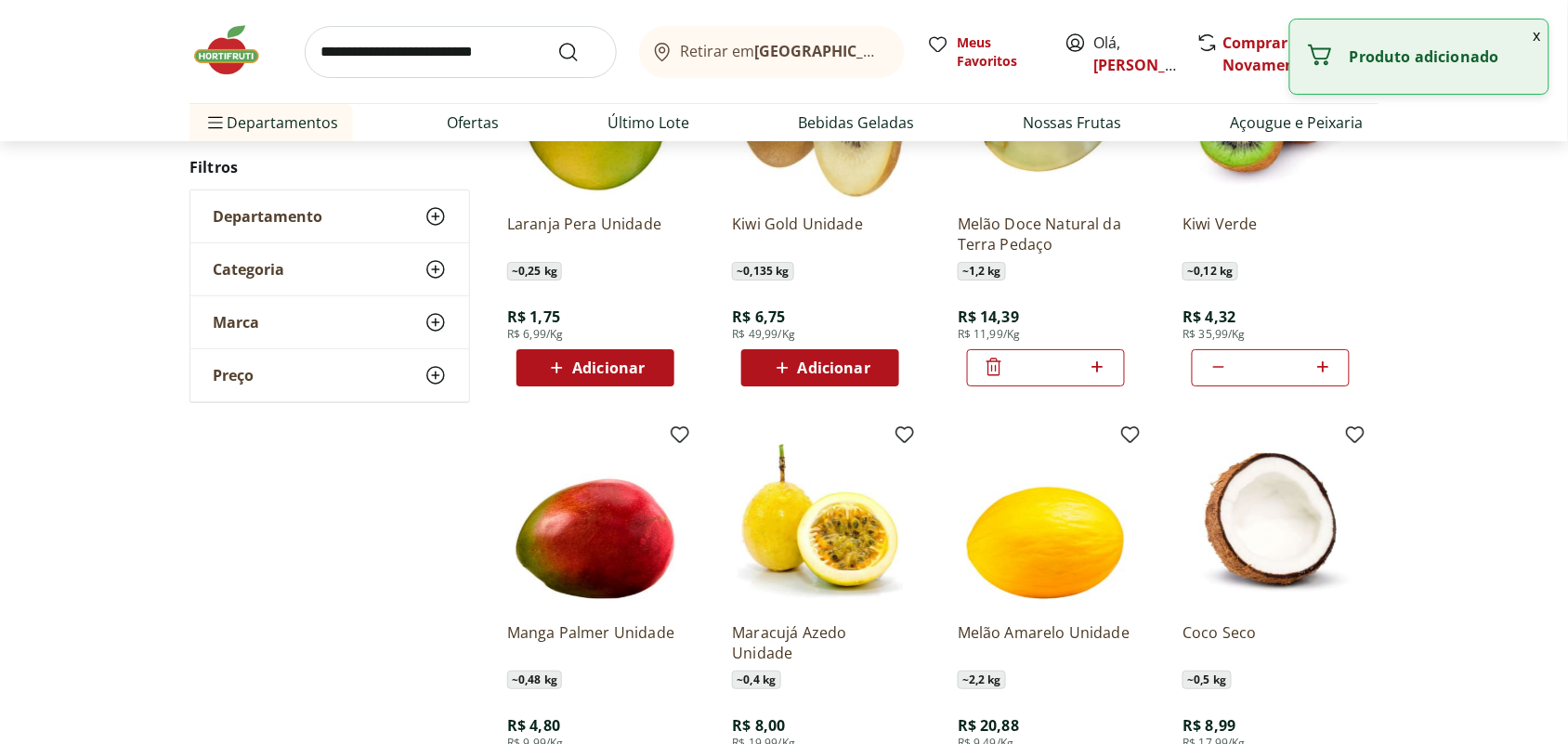
scroll to position [2206, 0]
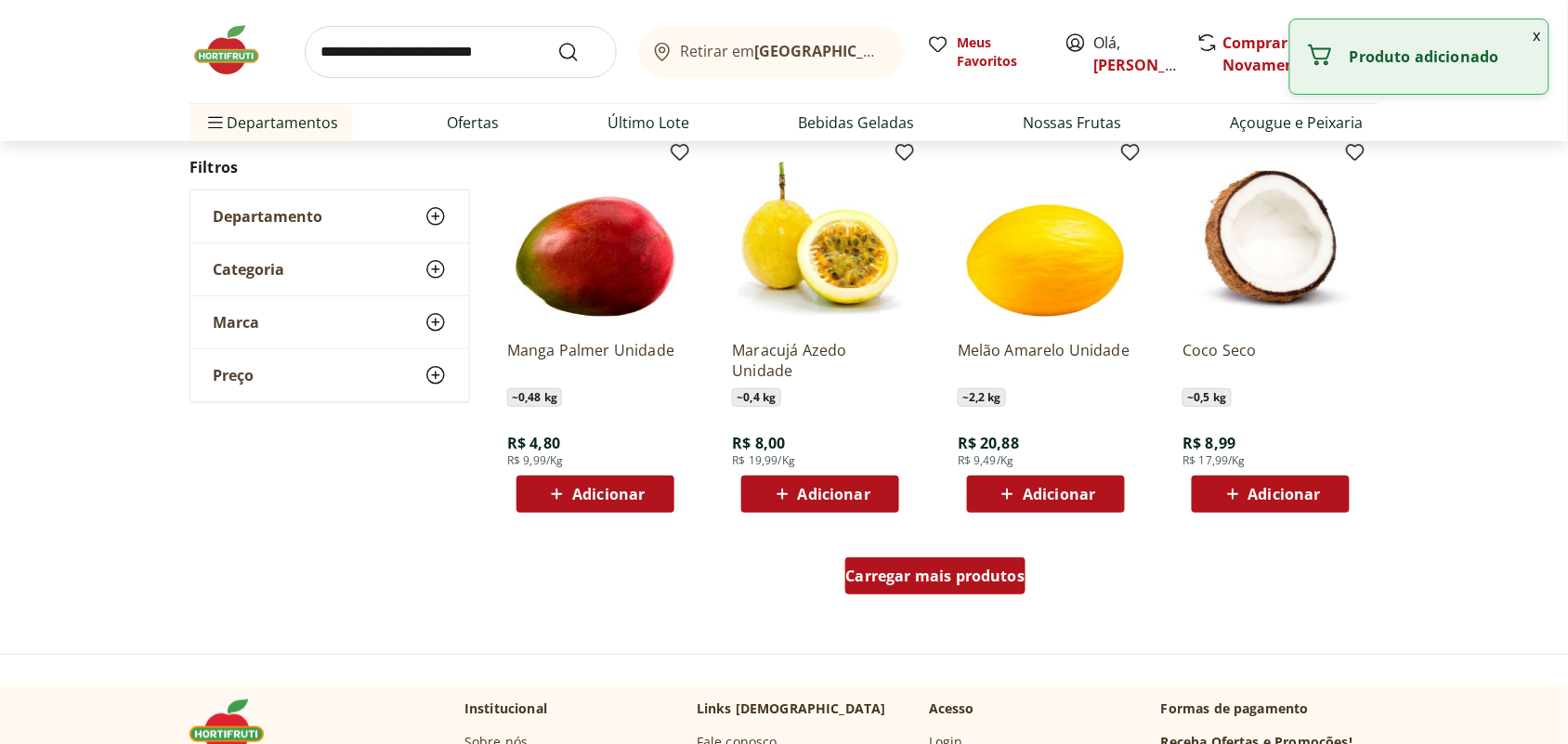
click at [986, 577] on span "Carregar mais produtos" at bounding box center [936, 576] width 179 height 15
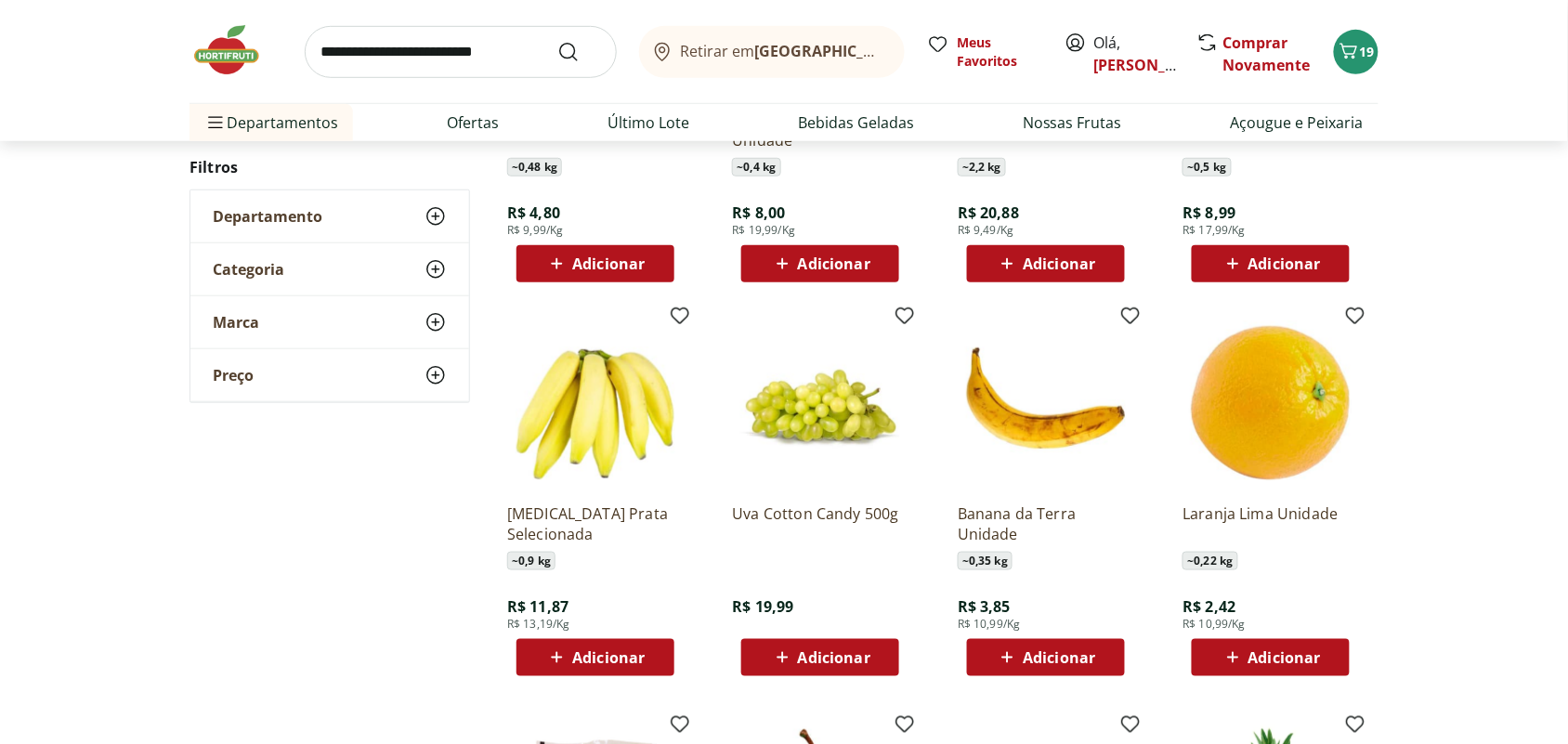
scroll to position [2438, 0]
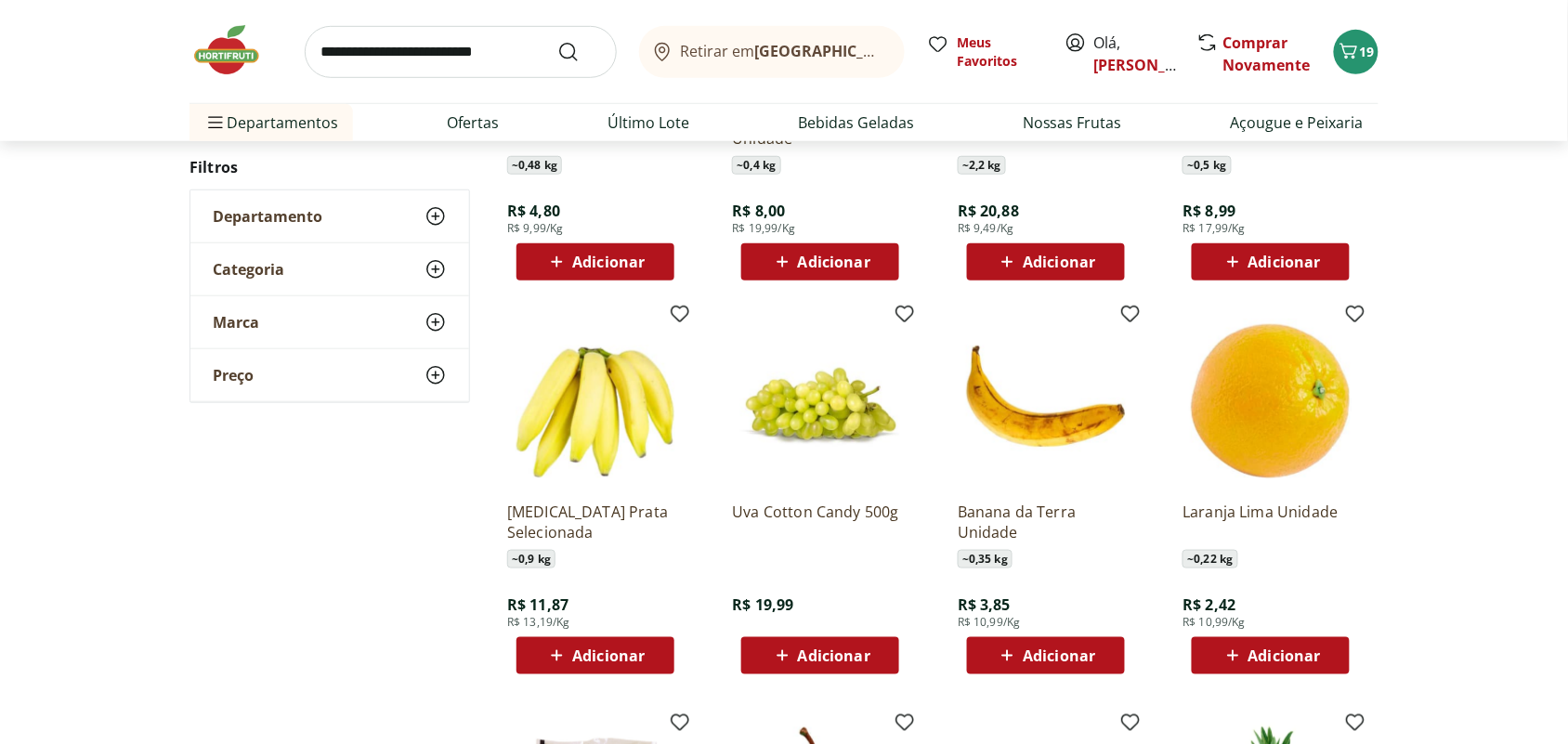
click at [596, 653] on span "Adicionar" at bounding box center [608, 656] width 73 height 15
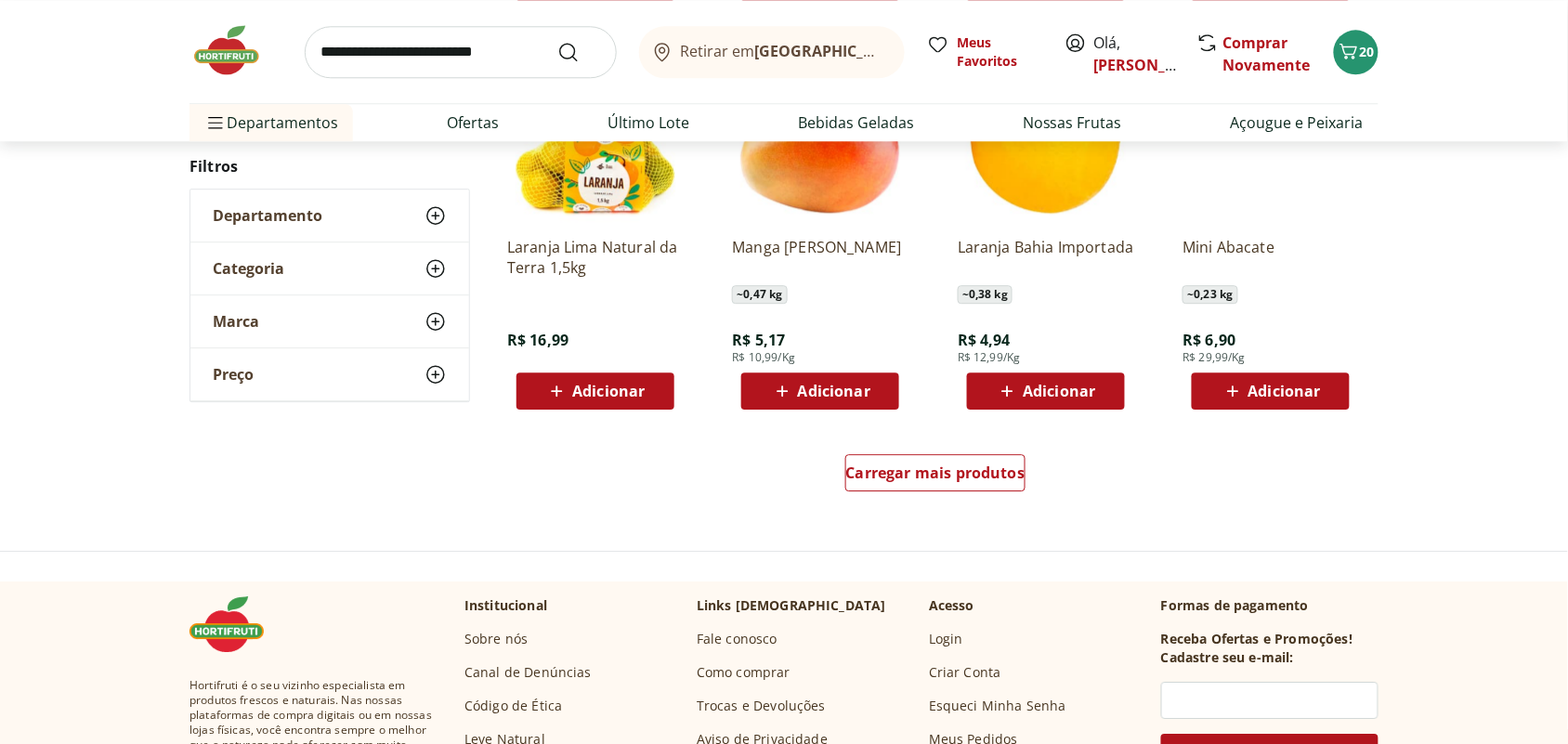
scroll to position [3599, 0]
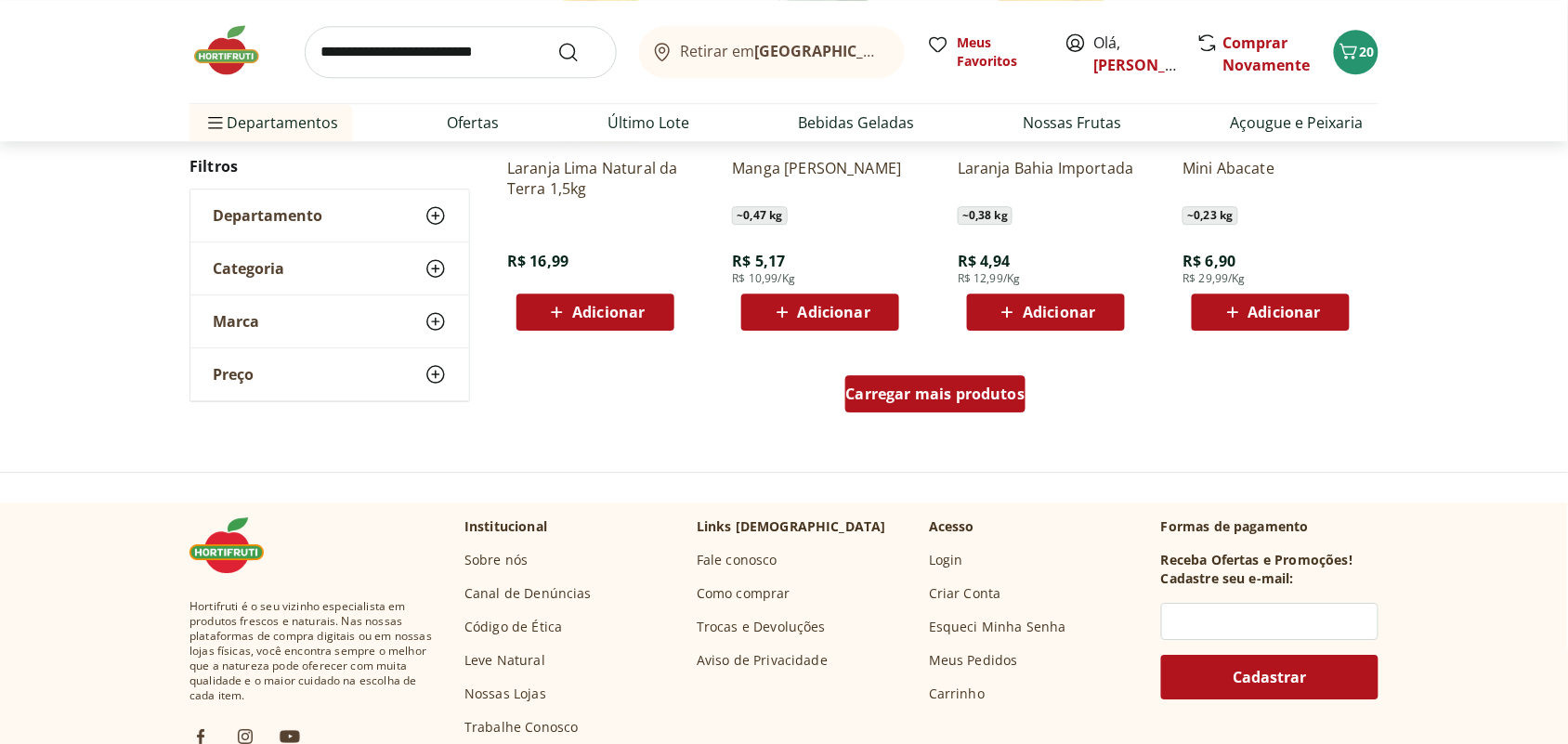
click at [905, 397] on span "Carregar mais produtos" at bounding box center [936, 394] width 179 height 15
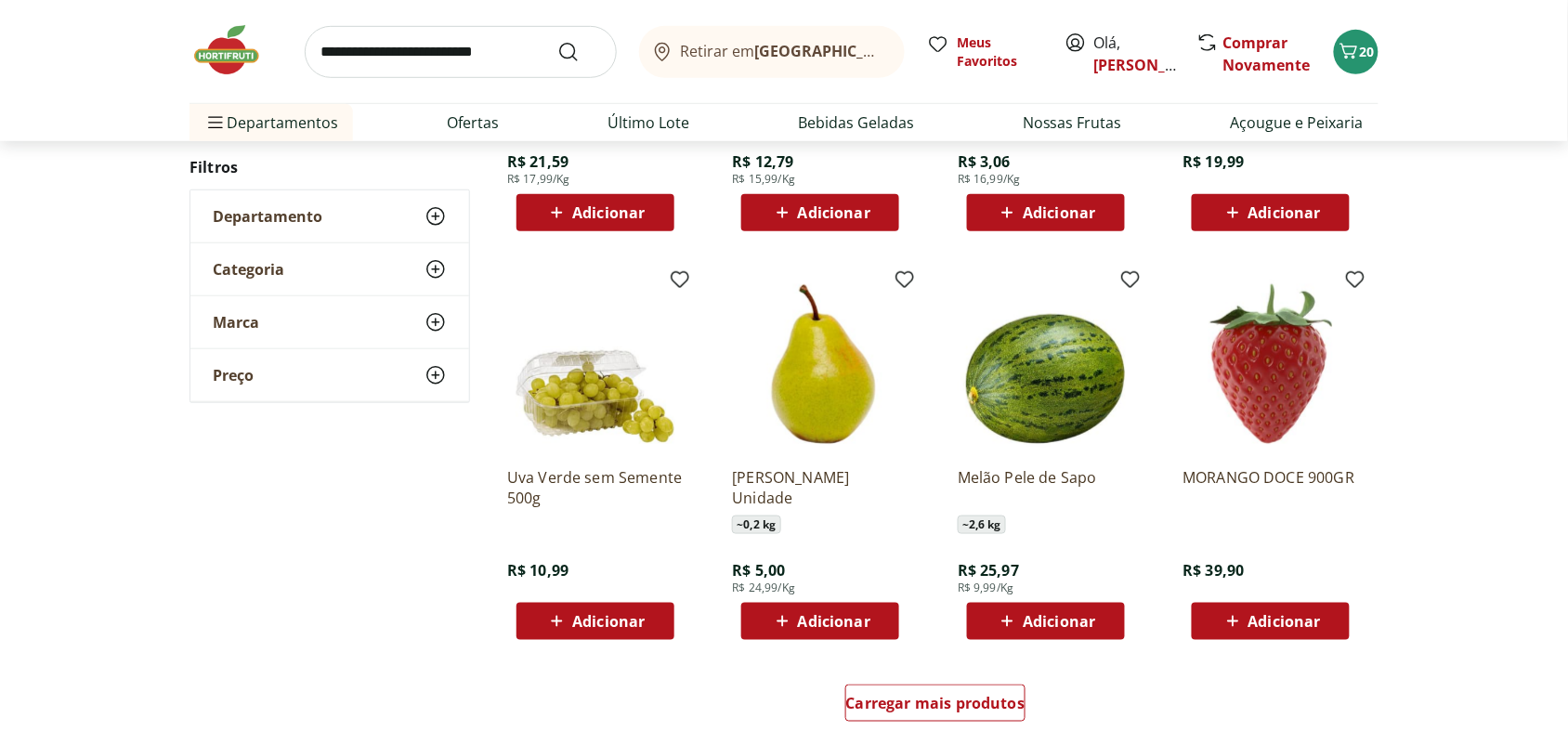
scroll to position [4669, 0]
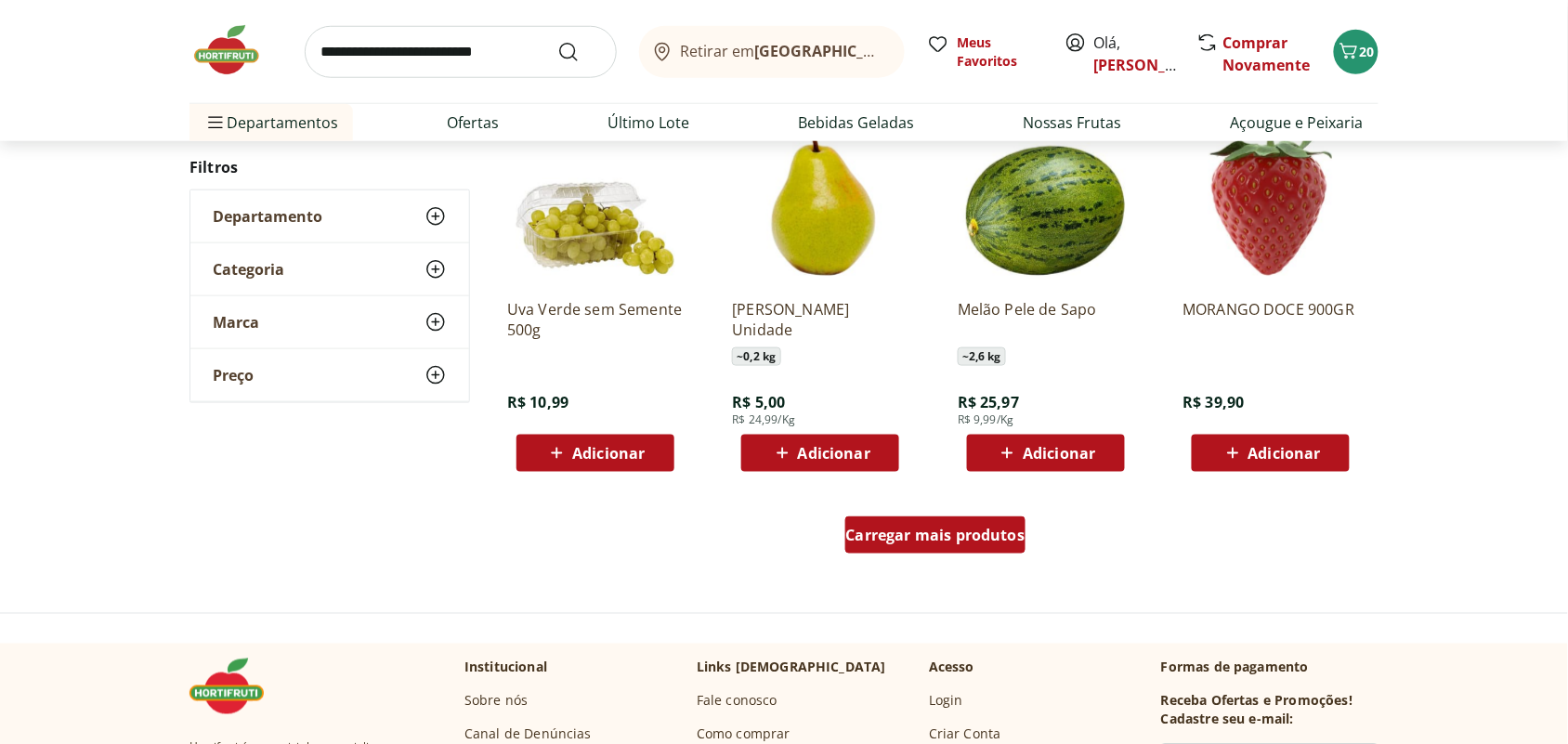
click at [953, 531] on span "Carregar mais produtos" at bounding box center [936, 535] width 179 height 15
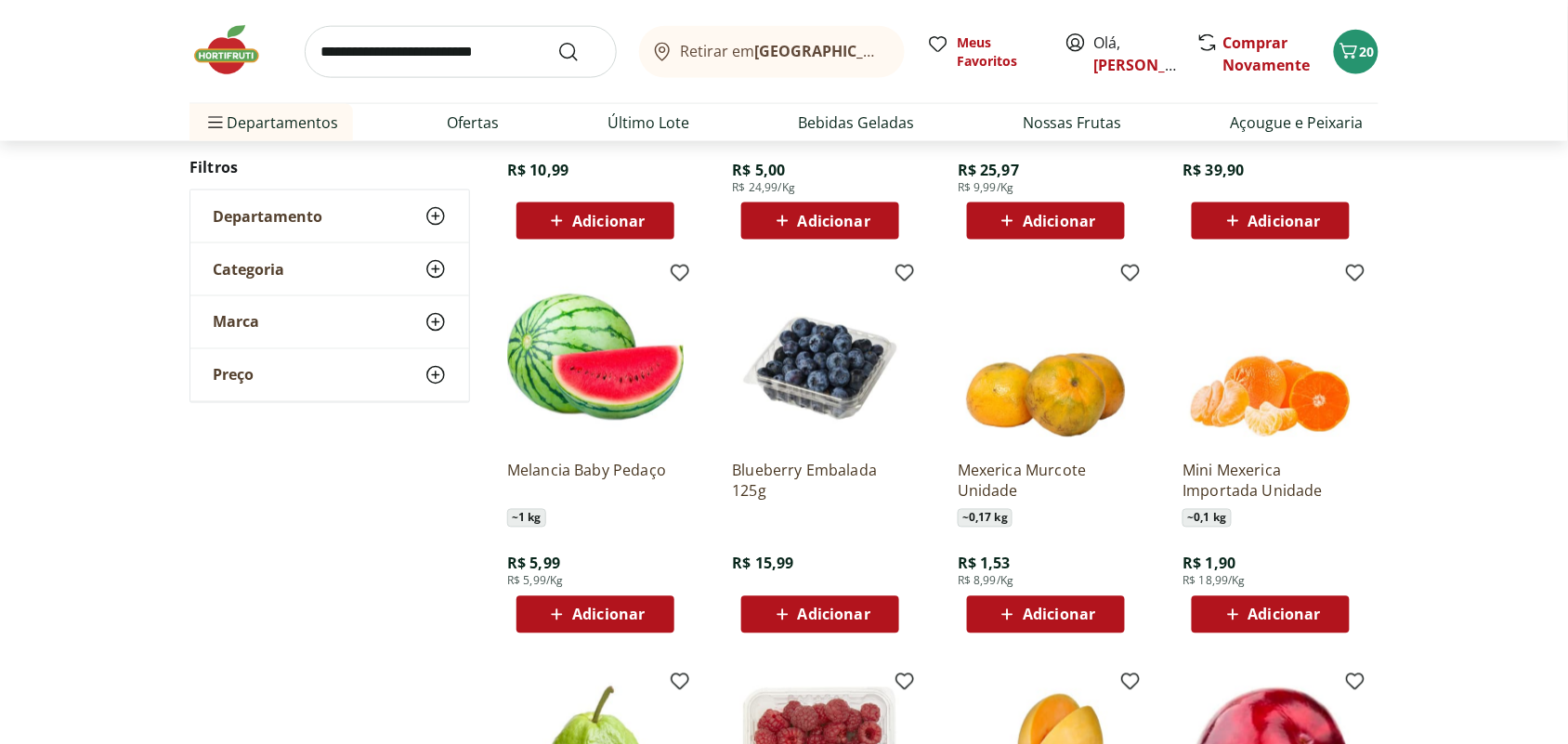
scroll to position [5017, 0]
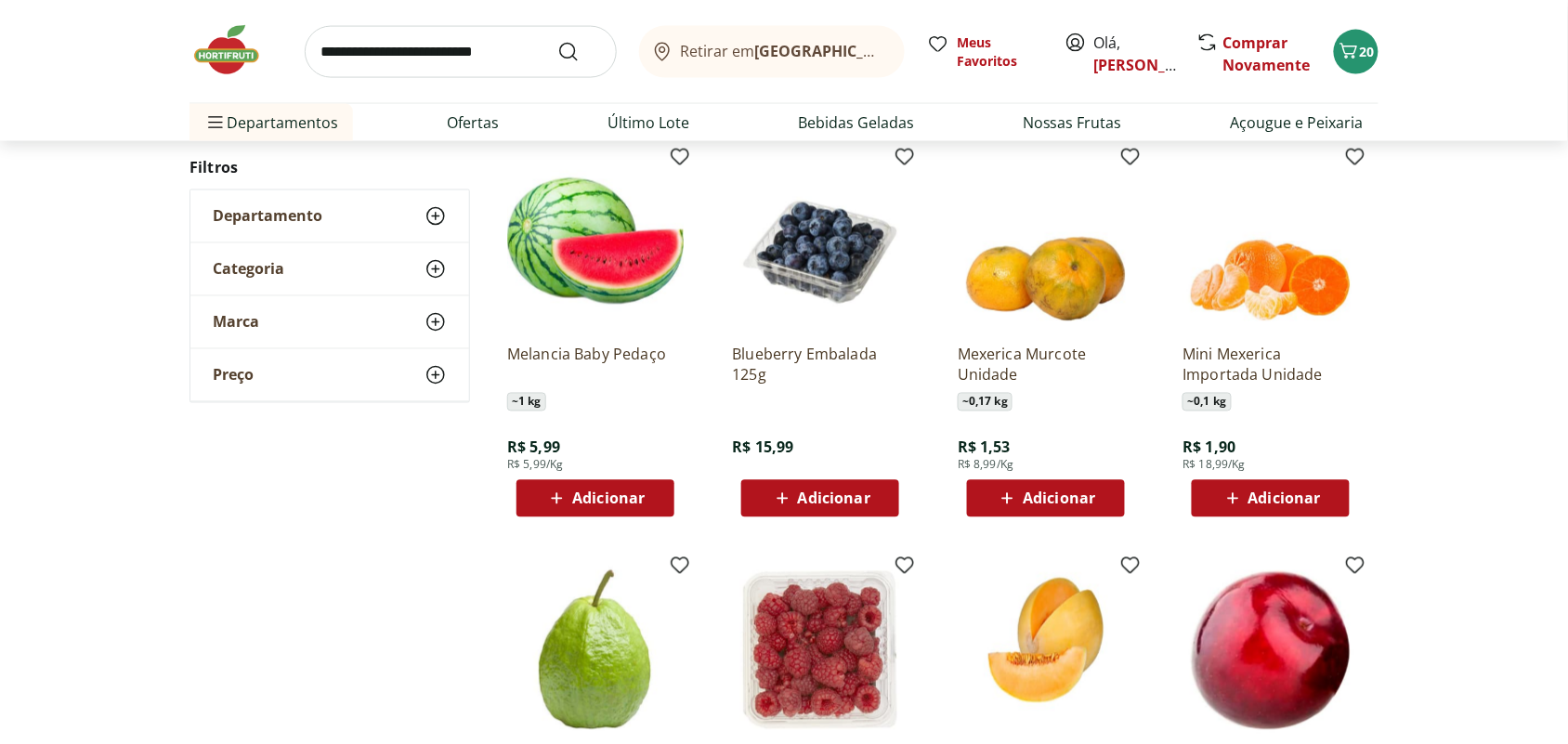
click at [1070, 503] on span "Adicionar" at bounding box center [1058, 499] width 73 height 15
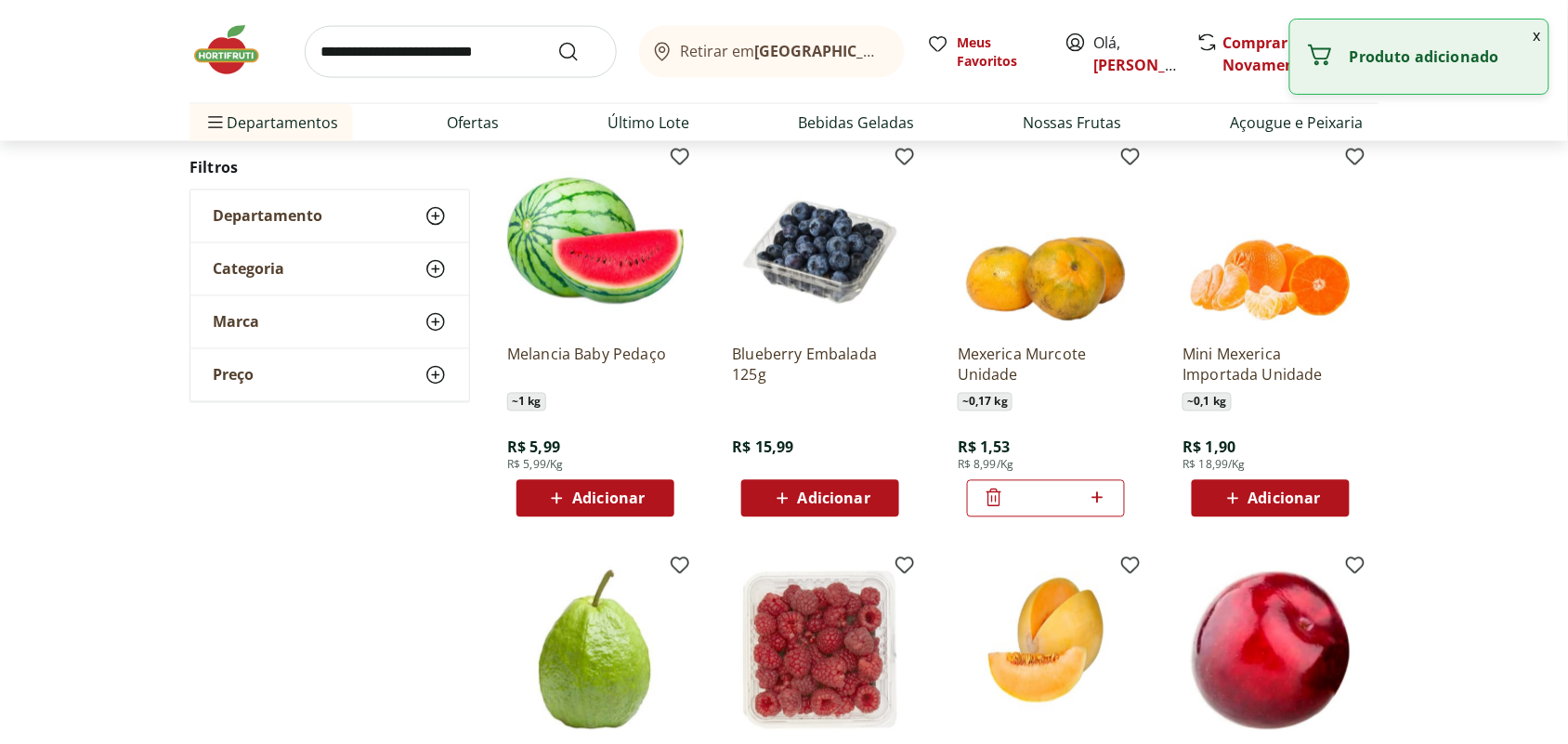
click at [1099, 498] on icon at bounding box center [1097, 498] width 24 height 23
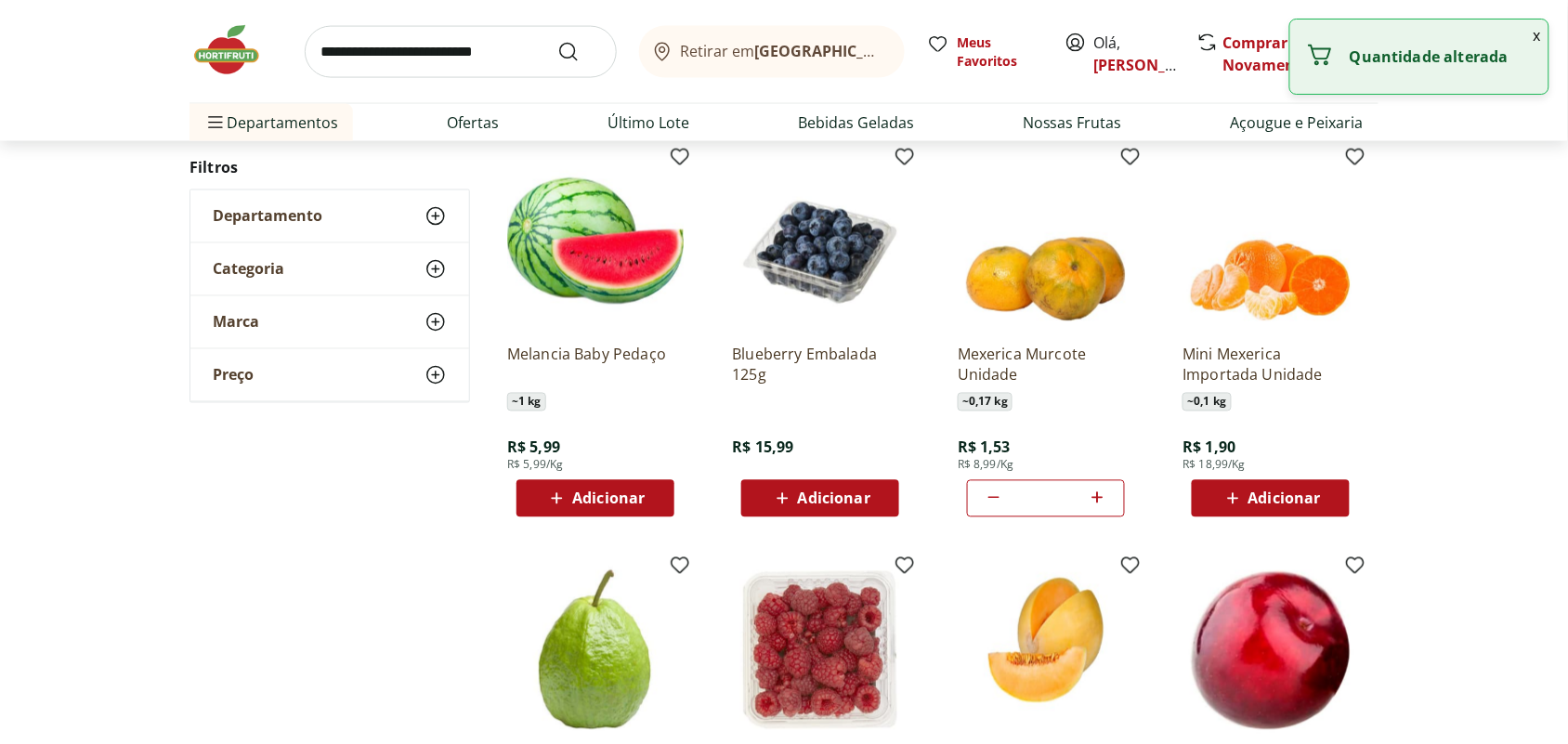
type input "*"
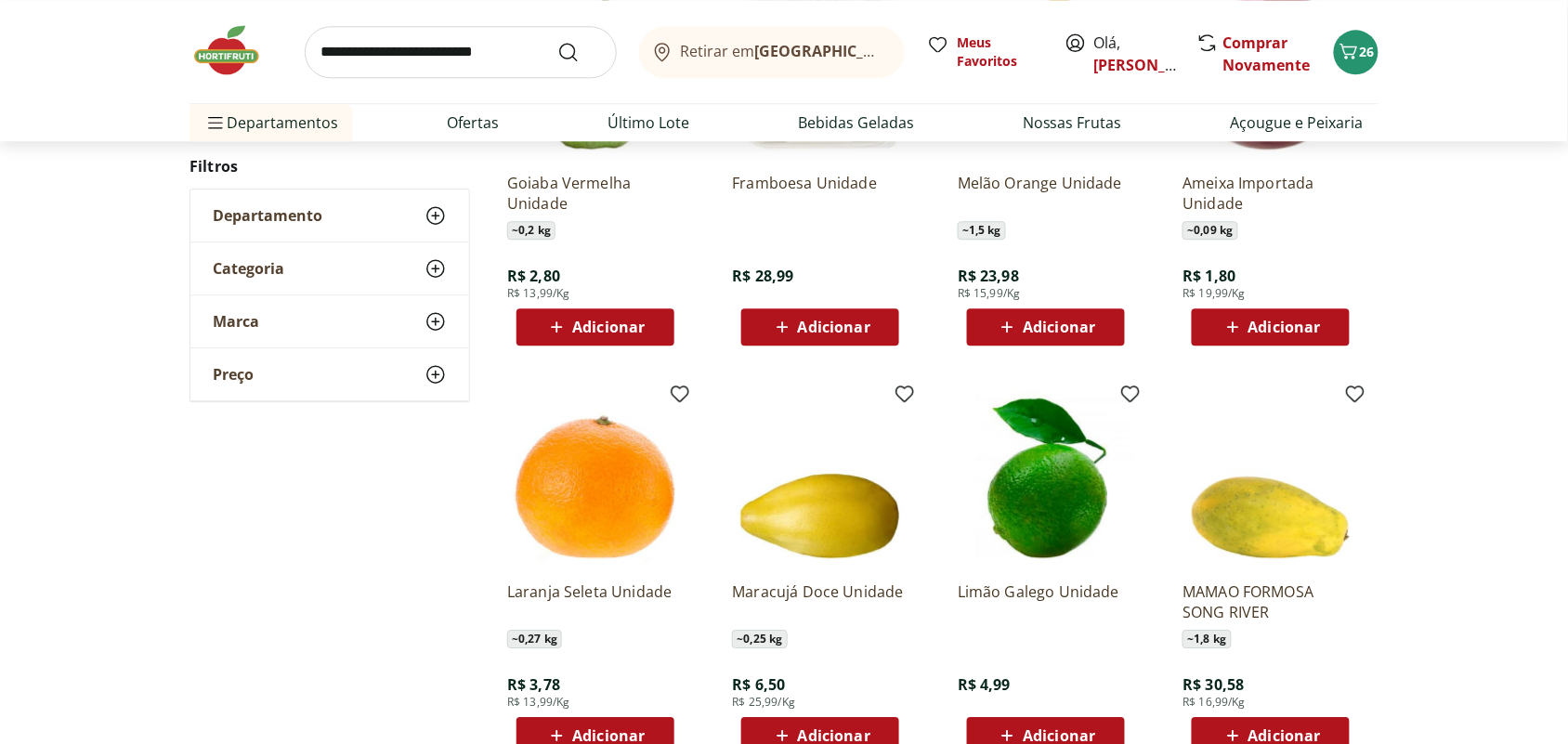
scroll to position [5714, 0]
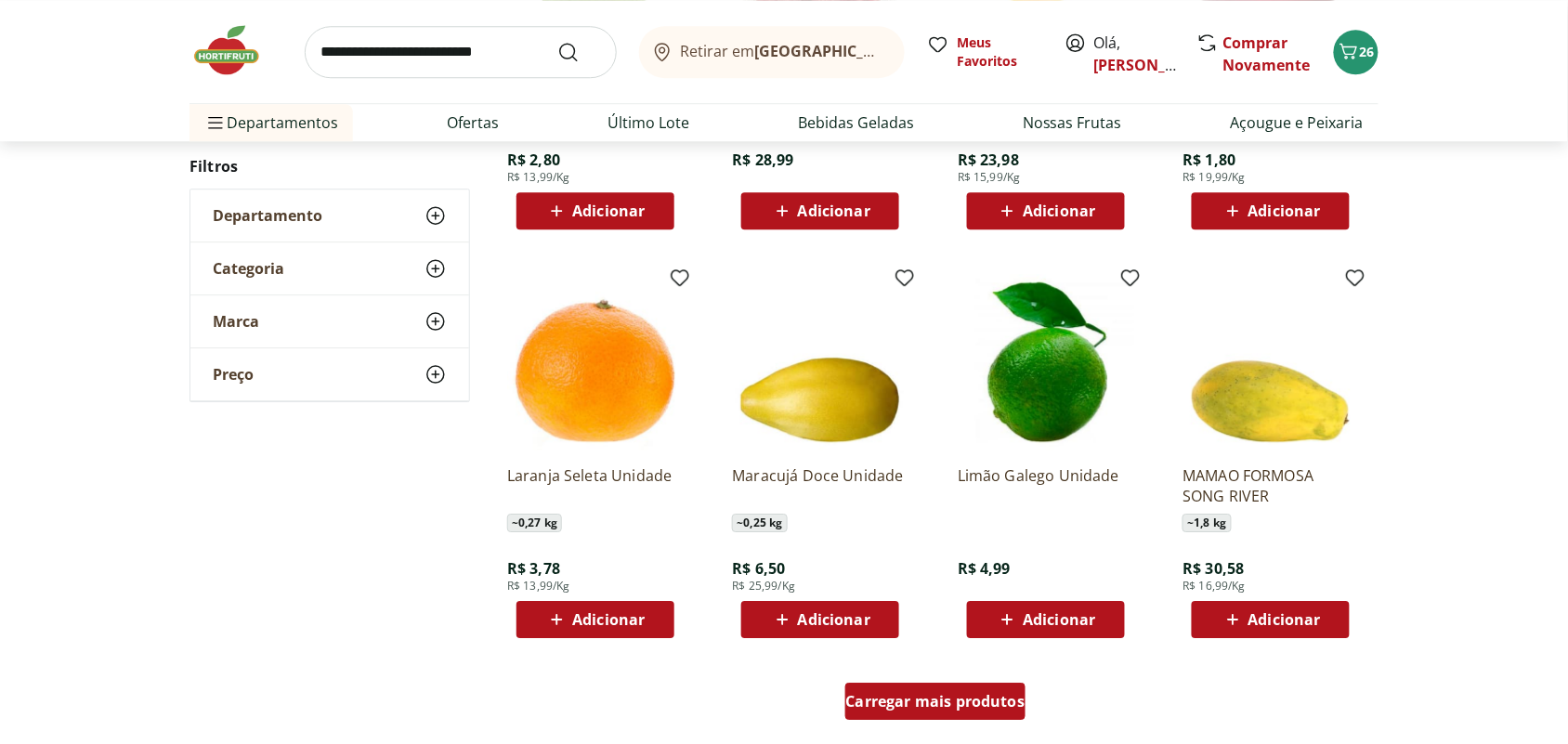
click at [986, 702] on span "Carregar mais produtos" at bounding box center [936, 702] width 179 height 15
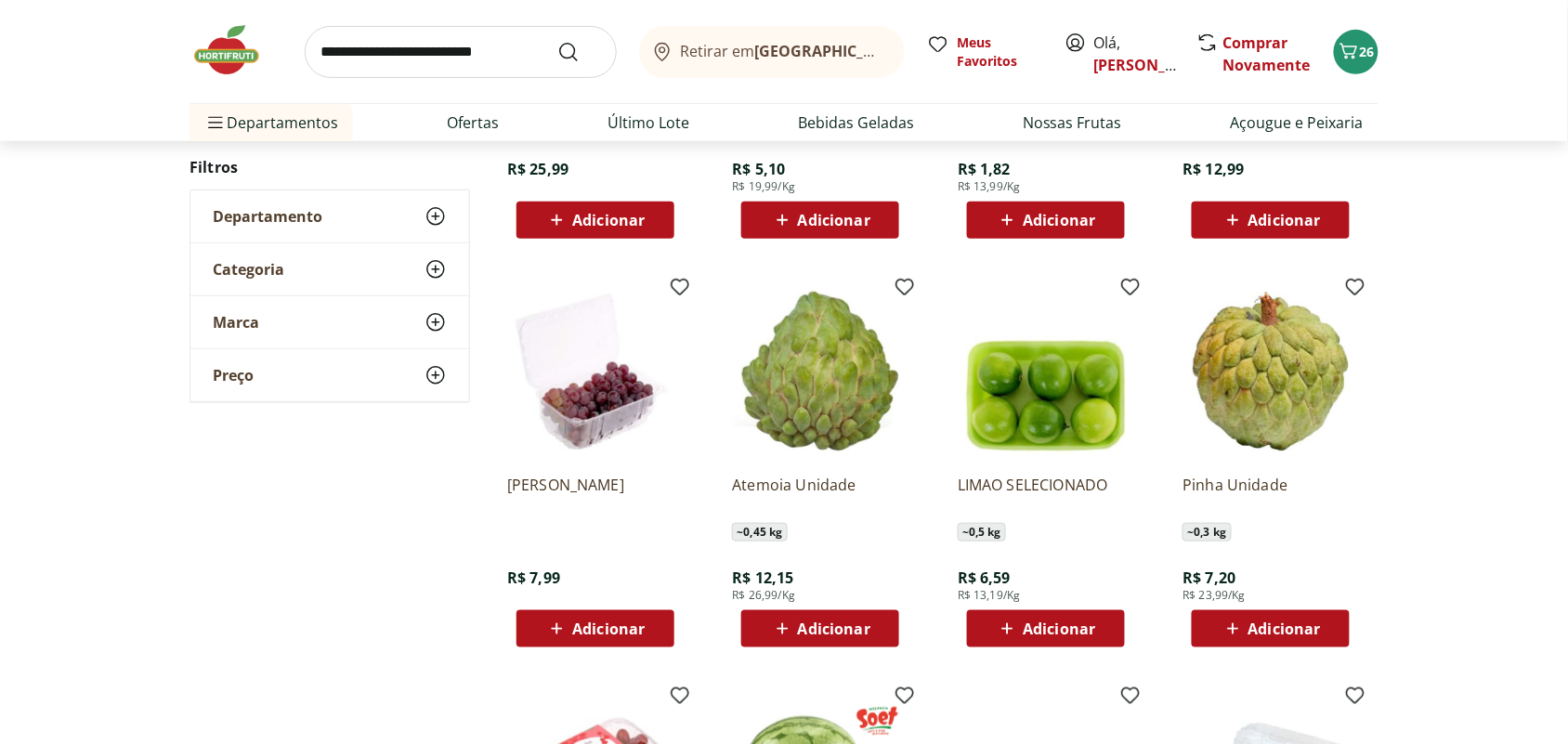
scroll to position [6527, 0]
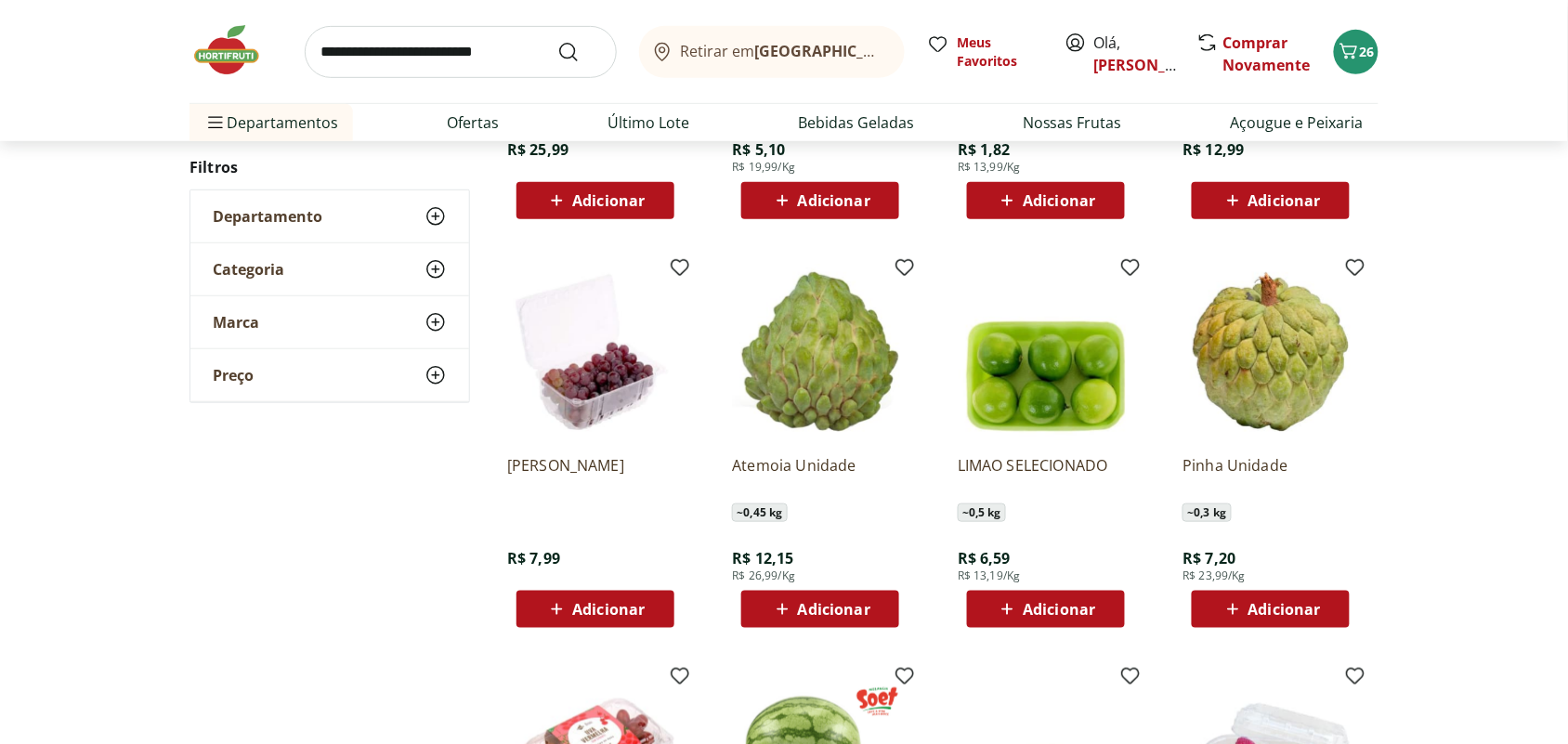
click at [625, 601] on span "Adicionar" at bounding box center [608, 609] width 73 height 15
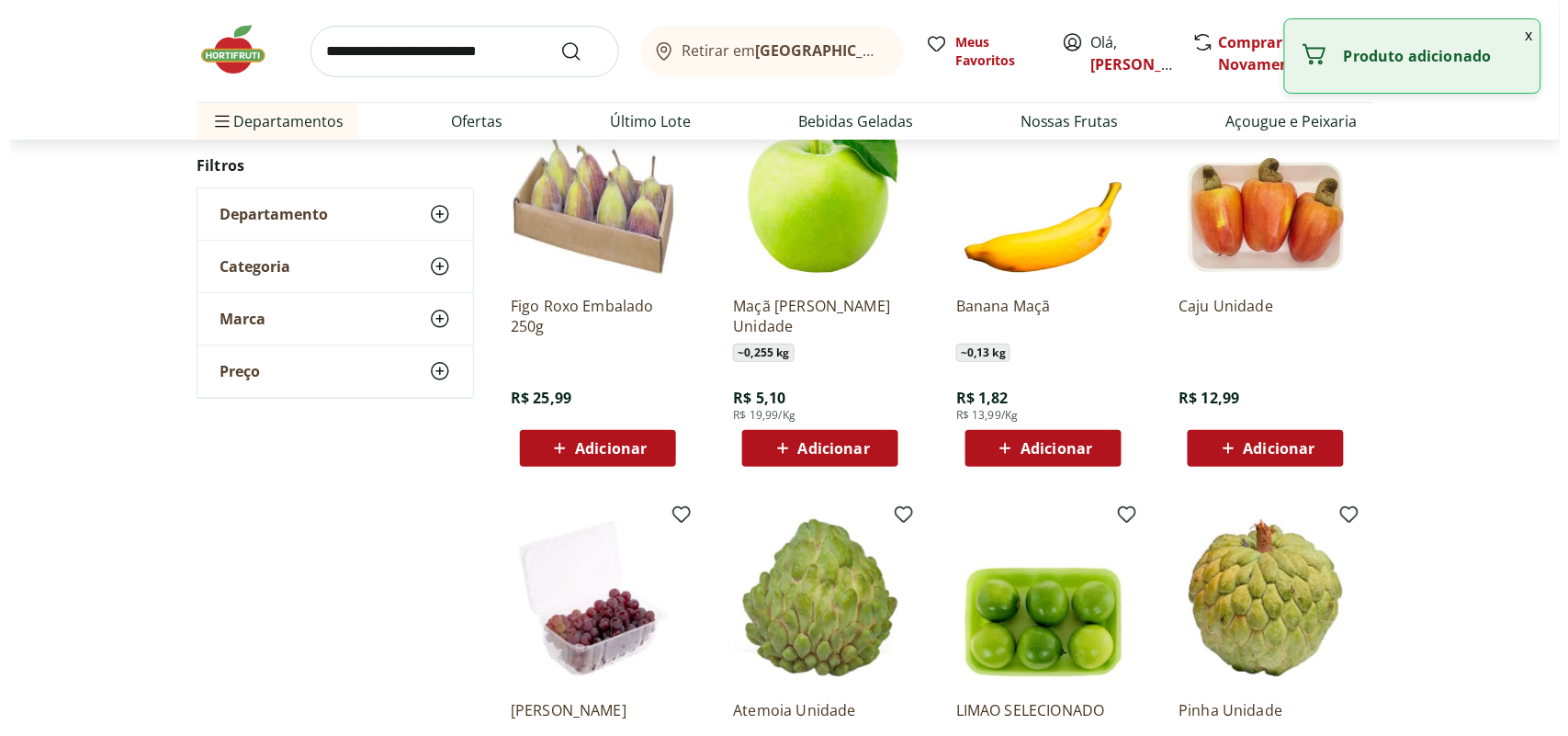
scroll to position [6112, 0]
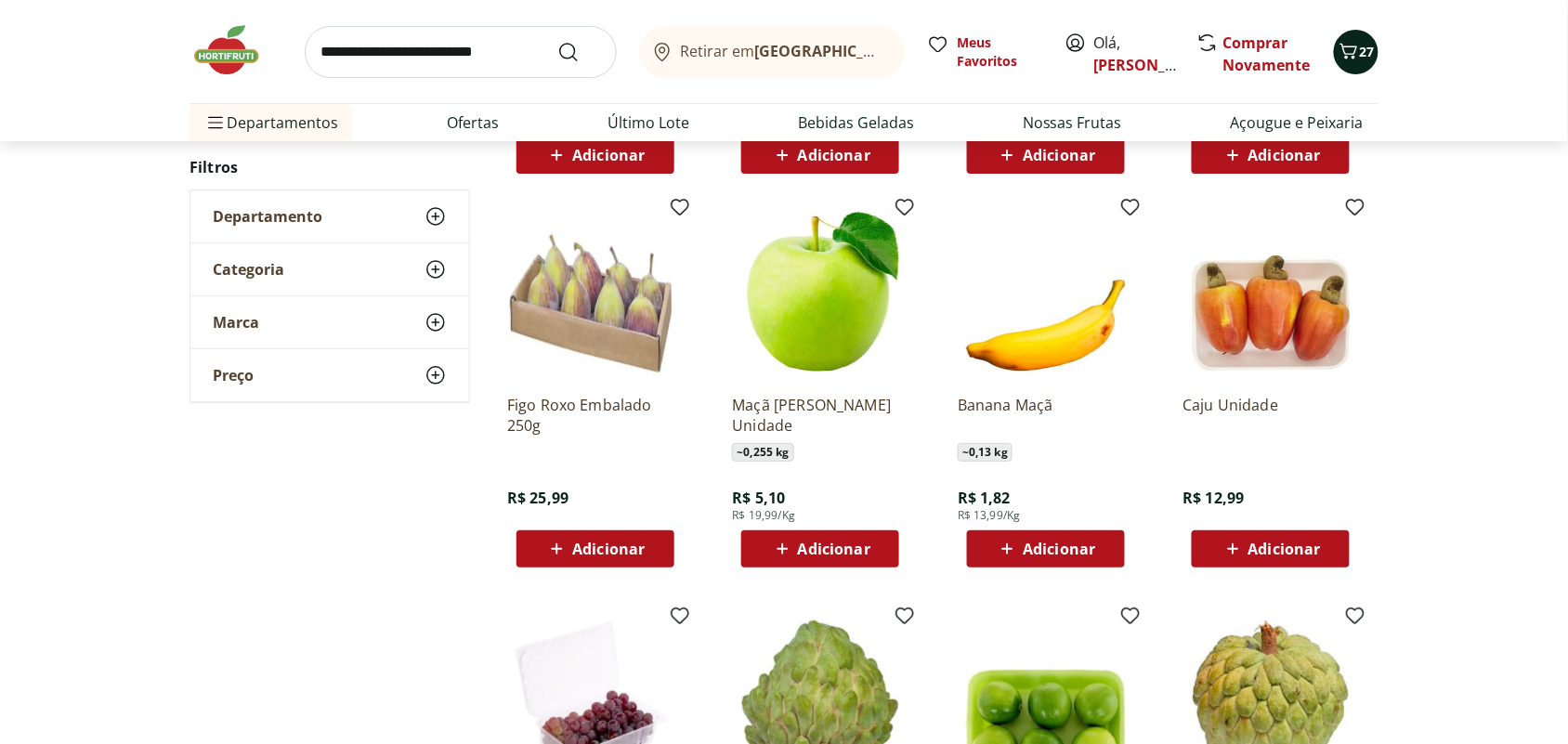
click at [1357, 38] on div "27" at bounding box center [1356, 51] width 15 height 29
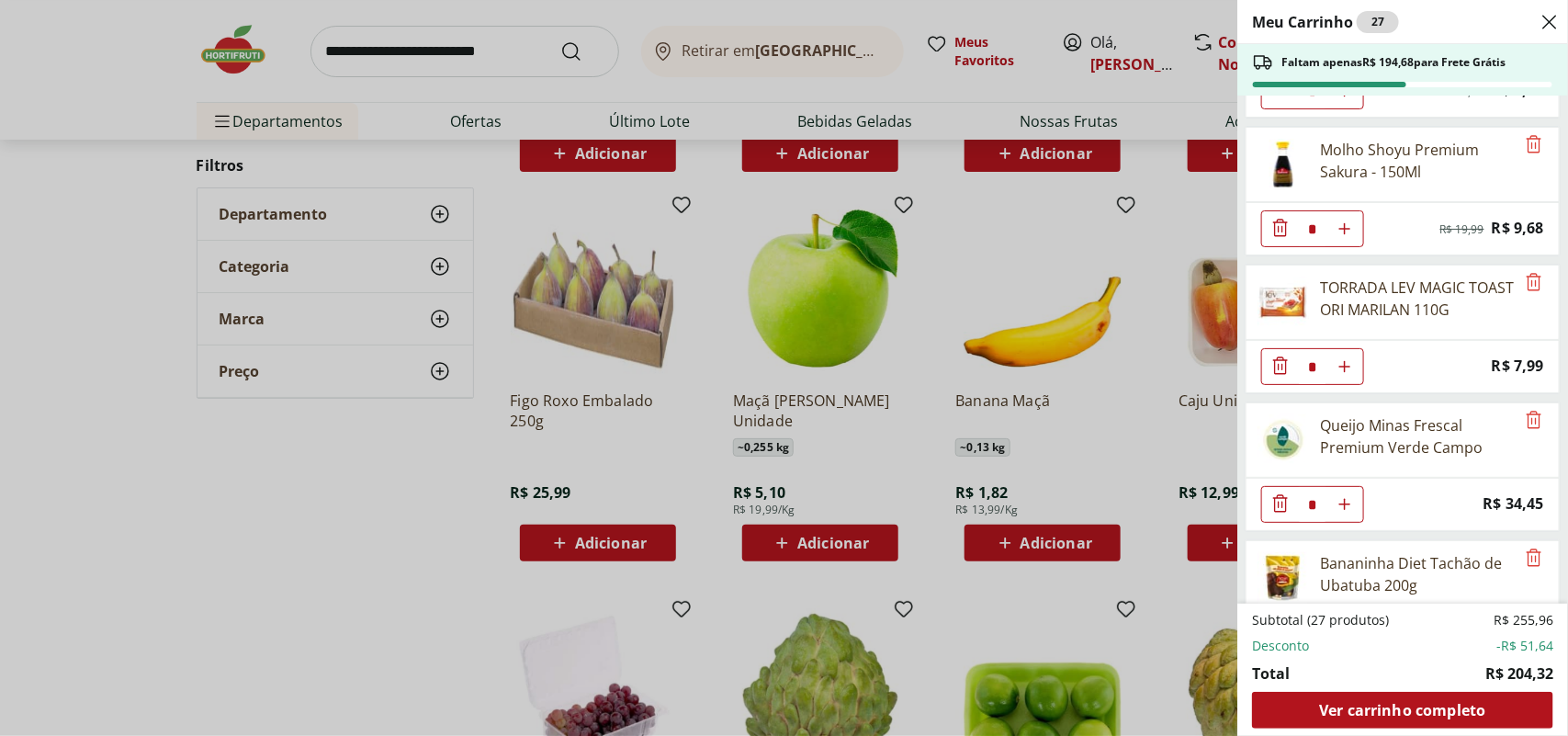
scroll to position [460, 0]
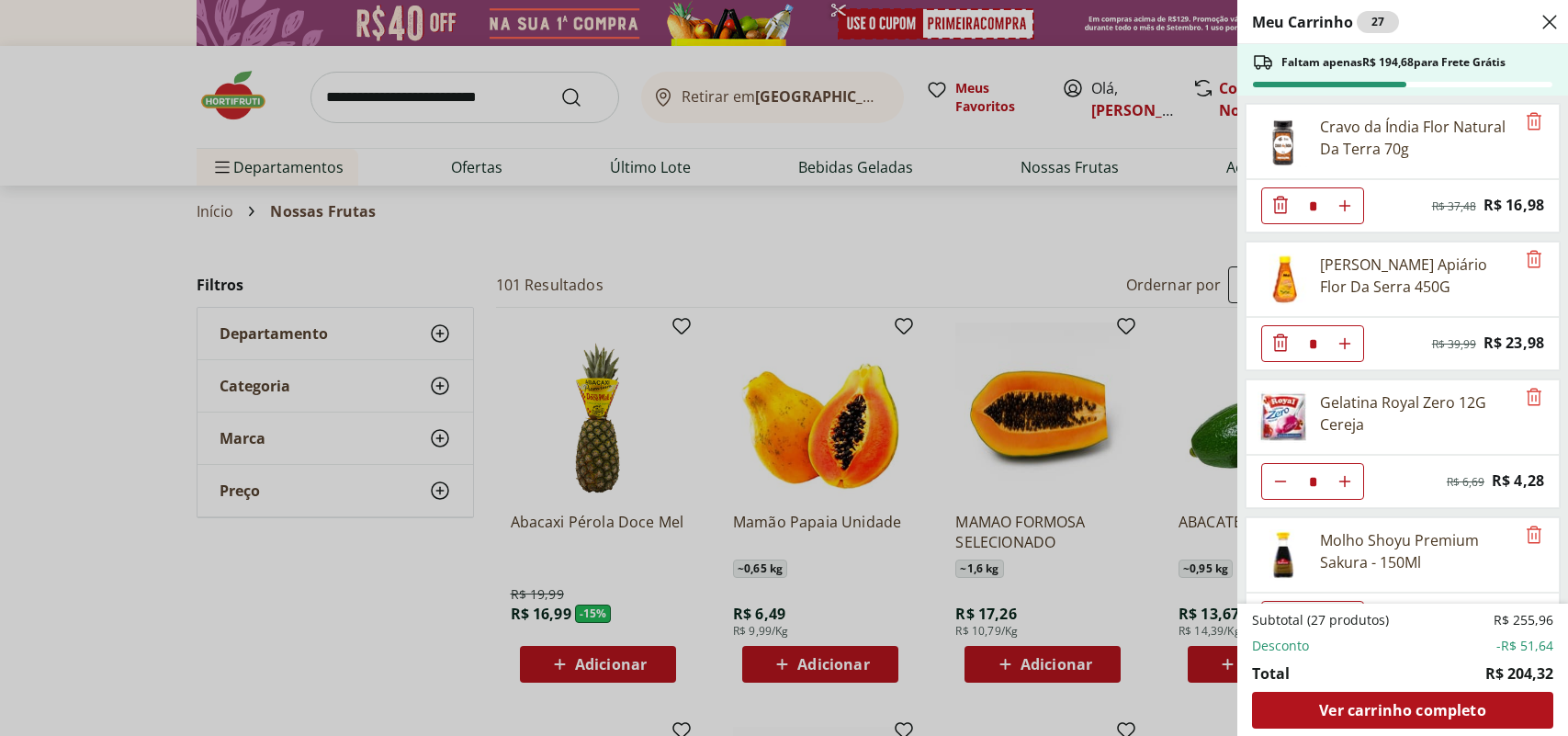
select select "**********"
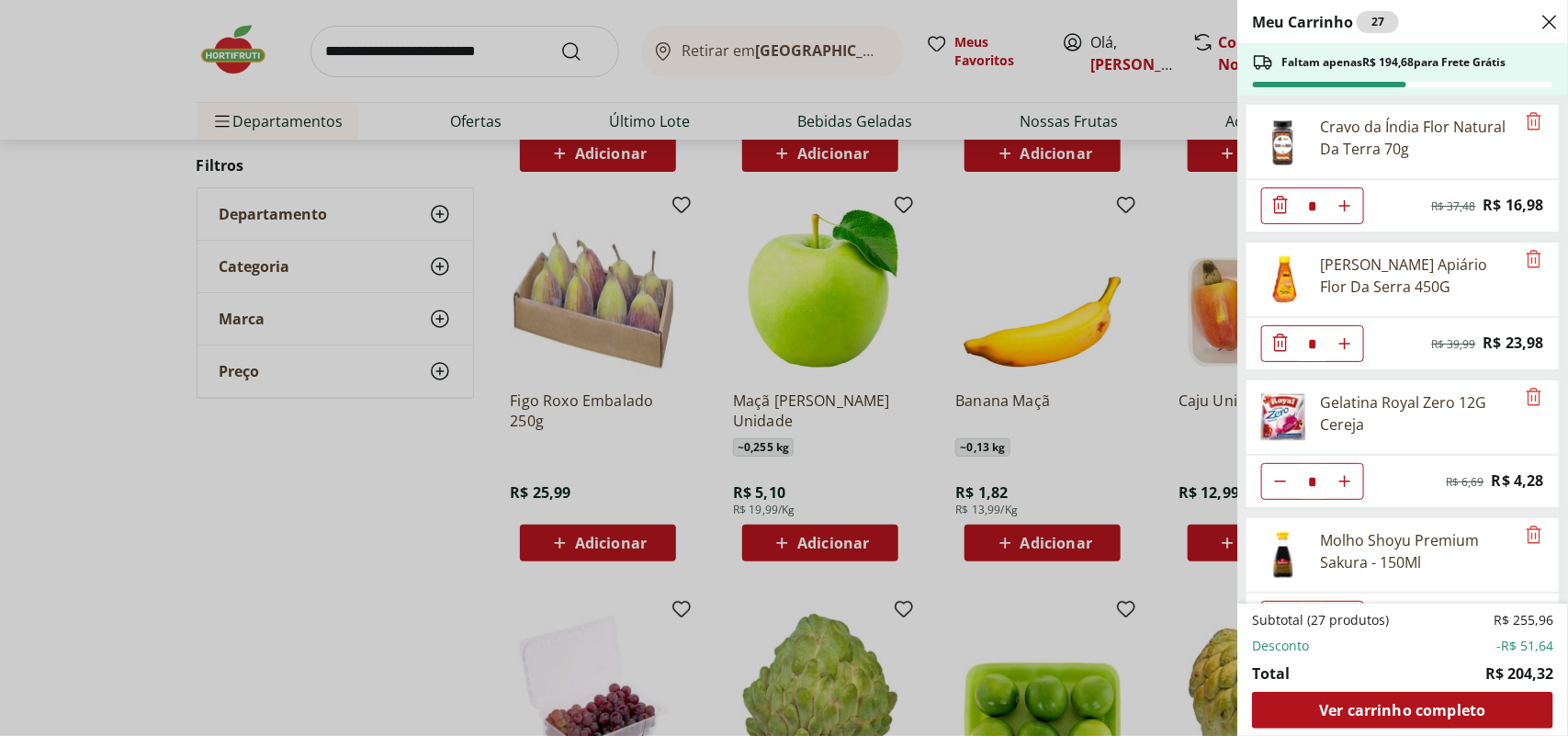
scroll to position [804, 0]
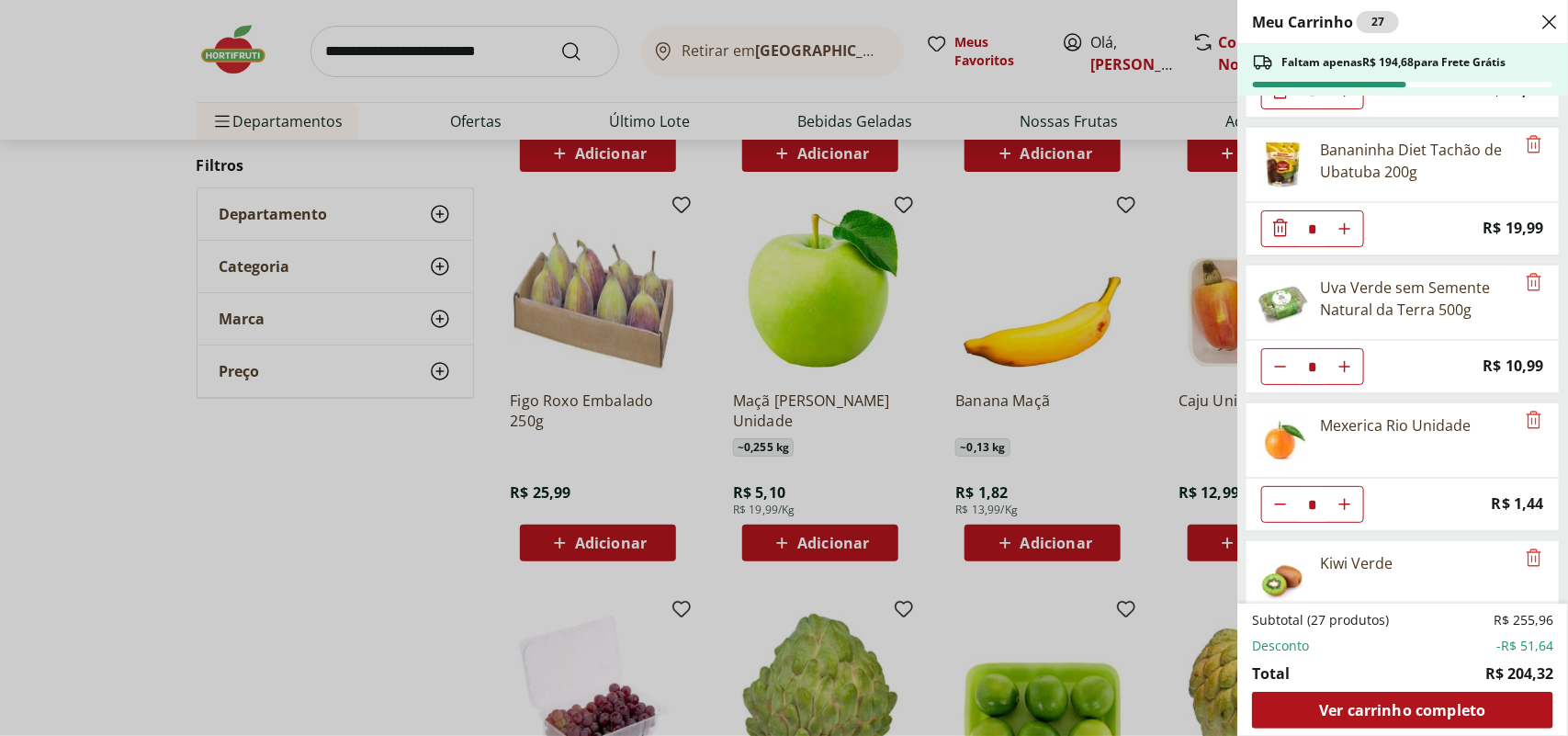
click at [1272, 370] on button "Diminuir Quantidade" at bounding box center [1280, 366] width 36 height 36
type input "*"
click at [1078, 438] on div "Meu Carrinho 26 Faltam apenas R$ 205,67 para Frete Grátis Cravo da Índia Flor N…" at bounding box center [784, 368] width 1568 height 736
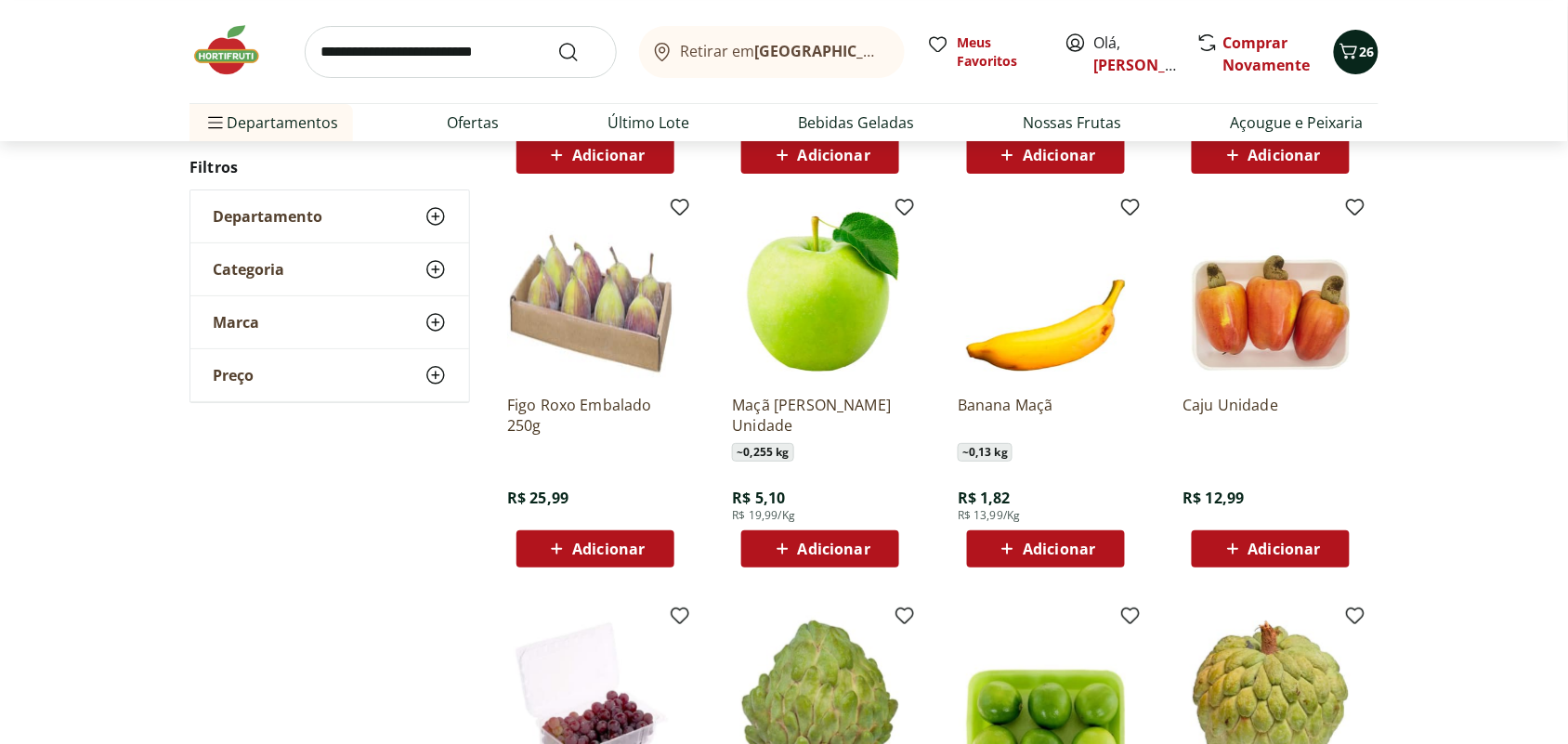
click at [1357, 42] on icon "Carrinho" at bounding box center [1349, 51] width 23 height 23
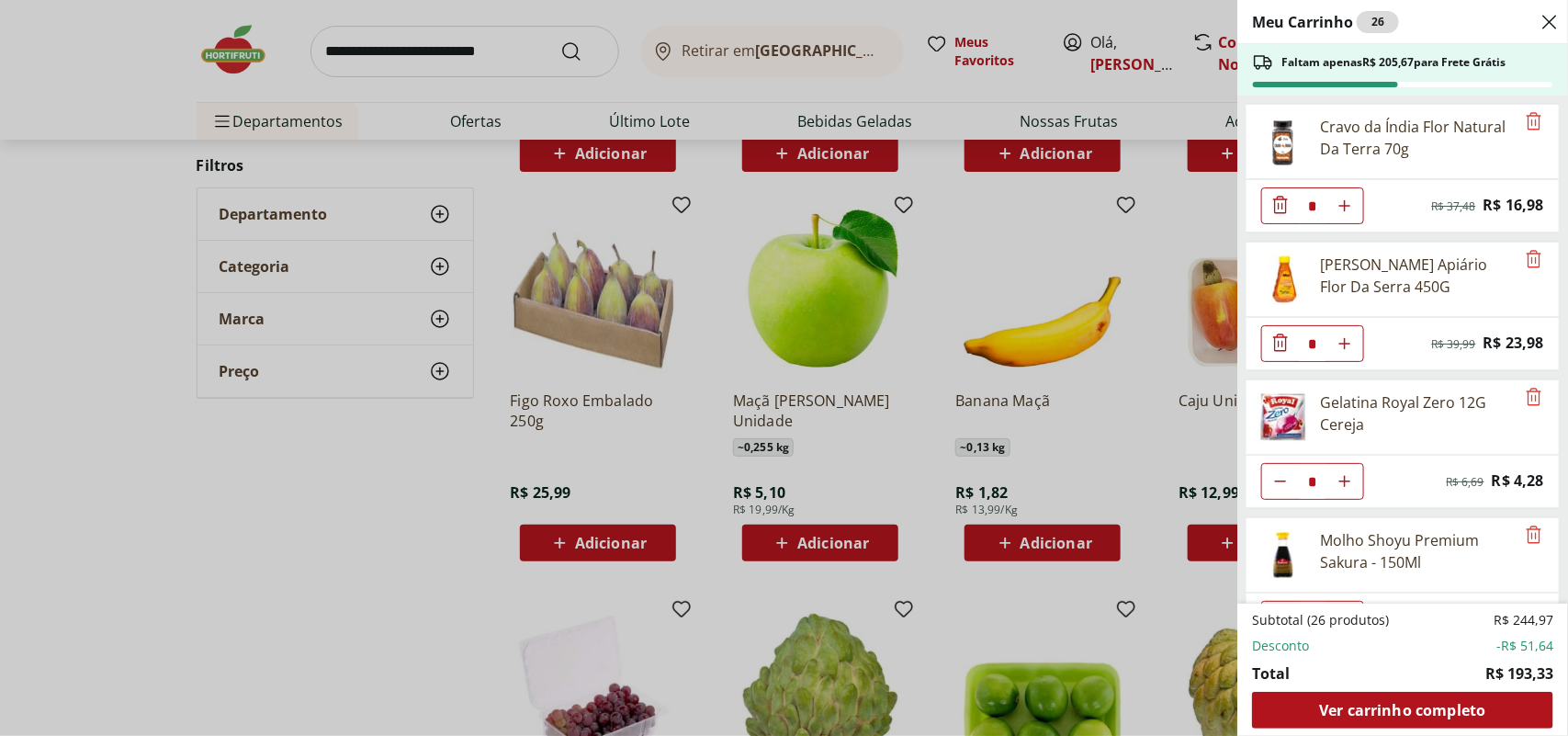
click at [1099, 452] on div "Meu Carrinho 26 Faltam apenas R$ 205,67 para Frete Grátis Cravo da Índia Flor N…" at bounding box center [784, 368] width 1568 height 736
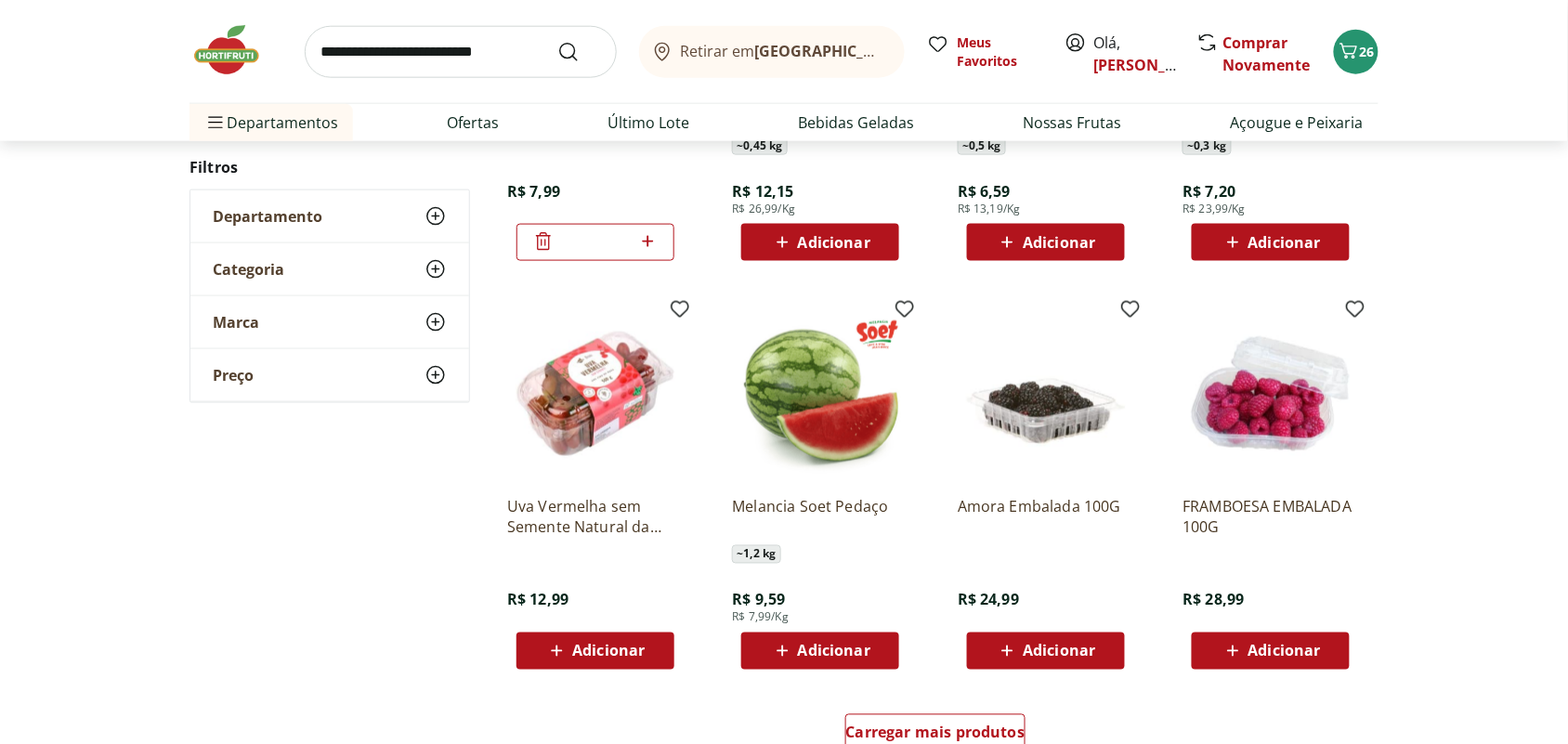
scroll to position [6992, 0]
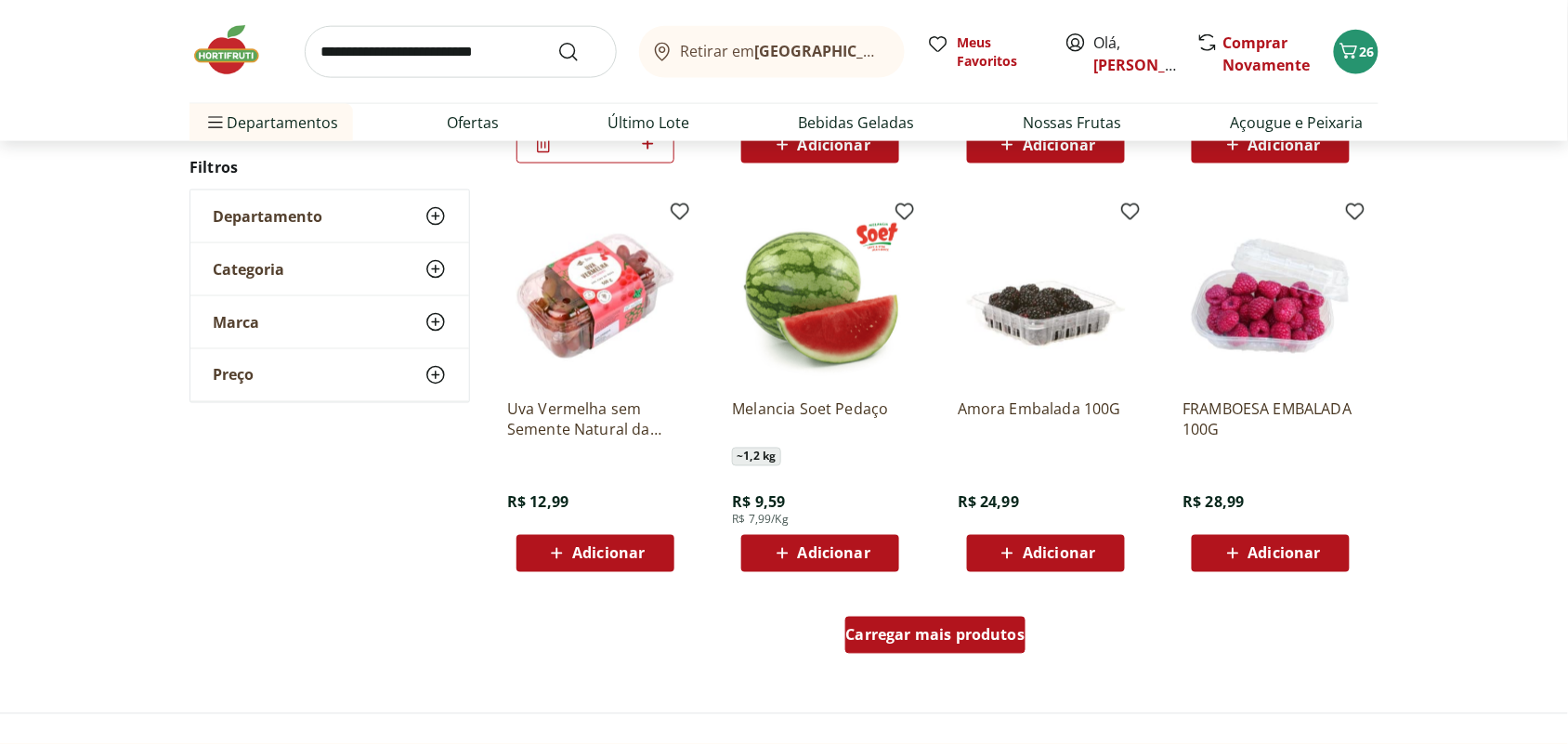
click at [935, 628] on span "Carregar mais produtos" at bounding box center [936, 635] width 179 height 15
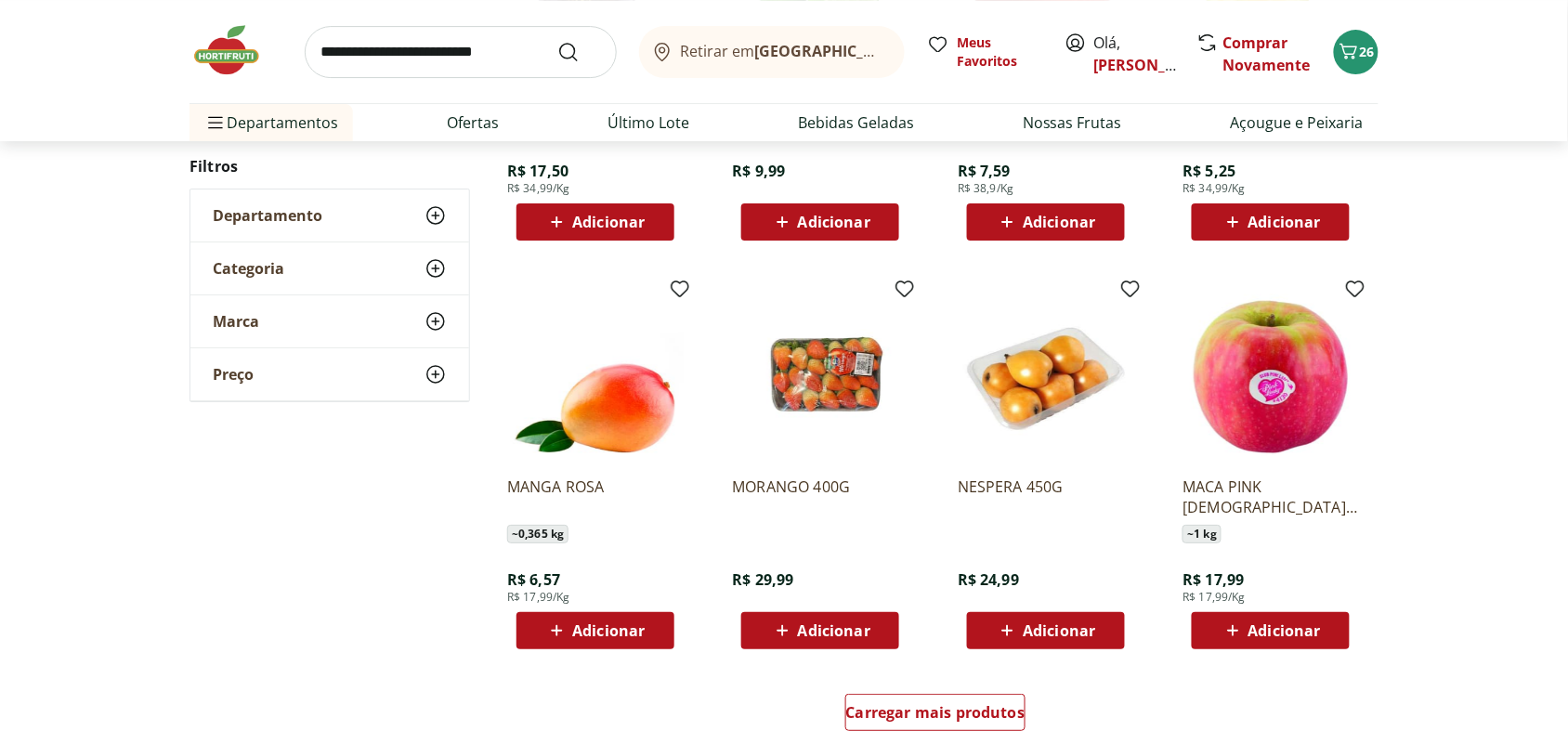
scroll to position [8152, 0]
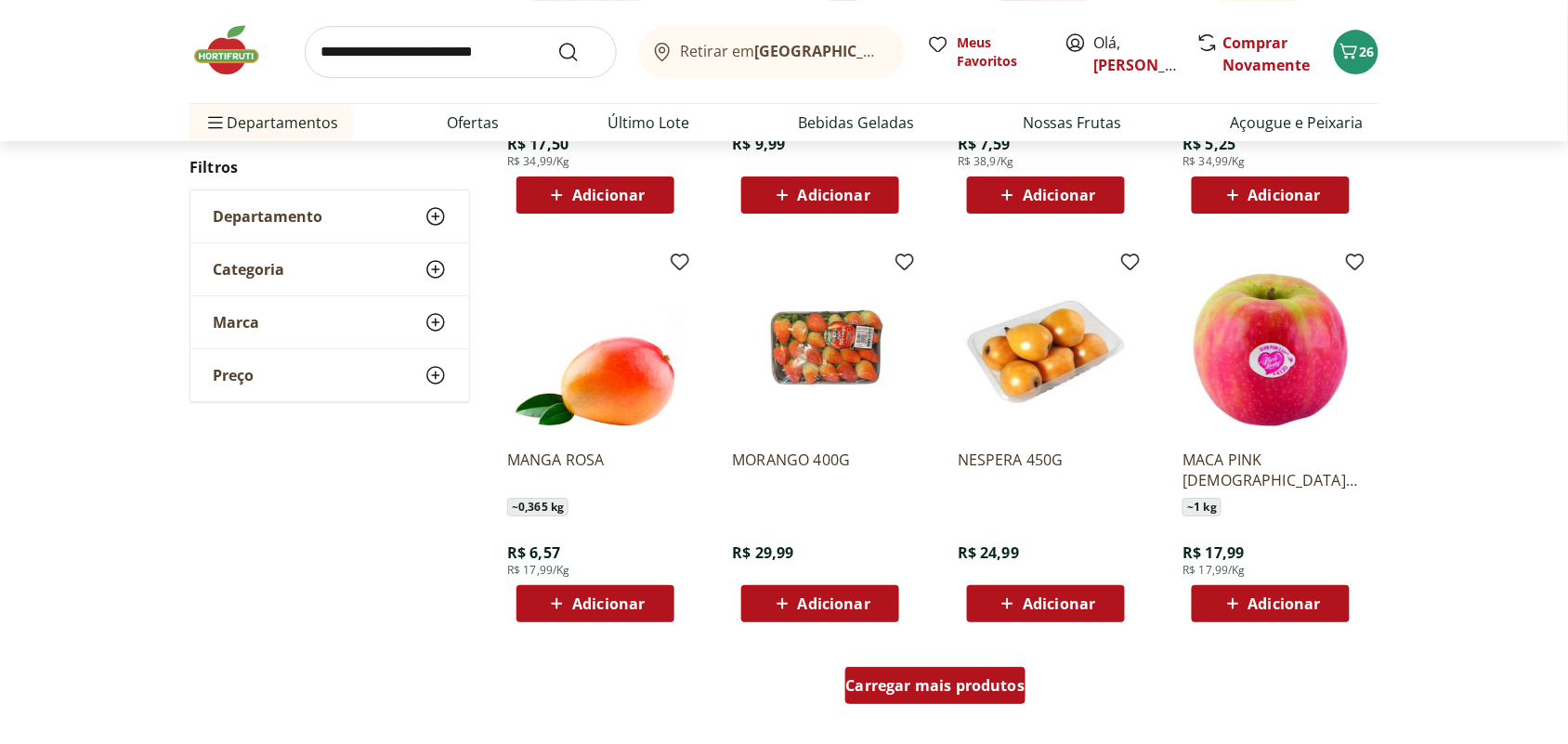
click at [1014, 678] on span "Carregar mais produtos" at bounding box center [936, 685] width 179 height 15
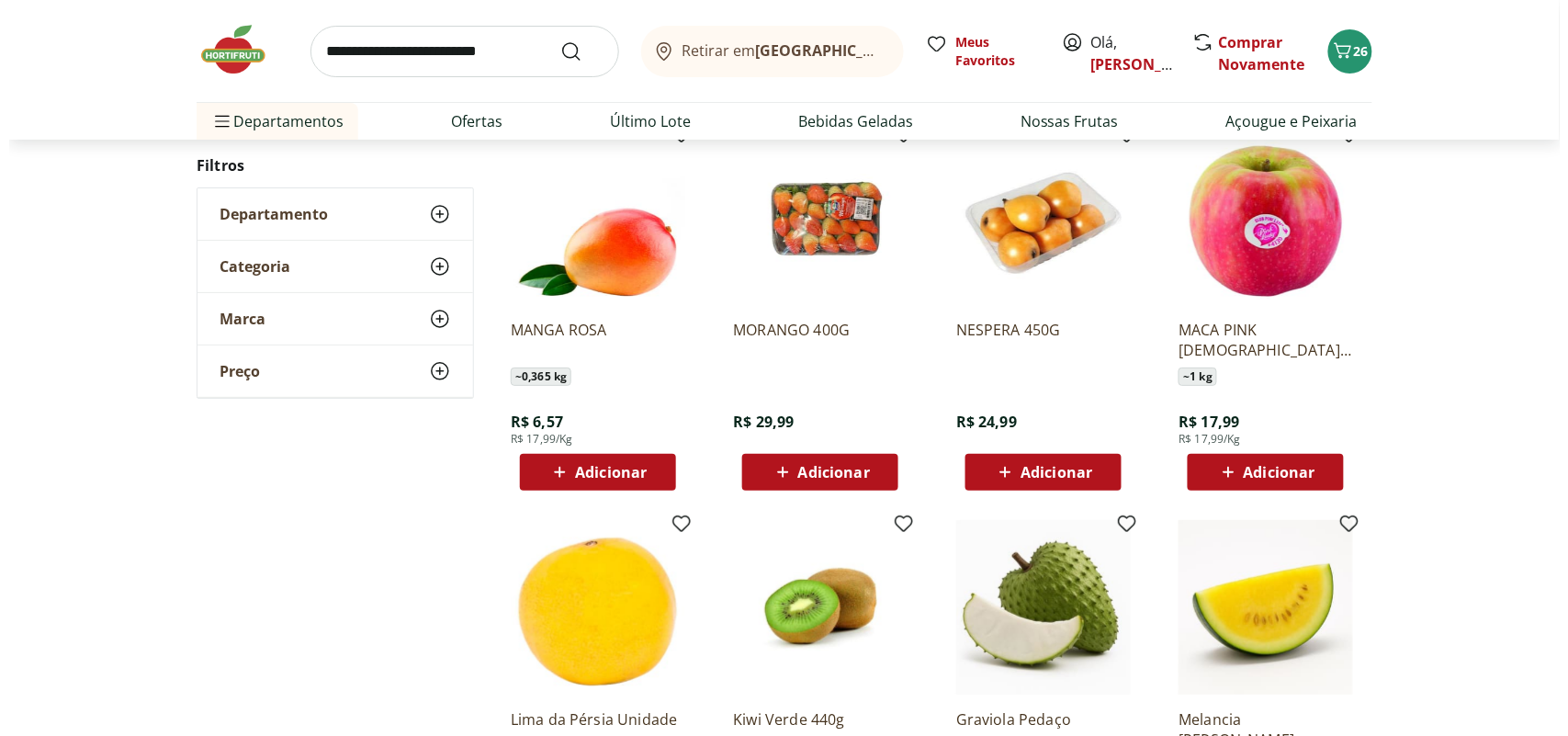
scroll to position [8524, 0]
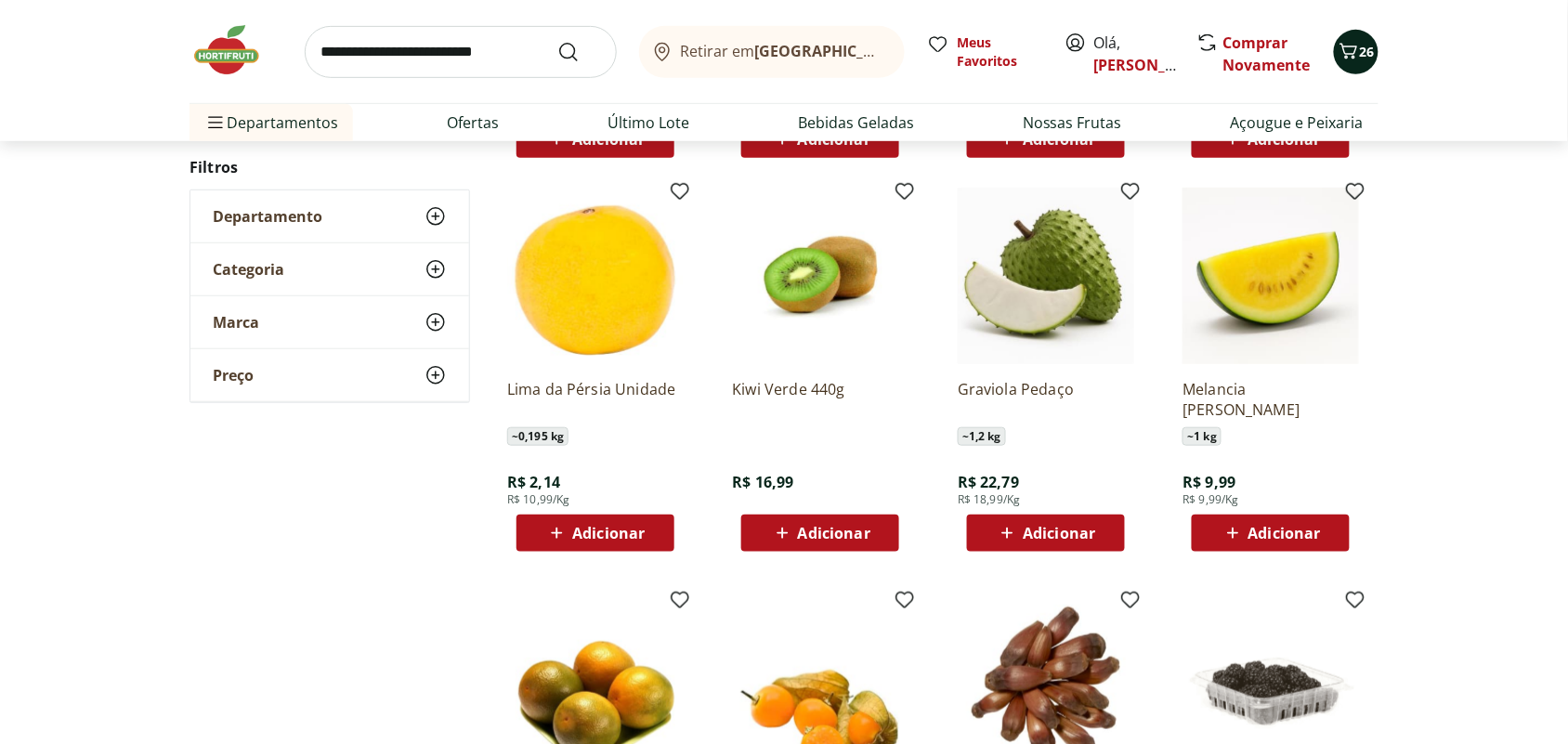
click at [1363, 47] on span "26" at bounding box center [1367, 51] width 15 height 18
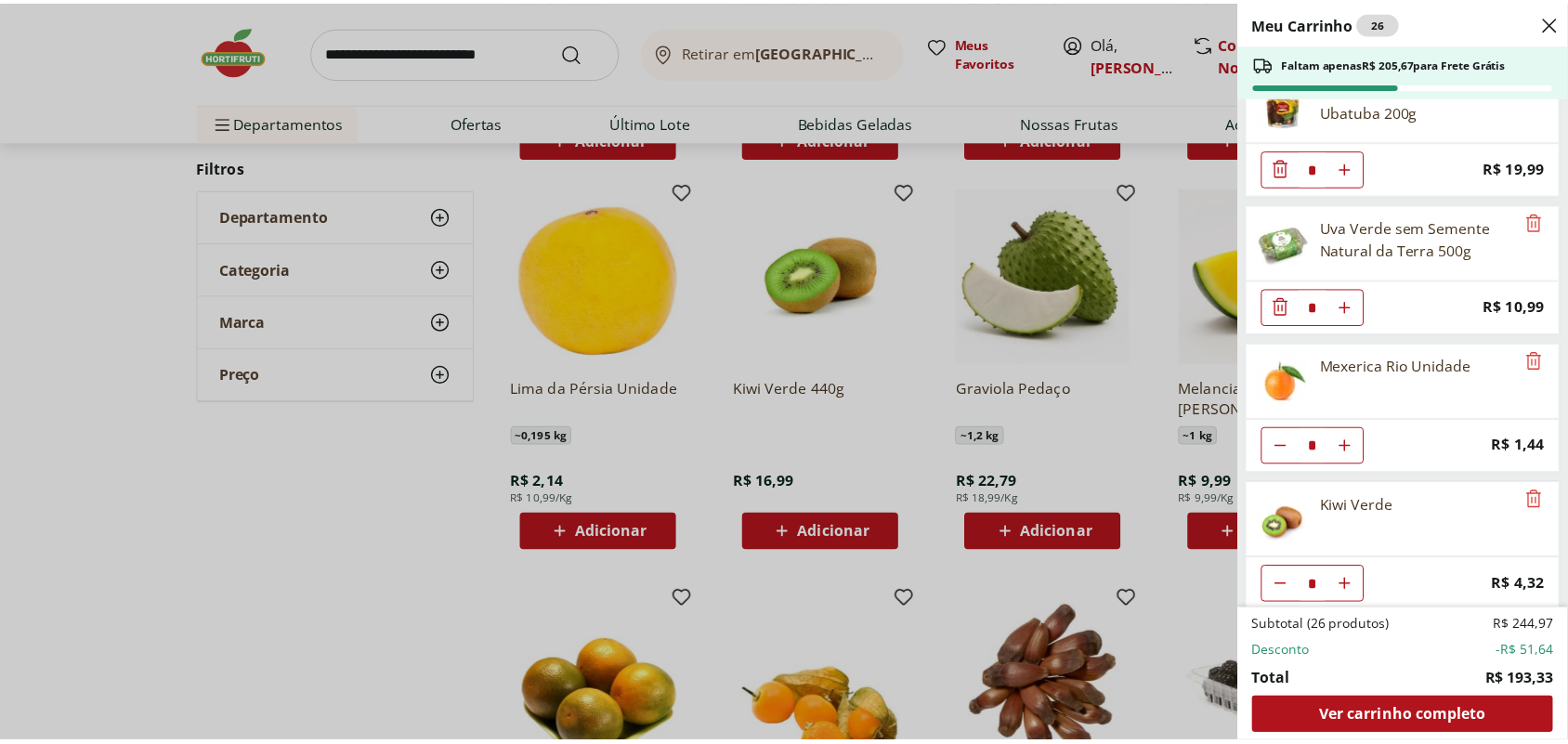
scroll to position [929, 0]
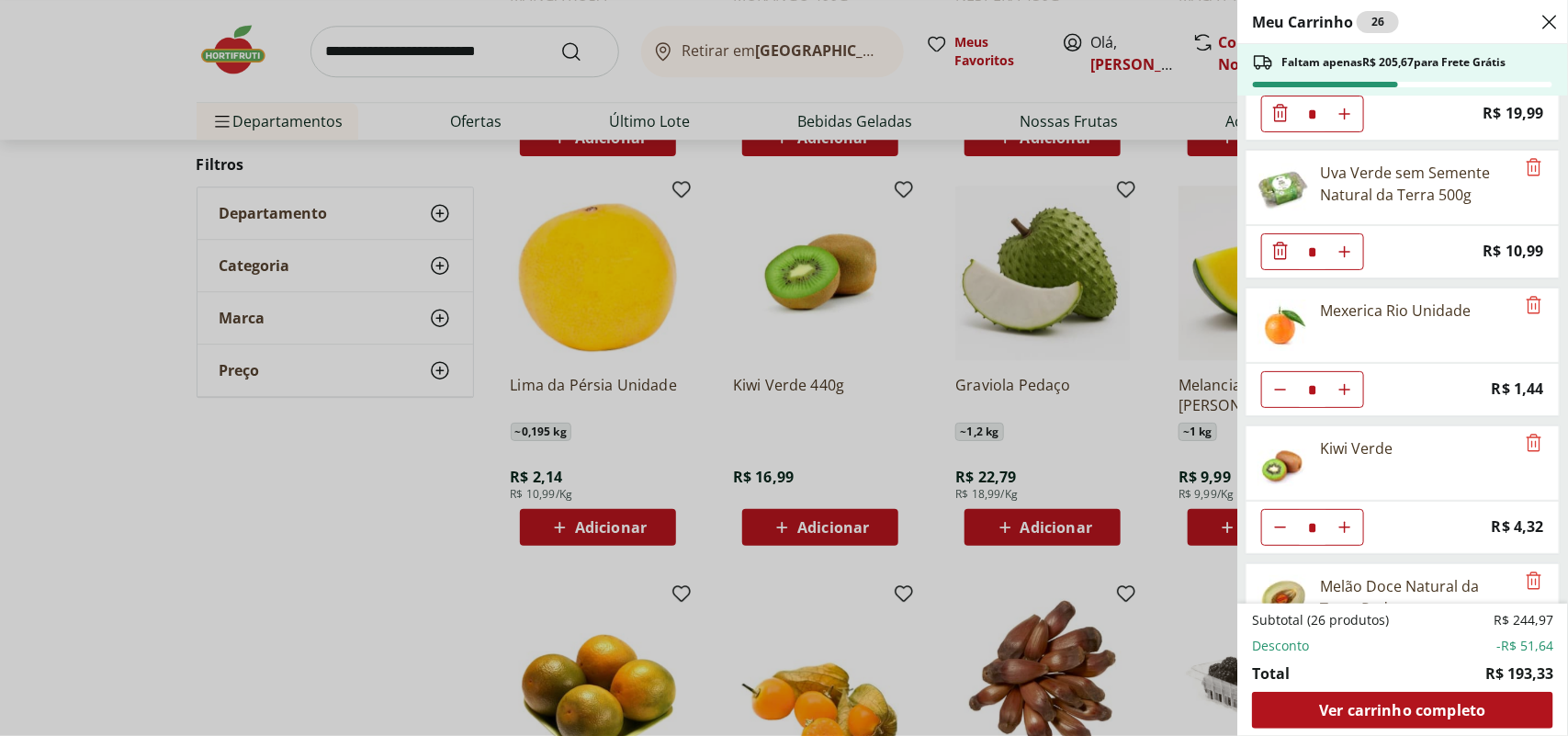
click at [1119, 437] on div "Meu Carrinho 26 Faltam apenas R$ 205,67 para Frete Grátis Cravo da Índia Flor N…" at bounding box center [784, 368] width 1568 height 736
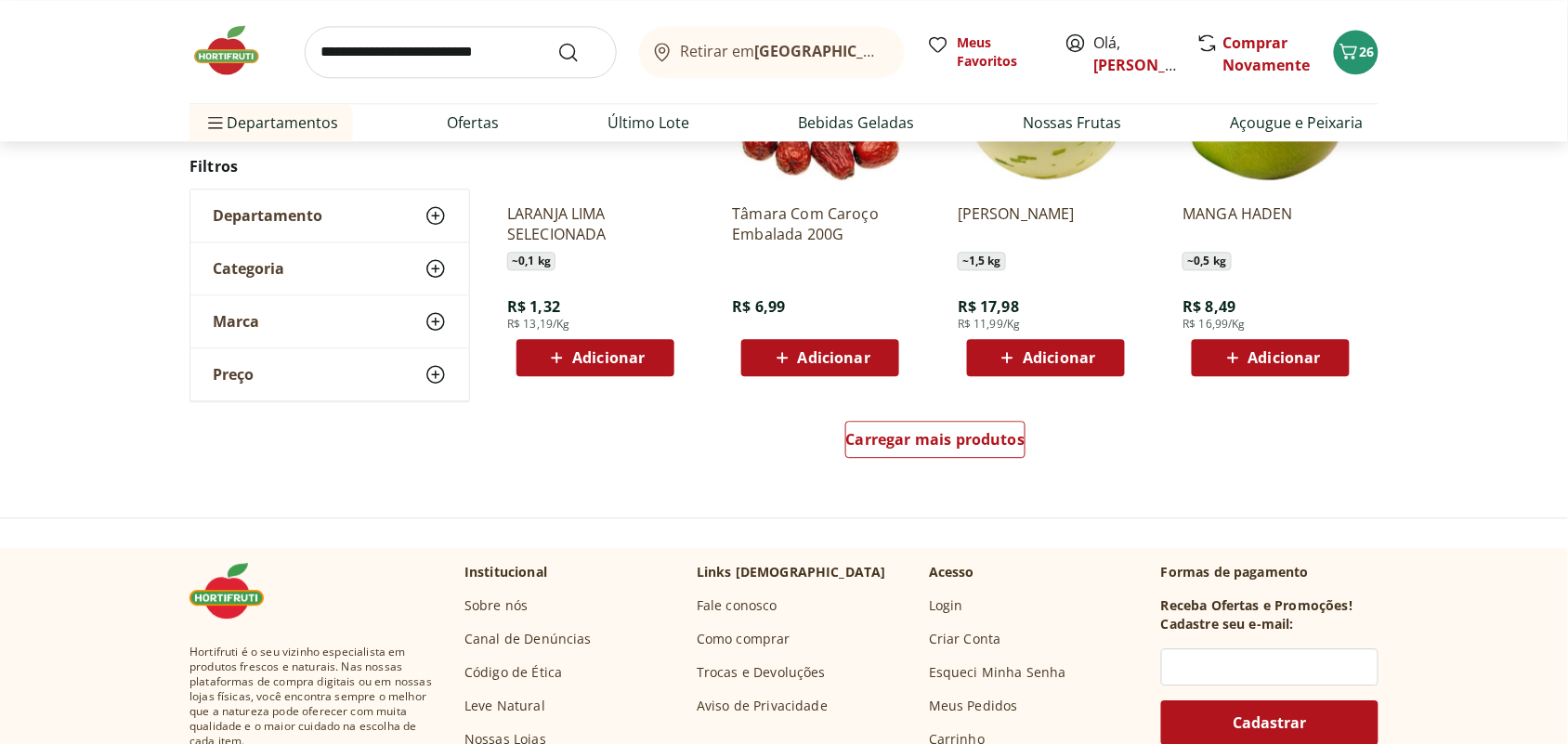
scroll to position [9662, 0]
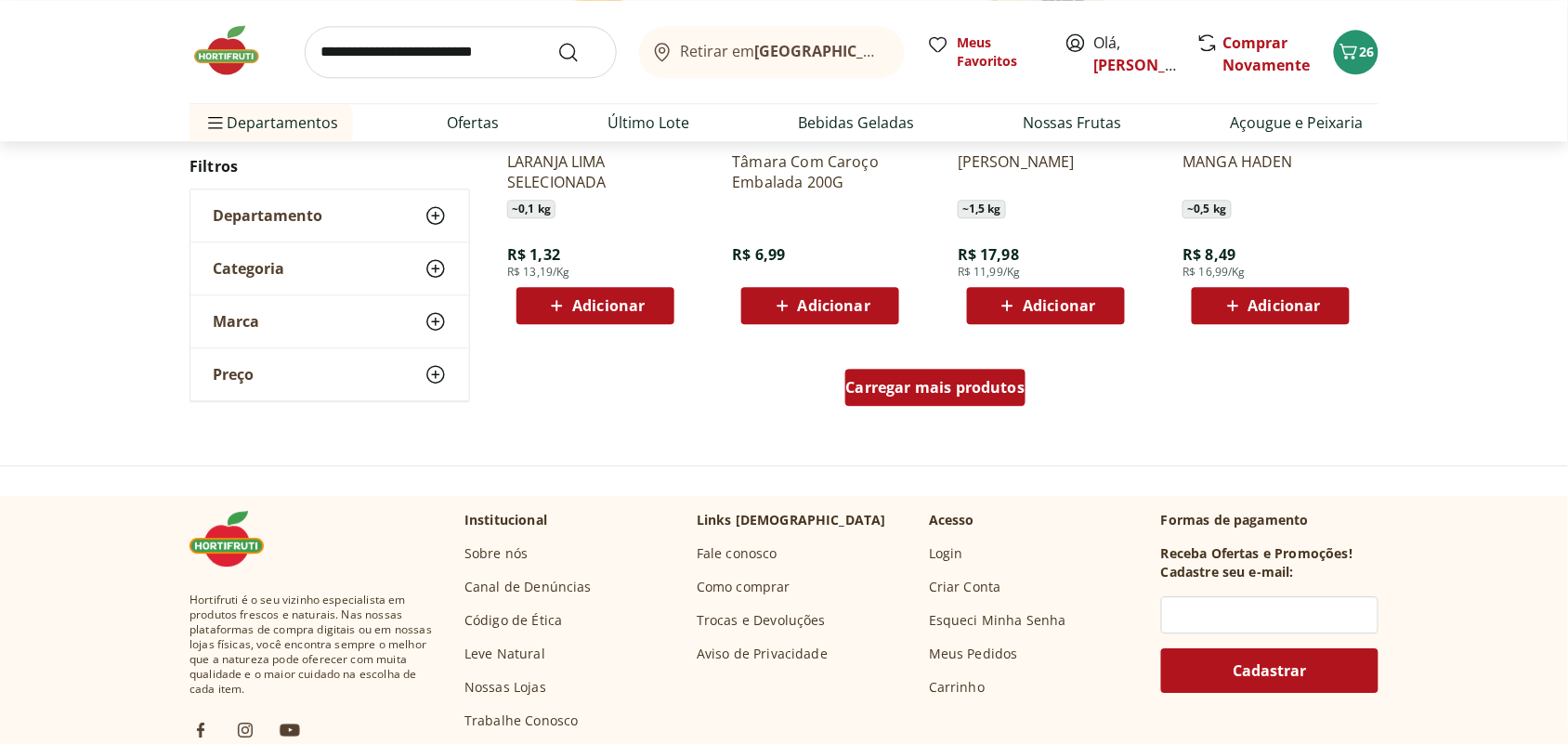
click at [1007, 391] on span "Carregar mais produtos" at bounding box center [936, 387] width 179 height 15
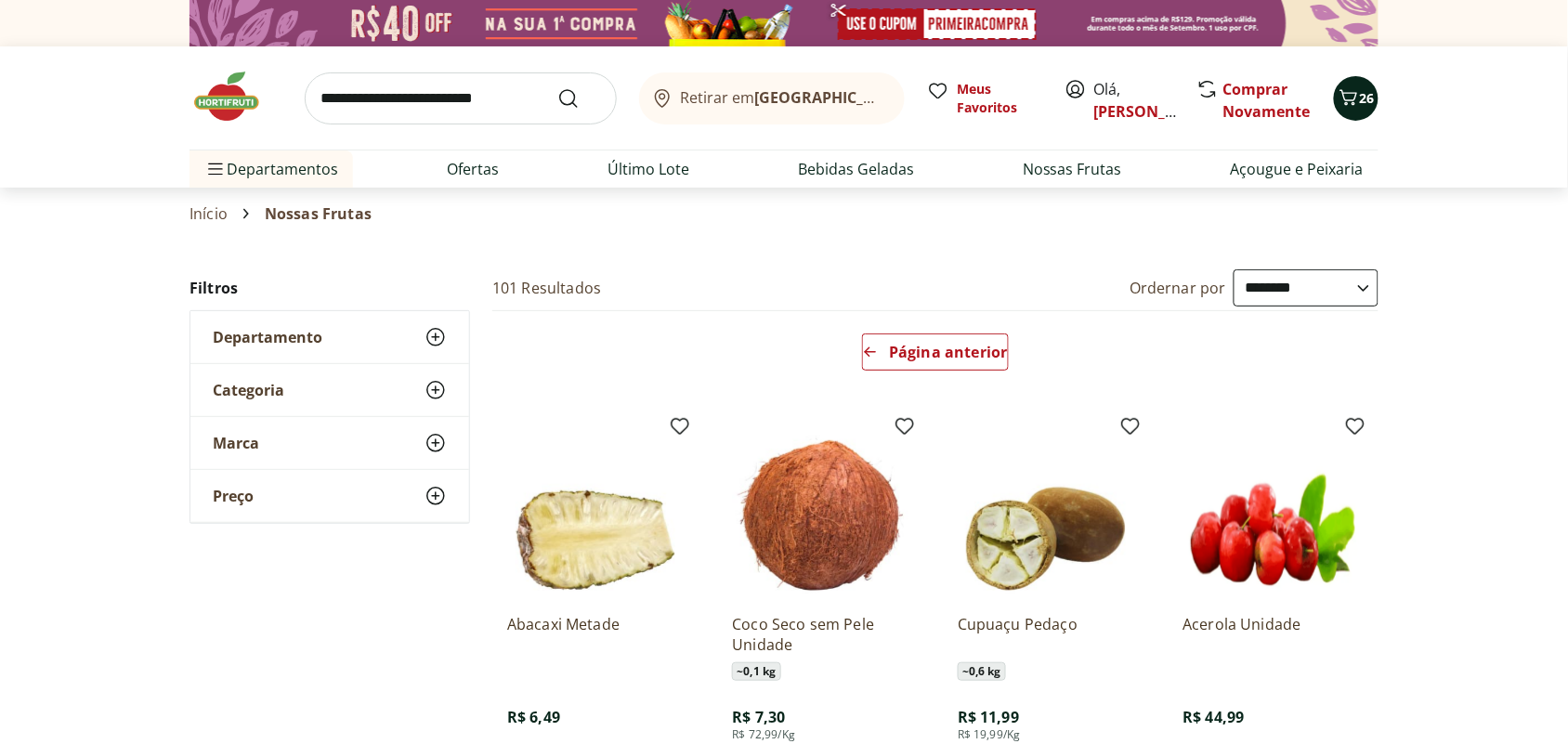
click at [1359, 89] on span "26" at bounding box center [1367, 97] width 15 height 18
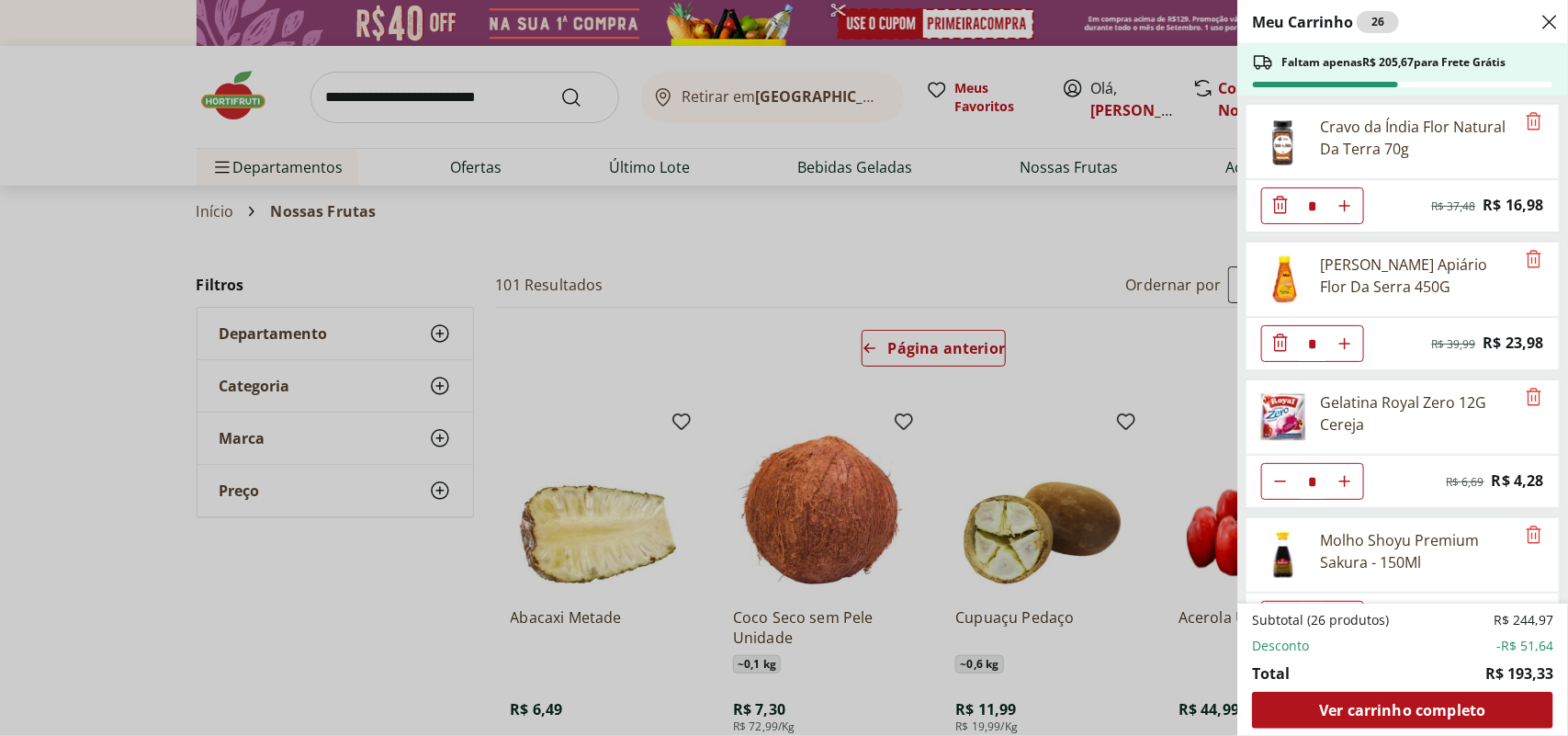
click at [414, 88] on div "Meu Carrinho 26 Faltam apenas R$ 205,67 para Frete Grátis Cravo da Índia Flor N…" at bounding box center [784, 368] width 1568 height 736
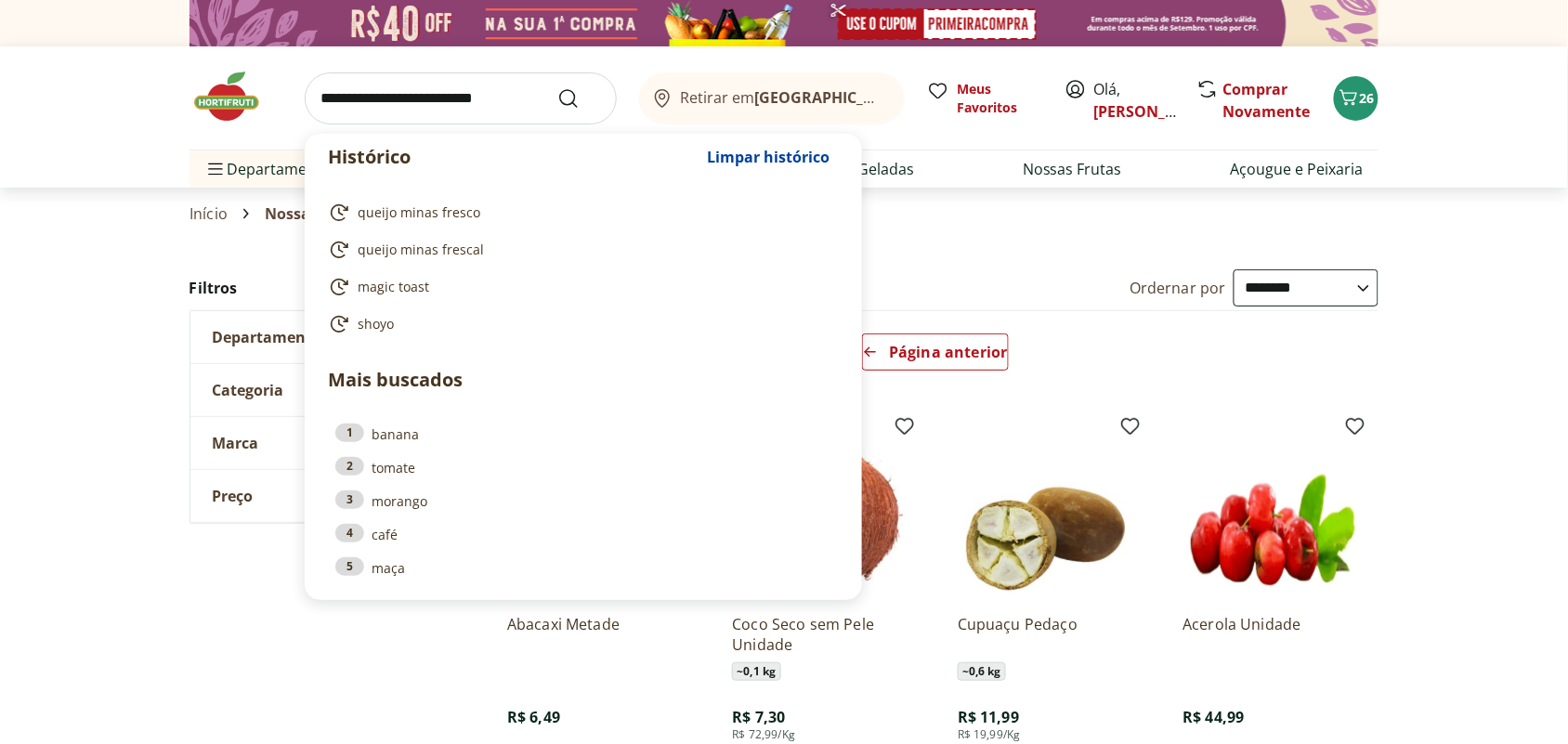
click at [425, 93] on input "search" at bounding box center [461, 98] width 312 height 52
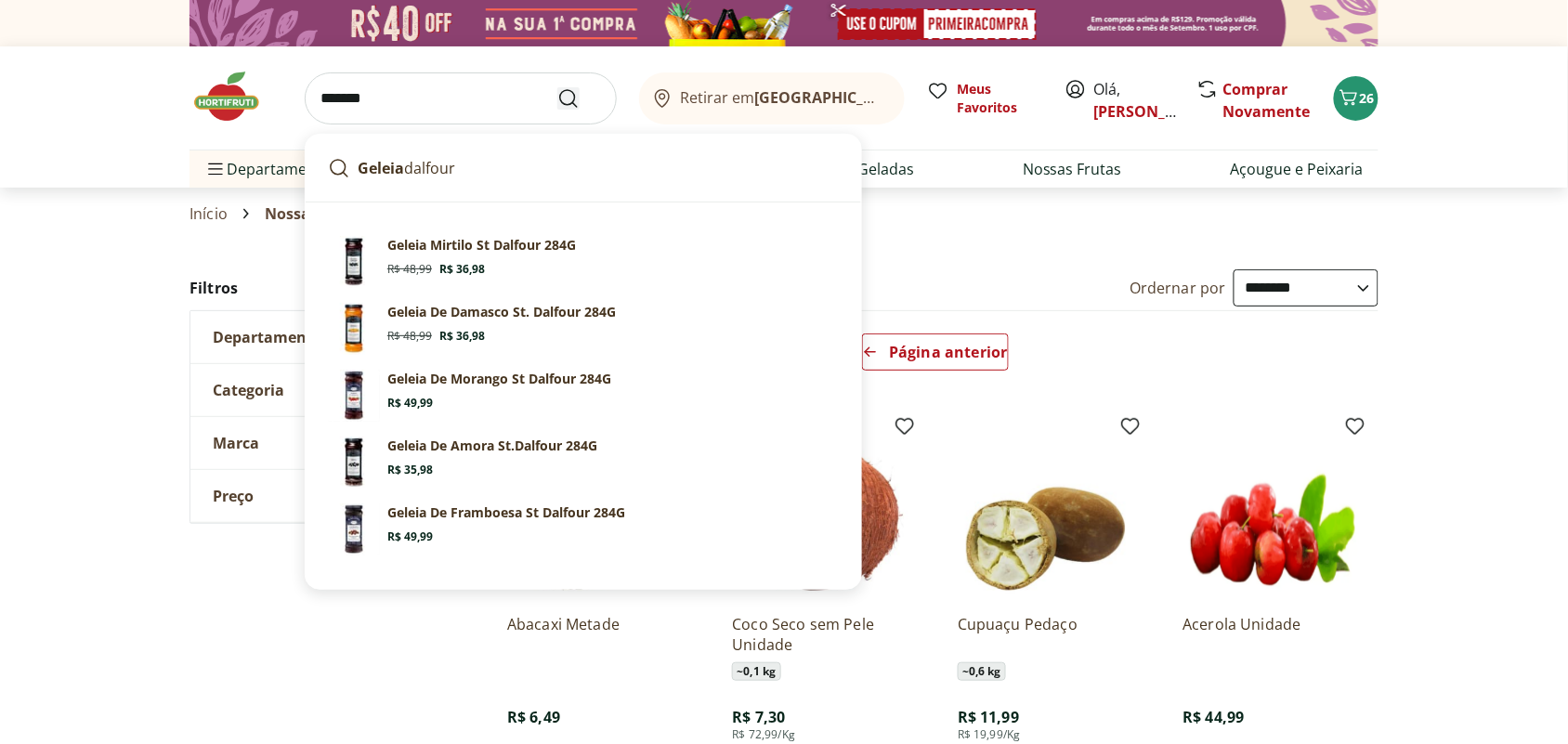
type input "*******"
click at [579, 98] on icon "Submit Search" at bounding box center [568, 98] width 23 height 23
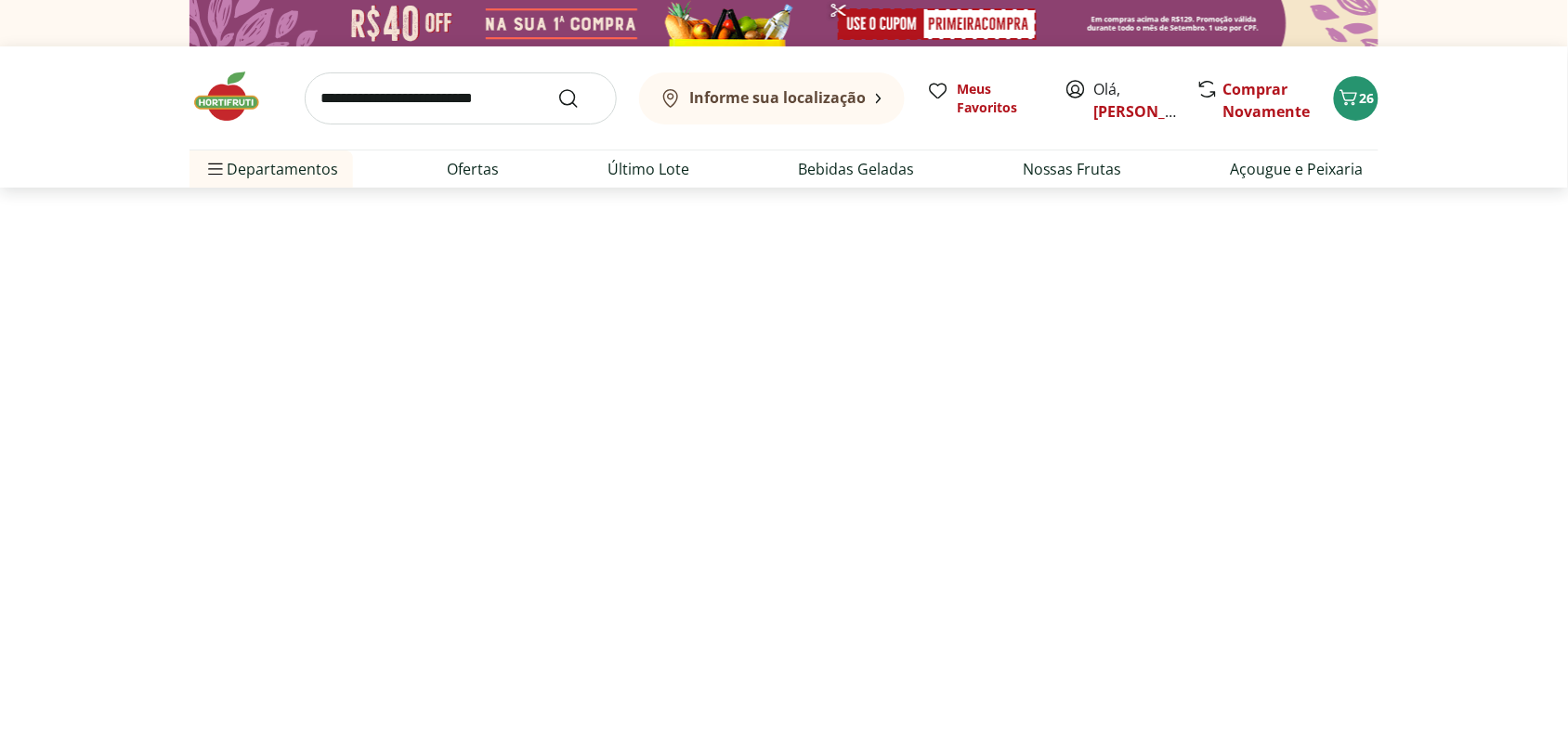
select select "**********"
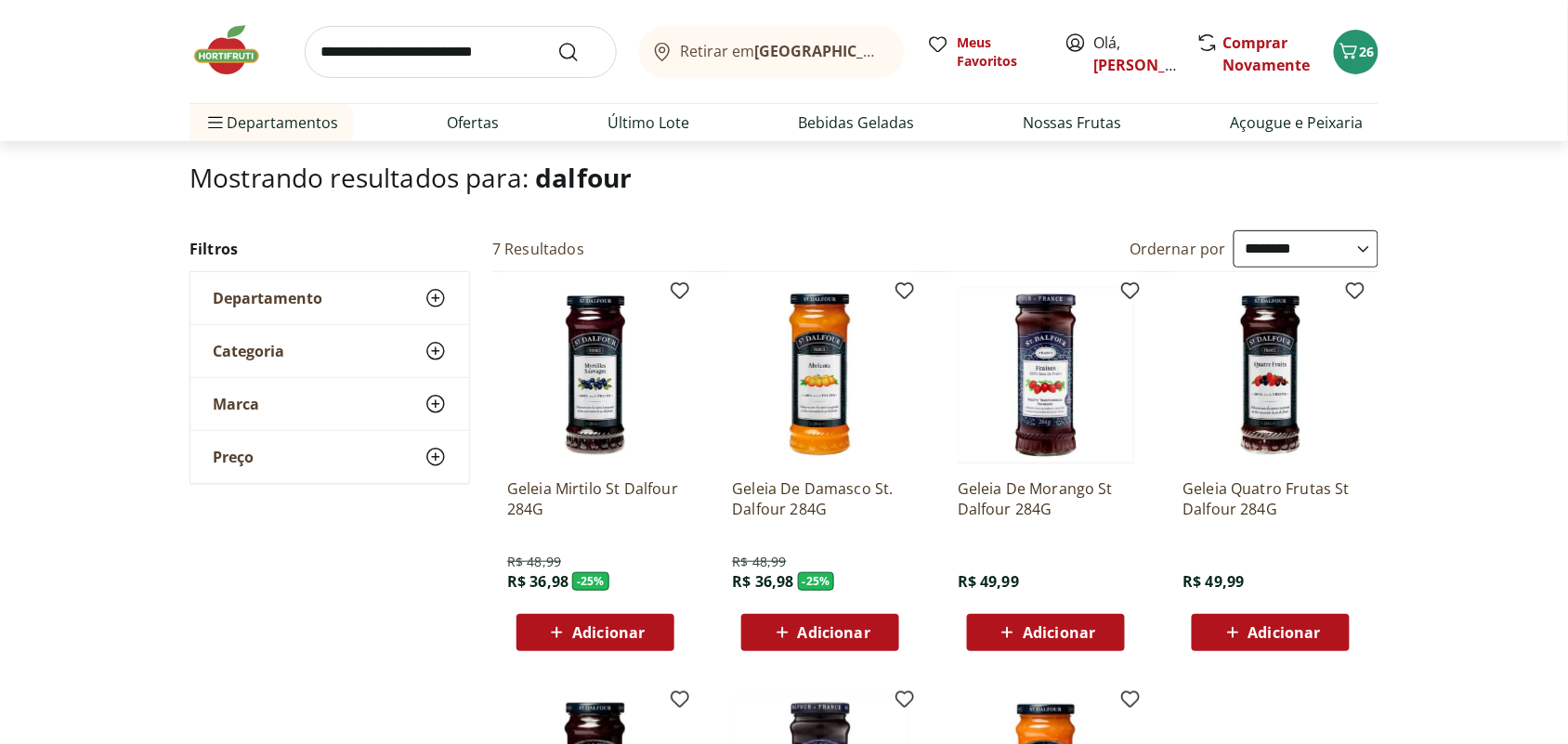
scroll to position [232, 0]
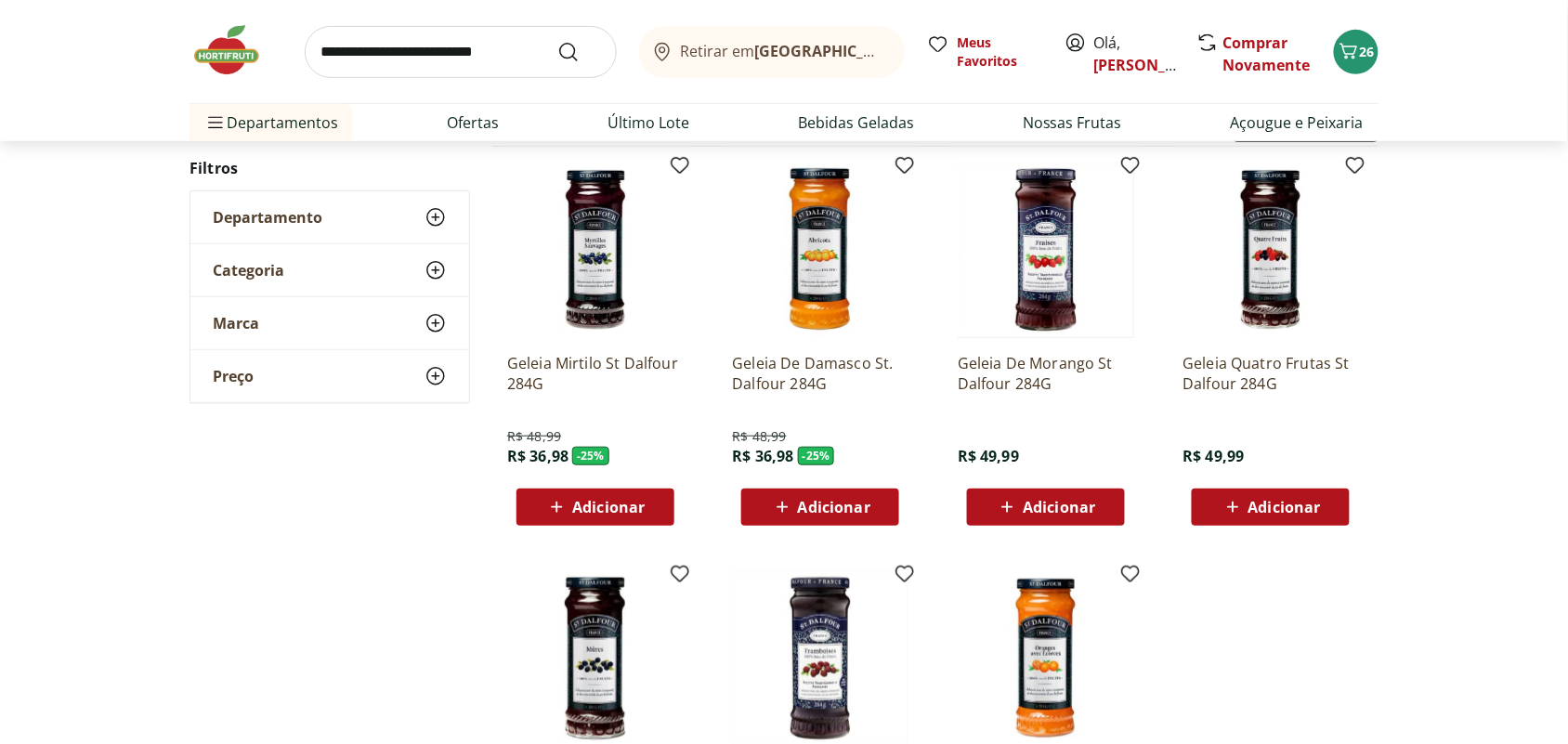
click at [593, 499] on span "Adicionar" at bounding box center [608, 507] width 73 height 15
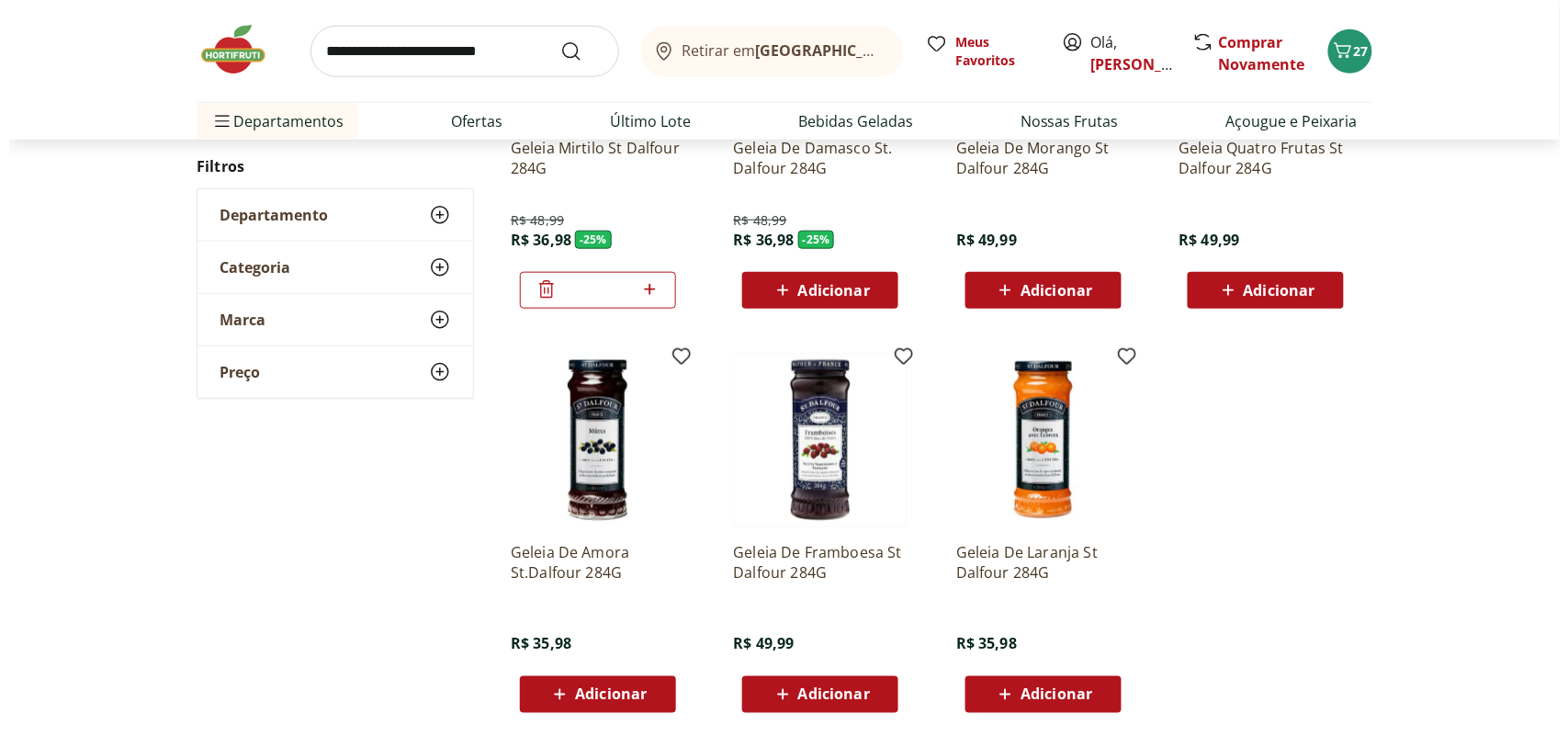
scroll to position [460, 0]
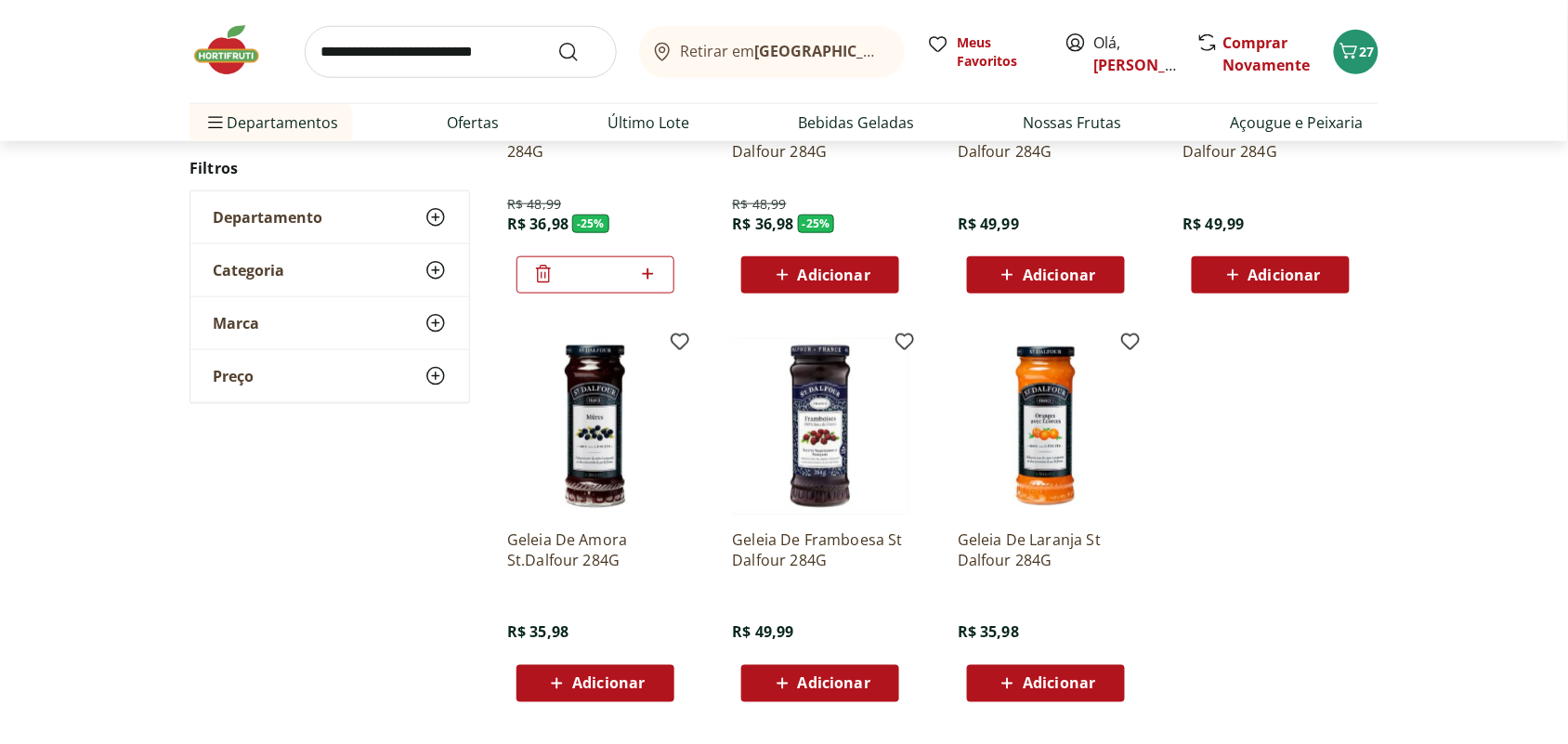
click at [617, 684] on span "Adicionar" at bounding box center [608, 684] width 73 height 15
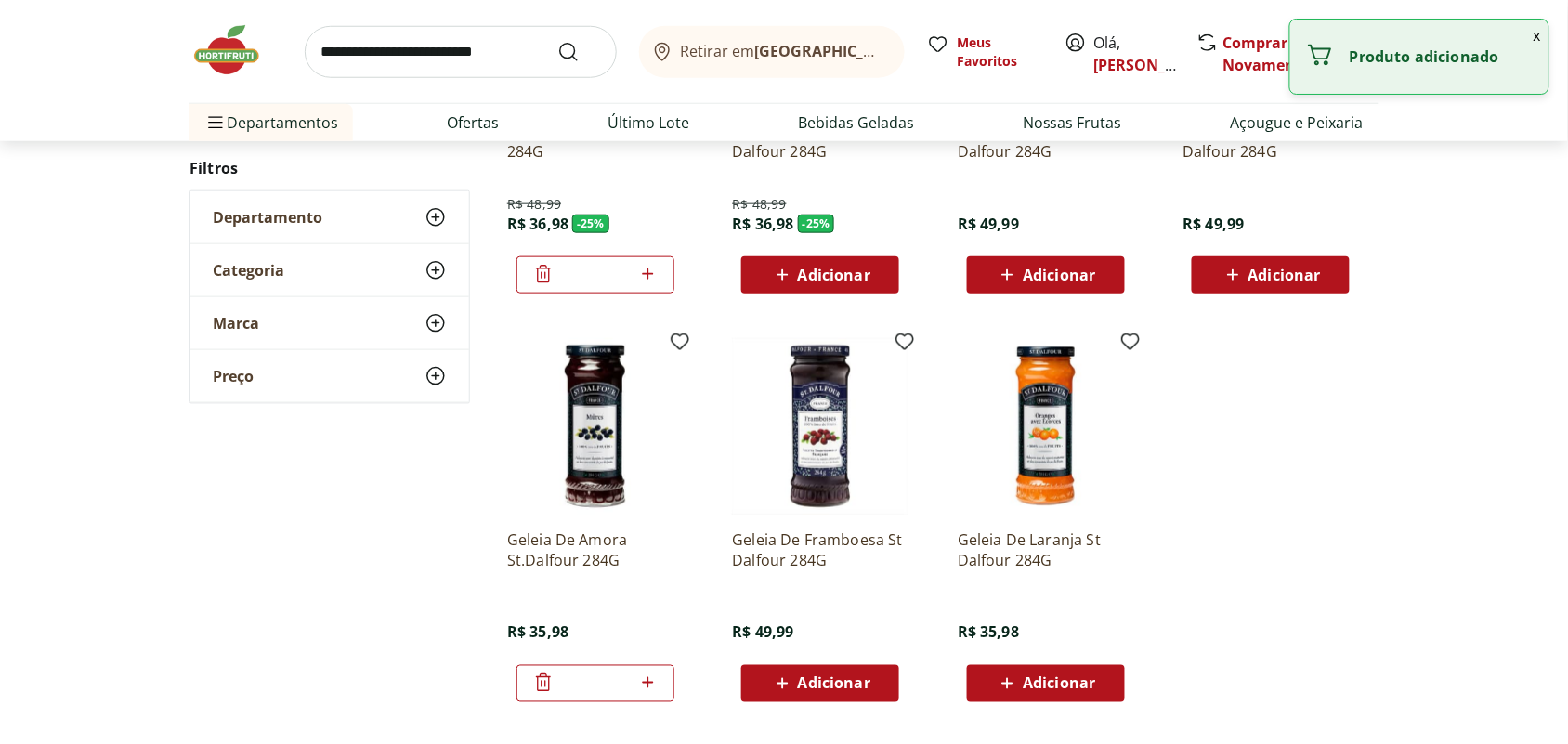
click at [1509, 178] on div "**********" at bounding box center [784, 295] width 1568 height 844
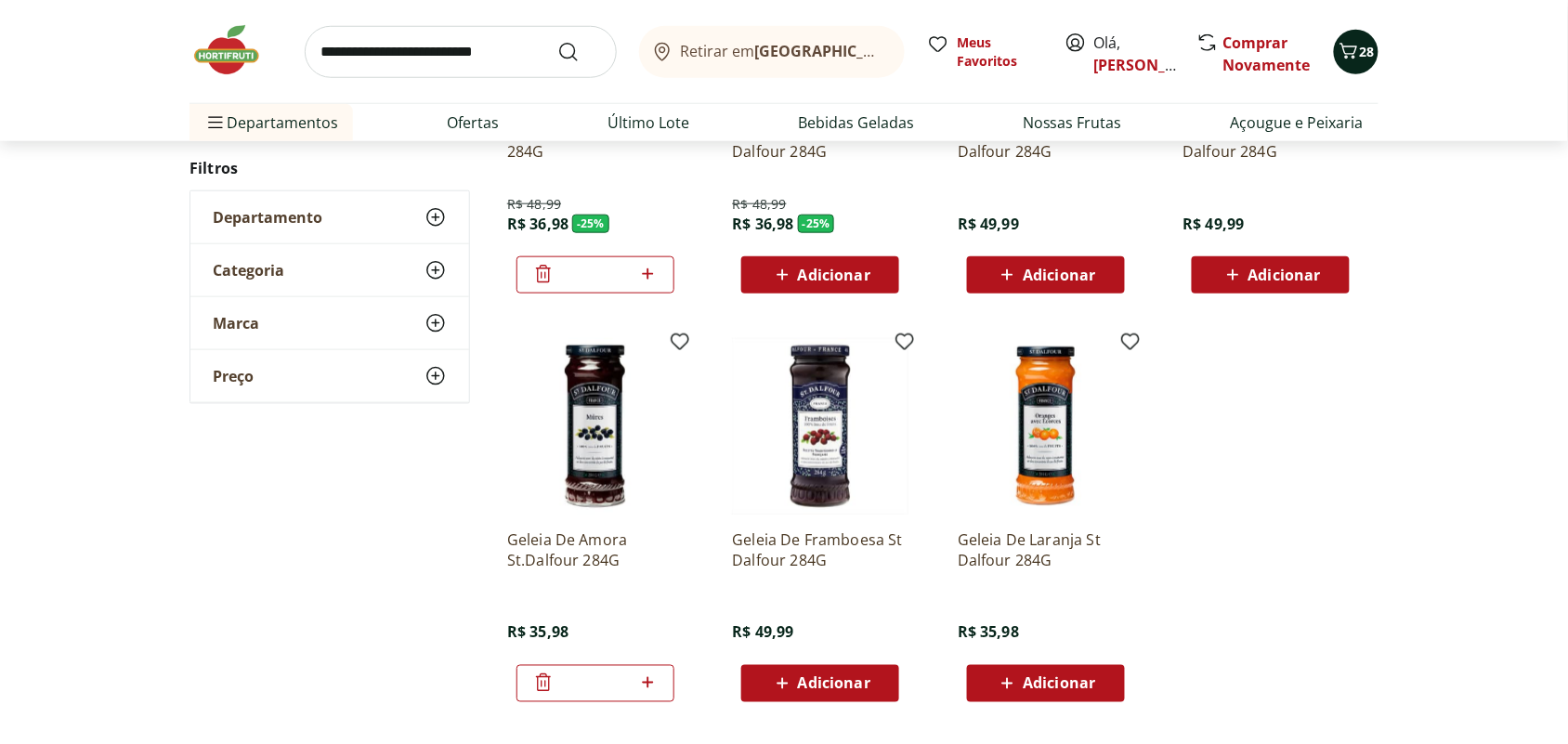
click at [1363, 44] on span "28" at bounding box center [1367, 51] width 15 height 18
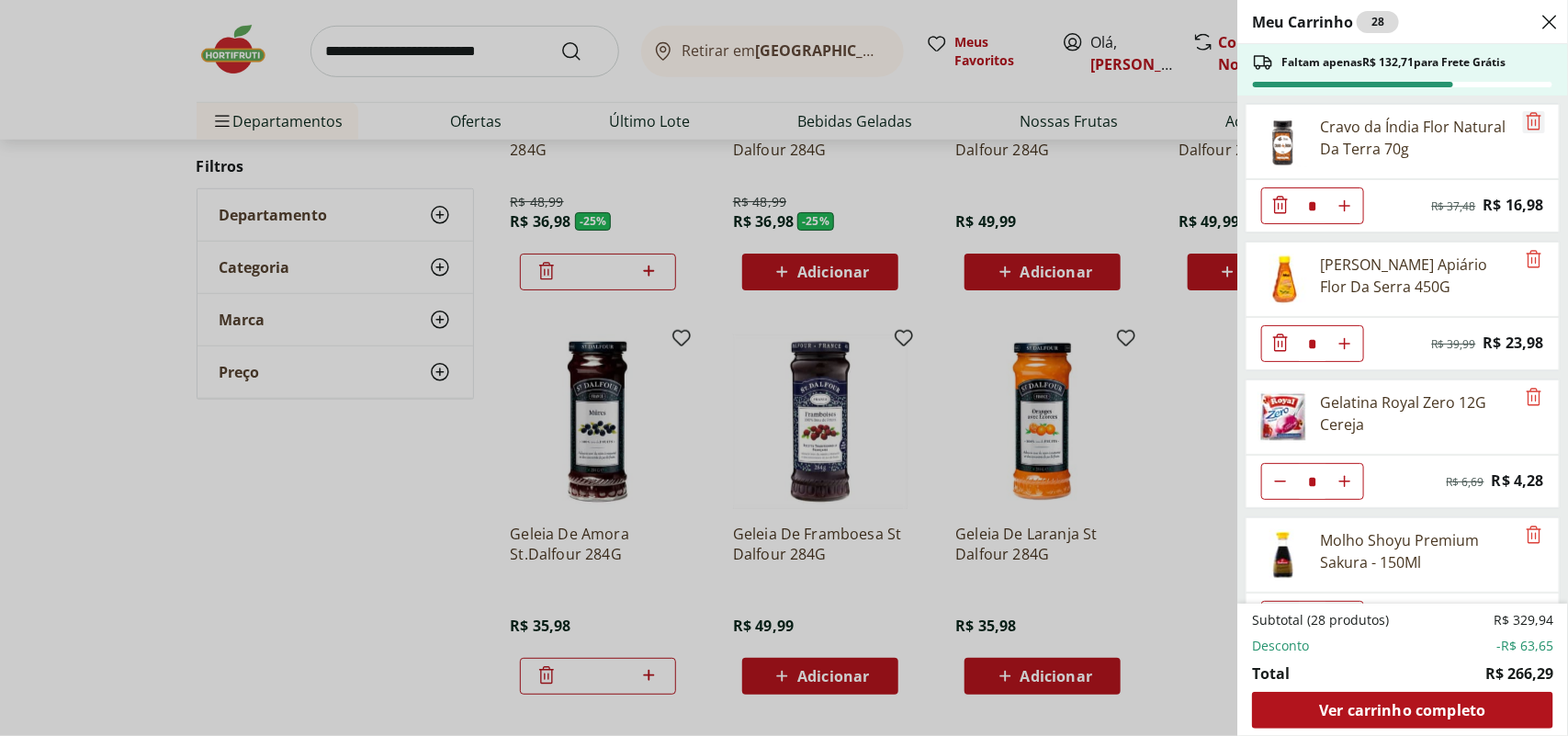
click at [1533, 113] on icon "Remove" at bounding box center [1534, 121] width 22 height 22
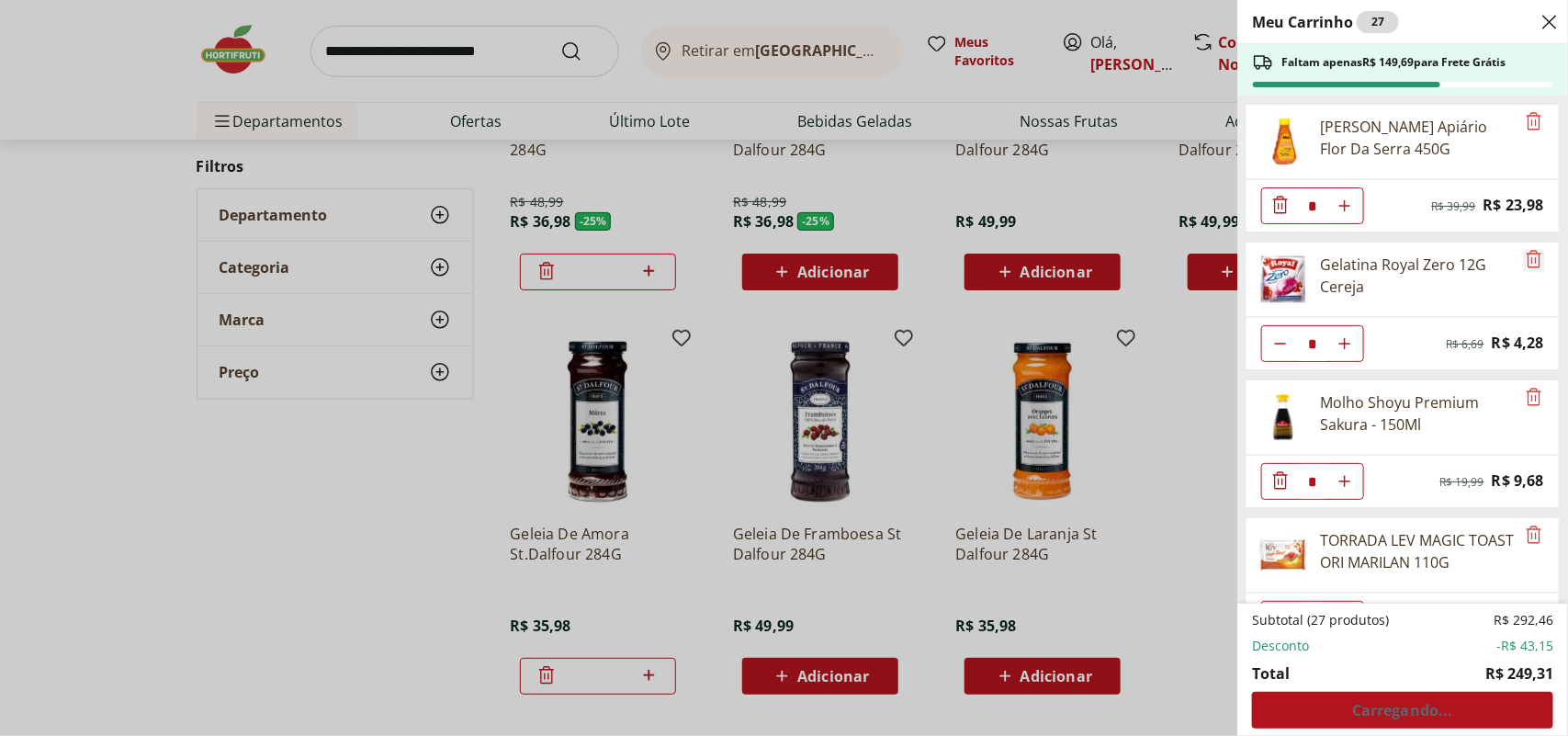
click at [1528, 263] on icon "Remove" at bounding box center [1534, 260] width 22 height 22
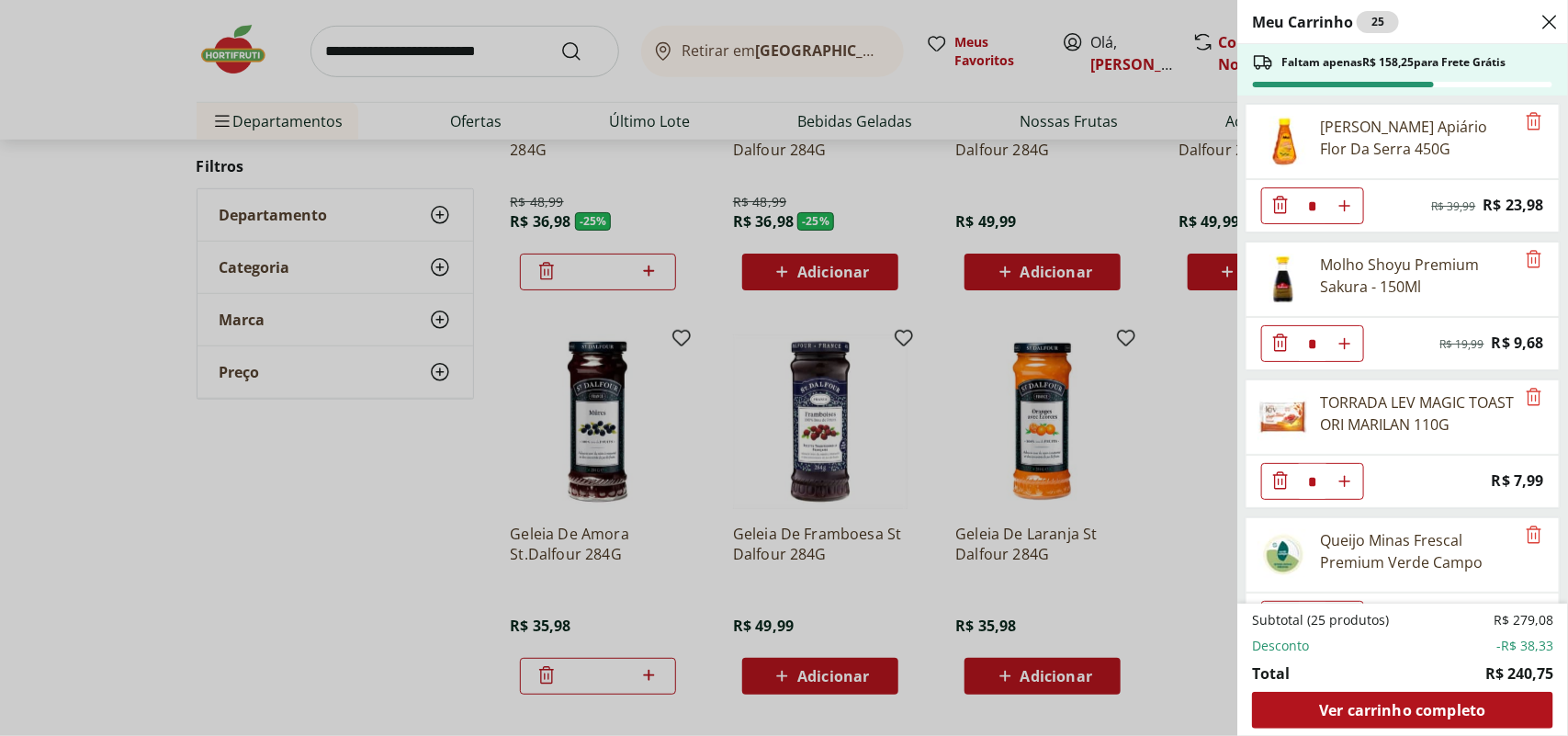
click at [1342, 483] on icon "Aumentar Quantidade" at bounding box center [1345, 482] width 15 height 15
type input "*"
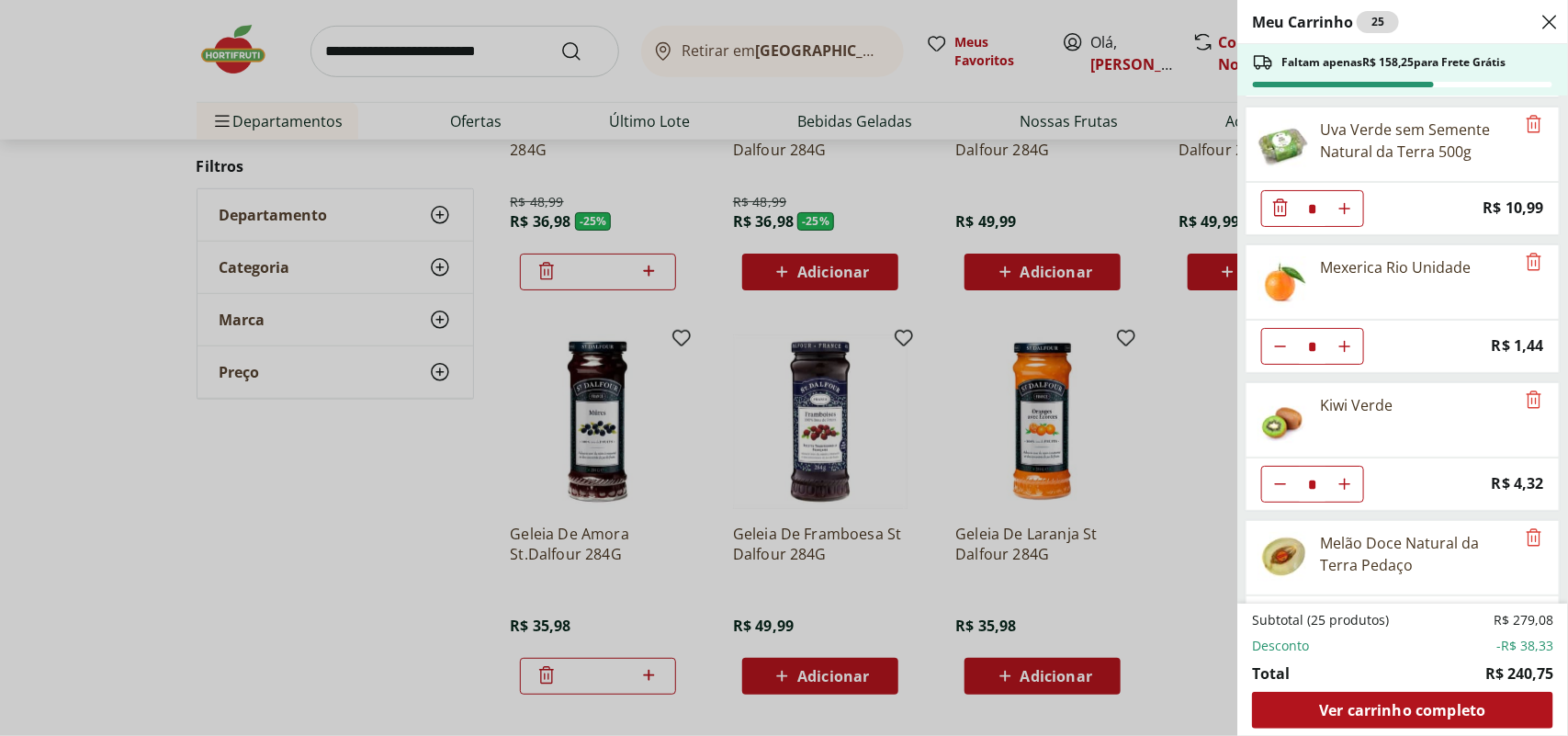
scroll to position [689, 0]
click at [1274, 349] on icon "Diminuir Quantidade" at bounding box center [1280, 344] width 15 height 15
type input "*"
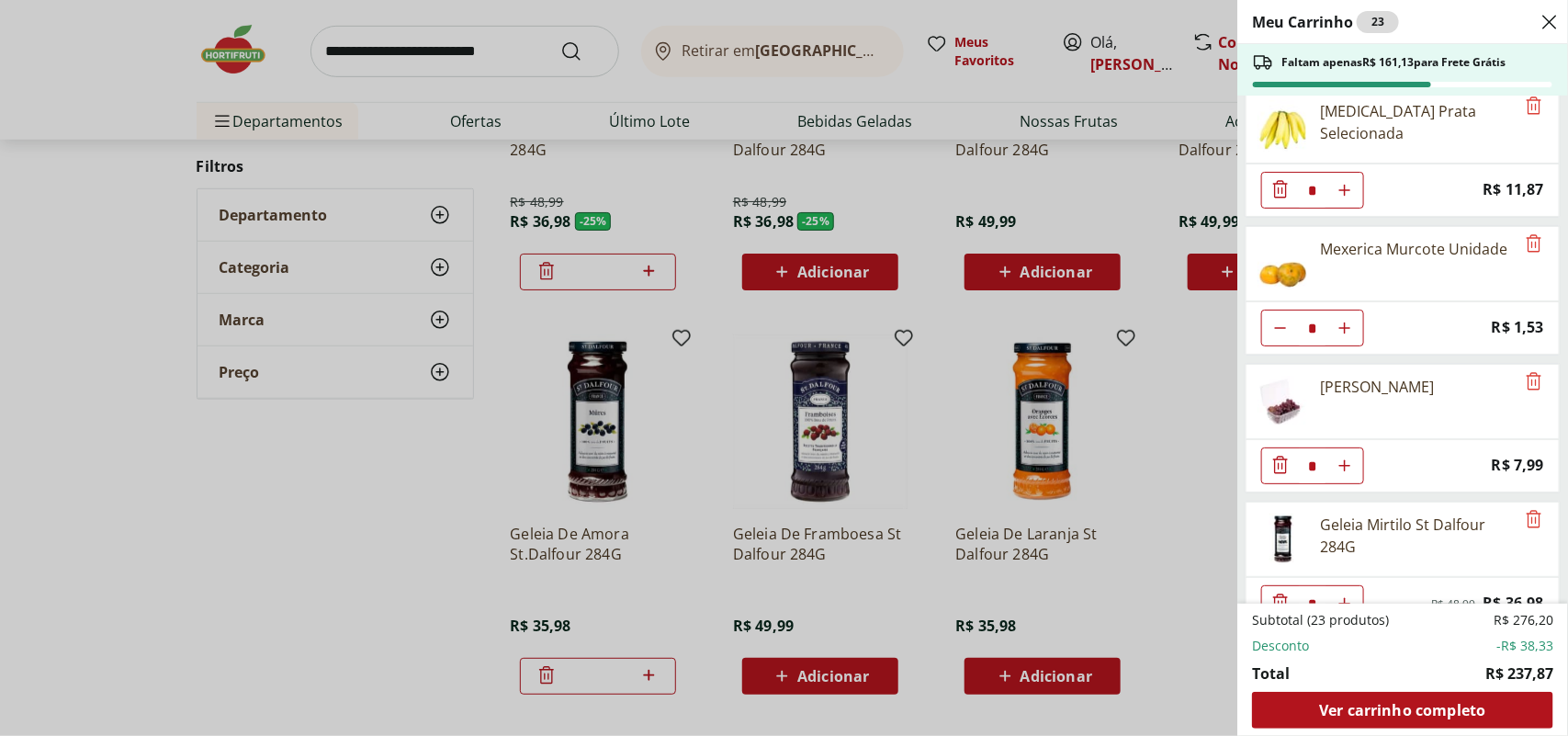
scroll to position [1264, 0]
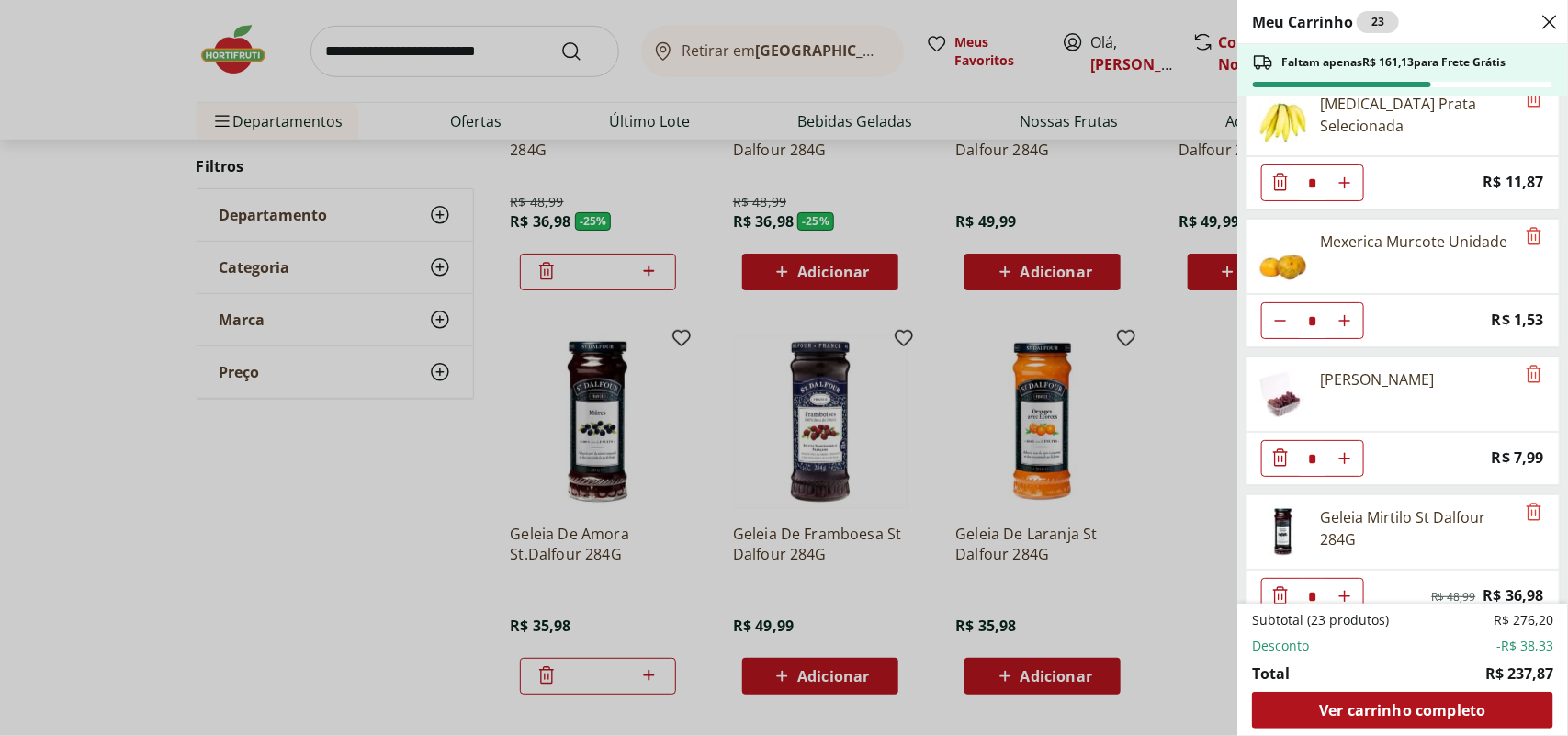
click at [1283, 328] on icon "Diminuir Quantidade" at bounding box center [1280, 320] width 15 height 15
type input "*"
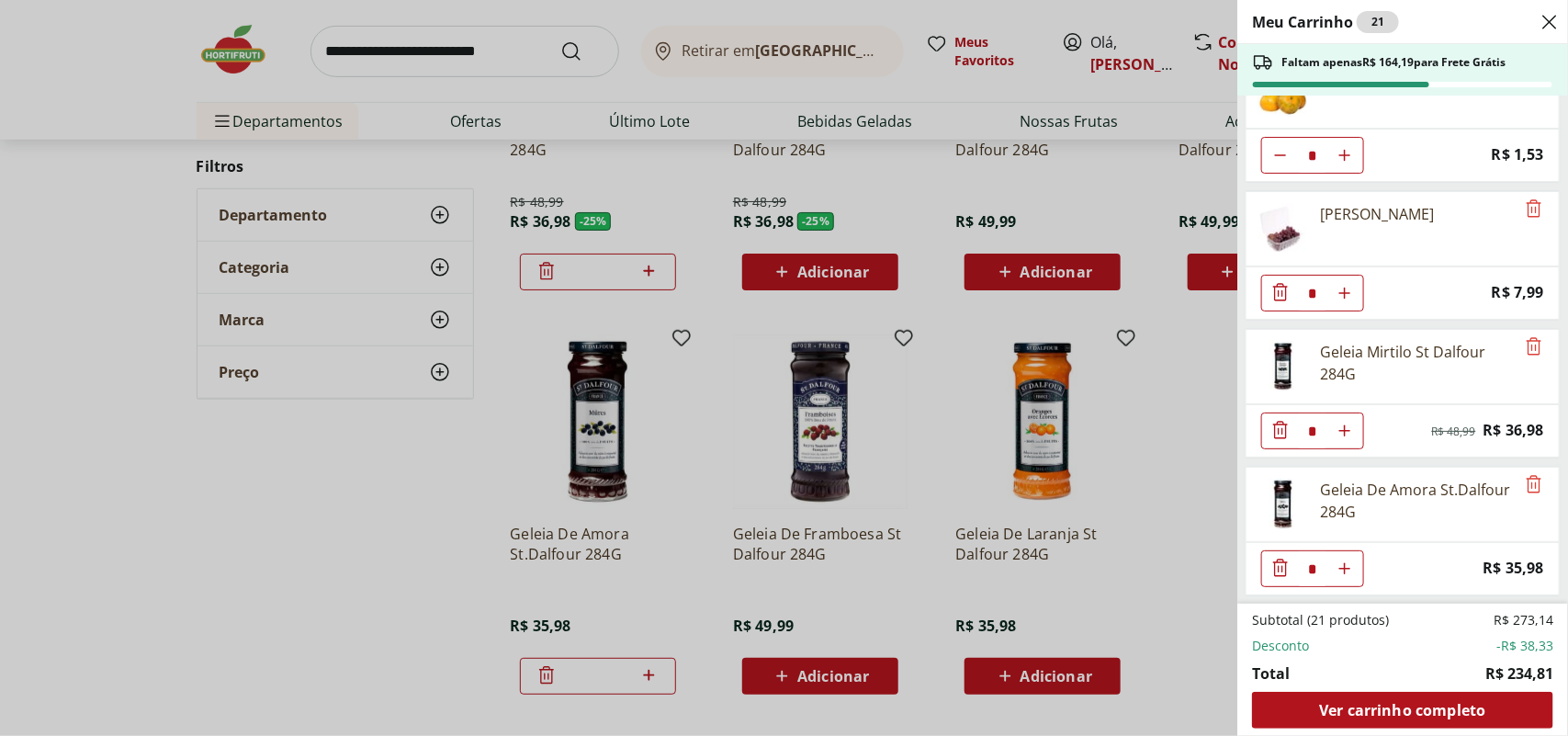
scroll to position [1447, 0]
click at [1380, 709] on span "Ver carrinho completo" at bounding box center [1403, 711] width 166 height 15
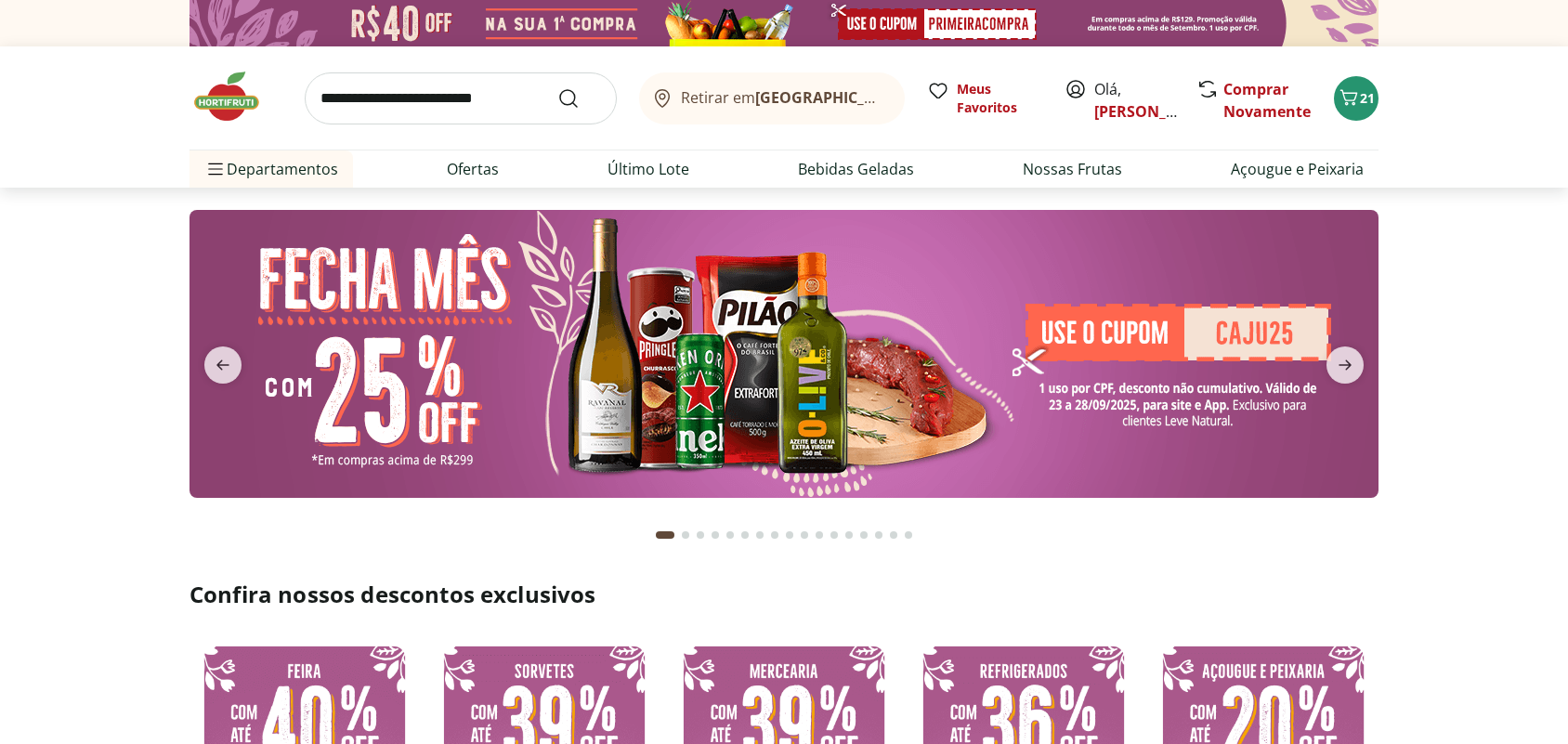
click at [380, 104] on input "search" at bounding box center [461, 98] width 312 height 52
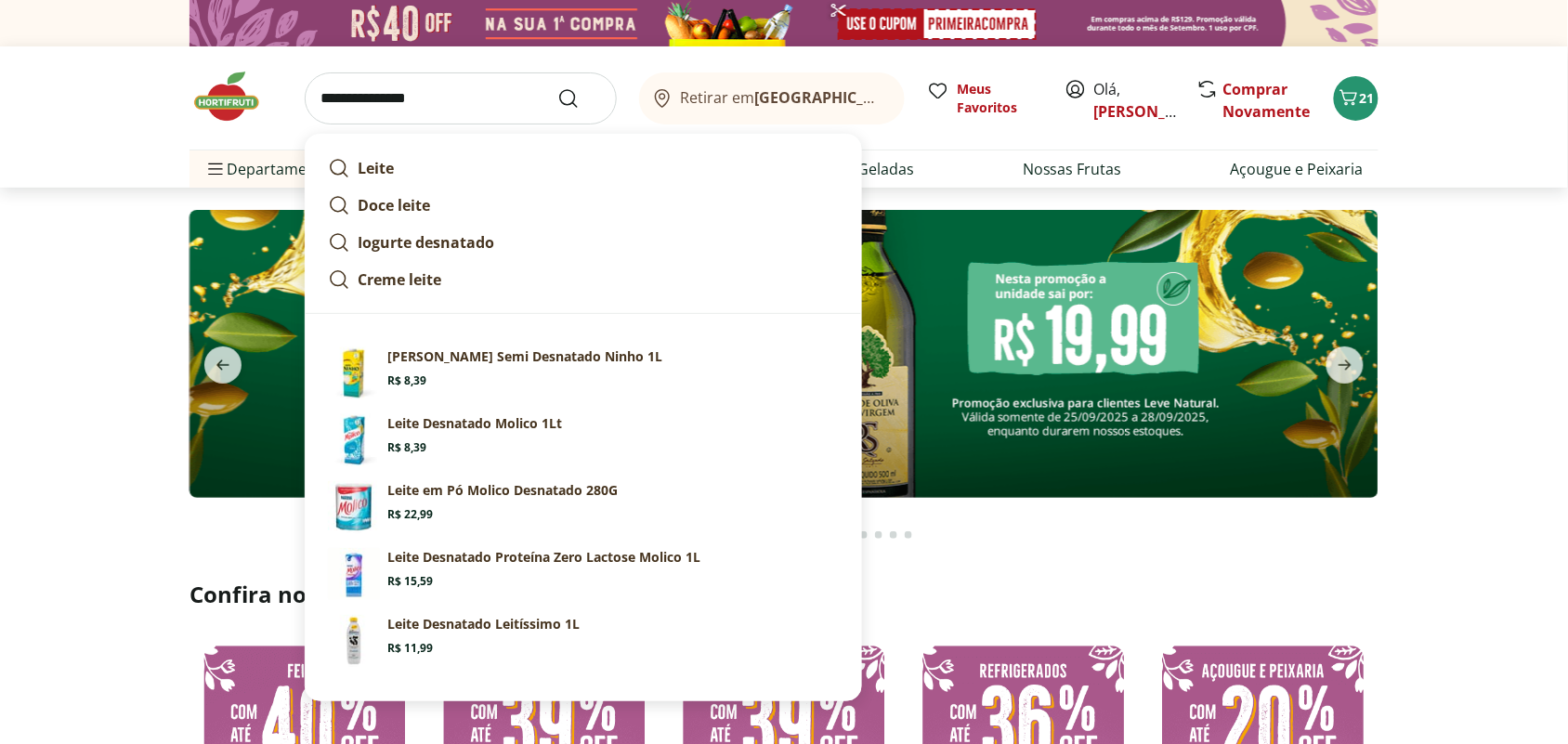
type input "**********"
click at [557, 87] on button "Submit Search" at bounding box center [579, 98] width 44 height 23
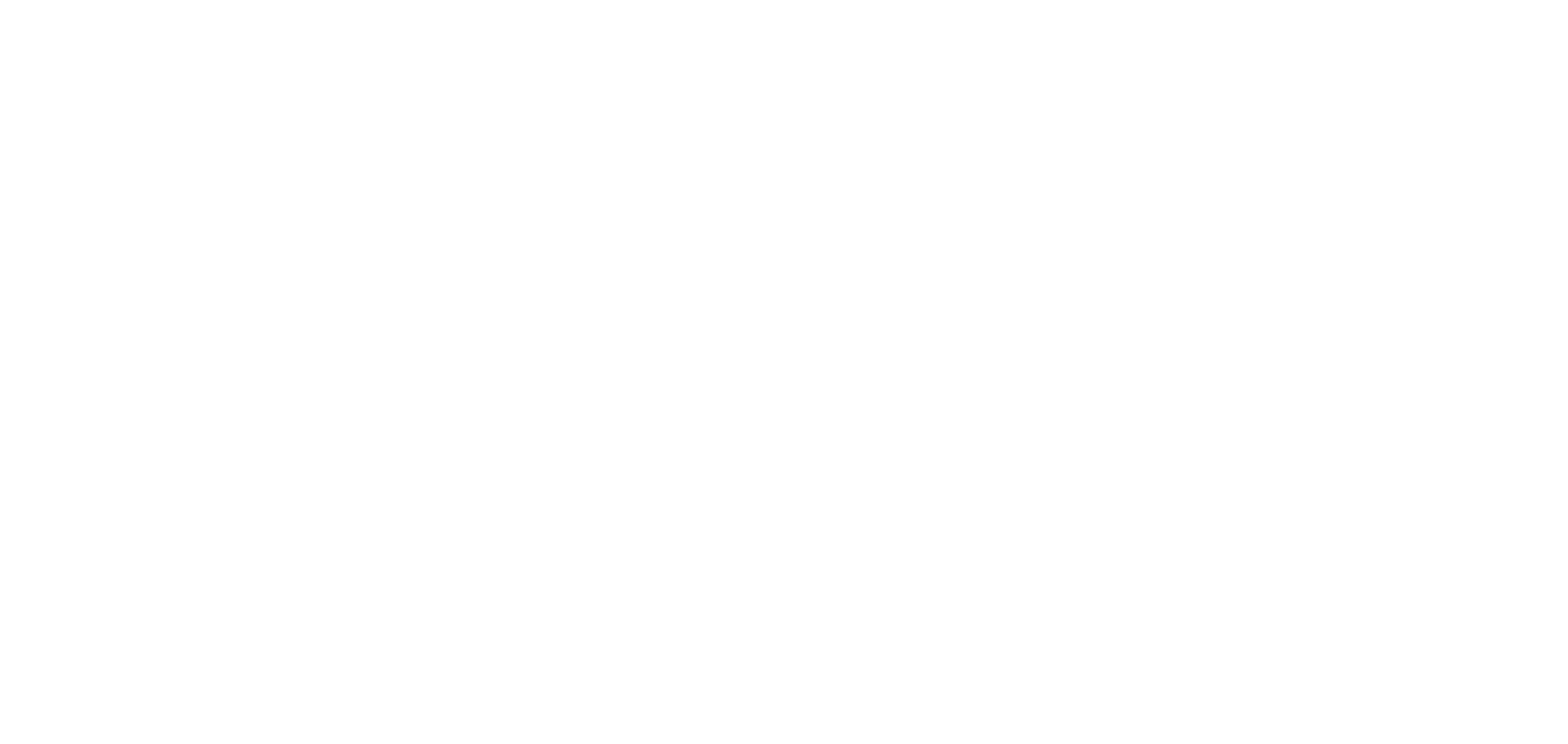
select select "**********"
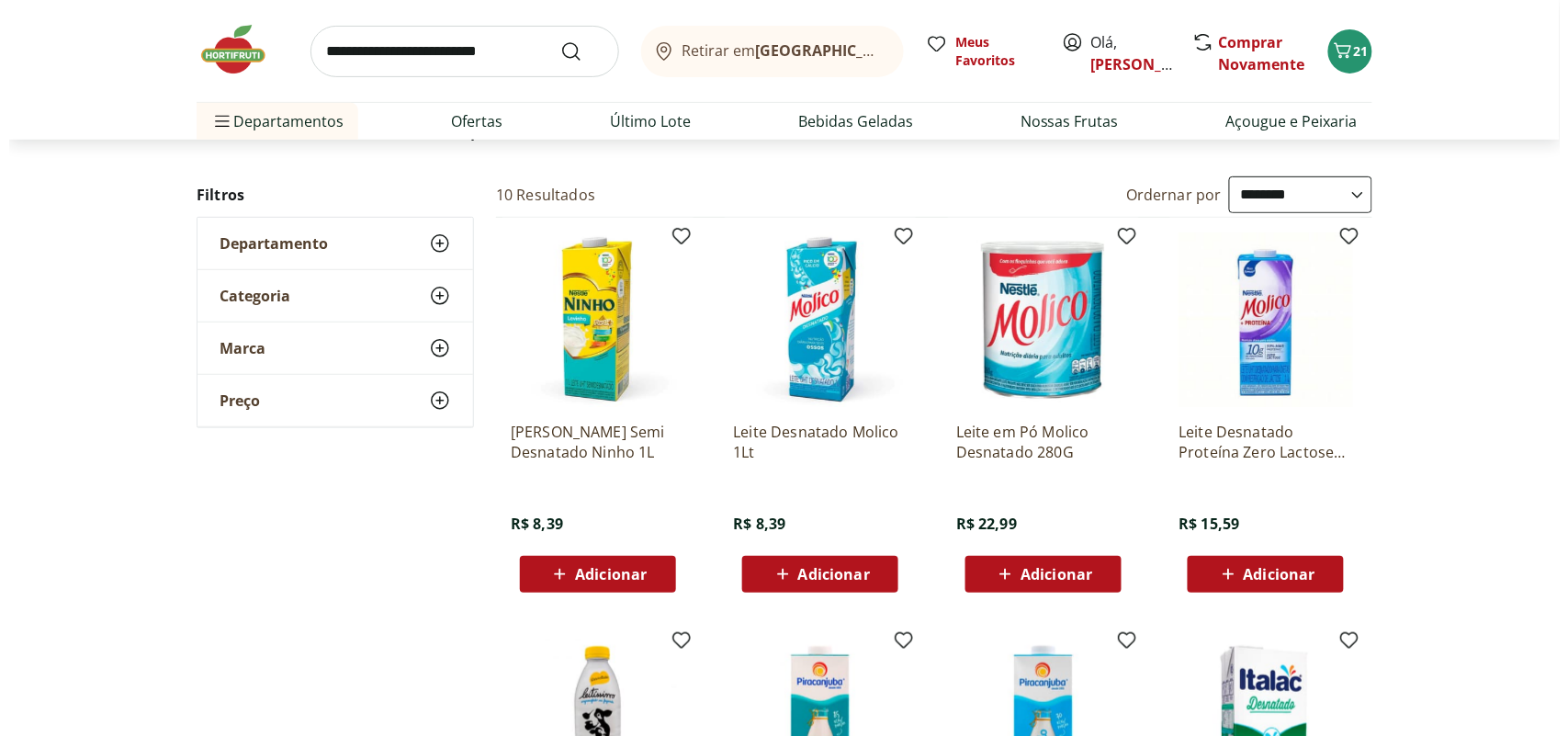
scroll to position [230, 0]
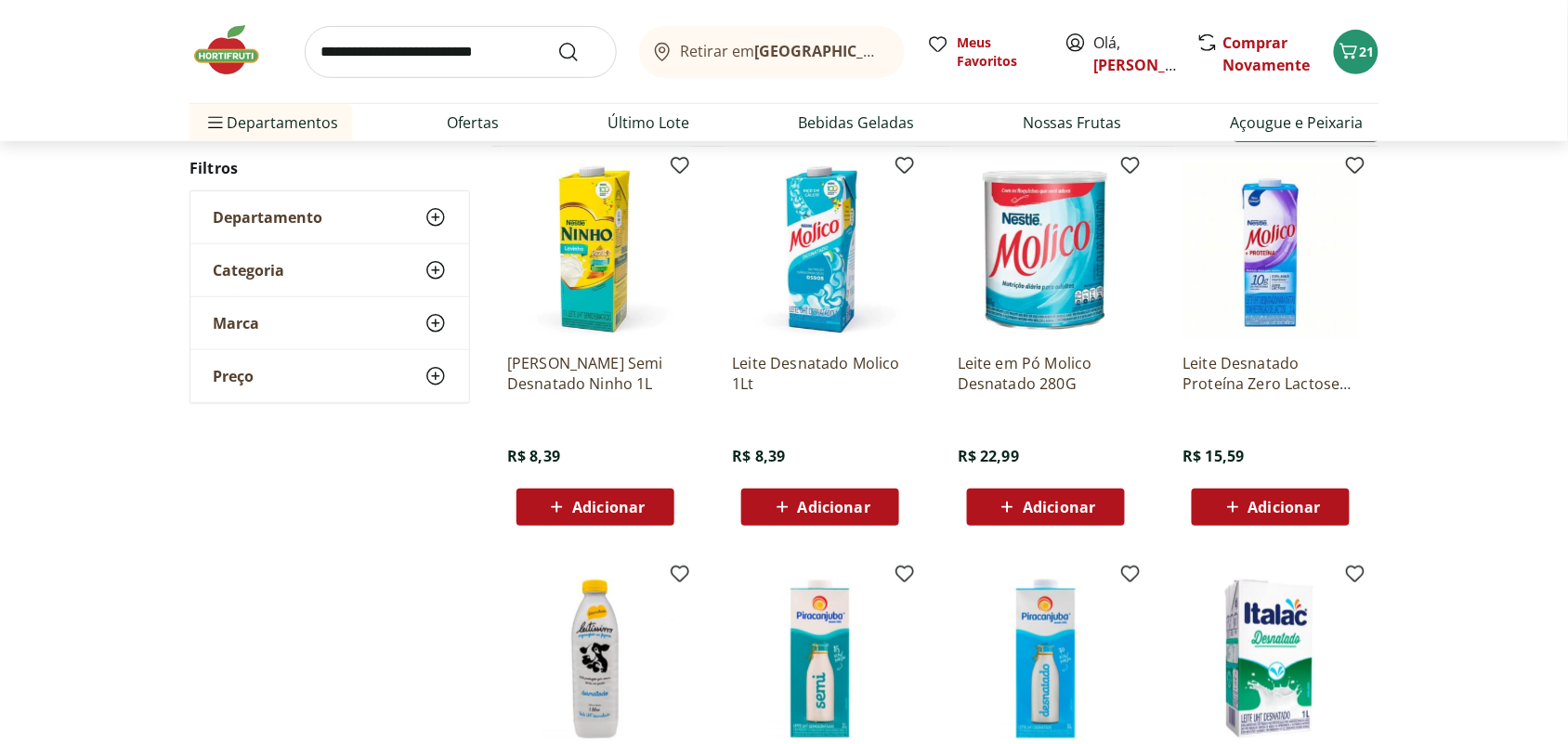
click at [850, 512] on span "Adicionar" at bounding box center [834, 507] width 73 height 15
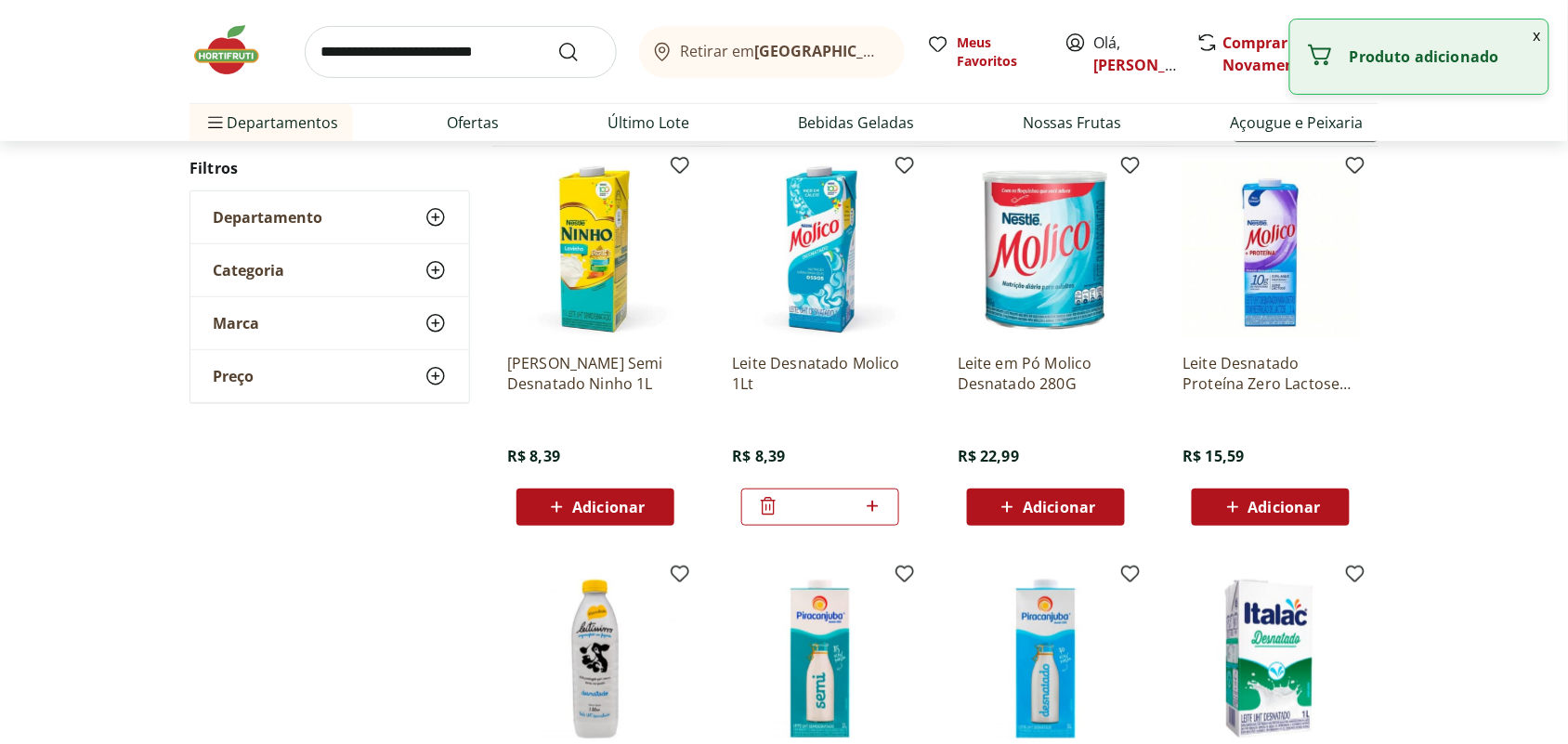
click at [876, 504] on icon at bounding box center [872, 506] width 24 height 23
type input "*"
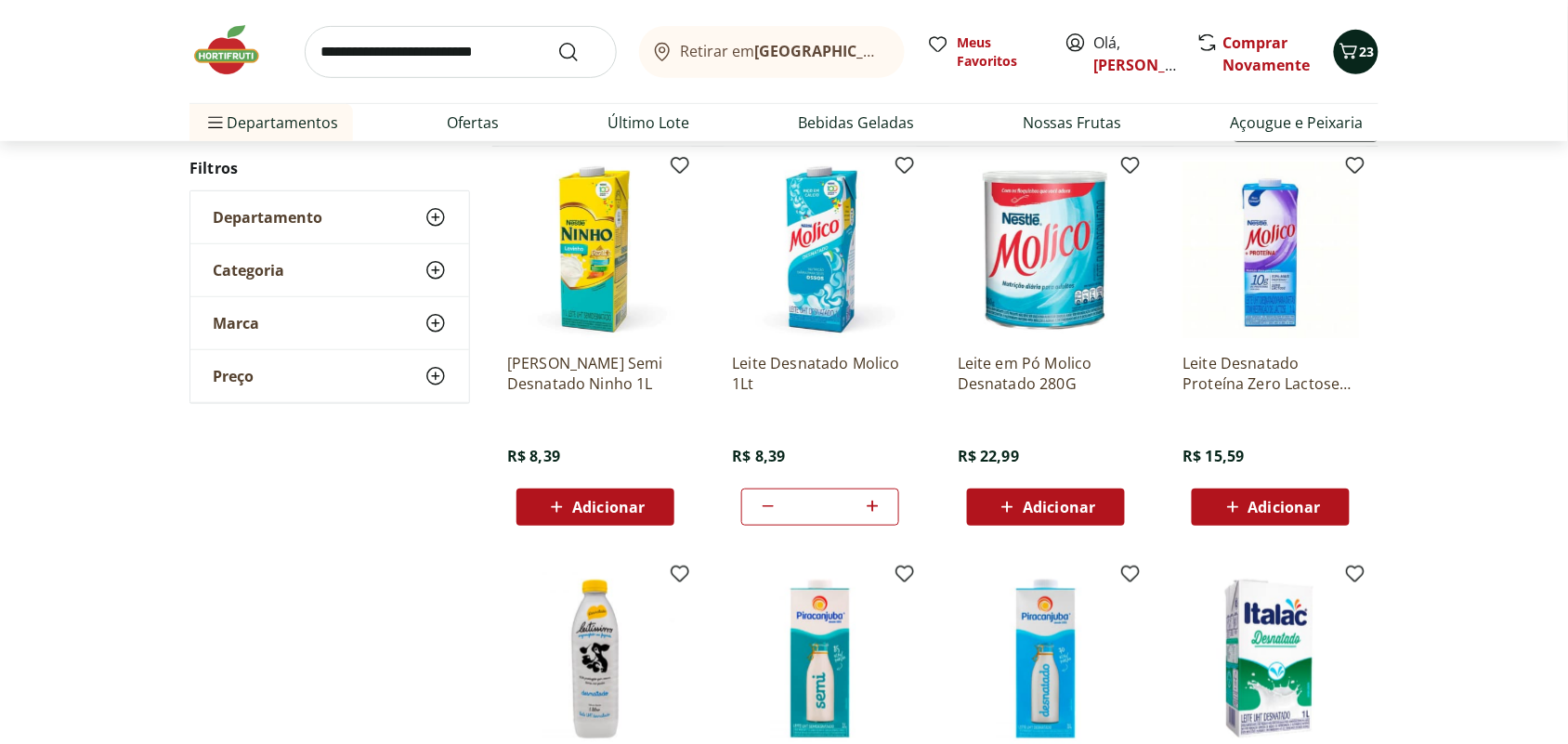
click at [1366, 44] on span "23" at bounding box center [1367, 51] width 15 height 18
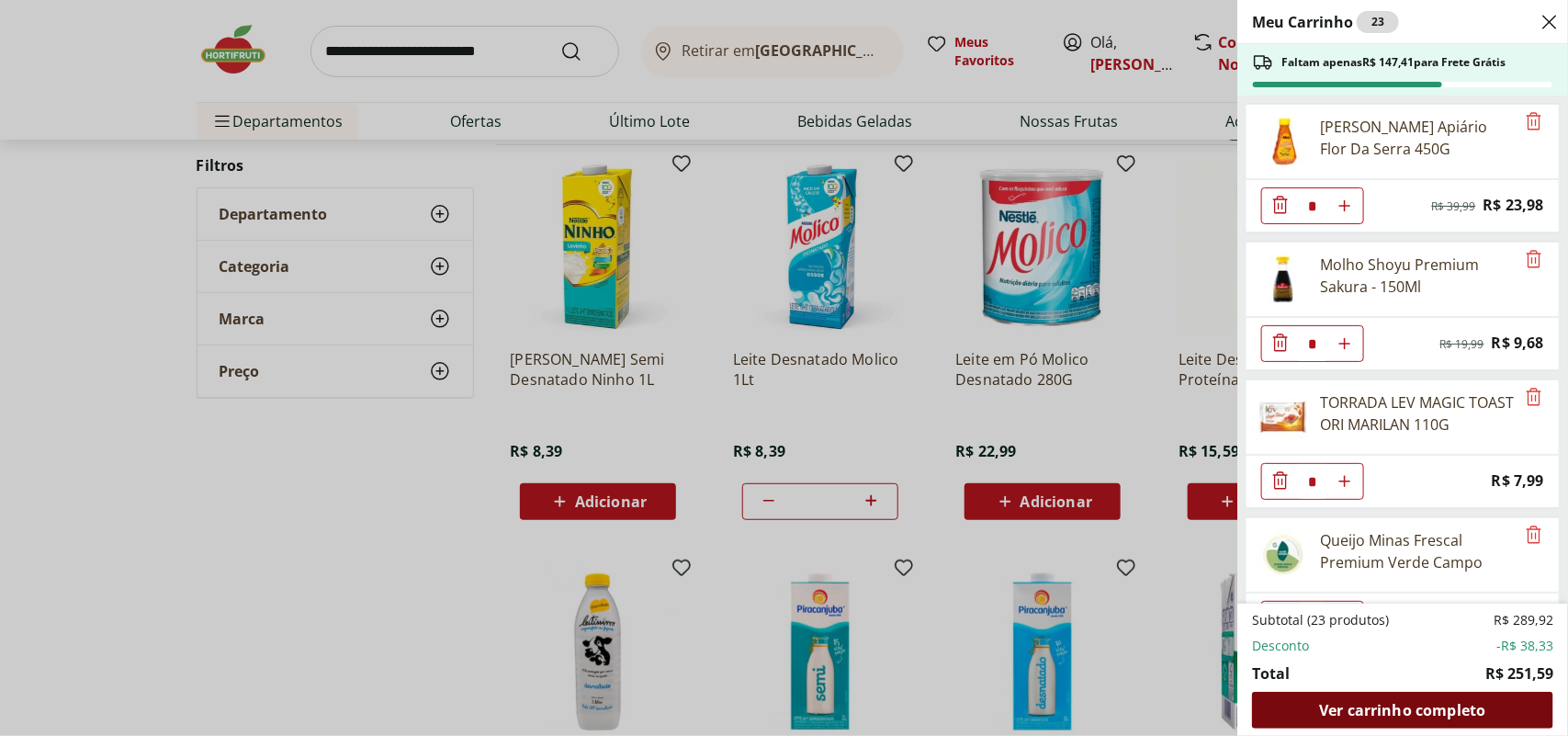
click at [1448, 716] on span "Ver carrinho completo" at bounding box center [1403, 711] width 166 height 15
